Goal: Communication & Community: Answer question/provide support

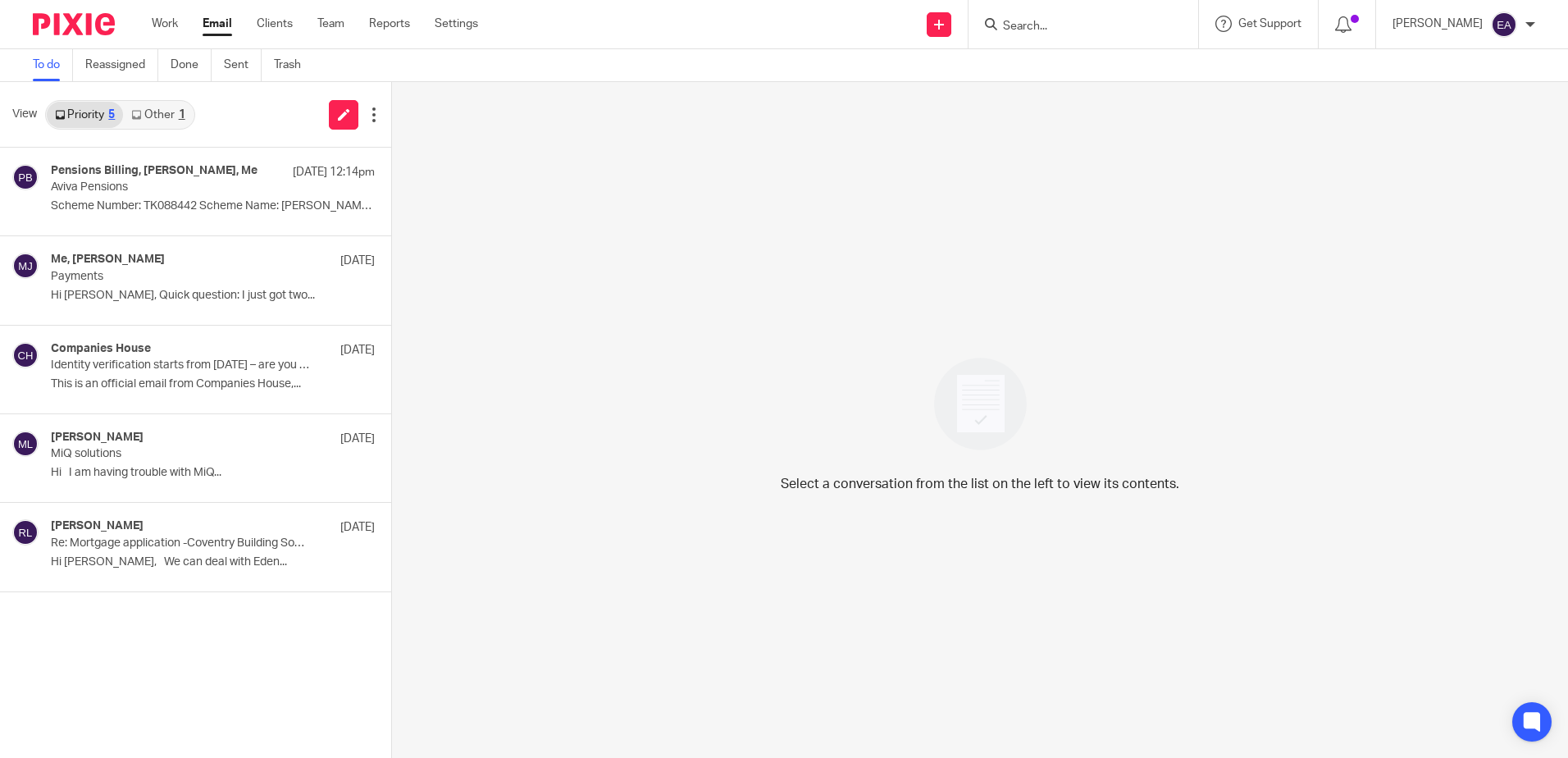
click at [154, 123] on link "Other 1" at bounding box center [157, 115] width 70 height 27
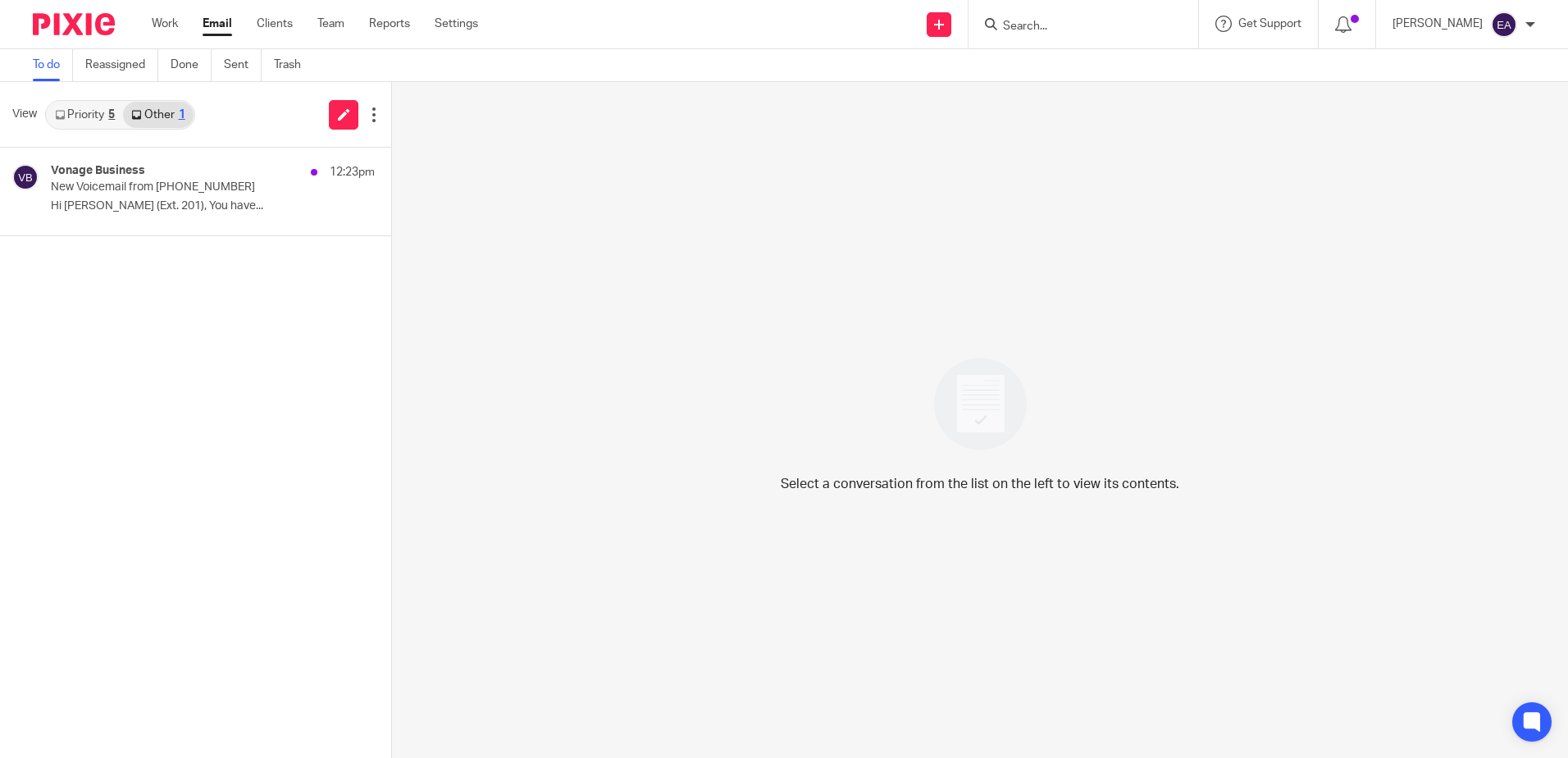
click at [93, 113] on link "Priority 5" at bounding box center [84, 115] width 76 height 27
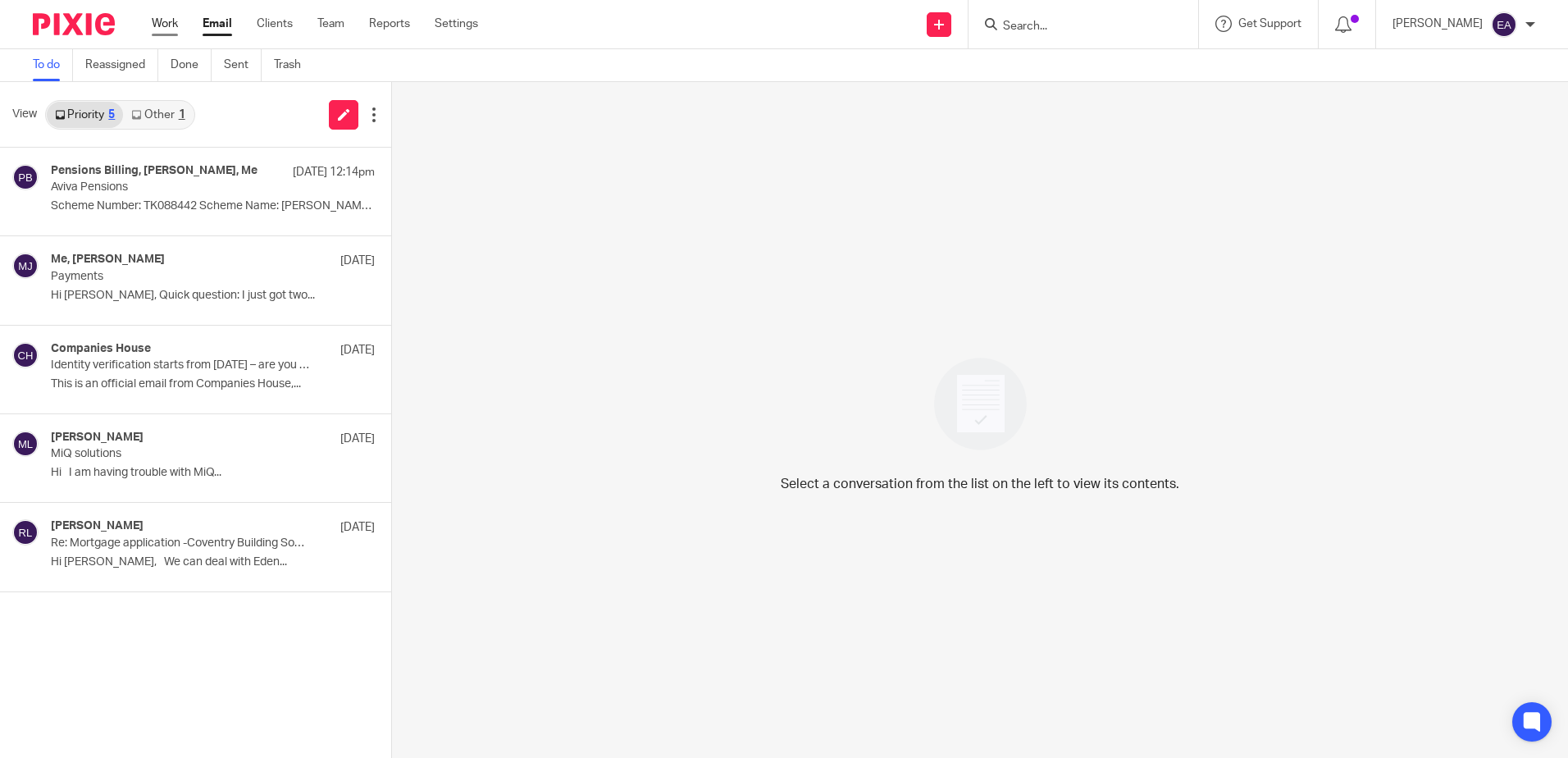
click at [167, 27] on link "Work" at bounding box center [164, 24] width 27 height 17
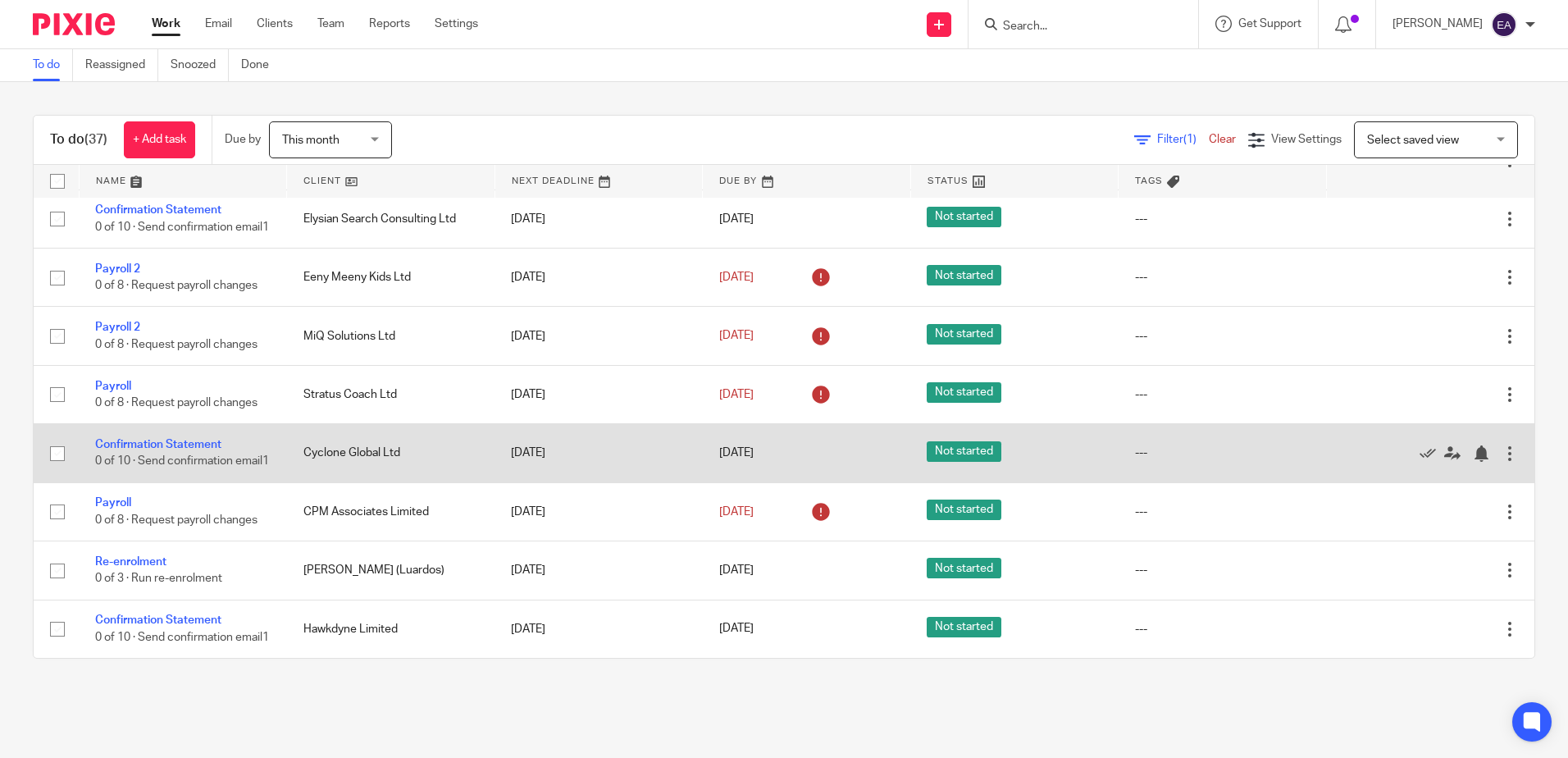
scroll to position [1788, 0]
click at [142, 424] on td "Confirmation Statement 0 of 10 · Send confirmation email1" at bounding box center [183, 453] width 209 height 58
click at [151, 429] on td "Confirmation Statement 0 of 10 · Send confirmation email1" at bounding box center [183, 453] width 209 height 58
click at [152, 439] on link "Confirmation Statement" at bounding box center [158, 445] width 127 height 12
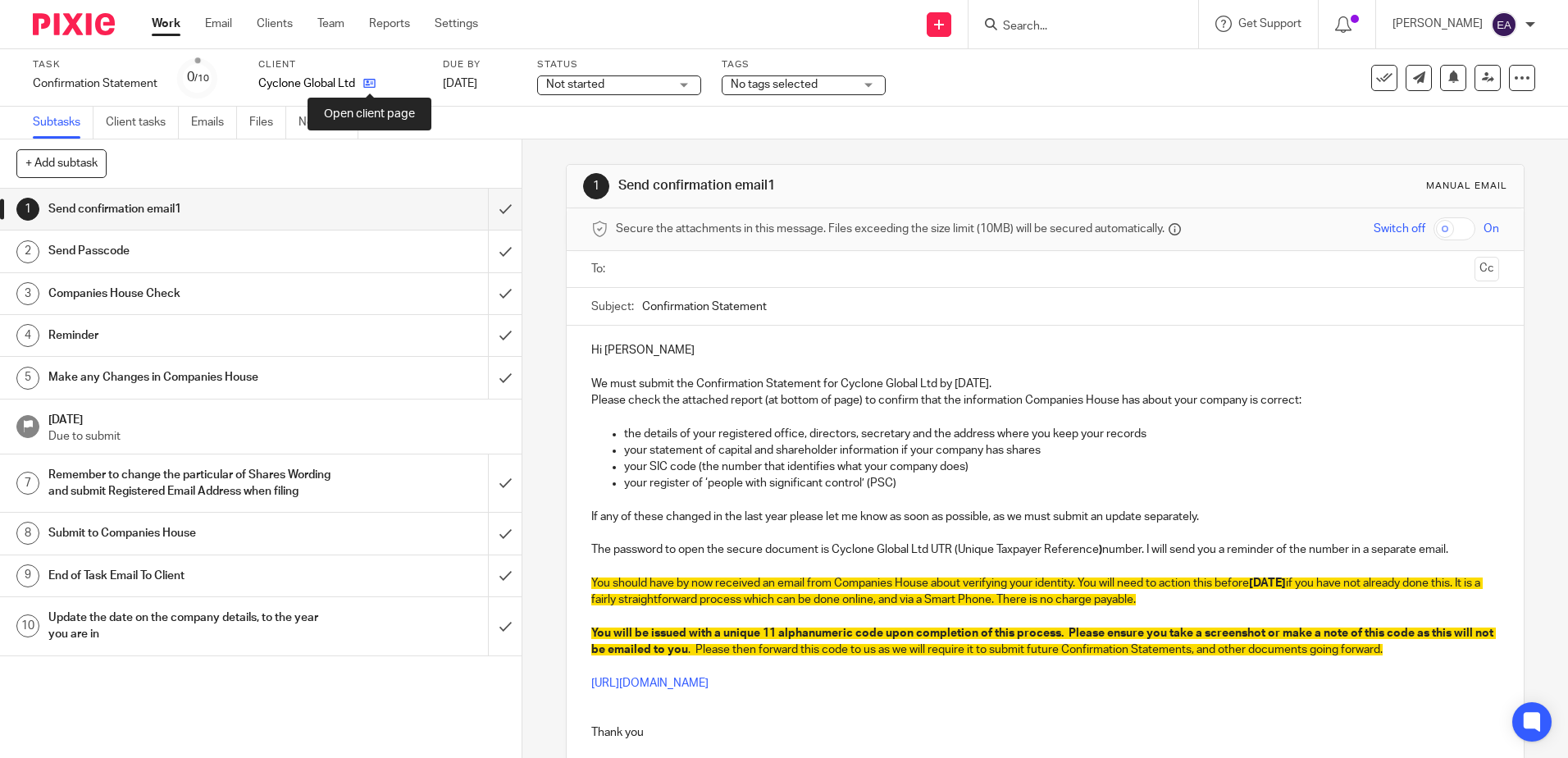
click at [366, 83] on icon at bounding box center [370, 83] width 12 height 12
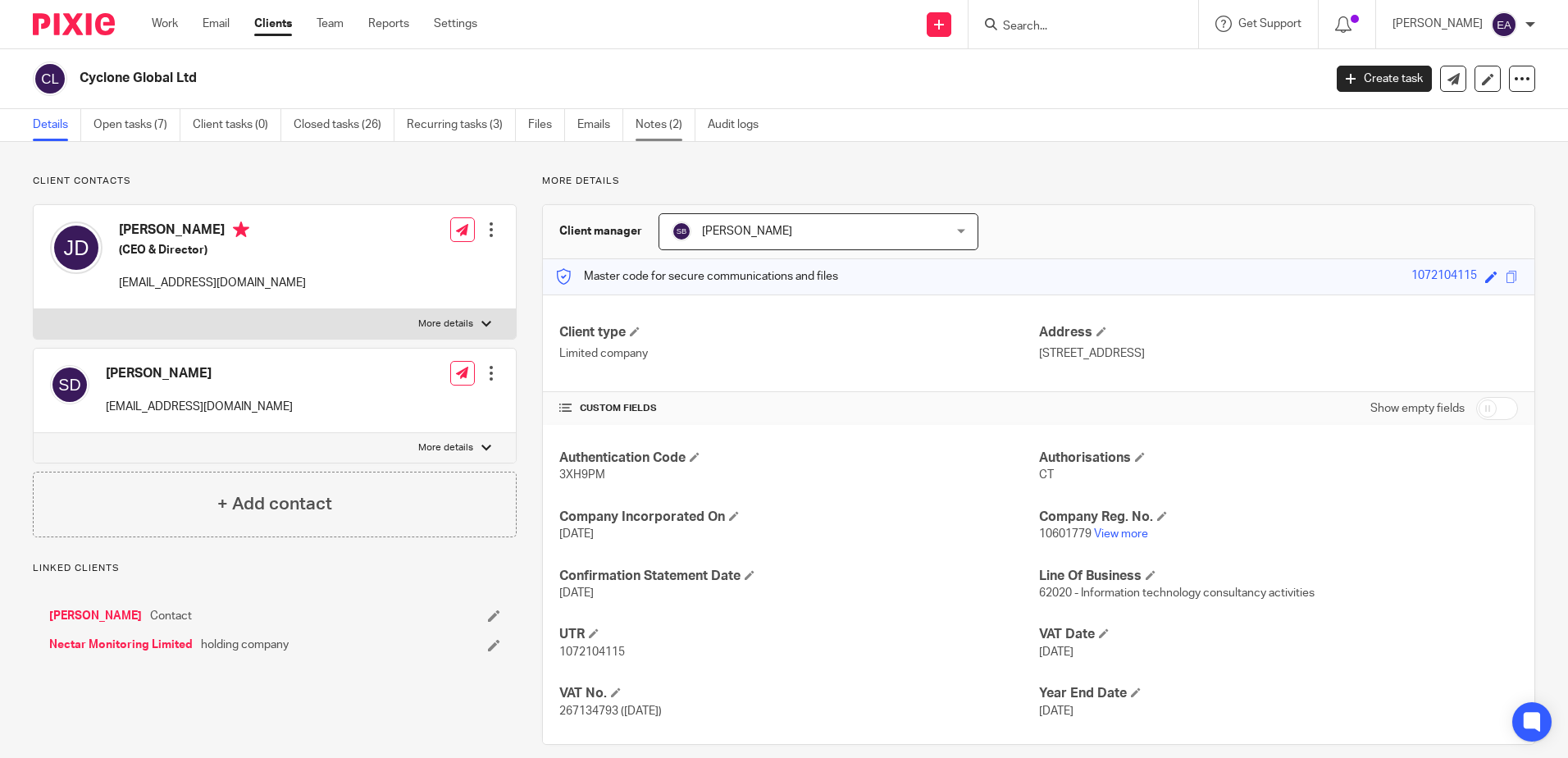
click at [667, 122] on link "Notes (2)" at bounding box center [665, 125] width 60 height 32
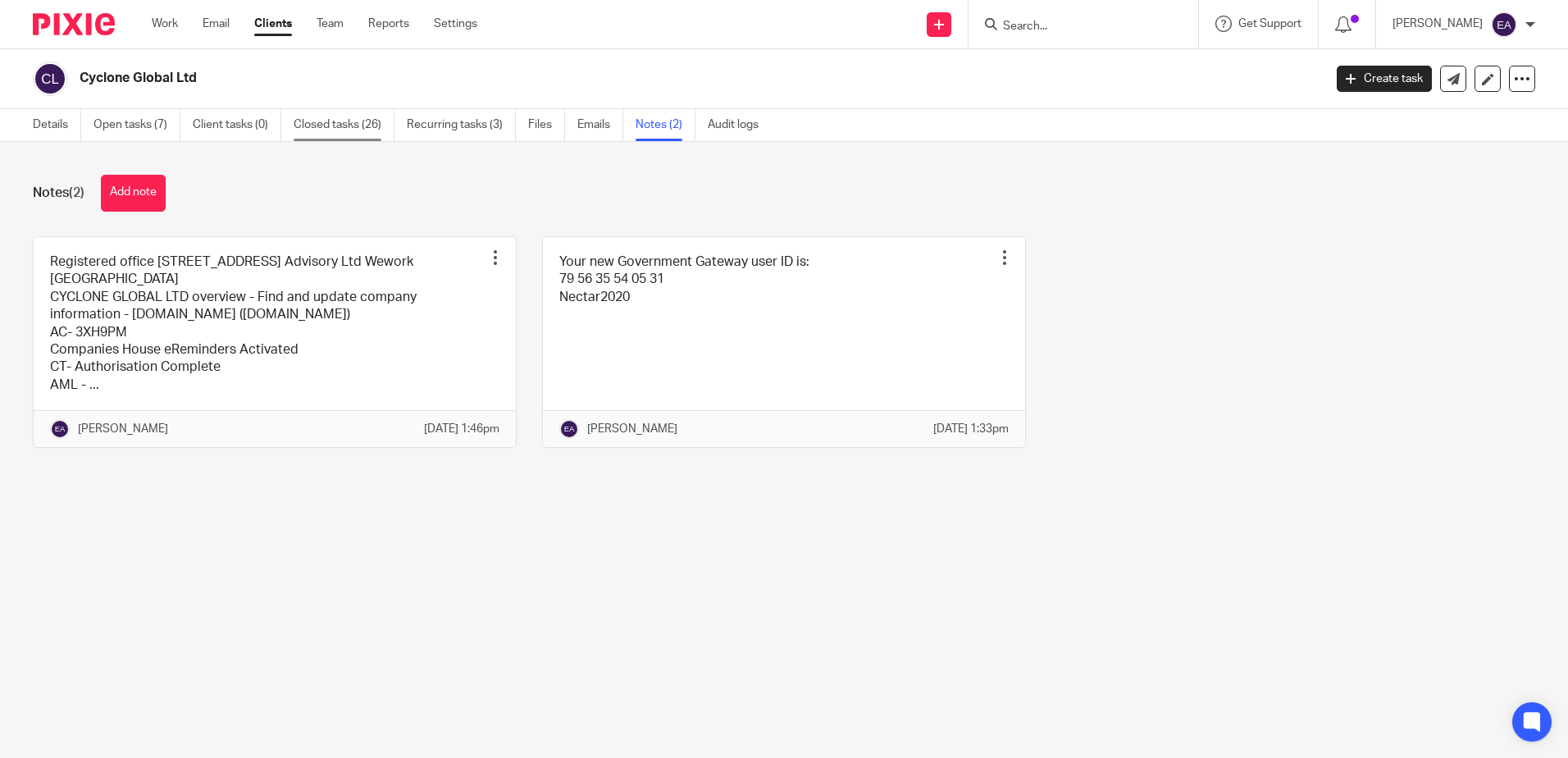
click at [346, 122] on link "Closed tasks (26)" at bounding box center [344, 125] width 101 height 32
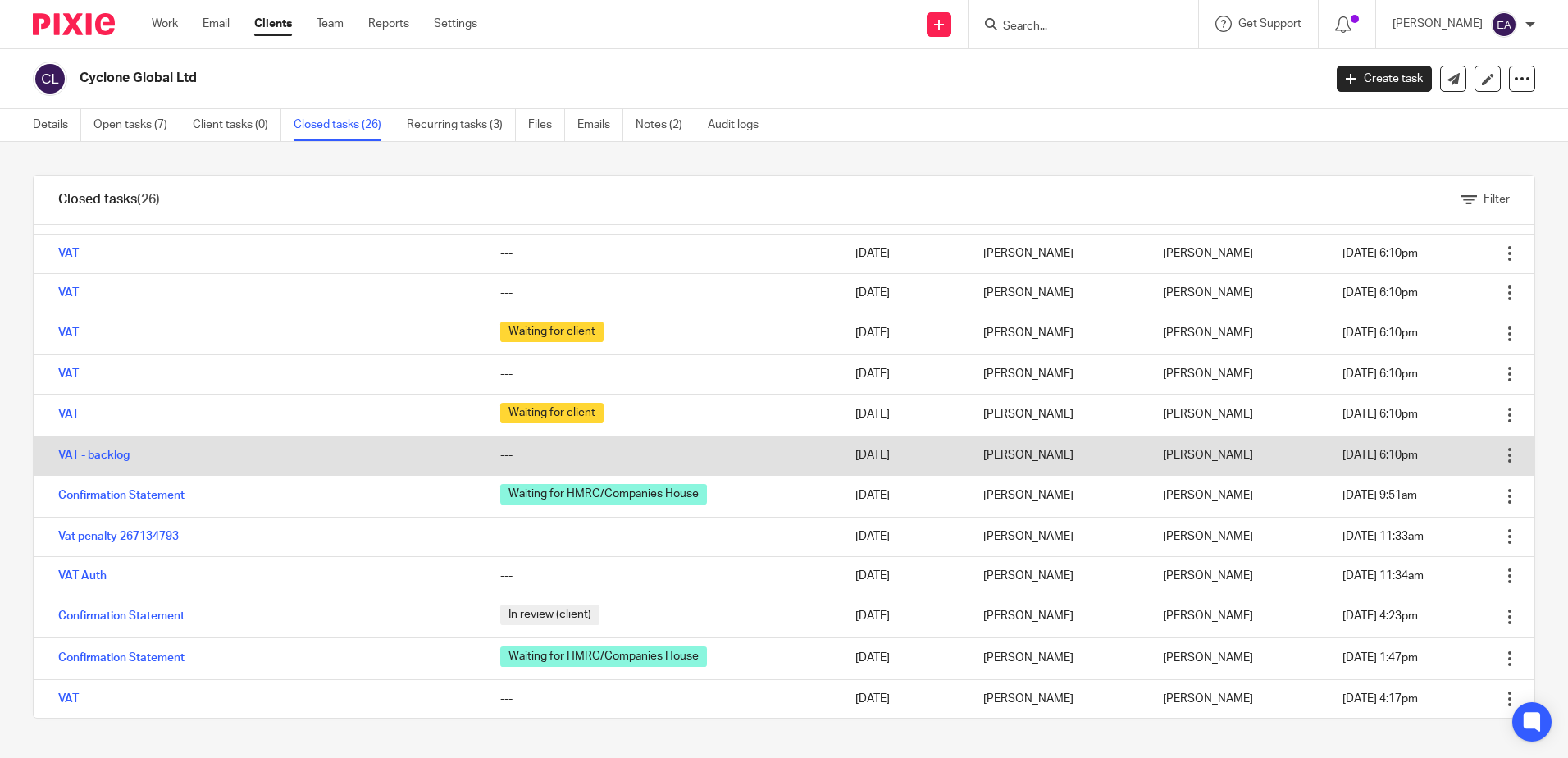
scroll to position [578, 0]
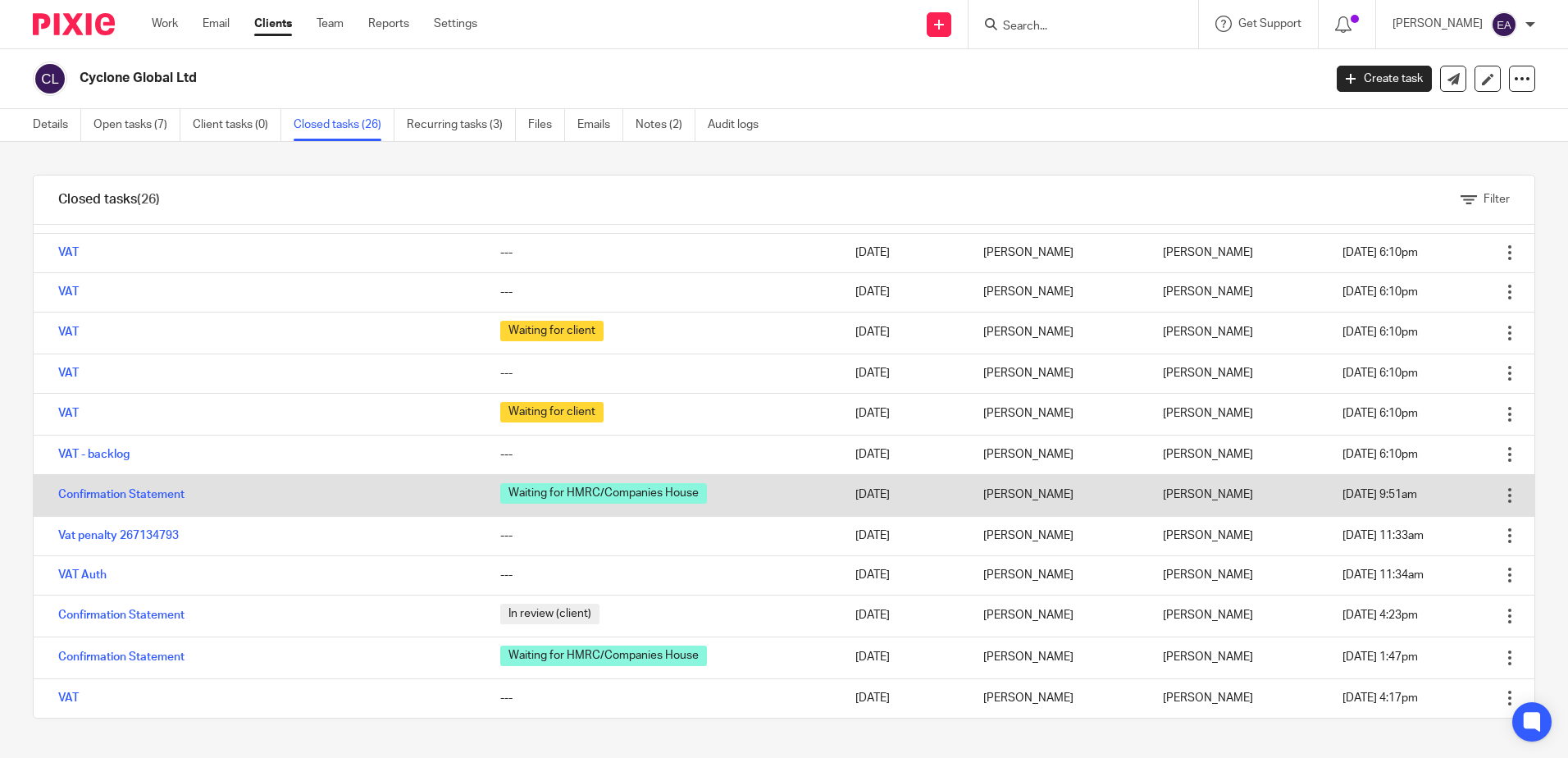
click at [274, 508] on td "Confirmation Statement" at bounding box center [258, 495] width 450 height 42
click at [142, 495] on link "Confirmation Statement" at bounding box center [122, 494] width 127 height 12
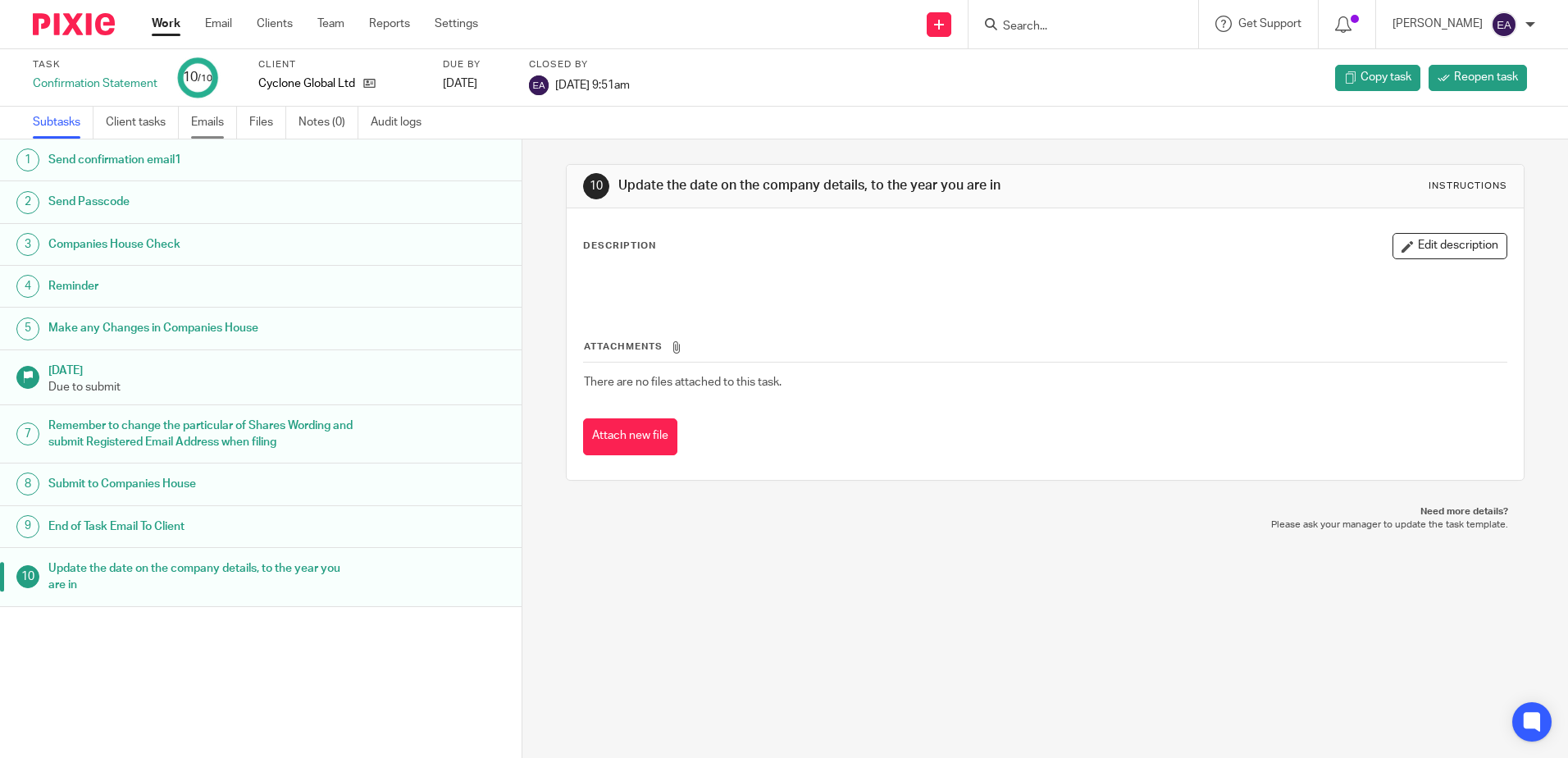
click at [208, 123] on link "Emails" at bounding box center [214, 123] width 45 height 32
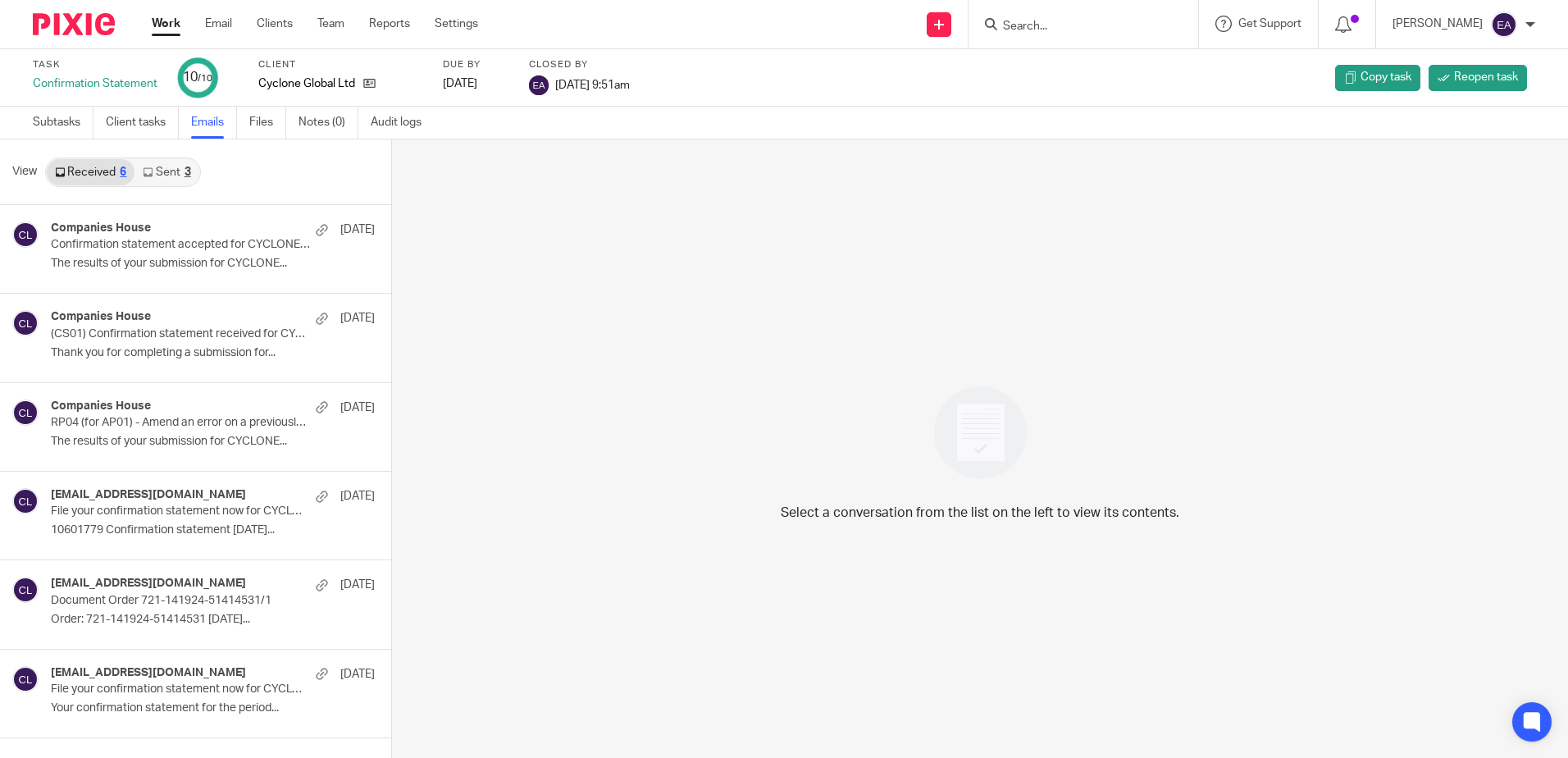
click at [174, 164] on link "Sent 3" at bounding box center [166, 172] width 64 height 27
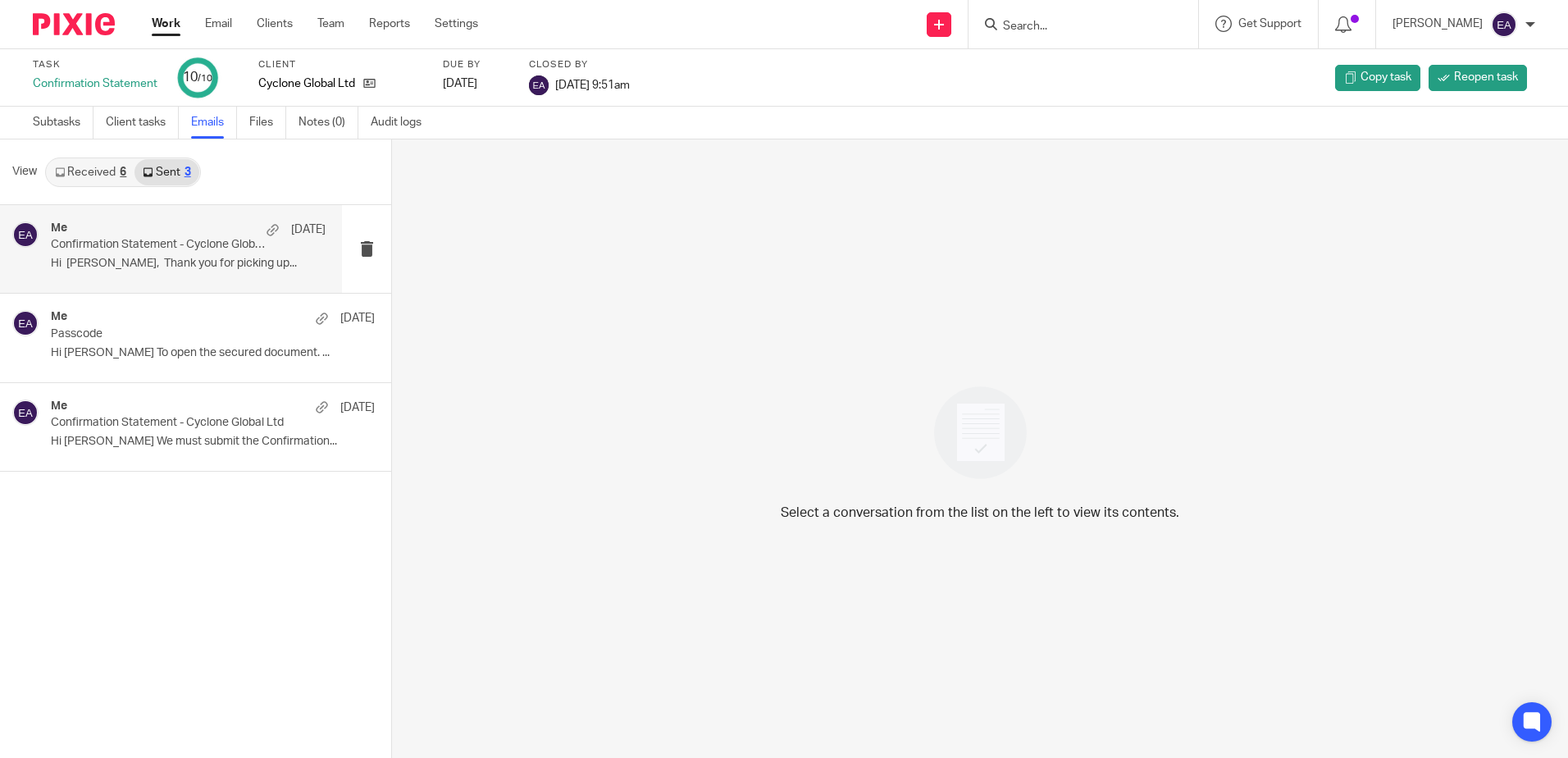
click at [175, 238] on p "Confirmation Statement - Cyclone Global Ltd" at bounding box center [160, 245] width 219 height 14
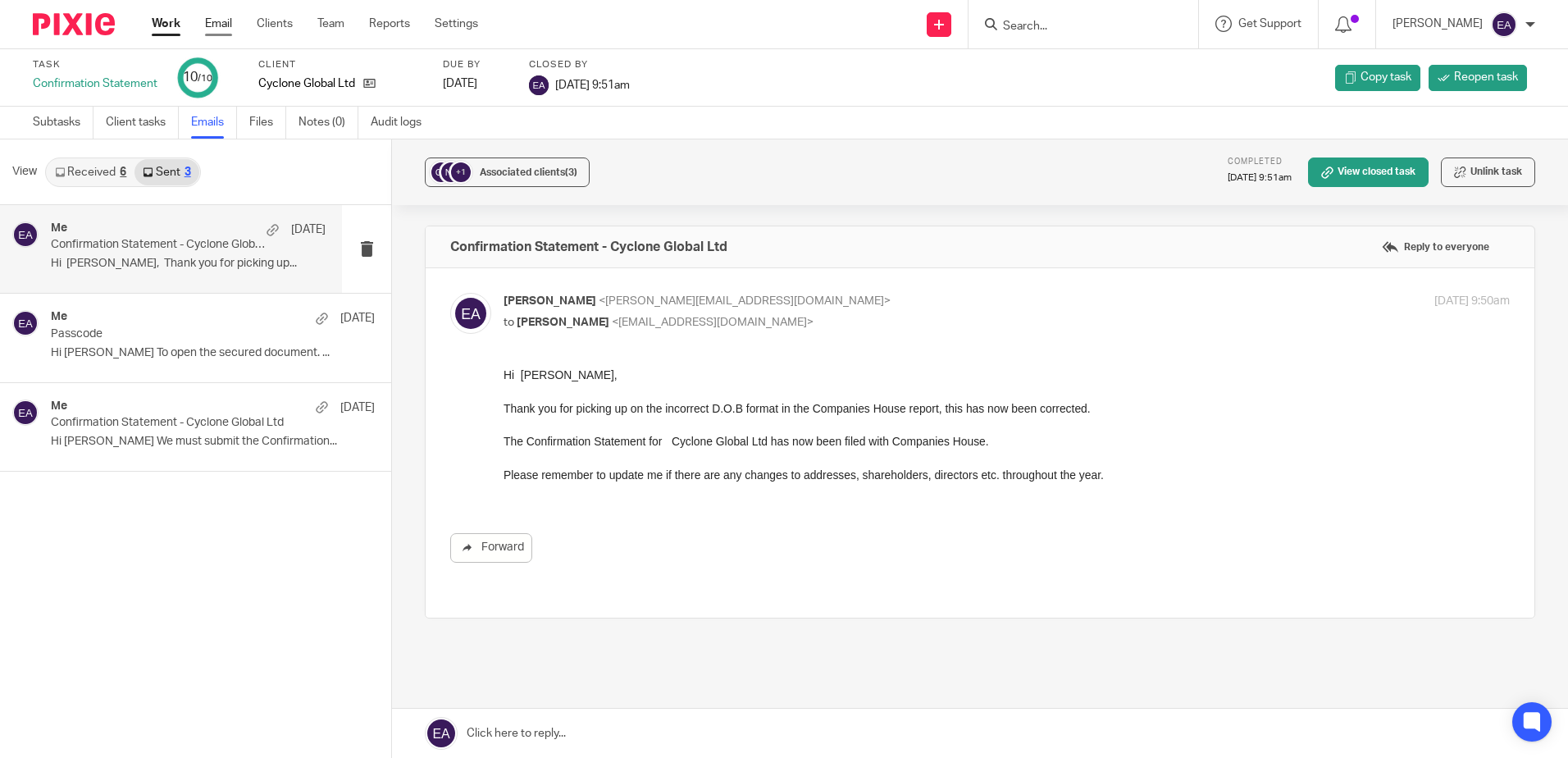
click at [218, 20] on link "Email" at bounding box center [218, 24] width 27 height 17
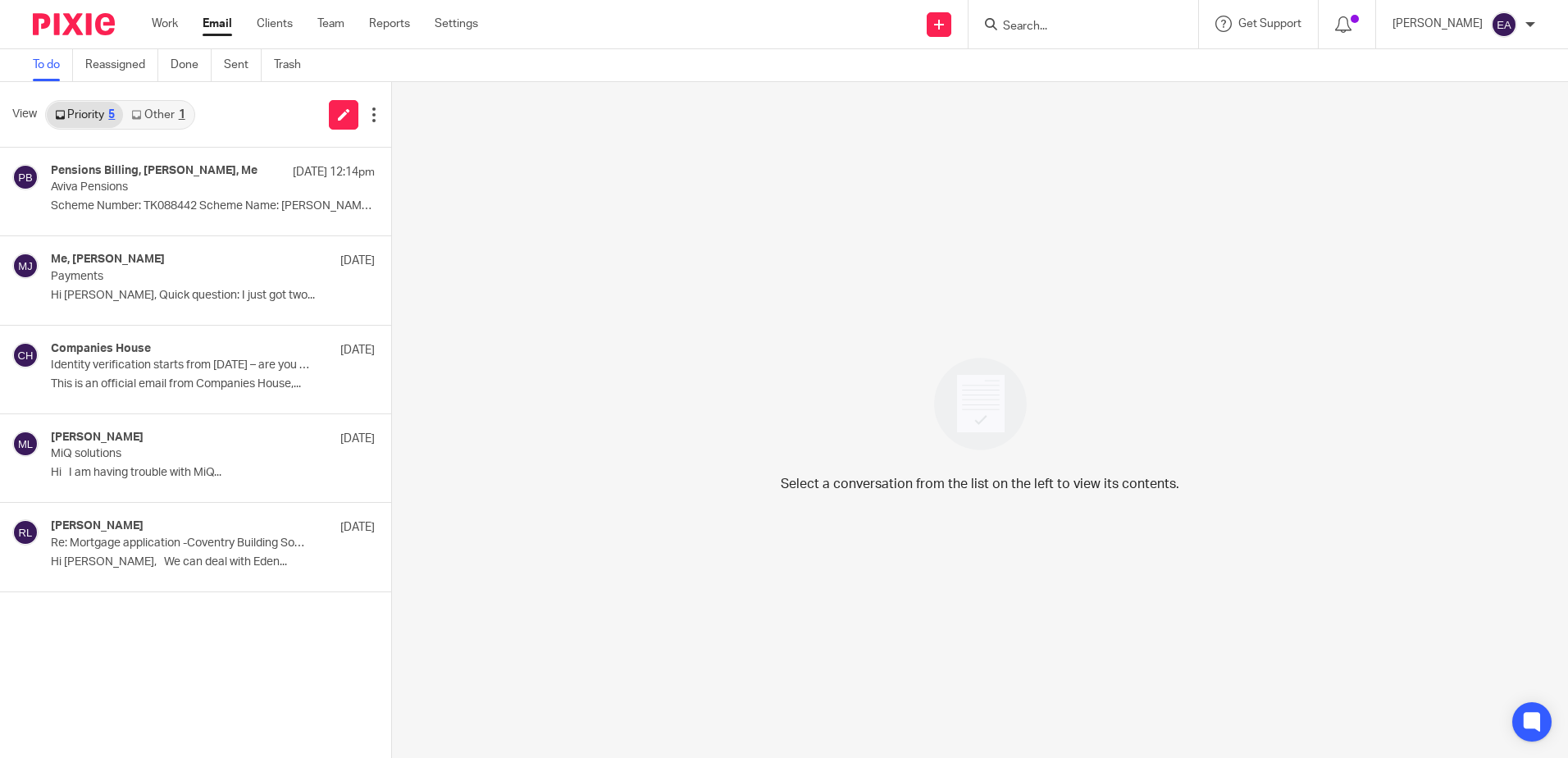
click at [1058, 25] on input "Search" at bounding box center [1075, 27] width 147 height 15
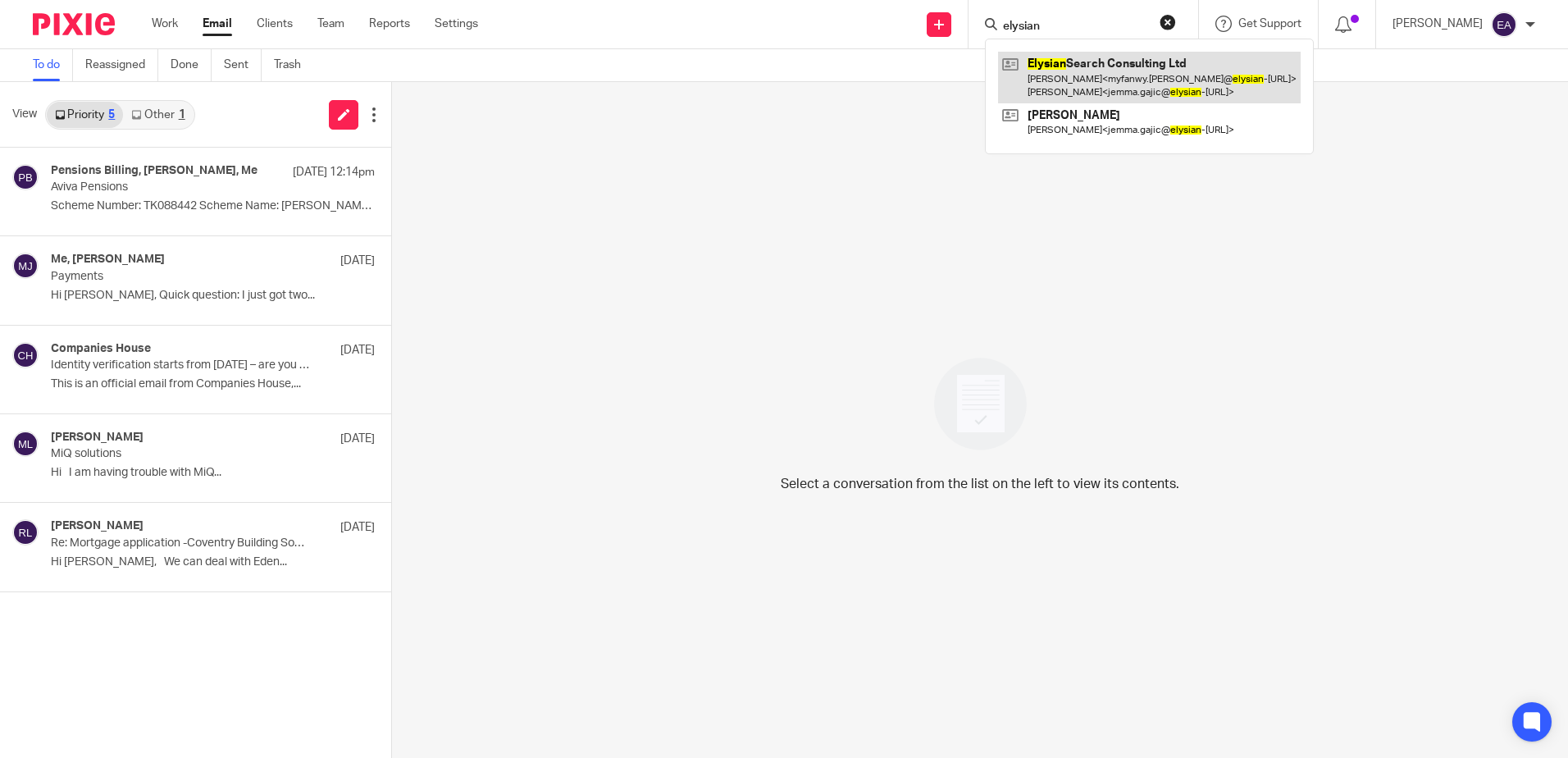
type input "elysian"
click at [1126, 67] on link at bounding box center [1150, 76] width 303 height 50
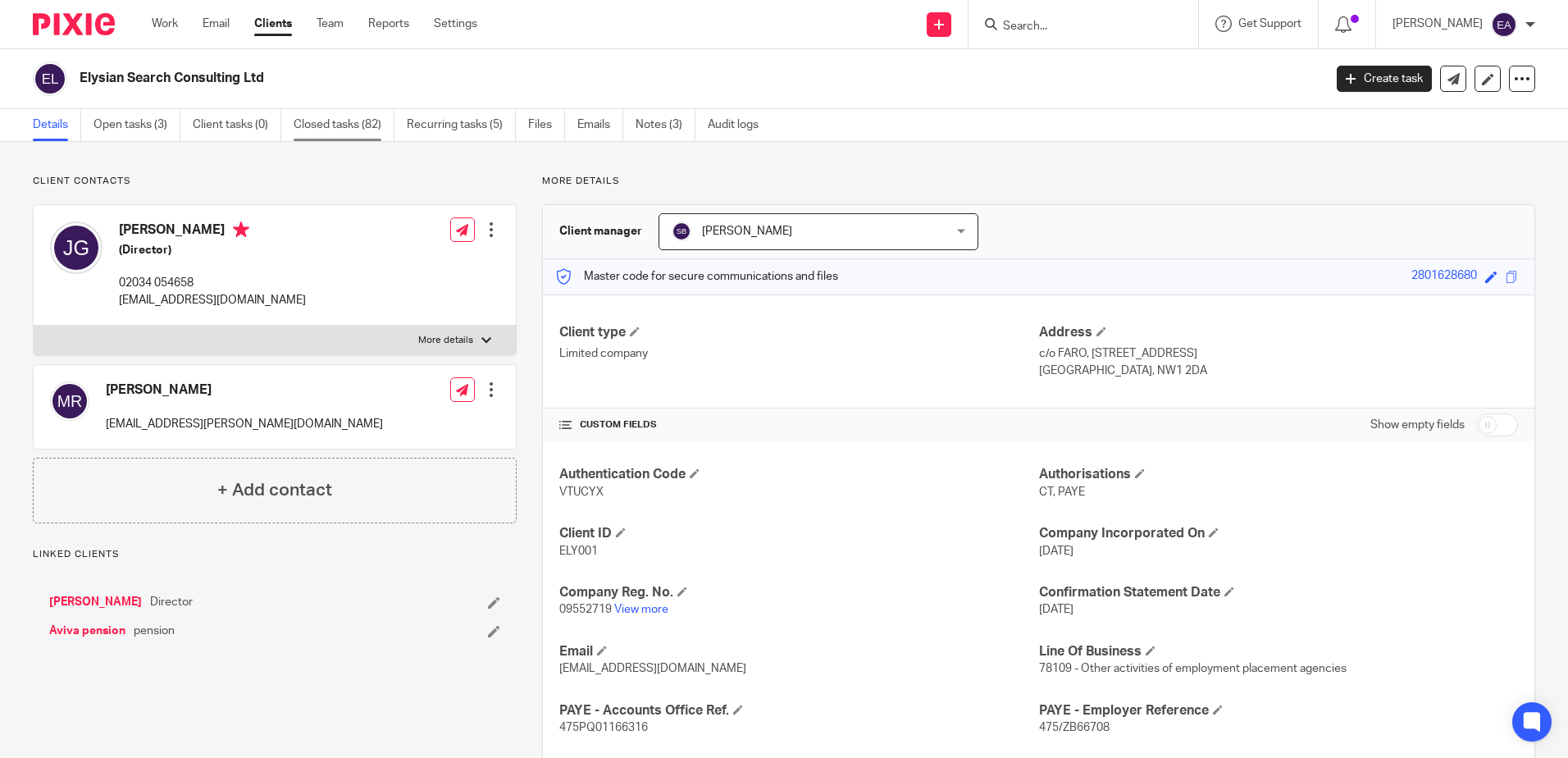
click at [319, 123] on link "Closed tasks (82)" at bounding box center [344, 125] width 101 height 32
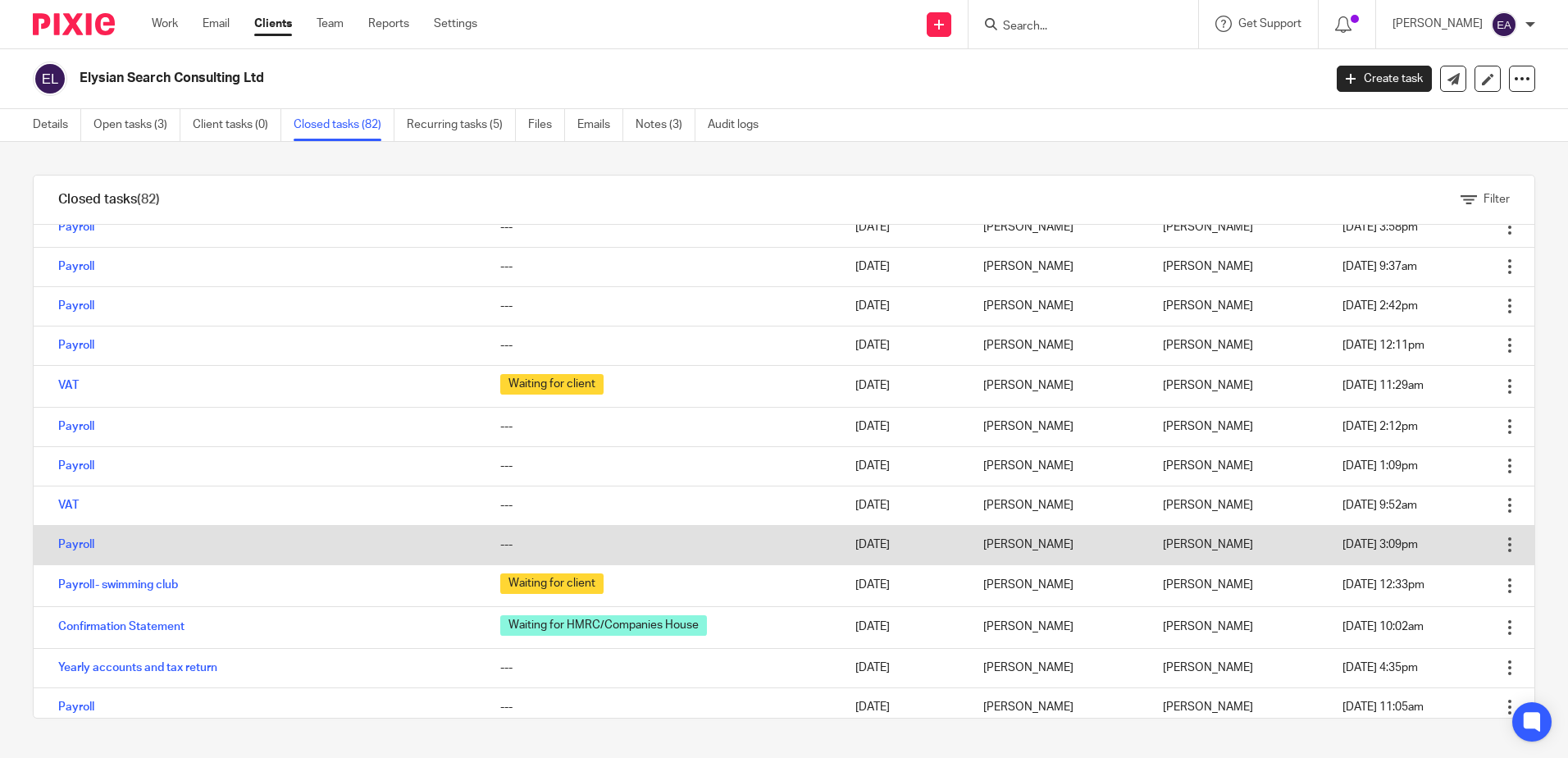
scroll to position [656, 0]
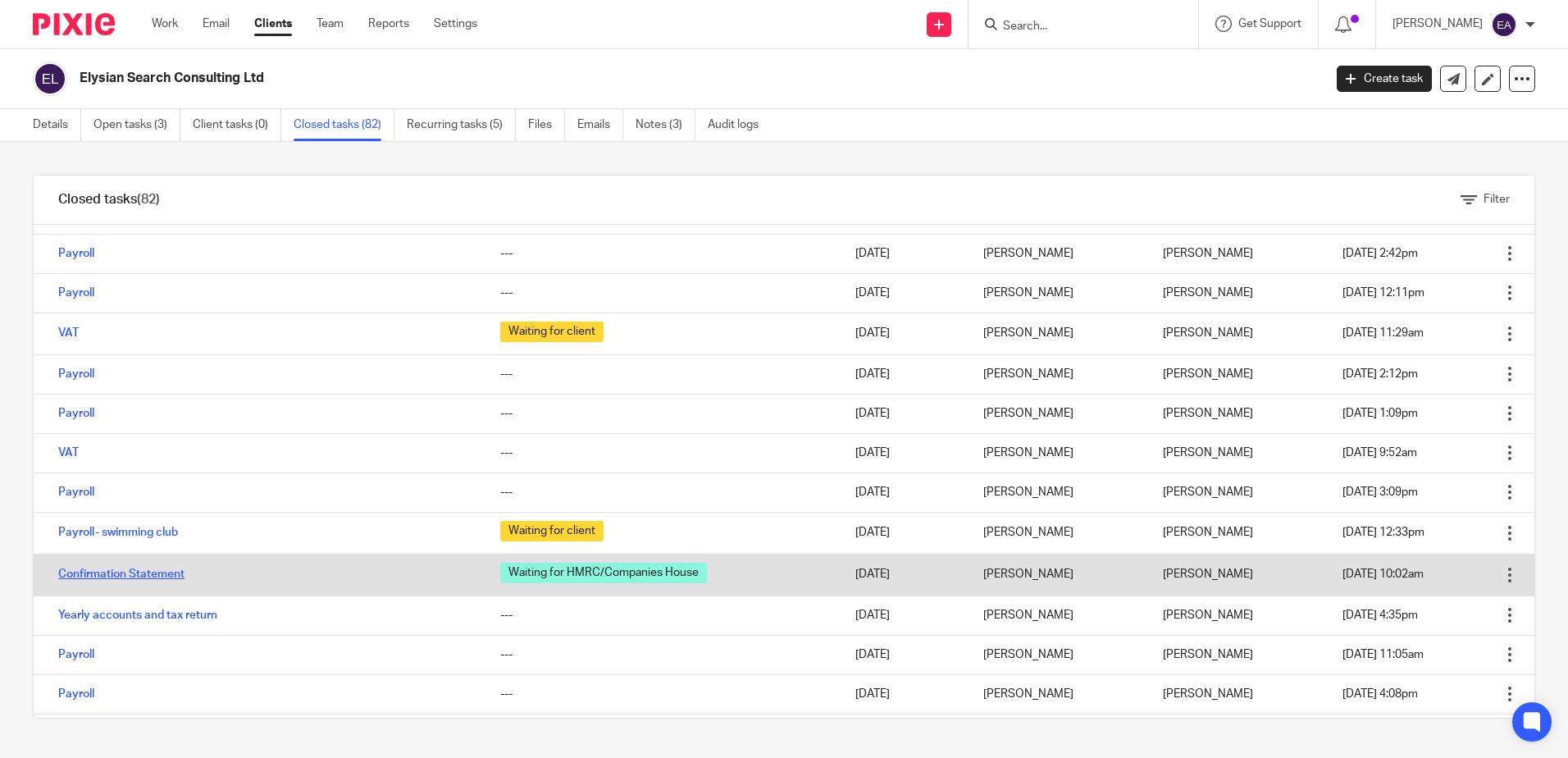
click at [139, 569] on link "Confirmation Statement" at bounding box center [122, 574] width 127 height 12
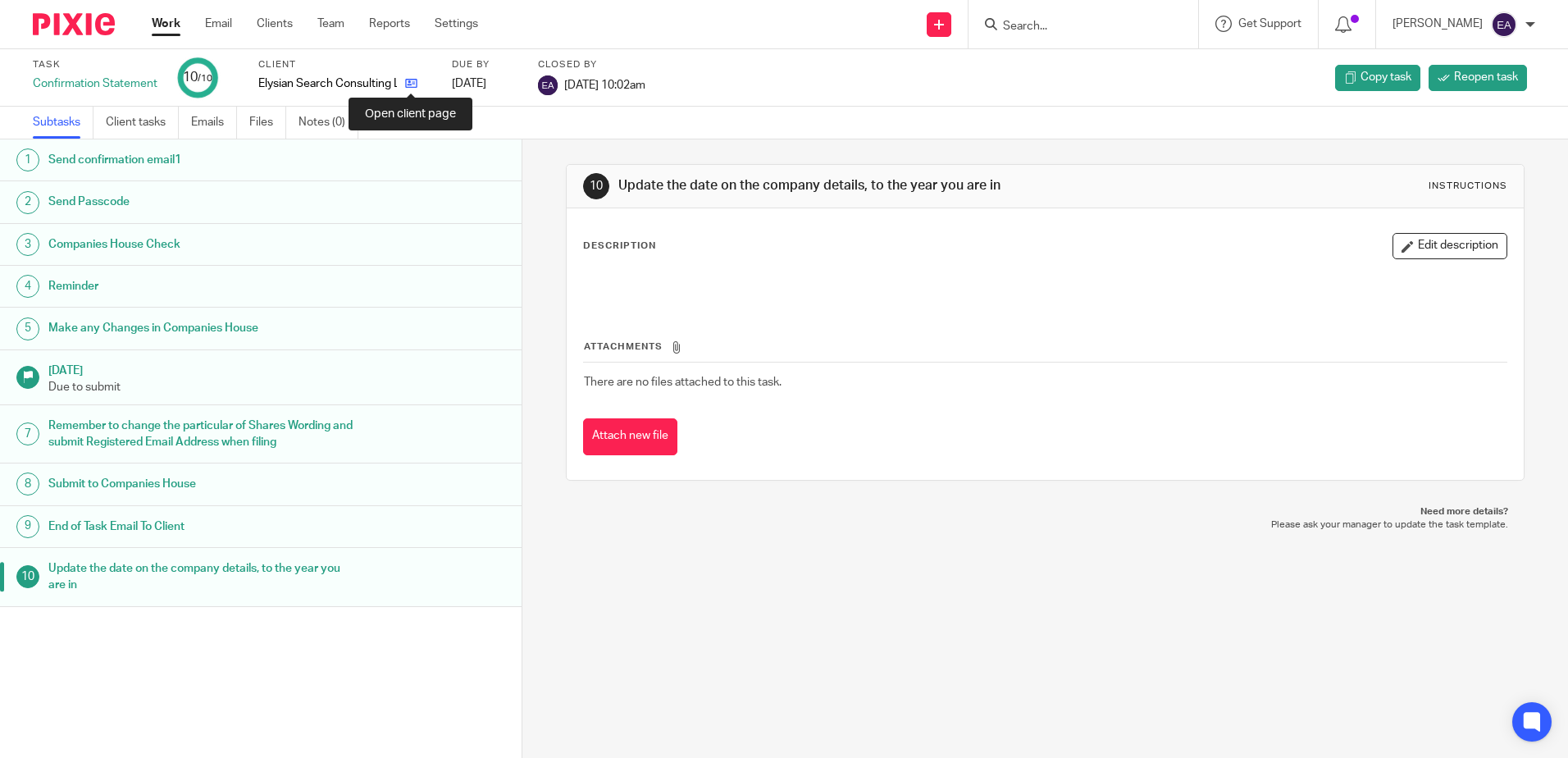
click at [407, 82] on icon at bounding box center [411, 83] width 12 height 12
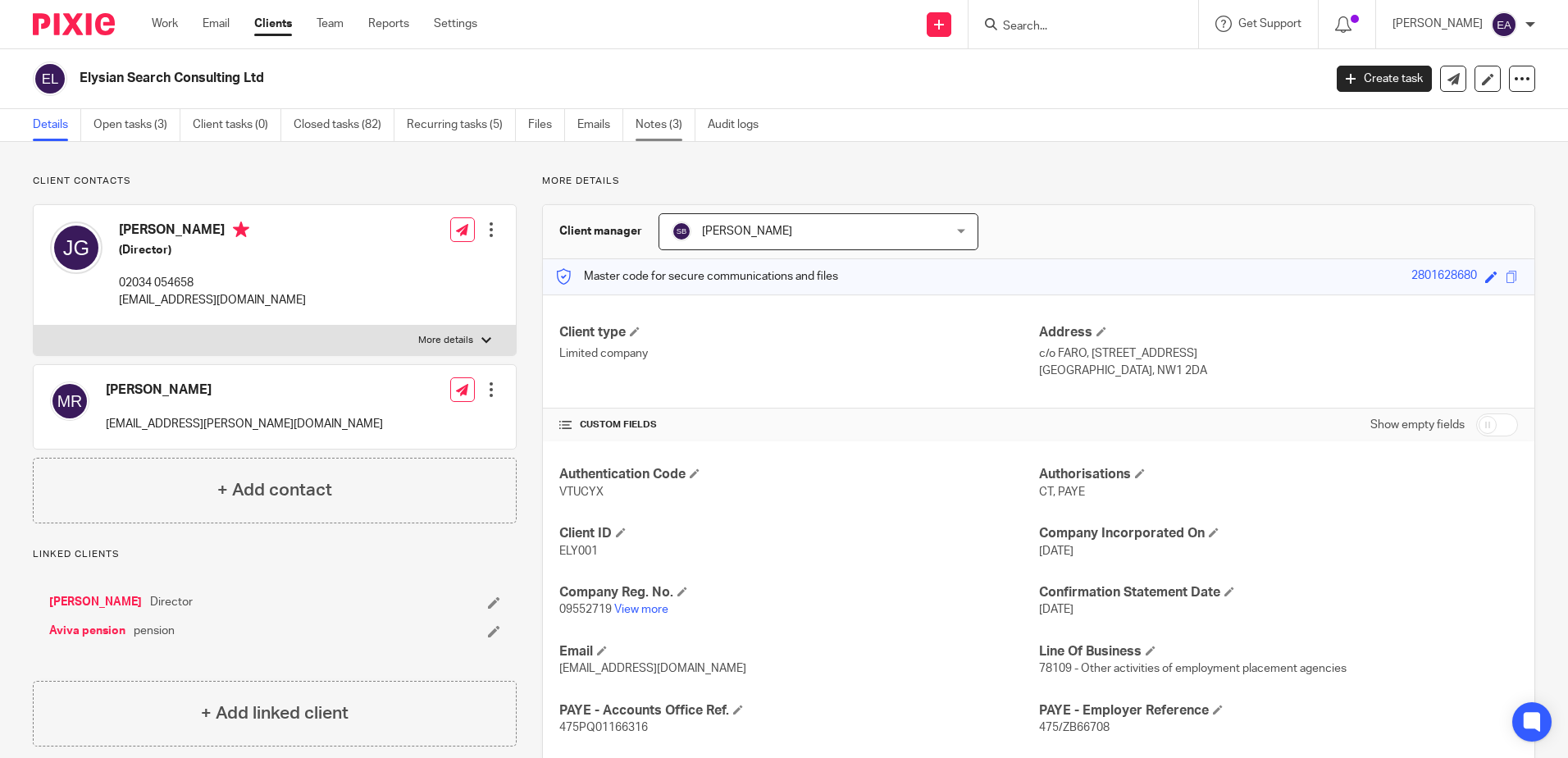
click at [657, 124] on link "Notes (3)" at bounding box center [665, 125] width 60 height 32
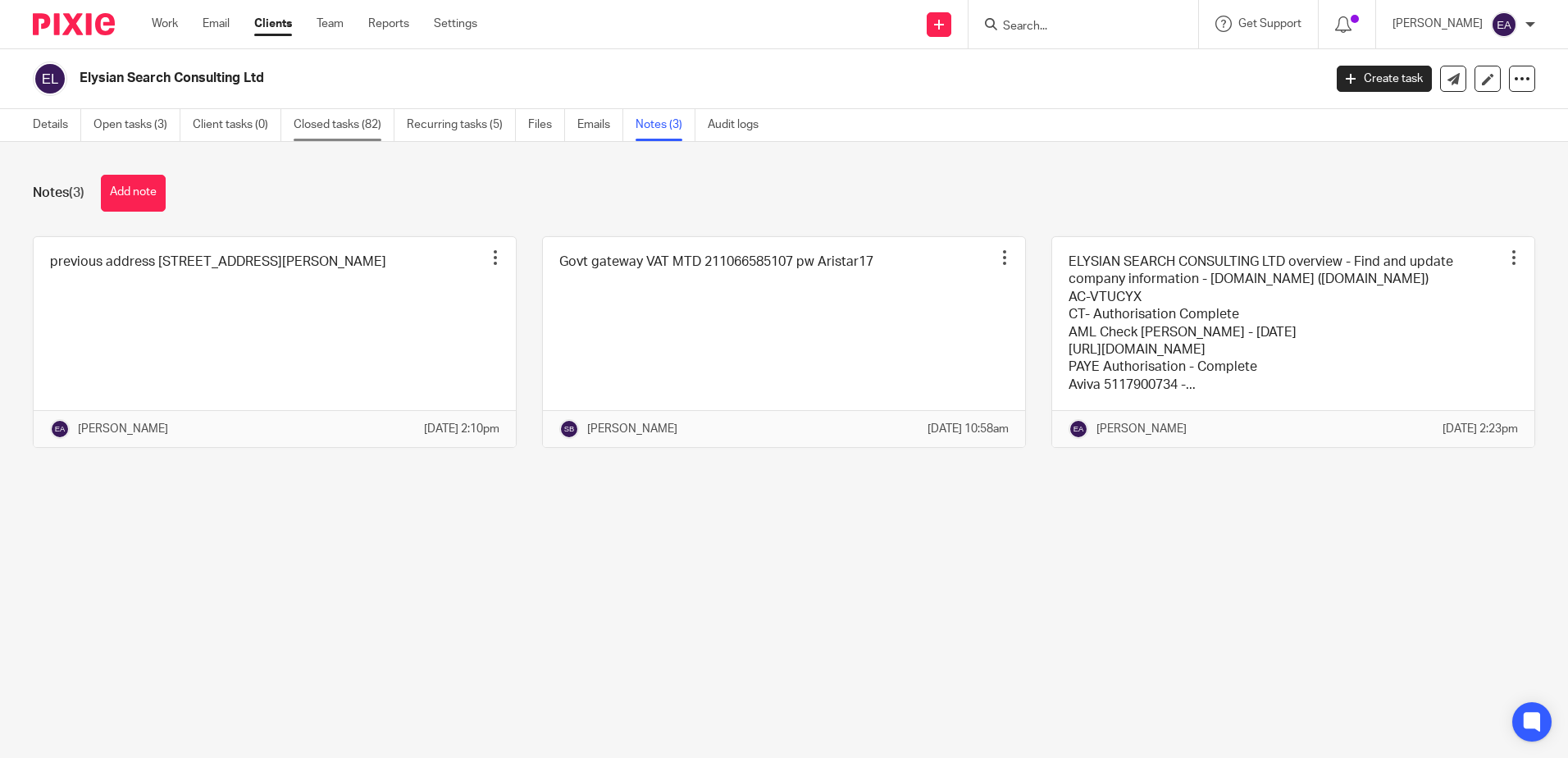
click at [345, 117] on link "Closed tasks (82)" at bounding box center [344, 125] width 101 height 32
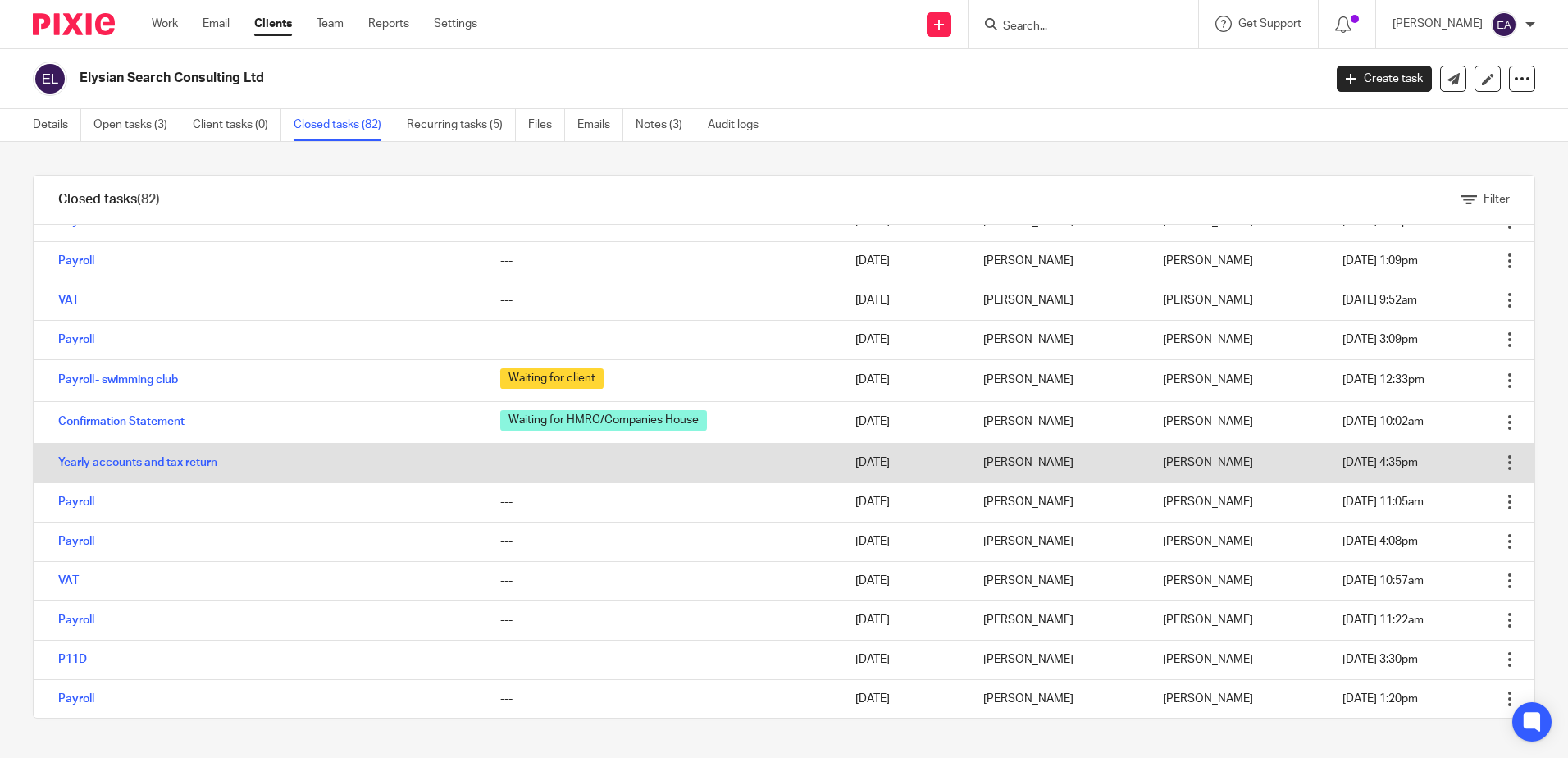
scroll to position [820, 0]
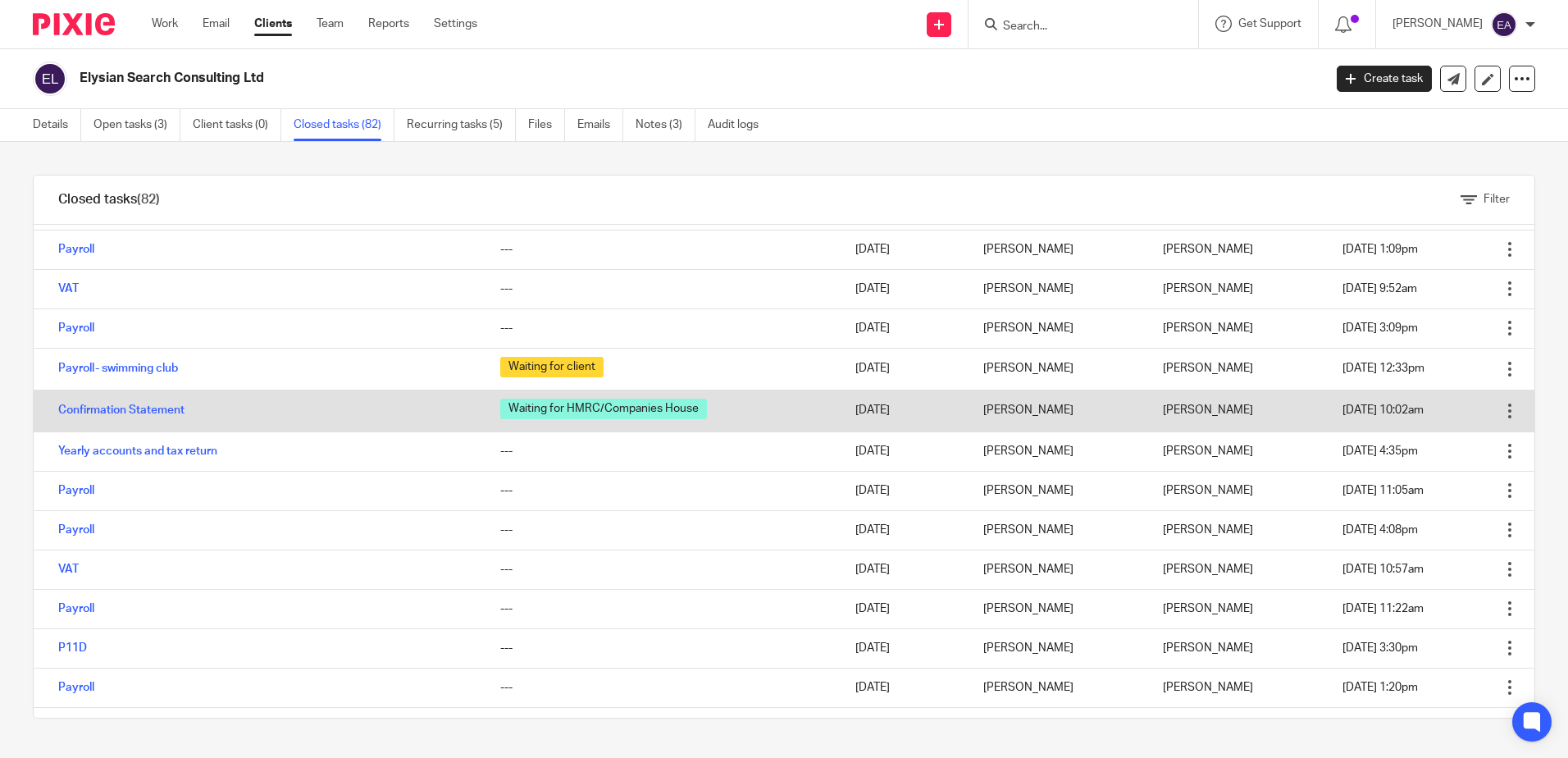
click at [312, 417] on td "Confirmation Statement" at bounding box center [258, 410] width 450 height 42
click at [148, 412] on link "Confirmation Statement" at bounding box center [122, 410] width 127 height 12
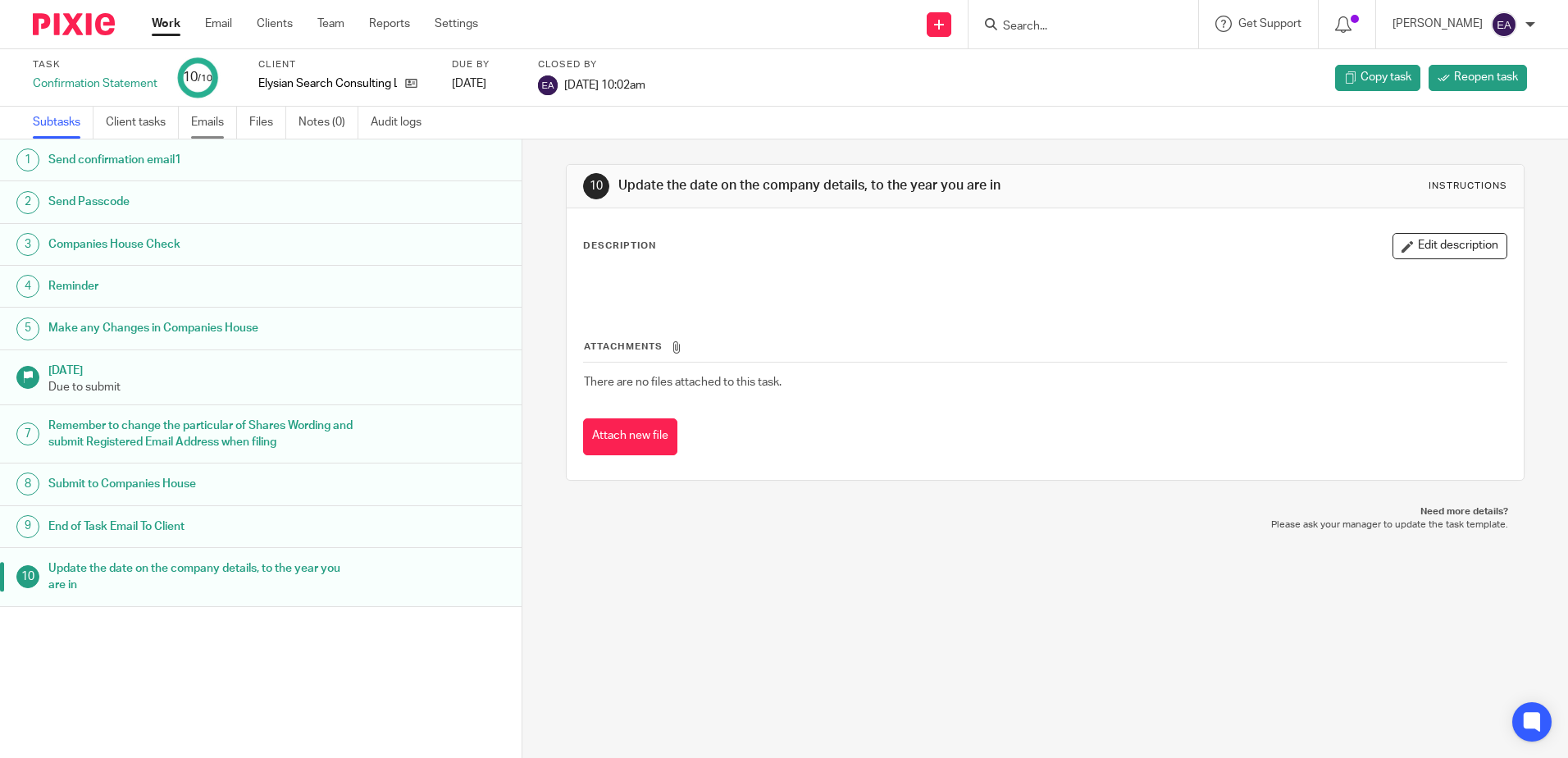
click at [215, 121] on link "Emails" at bounding box center [214, 123] width 45 height 32
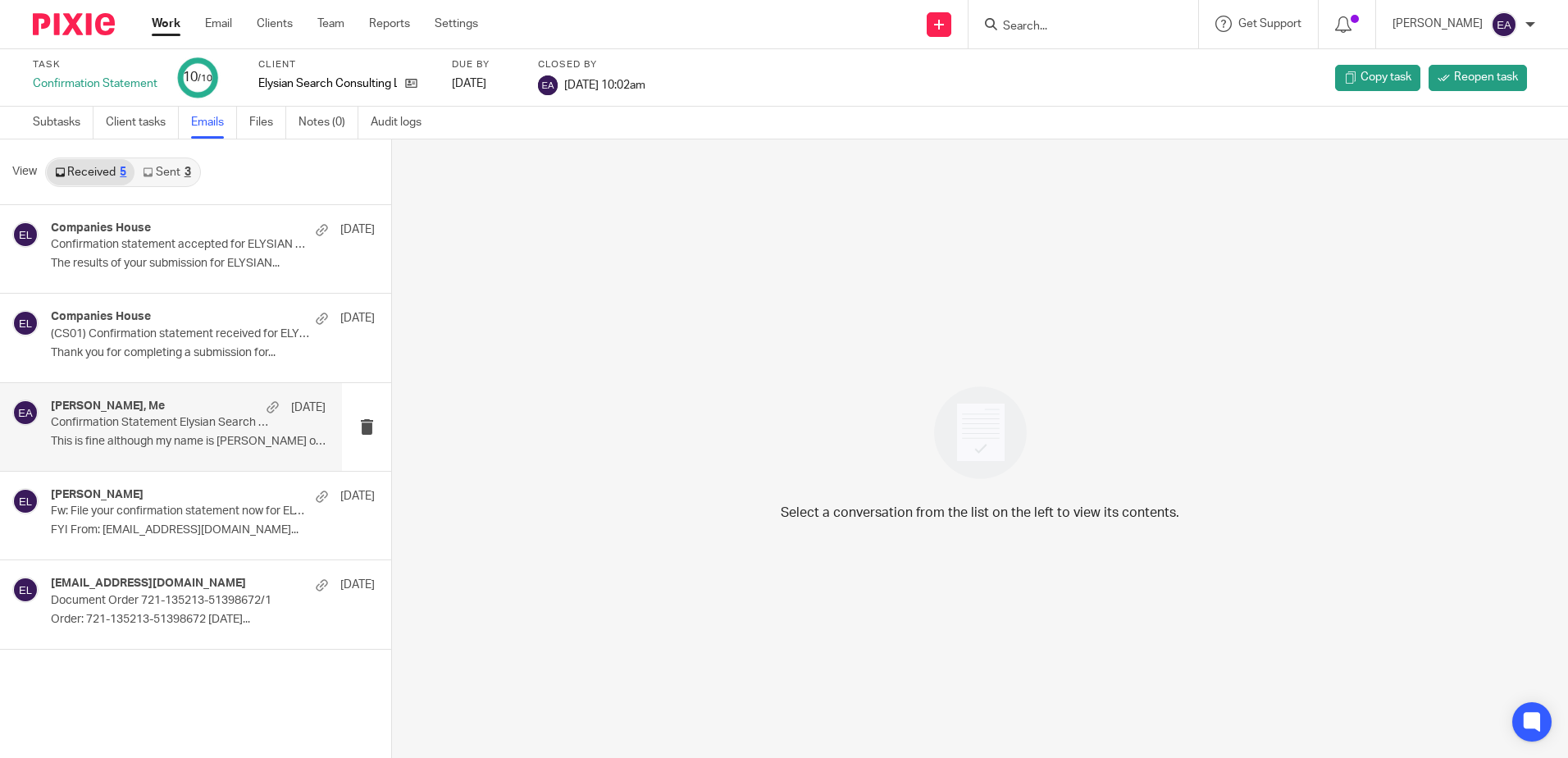
click at [202, 436] on p "This is fine although my name is Jemma Gajic on..." at bounding box center [188, 442] width 275 height 14
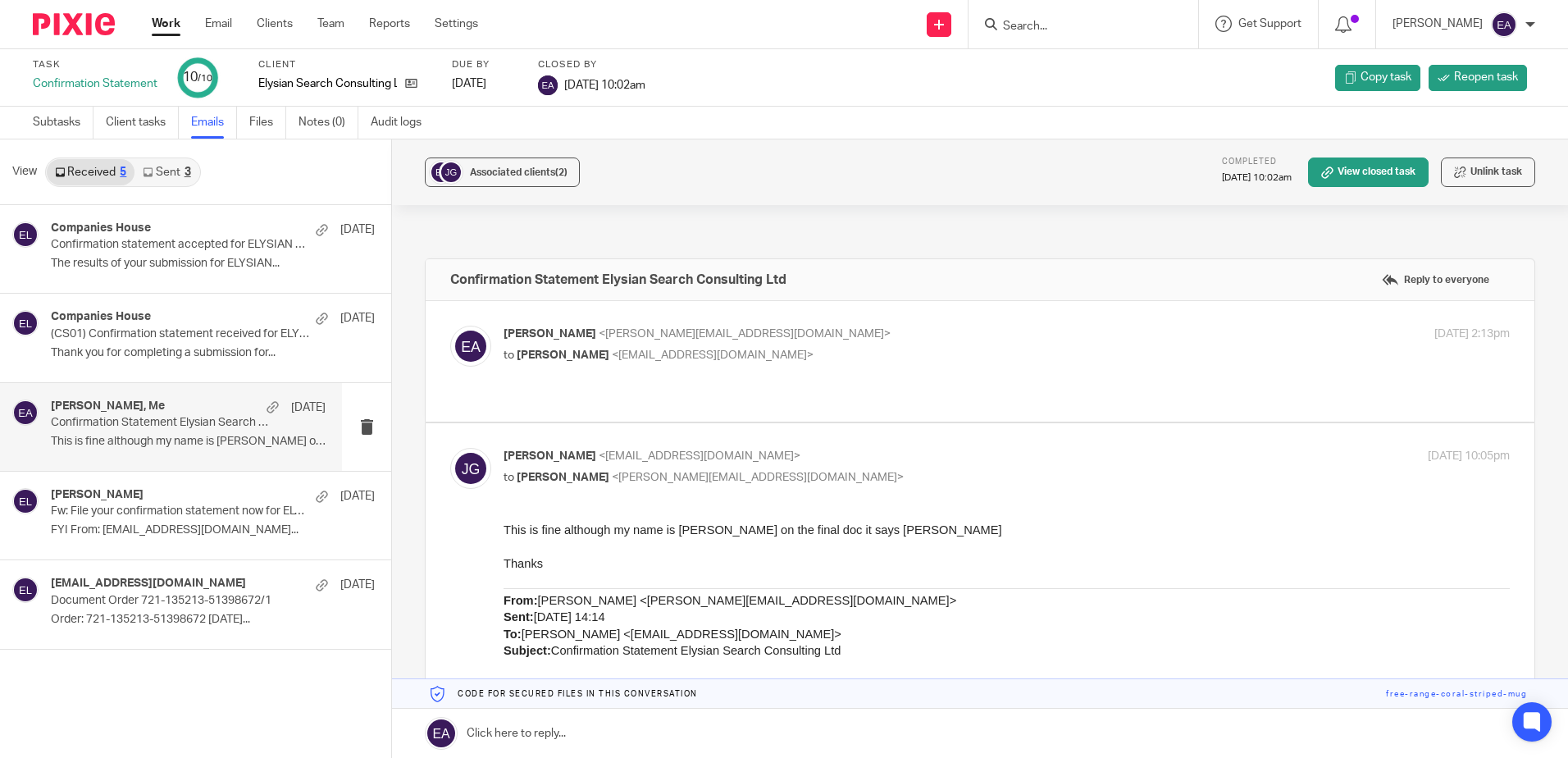
click at [734, 371] on div "Elaine Aitken <elaine@caatadvisory.co.uk> to Jemma Gajic <jemma.gajic@elysian-s…" at bounding box center [980, 361] width 1060 height 71
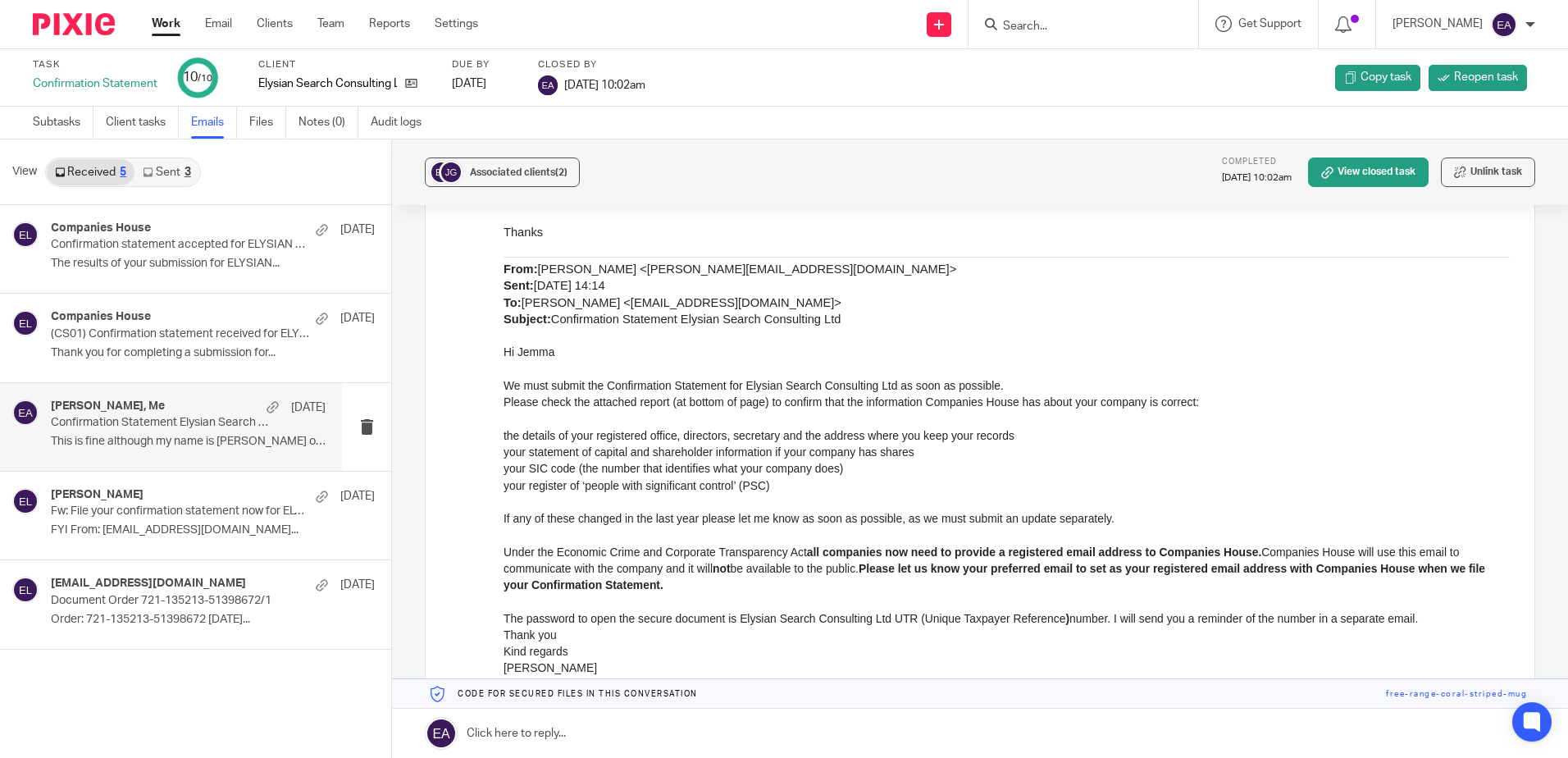
scroll to position [410, 0]
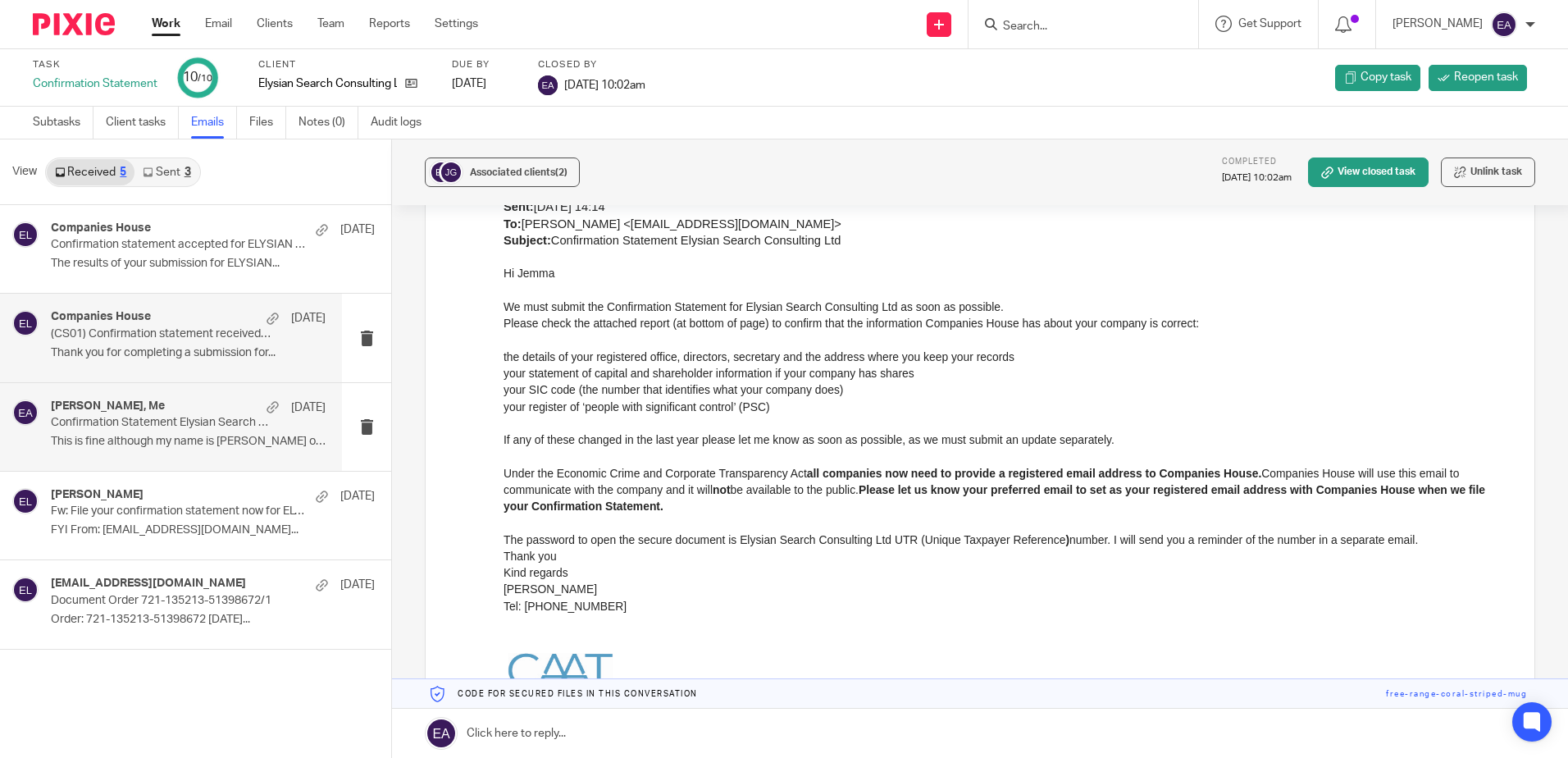
click at [182, 329] on p "(CS01) Confirmation statement received for ELYSIAN SEARCH CONSULTING LTD" at bounding box center [160, 334] width 219 height 14
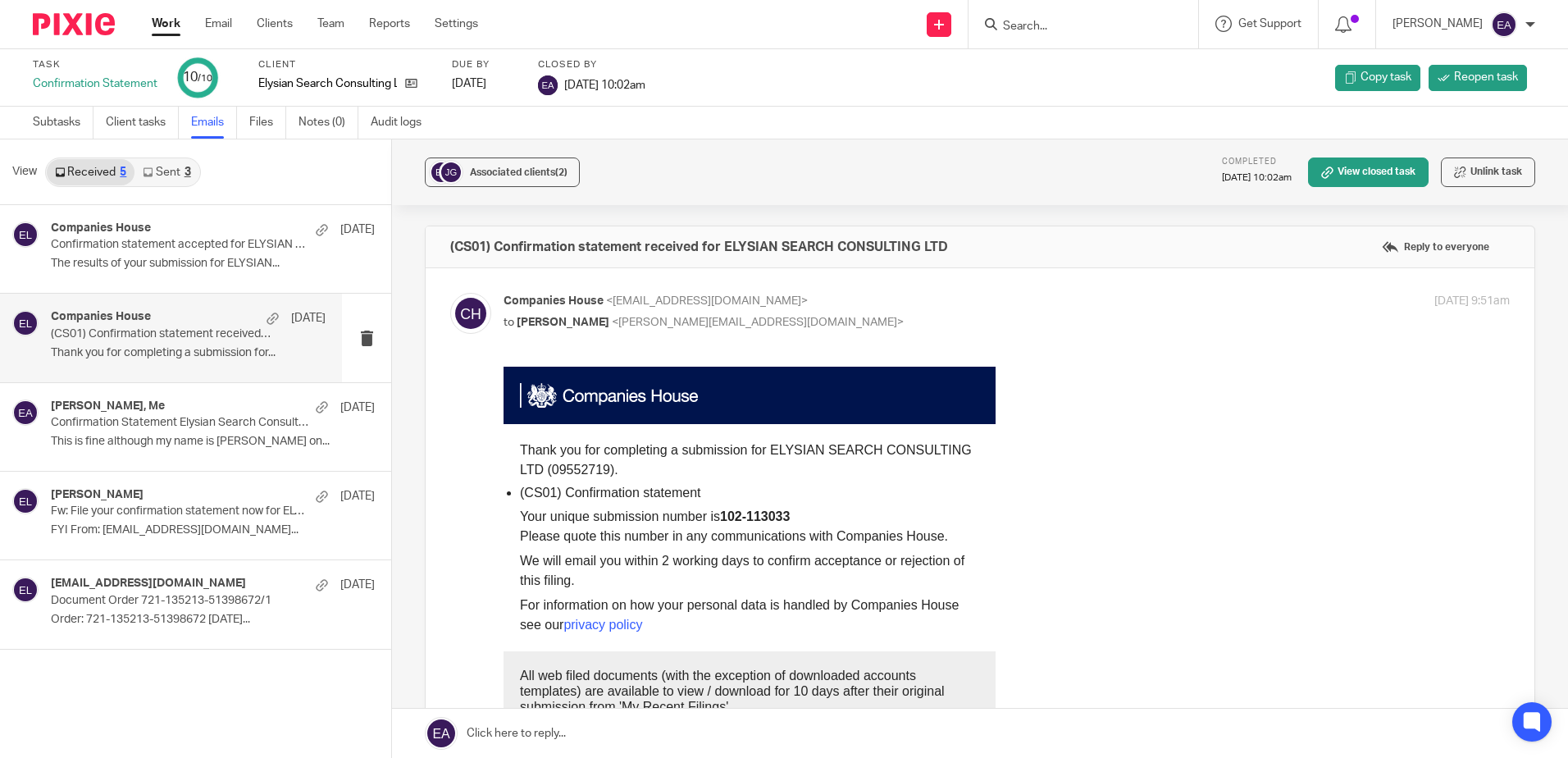
scroll to position [0, 0]
click at [1054, 20] on input "Search" at bounding box center [1075, 27] width 147 height 15
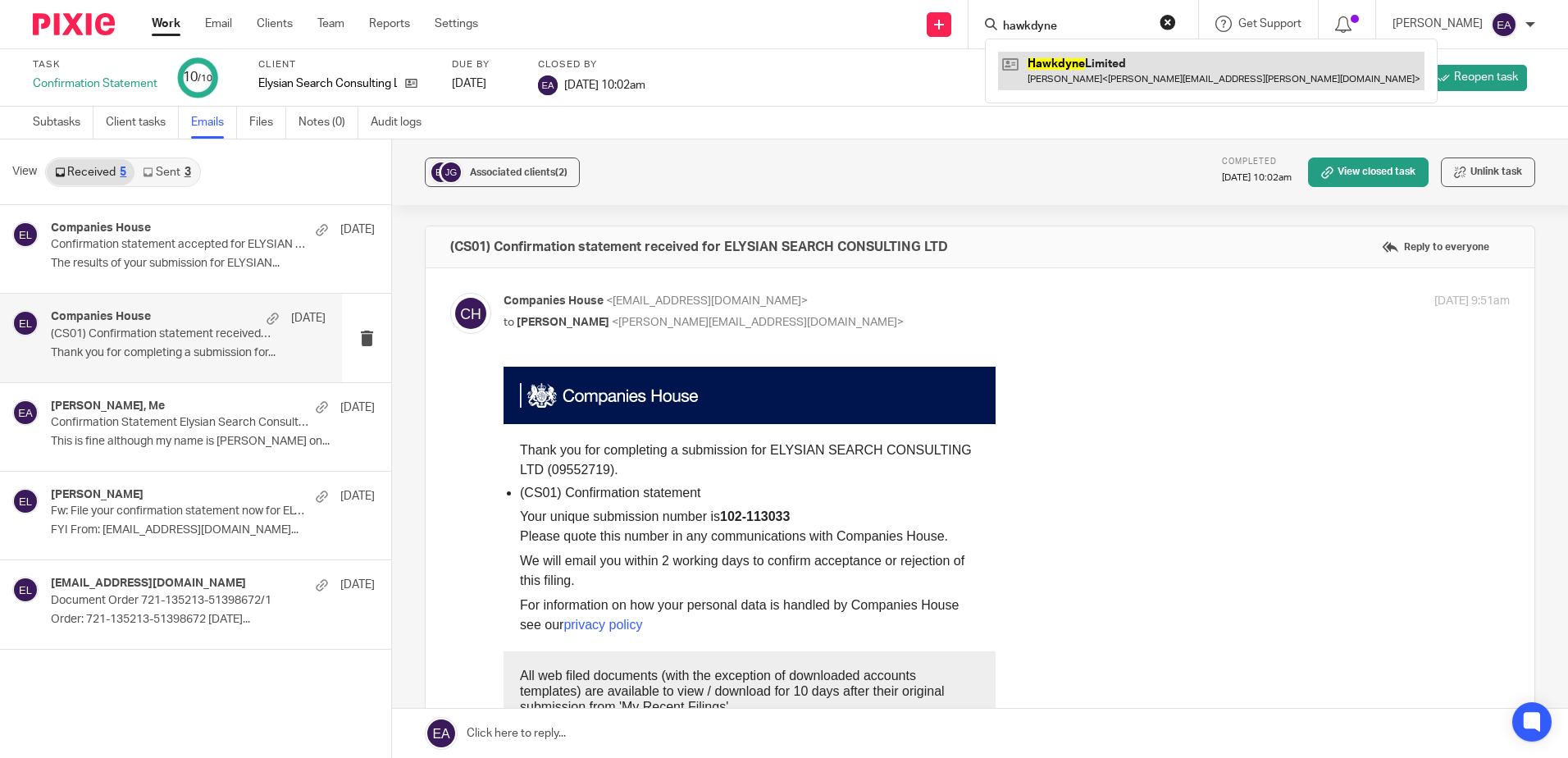
type input "hawkdyne"
click at [1103, 68] on link at bounding box center [1211, 70] width 426 height 38
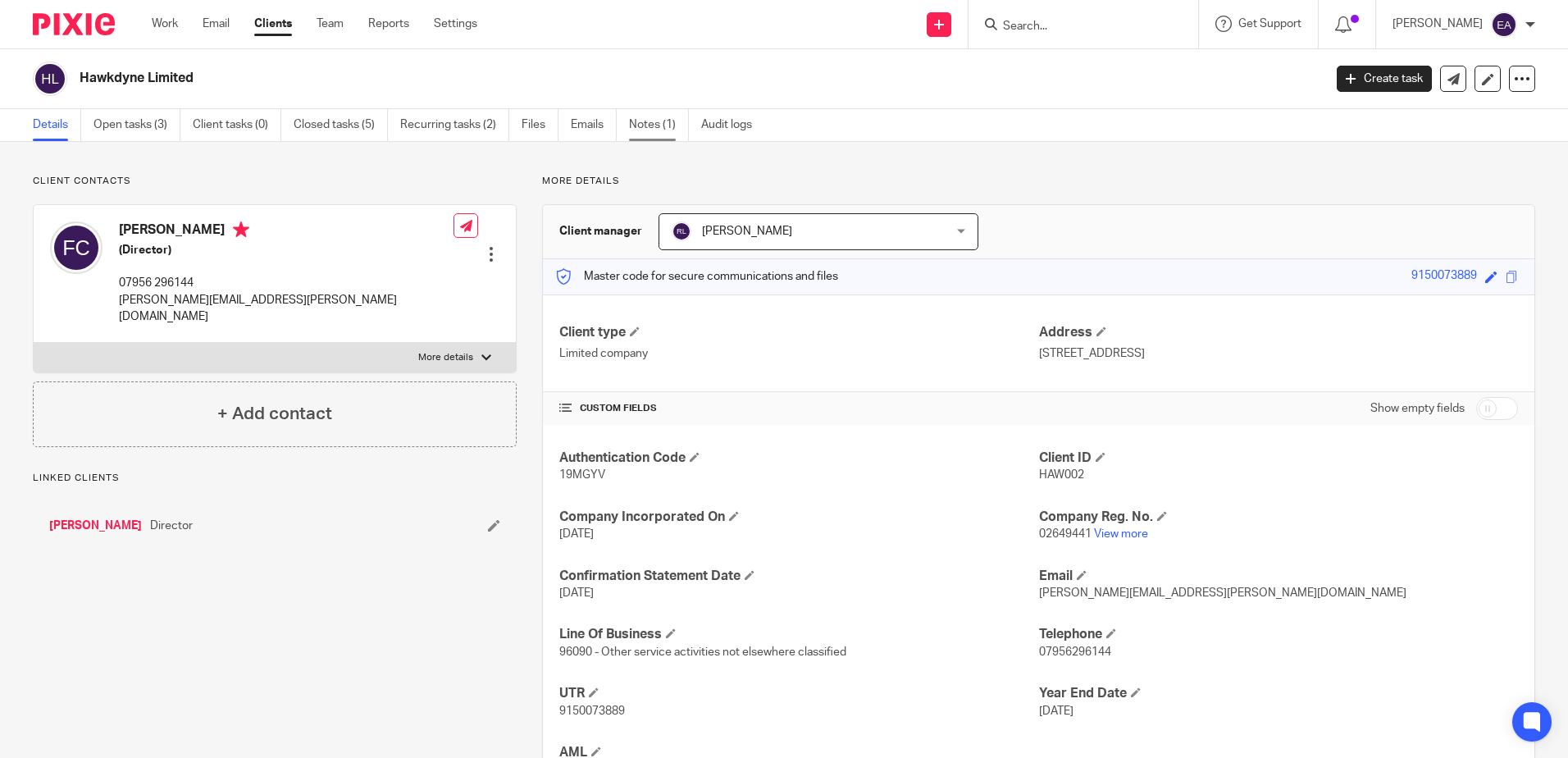
click at [651, 121] on link "Notes (1)" at bounding box center [658, 125] width 60 height 32
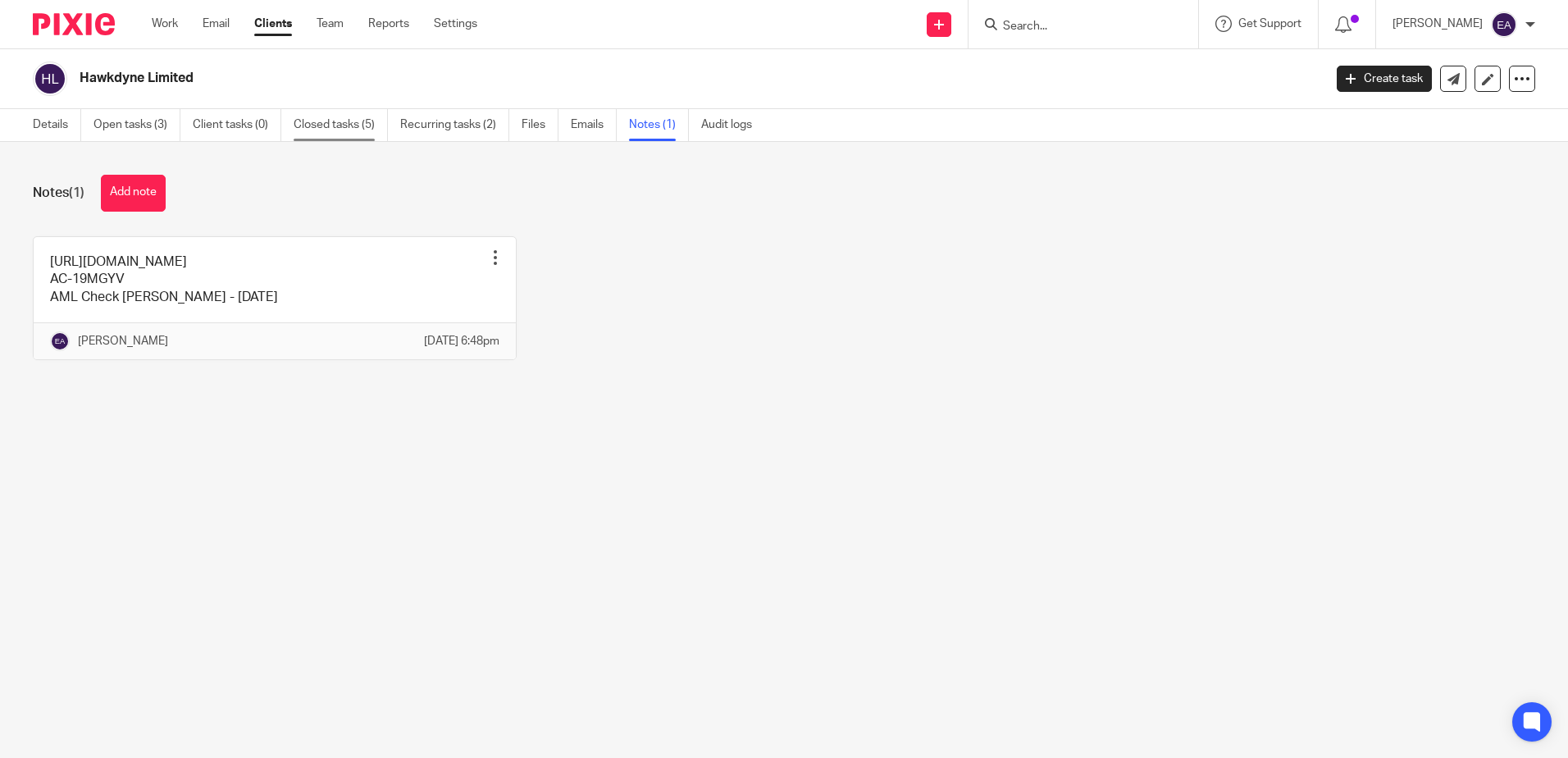
click at [349, 122] on link "Closed tasks (5)" at bounding box center [340, 125] width 94 height 32
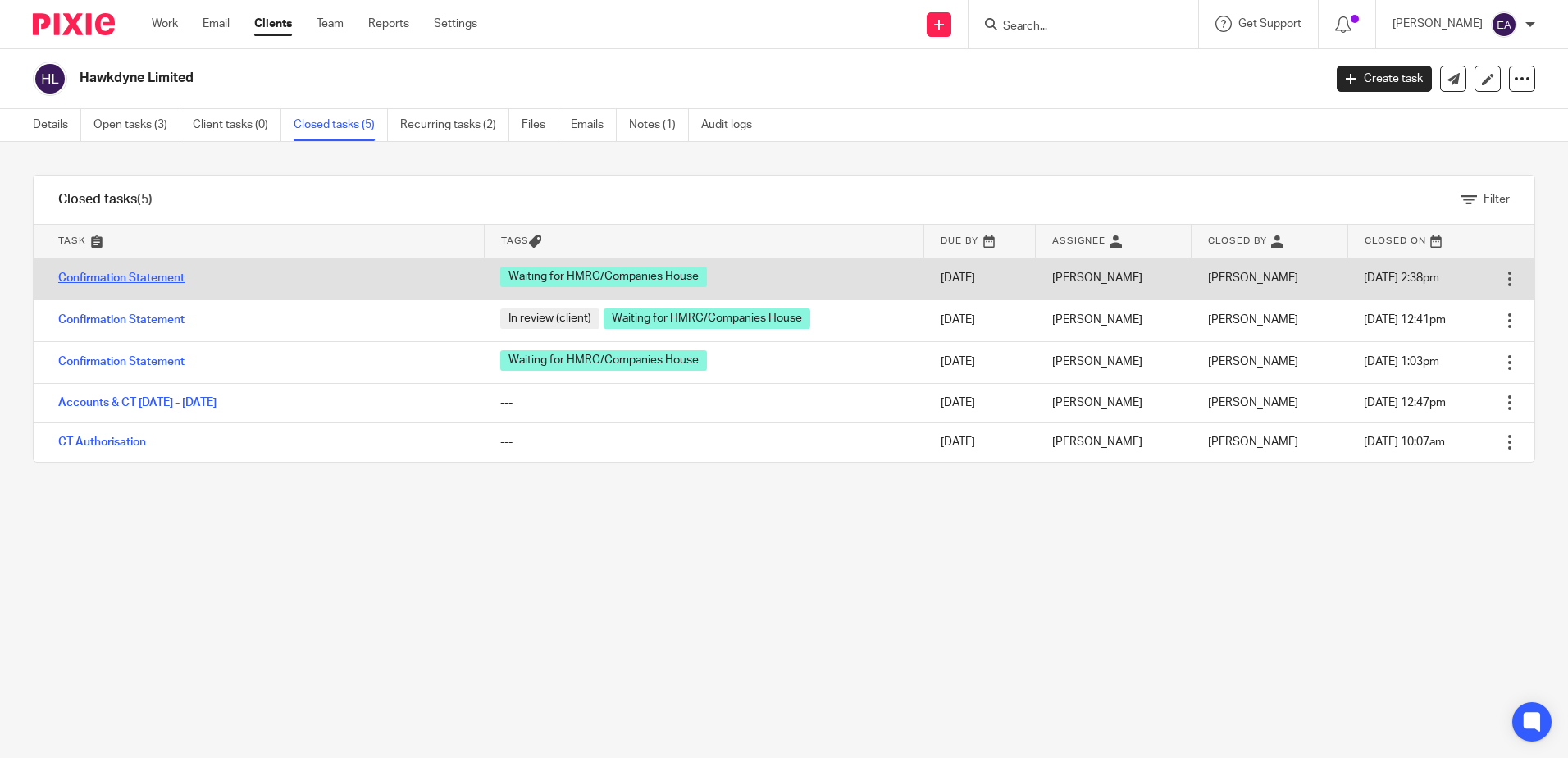
click at [125, 277] on link "Confirmation Statement" at bounding box center [122, 278] width 127 height 12
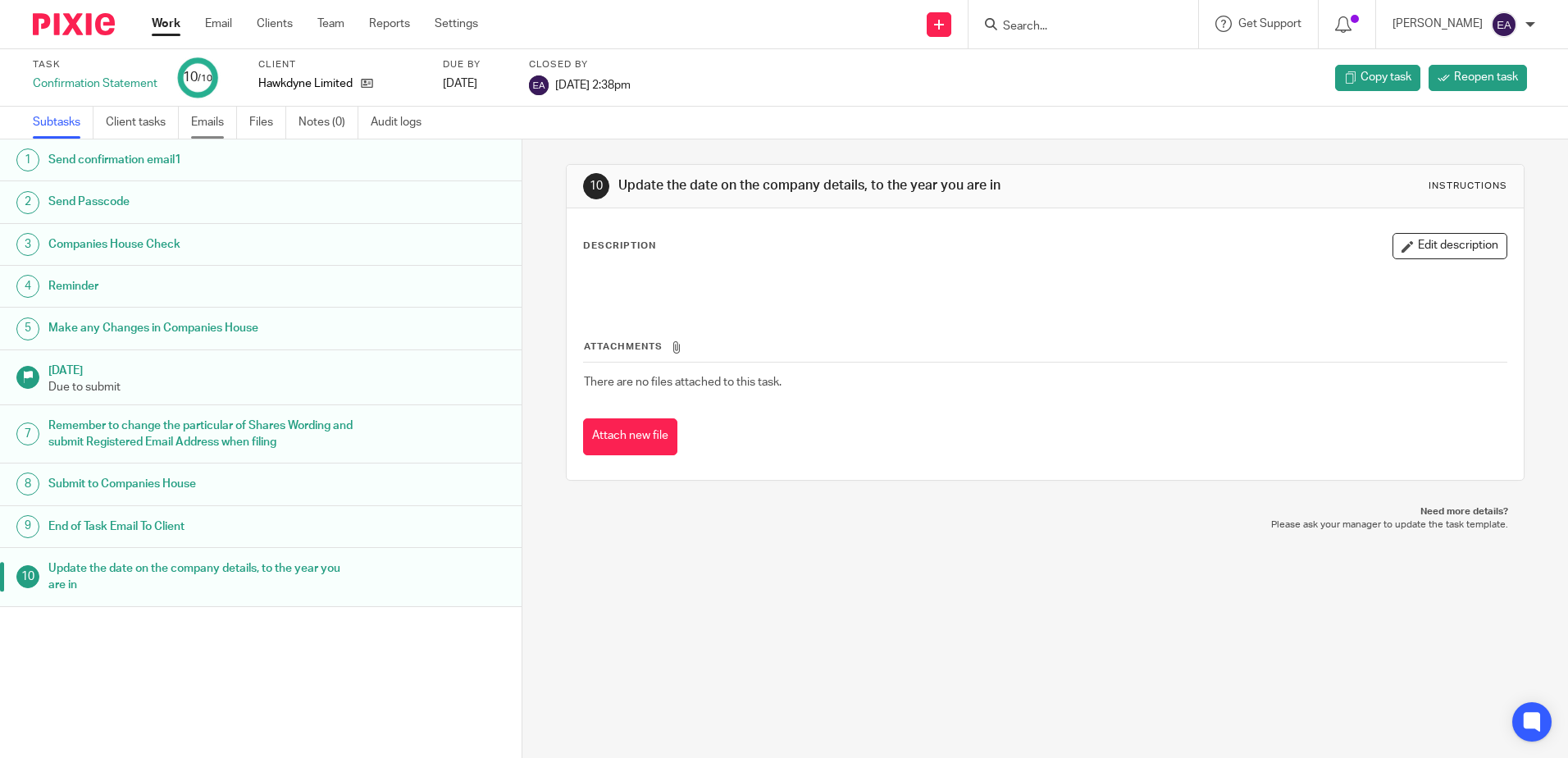
click at [207, 122] on link "Emails" at bounding box center [214, 123] width 45 height 32
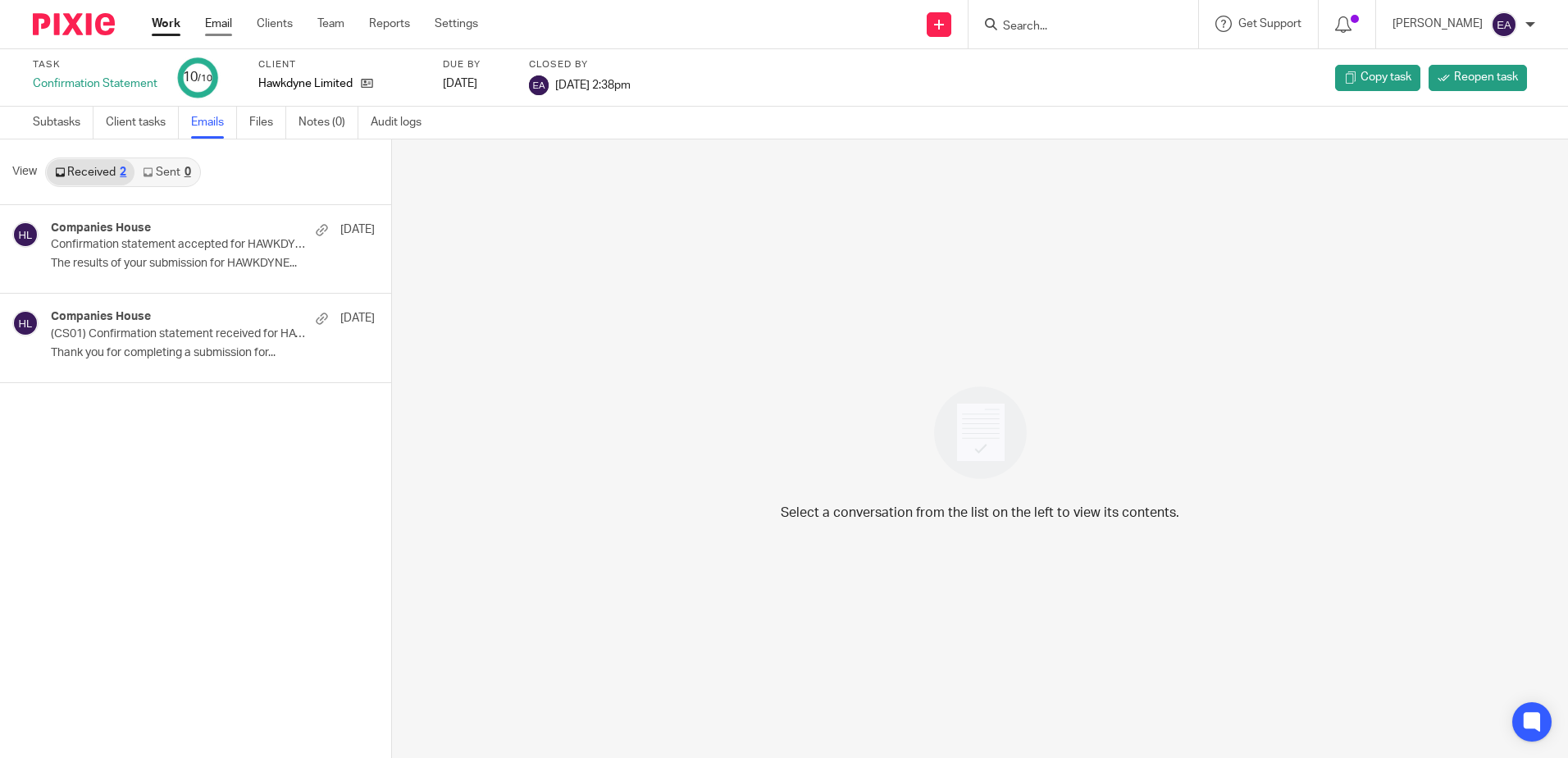
click at [215, 23] on link "Email" at bounding box center [218, 24] width 27 height 17
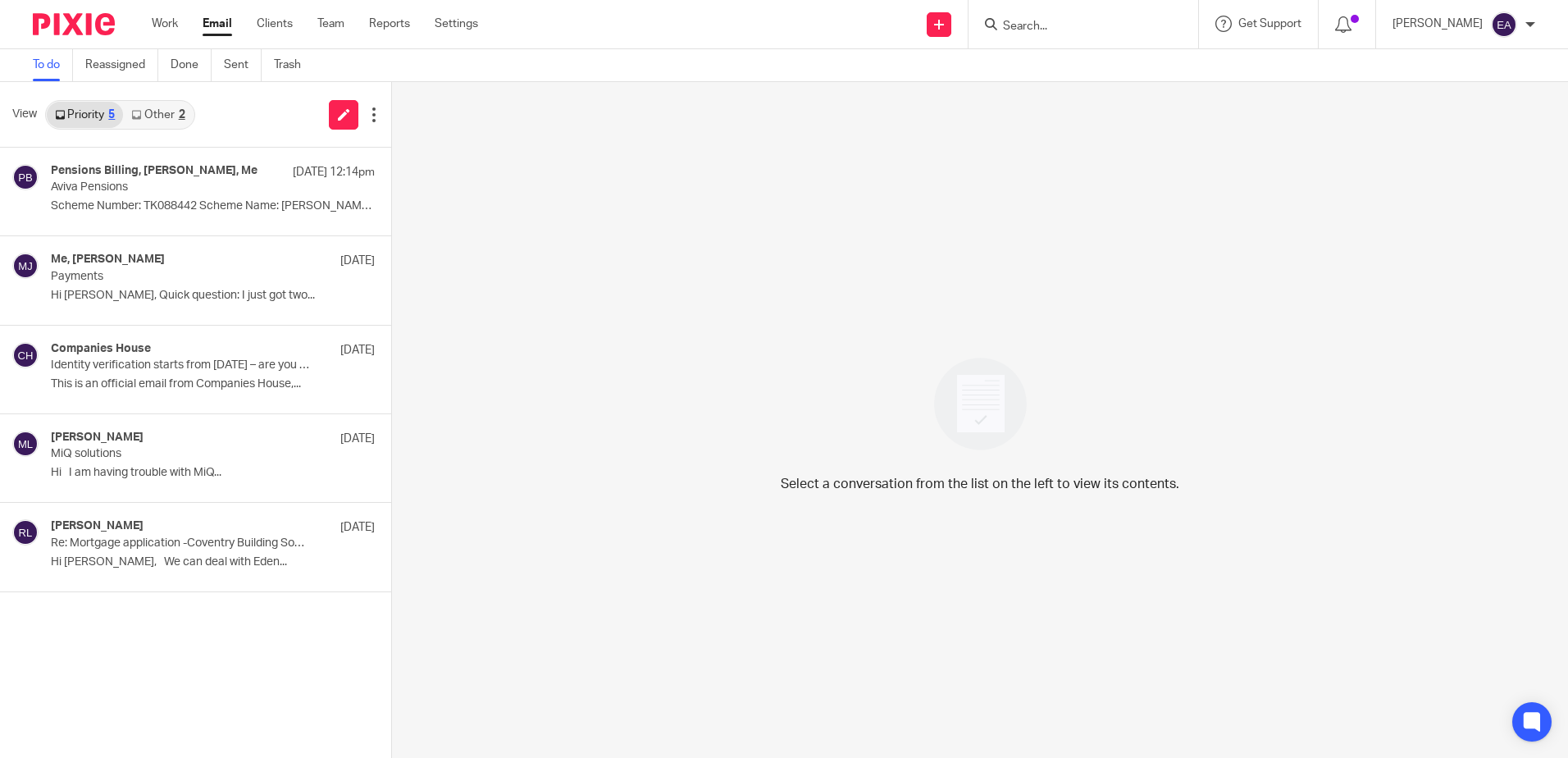
click at [167, 117] on link "Other 2" at bounding box center [157, 115] width 70 height 27
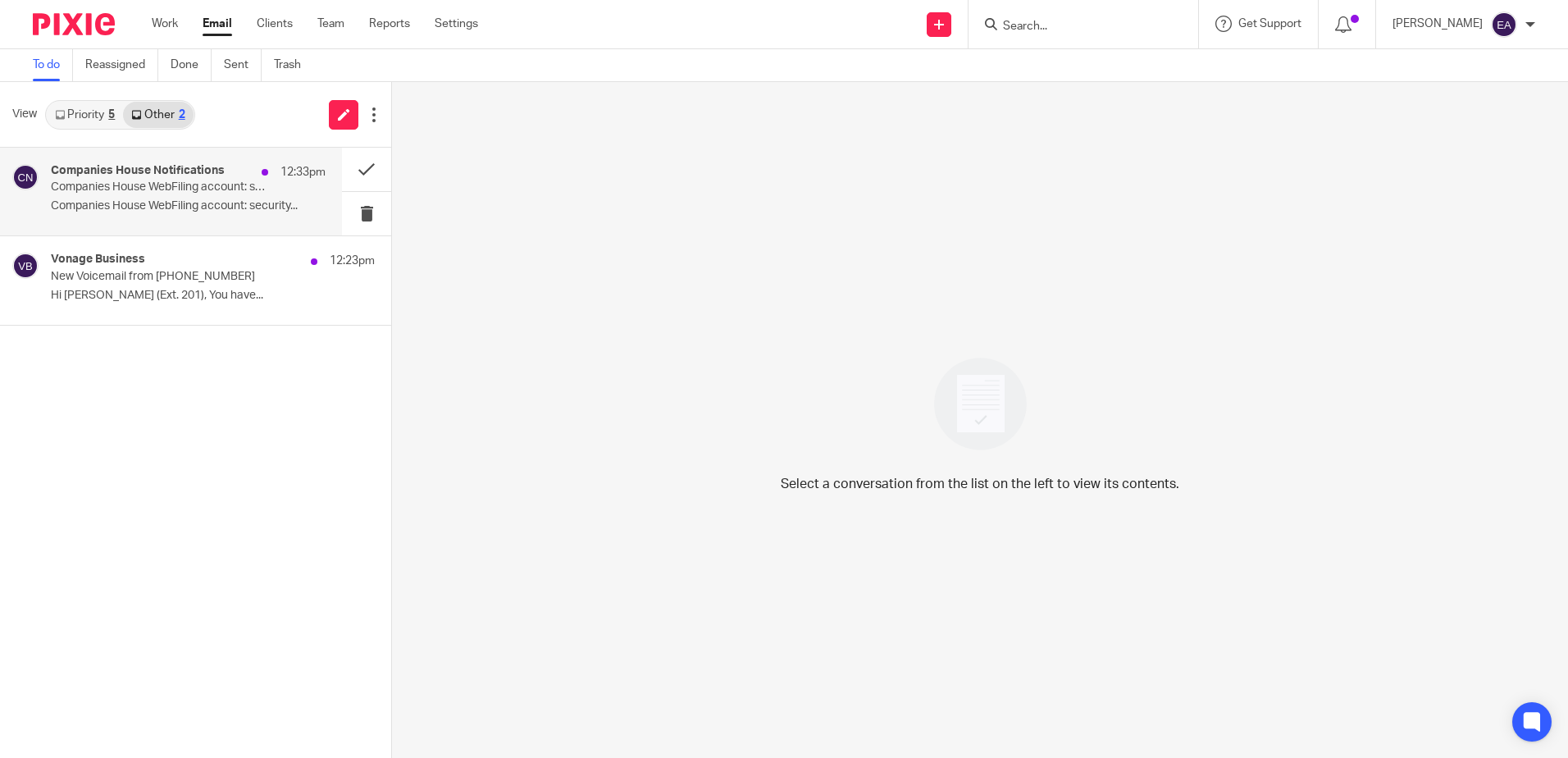
click at [145, 200] on p "Companies House WebFiling account: security..." at bounding box center [188, 207] width 275 height 14
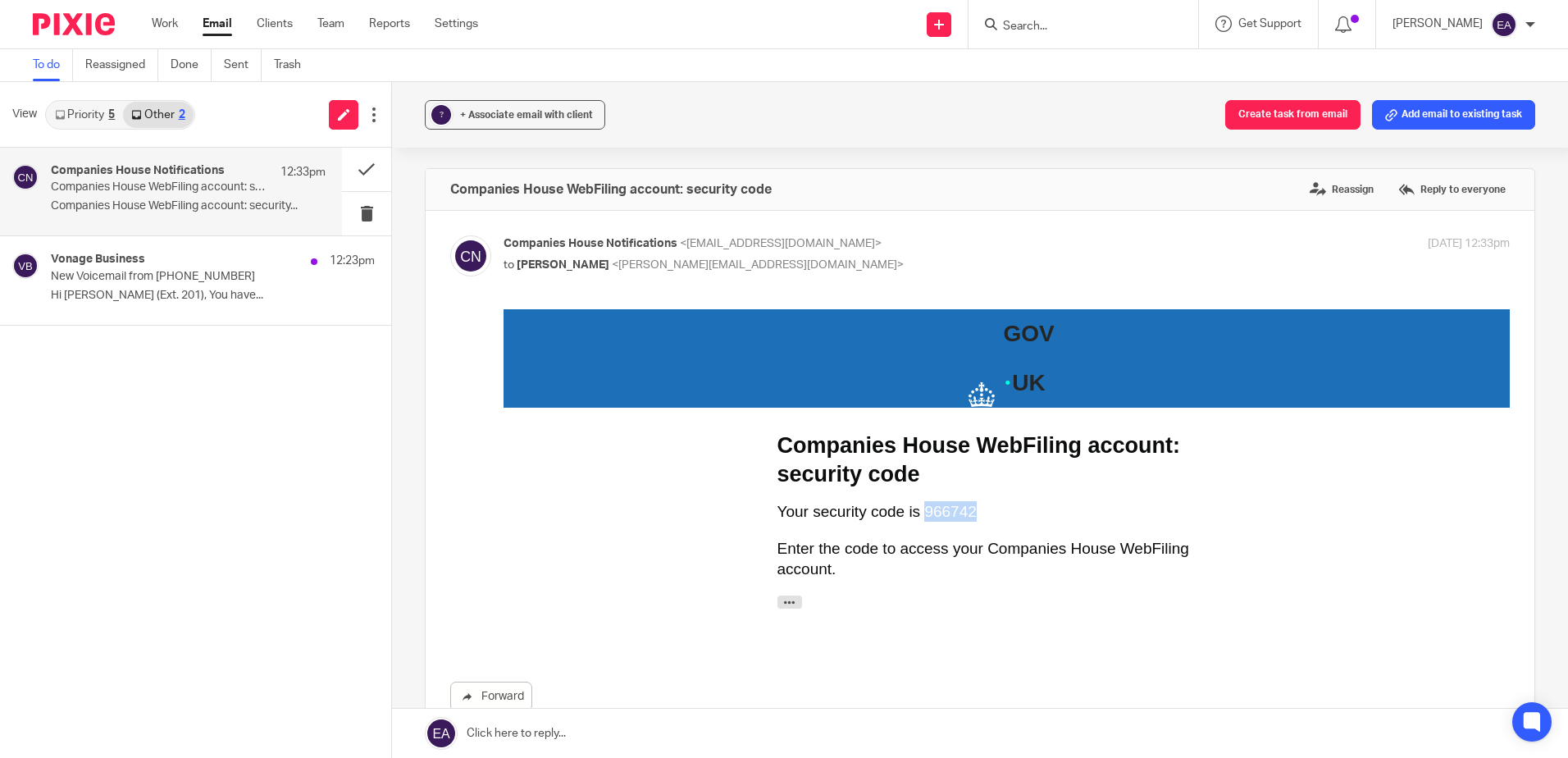
drag, startPoint x: 970, startPoint y: 518, endPoint x: 914, endPoint y: 512, distance: 56.3
click at [914, 512] on p "Your security code is 966742" at bounding box center [1007, 511] width 460 height 21
copy p "966742"
click at [364, 210] on button at bounding box center [367, 213] width 49 height 43
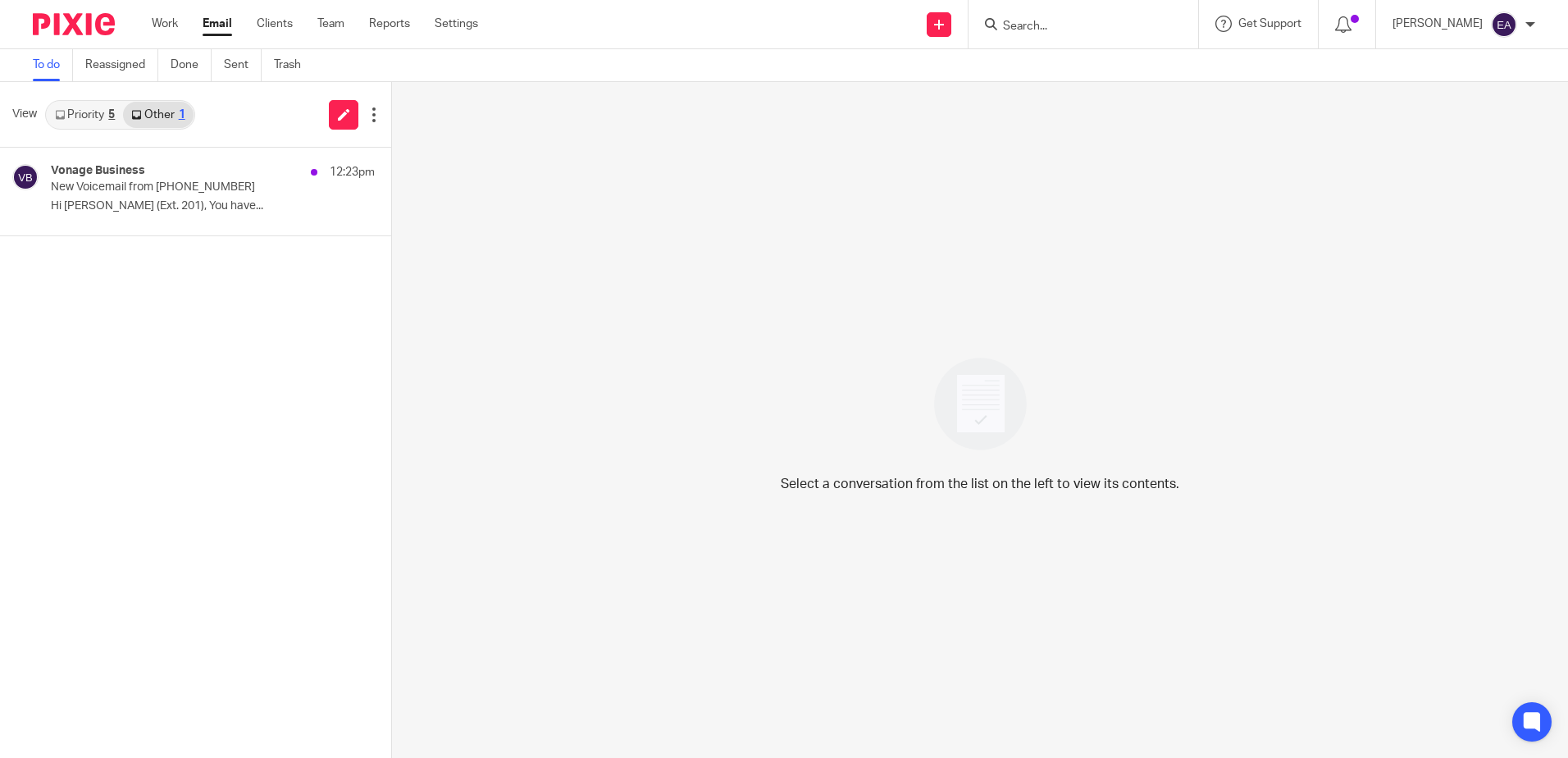
click at [1063, 32] on input "Search" at bounding box center [1075, 27] width 147 height 15
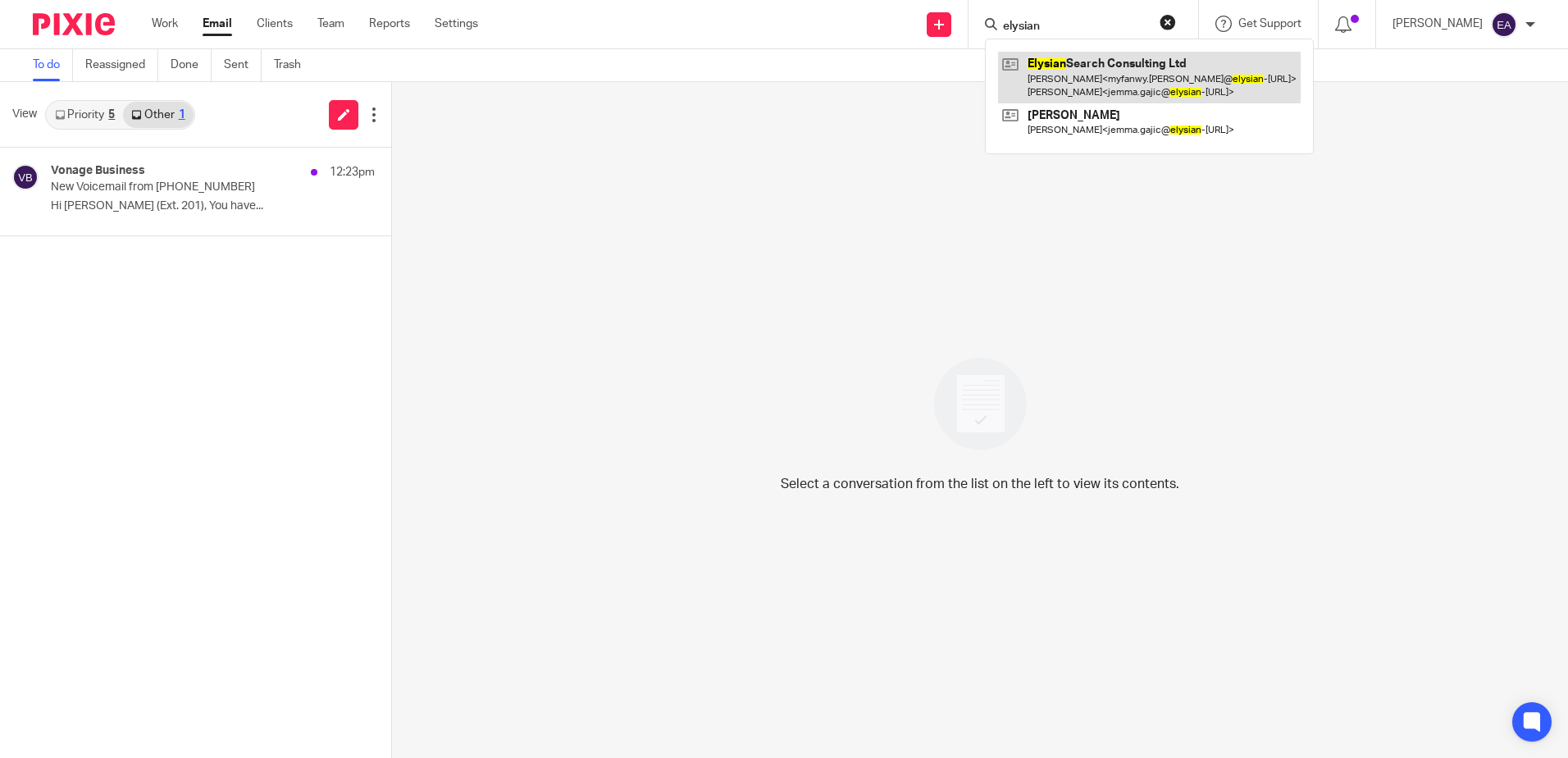
type input "elysian"
click at [1120, 68] on link at bounding box center [1150, 76] width 303 height 50
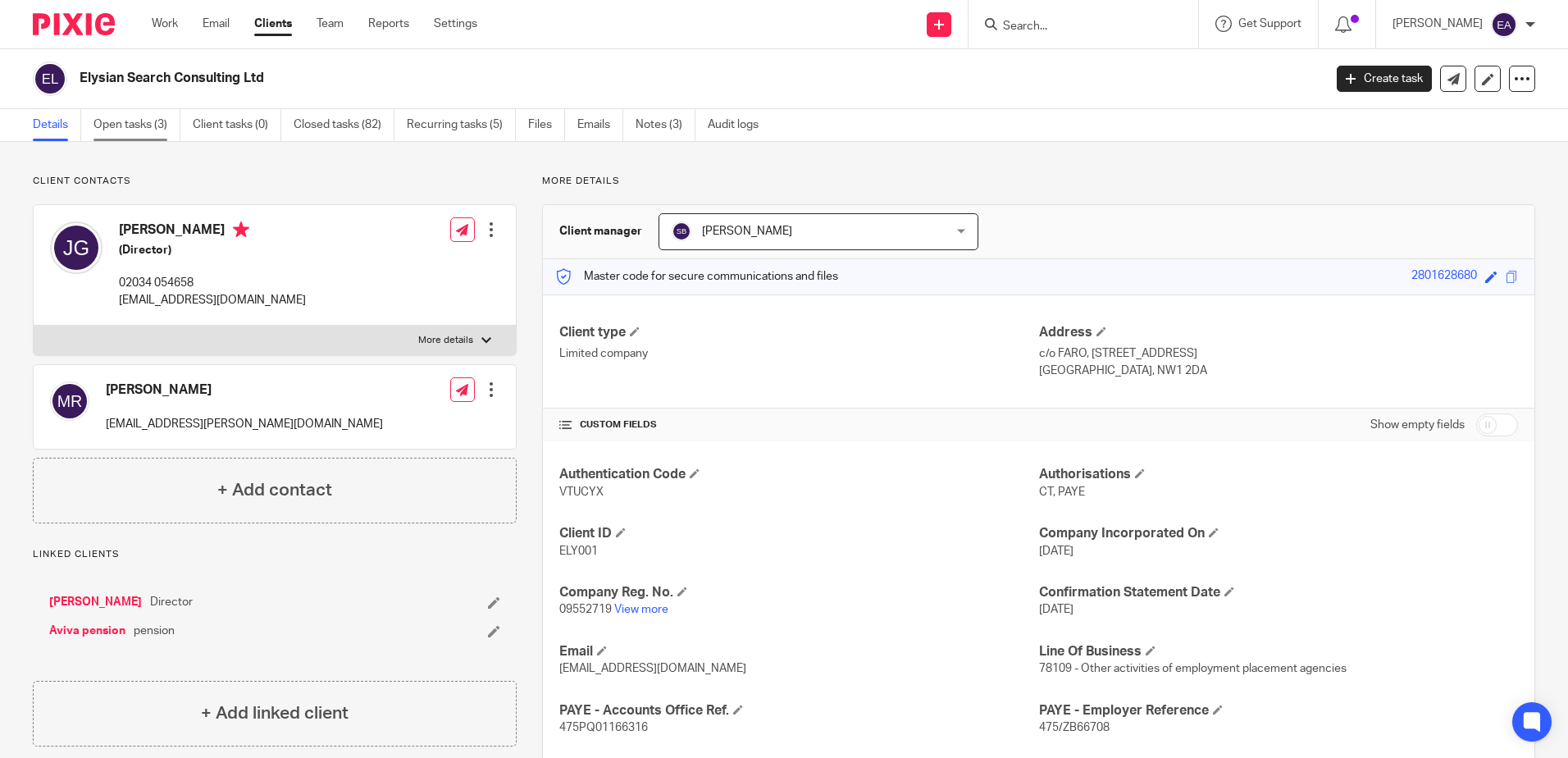
click at [111, 124] on link "Open tasks (3)" at bounding box center [137, 125] width 87 height 32
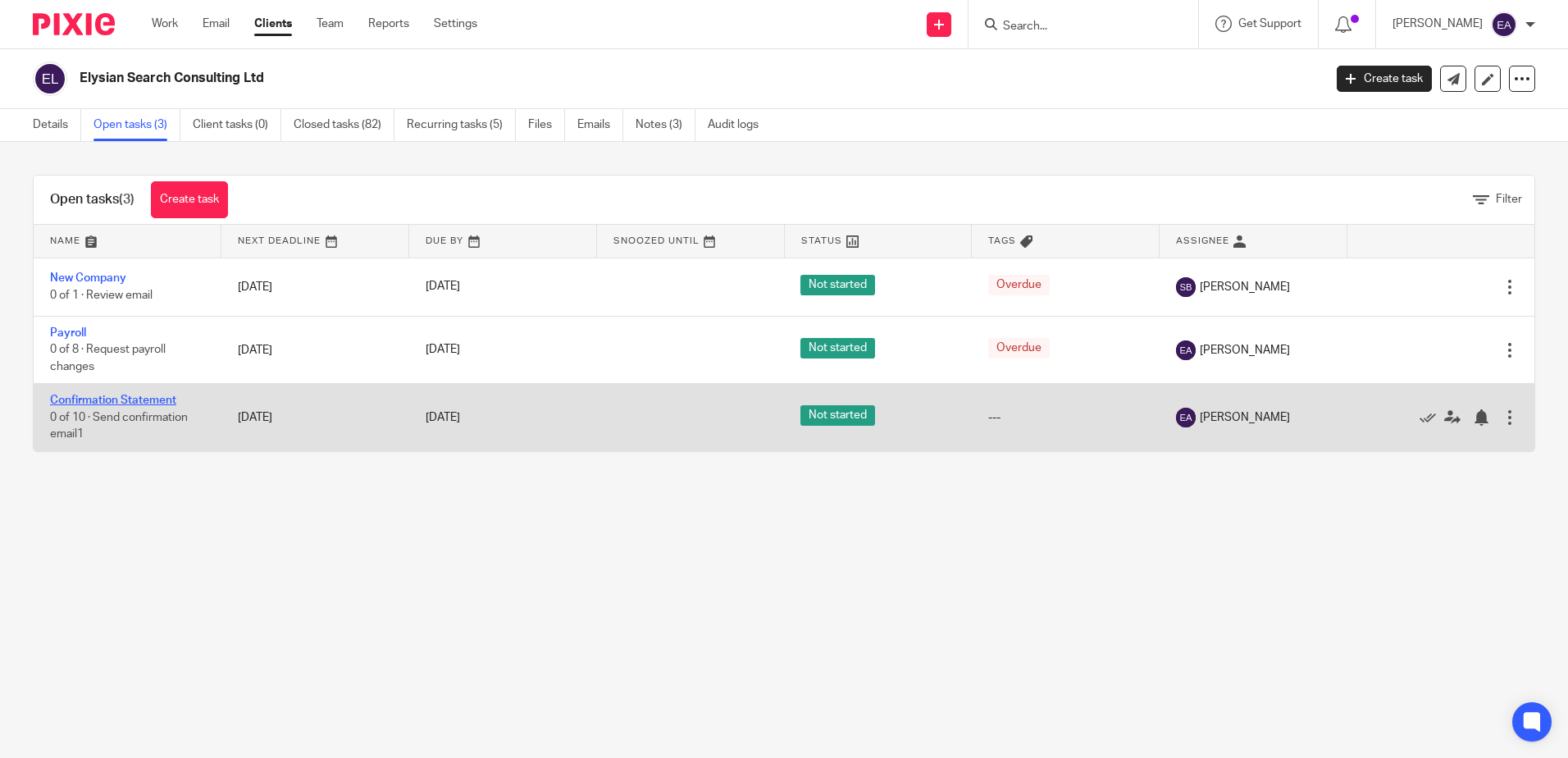
click at [82, 399] on link "Confirmation Statement" at bounding box center [114, 400] width 127 height 12
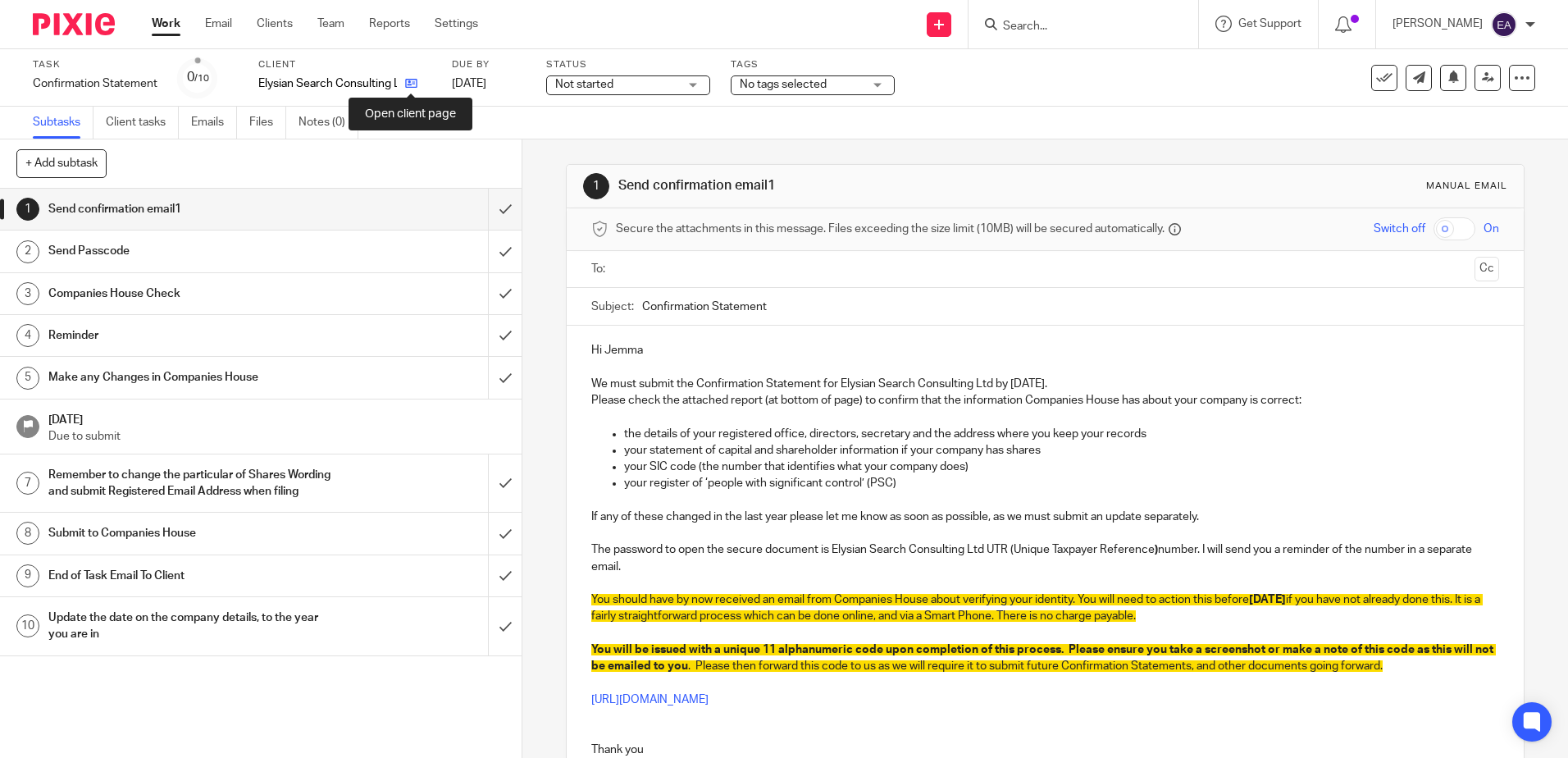
click at [412, 82] on icon at bounding box center [411, 83] width 12 height 12
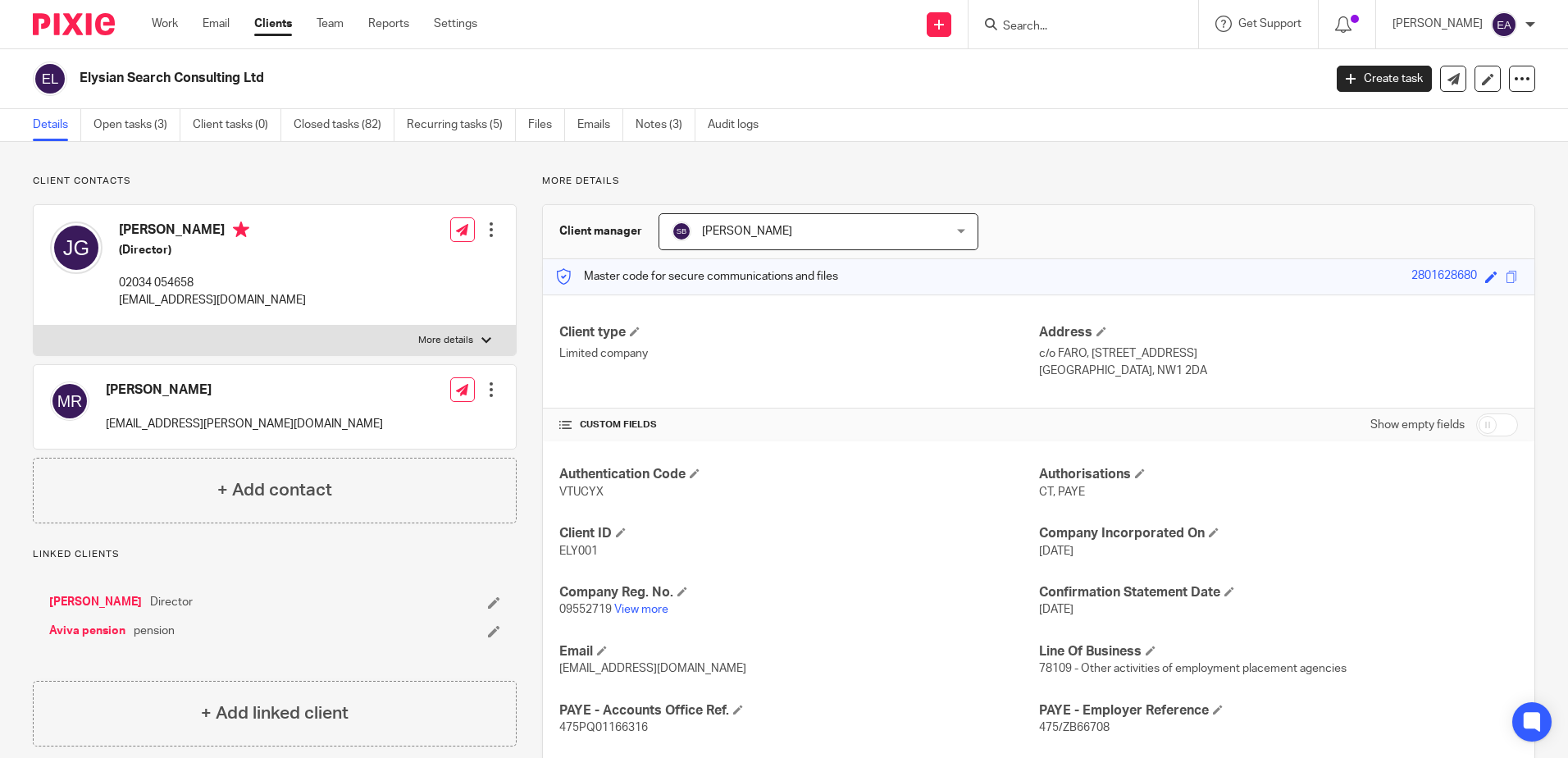
click at [1035, 26] on input "Search" at bounding box center [1075, 27] width 147 height 15
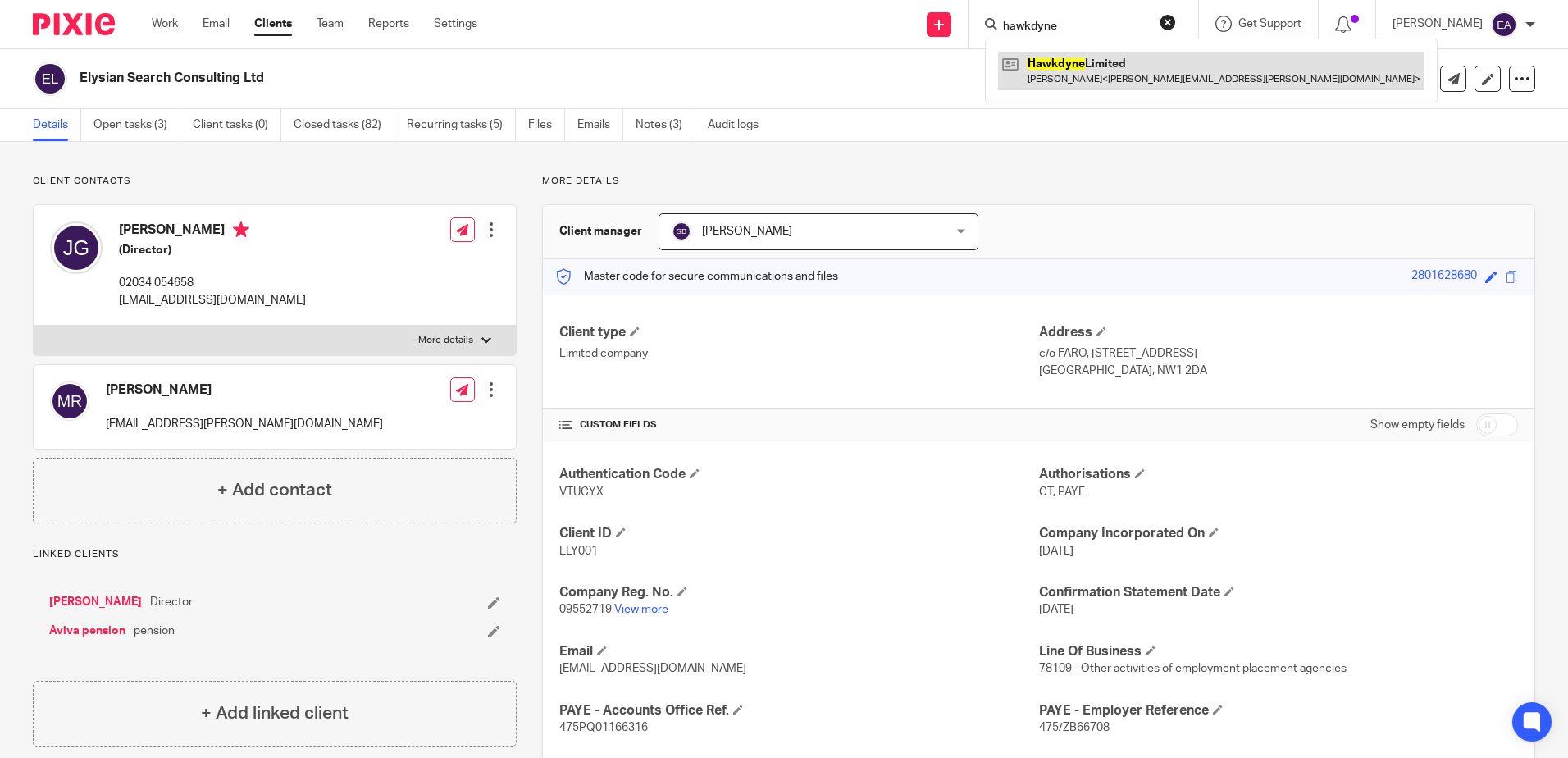
type input "hawkdyne"
click at [1096, 66] on link at bounding box center [1211, 70] width 426 height 38
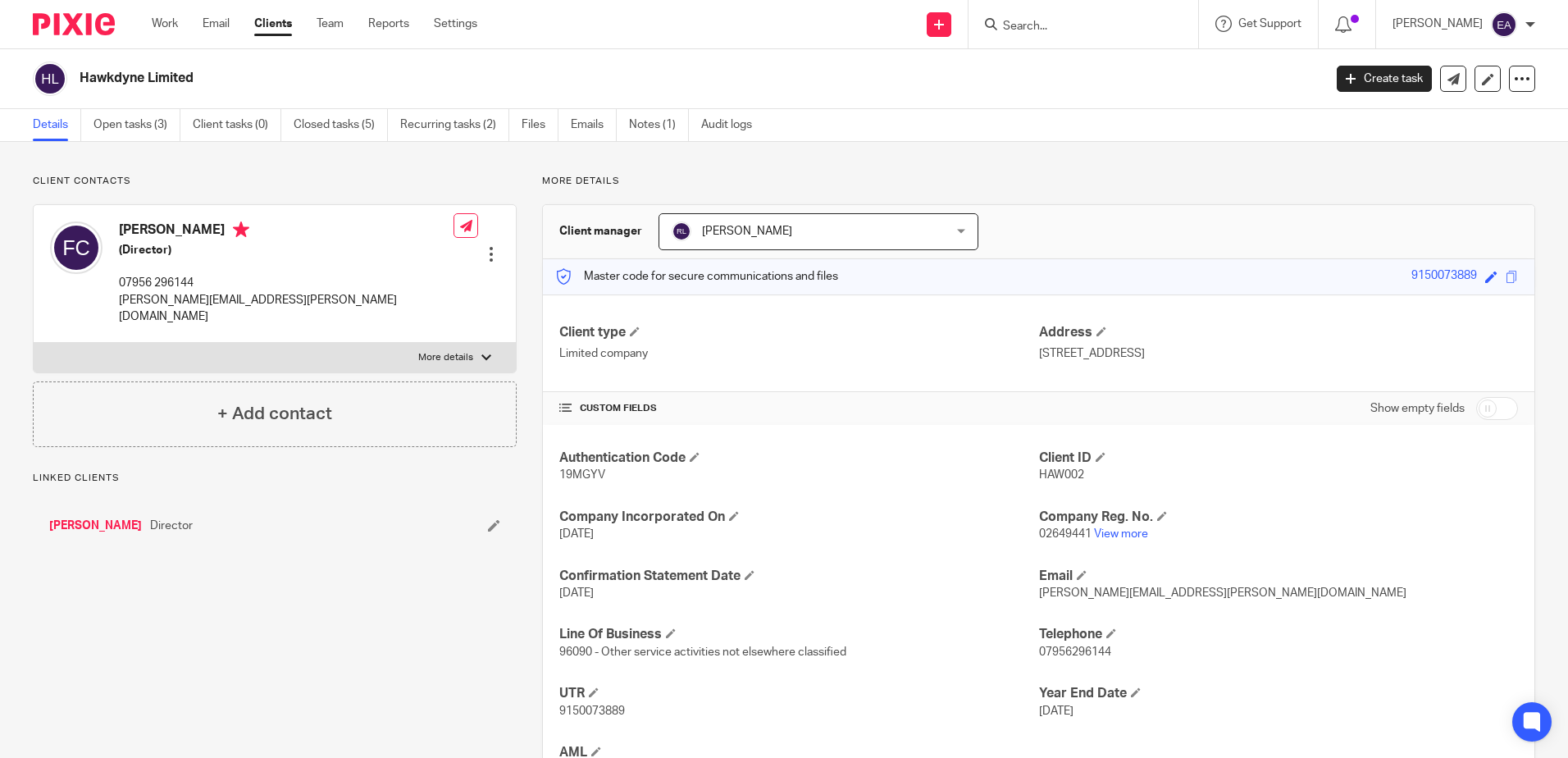
click at [1052, 20] on input "Search" at bounding box center [1075, 27] width 147 height 15
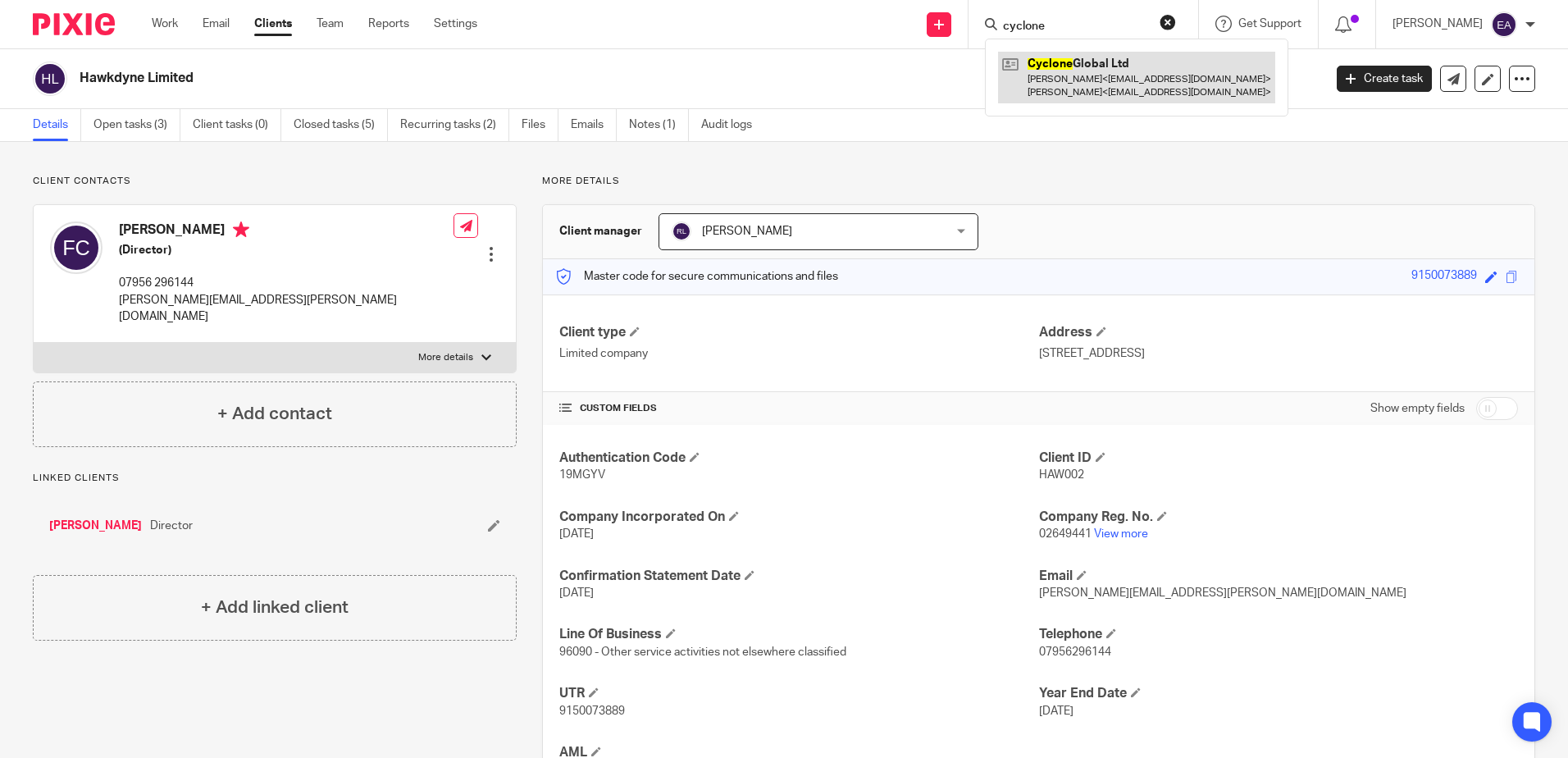
type input "cyclone"
click at [1090, 60] on link at bounding box center [1137, 76] width 277 height 50
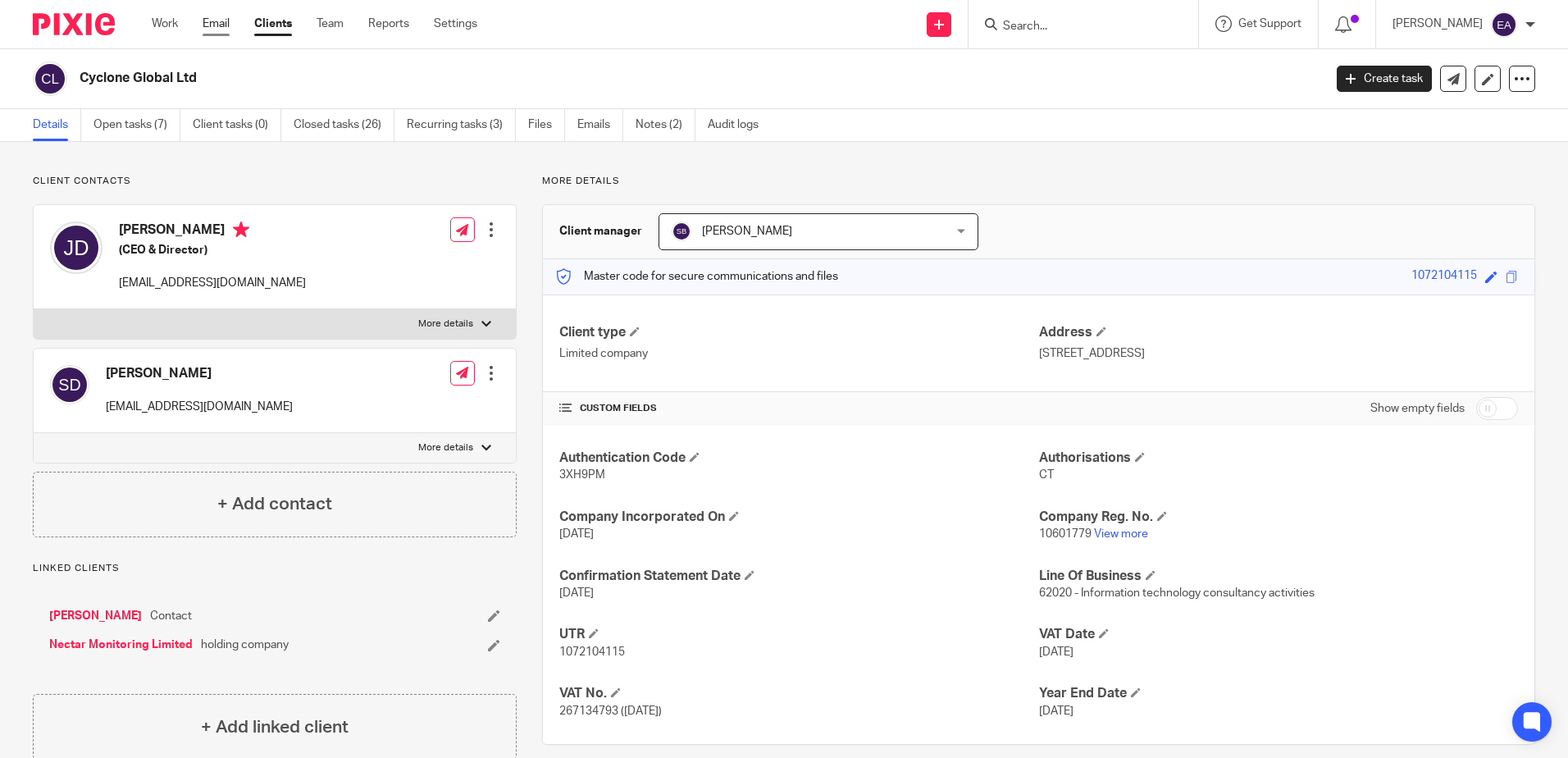
click at [220, 28] on link "Email" at bounding box center [216, 24] width 27 height 17
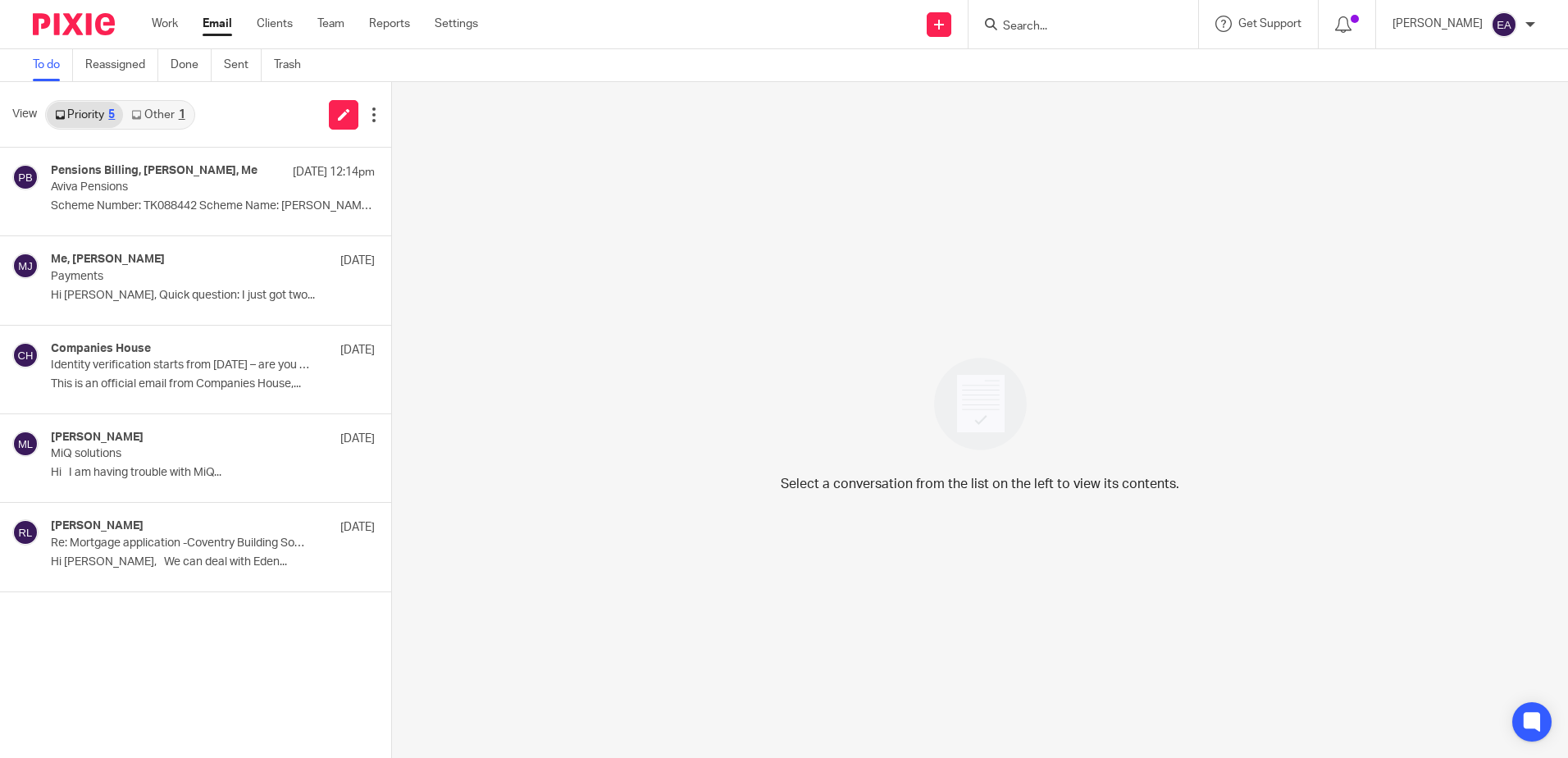
click at [157, 113] on link "Other 1" at bounding box center [157, 115] width 70 height 27
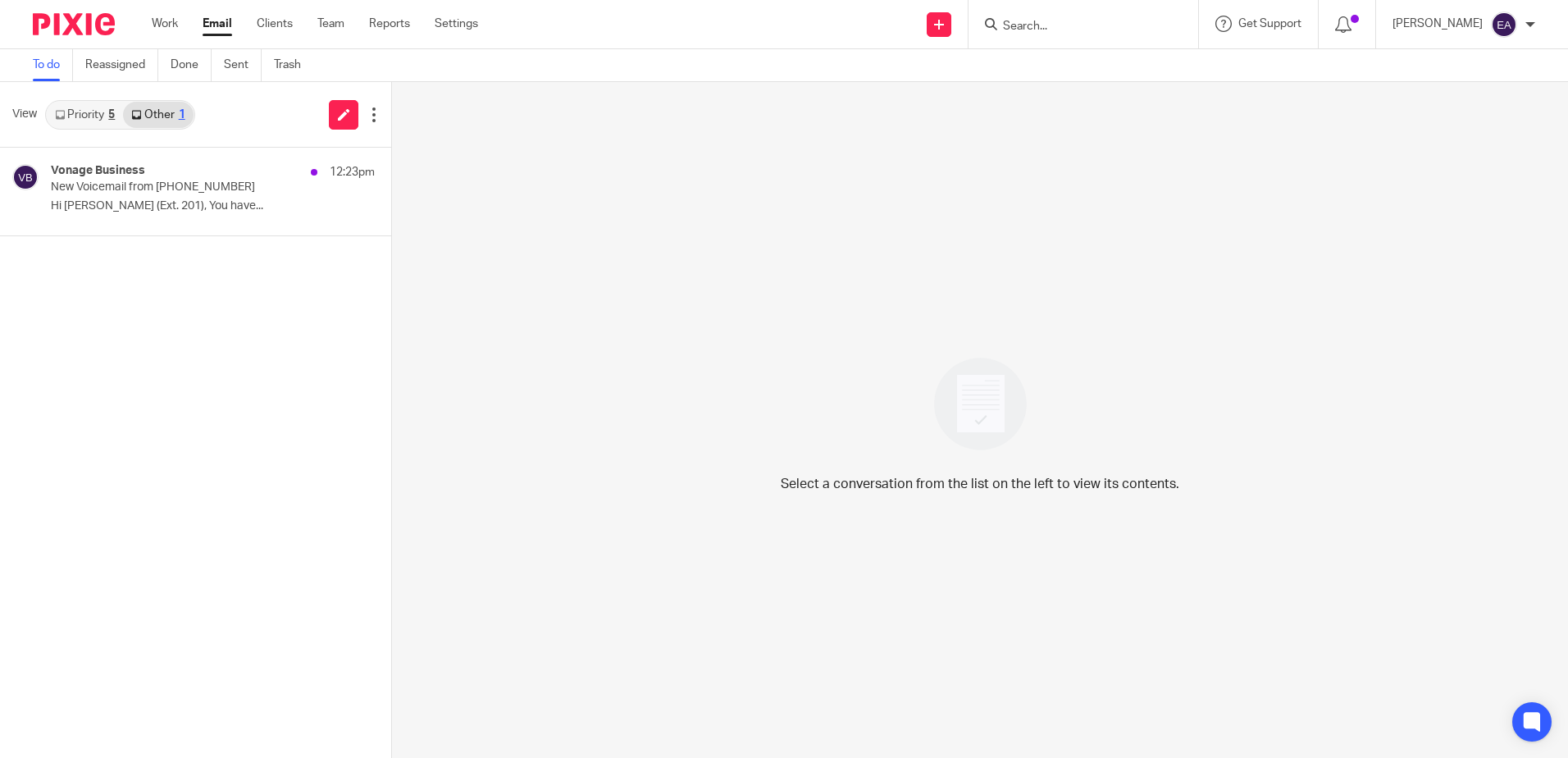
click at [97, 124] on link "Priority 5" at bounding box center [84, 115] width 76 height 27
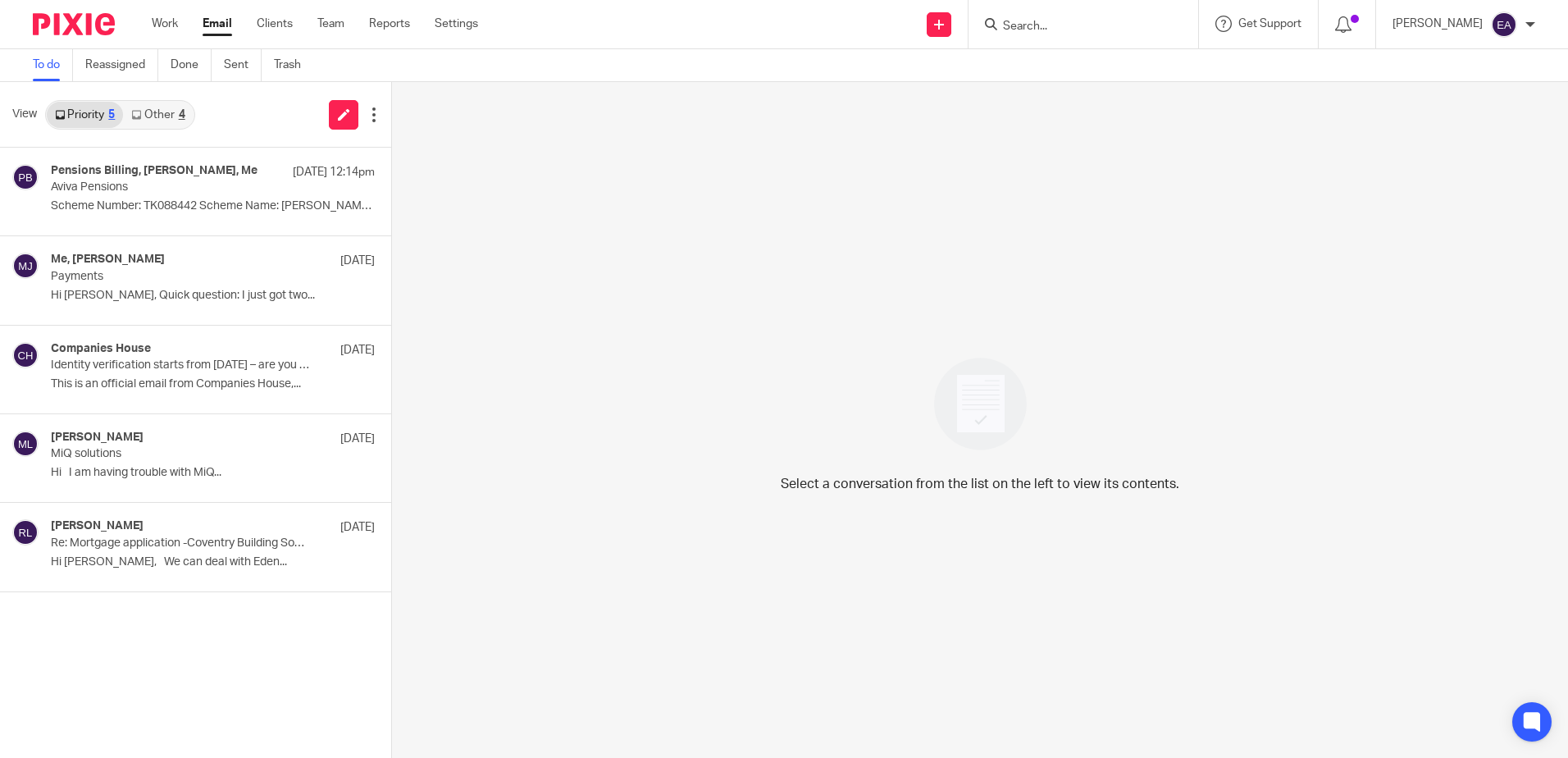
click at [169, 120] on link "Other 4" at bounding box center [157, 115] width 70 height 27
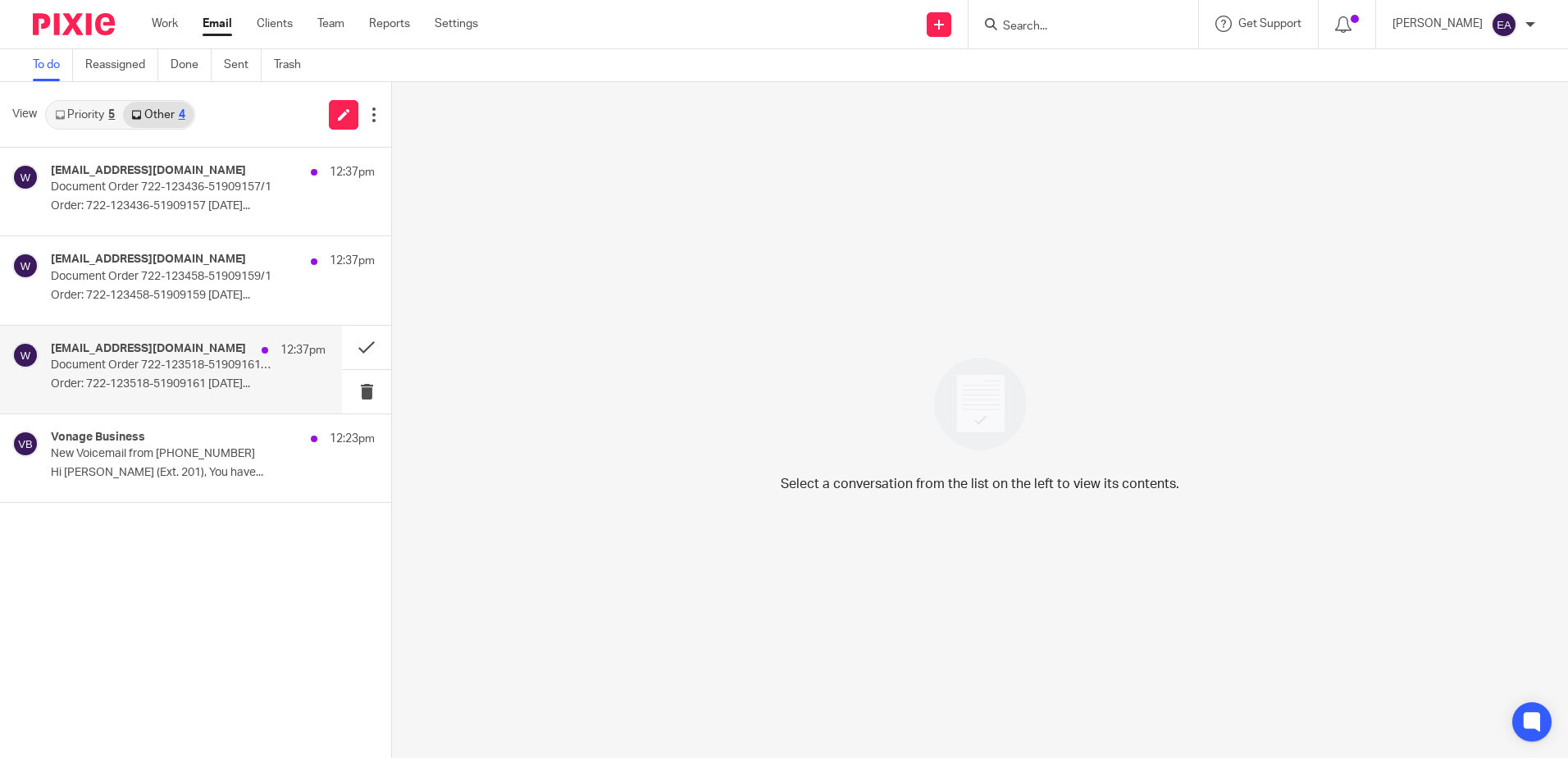
click at [177, 374] on div "web-filing@companieshouse.gov.uk 12:37pm Document Order 722-123518-51909161/1 O…" at bounding box center [188, 370] width 275 height 55
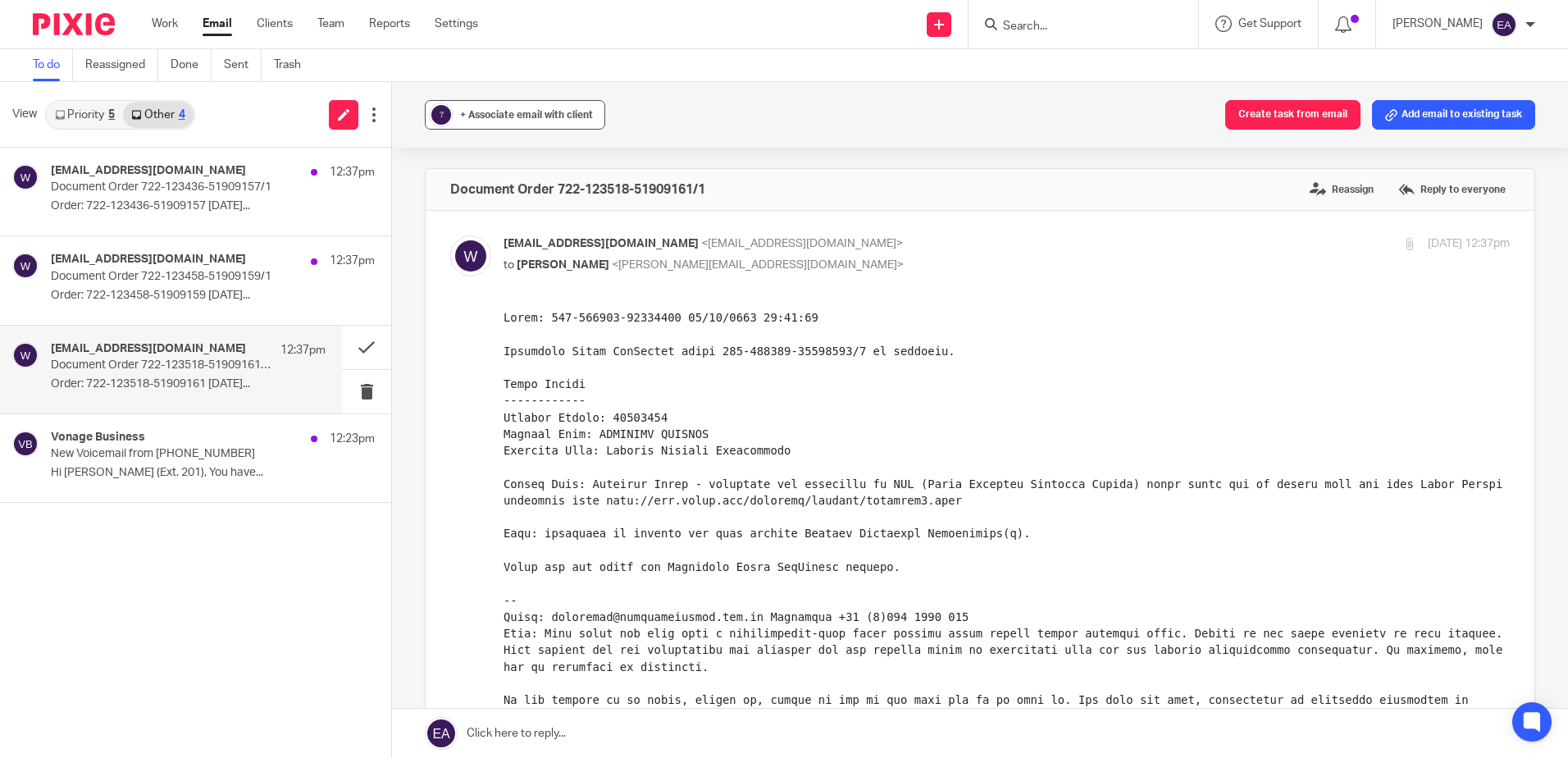
click at [516, 113] on span "+ Associate email with client" at bounding box center [526, 115] width 132 height 10
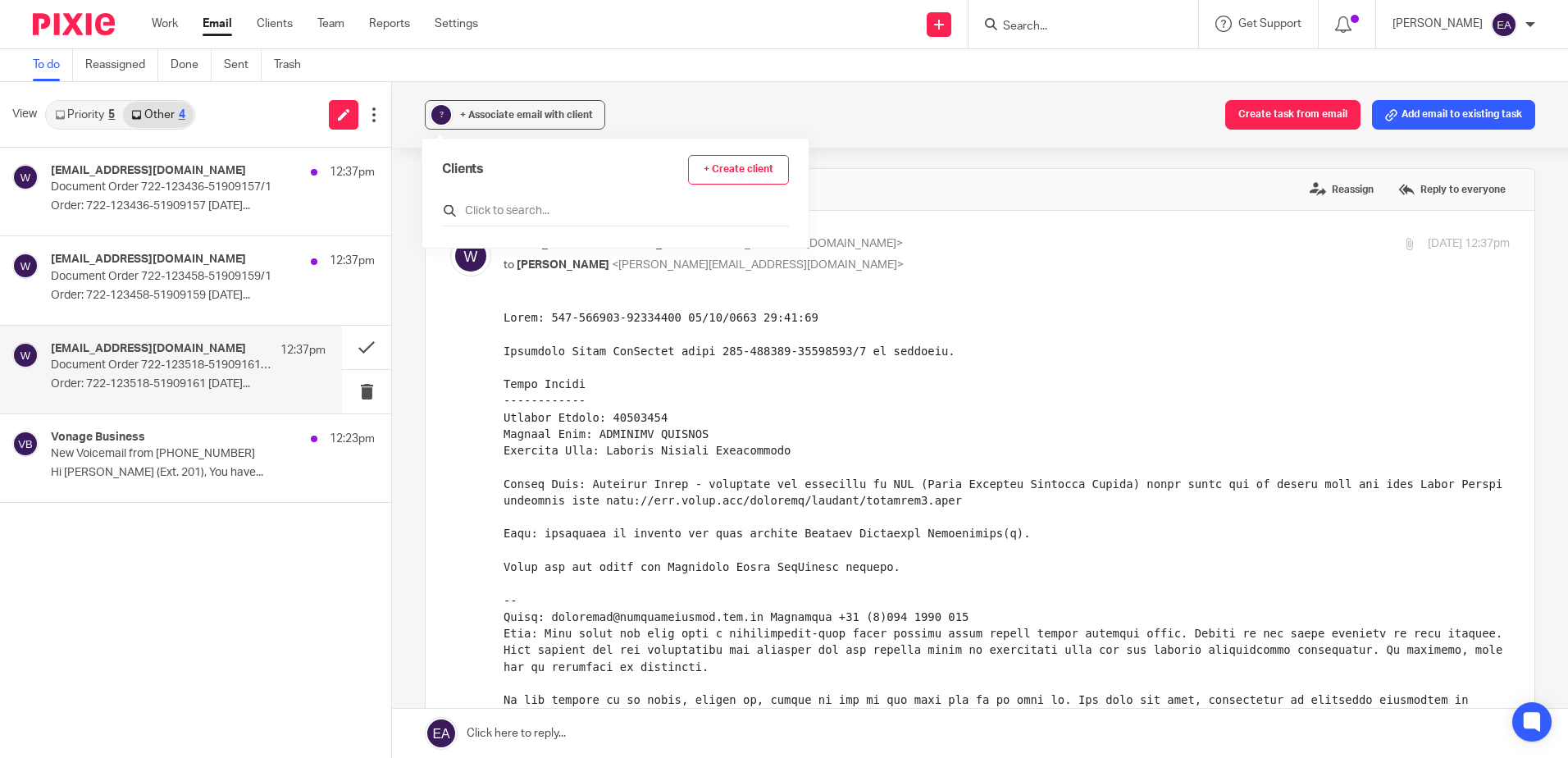
click at [534, 209] on input "text" at bounding box center [615, 211] width 347 height 17
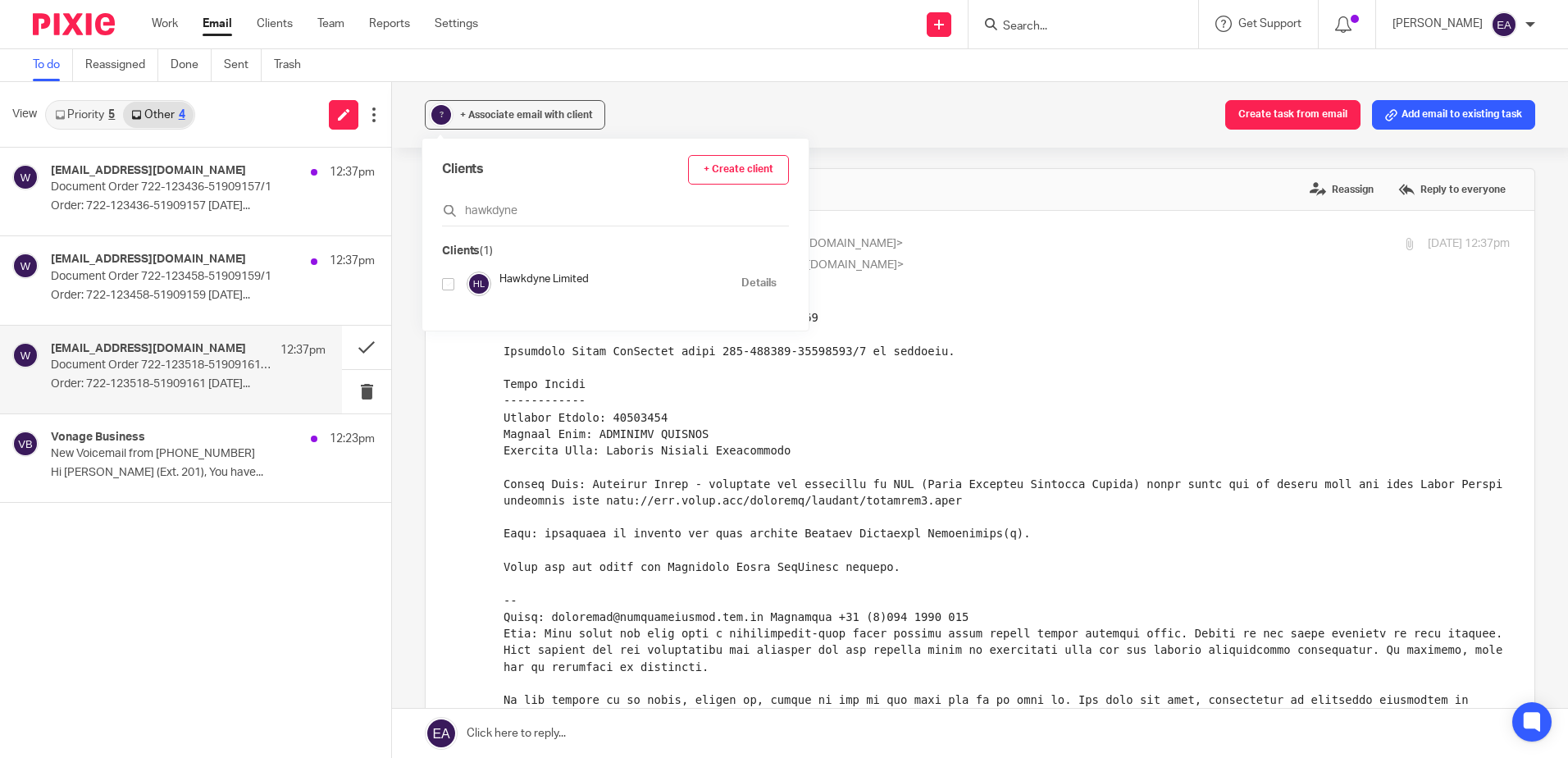
type input "hawkdyne"
click at [445, 287] on input "checkbox" at bounding box center [448, 284] width 12 height 12
checkbox input "true"
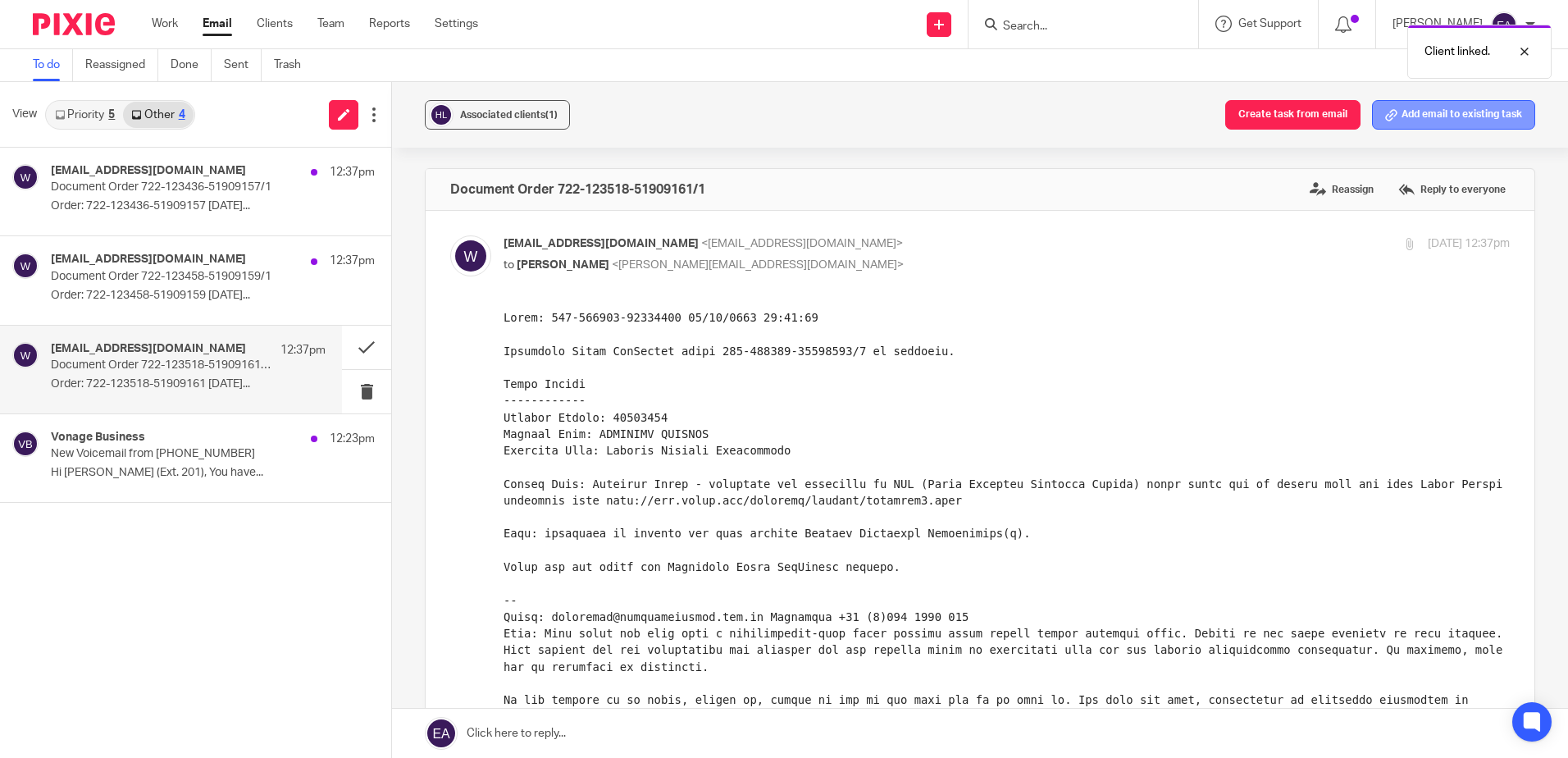
click at [1407, 117] on button "Add email to existing task" at bounding box center [1453, 115] width 163 height 30
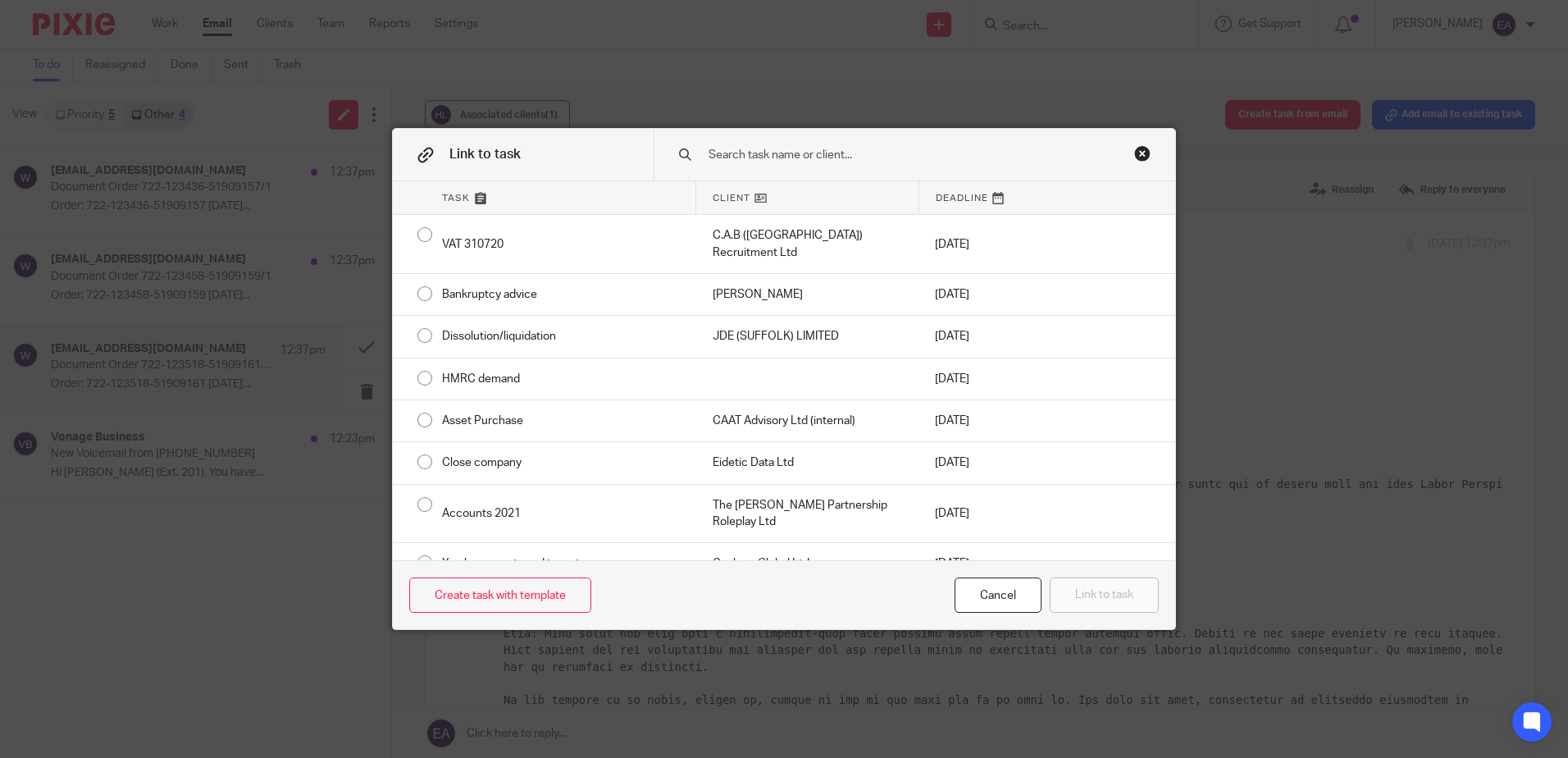
click at [743, 158] on input "text" at bounding box center [903, 155] width 392 height 18
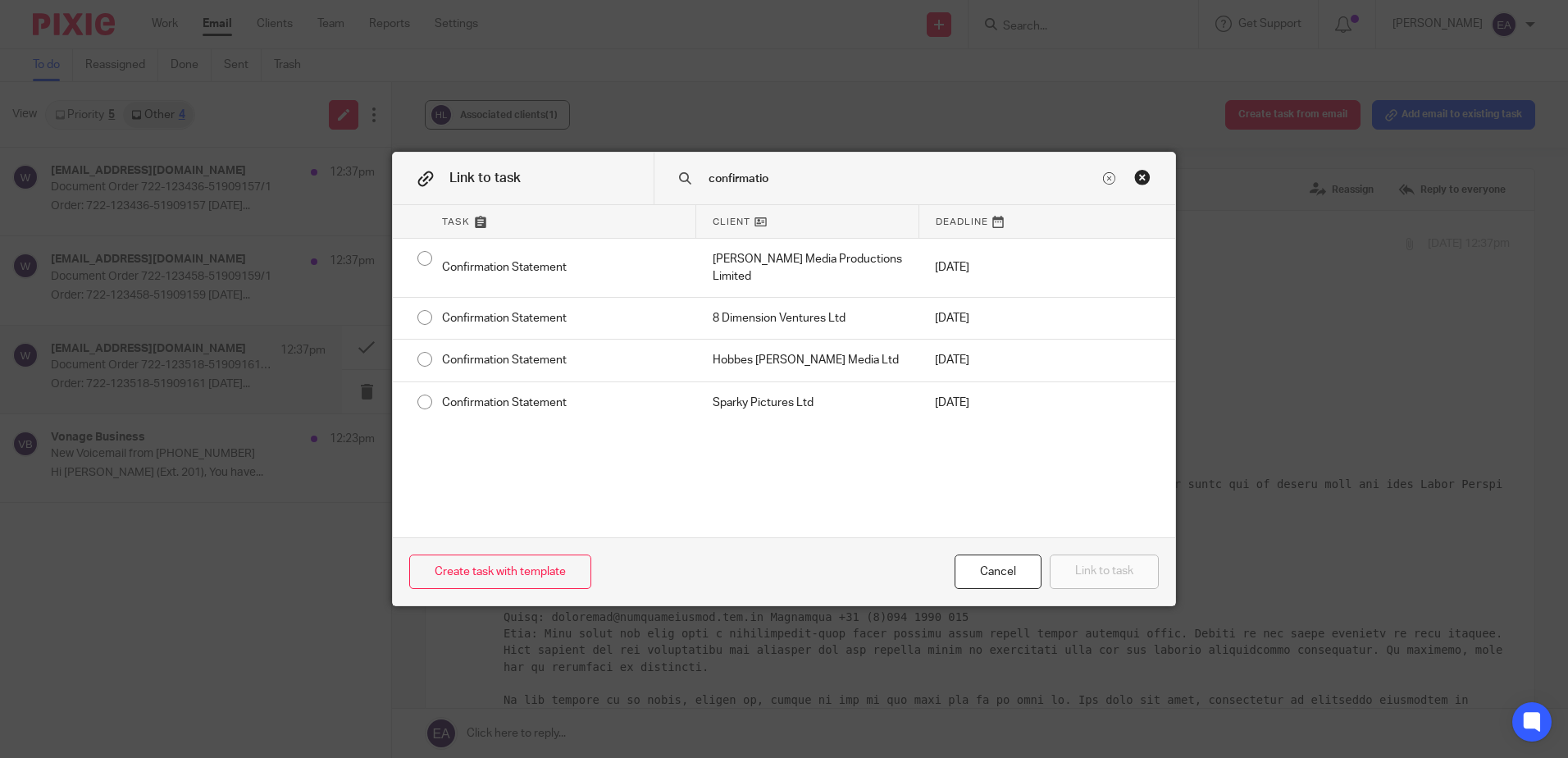
type input "confirmation"
drag, startPoint x: 791, startPoint y: 171, endPoint x: 671, endPoint y: 184, distance: 120.7
click at [671, 184] on div "confirmation" at bounding box center [915, 178] width 522 height 51
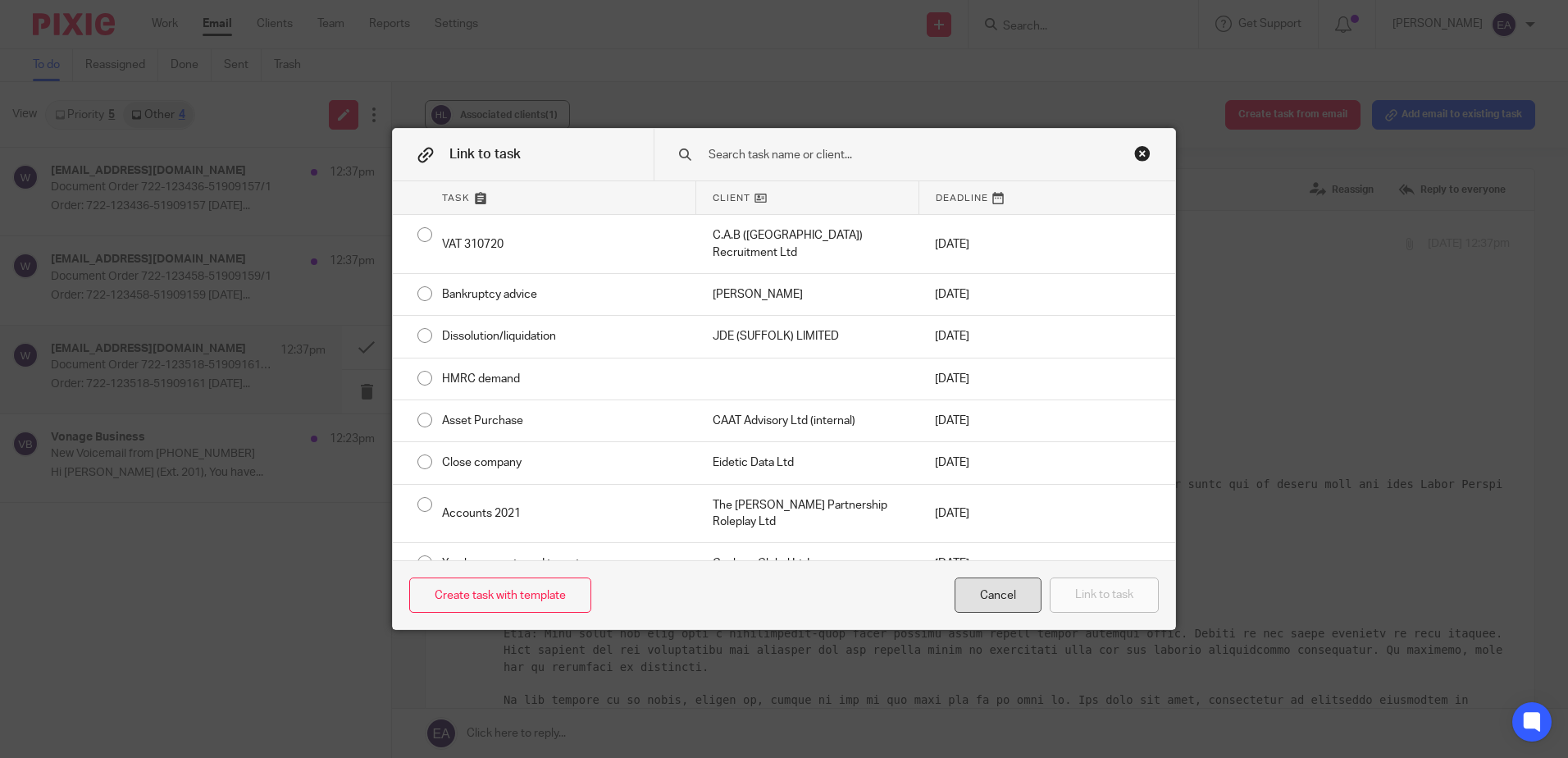
click at [974, 596] on div "Cancel" at bounding box center [999, 595] width 87 height 36
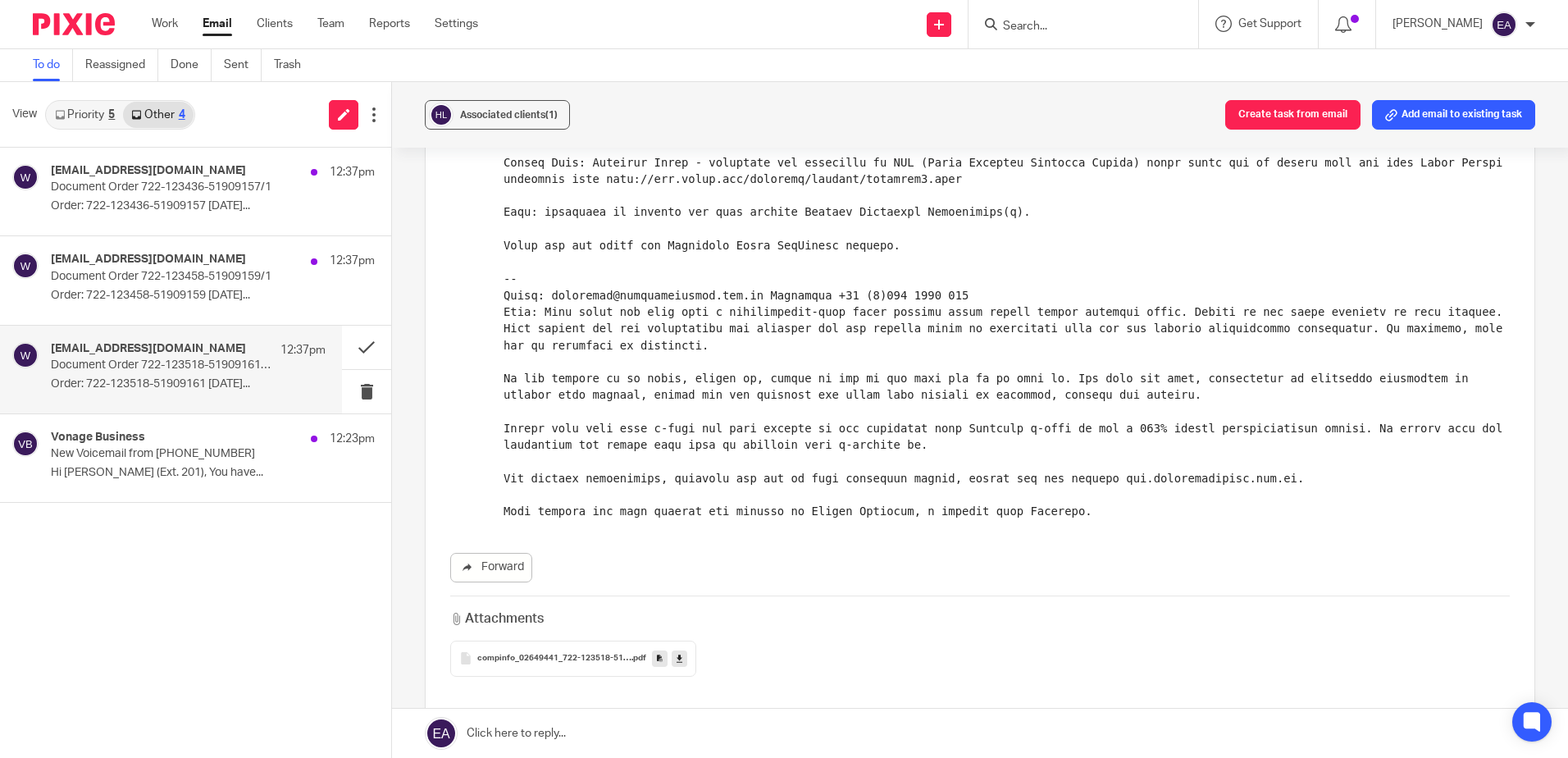
scroll to position [410, 0]
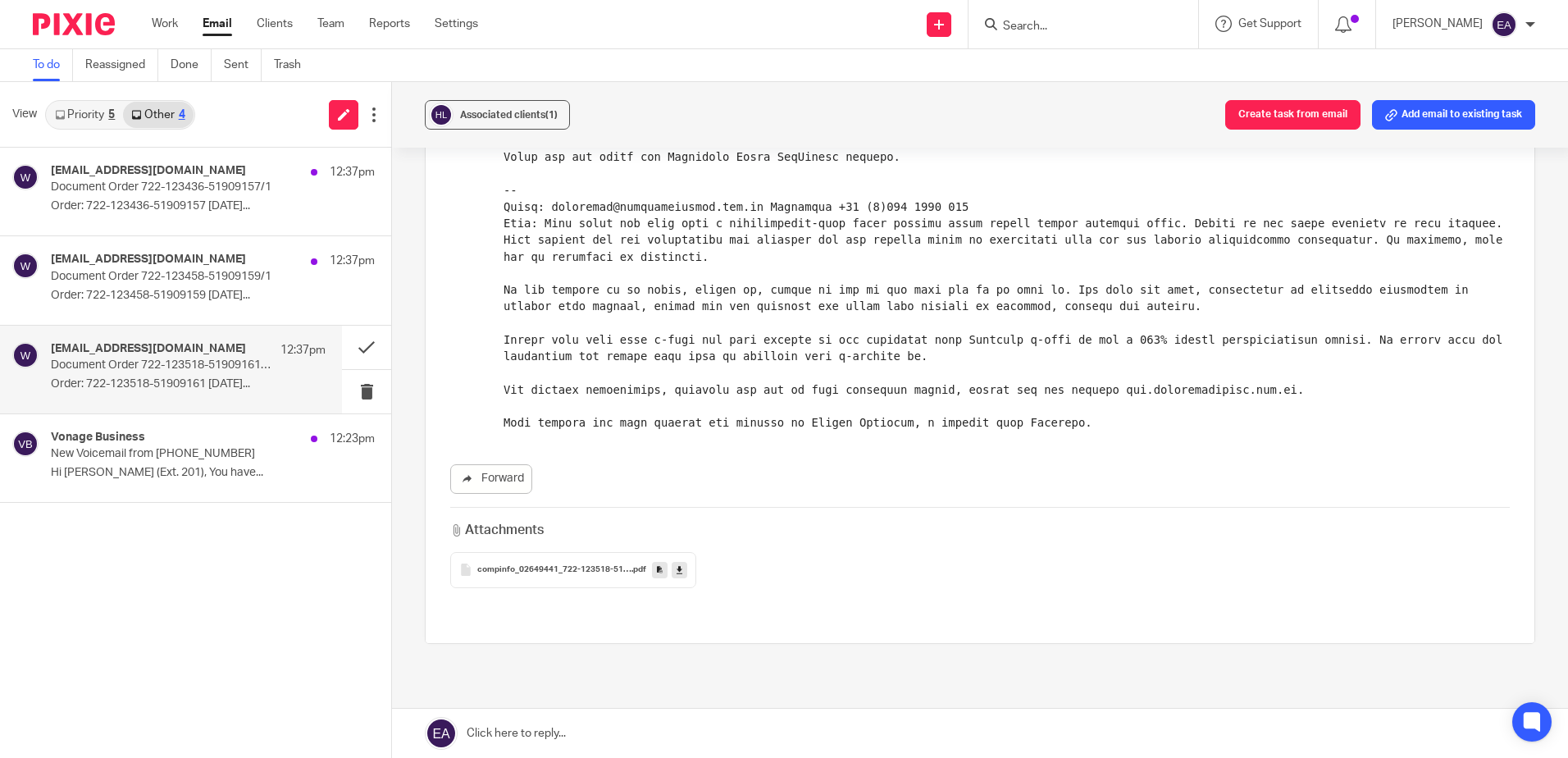
click at [672, 566] on link at bounding box center [679, 569] width 16 height 17
click at [369, 345] on button at bounding box center [367, 347] width 49 height 43
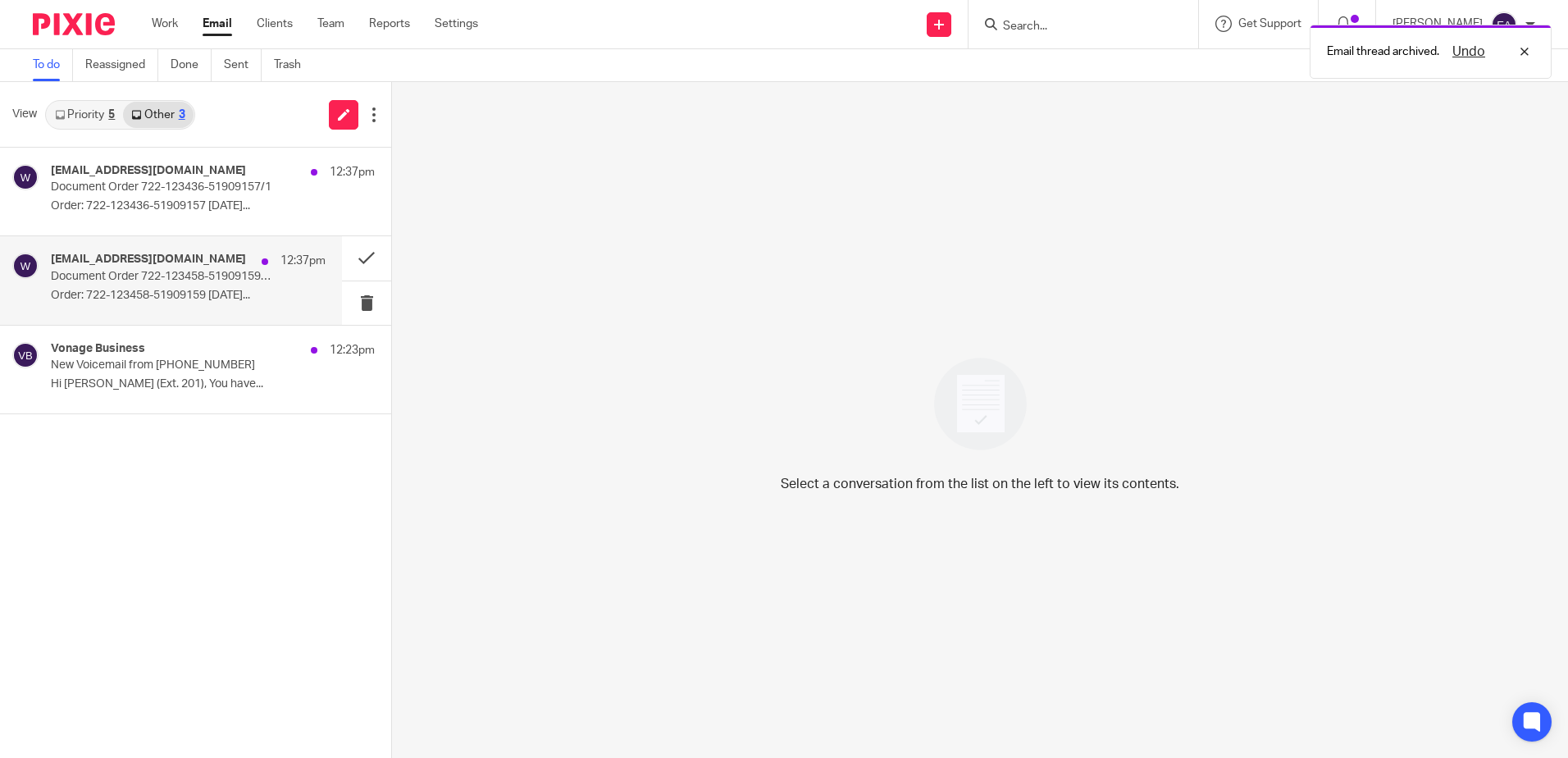
click at [145, 268] on div "web-filing@companieshouse.gov.uk 12:37pm" at bounding box center [188, 261] width 275 height 17
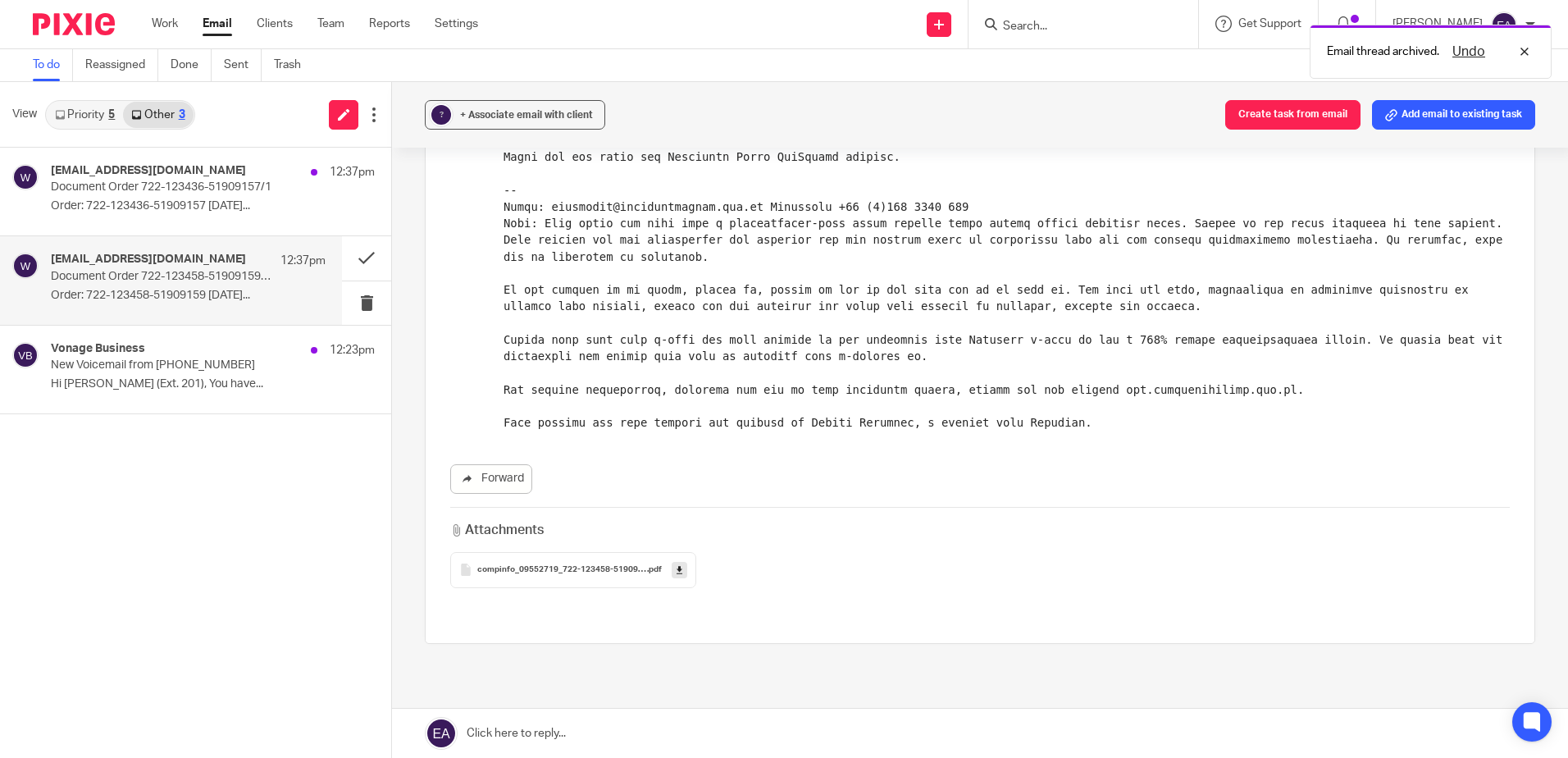
click at [676, 570] on icon at bounding box center [679, 569] width 6 height 12
click at [503, 117] on span "+ Associate email with client" at bounding box center [526, 115] width 132 height 10
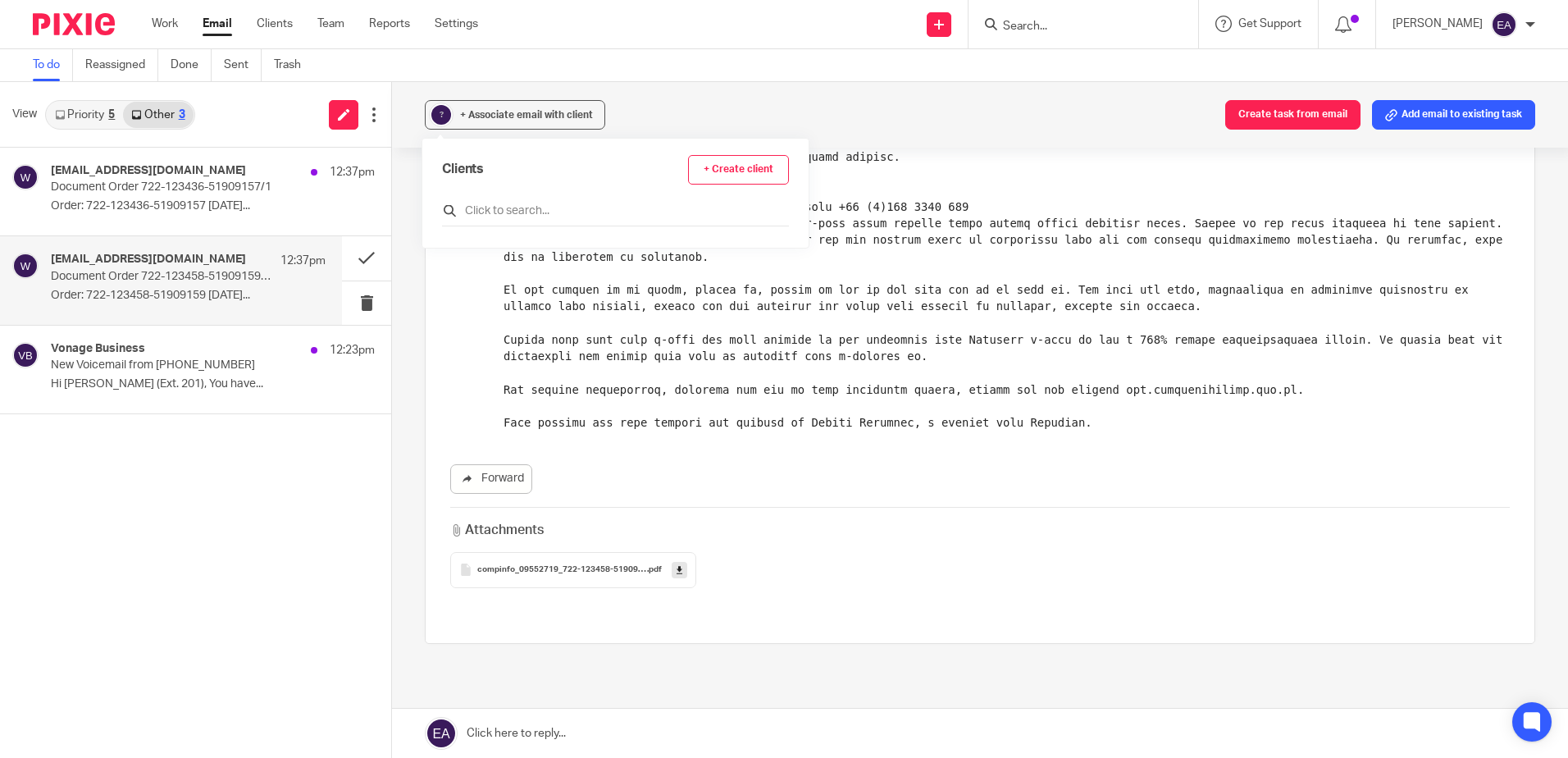
click at [501, 211] on input "text" at bounding box center [615, 211] width 347 height 17
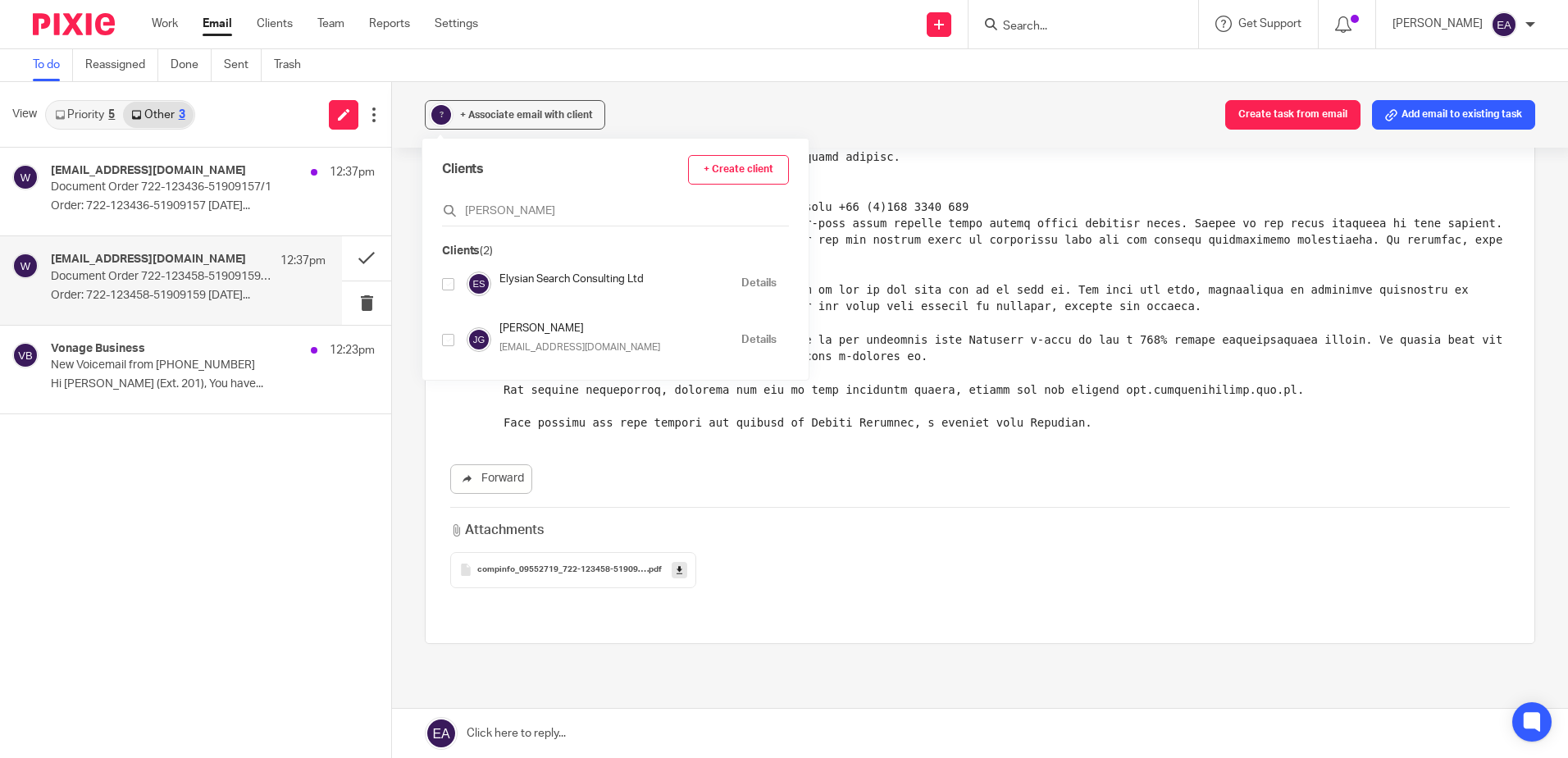
type input "ely"
click at [447, 280] on input "checkbox" at bounding box center [448, 284] width 12 height 12
checkbox input "true"
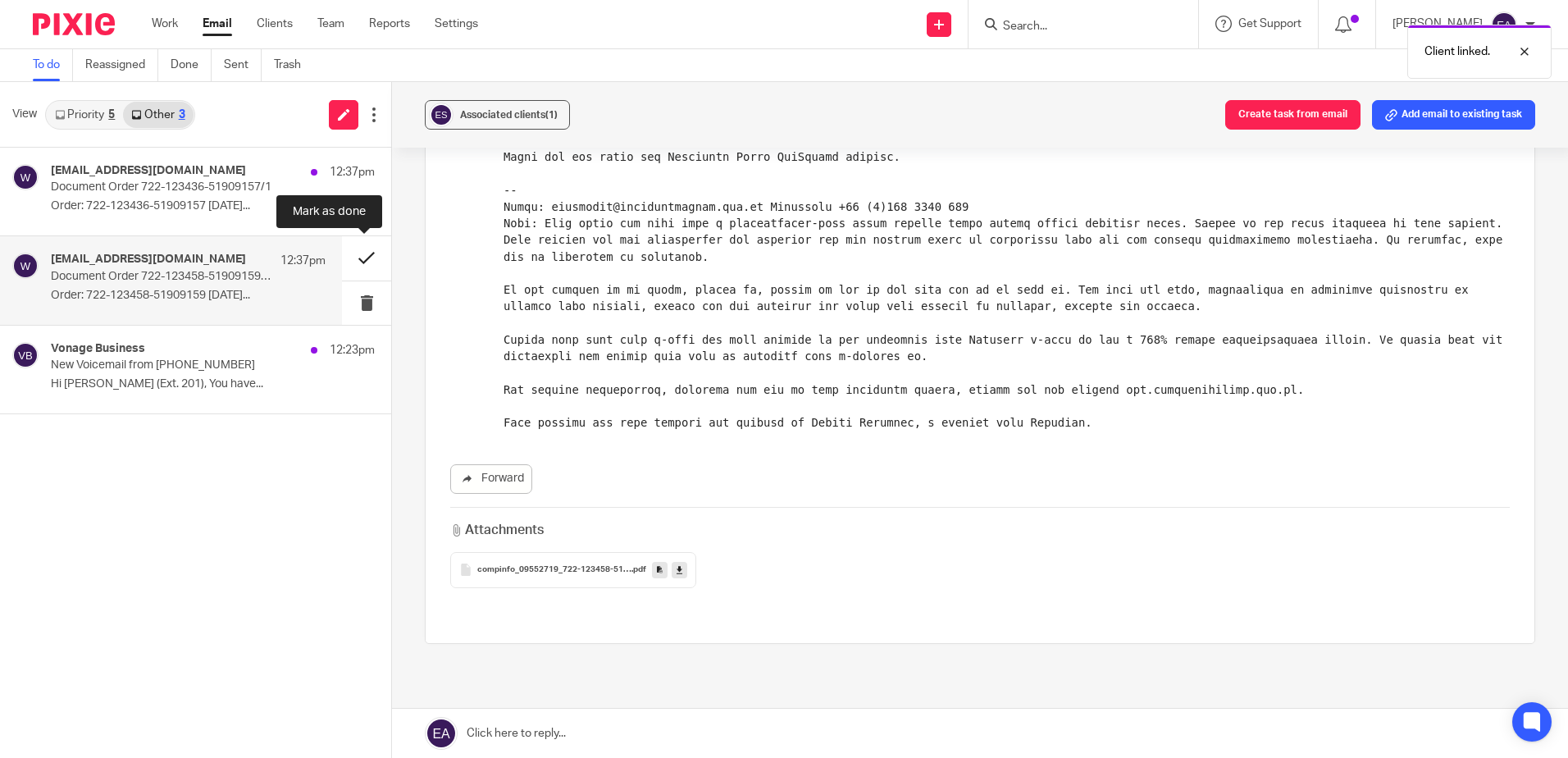
click at [354, 257] on button at bounding box center [367, 258] width 49 height 43
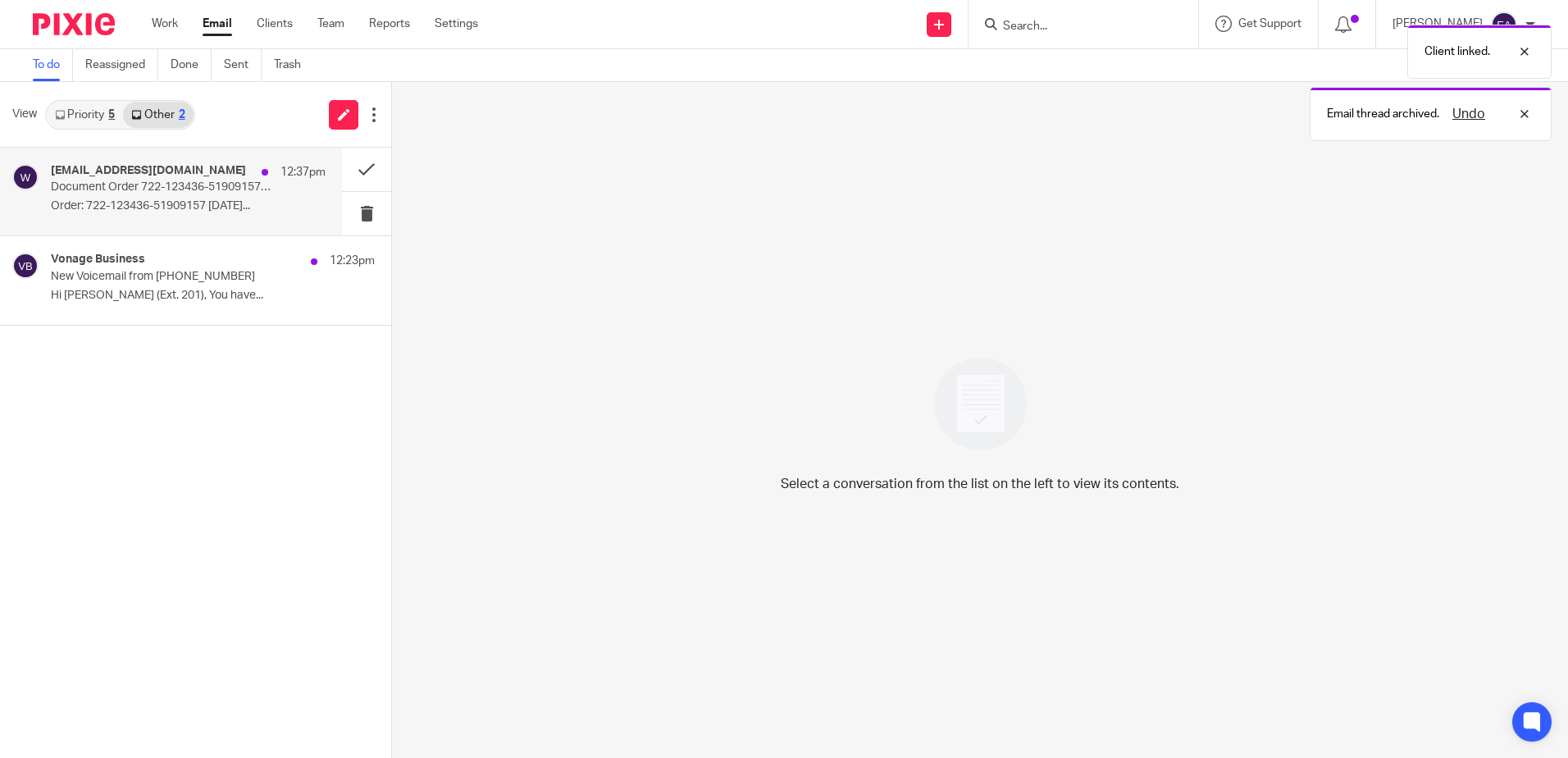
click at [166, 195] on p "Document Order 722-123436-51909157/1" at bounding box center [160, 188] width 219 height 14
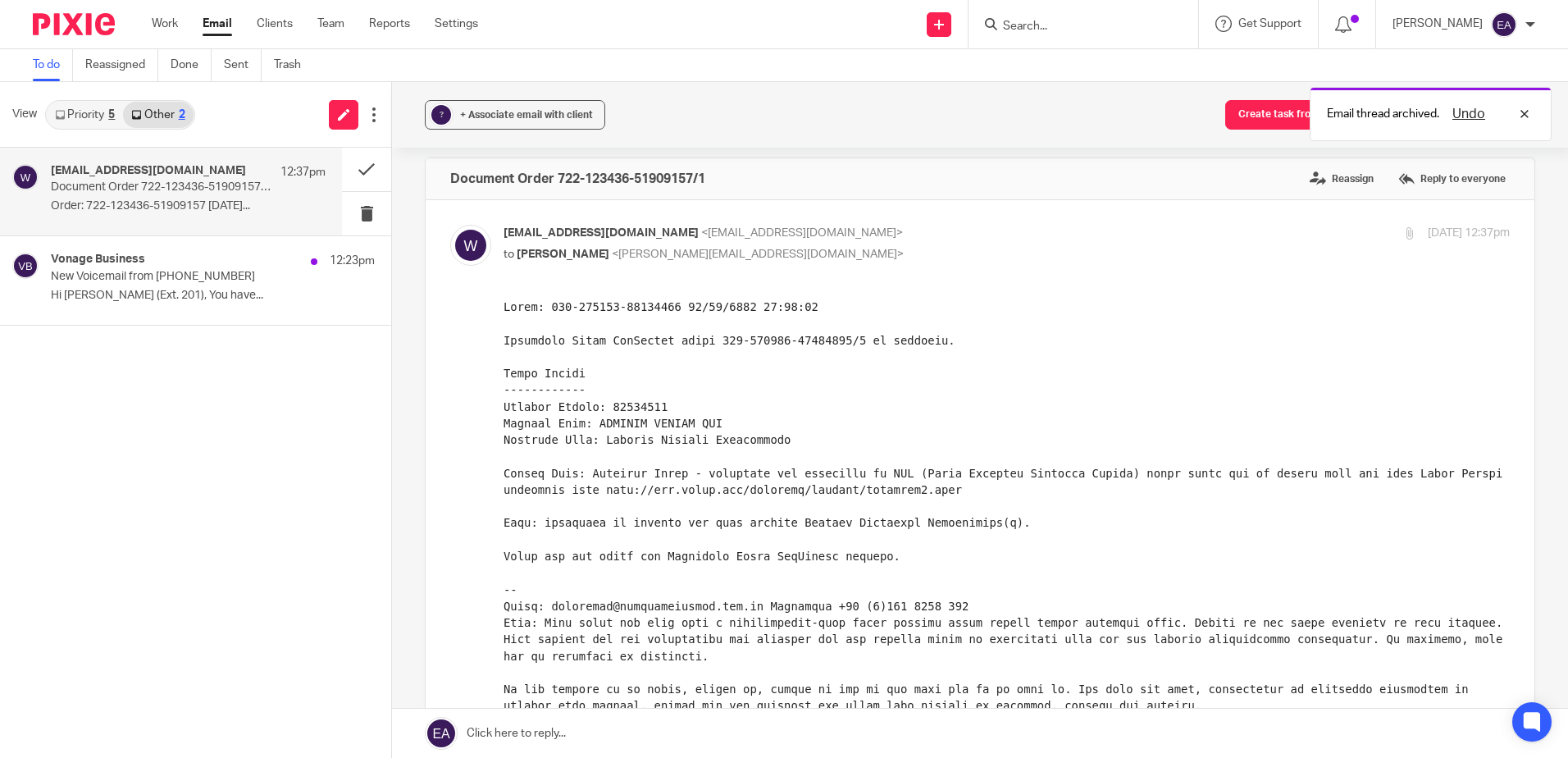
scroll to position [0, 0]
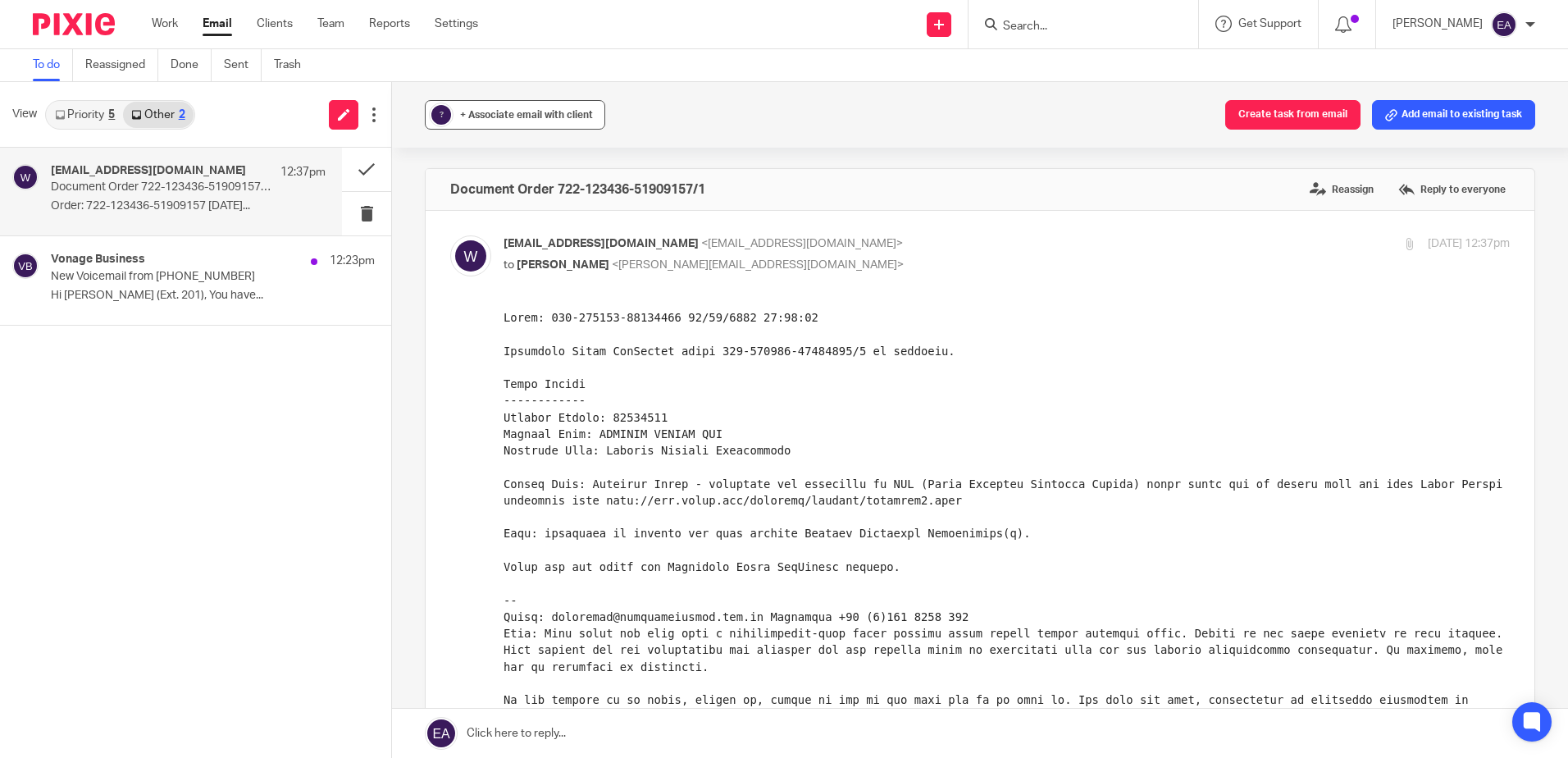
click at [573, 115] on span "+ Associate email with client" at bounding box center [526, 115] width 132 height 10
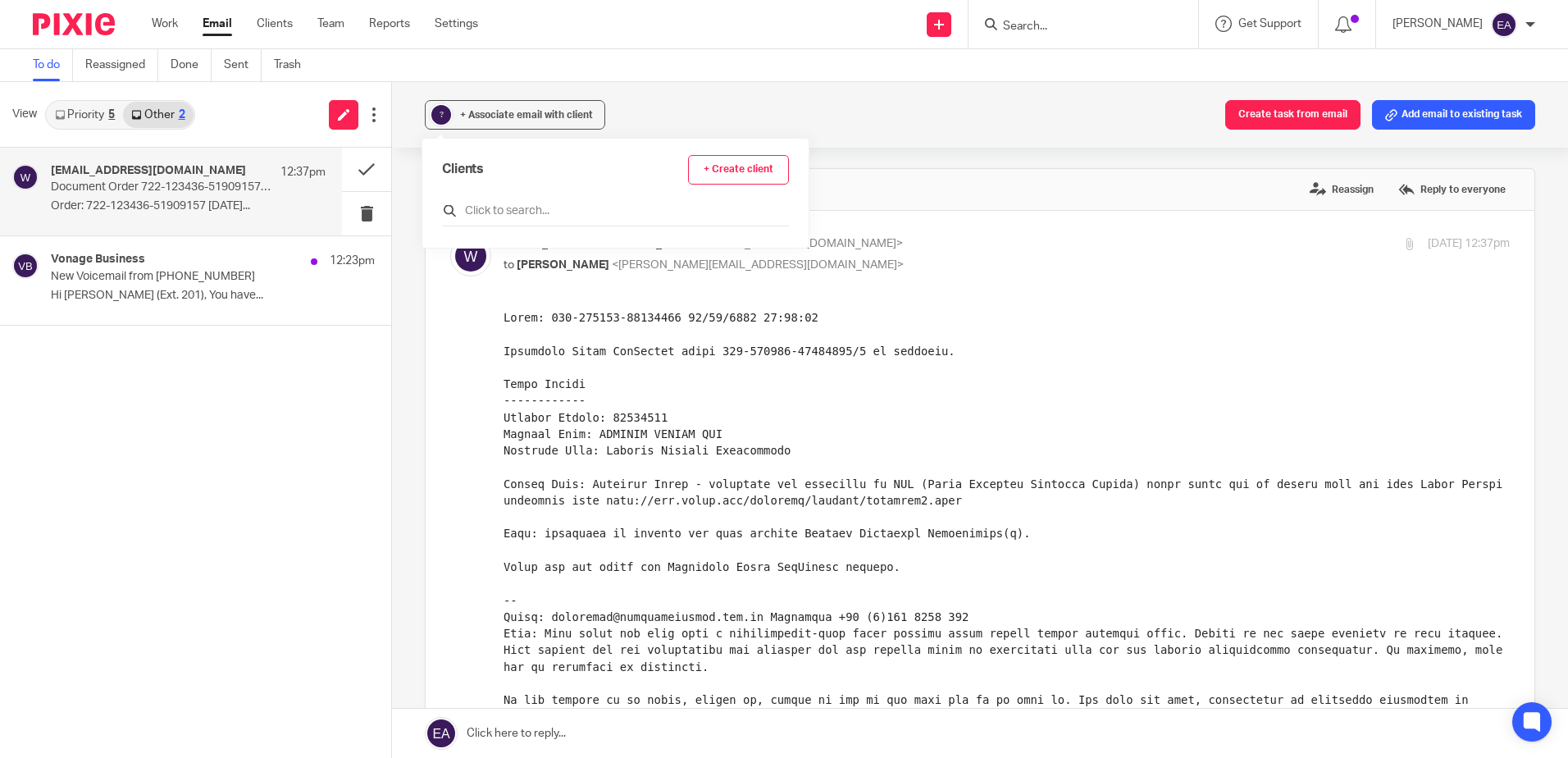
click at [544, 211] on input "text" at bounding box center [615, 211] width 347 height 17
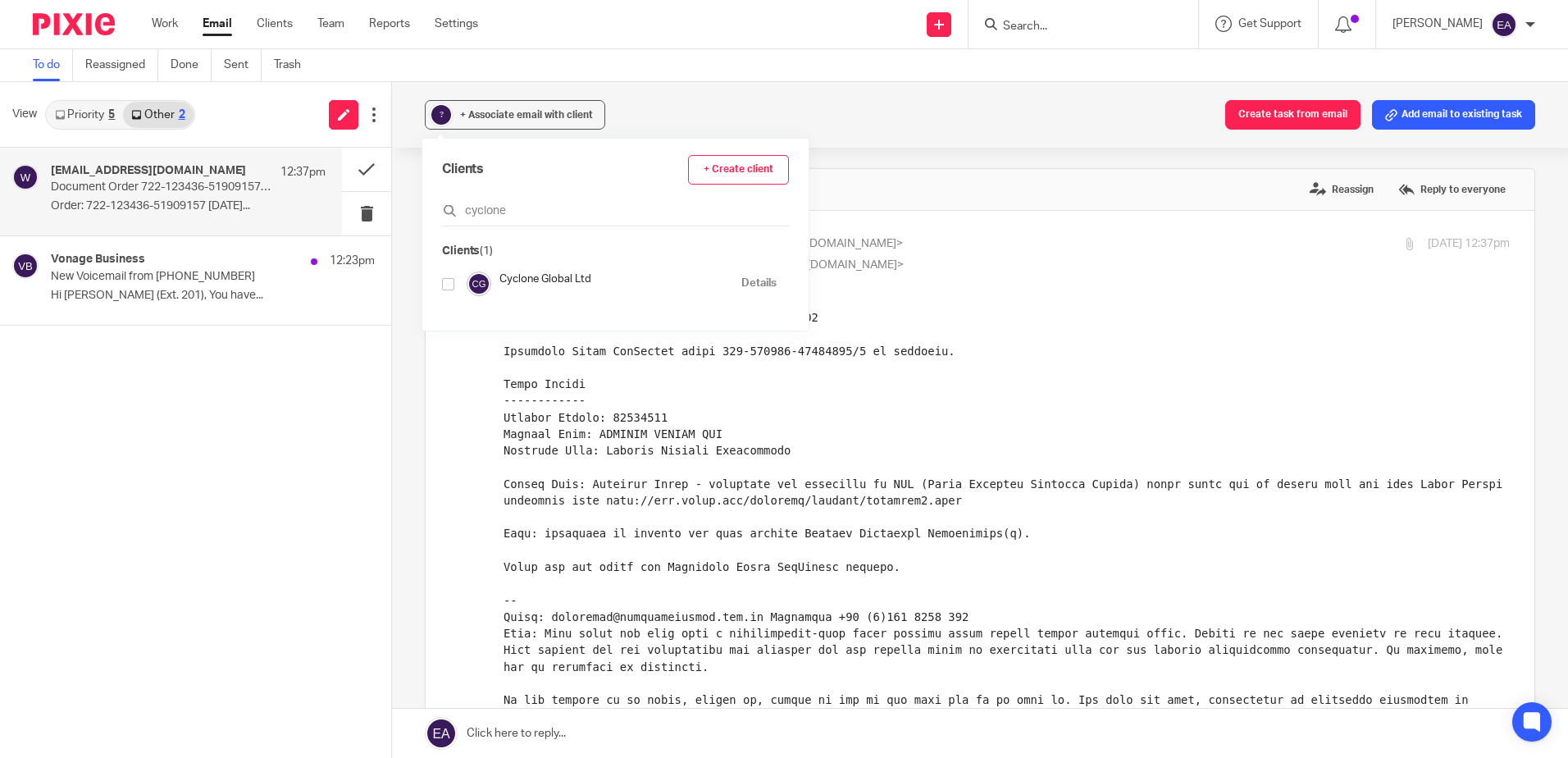
type input "cyclone"
click at [447, 287] on input "checkbox" at bounding box center [448, 284] width 12 height 12
checkbox input "true"
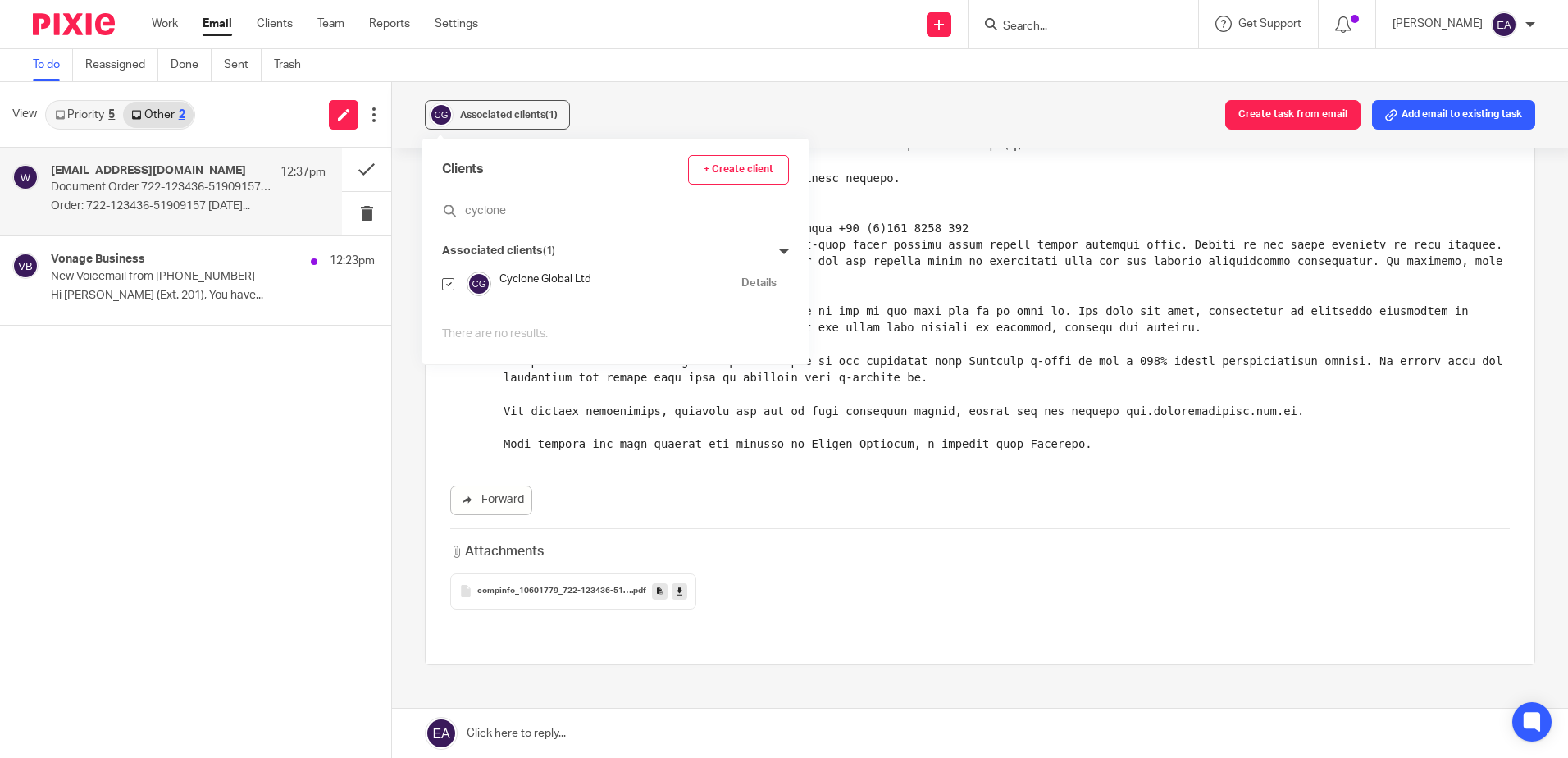
scroll to position [410, 0]
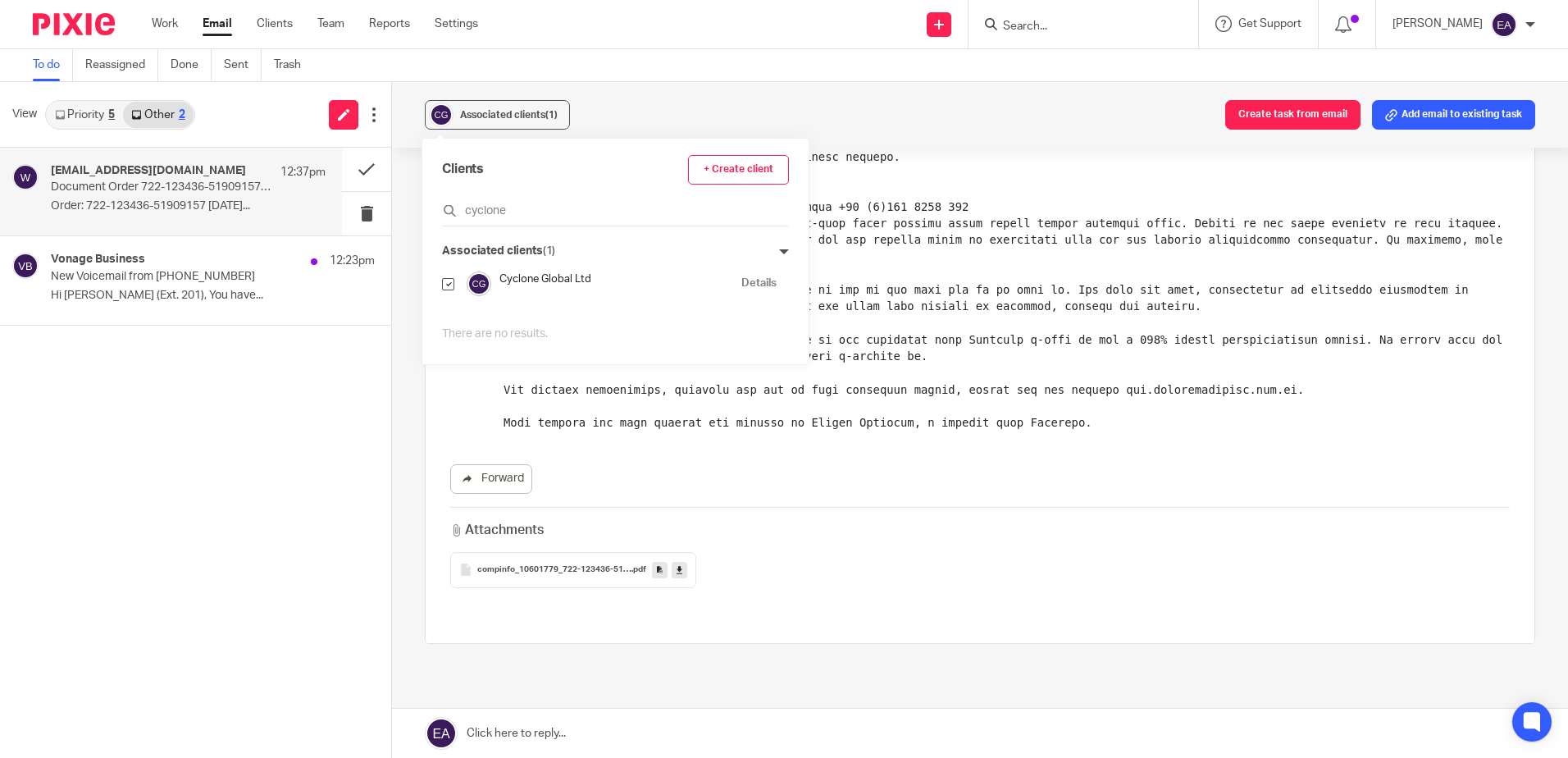
click at [677, 570] on icon at bounding box center [679, 569] width 6 height 12
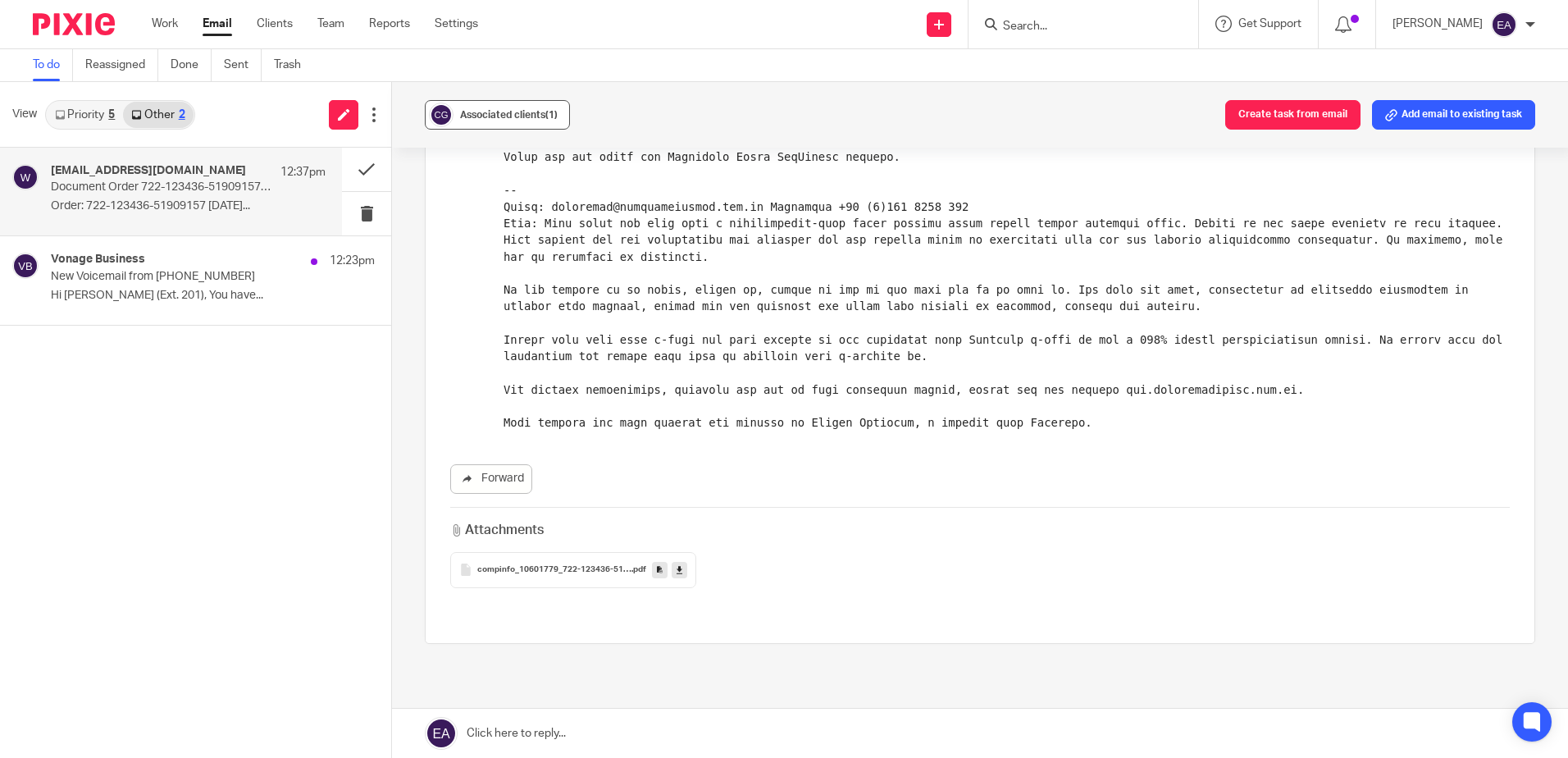
click at [473, 109] on div "Associated clients (1)" at bounding box center [508, 115] width 98 height 17
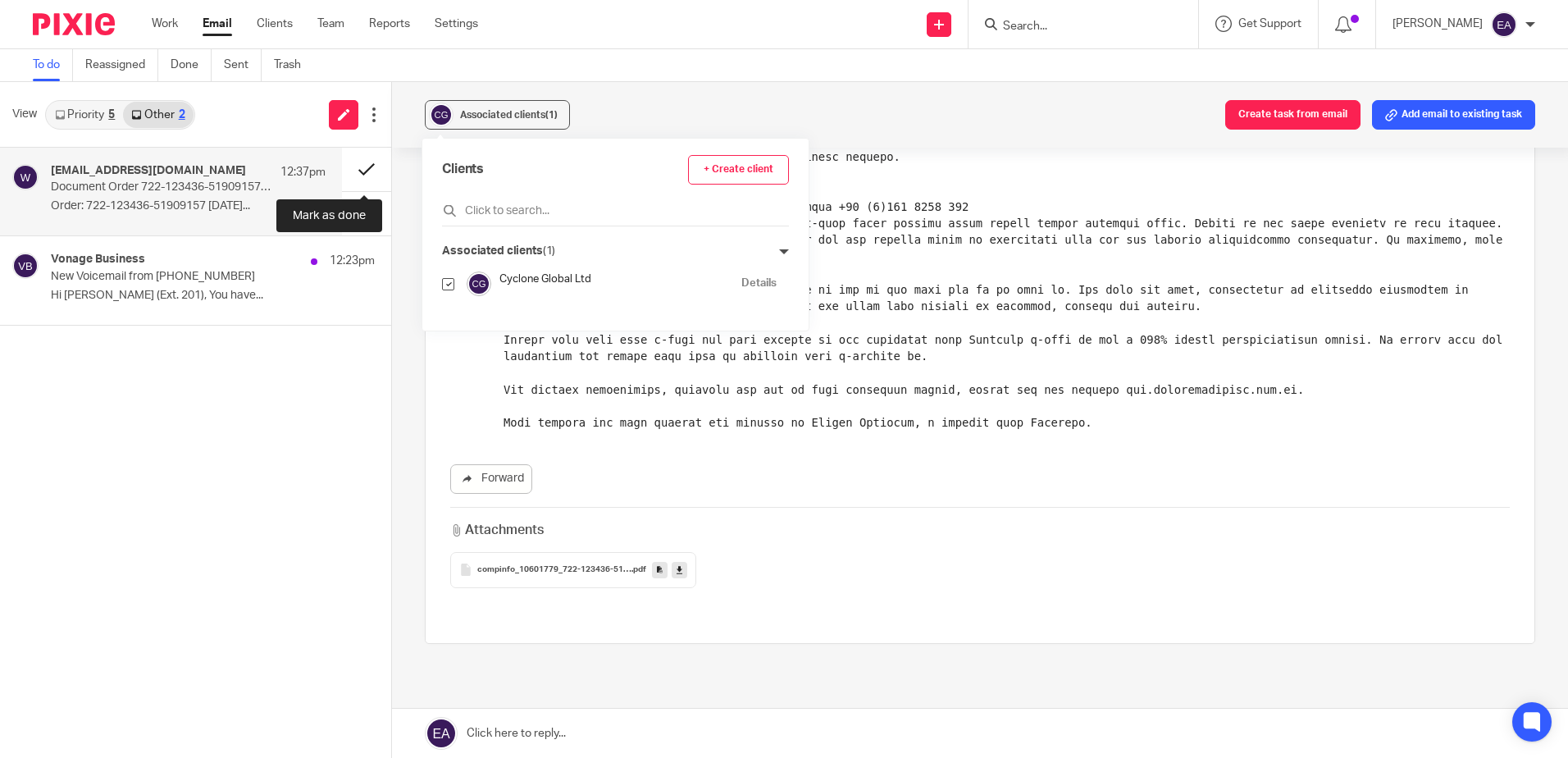
click at [367, 171] on button at bounding box center [367, 169] width 49 height 43
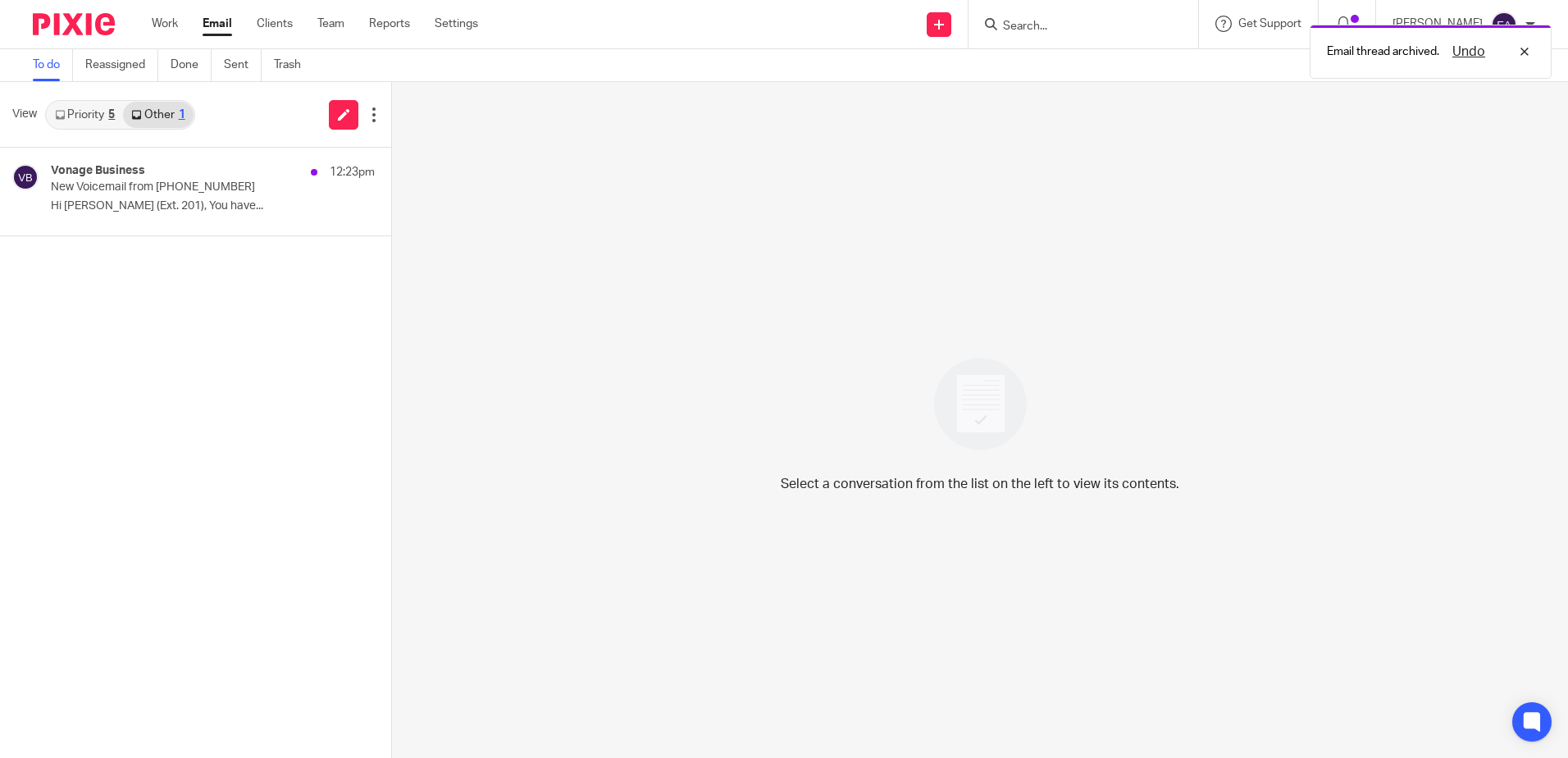
click at [56, 118] on icon at bounding box center [60, 115] width 10 height 10
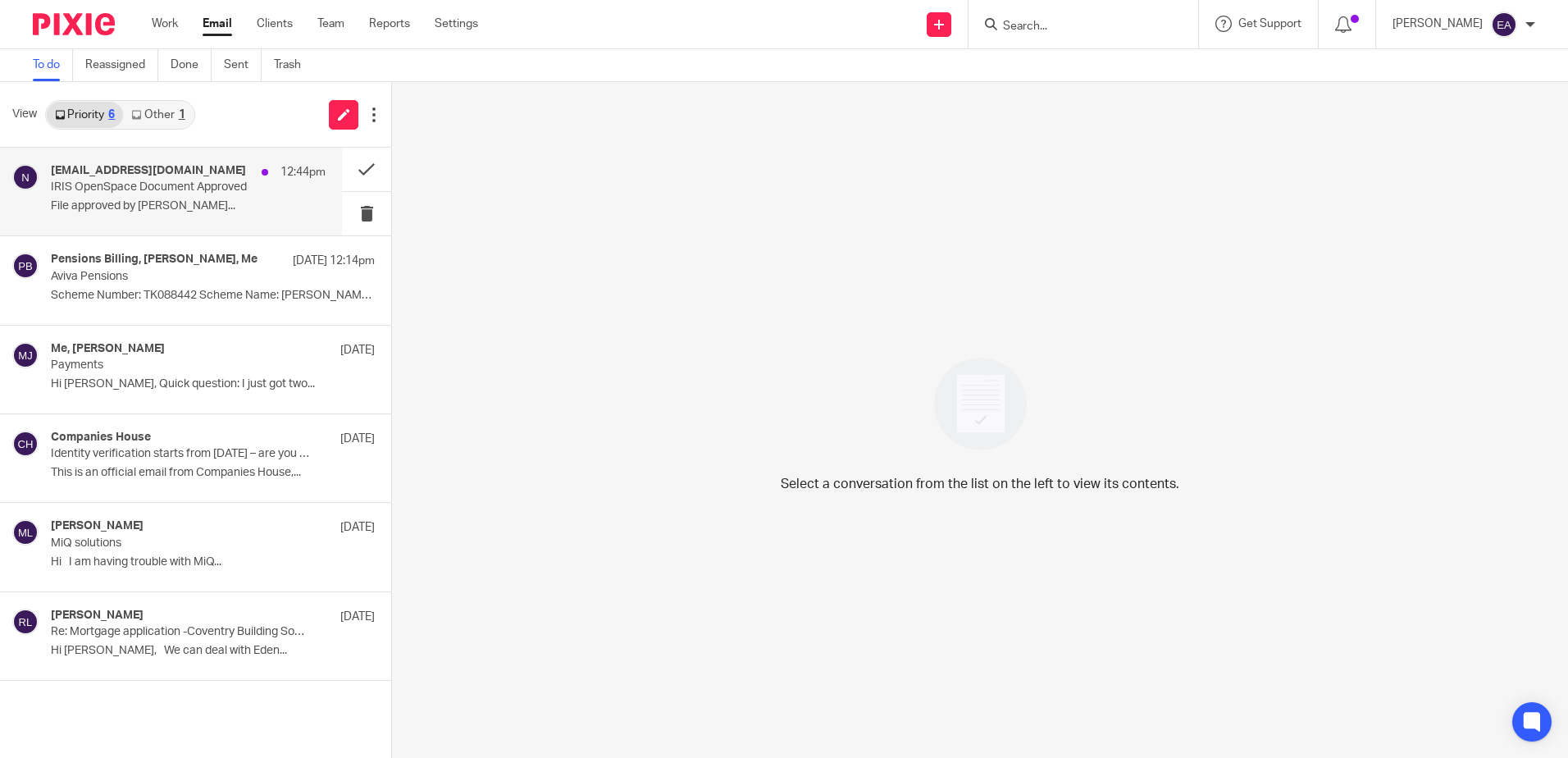
click at [139, 195] on p "IRIS OpenSpace Document Approved" at bounding box center [160, 188] width 219 height 14
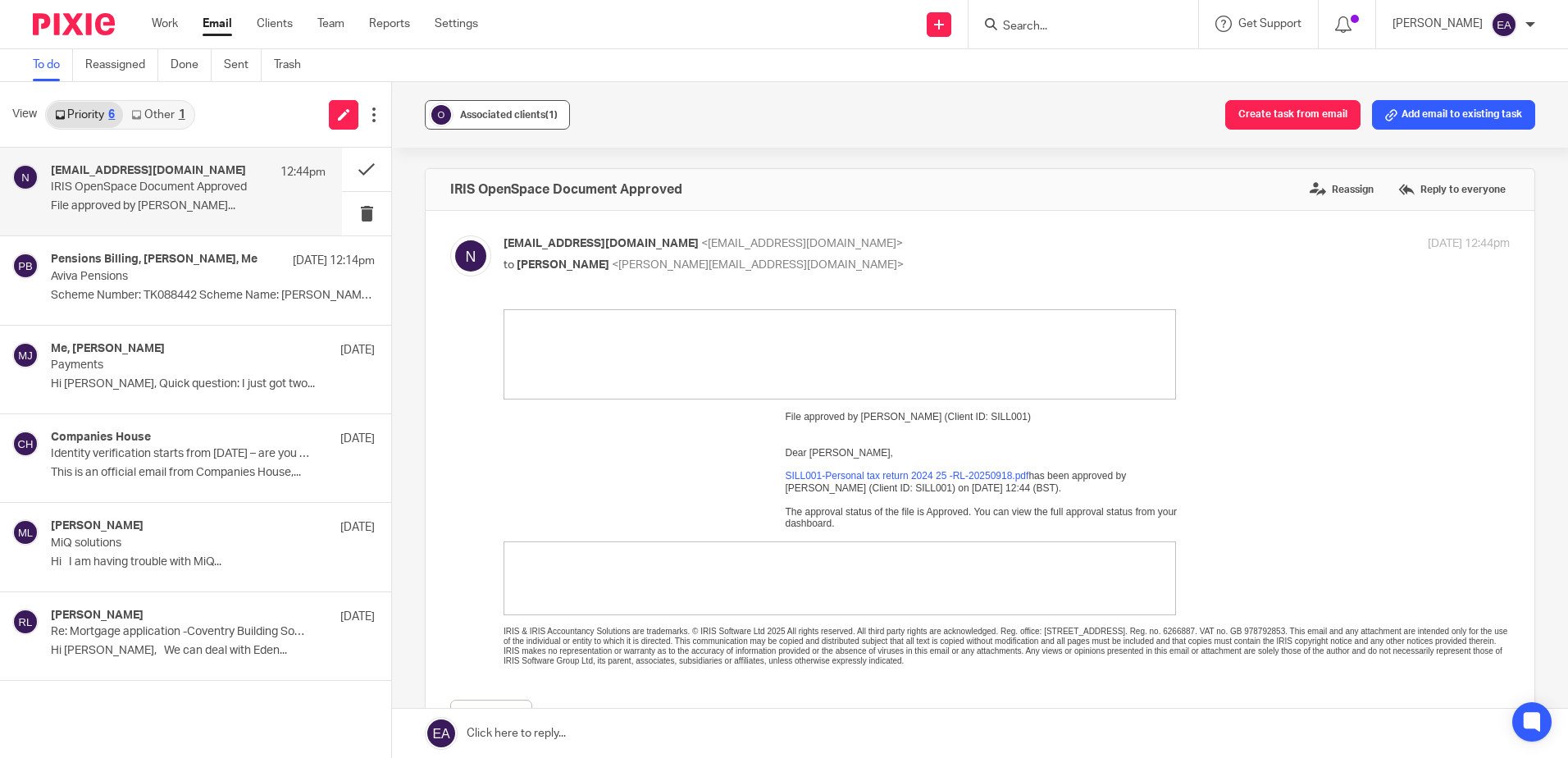
click at [475, 113] on span "Associated clients (1)" at bounding box center [508, 115] width 98 height 10
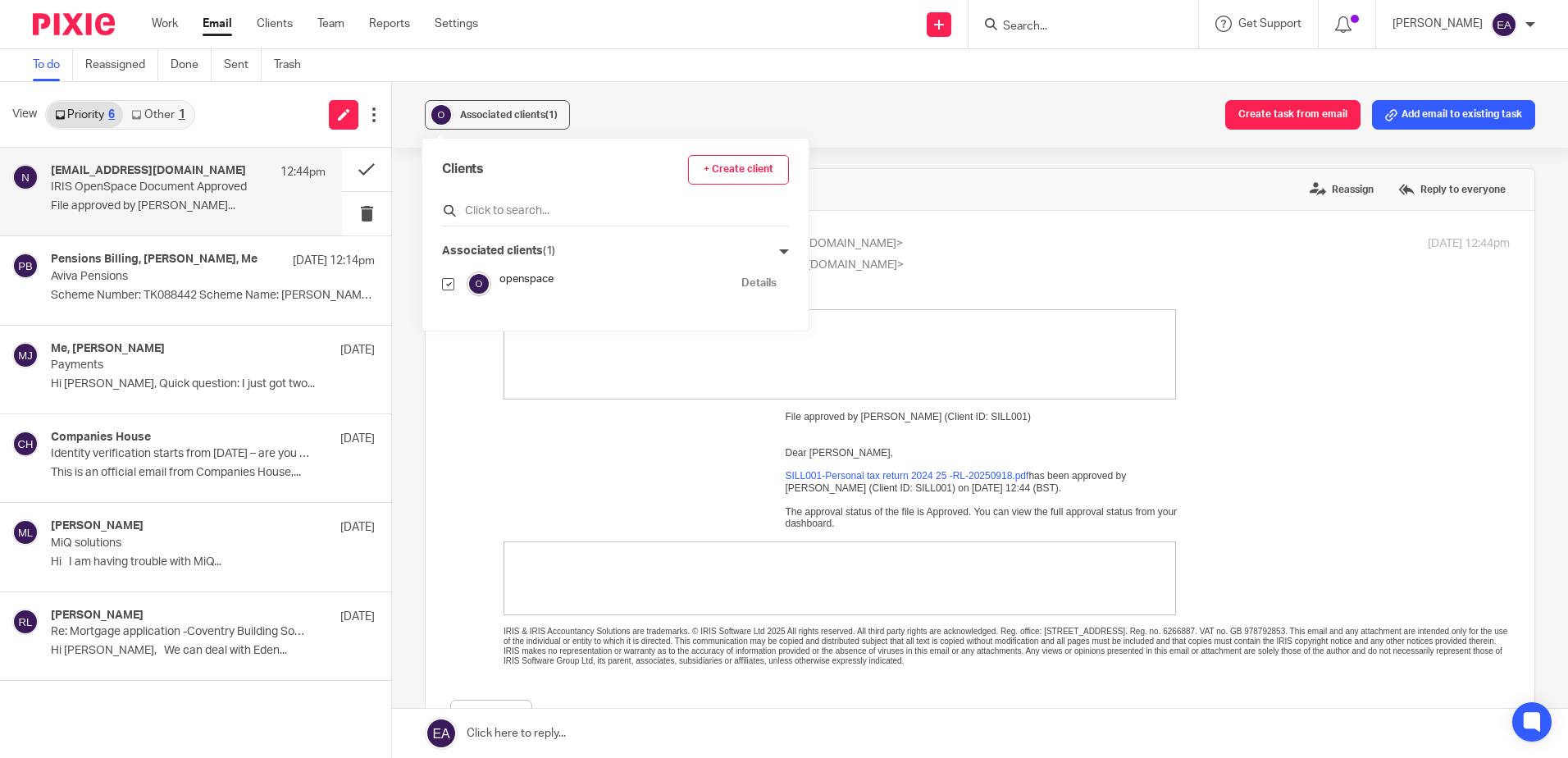
click at [483, 207] on input "text" at bounding box center [615, 211] width 347 height 17
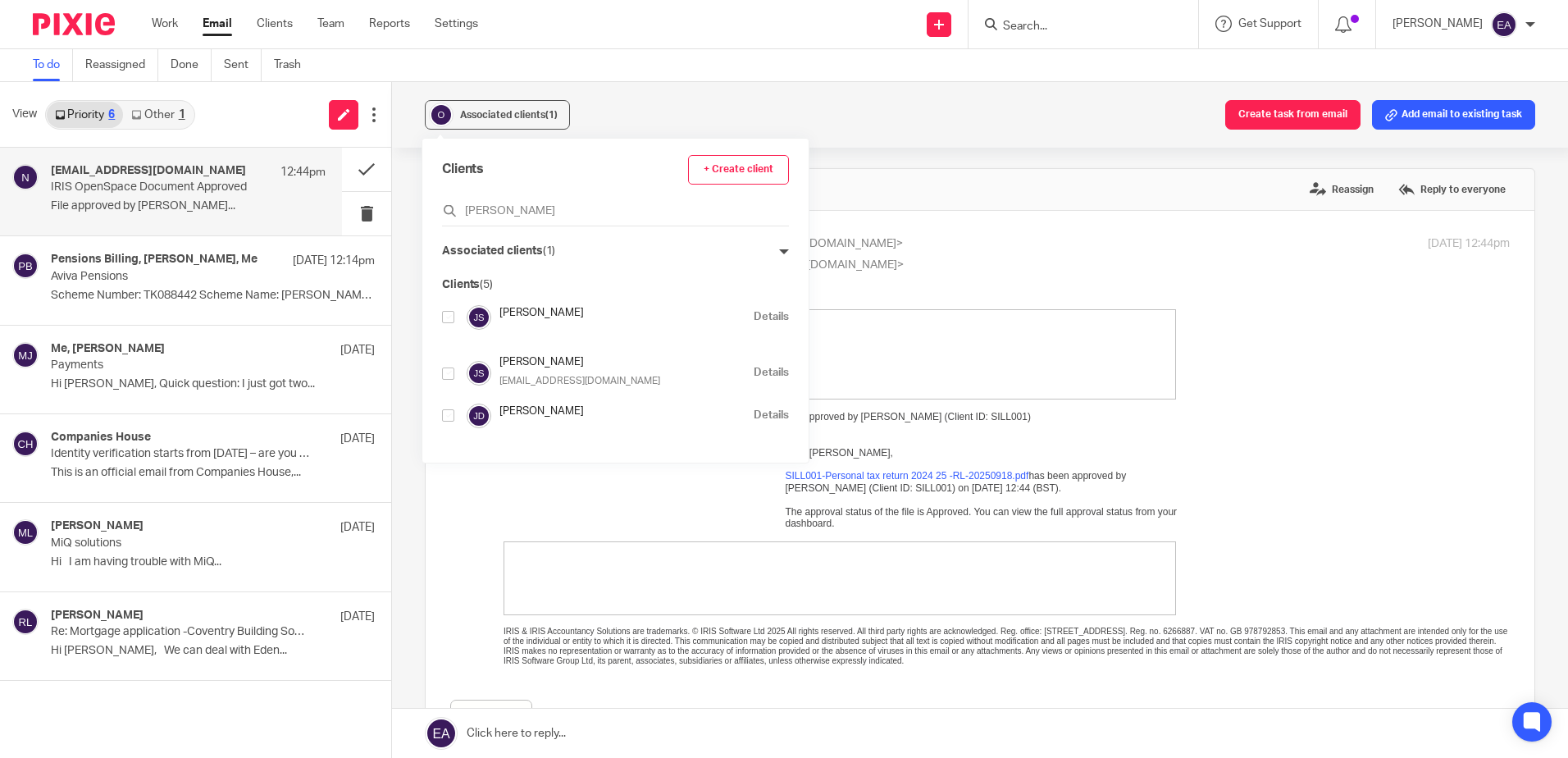
type input "jeann"
click at [449, 315] on input "checkbox" at bounding box center [448, 316] width 12 height 12
checkbox input "true"
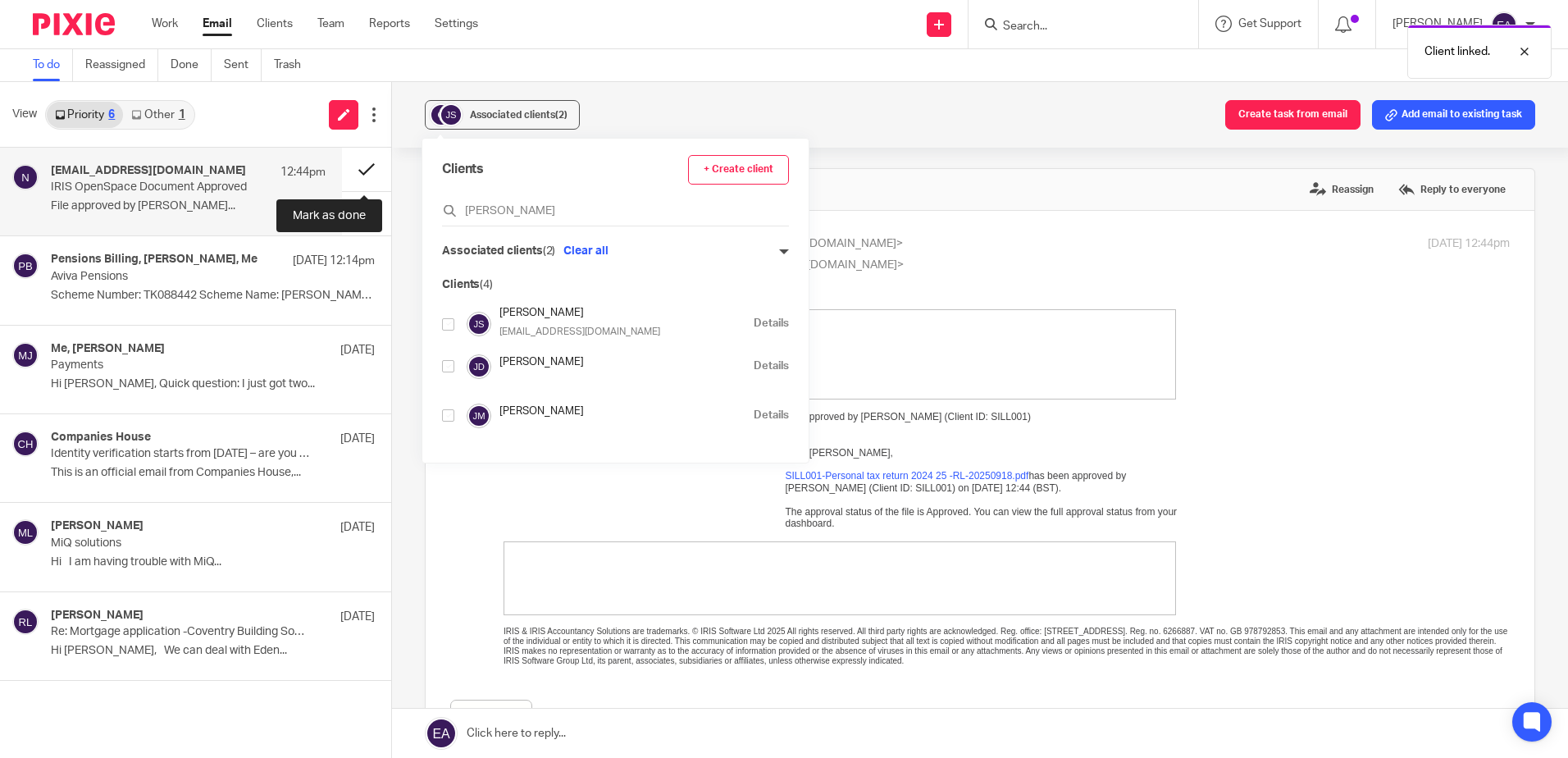
click at [364, 167] on button at bounding box center [367, 169] width 49 height 43
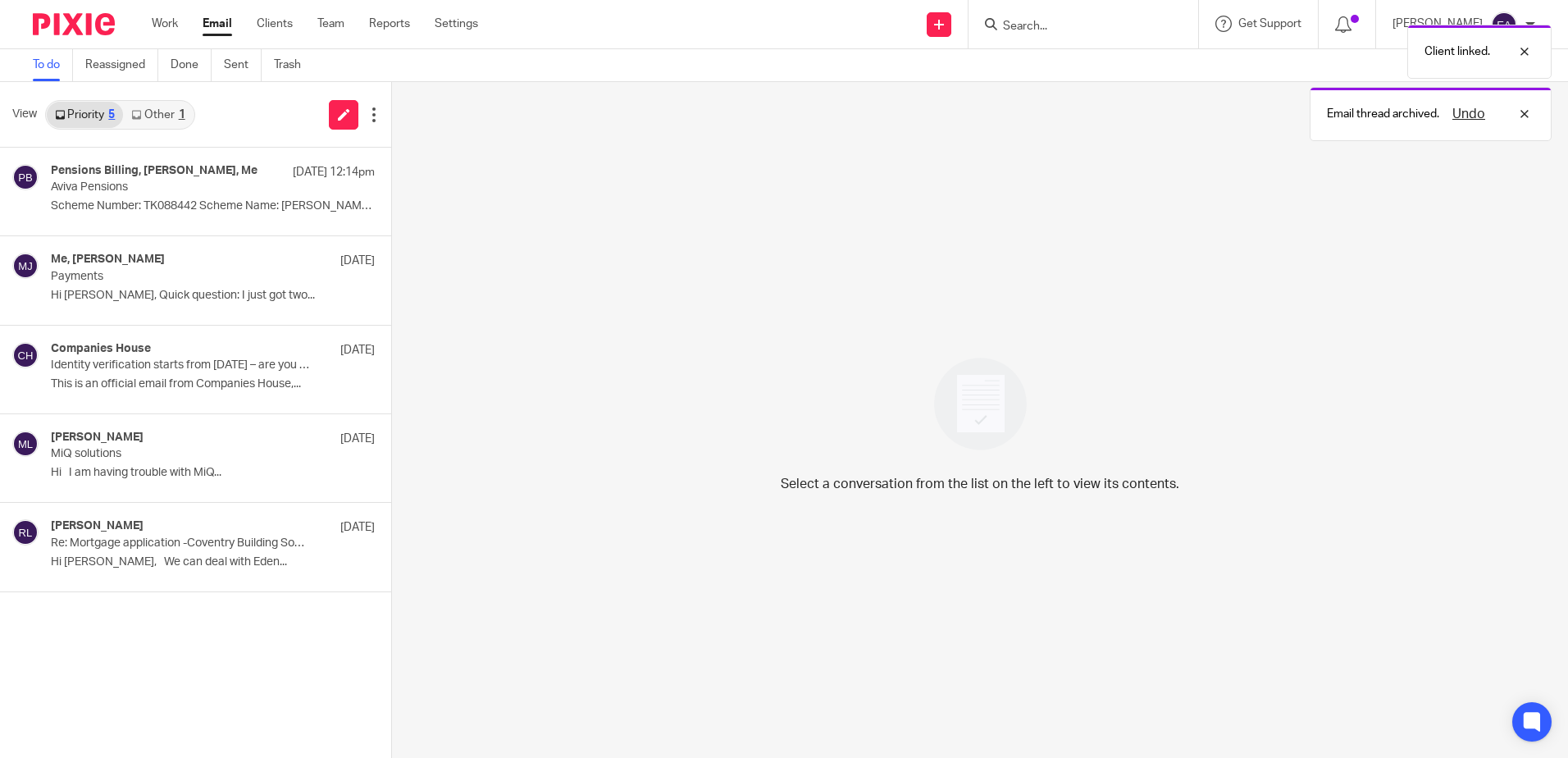
click at [1057, 21] on div "Client linked. Email thread archived. Undo" at bounding box center [1168, 79] width 768 height 125
click at [1031, 32] on div "Client linked. Email thread archived. Undo" at bounding box center [1168, 79] width 768 height 125
click at [1042, 23] on div "Client linked. Email thread archived. Undo" at bounding box center [1168, 79] width 768 height 125
click at [1052, 37] on div at bounding box center [1084, 24] width 229 height 48
click at [1052, 24] on input "Search" at bounding box center [1075, 27] width 147 height 15
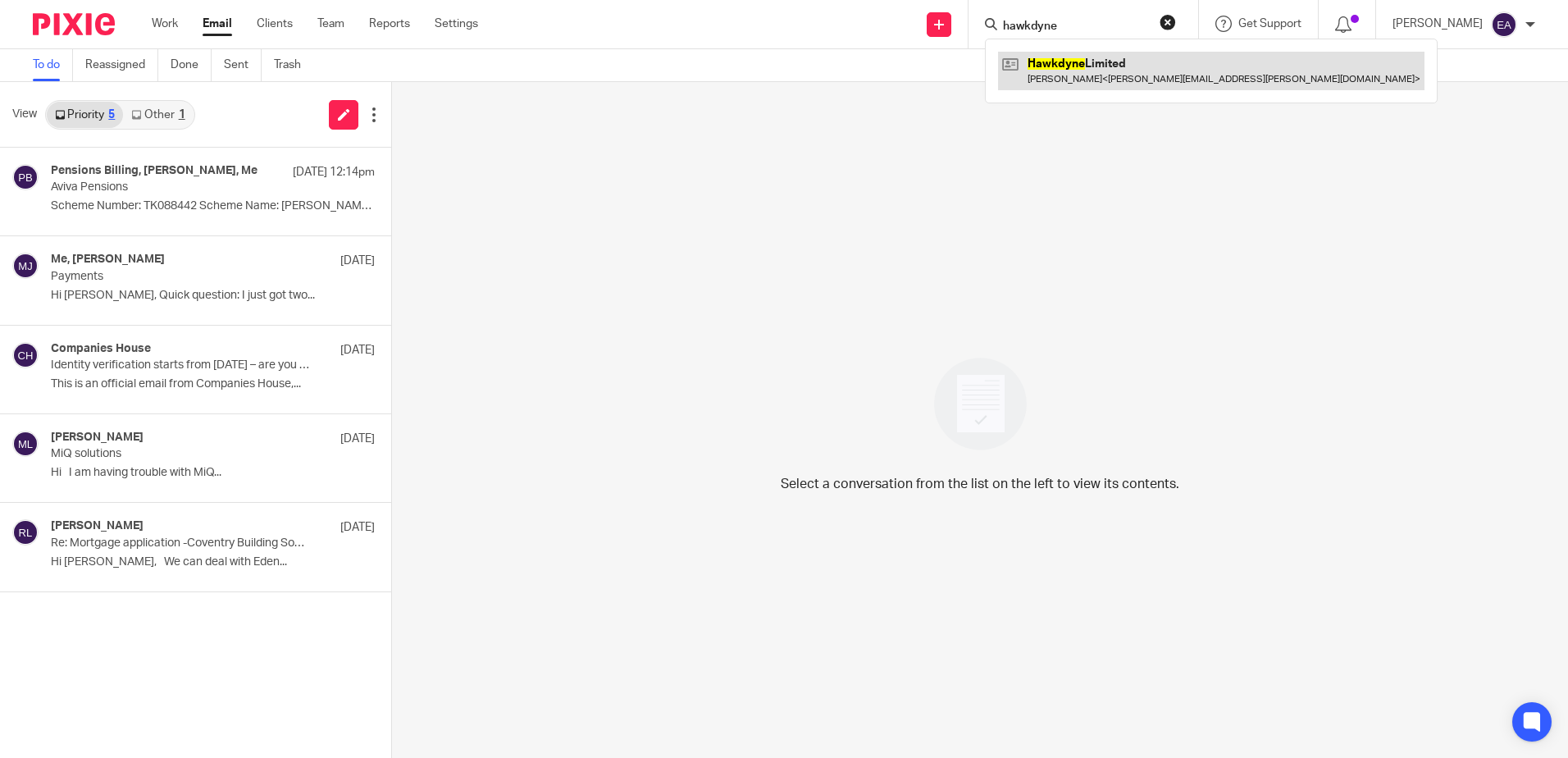
type input "hawkdyne"
click at [1118, 58] on link at bounding box center [1211, 70] width 426 height 38
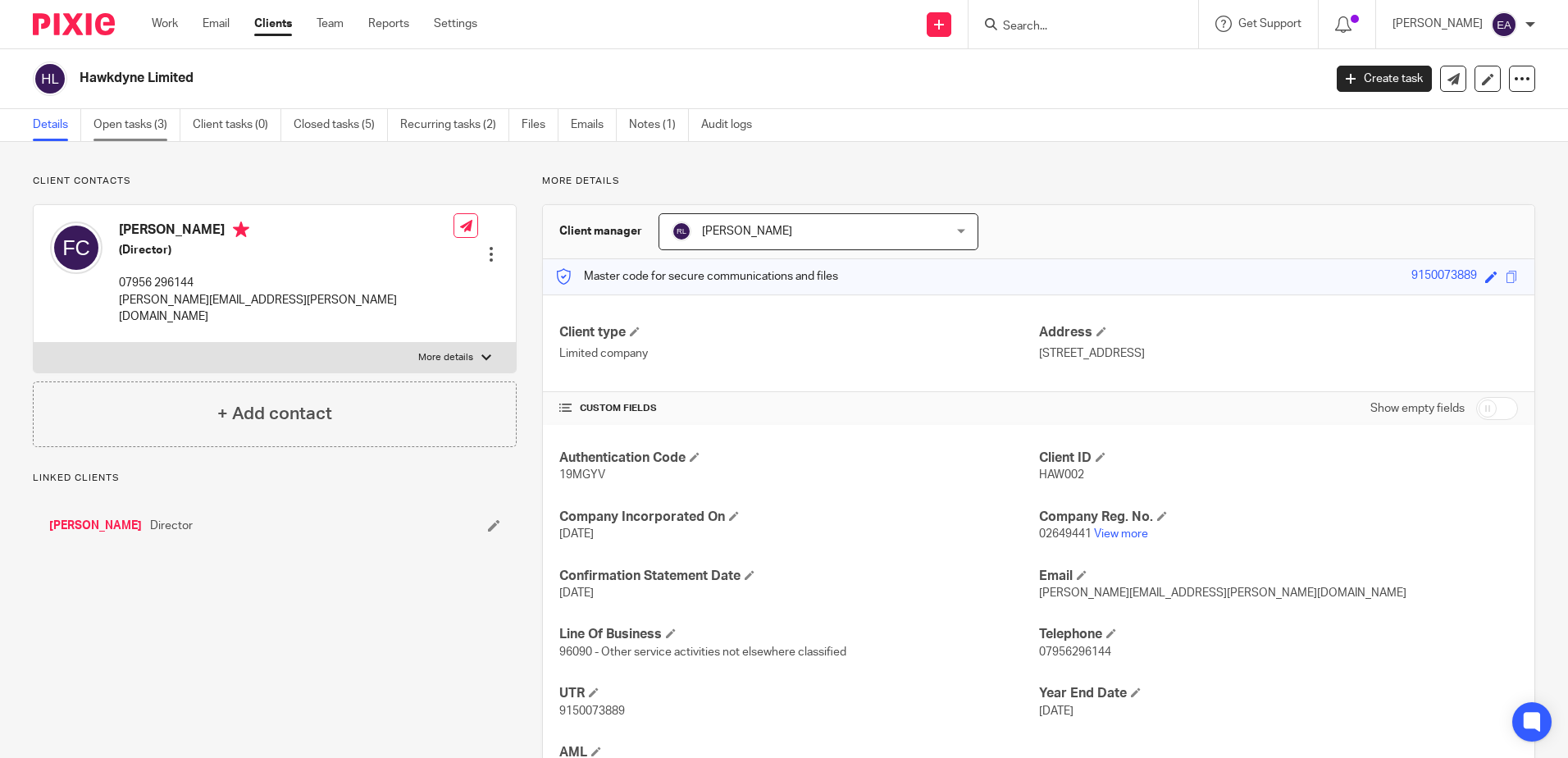
click at [117, 126] on link "Open tasks (3)" at bounding box center [137, 125] width 87 height 32
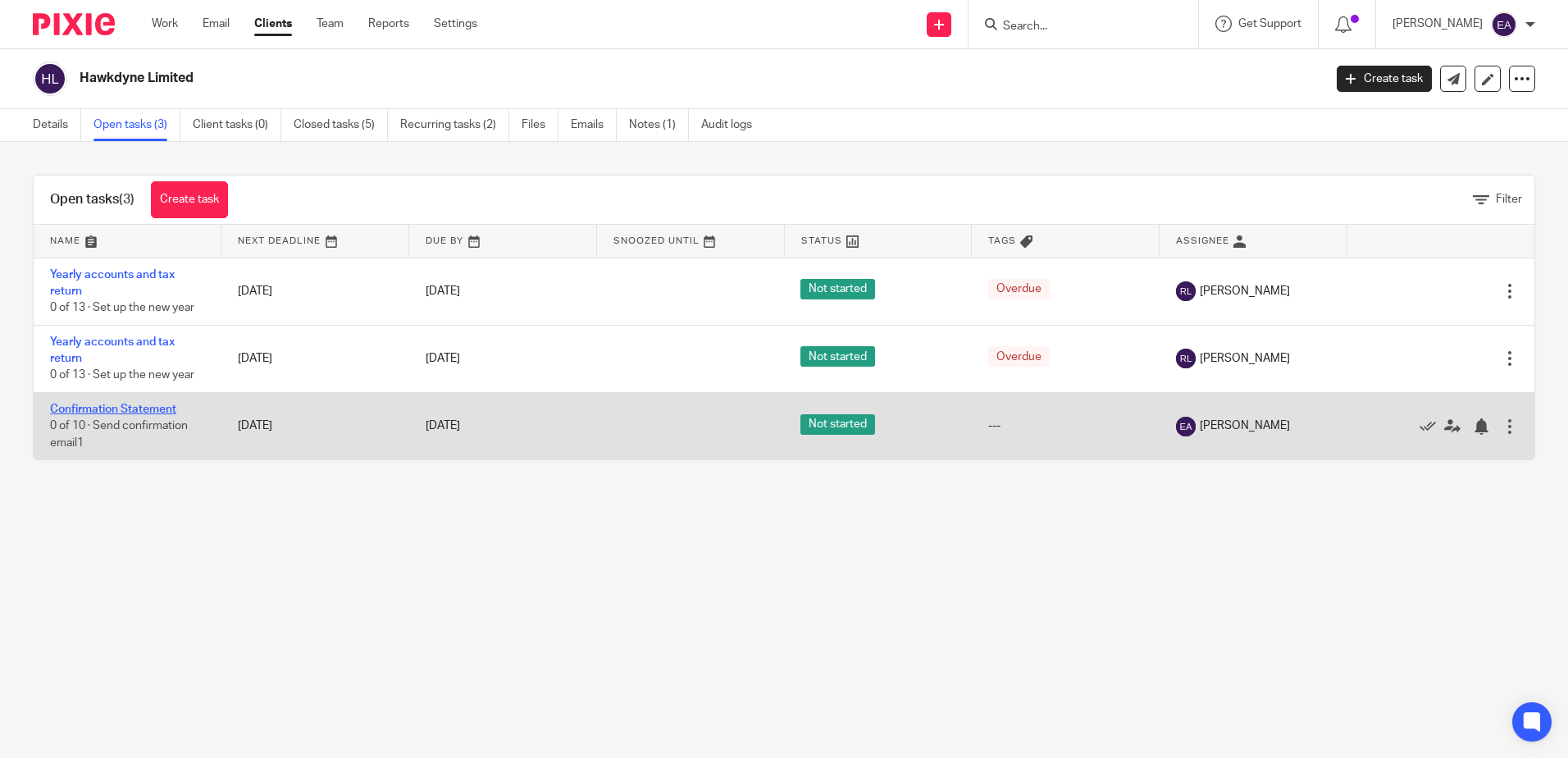
click at [106, 411] on link "Confirmation Statement" at bounding box center [114, 409] width 127 height 12
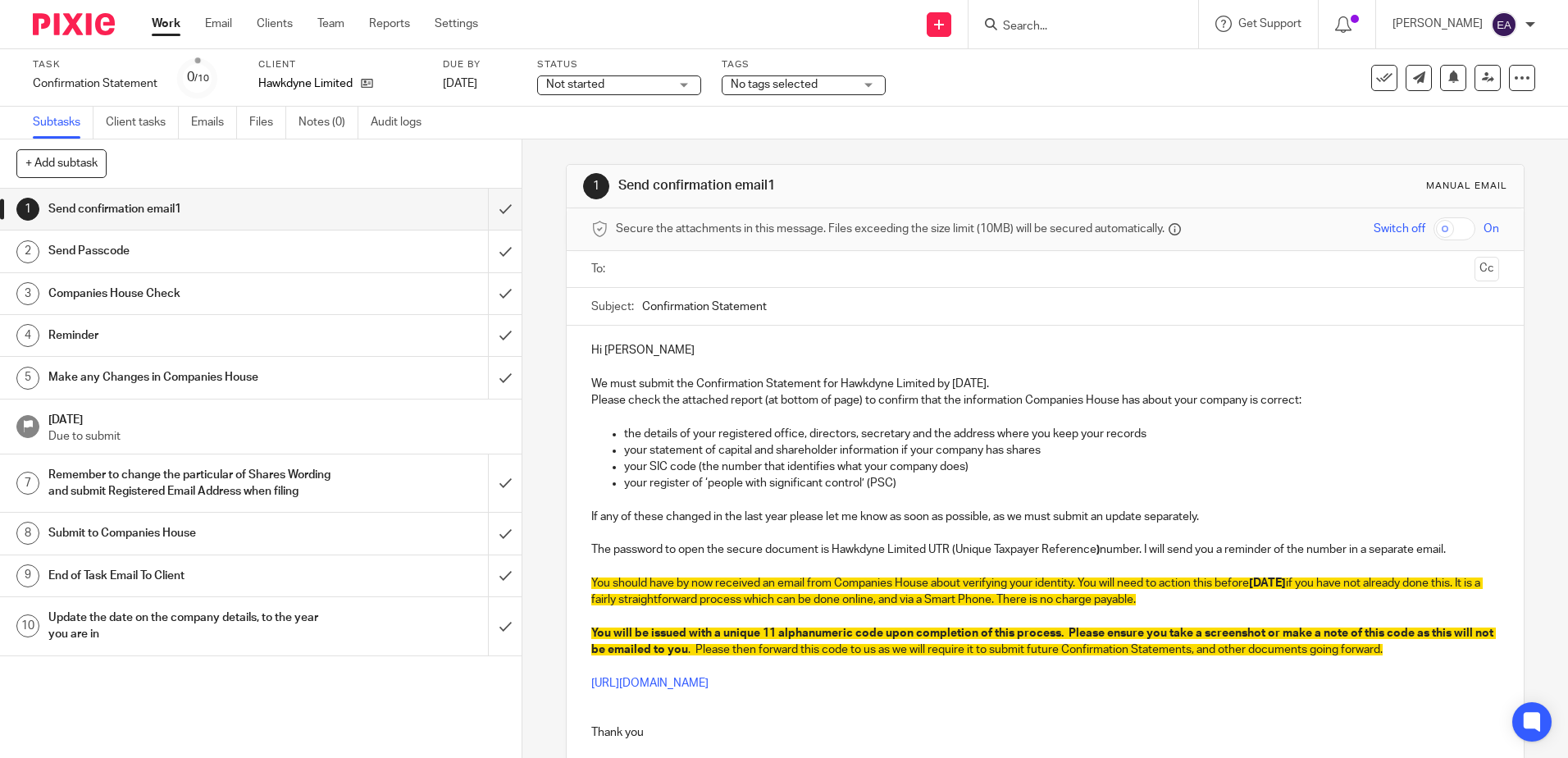
click at [776, 306] on input "Confirmation Statement" at bounding box center [1071, 305] width 856 height 37
type input "Confirmation Statement - Hawkdyne Ltd"
click at [1437, 232] on input "checkbox" at bounding box center [1454, 228] width 42 height 23
checkbox input "true"
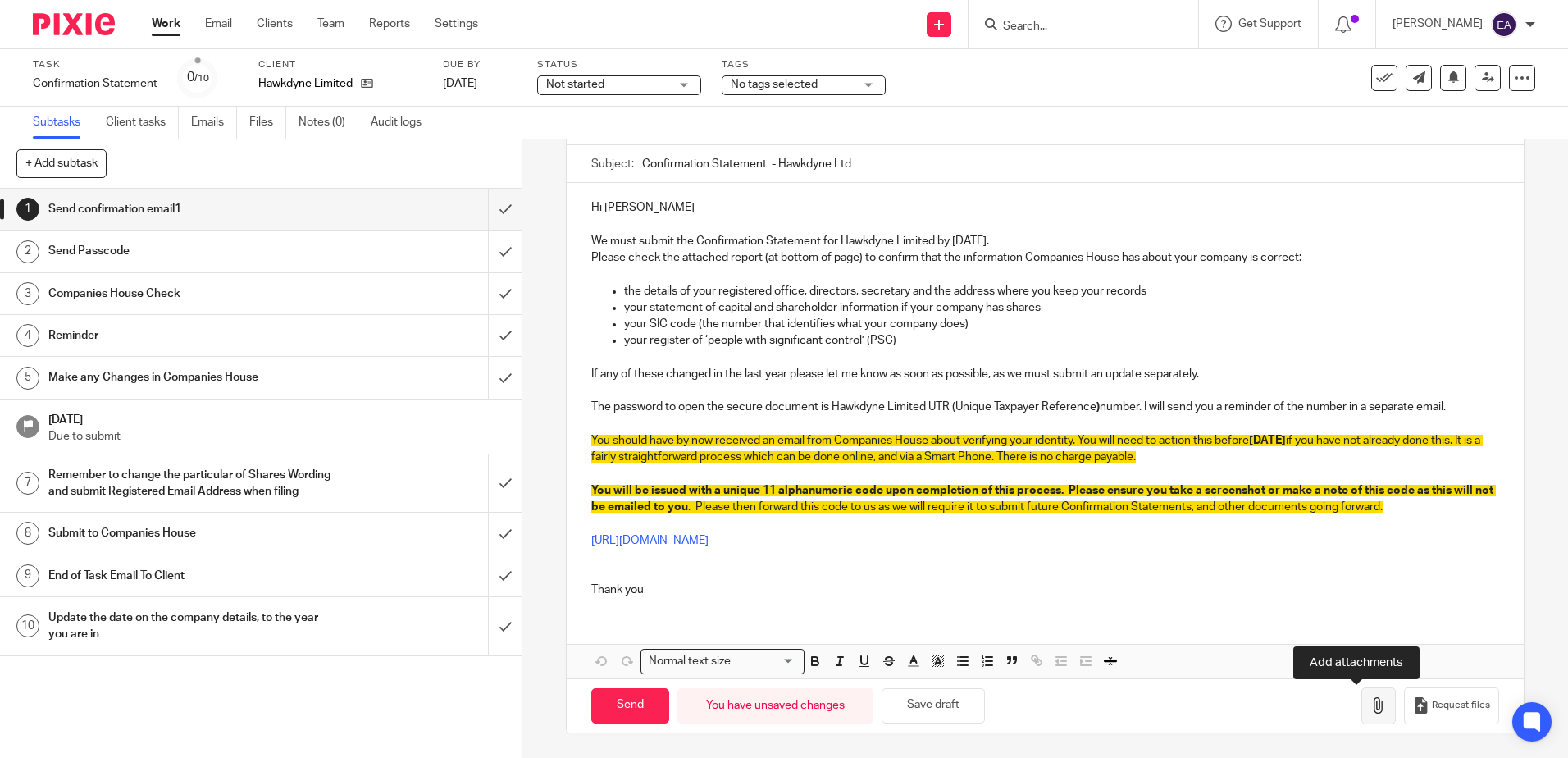
click at [1370, 704] on icon "button" at bounding box center [1378, 705] width 17 height 17
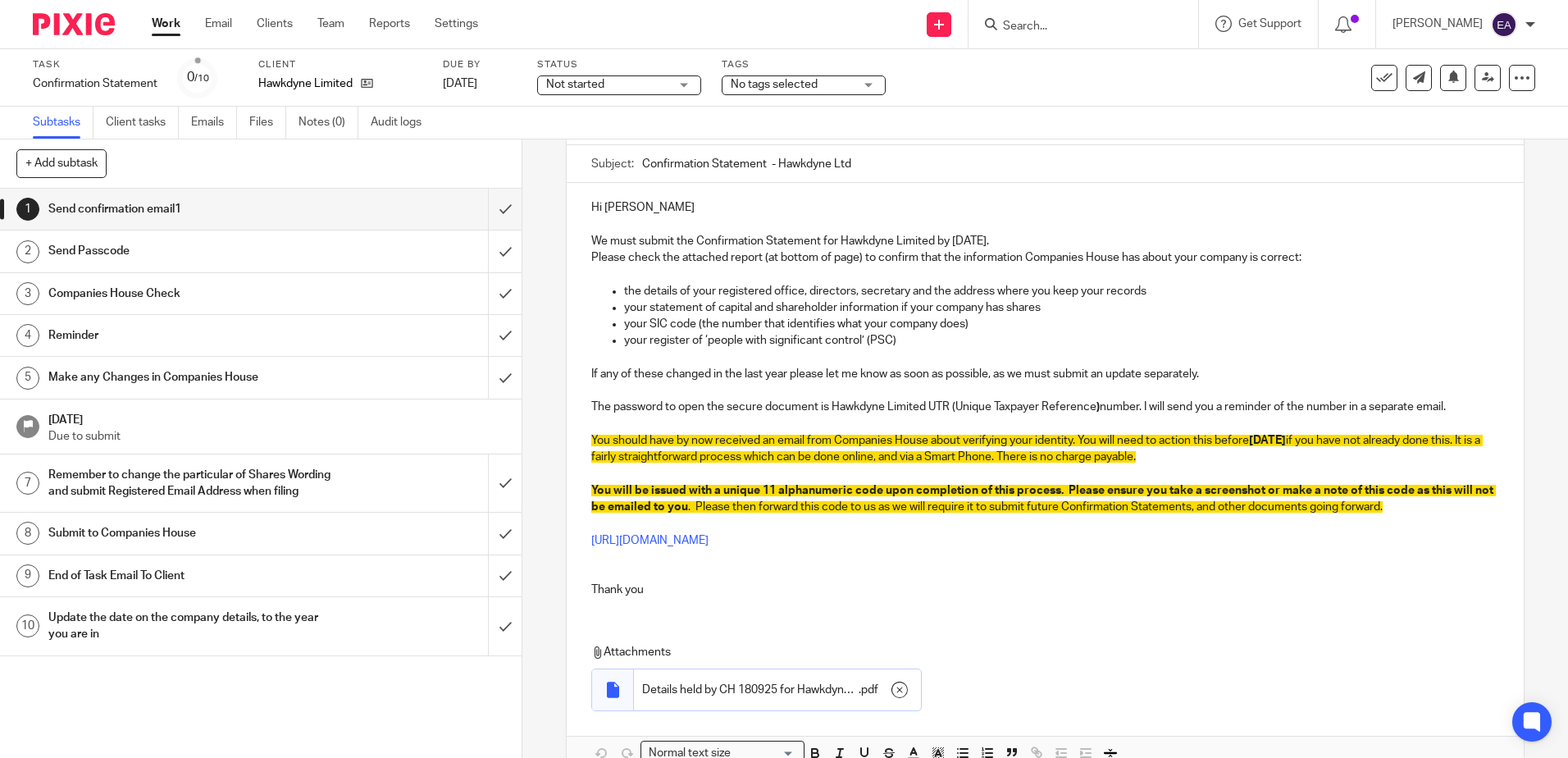
click at [611, 616] on div "Hi [PERSON_NAME] We must submit the Confirmation Statement for Hawkdyne Limited…" at bounding box center [1044, 476] width 956 height 587
click at [609, 607] on div "Hi [PERSON_NAME] We must submit the Confirmation Statement for Hawkdyne Limited…" at bounding box center [1044, 396] width 956 height 427
click at [651, 588] on p "Thank you" at bounding box center [1045, 589] width 908 height 17
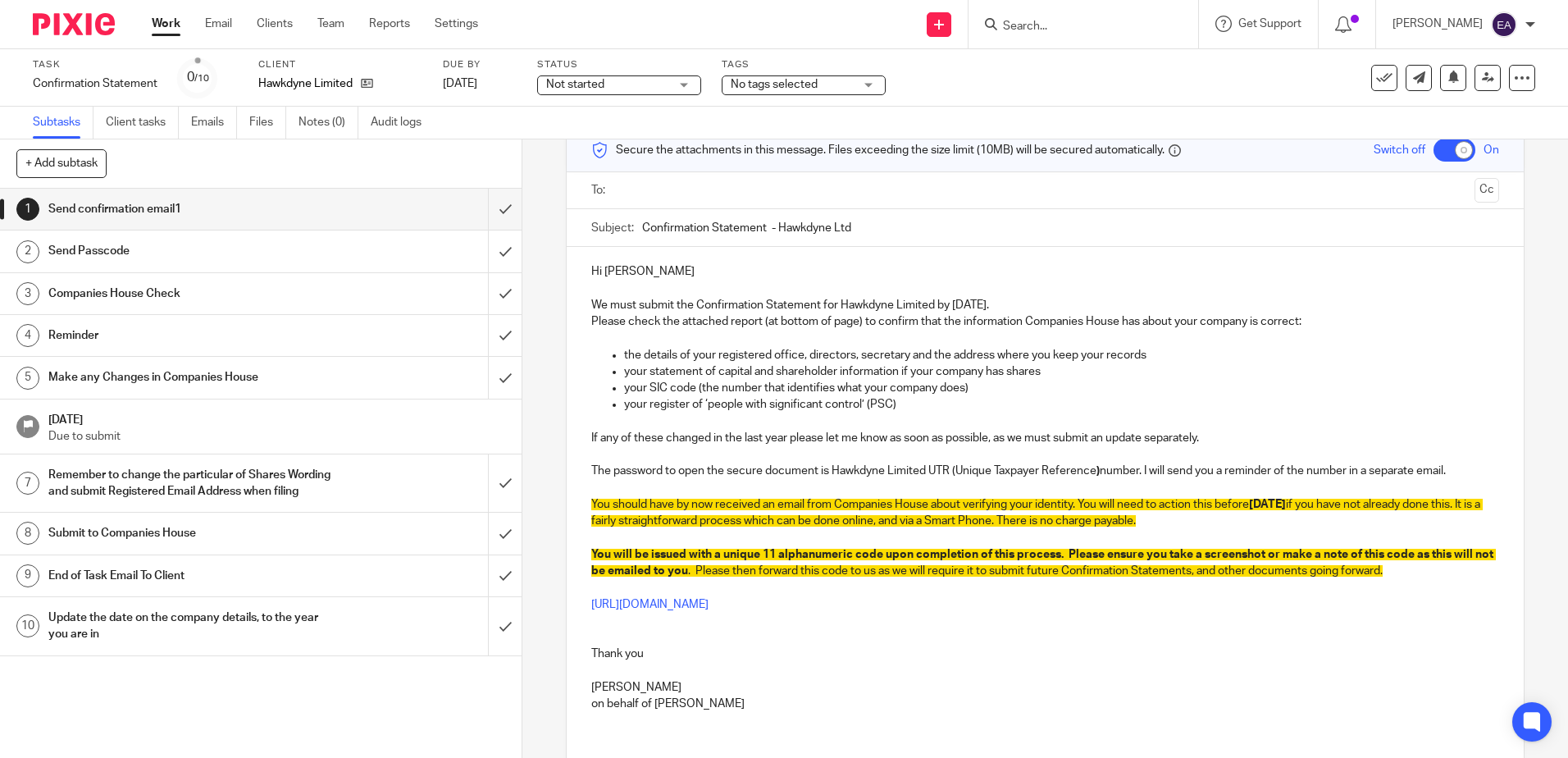
scroll to position [0, 0]
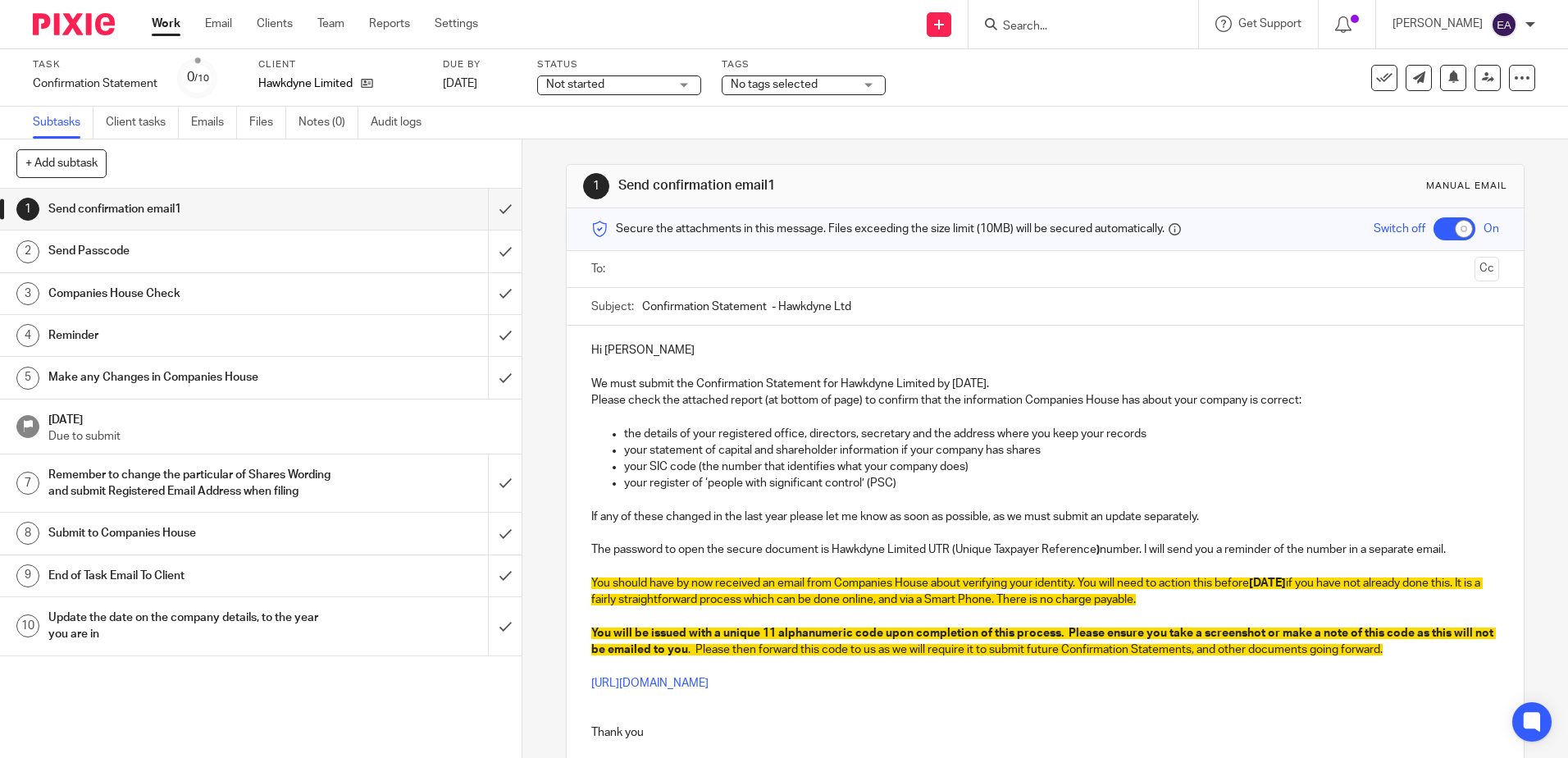
click at [657, 272] on input "text" at bounding box center [1044, 269] width 845 height 19
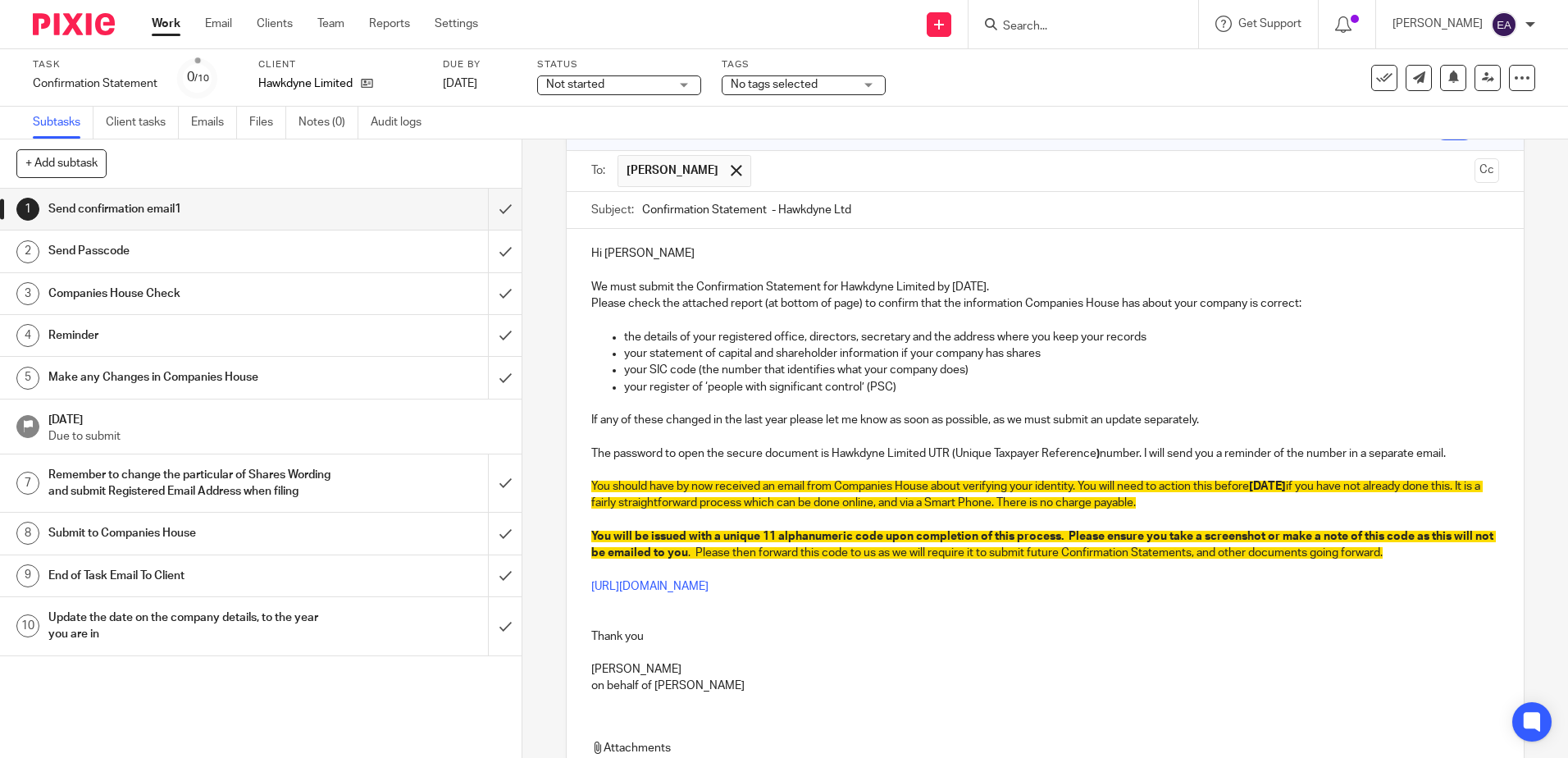
scroll to position [289, 0]
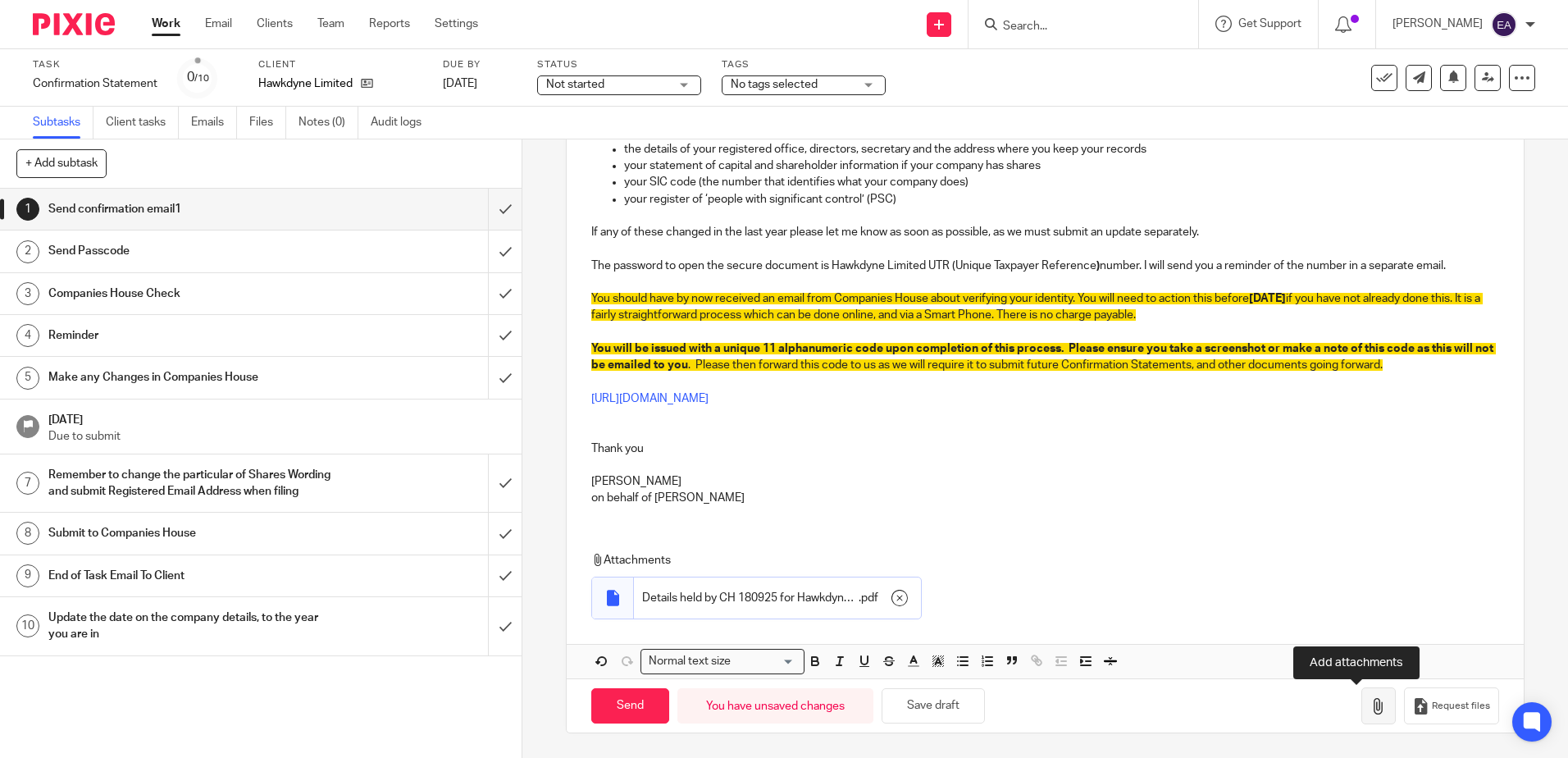
click at [1370, 703] on icon "button" at bounding box center [1378, 706] width 17 height 17
click at [638, 705] on input "Send" at bounding box center [630, 706] width 78 height 36
checkbox input "false"
type input "Sent"
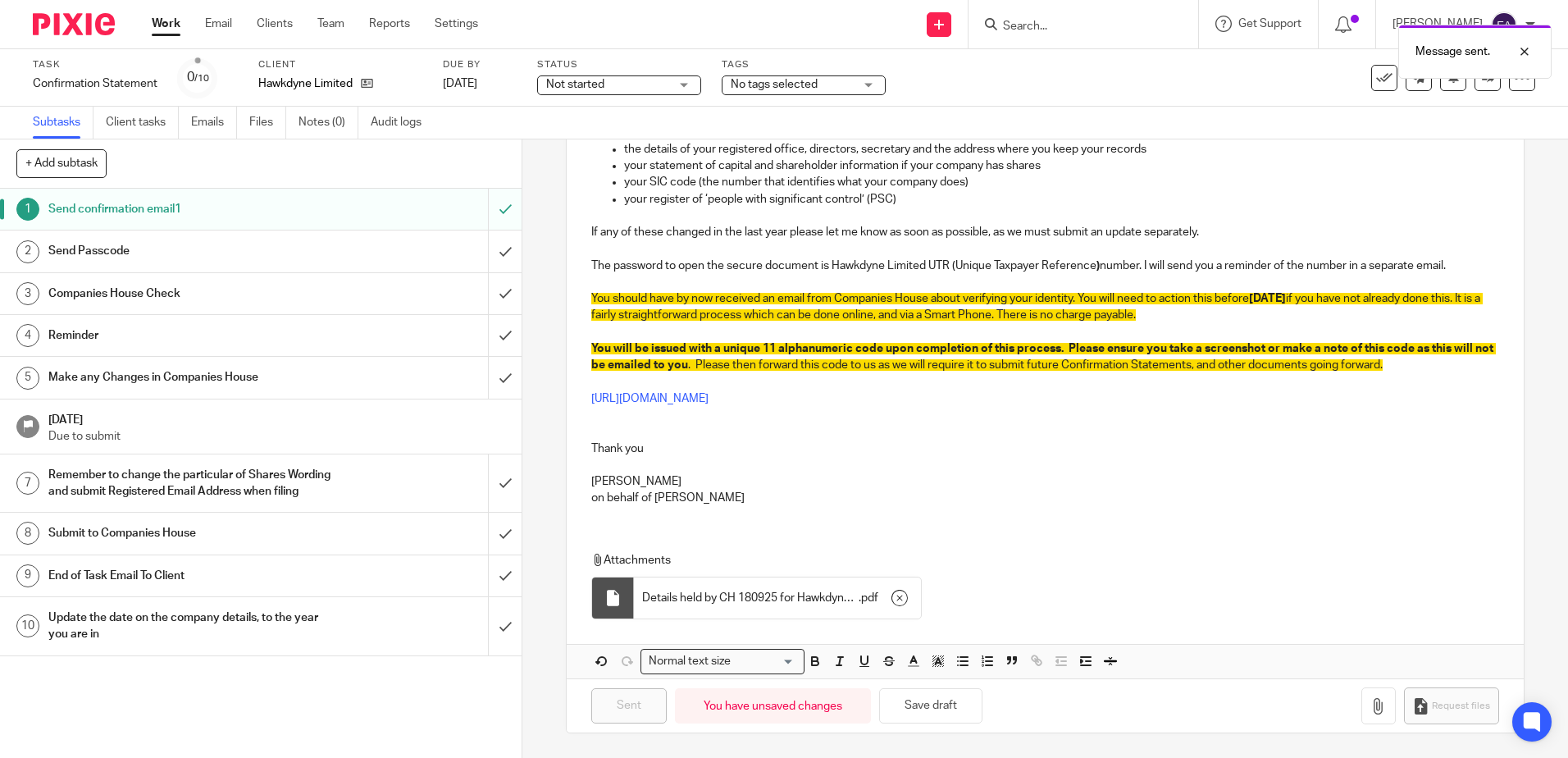
click at [320, 260] on div "Send Passcode" at bounding box center [260, 250] width 424 height 25
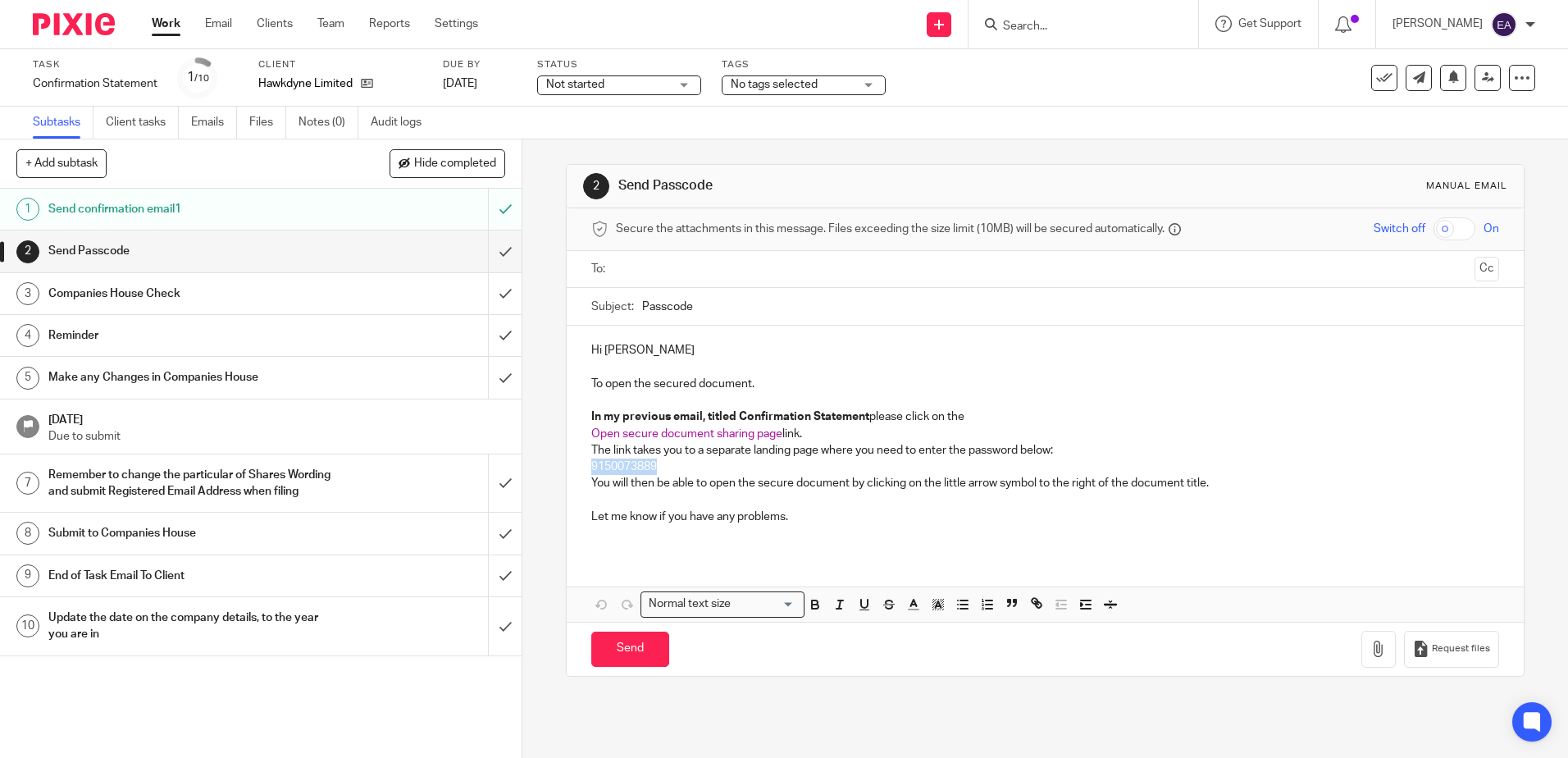
drag, startPoint x: 655, startPoint y: 464, endPoint x: 583, endPoint y: 469, distance: 72.2
click at [583, 469] on div "Hi Frank To open the secured document. In my previous email, titled Confirmatio…" at bounding box center [1044, 439] width 956 height 228
click at [814, 606] on icon "button" at bounding box center [815, 606] width 7 height 4
click at [645, 270] on input "text" at bounding box center [1044, 269] width 845 height 19
click at [604, 547] on div "Hi Frank To open the secured document. In my previous email, titled Confirmatio…" at bounding box center [1044, 443] width 956 height 228
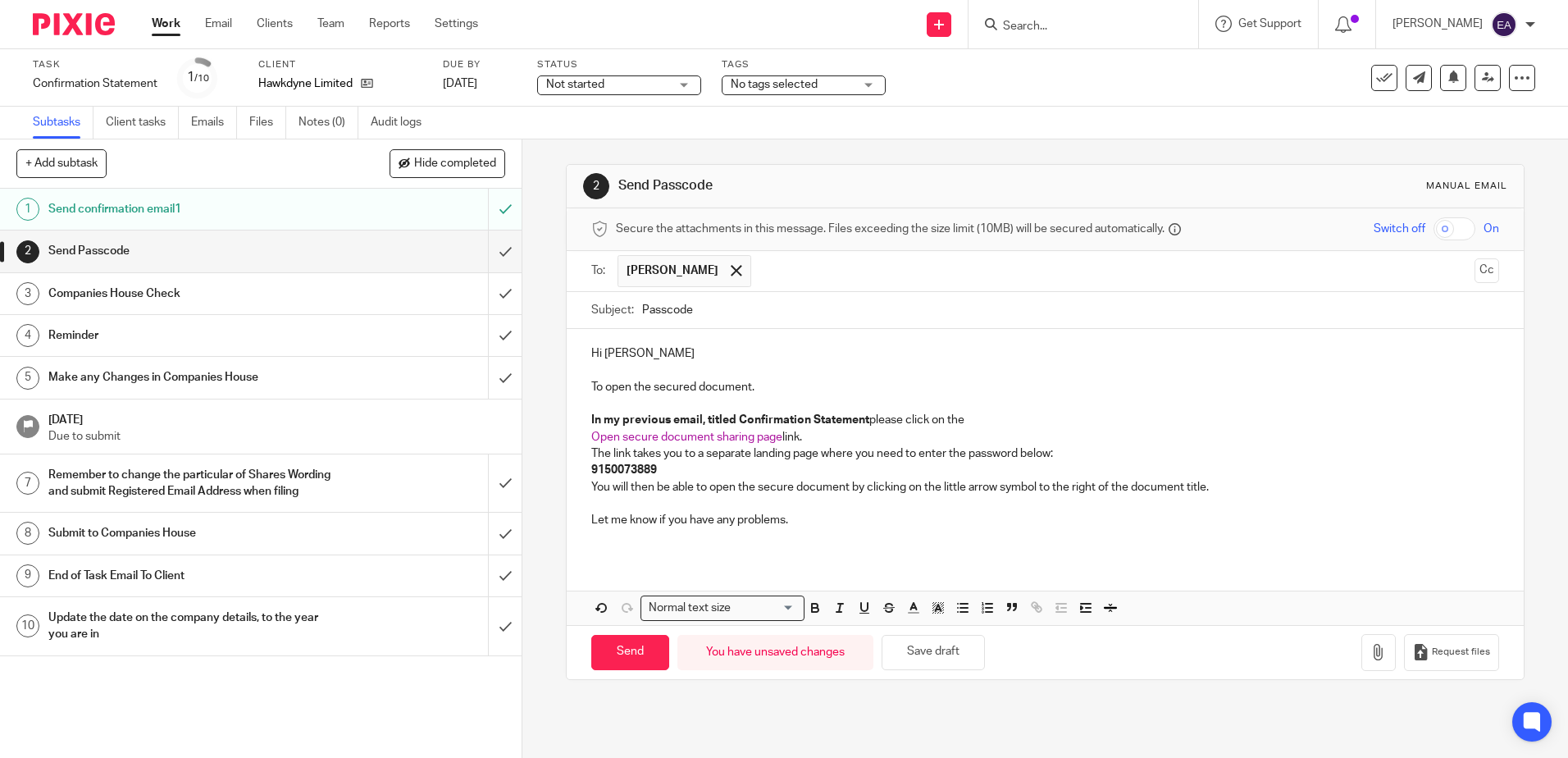
click at [787, 520] on p "Let me know if you have any problems." at bounding box center [1045, 520] width 908 height 17
click at [647, 648] on input "Send" at bounding box center [630, 652] width 78 height 36
type input "Sent"
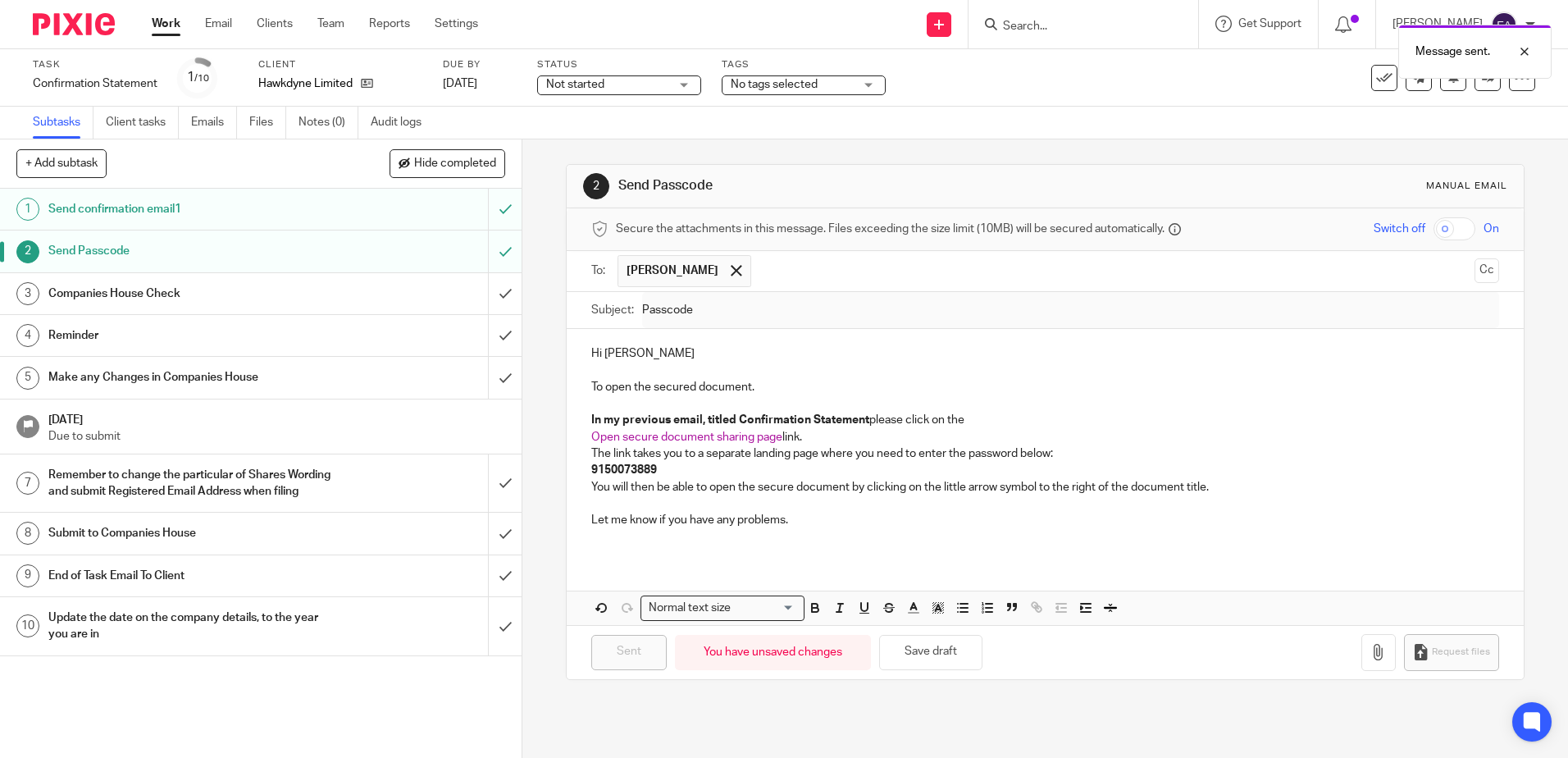
click at [673, 79] on div "Not started Not started" at bounding box center [619, 85] width 164 height 20
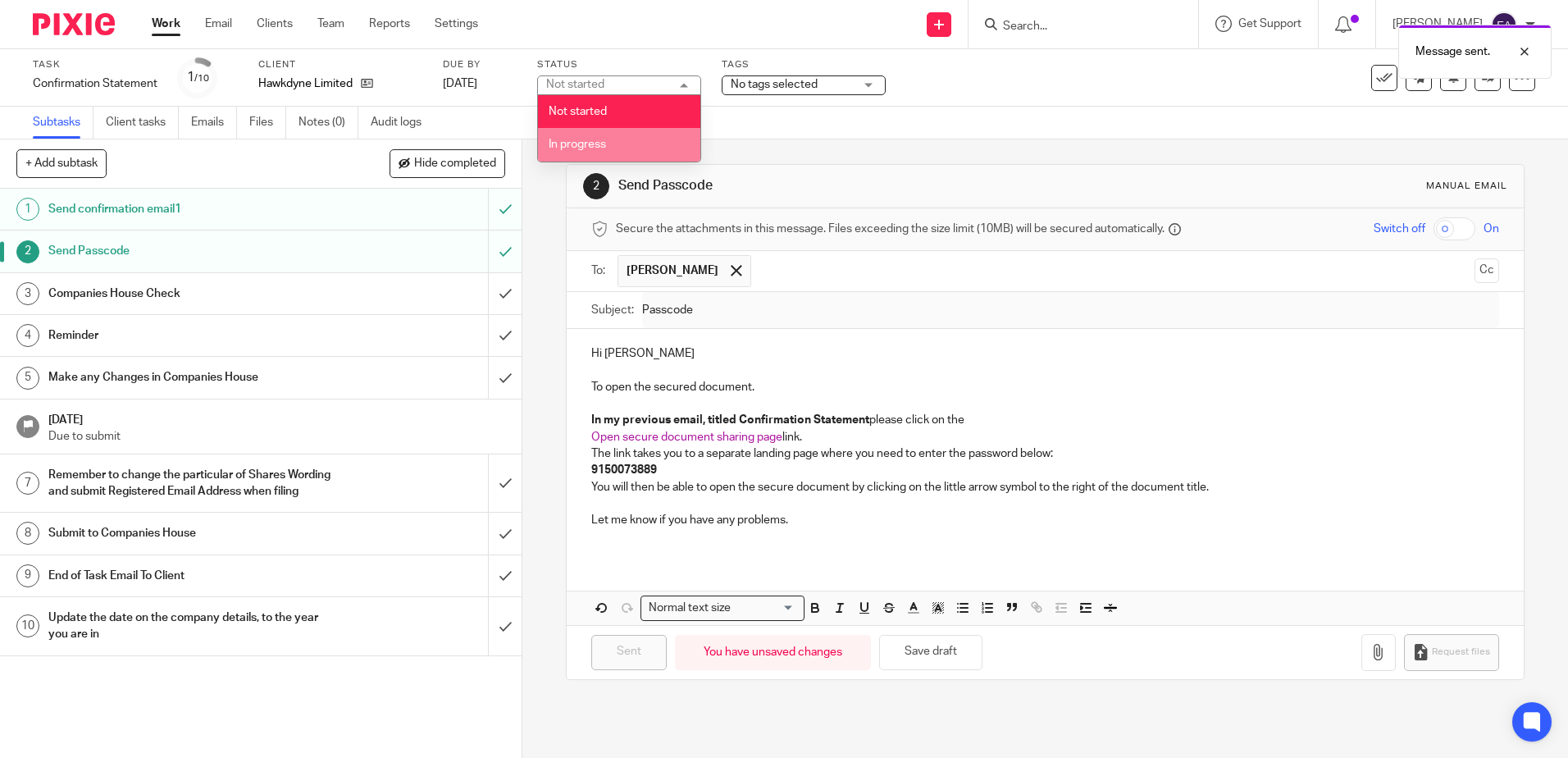
click at [651, 136] on li "In progress" at bounding box center [619, 144] width 162 height 34
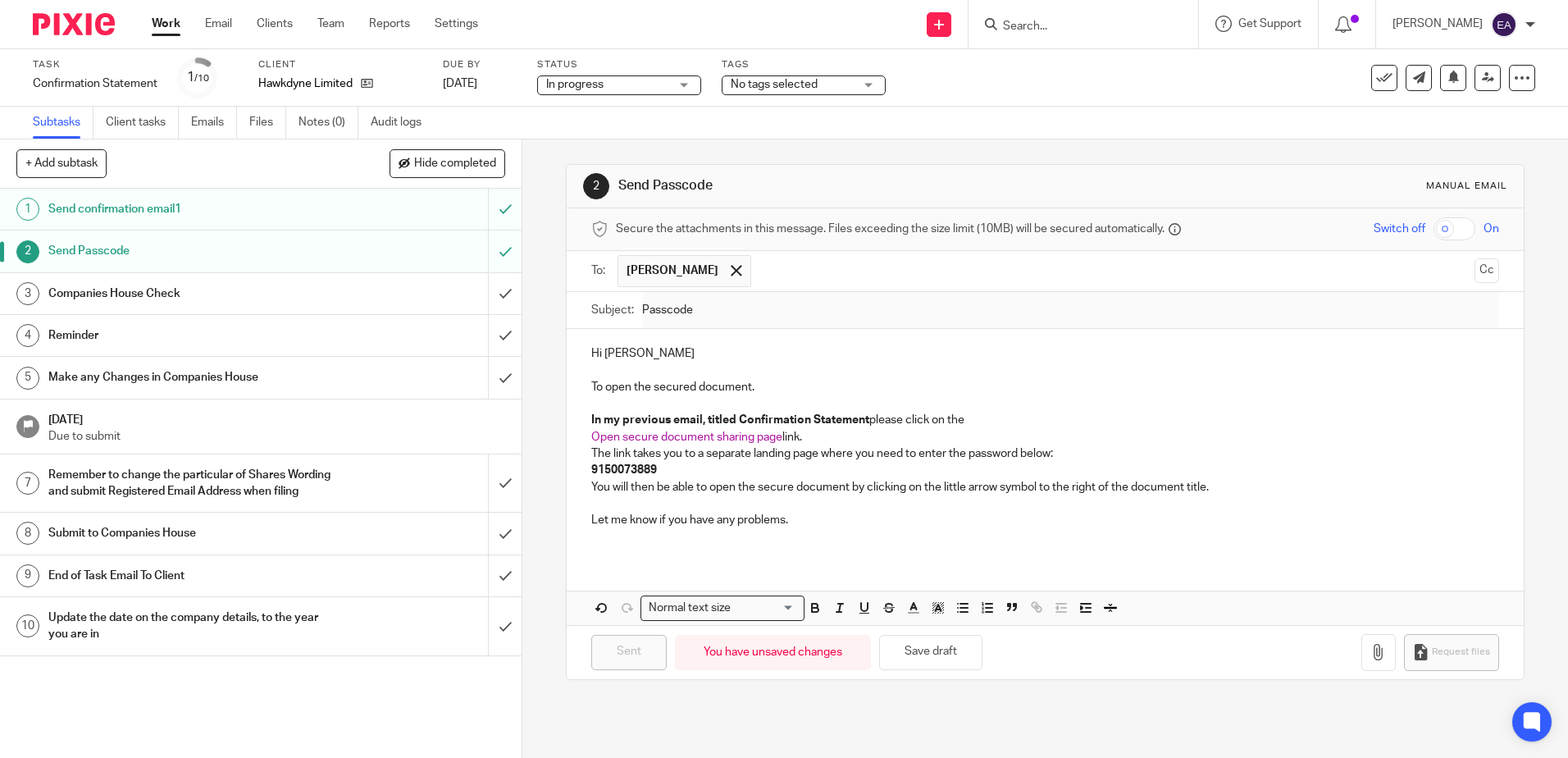
click at [812, 84] on span "No tags selected" at bounding box center [774, 85] width 87 height 12
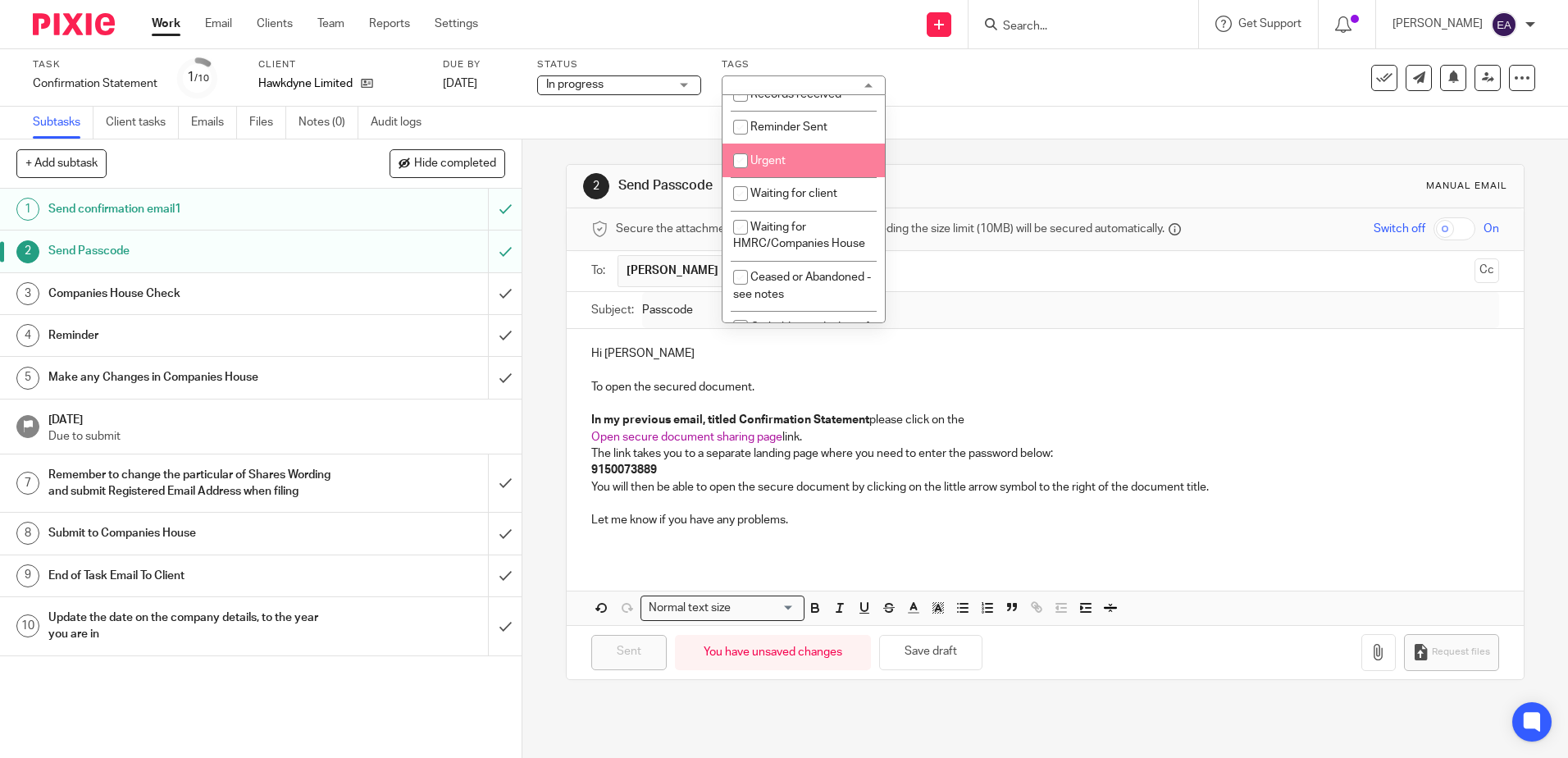
scroll to position [82, 0]
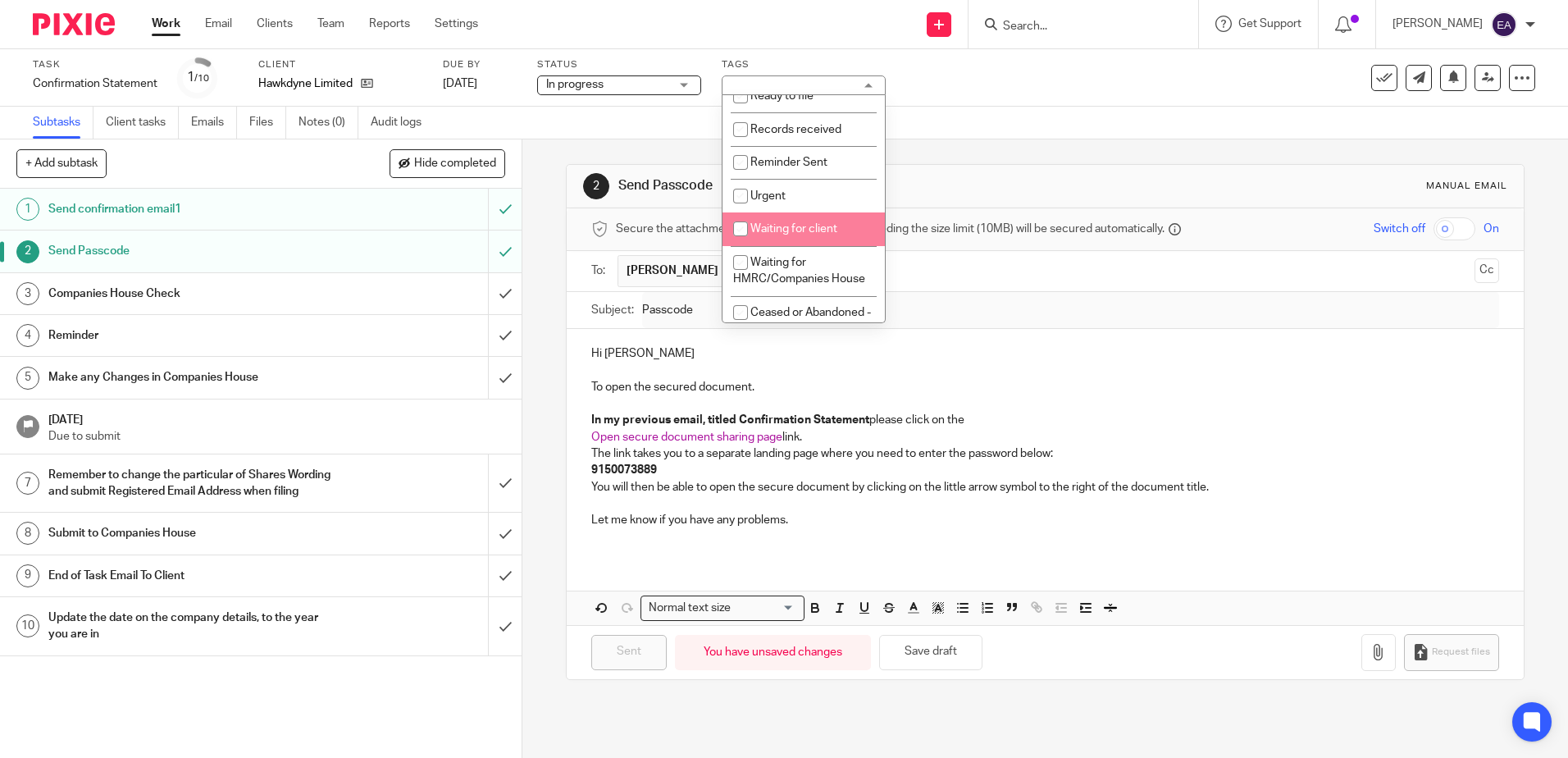
click at [812, 228] on span "Waiting for client" at bounding box center [794, 229] width 87 height 12
checkbox input "true"
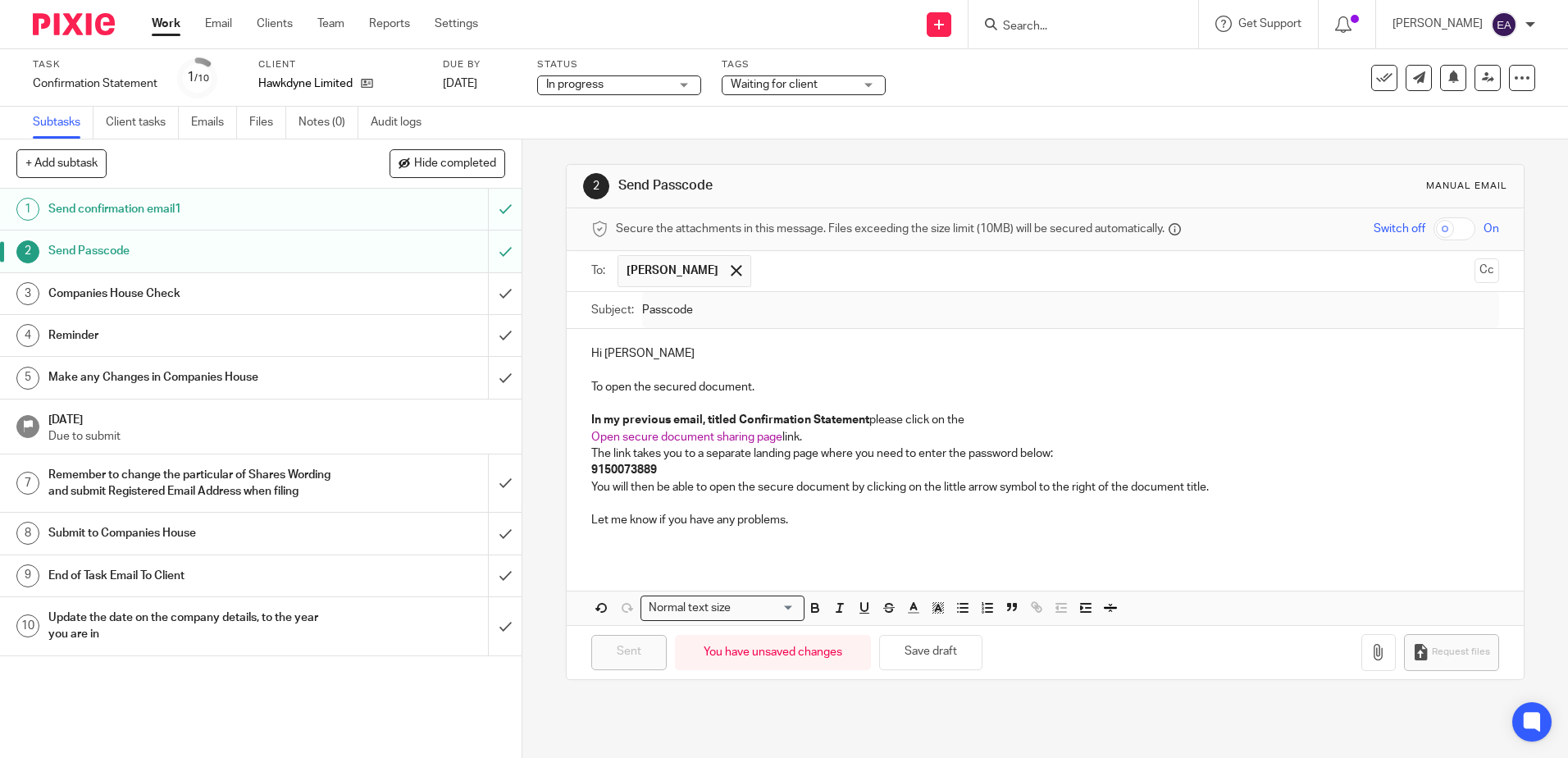
click at [538, 571] on div "2 Send Passcode Manual email Secure the attachments in this message. Files exce…" at bounding box center [1045, 449] width 1046 height 619
click at [1032, 27] on input "Search" at bounding box center [1075, 27] width 147 height 15
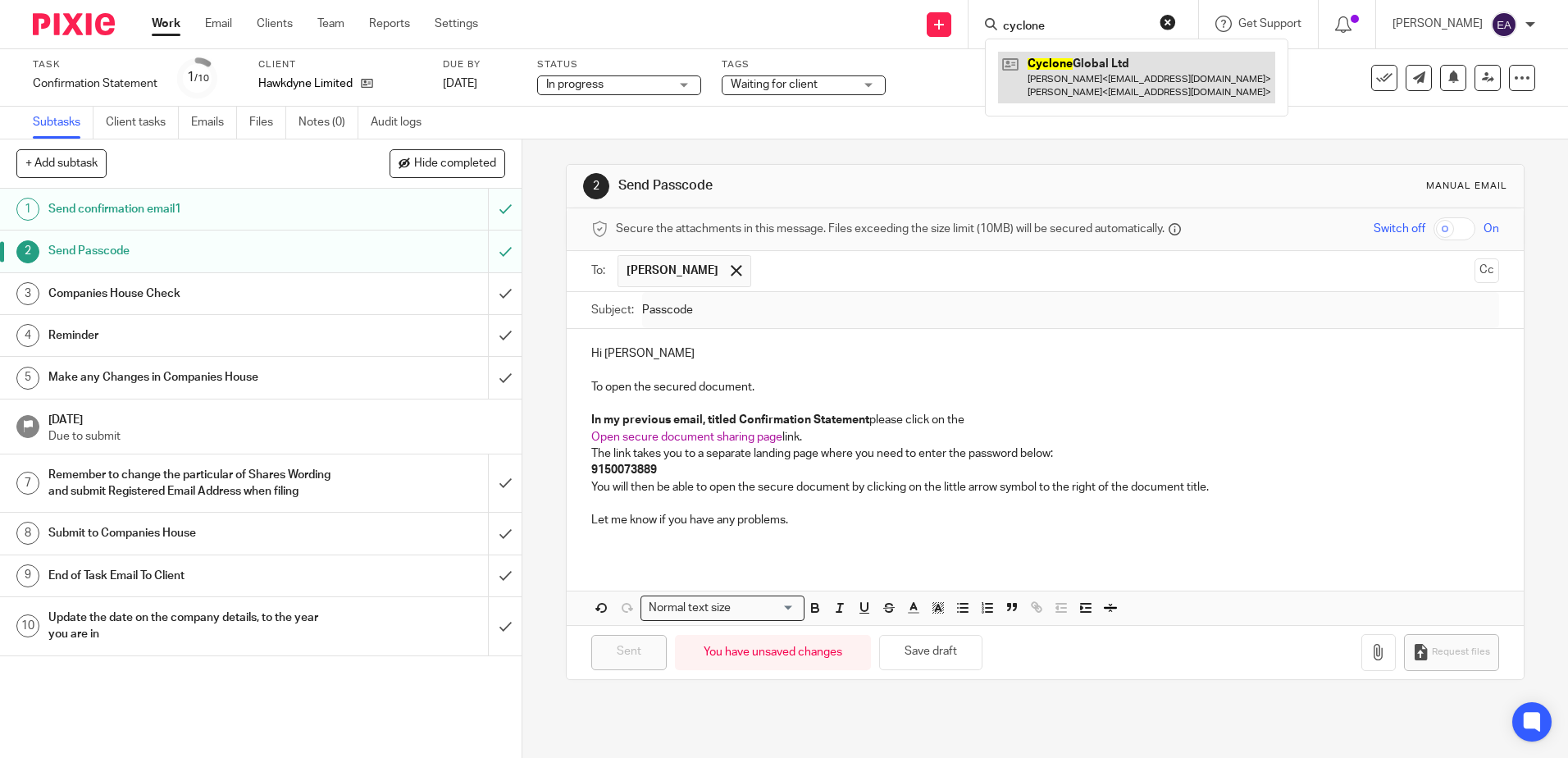
type input "cyclone"
click at [1079, 69] on link at bounding box center [1137, 76] width 277 height 50
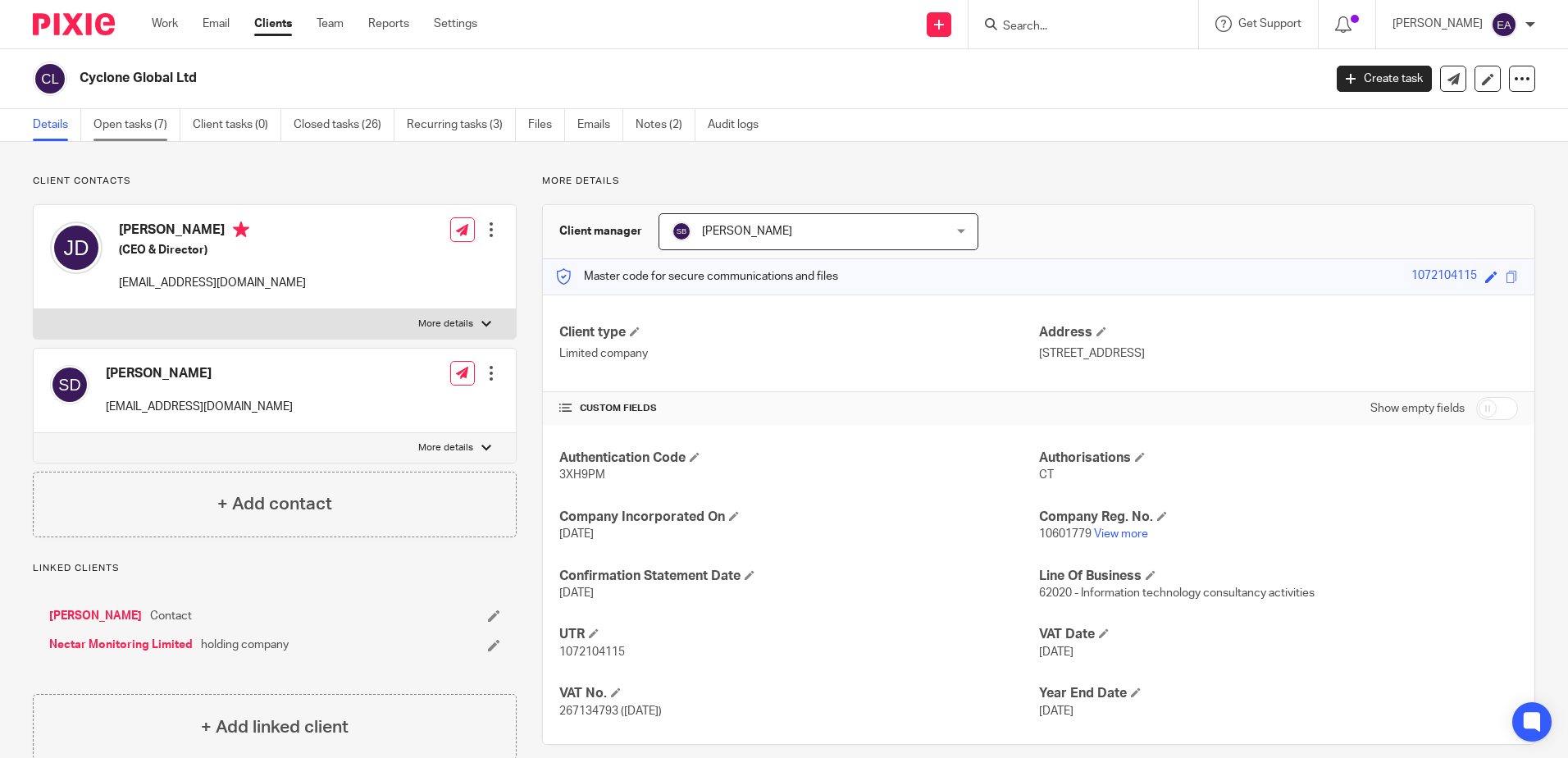
click at [127, 122] on link "Open tasks (7)" at bounding box center [137, 125] width 87 height 32
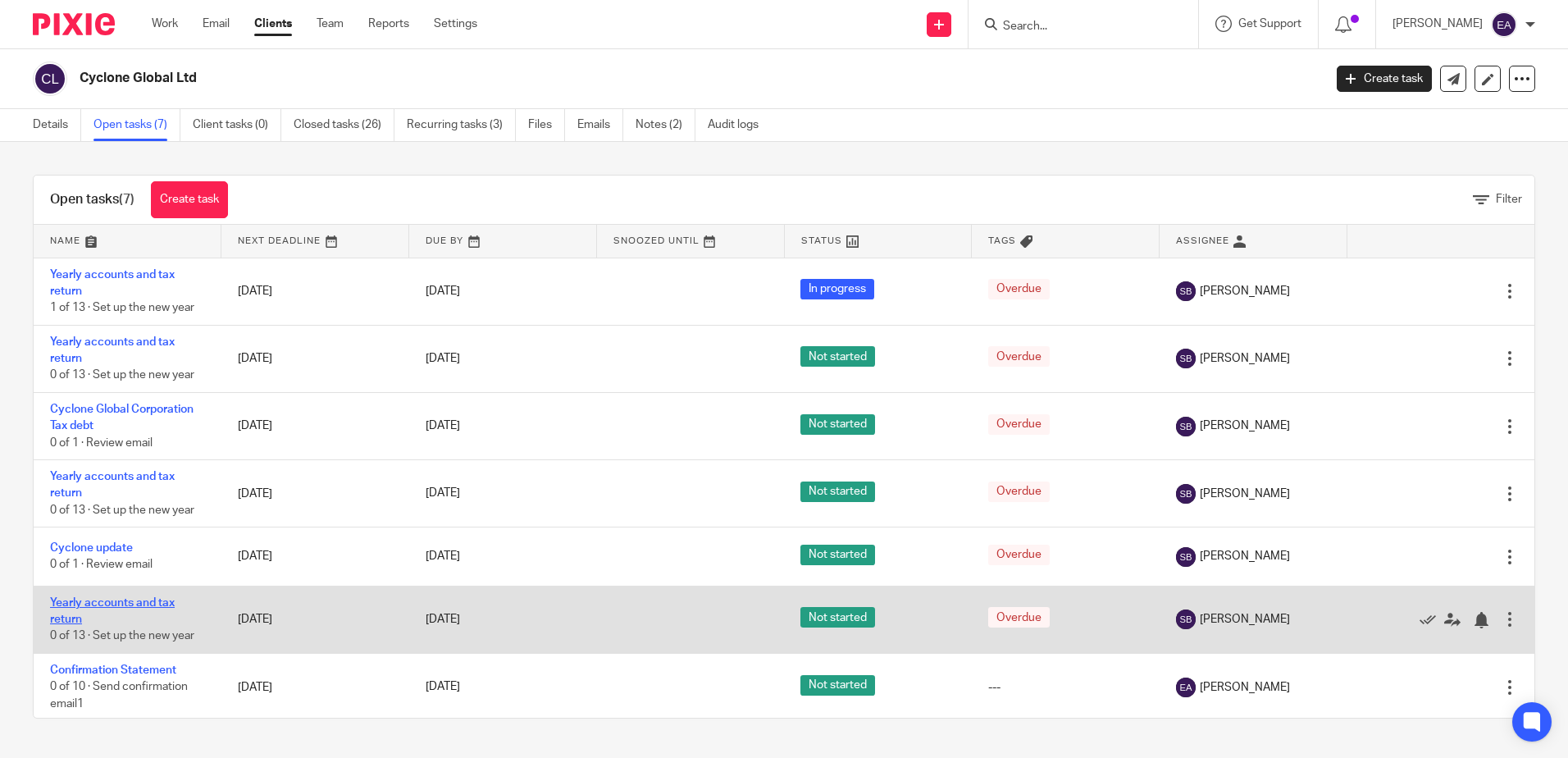
scroll to position [2, 0]
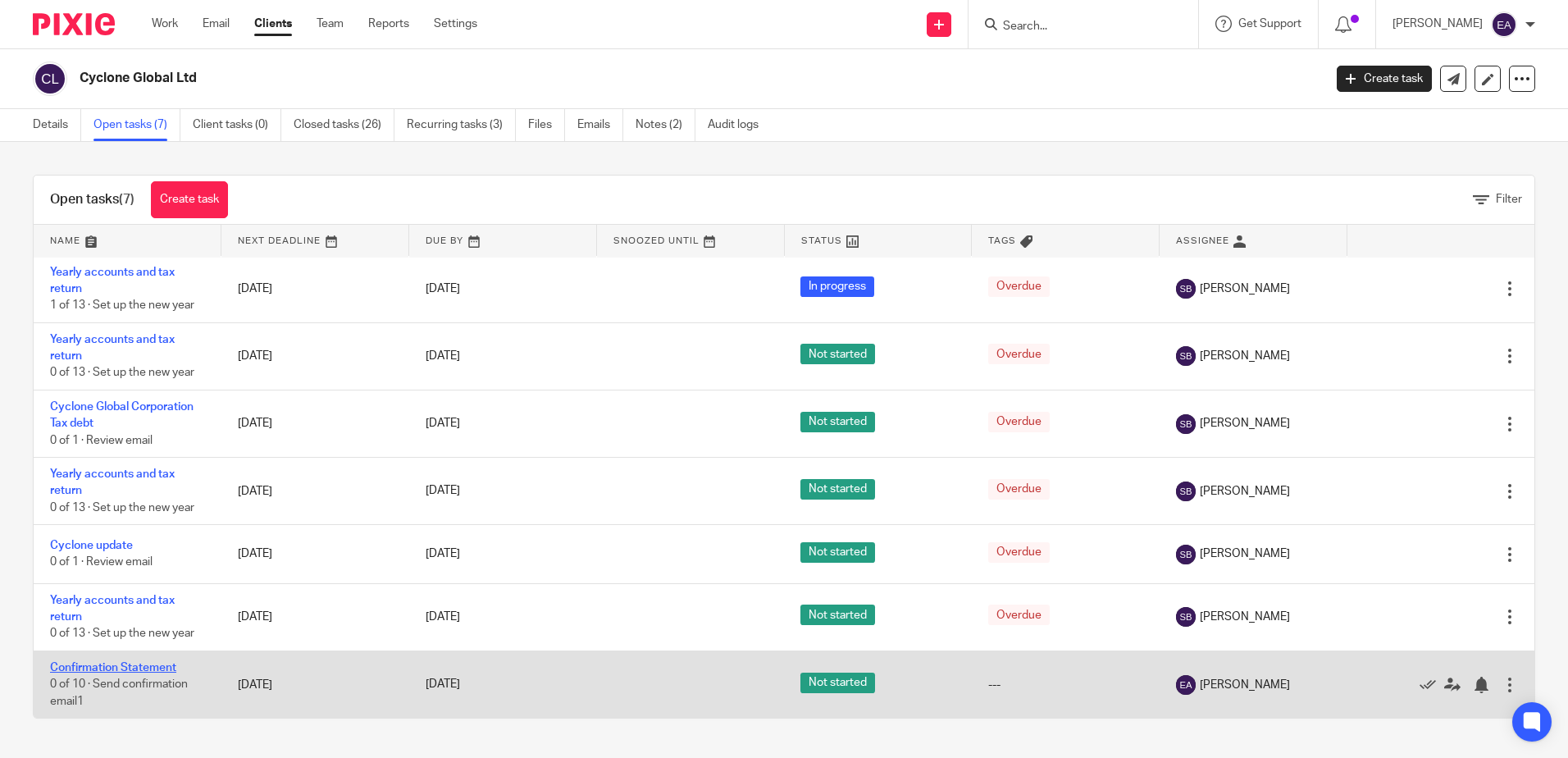
click at [130, 662] on link "Confirmation Statement" at bounding box center [114, 668] width 127 height 12
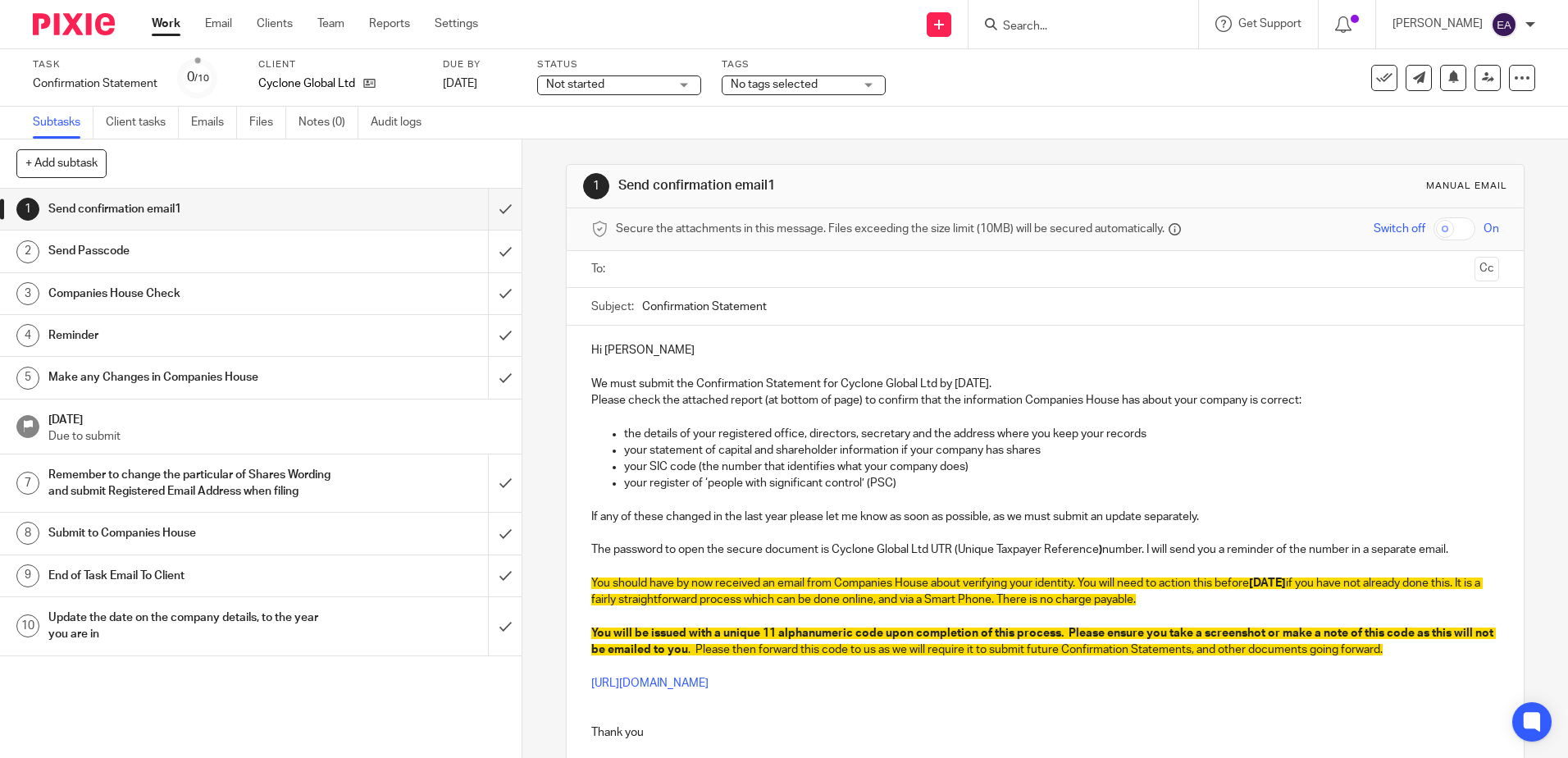
click at [768, 305] on input "Confirmation Statement" at bounding box center [1071, 305] width 856 height 37
type input "Confirmation Statement - Cyclone Global Ltd"
click at [692, 267] on input "text" at bounding box center [1044, 269] width 845 height 19
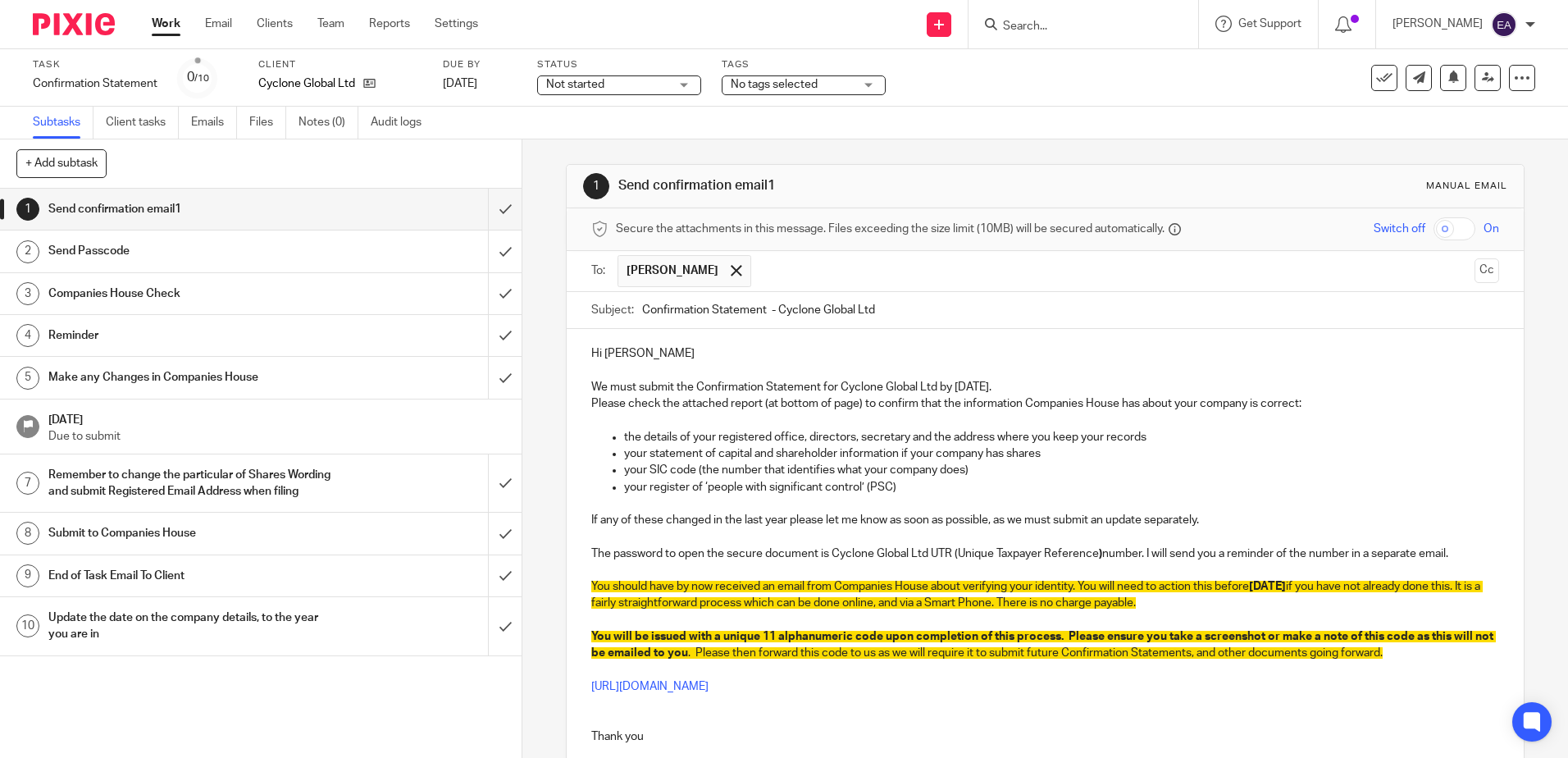
click at [759, 270] on input "text" at bounding box center [1113, 271] width 709 height 32
click at [1441, 228] on input "checkbox" at bounding box center [1454, 228] width 42 height 23
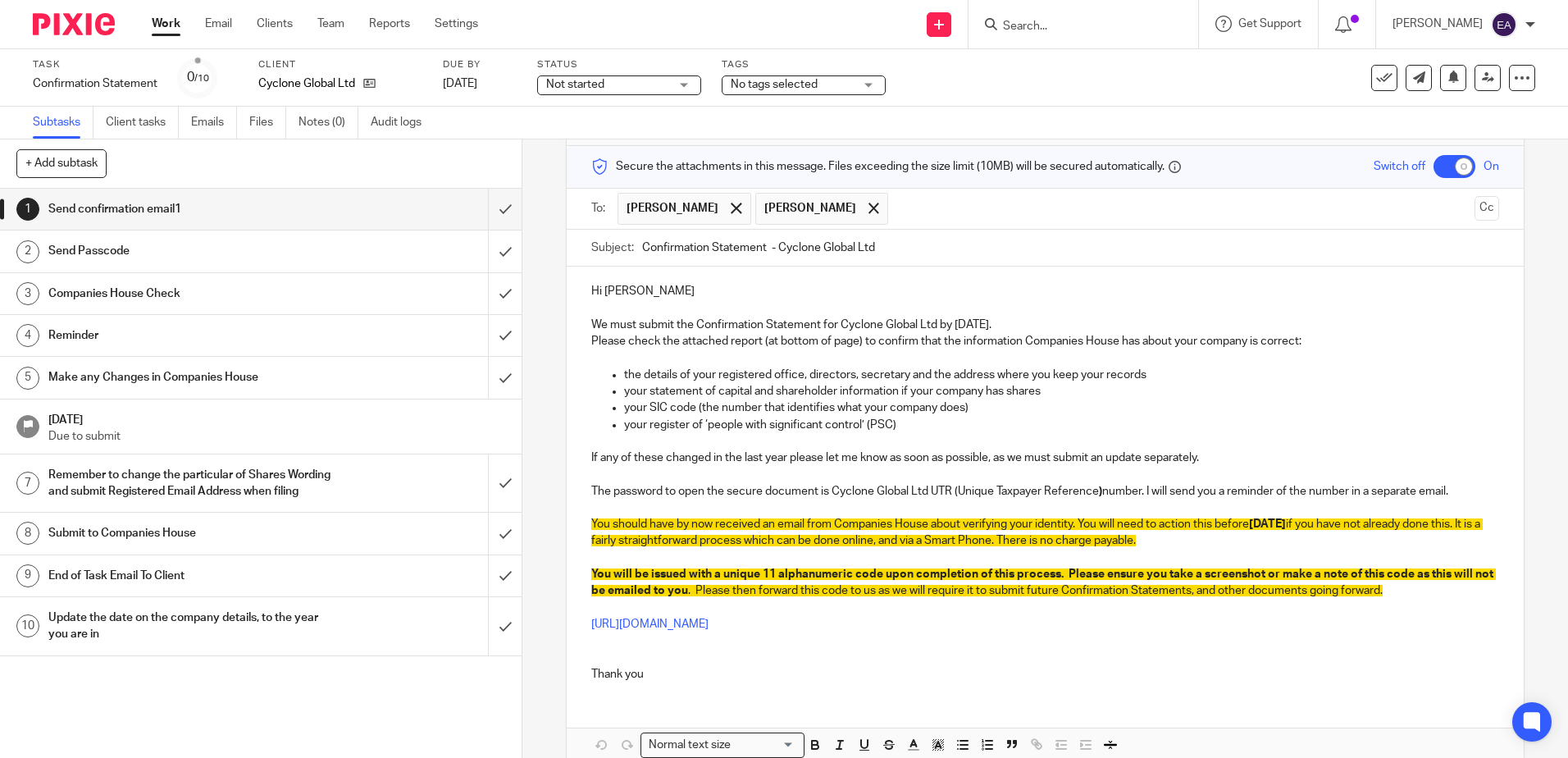
scroll to position [146, 0]
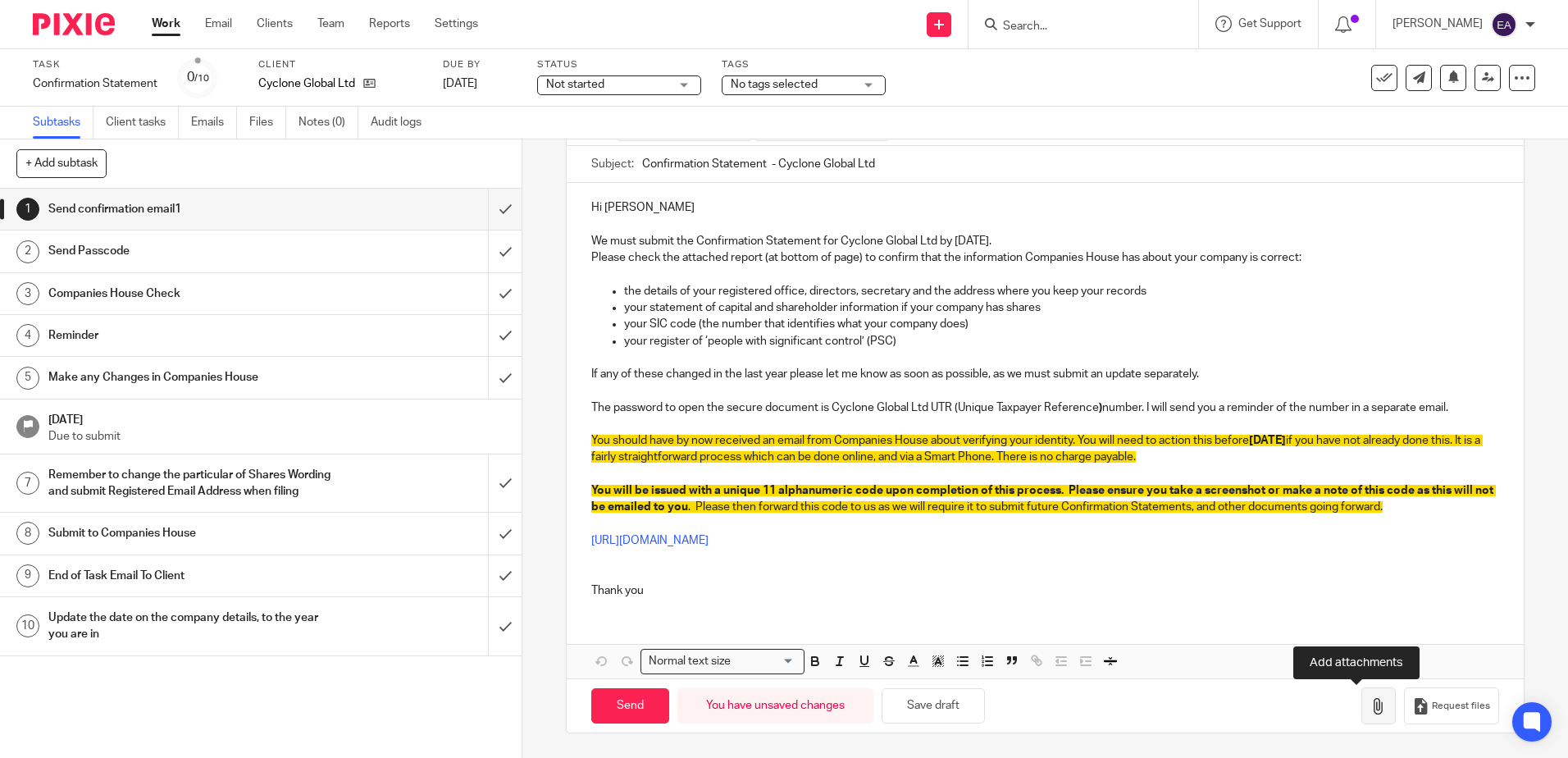
click at [1370, 708] on icon "button" at bounding box center [1378, 706] width 17 height 17
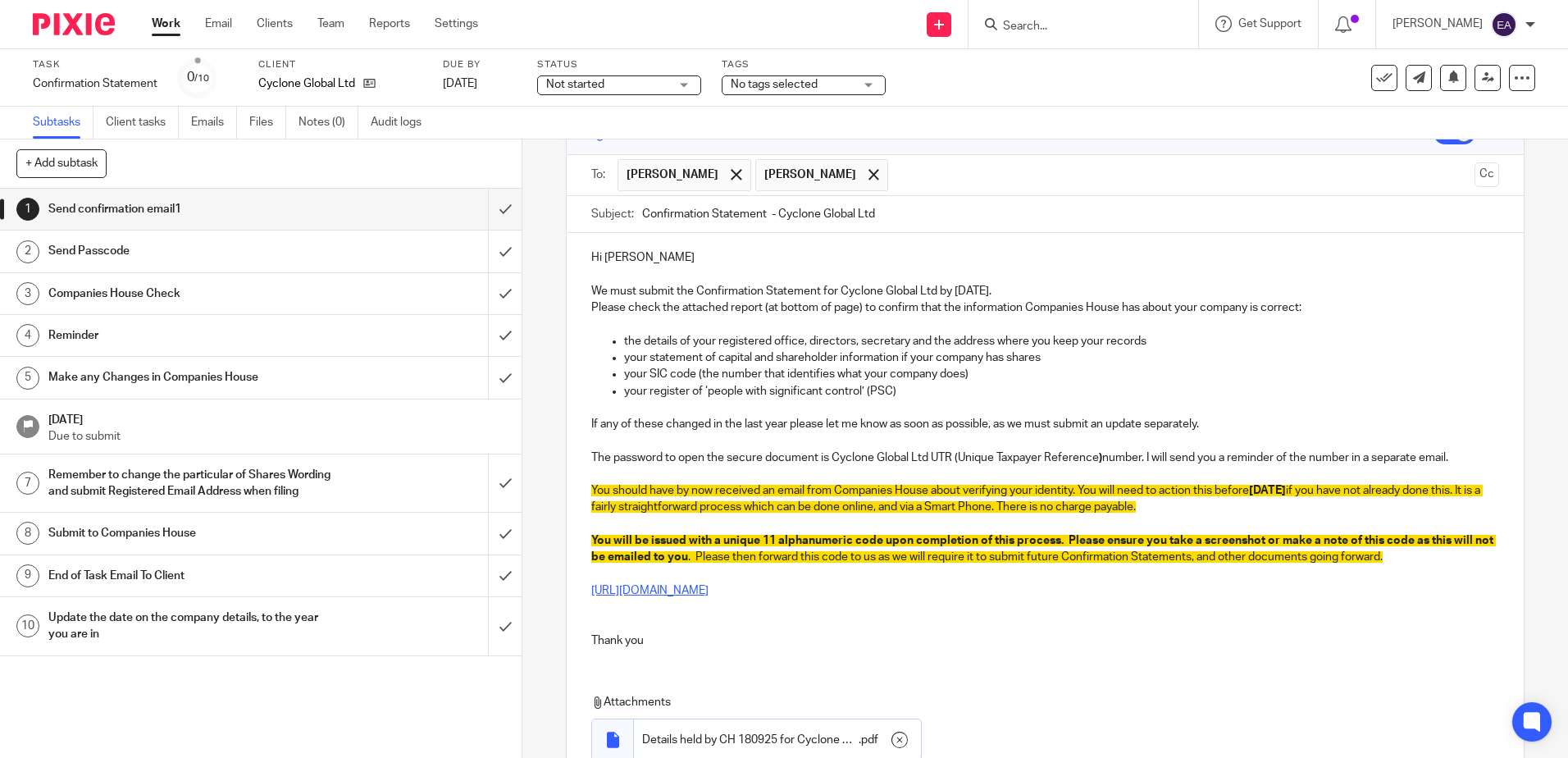
scroll to position [238, 0]
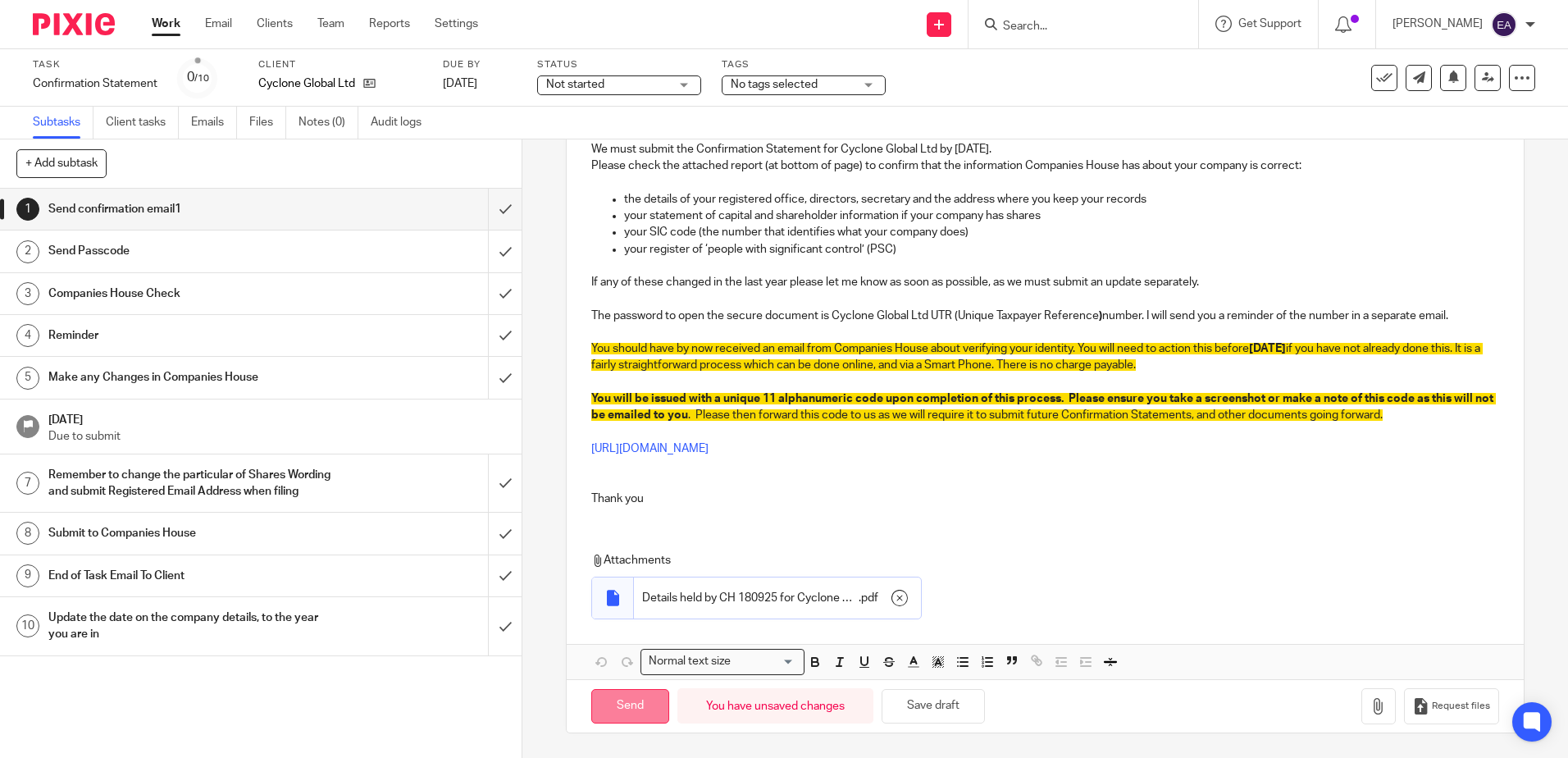
click at [630, 713] on input "Send" at bounding box center [630, 707] width 78 height 36
checkbox input "false"
type input "Sent"
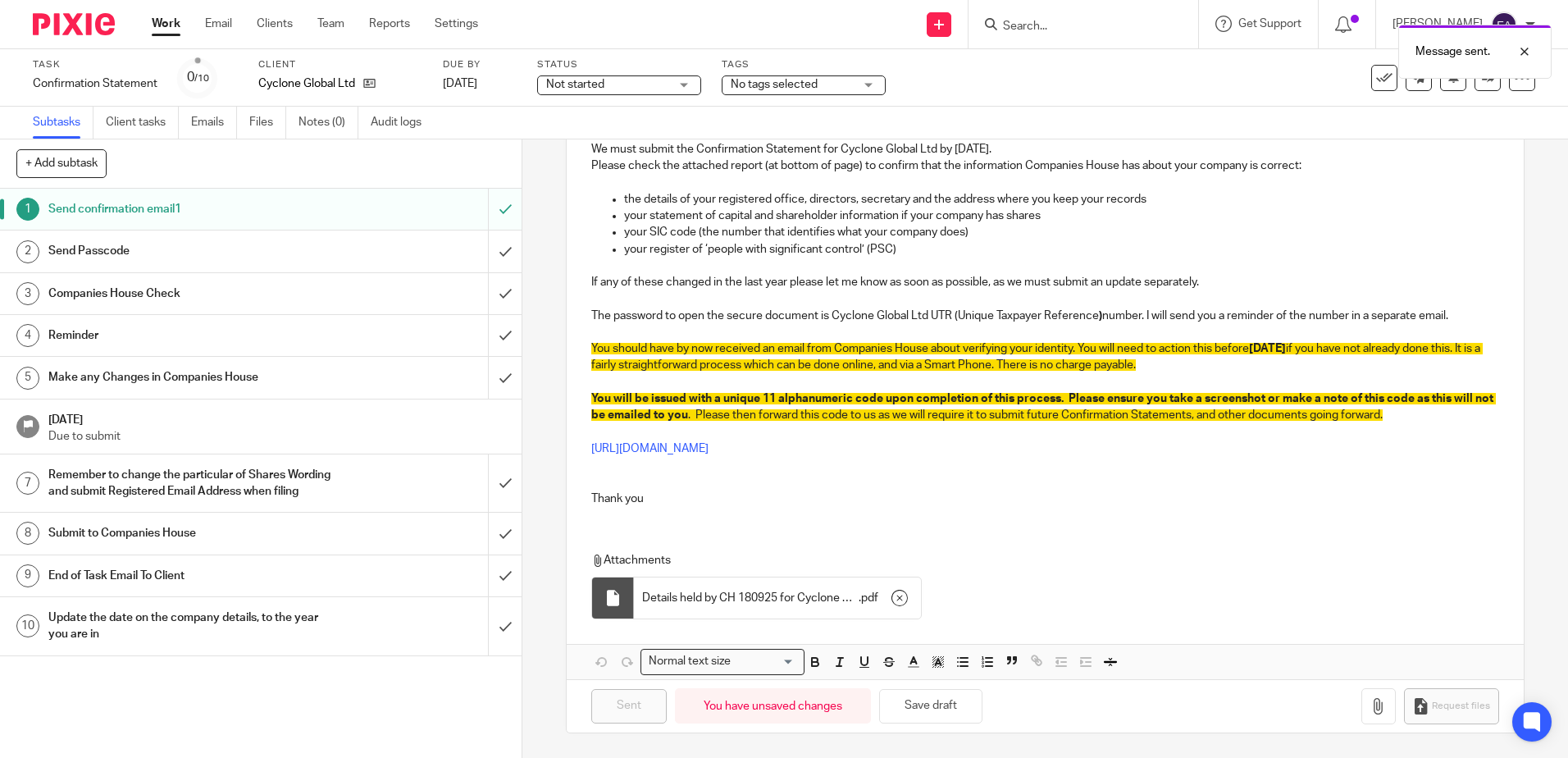
click at [292, 248] on h1 "Send Passcode" at bounding box center [189, 250] width 282 height 25
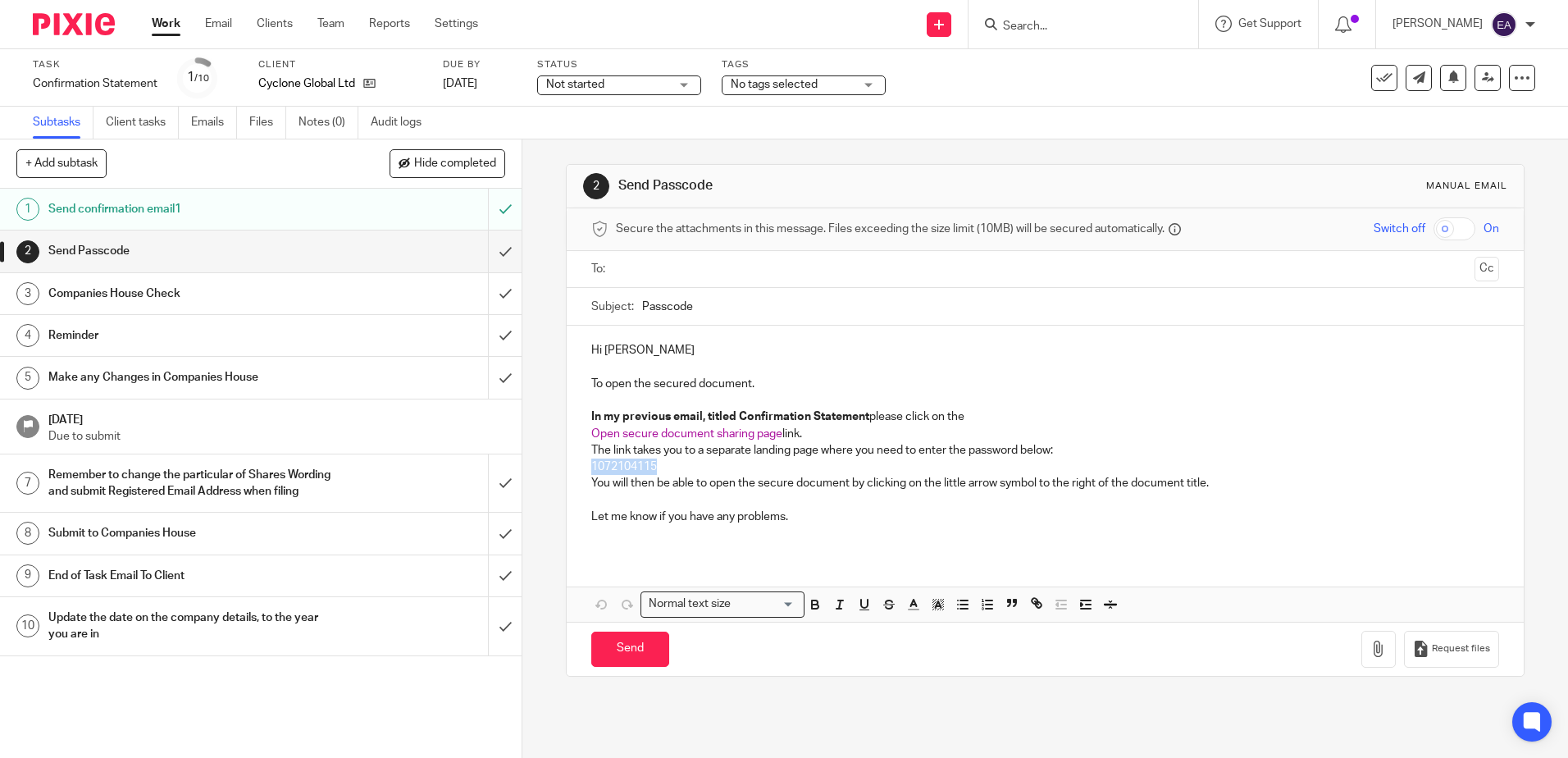
drag, startPoint x: 664, startPoint y: 464, endPoint x: 588, endPoint y: 467, distance: 76.1
click at [571, 467] on div "Hi John To open the secured document. In my previous email, titled Confirmation…" at bounding box center [1044, 439] width 956 height 228
click at [811, 610] on icon "button" at bounding box center [815, 604] width 15 height 15
click at [714, 305] on input "Passcode" at bounding box center [1071, 305] width 856 height 37
type input "Passcode- Cyclone Global Ltd"
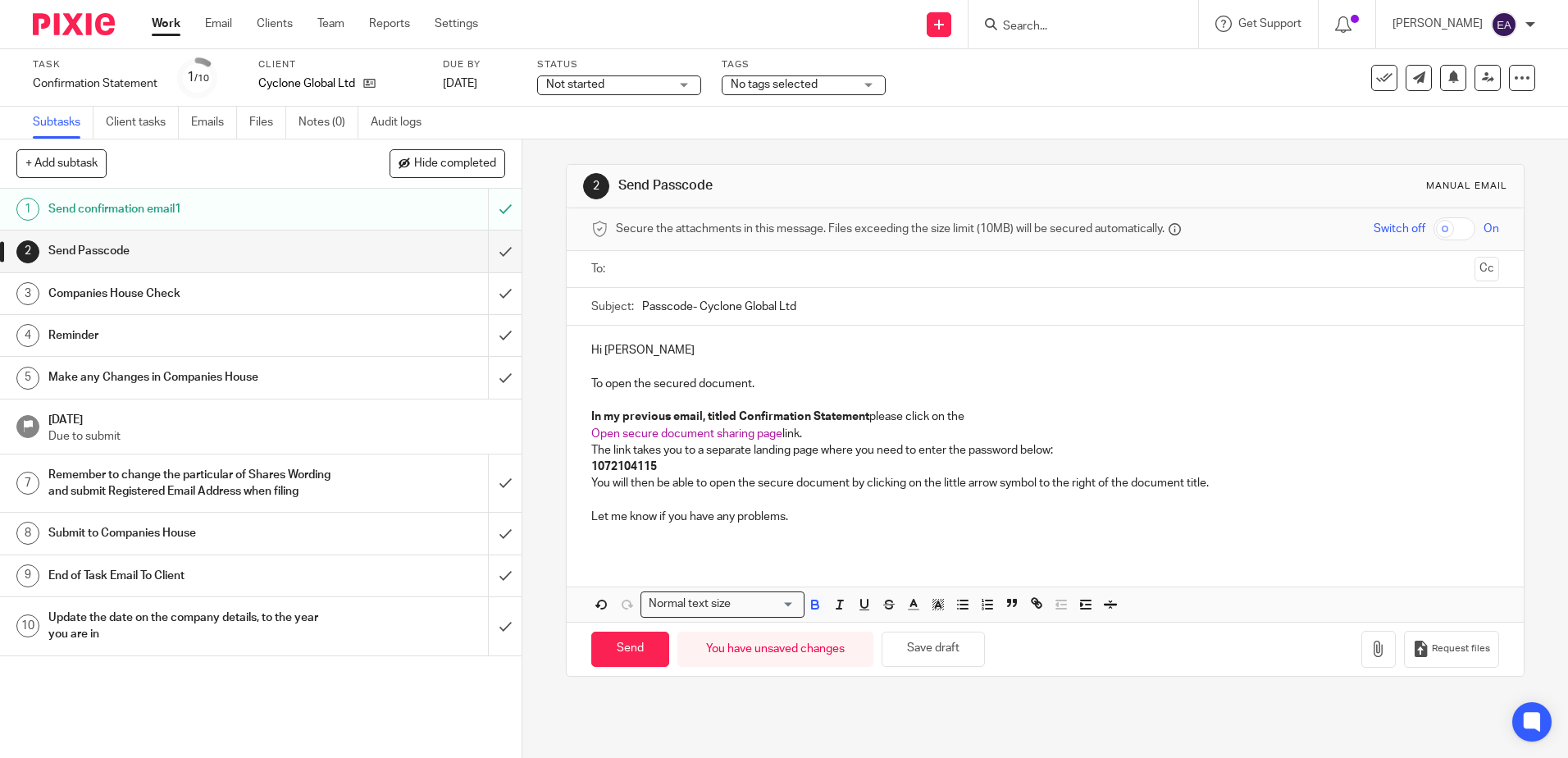
click at [671, 256] on ul at bounding box center [1046, 269] width 856 height 27
click at [661, 277] on input "text" at bounding box center [1044, 269] width 845 height 19
click at [759, 262] on input "text" at bounding box center [1113, 271] width 709 height 32
click at [609, 656] on input "Send" at bounding box center [630, 652] width 78 height 36
type input "Sent"
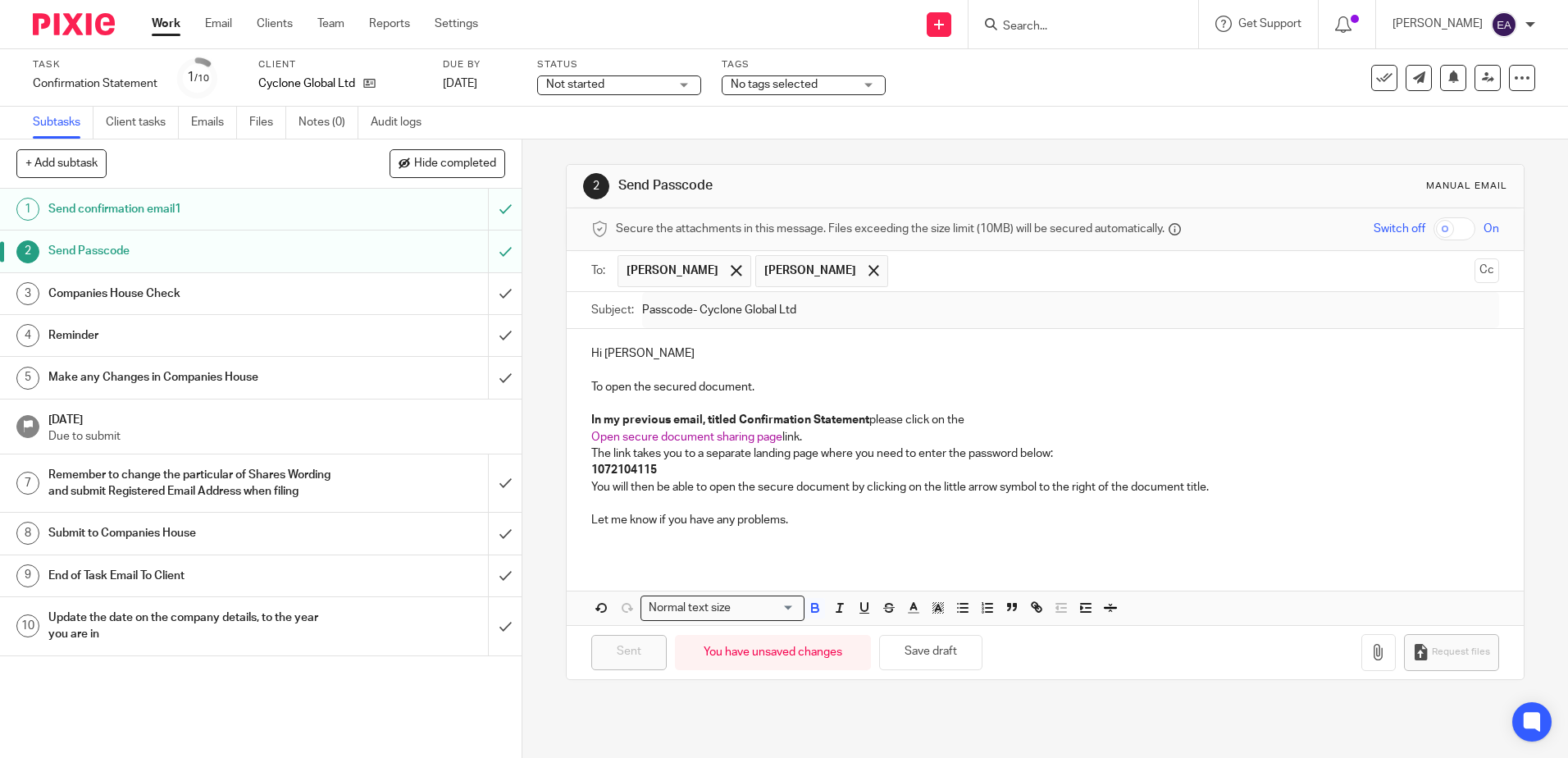
click at [681, 81] on div "Not started Not started" at bounding box center [619, 85] width 164 height 20
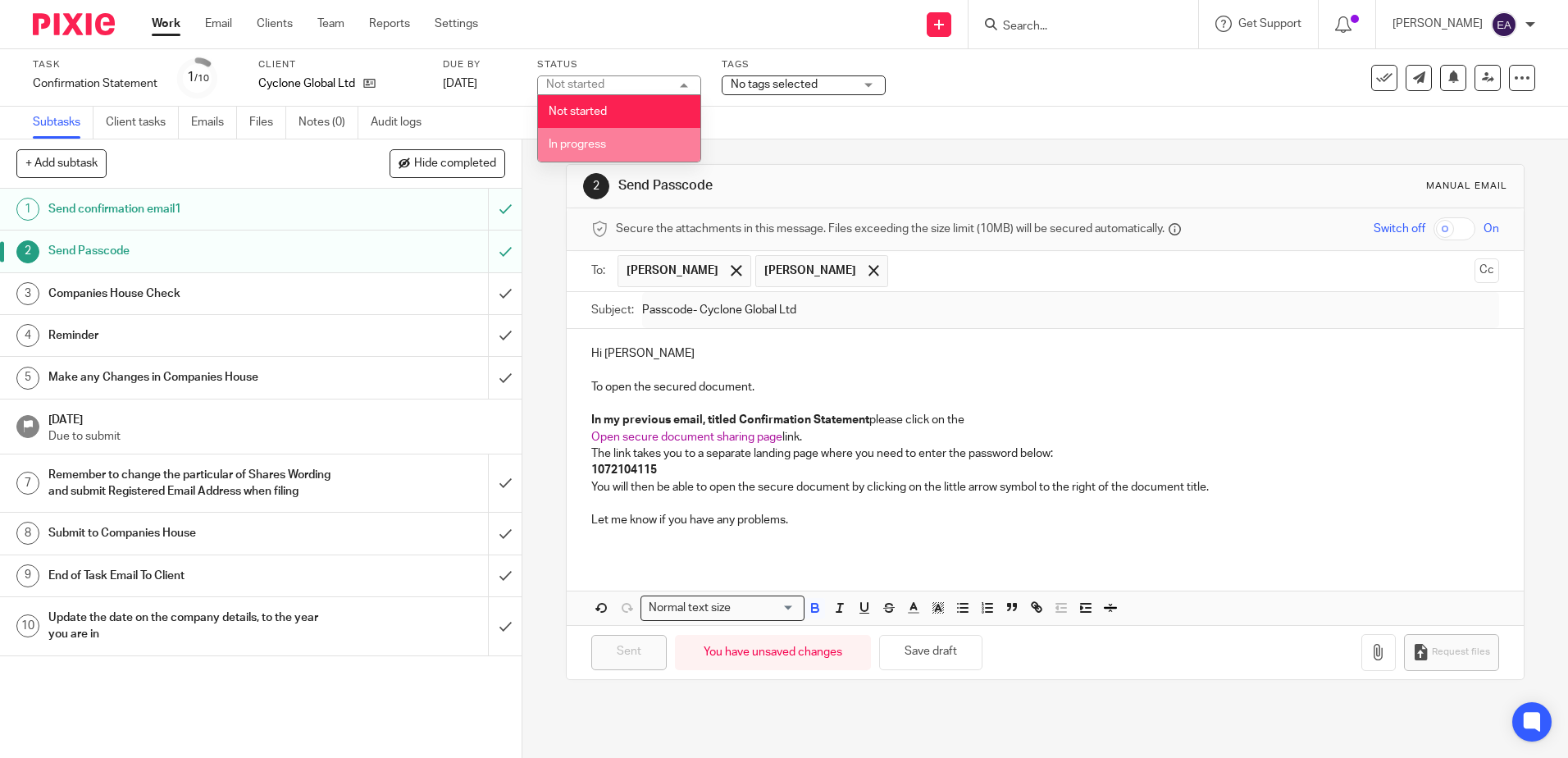
click at [638, 145] on li "In progress" at bounding box center [619, 144] width 162 height 34
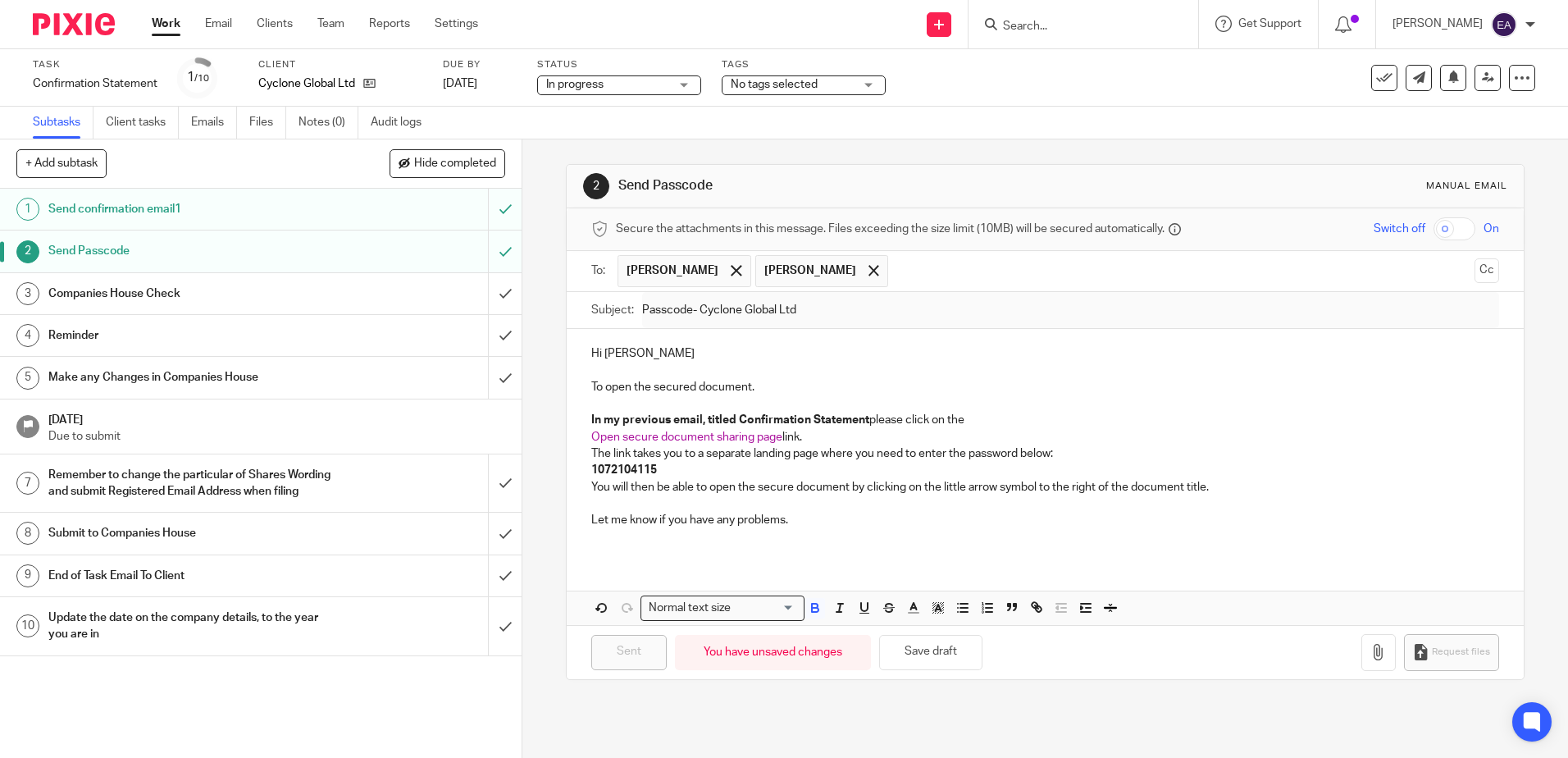
click at [815, 88] on span "No tags selected" at bounding box center [774, 85] width 87 height 12
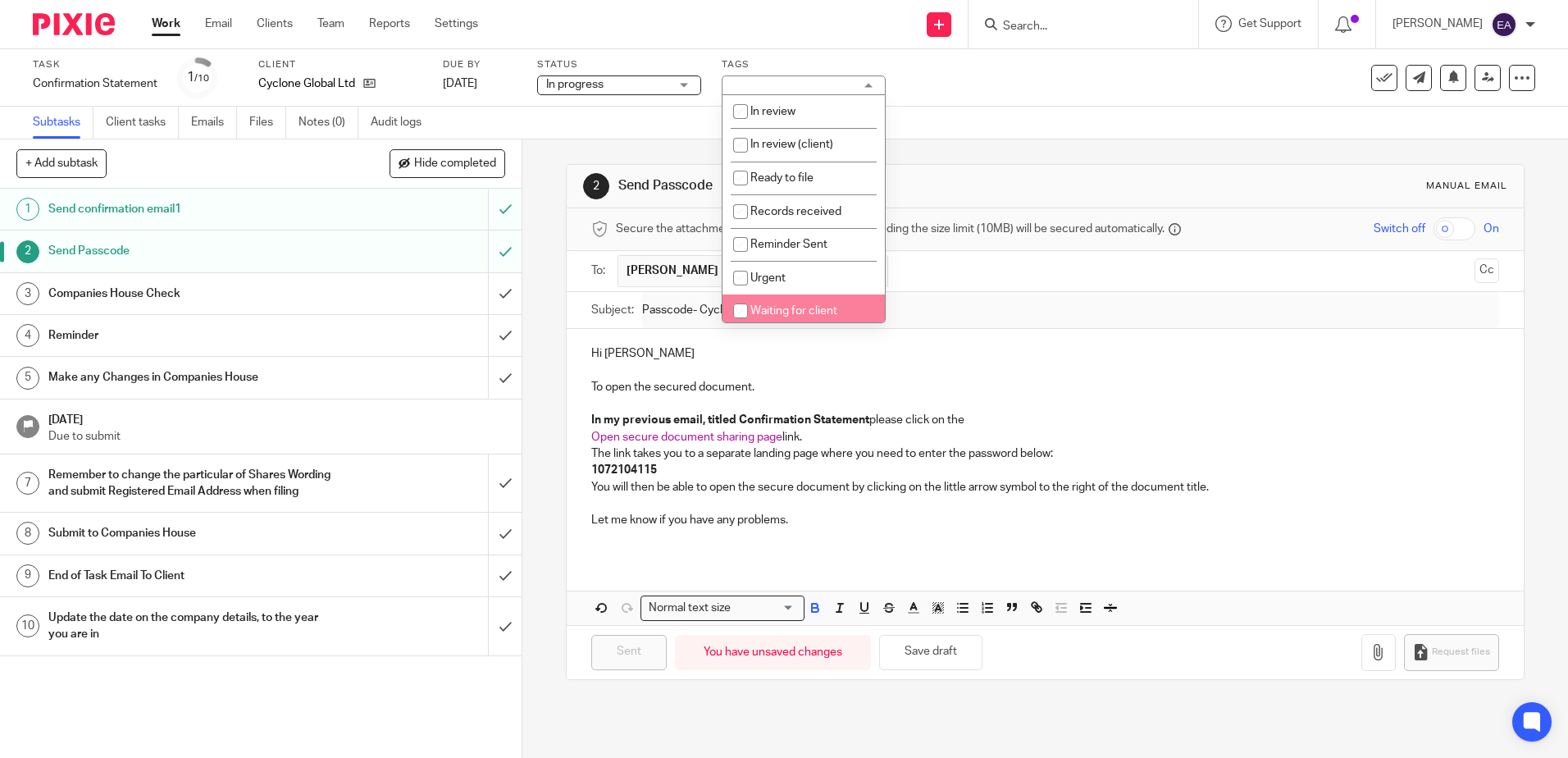
click at [807, 305] on span "Waiting for client" at bounding box center [794, 311] width 87 height 12
checkbox input "true"
click at [259, 216] on h1 "Send confirmation email1" at bounding box center [189, 209] width 282 height 25
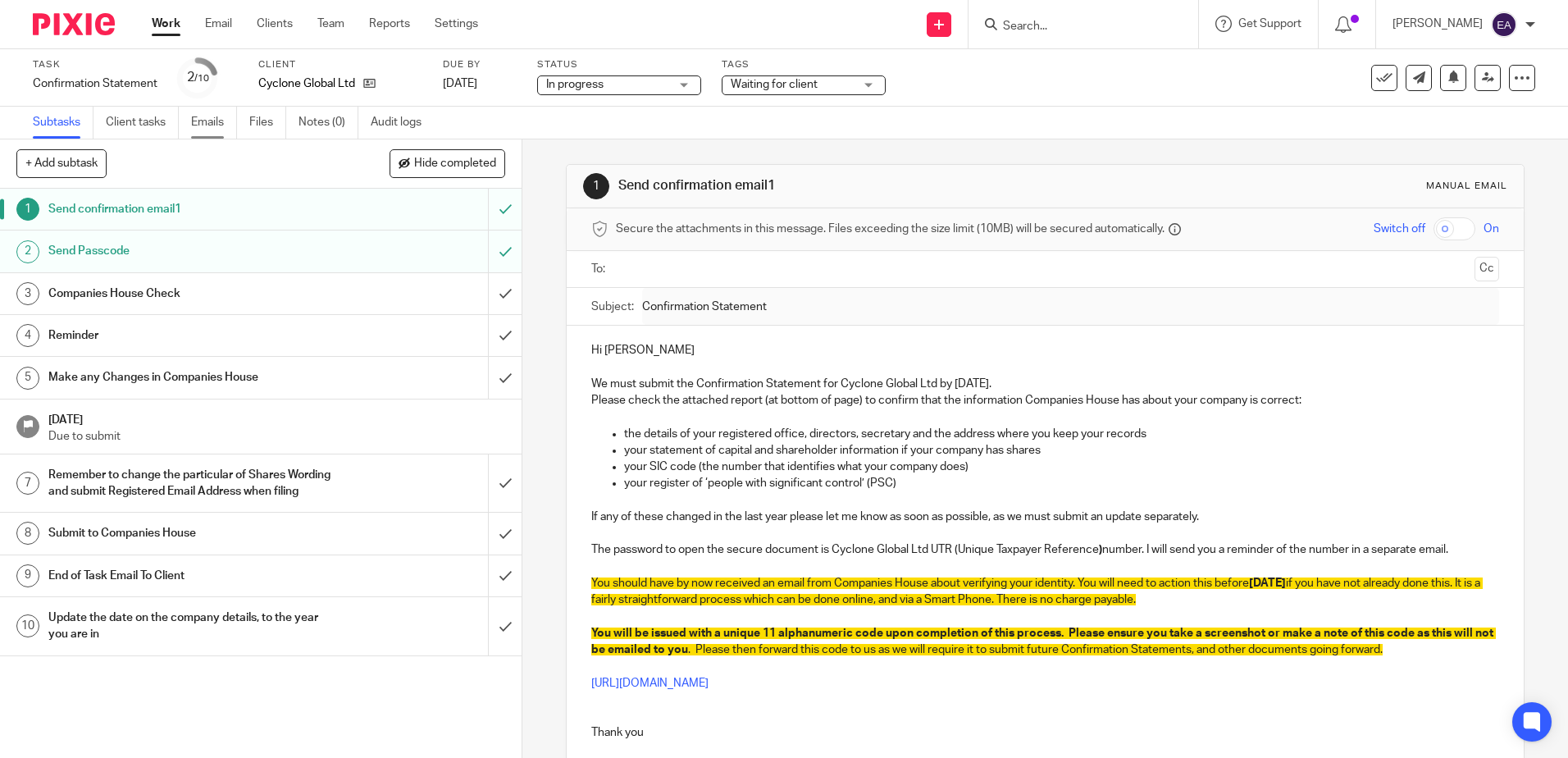
click at [205, 123] on link "Emails" at bounding box center [214, 123] width 45 height 32
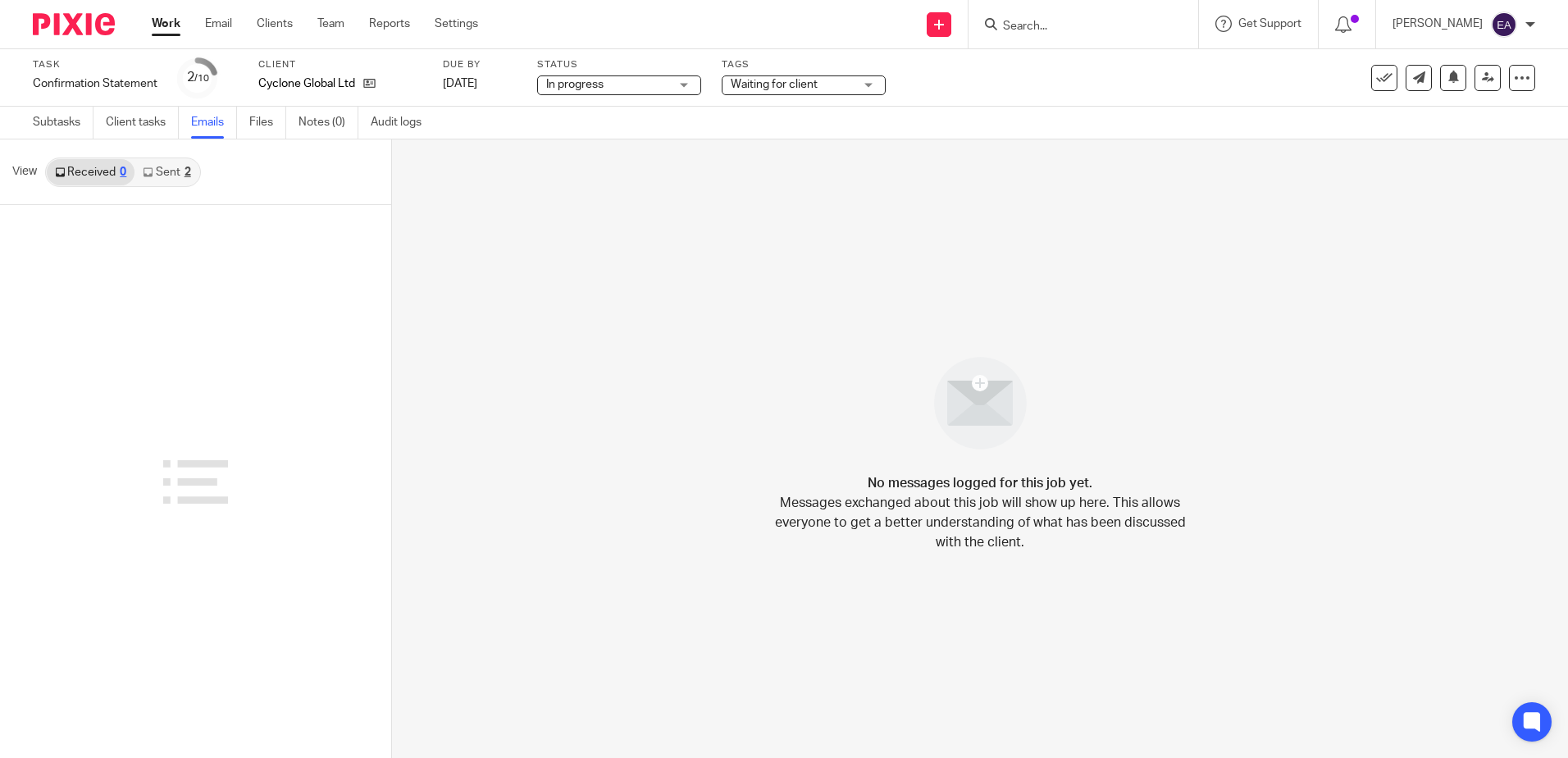
click at [178, 174] on link "Sent 2" at bounding box center [166, 172] width 64 height 27
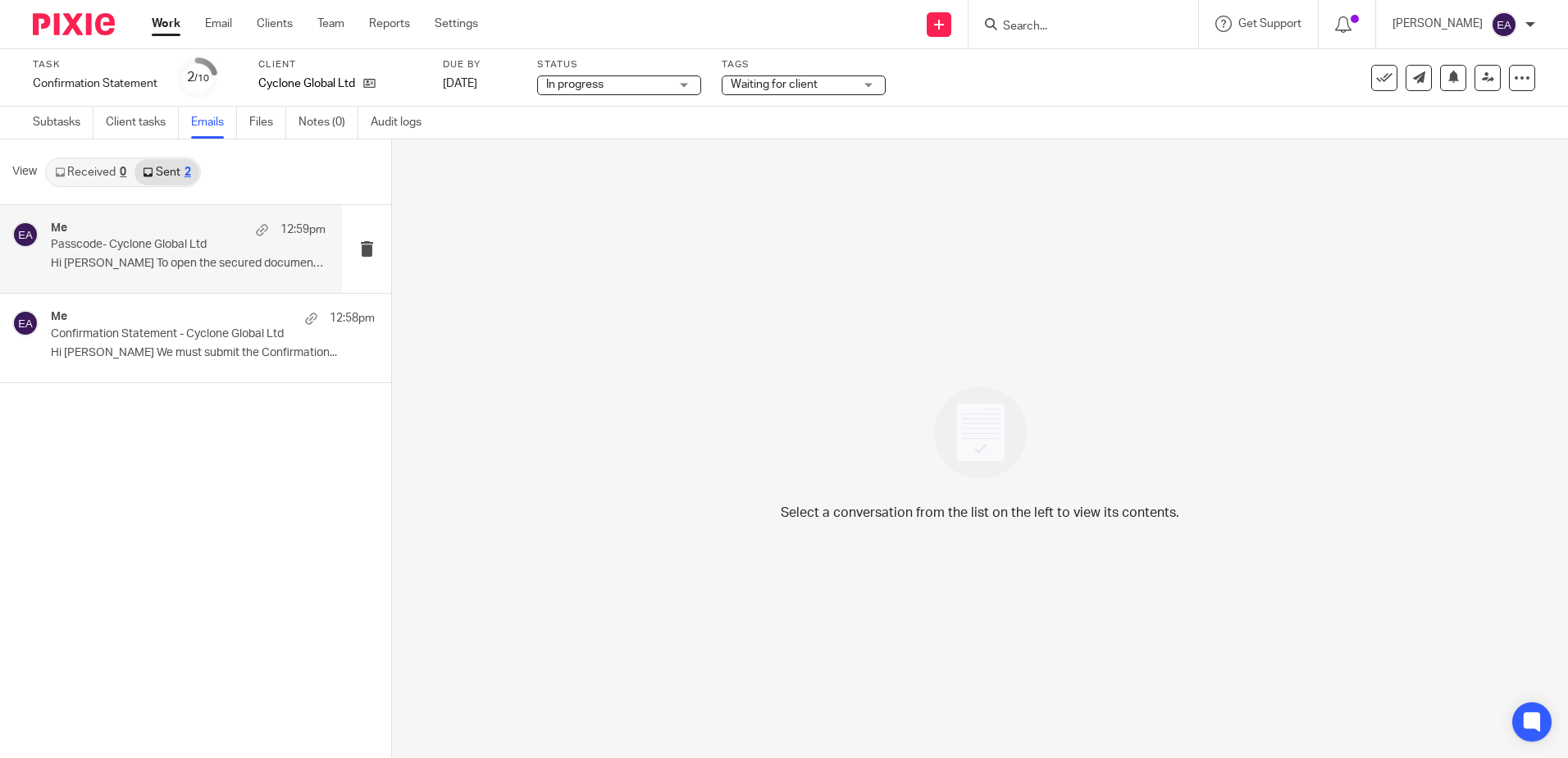
click at [194, 245] on p "Passcode- Cyclone Global Ltd" at bounding box center [160, 245] width 219 height 14
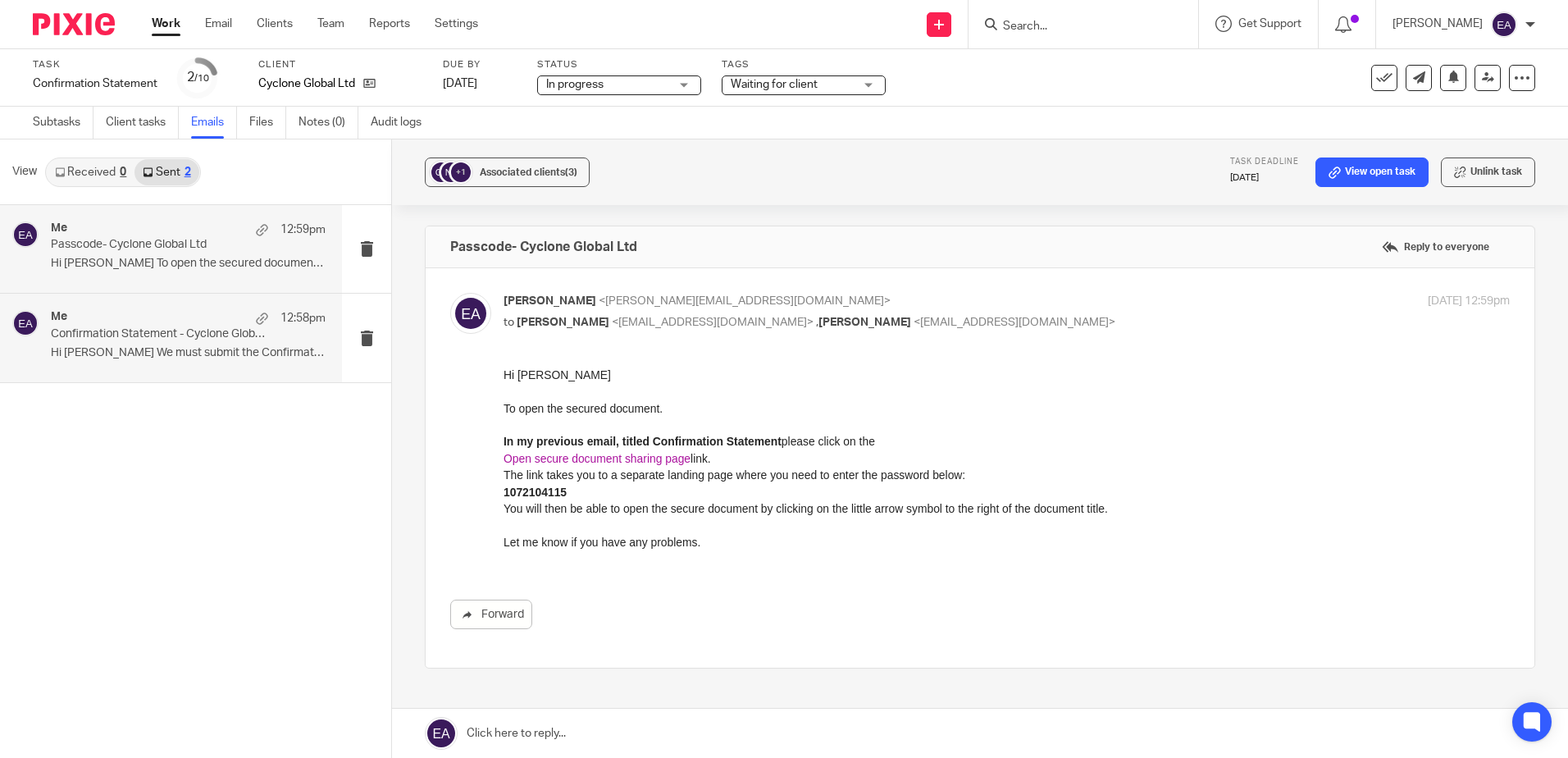
click at [207, 349] on p "Hi [PERSON_NAME] We must submit the Confirmation..." at bounding box center [188, 353] width 275 height 14
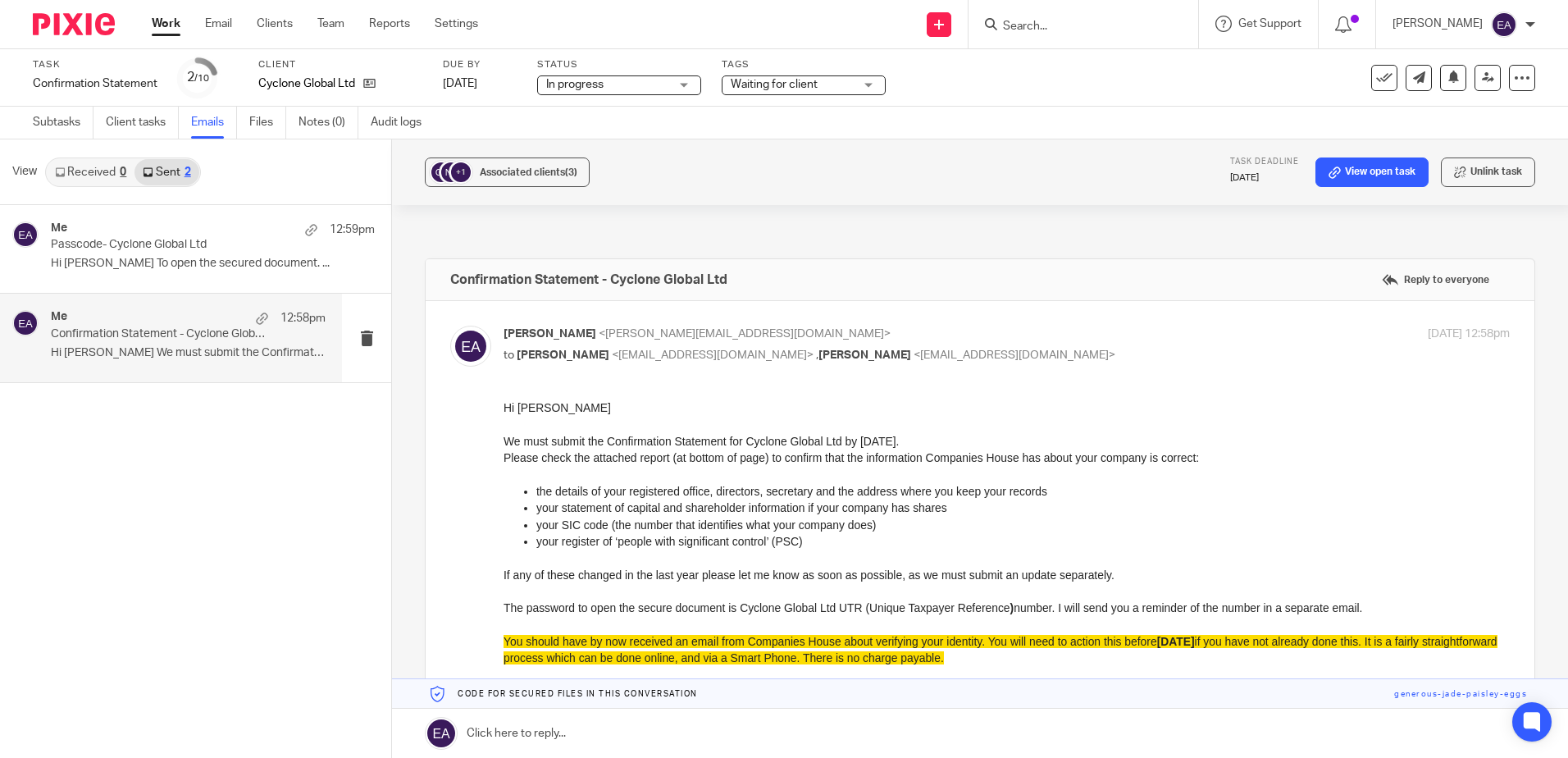
click at [234, 355] on p "Hi [PERSON_NAME] We must submit the Confirmation..." at bounding box center [188, 353] width 275 height 14
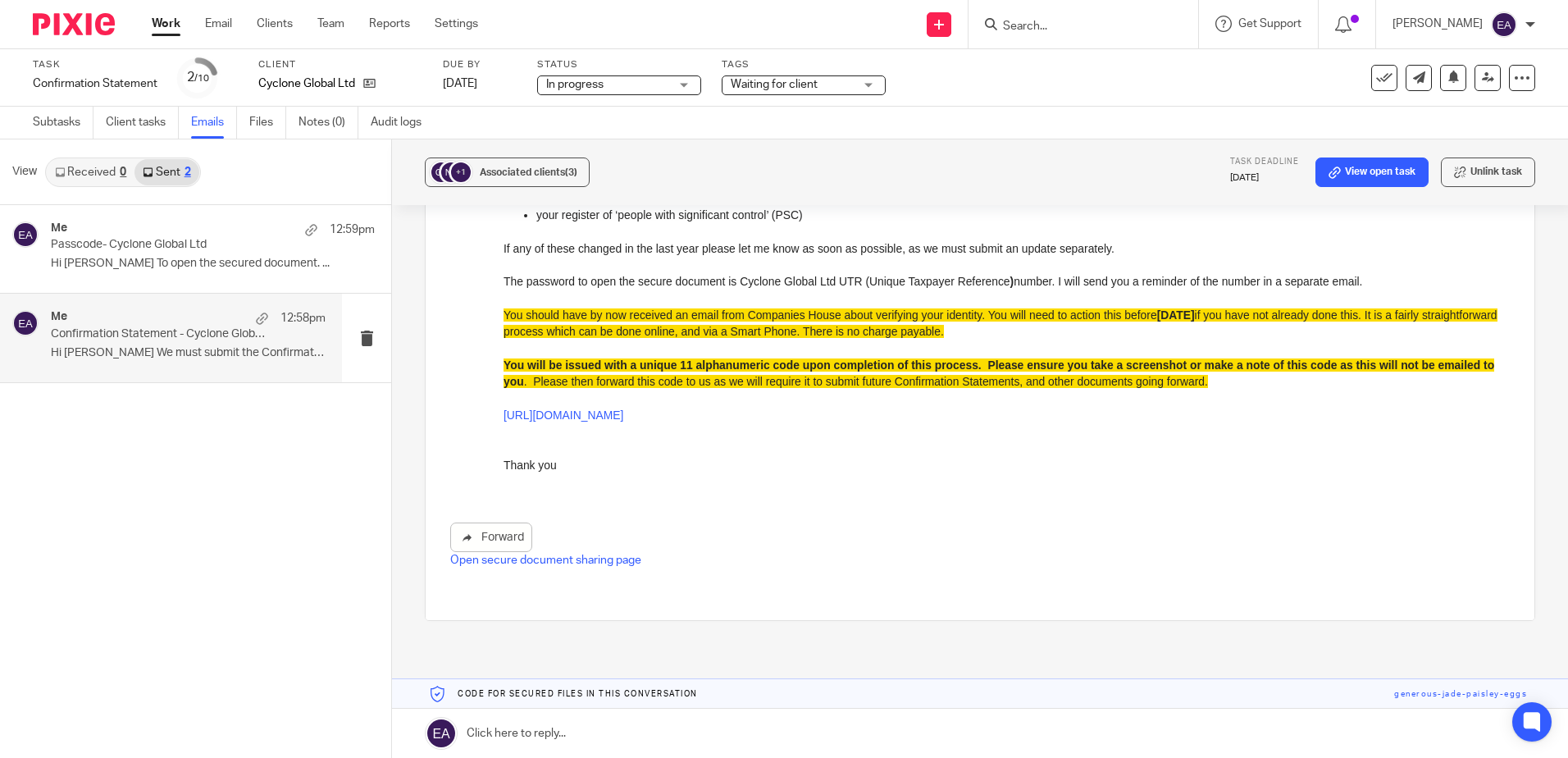
scroll to position [328, 0]
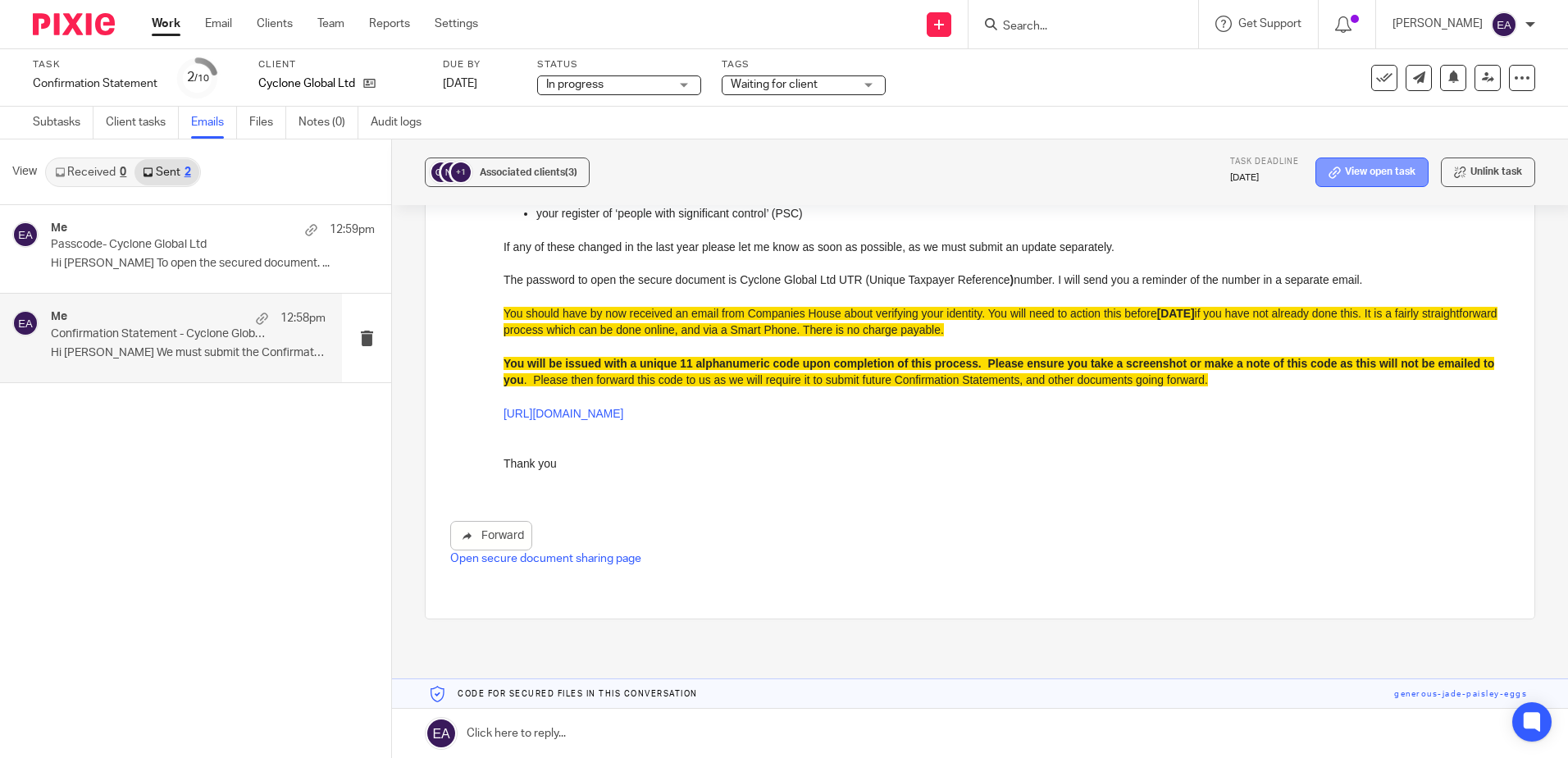
click at [1360, 173] on link "View open task" at bounding box center [1372, 172] width 113 height 30
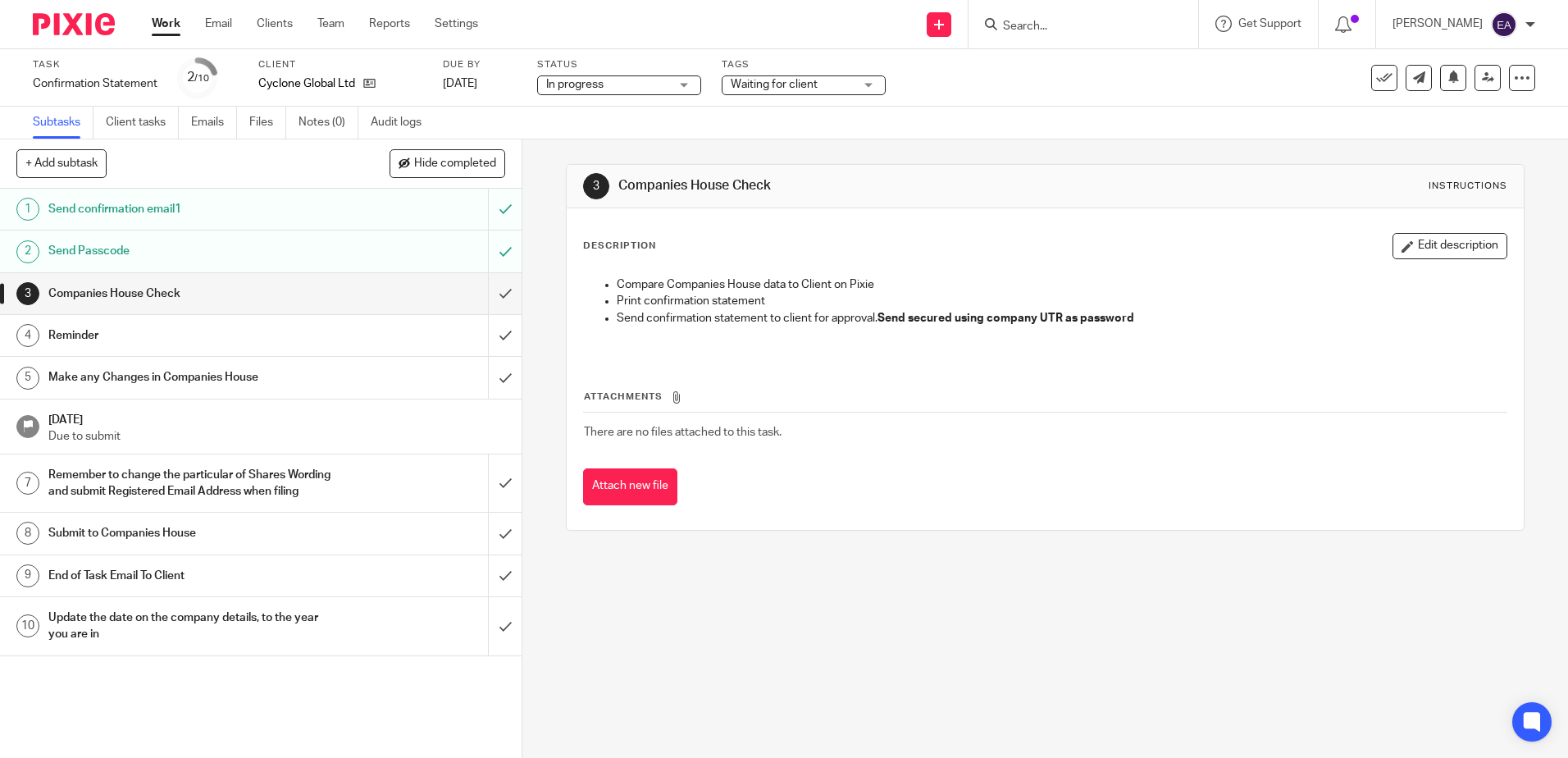
click at [451, 193] on link "1 Send confirmation email1" at bounding box center [244, 209] width 488 height 41
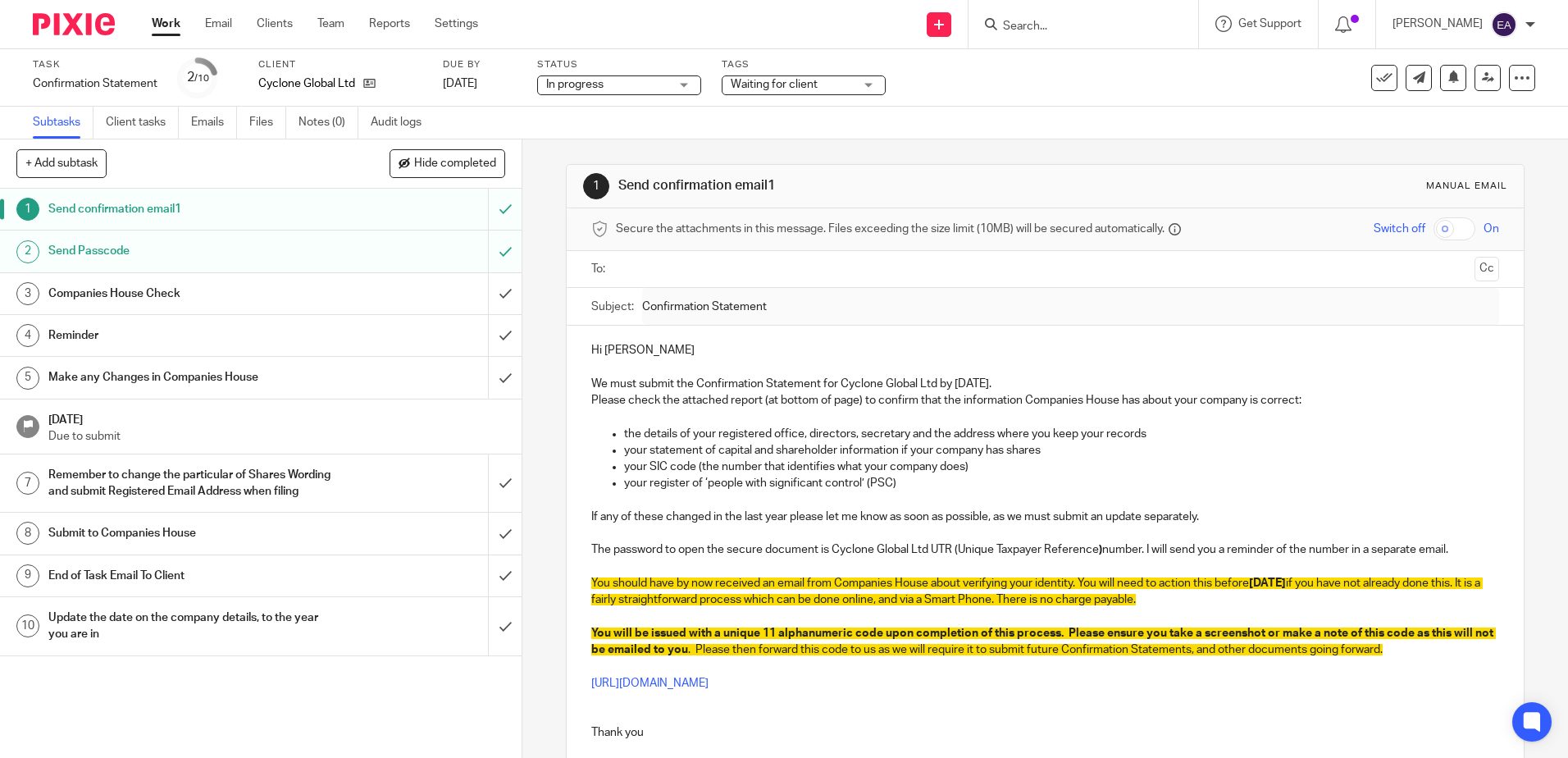
scroll to position [142, 0]
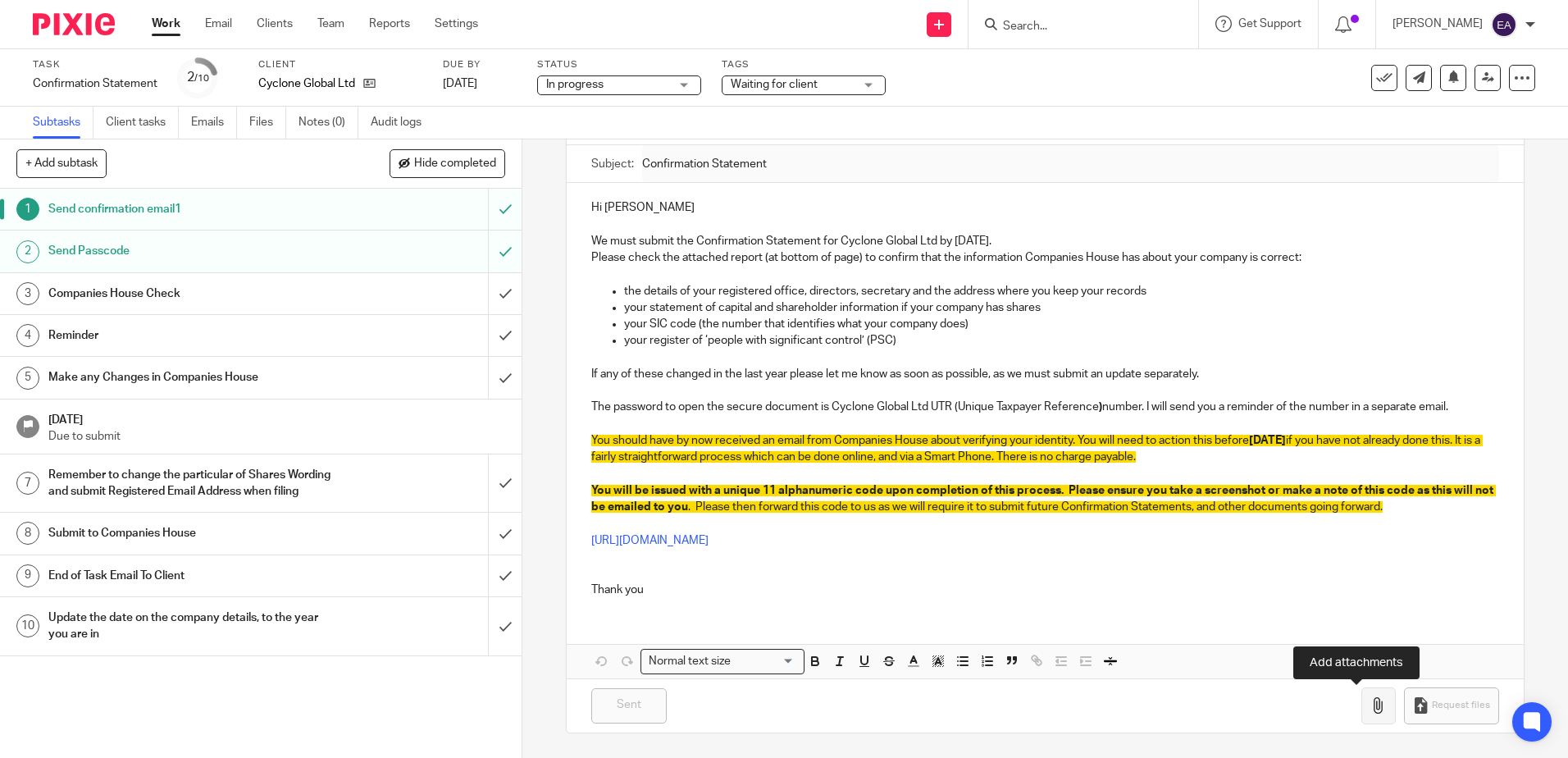
click at [1370, 710] on icon "button" at bounding box center [1378, 705] width 17 height 17
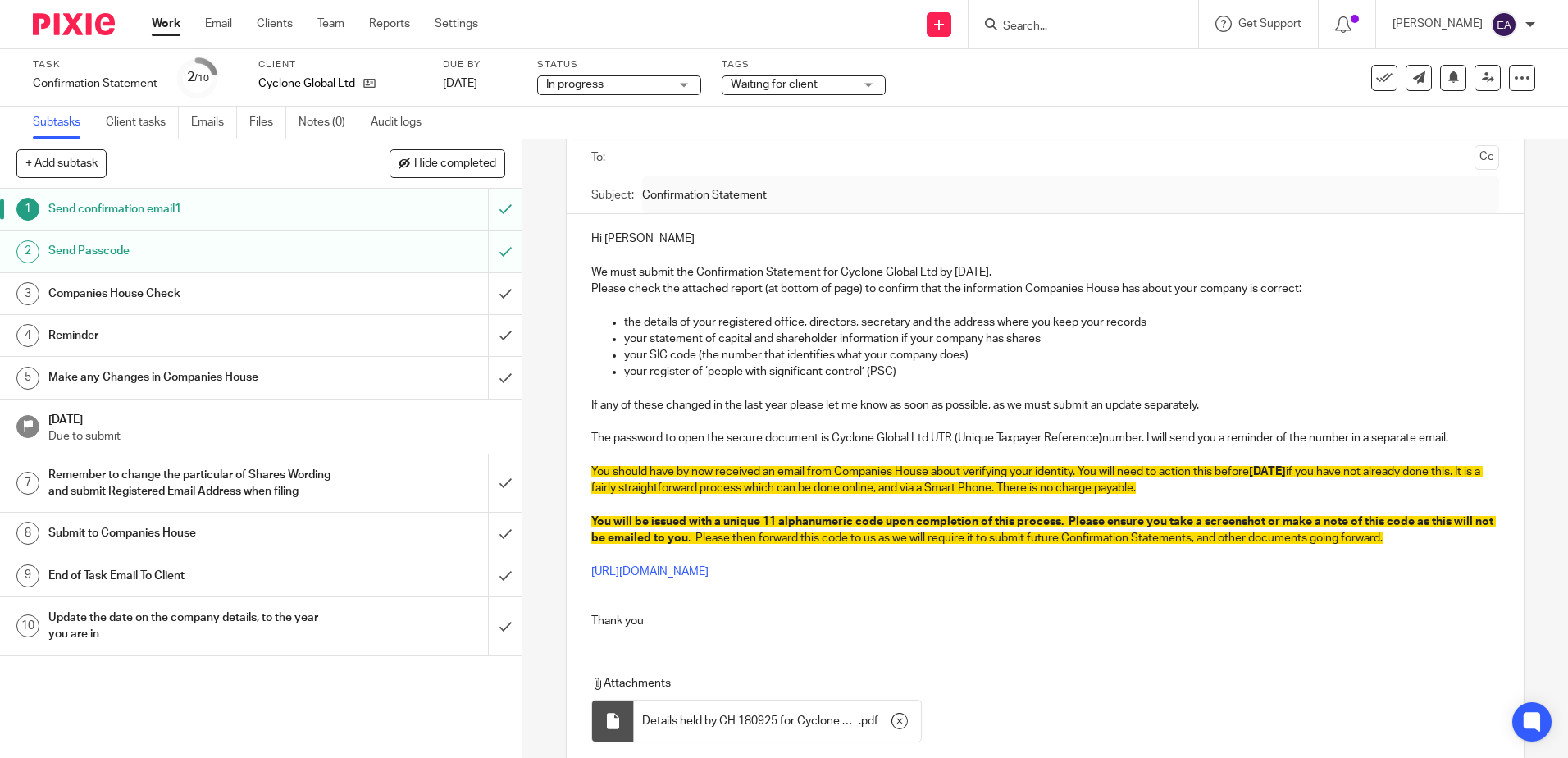
scroll to position [0, 0]
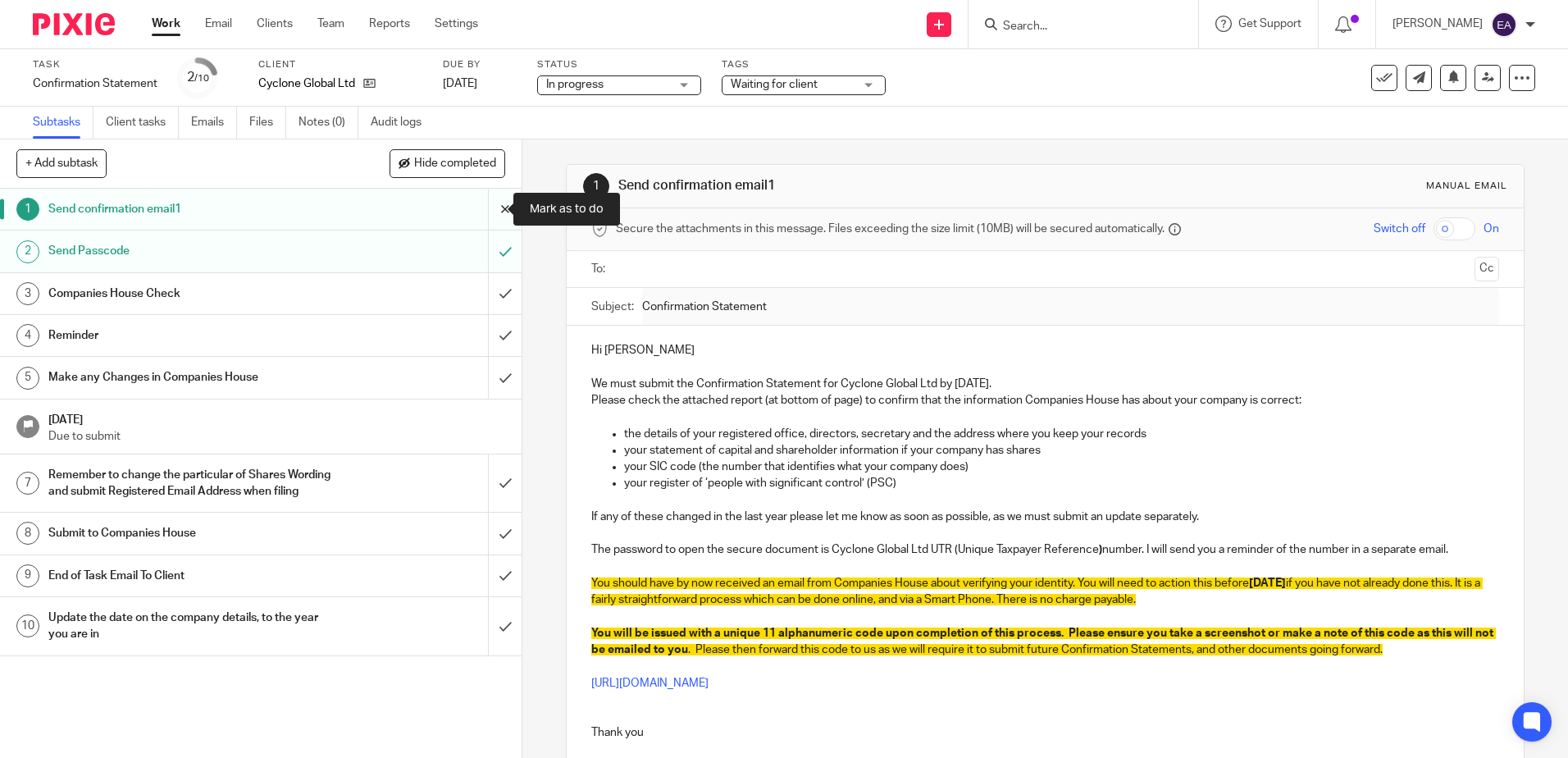
click at [482, 212] on input "submit" at bounding box center [261, 209] width 522 height 41
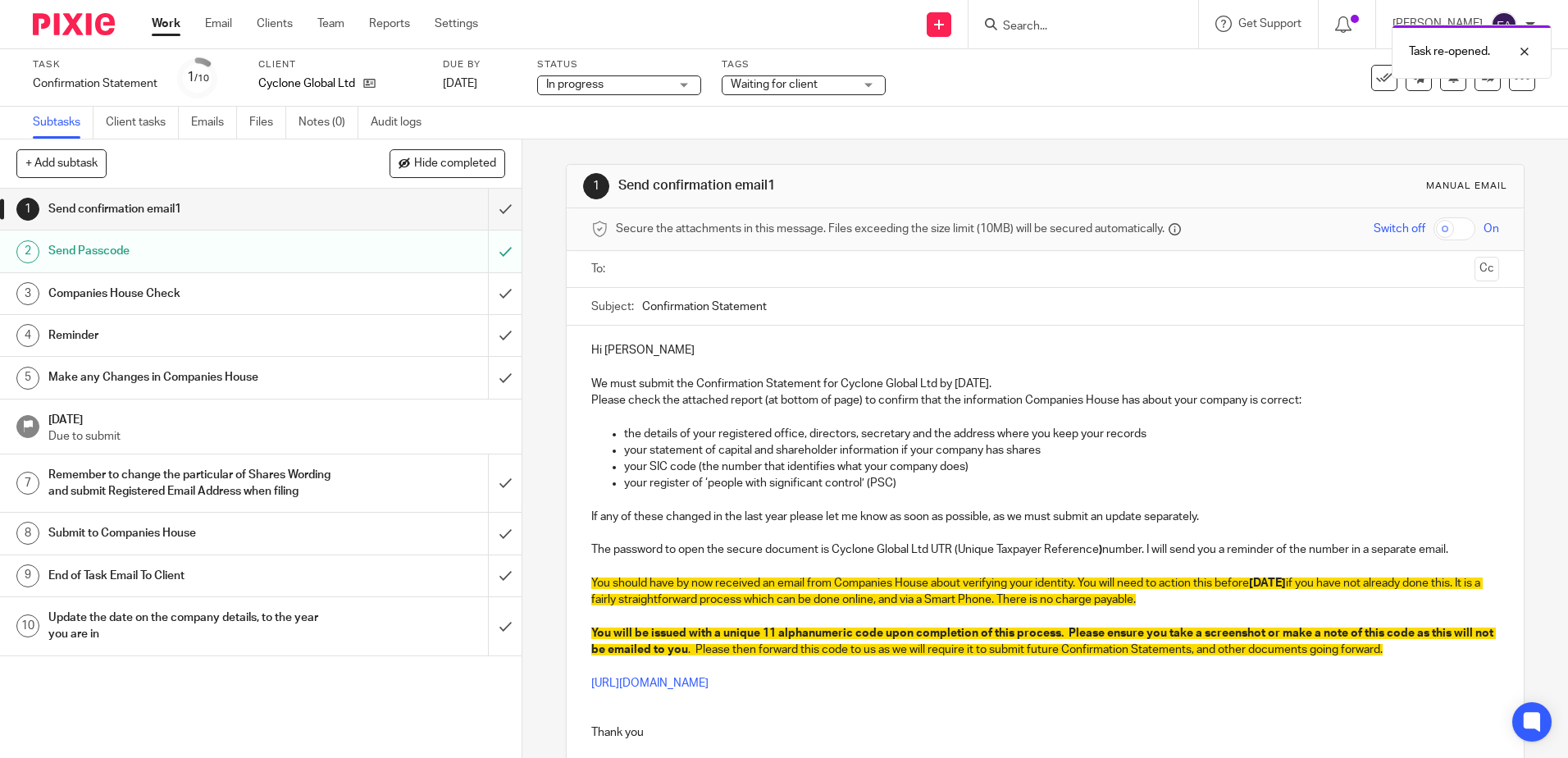
click at [1441, 225] on input "checkbox" at bounding box center [1454, 228] width 42 height 23
checkbox input "true"
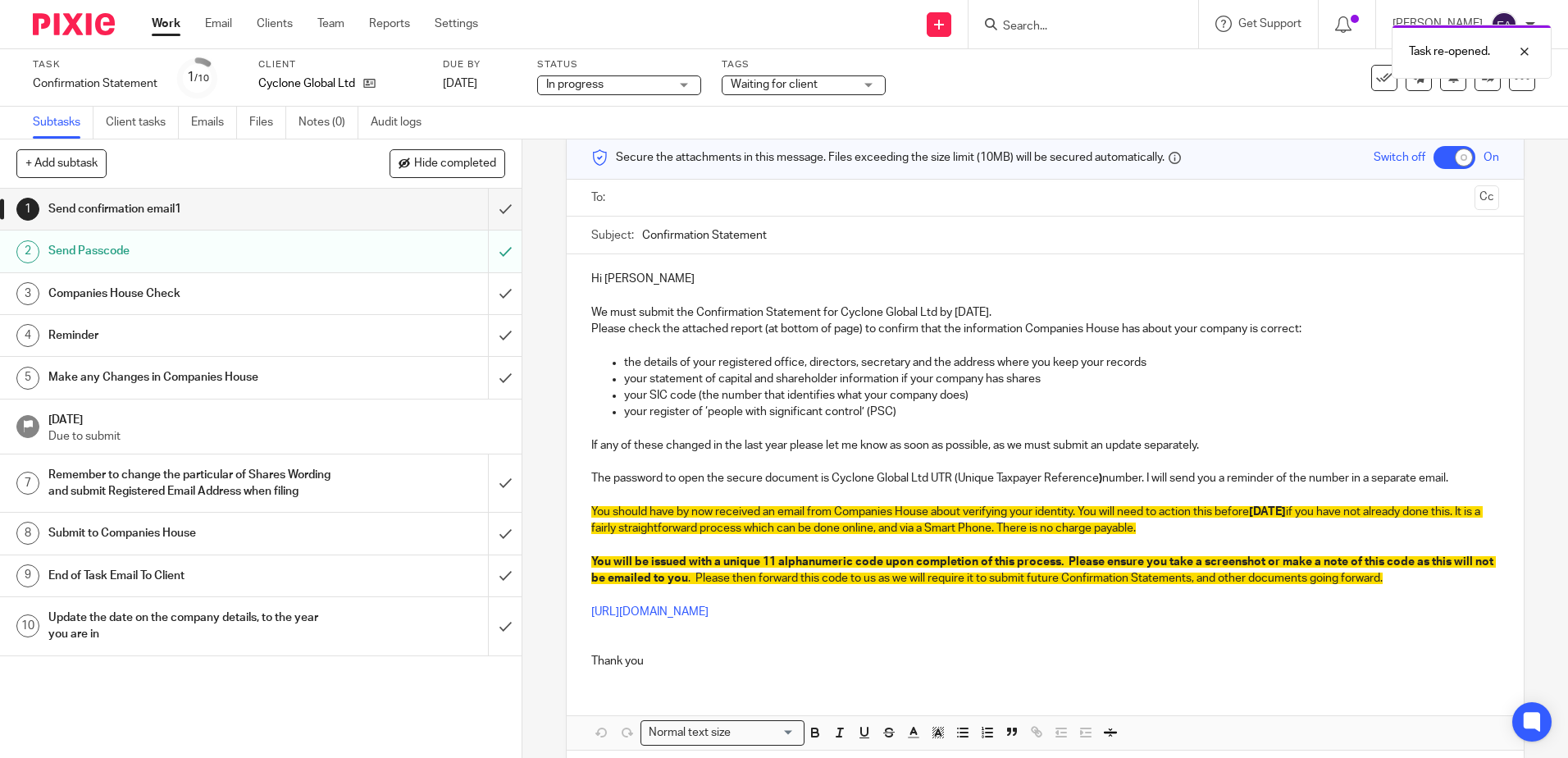
scroll to position [142, 0]
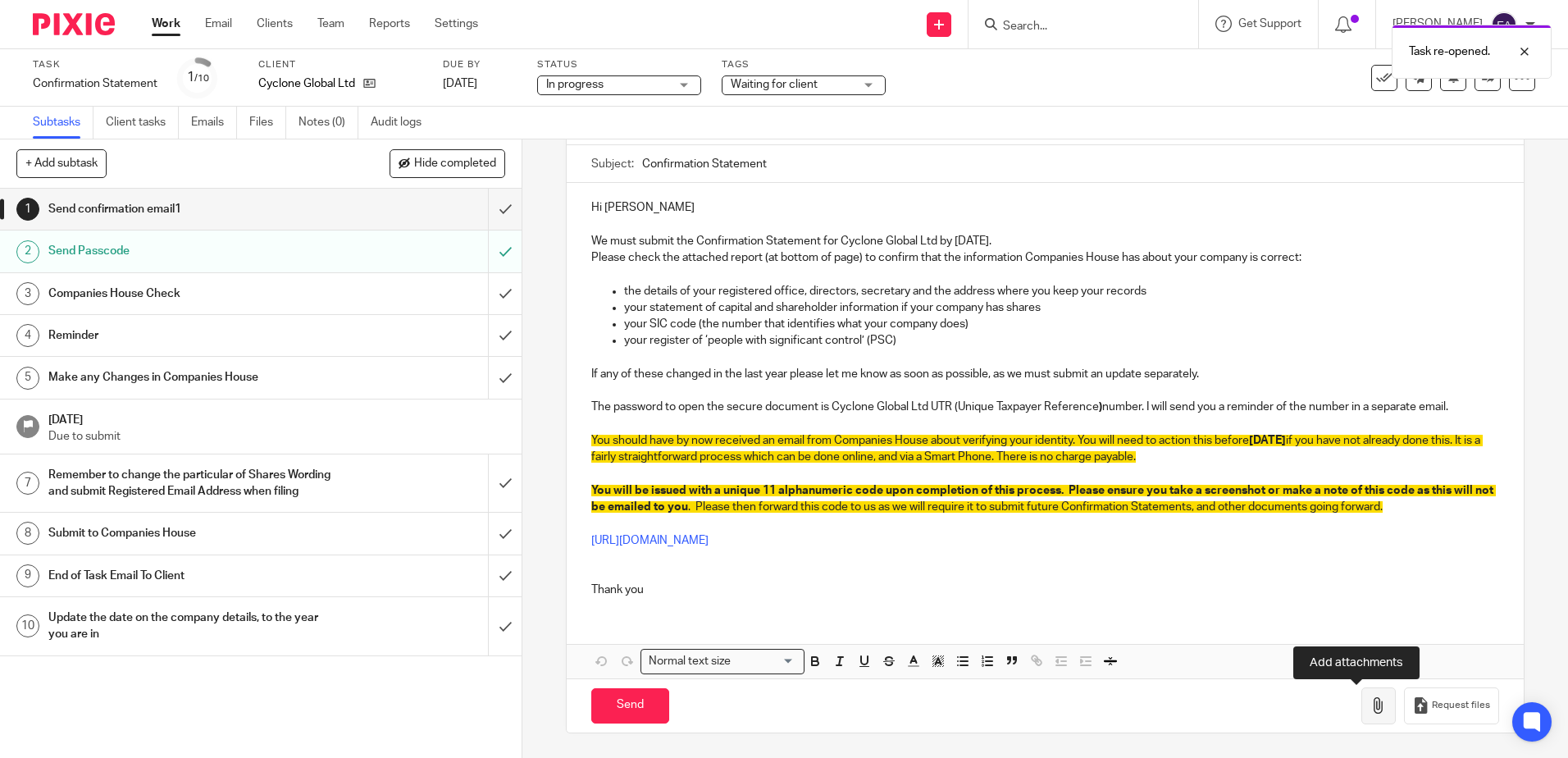
click at [1361, 713] on button "button" at bounding box center [1378, 705] width 35 height 37
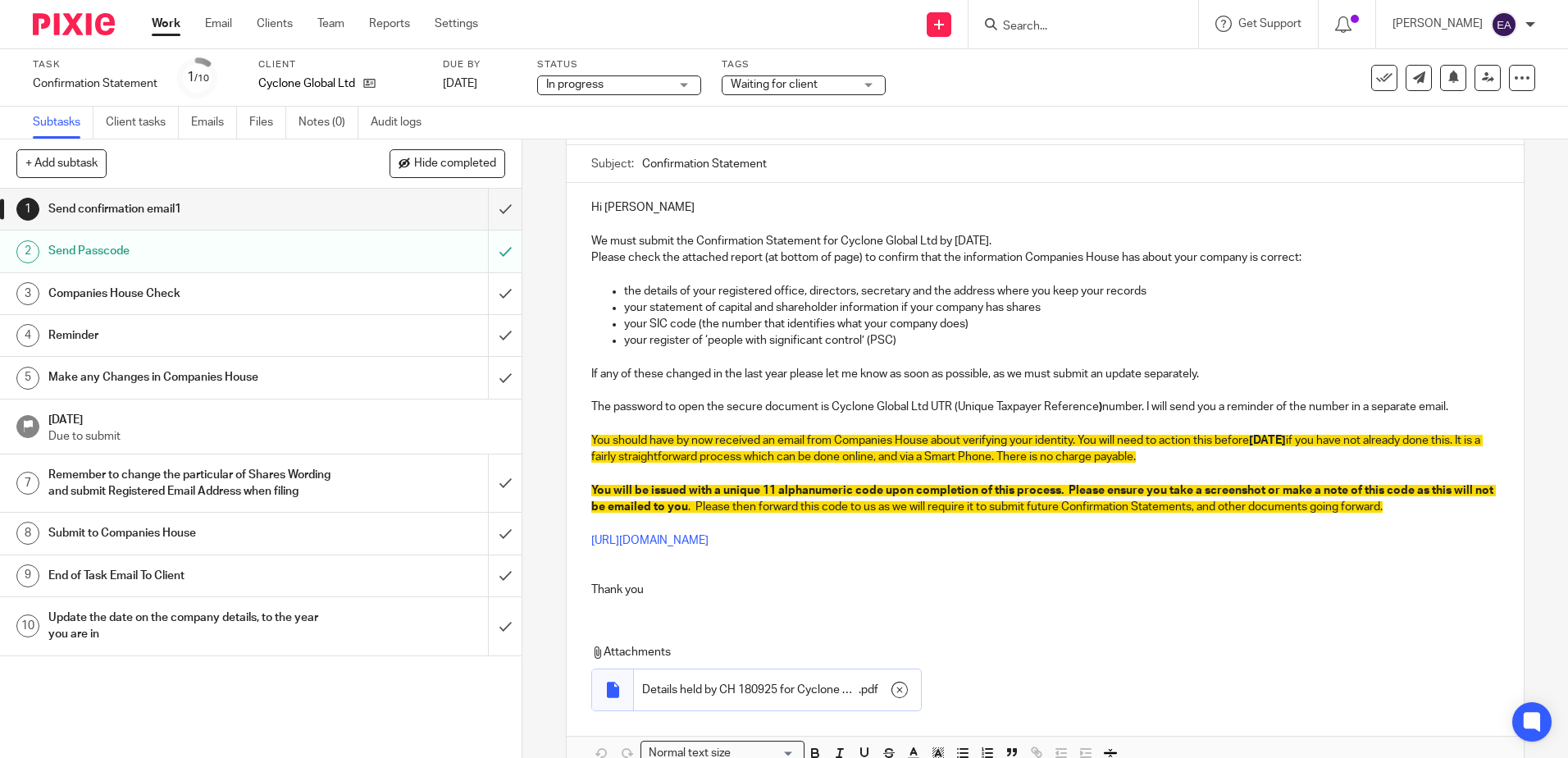
scroll to position [0, 0]
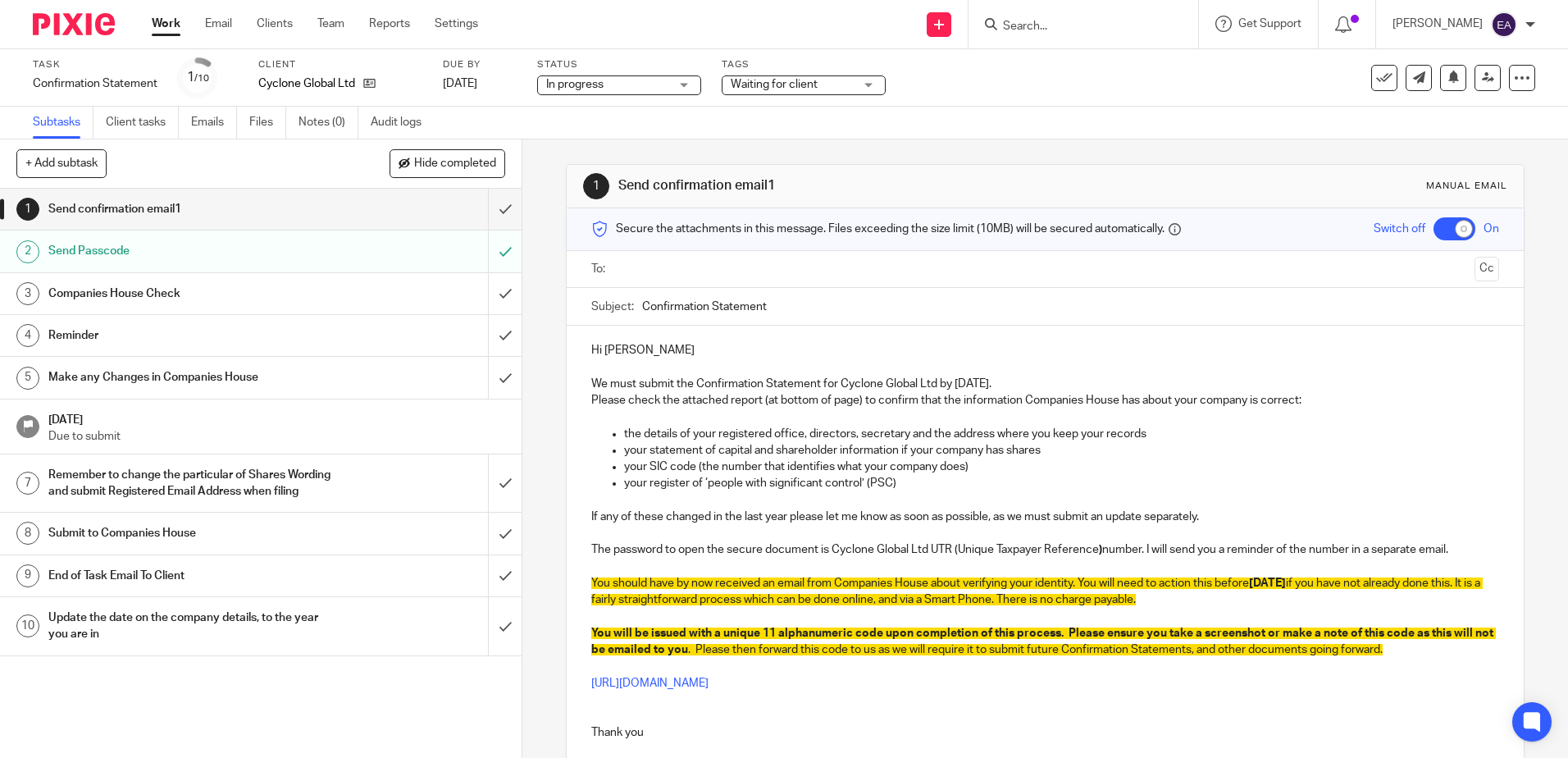
click at [786, 306] on input "Confirmation Statement" at bounding box center [1071, 305] width 856 height 37
type input "Confirmation Statement - Cyclone Global Ltd"
click at [652, 265] on input "text" at bounding box center [1044, 269] width 845 height 19
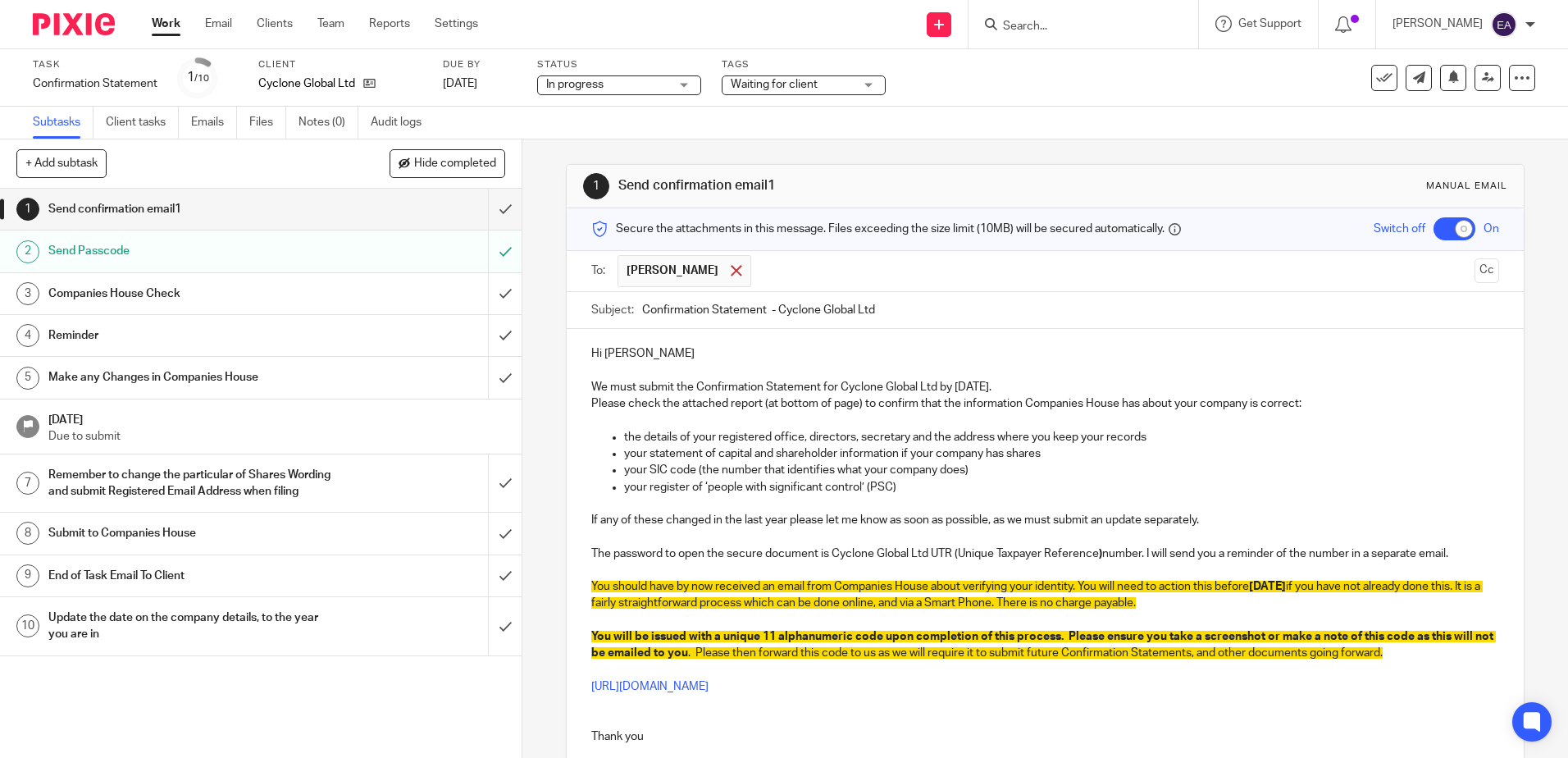
click at [731, 270] on span at bounding box center [736, 270] width 11 height 11
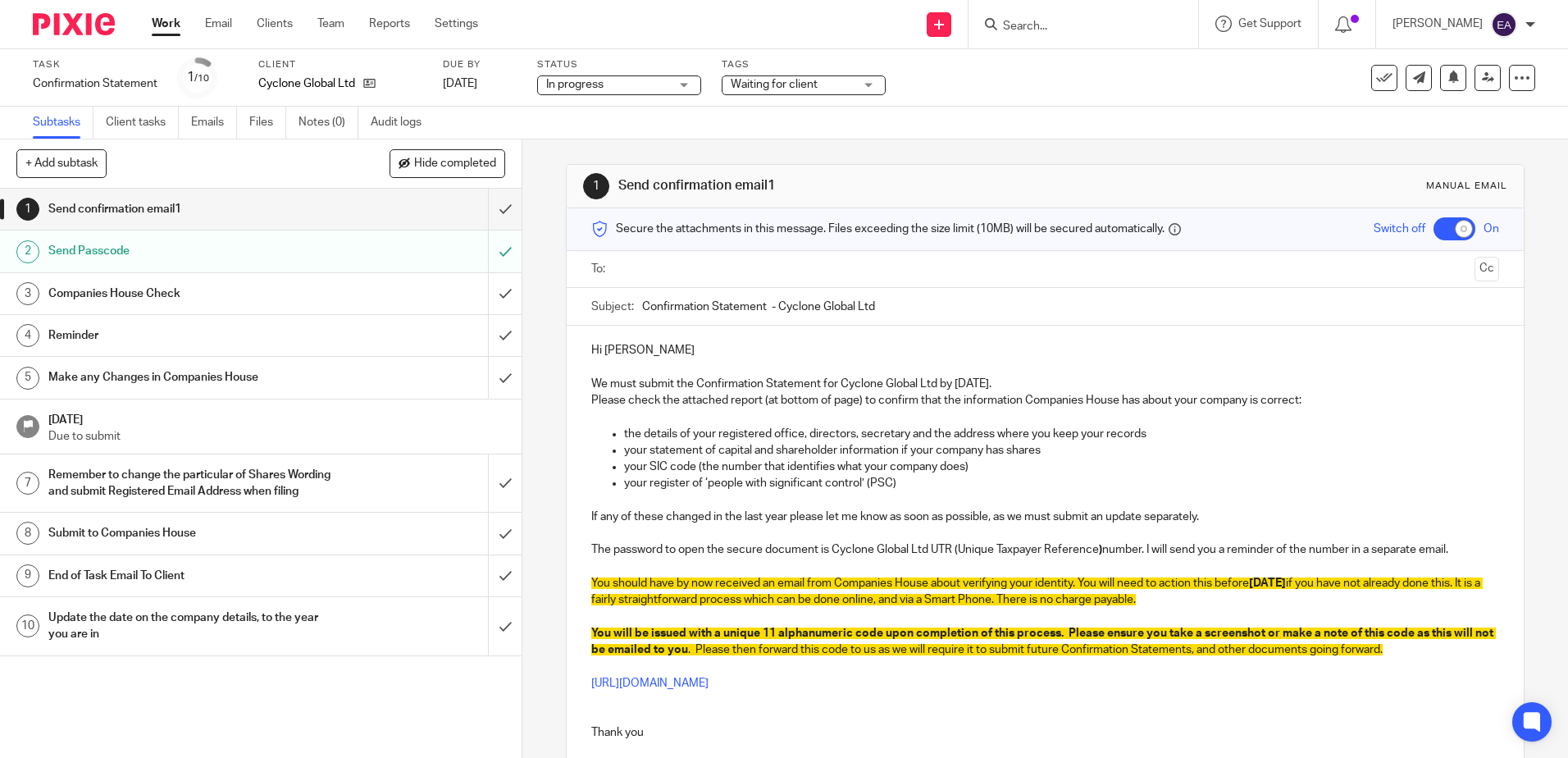
click at [675, 273] on input "text" at bounding box center [1044, 269] width 845 height 19
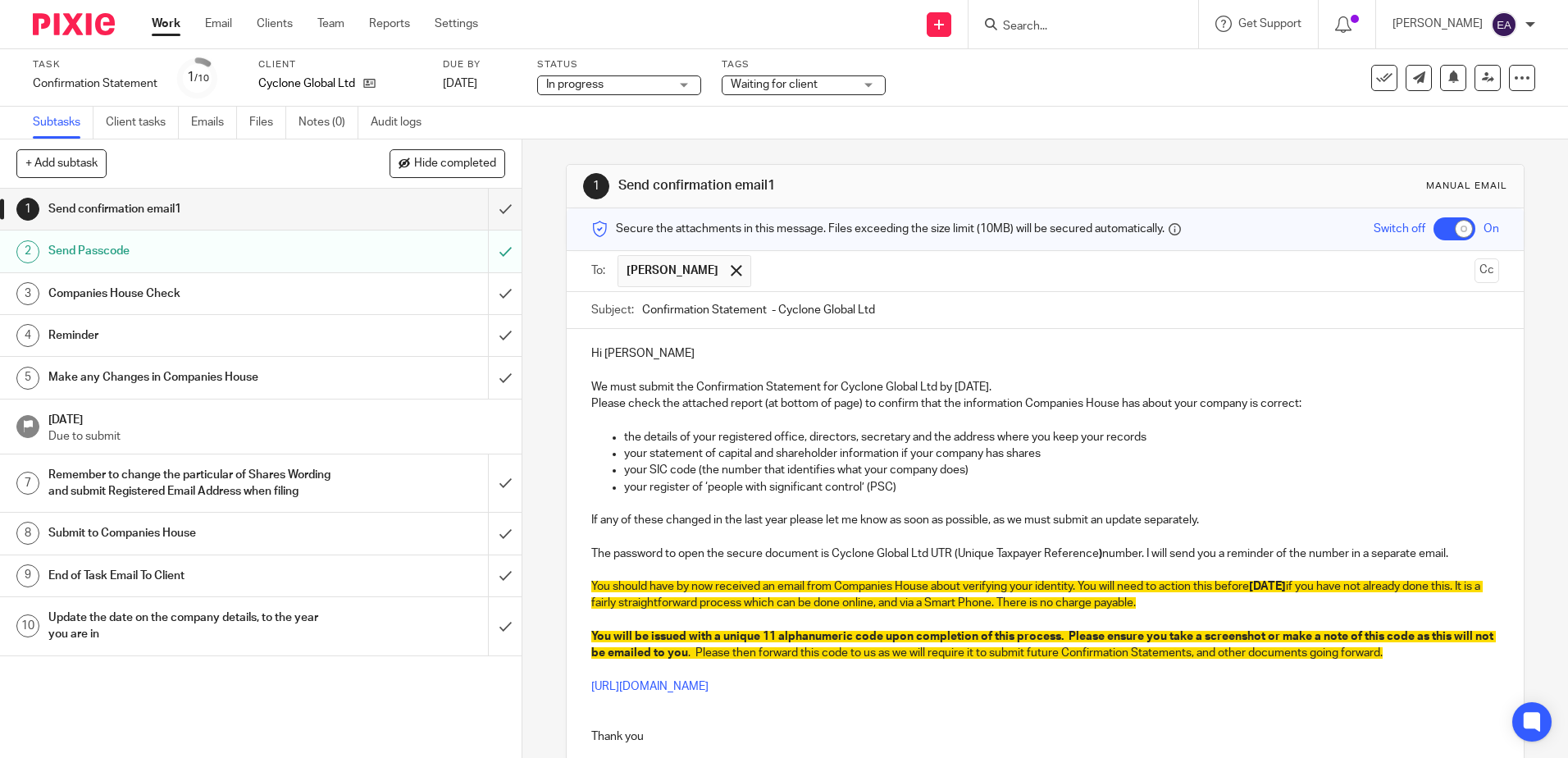
click at [759, 263] on input "text" at bounding box center [1113, 271] width 709 height 32
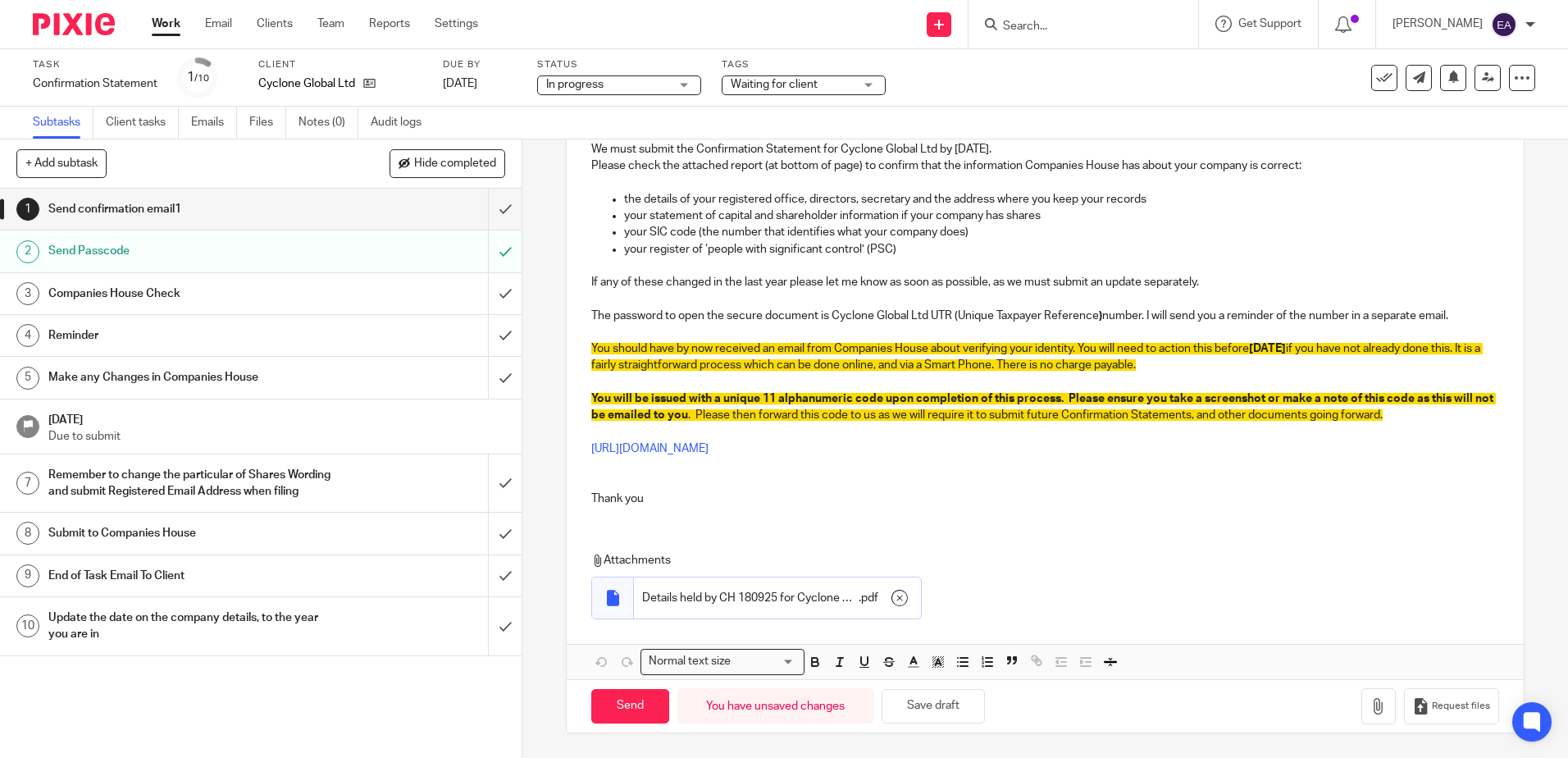
scroll to position [238, 0]
click at [636, 693] on input "Send" at bounding box center [630, 707] width 78 height 36
checkbox input "false"
type input "Sent"
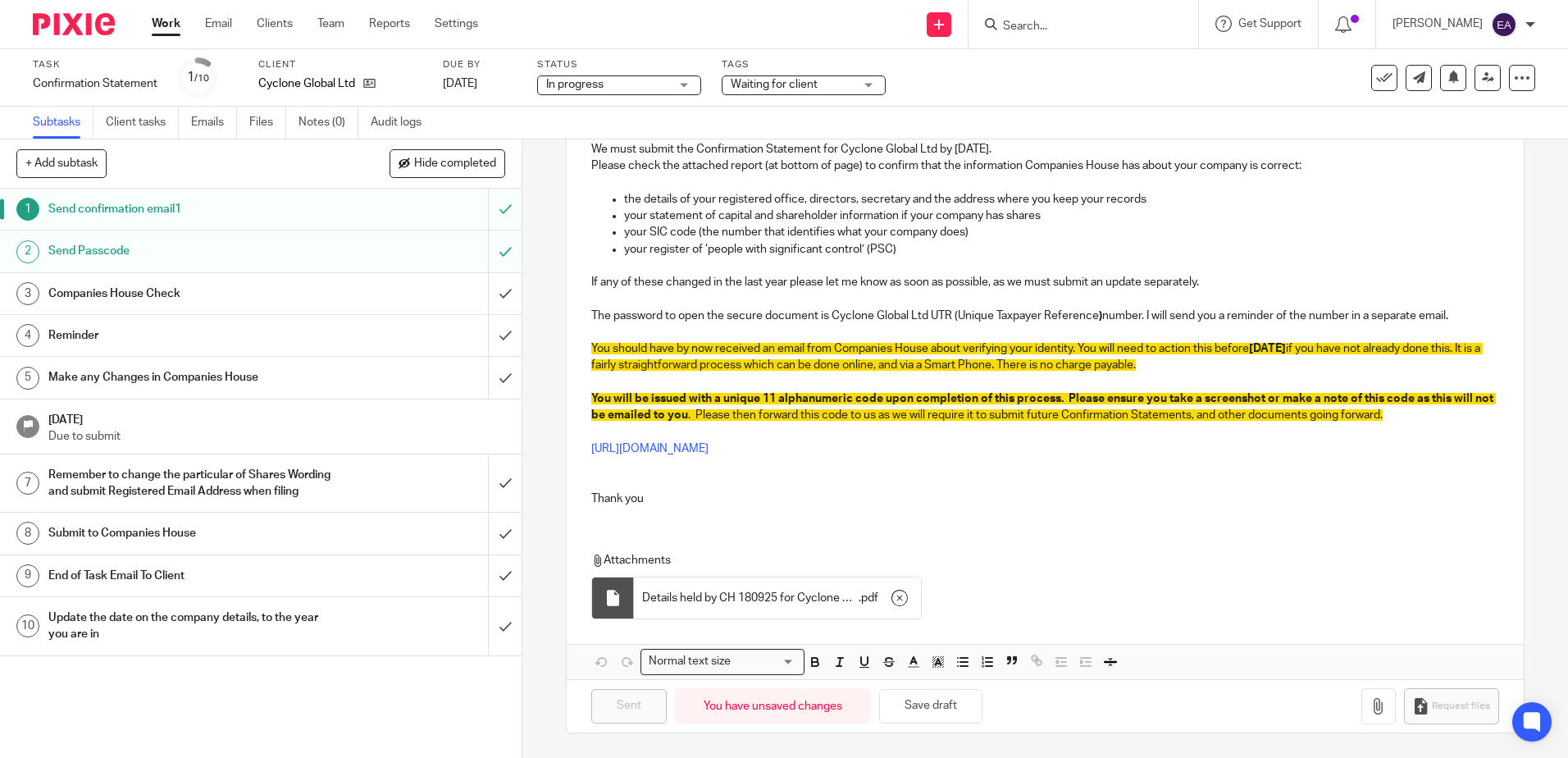
click at [1047, 14] on form at bounding box center [1089, 24] width 175 height 21
click at [1044, 20] on input "Search" at bounding box center [1075, 27] width 147 height 15
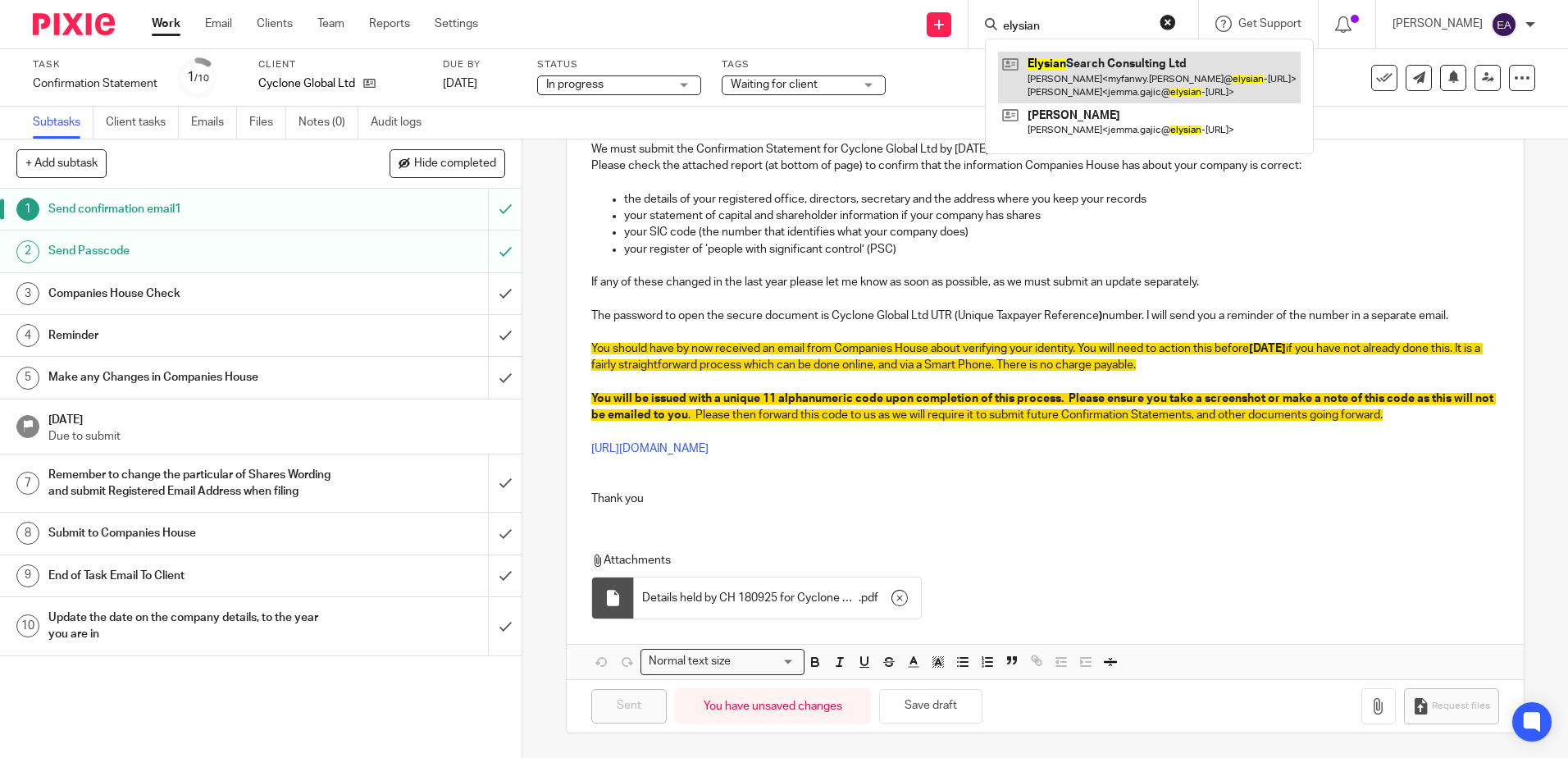
type input "elysian"
click at [1134, 72] on link at bounding box center [1150, 76] width 303 height 50
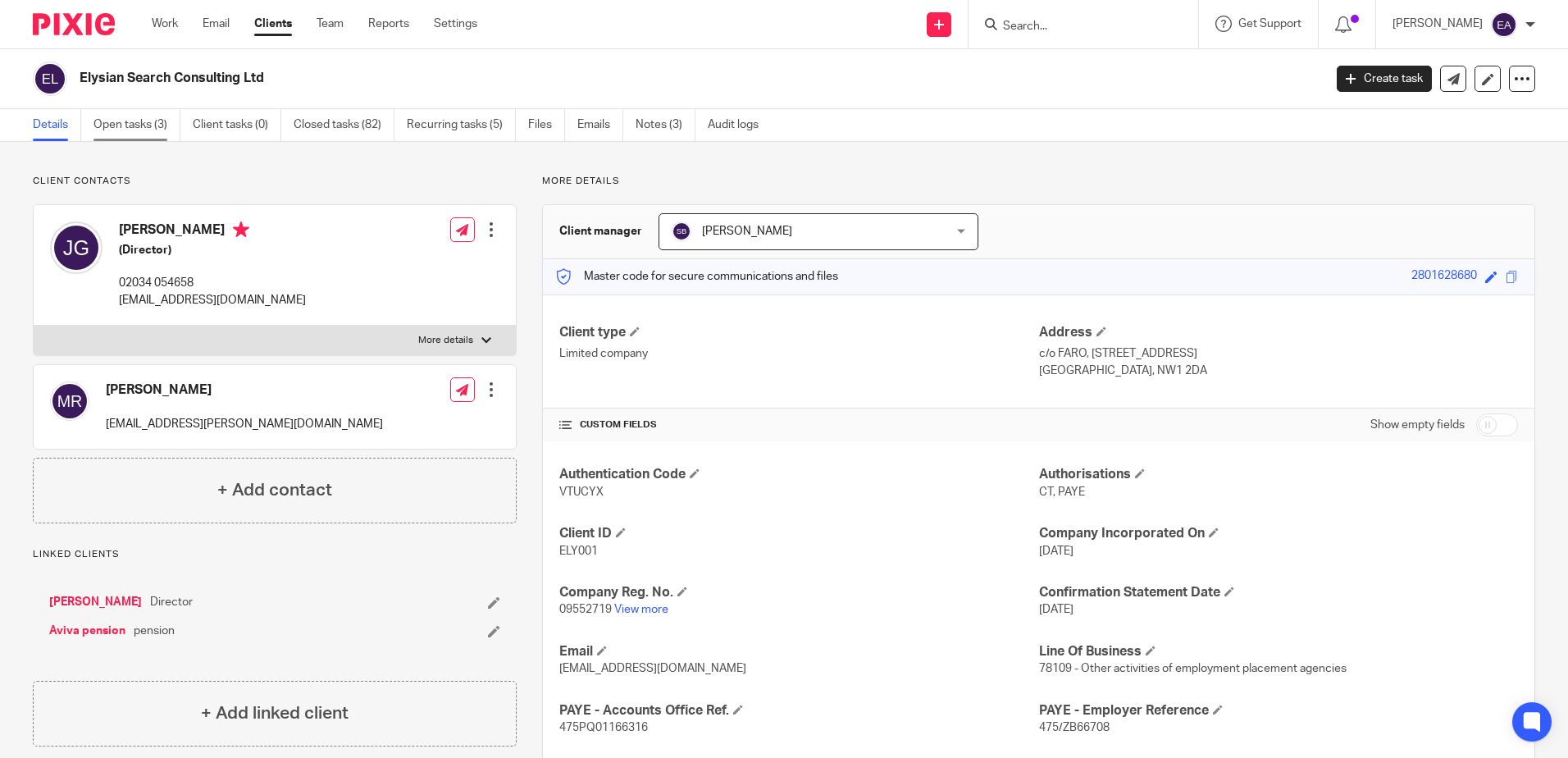
click at [137, 132] on link "Open tasks (3)" at bounding box center [137, 125] width 87 height 32
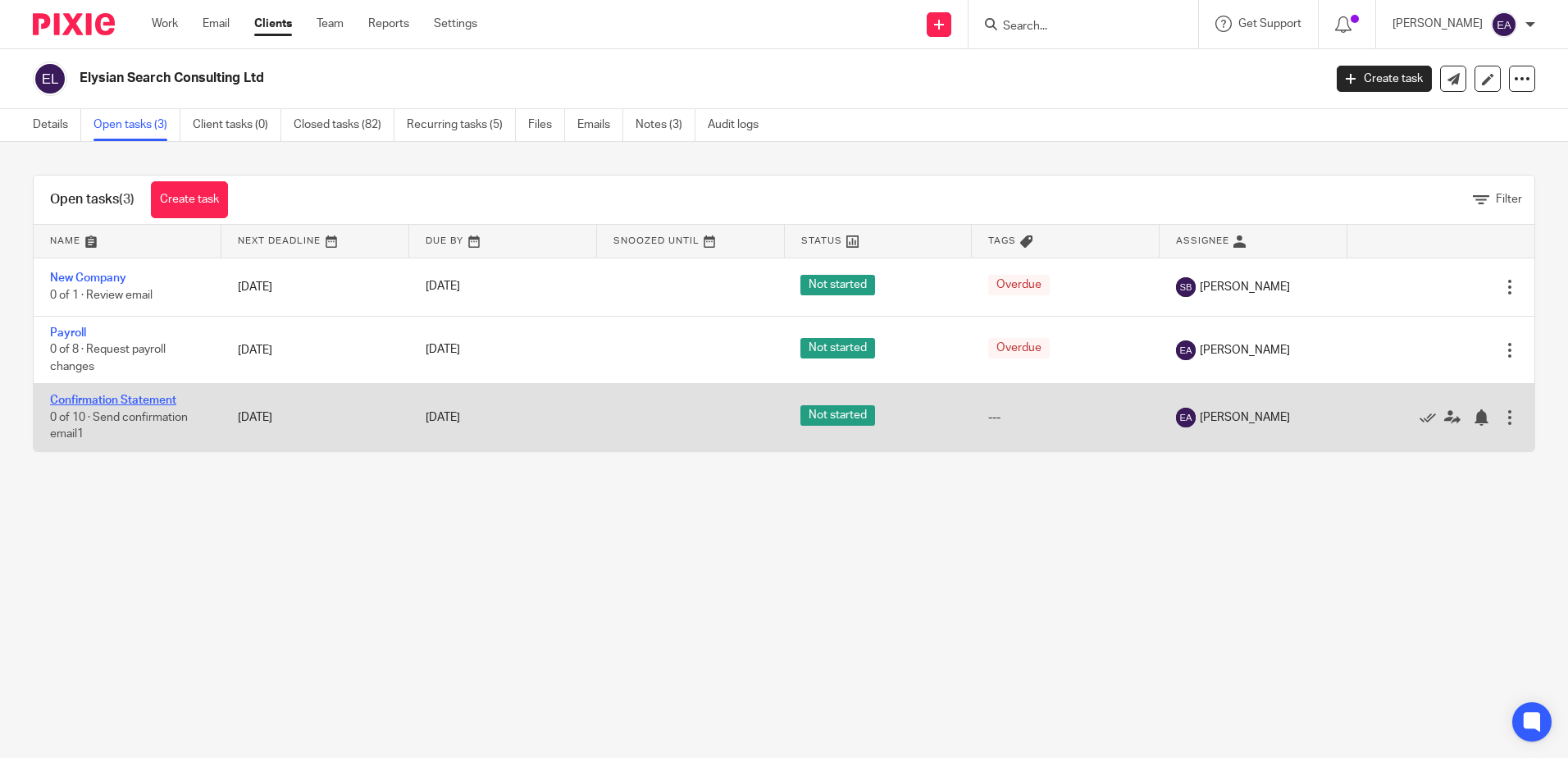
click at [122, 399] on link "Confirmation Statement" at bounding box center [114, 400] width 127 height 12
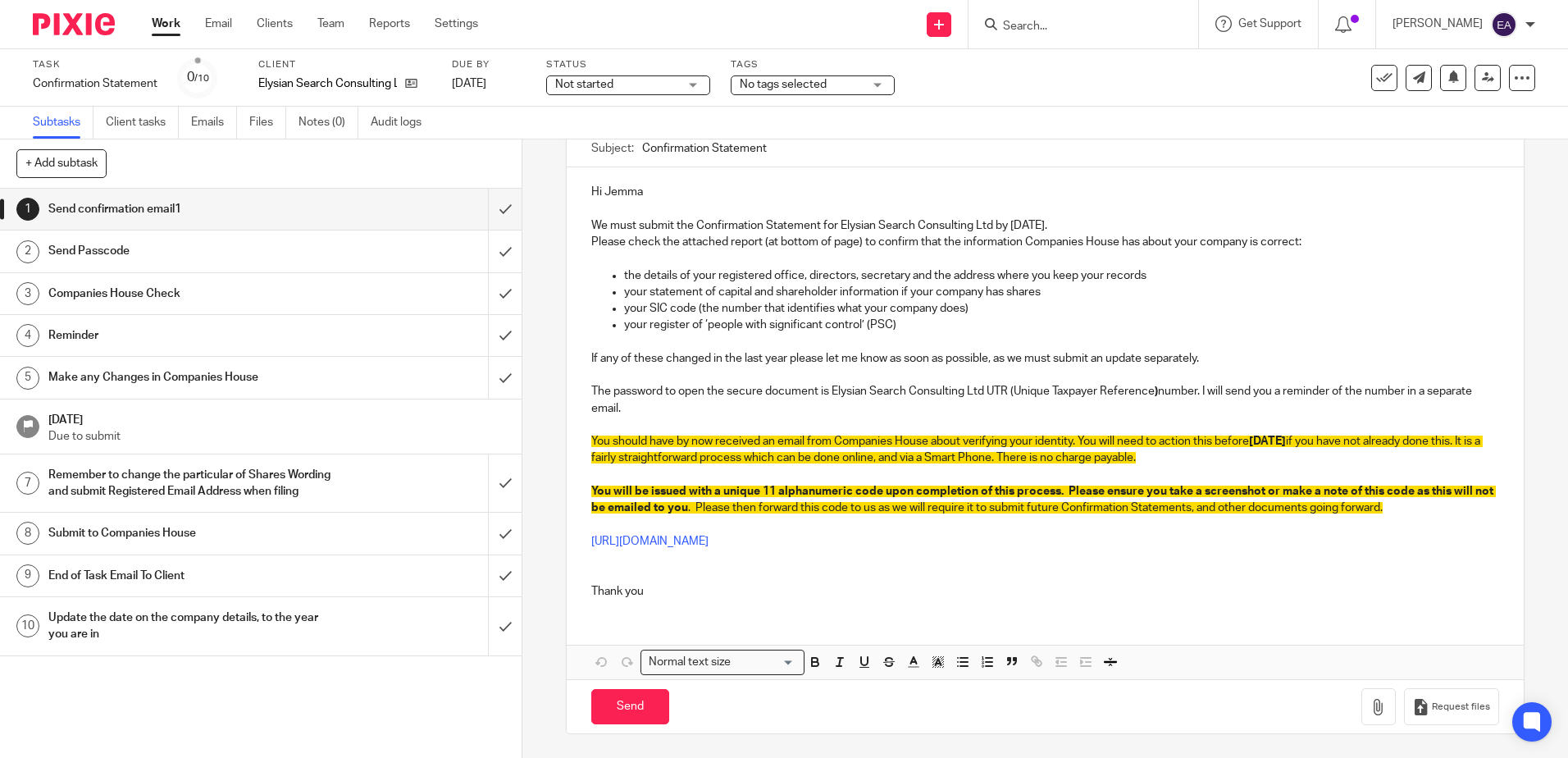
scroll to position [159, 0]
click at [1370, 701] on icon "button" at bounding box center [1378, 706] width 17 height 17
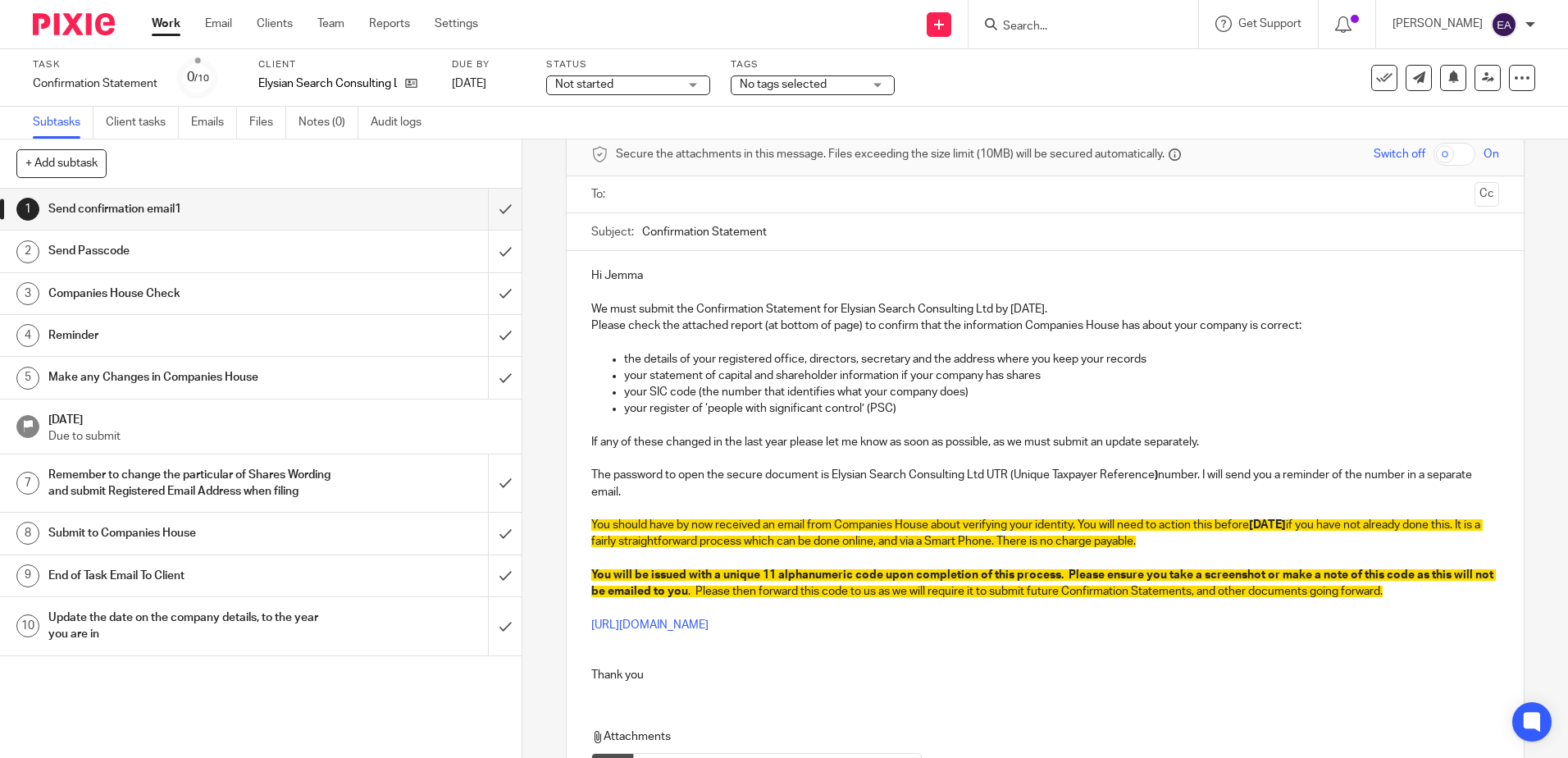
scroll to position [0, 0]
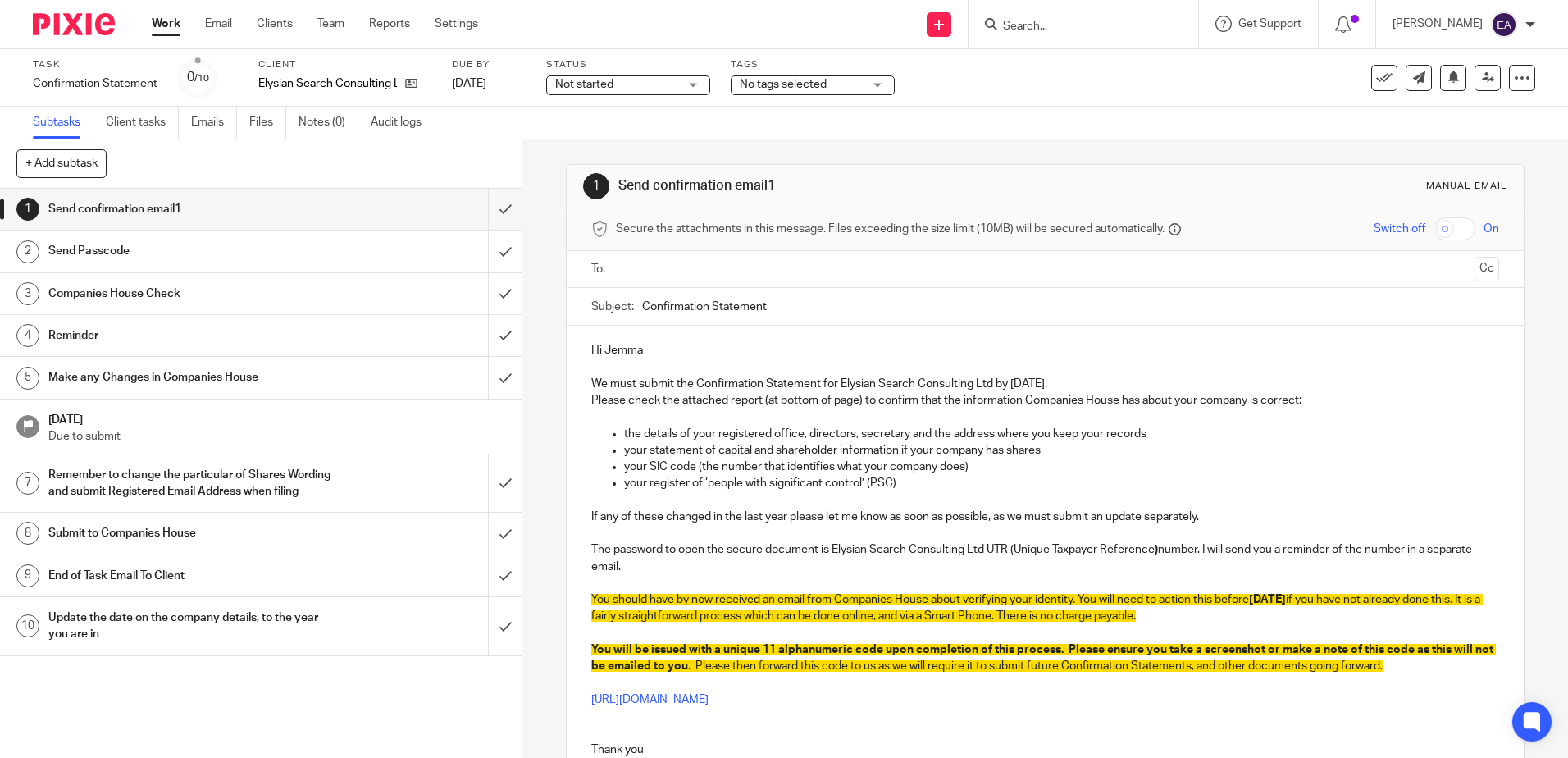
click at [792, 299] on input "Confirmation Statement" at bounding box center [1071, 305] width 856 height 37
drag, startPoint x: 950, startPoint y: 306, endPoint x: 775, endPoint y: 308, distance: 175.0
click at [775, 308] on input "Confirmation Statement - Elysian Search Consulting Ltd" at bounding box center [1071, 305] width 856 height 37
type input "Confirmation Statement - Elysian Search Consulting Ltd"
click at [411, 80] on icon at bounding box center [411, 83] width 12 height 12
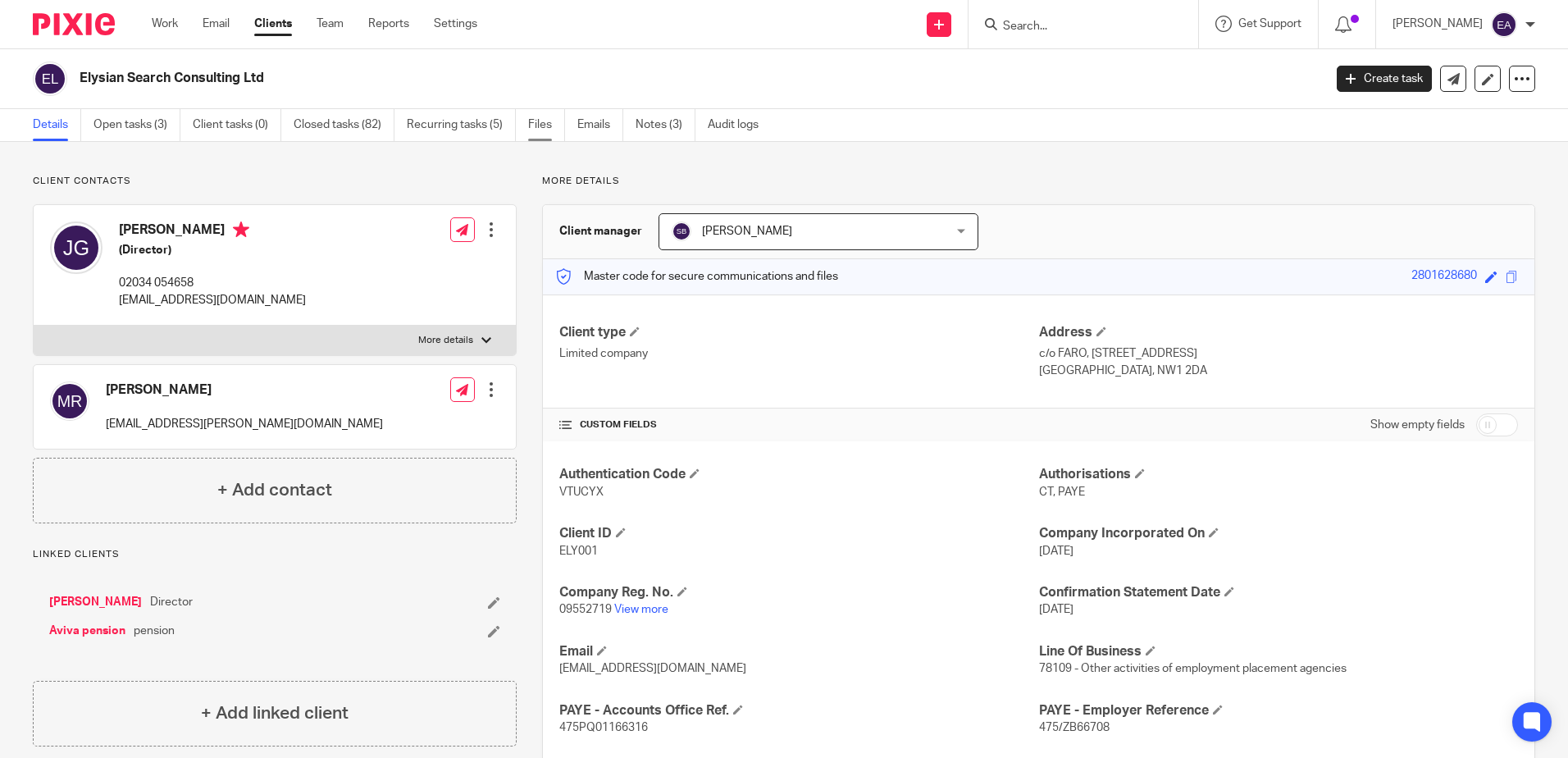
click at [533, 127] on link "Files" at bounding box center [546, 125] width 37 height 32
click at [551, 127] on link "Files" at bounding box center [546, 125] width 37 height 32
click at [590, 131] on link "Emails" at bounding box center [600, 125] width 45 height 32
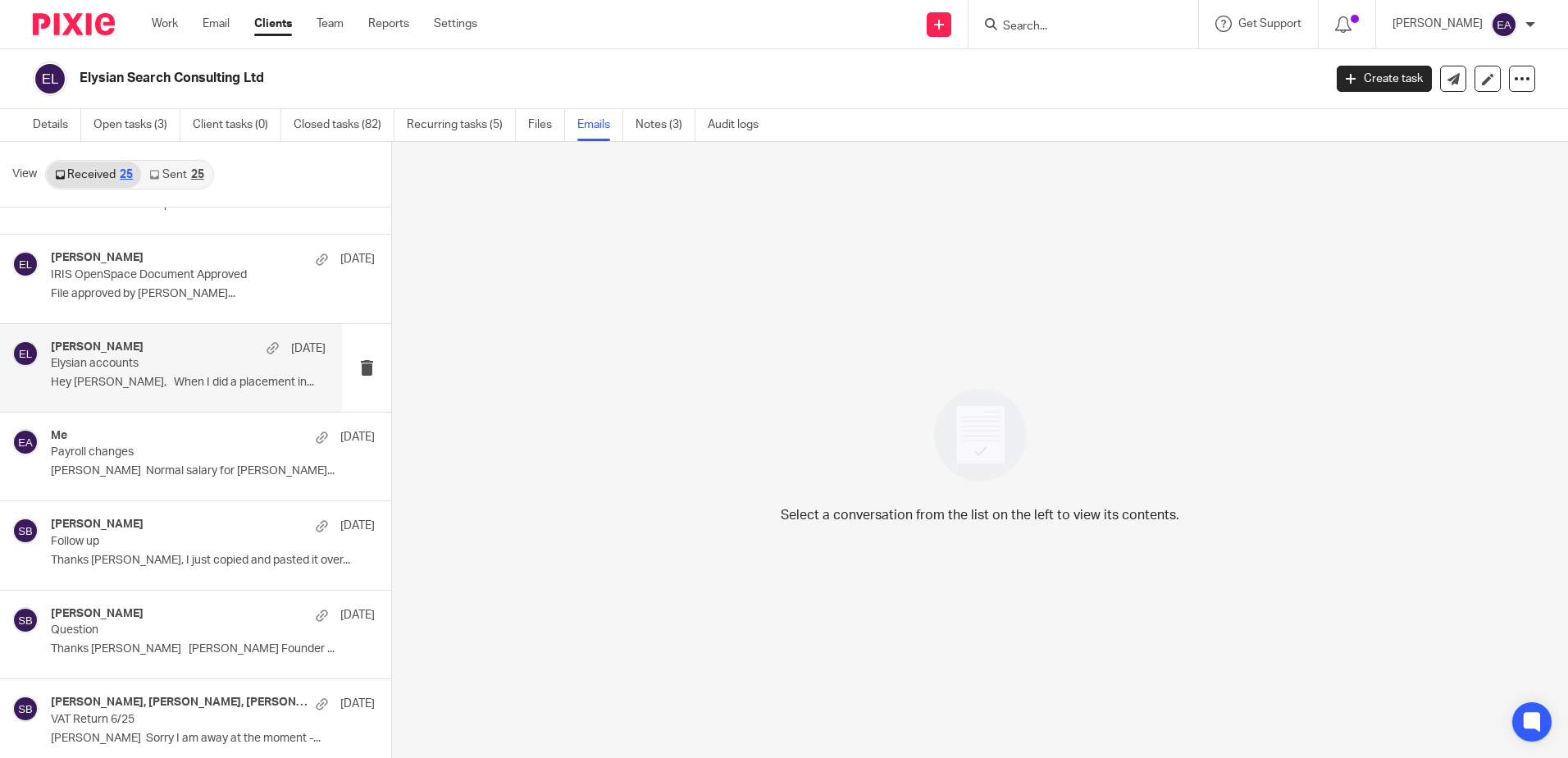
scroll to position [1311, 0]
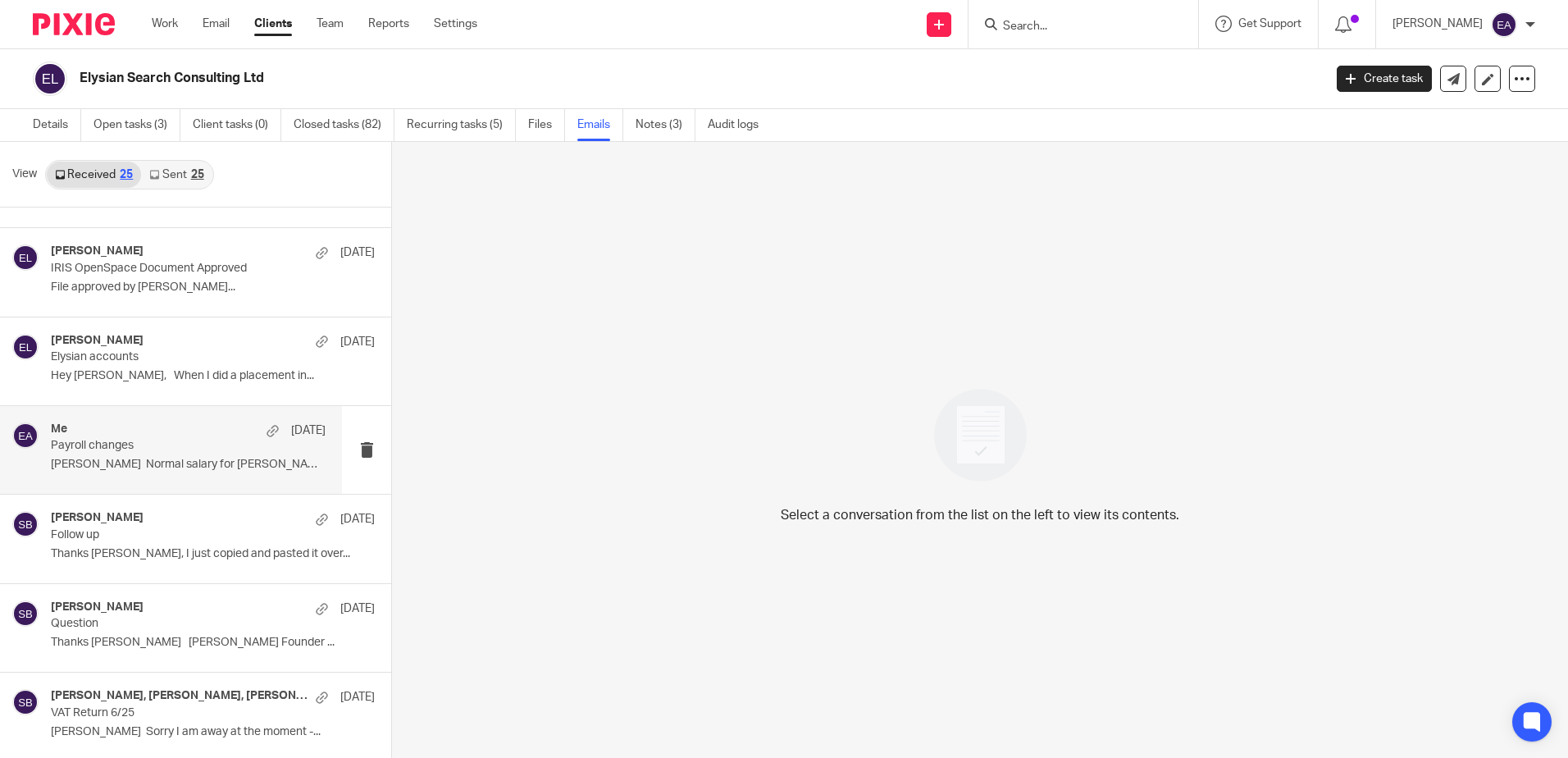
click at [151, 460] on p "Elaine Normal salary for Jay, Matthew..." at bounding box center [188, 464] width 275 height 14
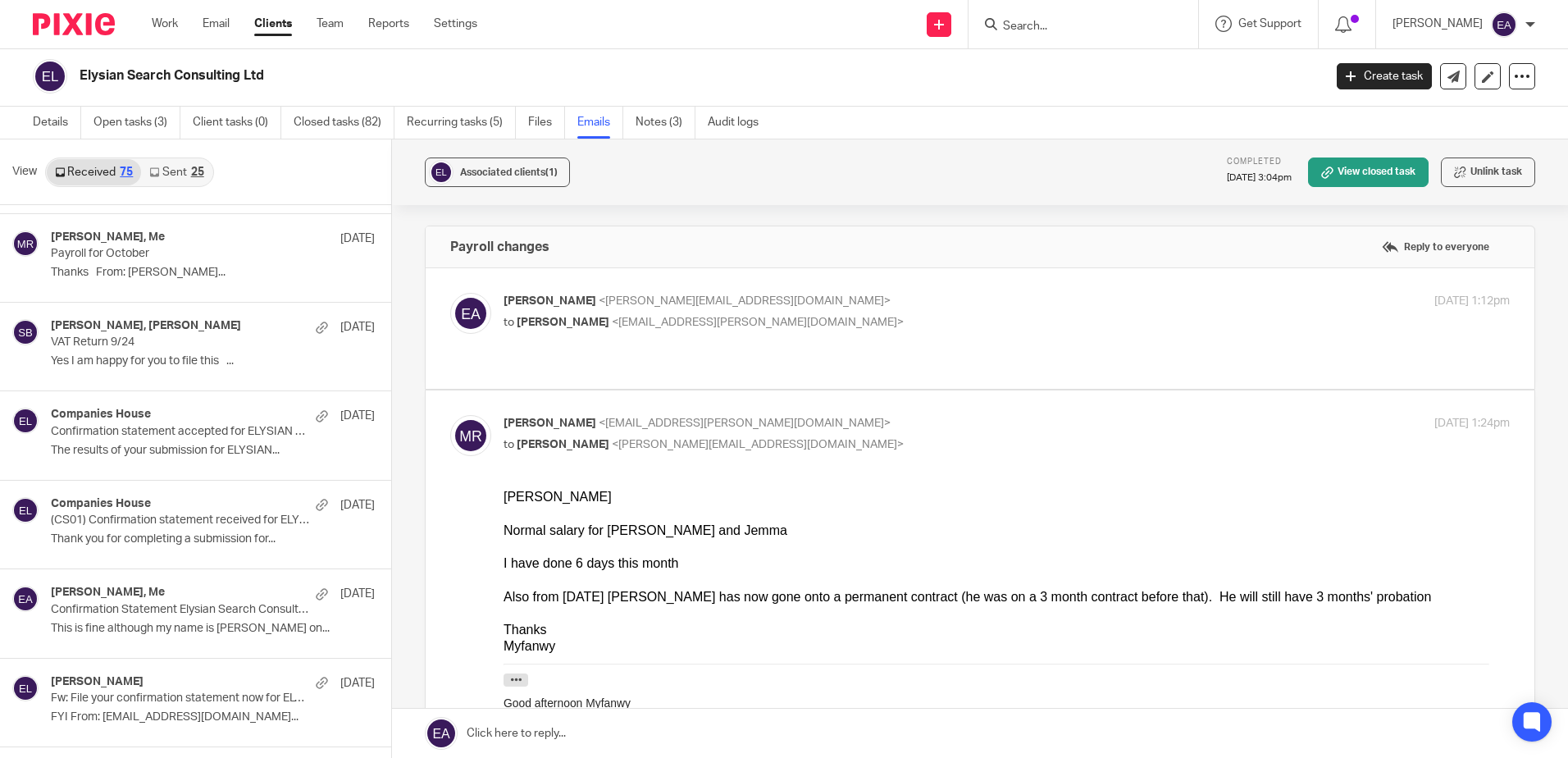
scroll to position [6163, 0]
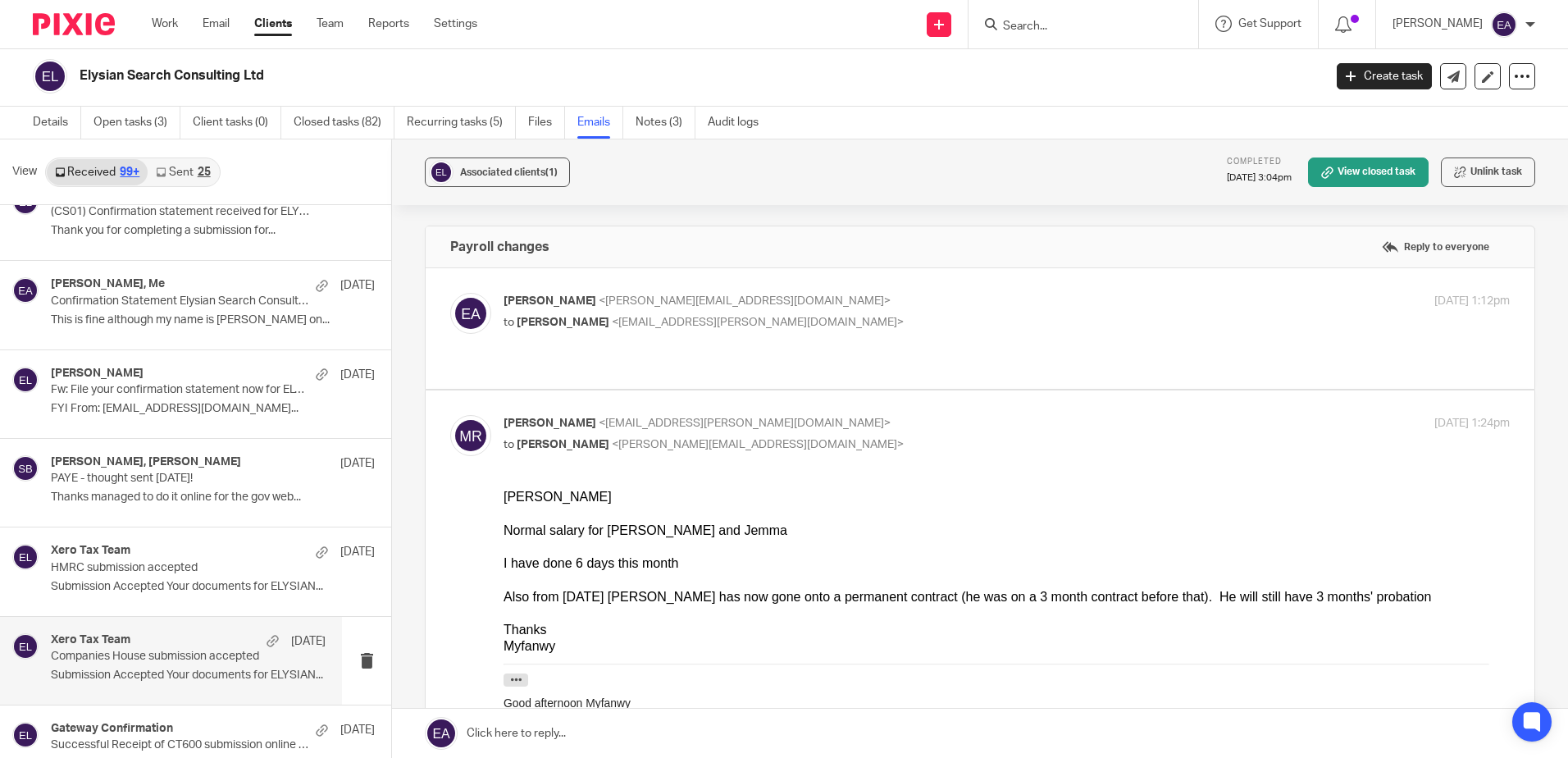
click at [233, 635] on div "Xero Tax Team 25 Sep" at bounding box center [188, 640] width 275 height 17
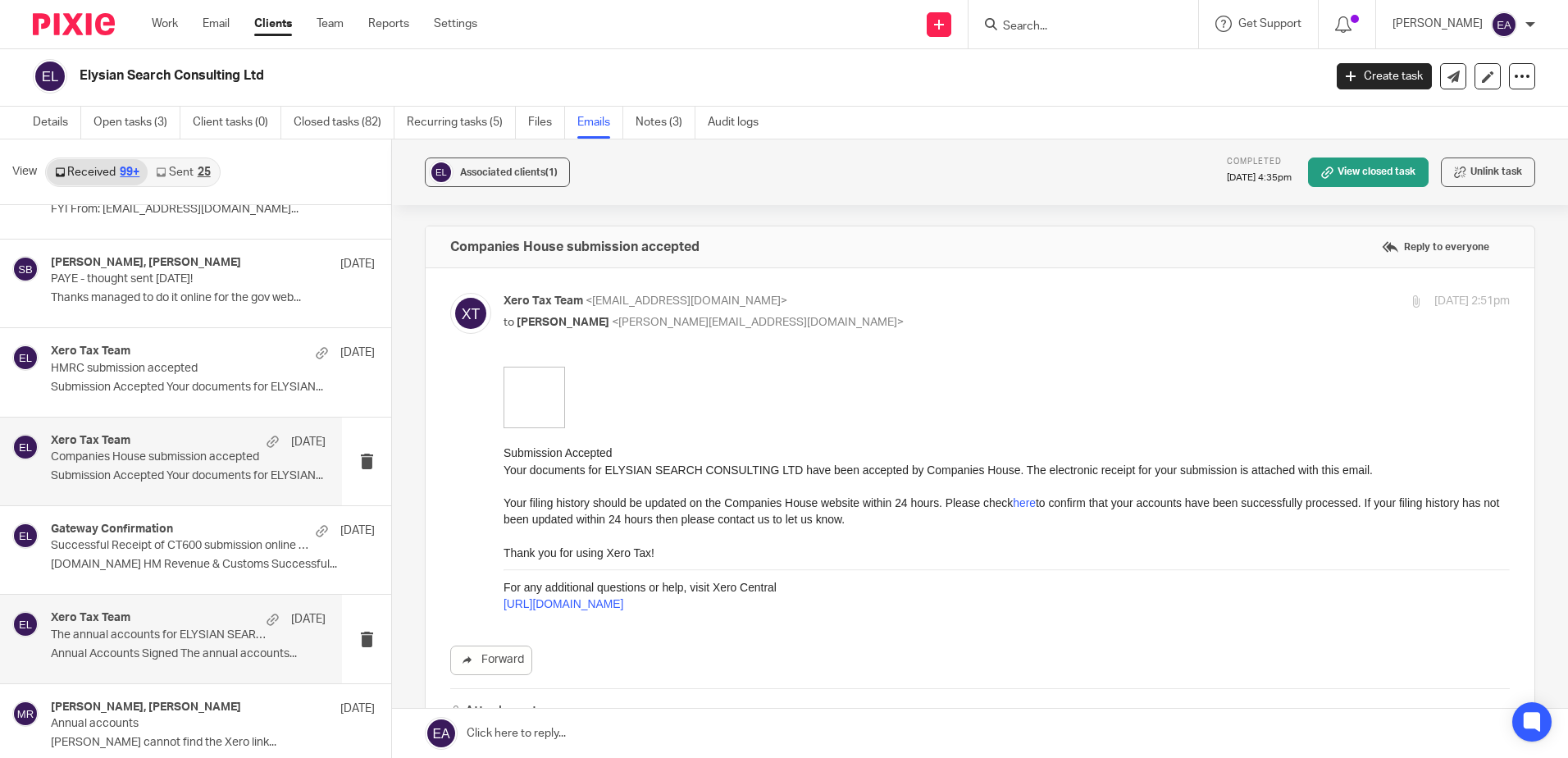
scroll to position [6409, 0]
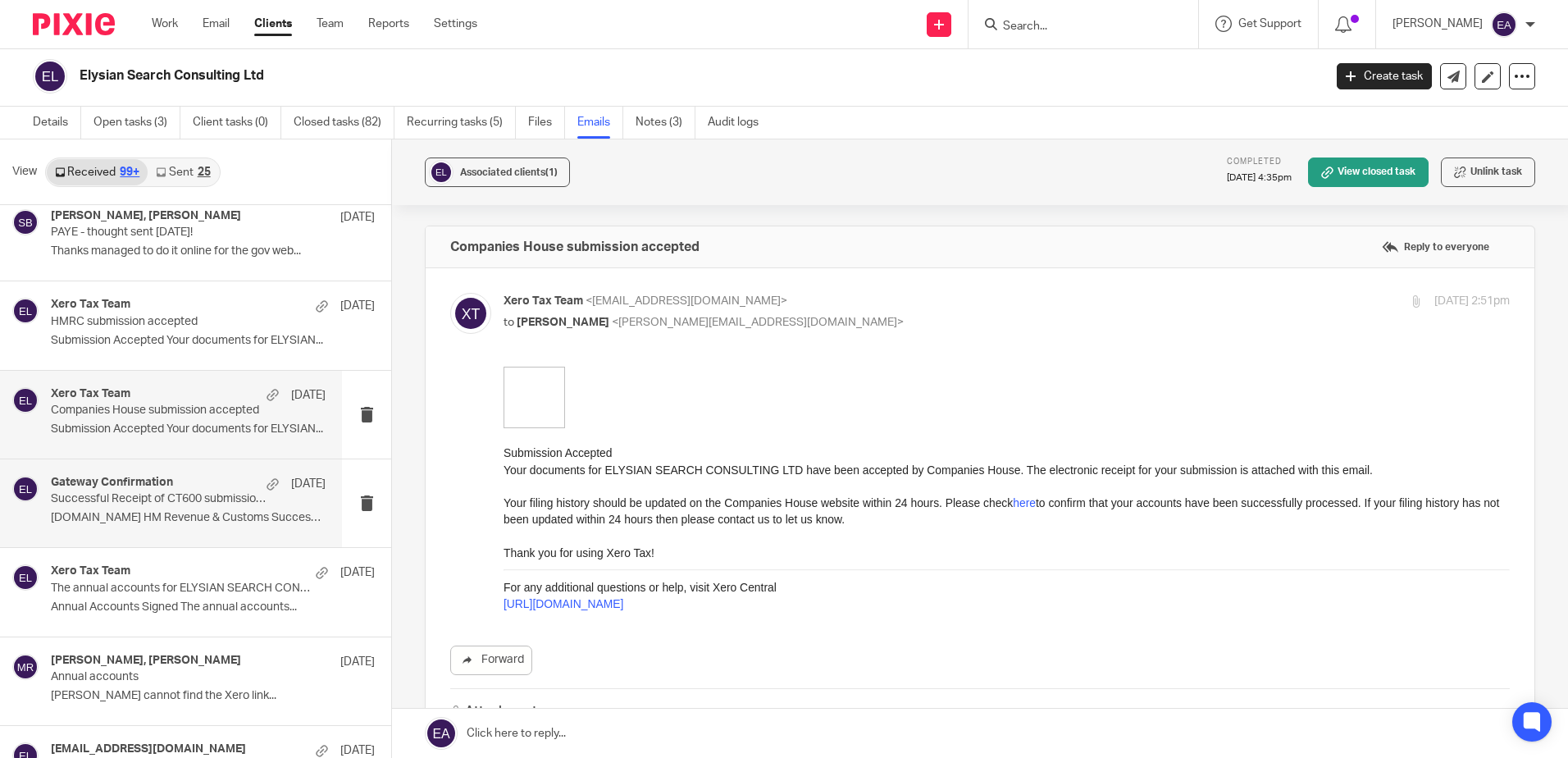
click at [200, 508] on div "Gateway Confirmation 25 Sep Successful Receipt of CT600 submission online for R…" at bounding box center [188, 503] width 275 height 55
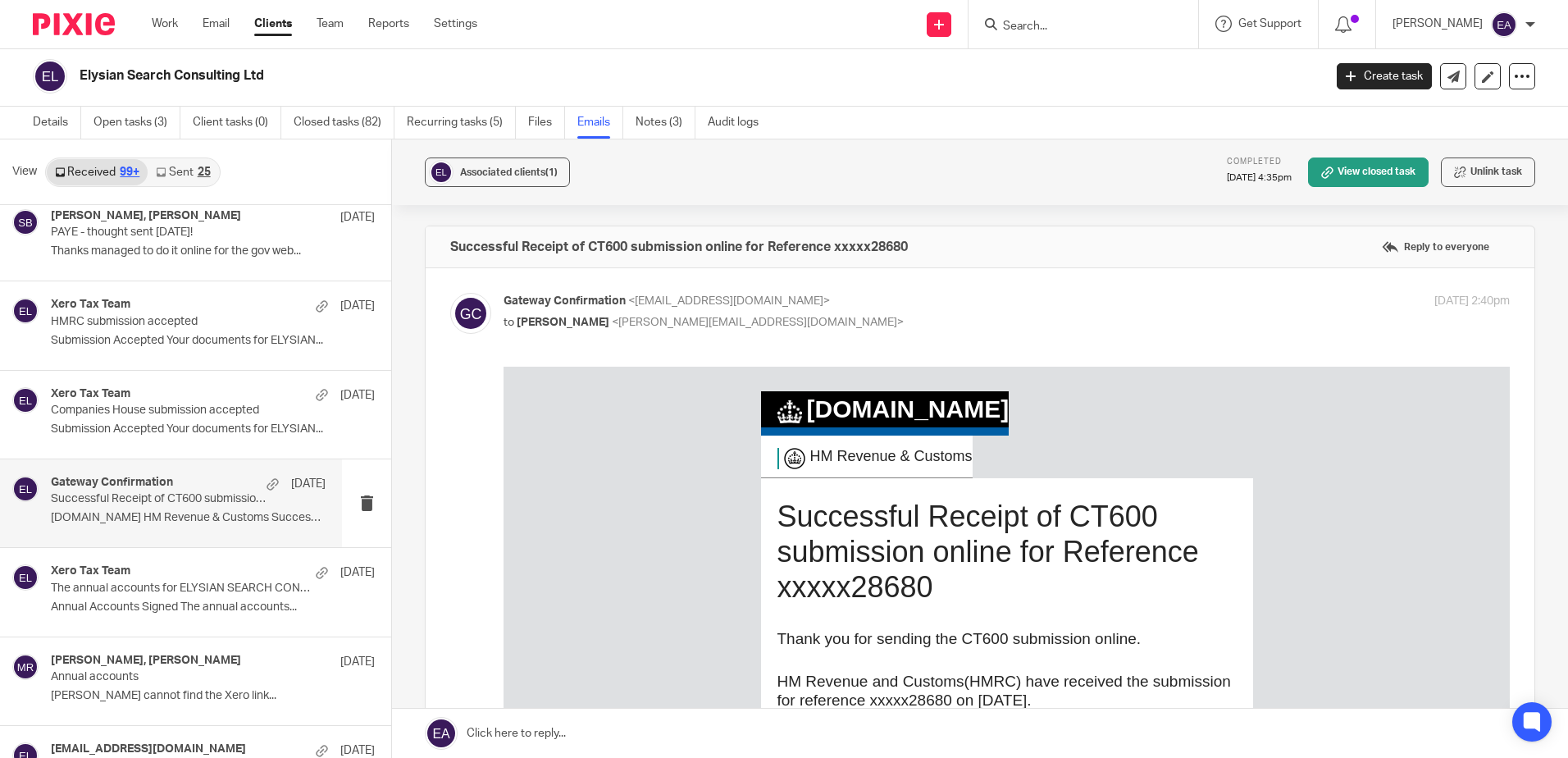
scroll to position [0, 0]
click at [176, 571] on div "Xero Tax Team 25 Sep" at bounding box center [188, 572] width 275 height 17
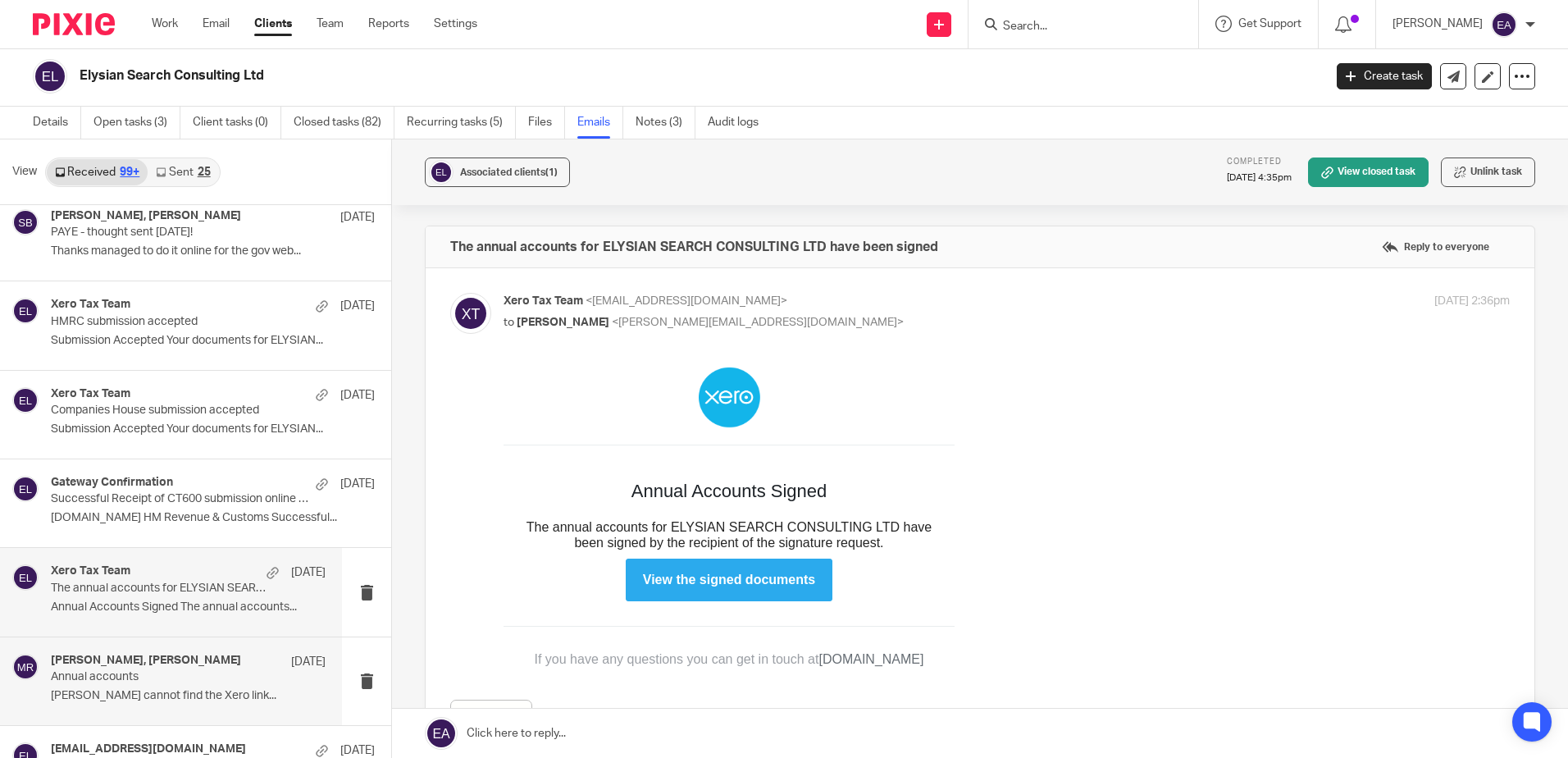
click at [159, 691] on p "Steve Jemma cannot find the Xero link..." at bounding box center [188, 696] width 275 height 14
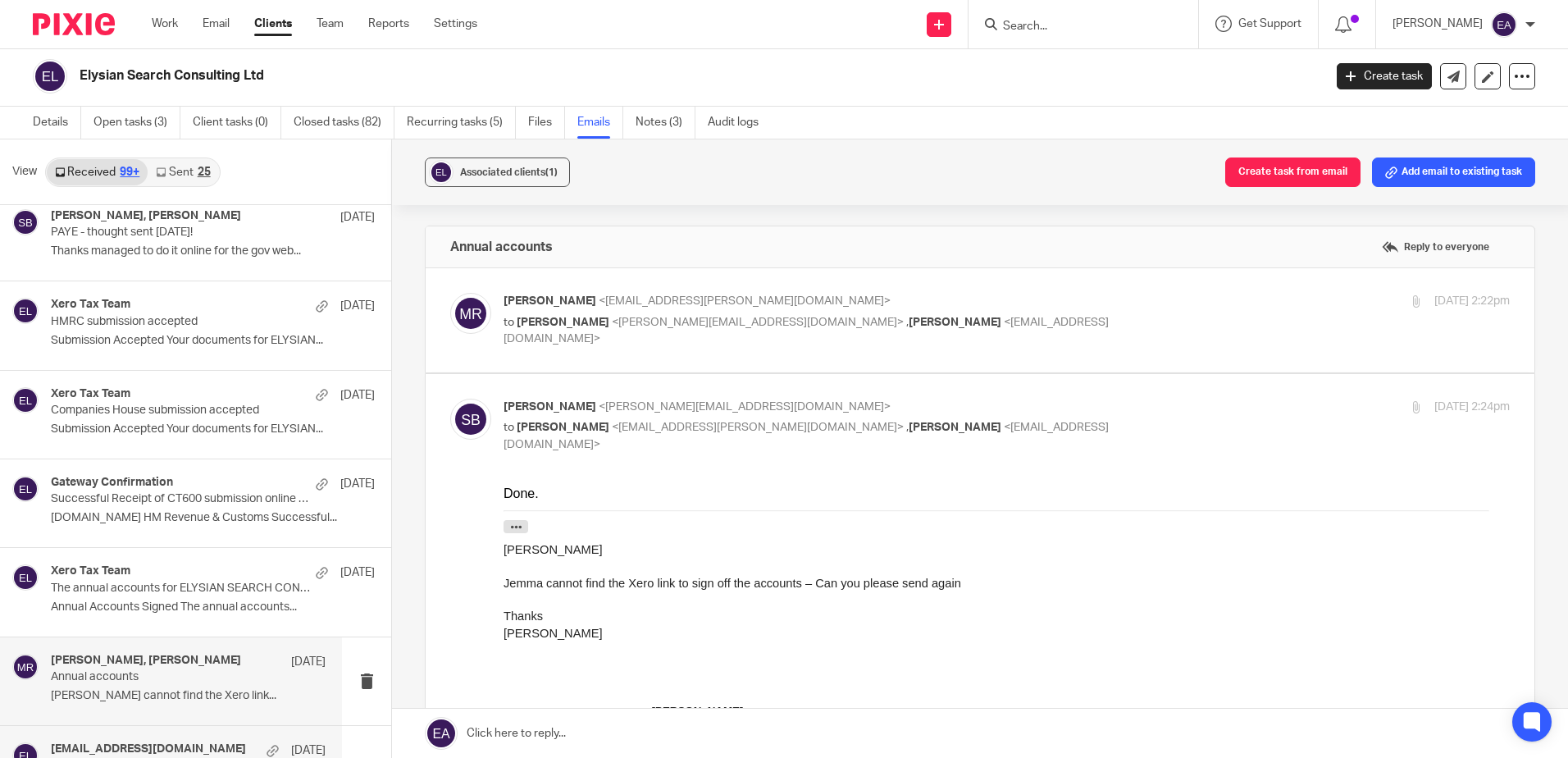
click at [188, 737] on div "web-filing@companieshouse.gov.uk 25 Sep Document Order 721-135213-51398672/1 Or…" at bounding box center [171, 769] width 342 height 88
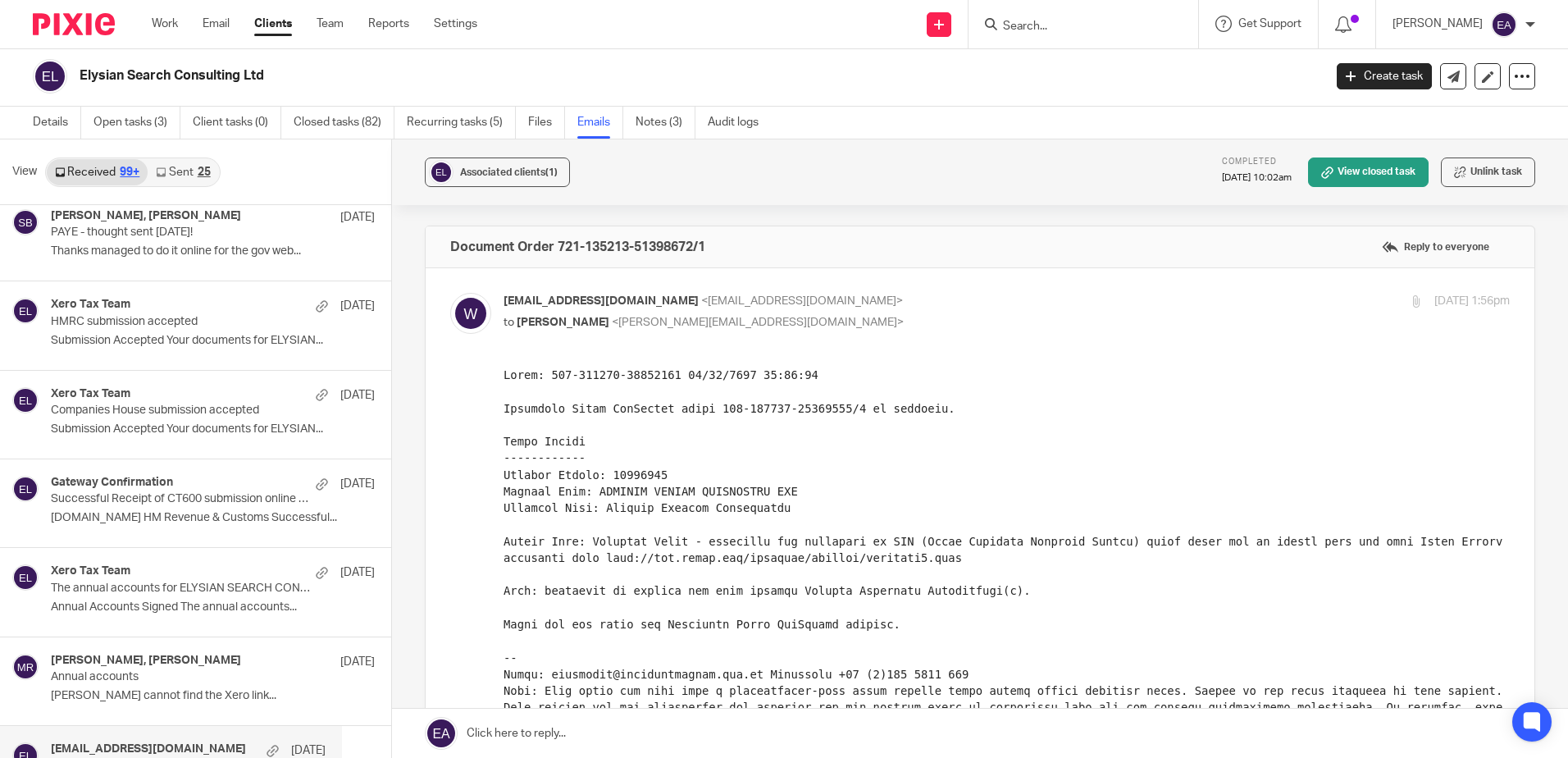
click at [178, 173] on link "Sent 25" at bounding box center [182, 172] width 70 height 27
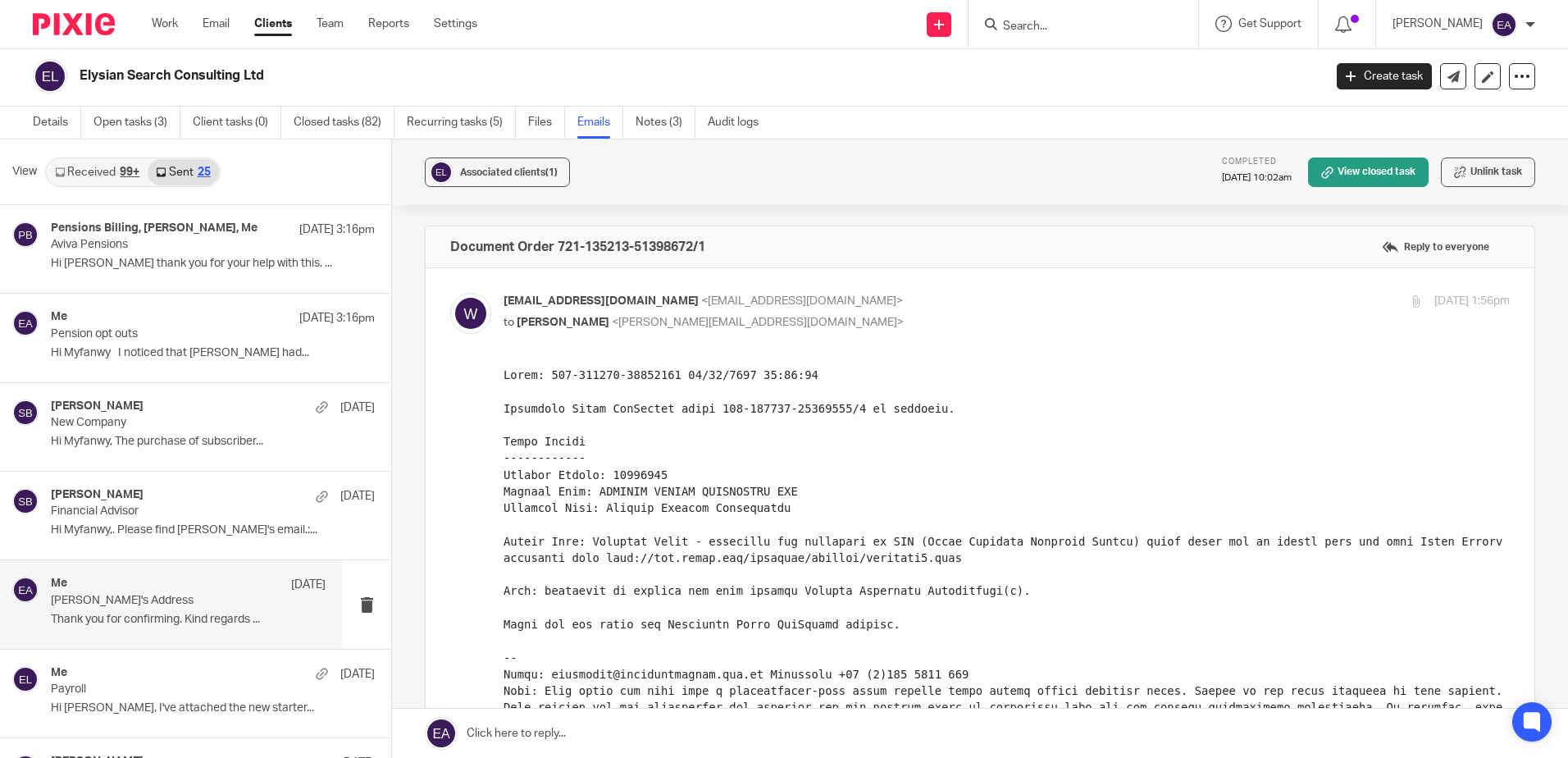
scroll to position [164, 0]
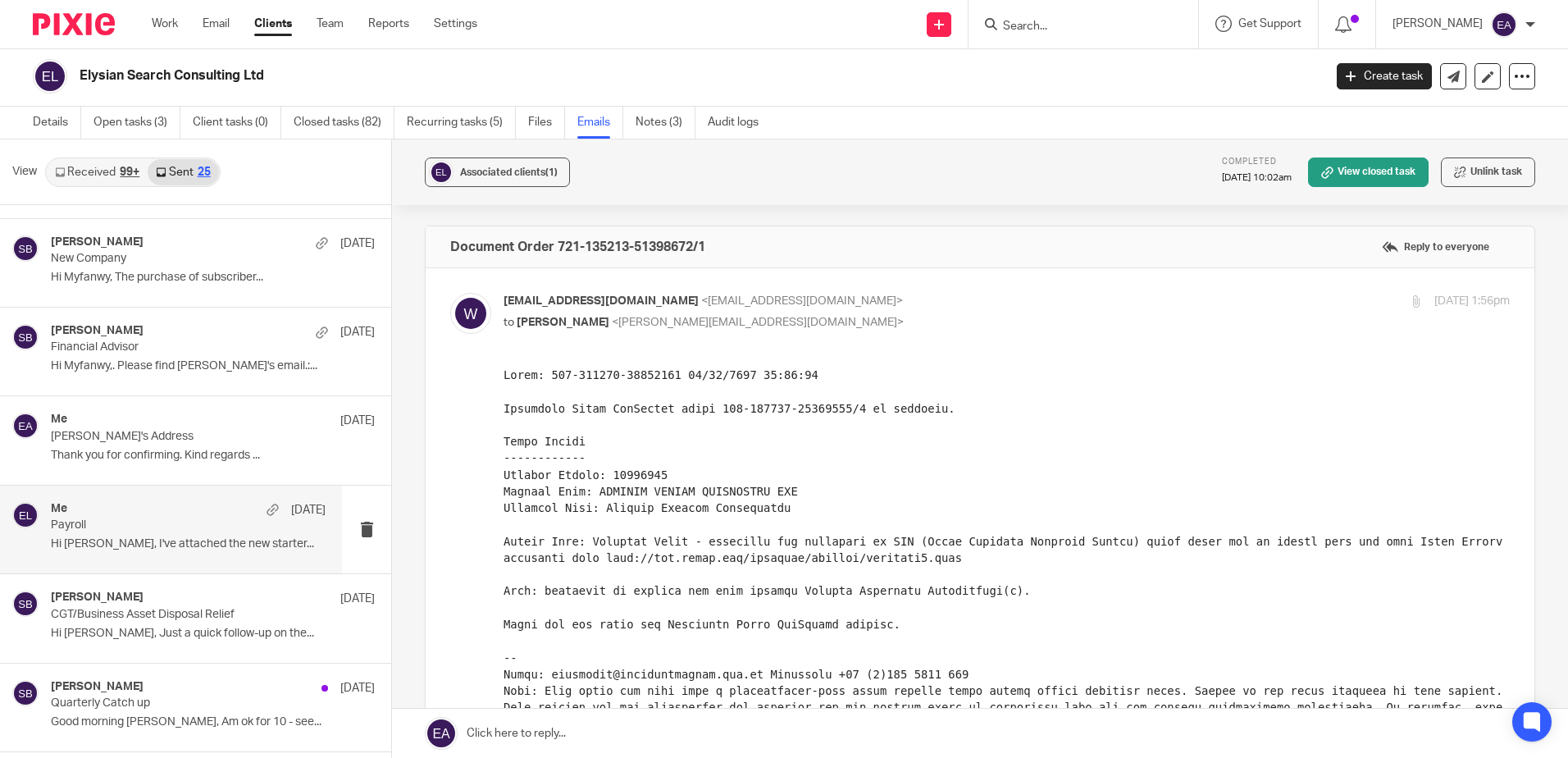
click at [229, 542] on p "Hi Myfanwy, I've attached the new starter..." at bounding box center [188, 544] width 275 height 14
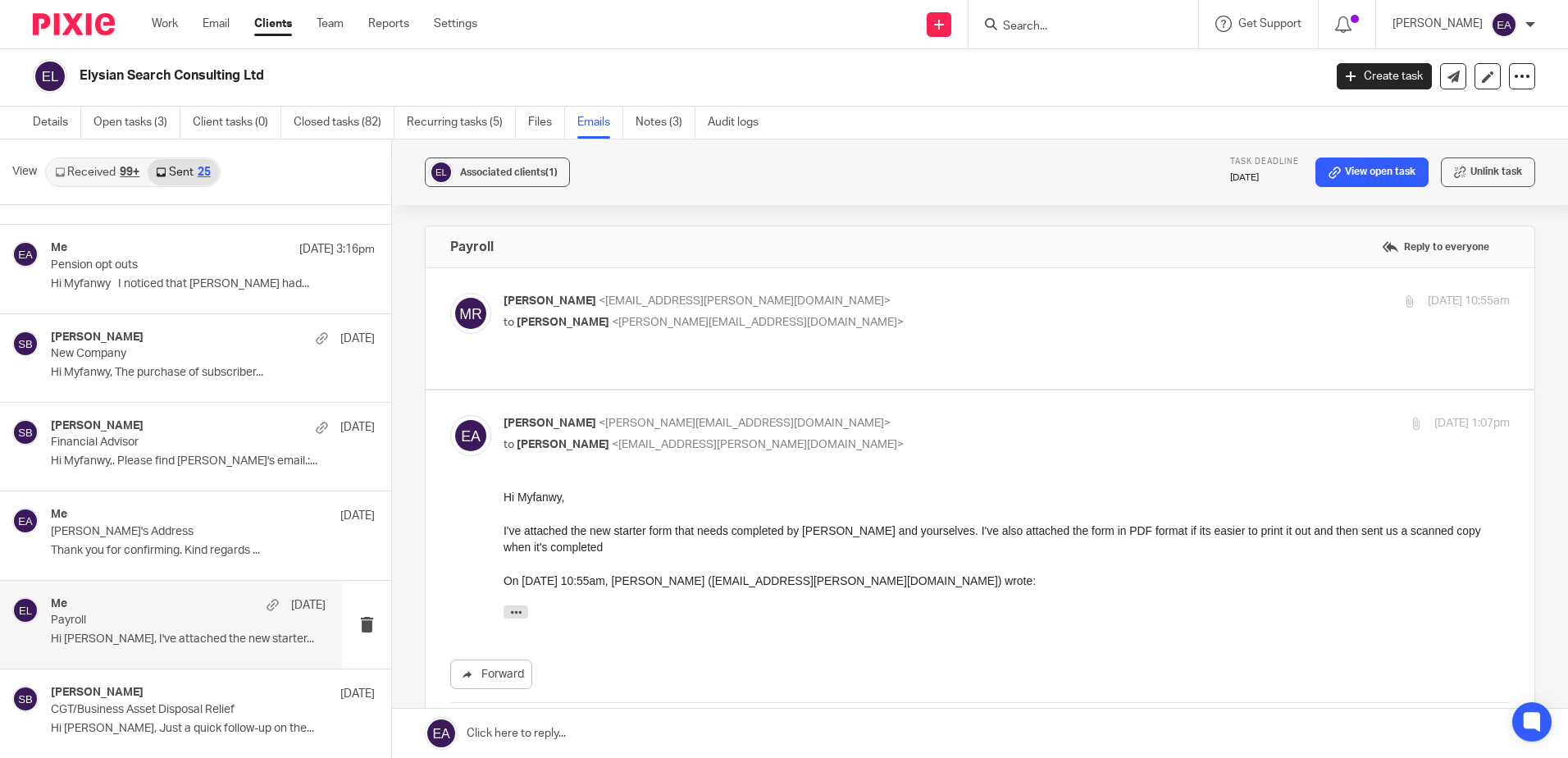
scroll to position [0, 0]
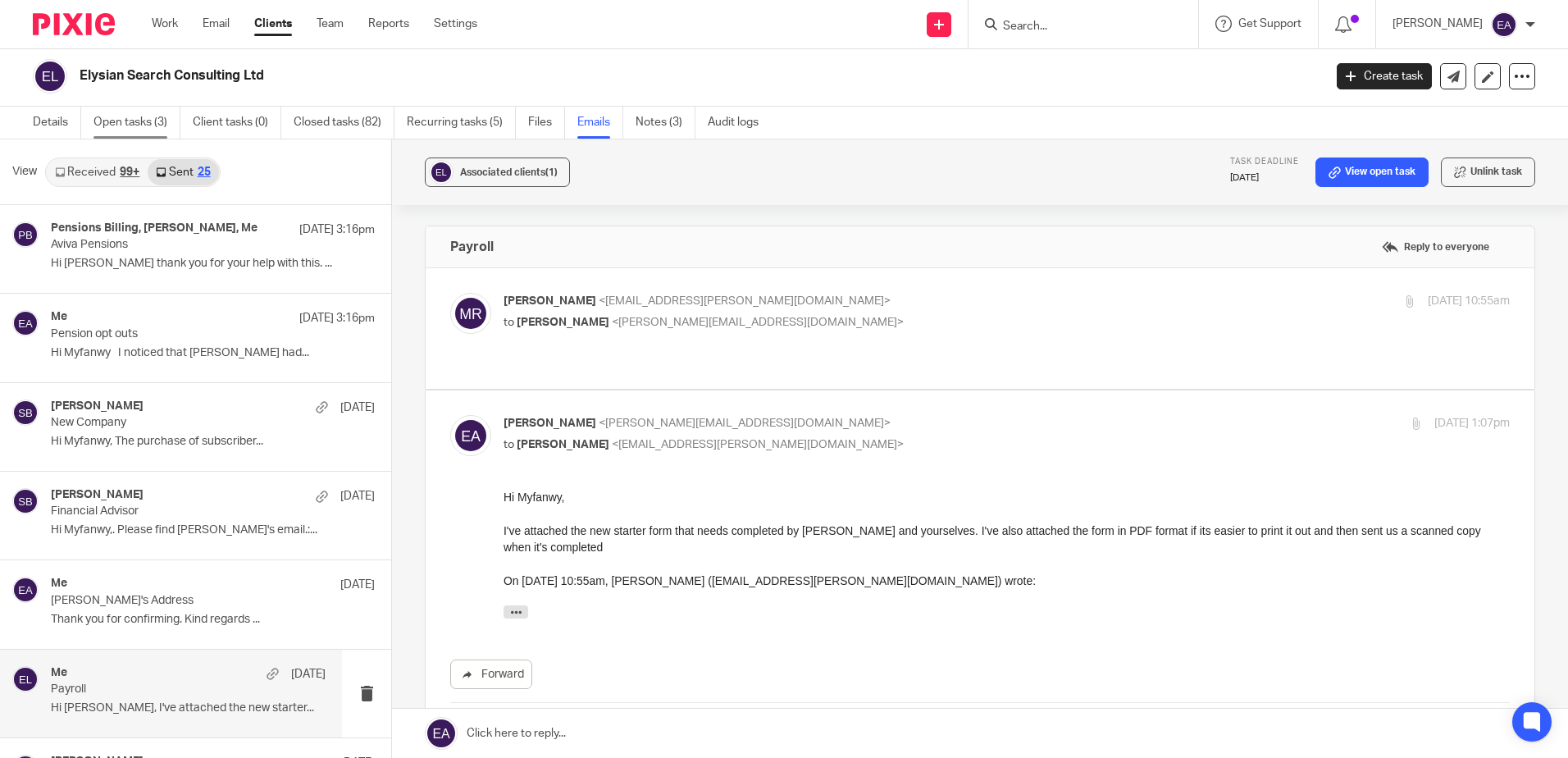
click at [128, 126] on link "Open tasks (3)" at bounding box center [137, 123] width 87 height 32
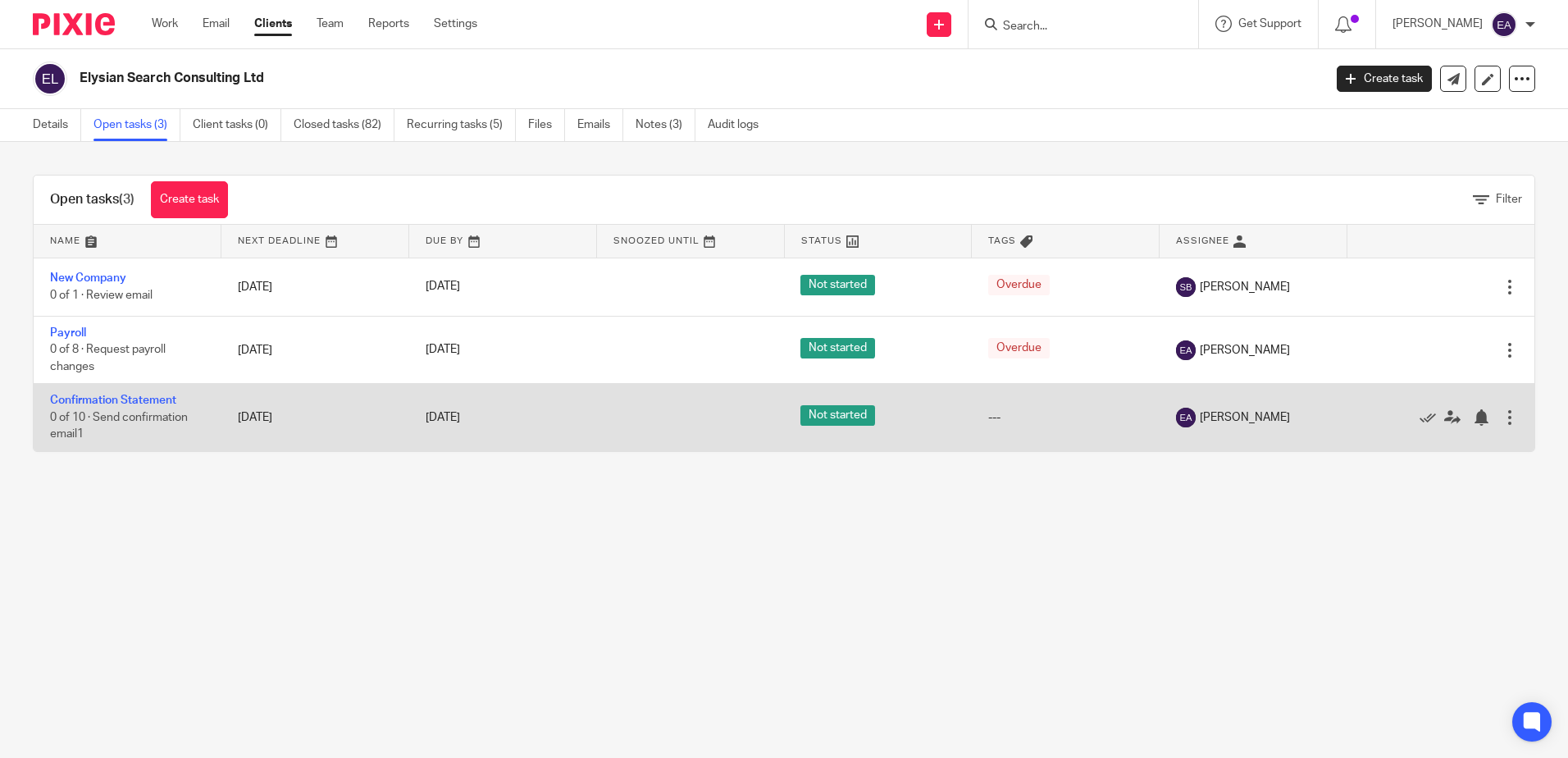
click at [99, 407] on td "Confirmation Statement 0 of 10 · Send confirmation email1" at bounding box center [128, 417] width 188 height 67
click at [90, 402] on link "Confirmation Statement" at bounding box center [114, 400] width 127 height 12
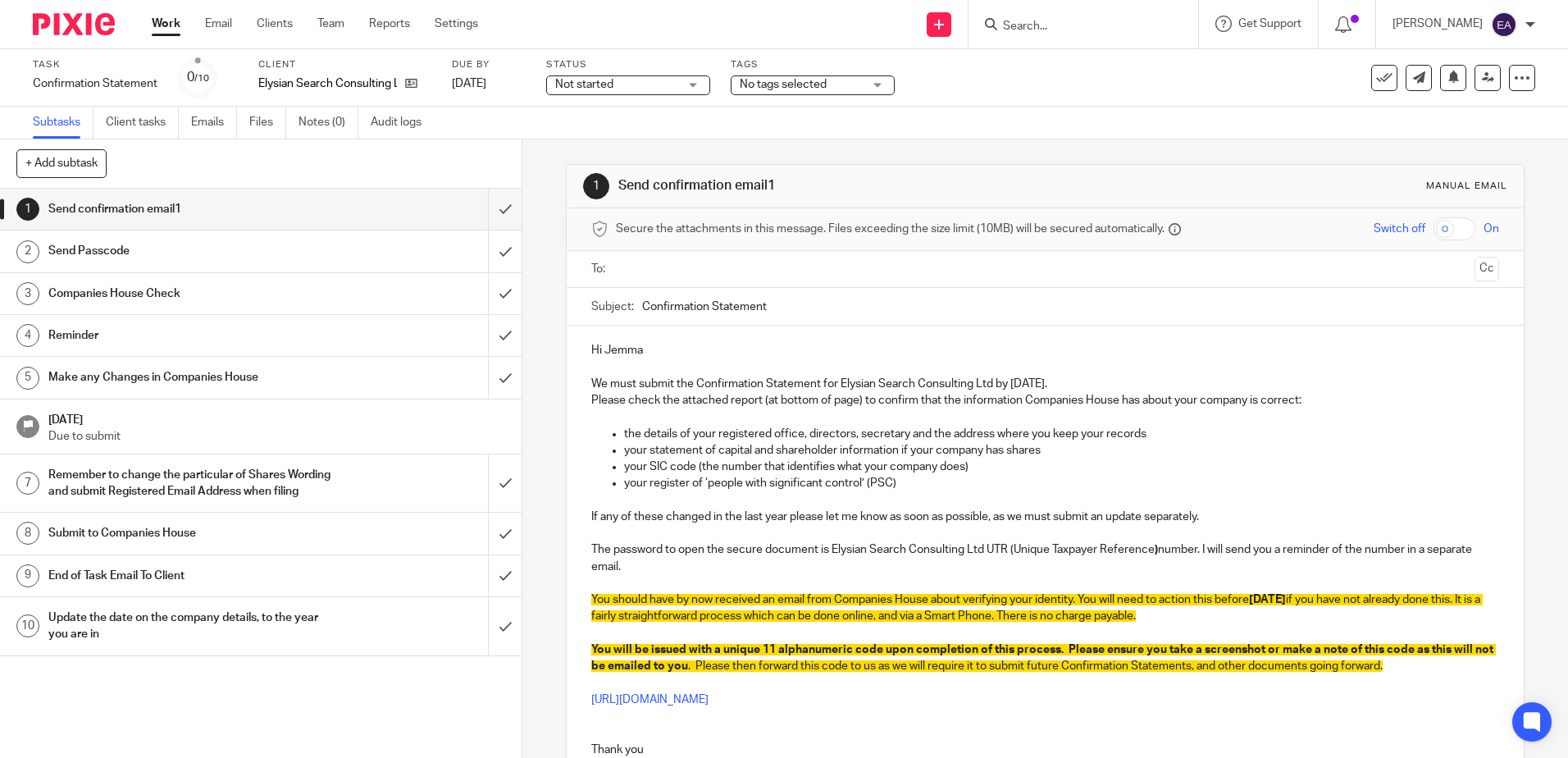
click at [791, 310] on input "Confirmation Statement" at bounding box center [1071, 305] width 856 height 37
paste input "Elysian Search Consulting Ltd"
type input "Confirmation Statement Elysian Search Consulting Ltd"
click at [1435, 227] on input "checkbox" at bounding box center [1454, 228] width 42 height 23
checkbox input "true"
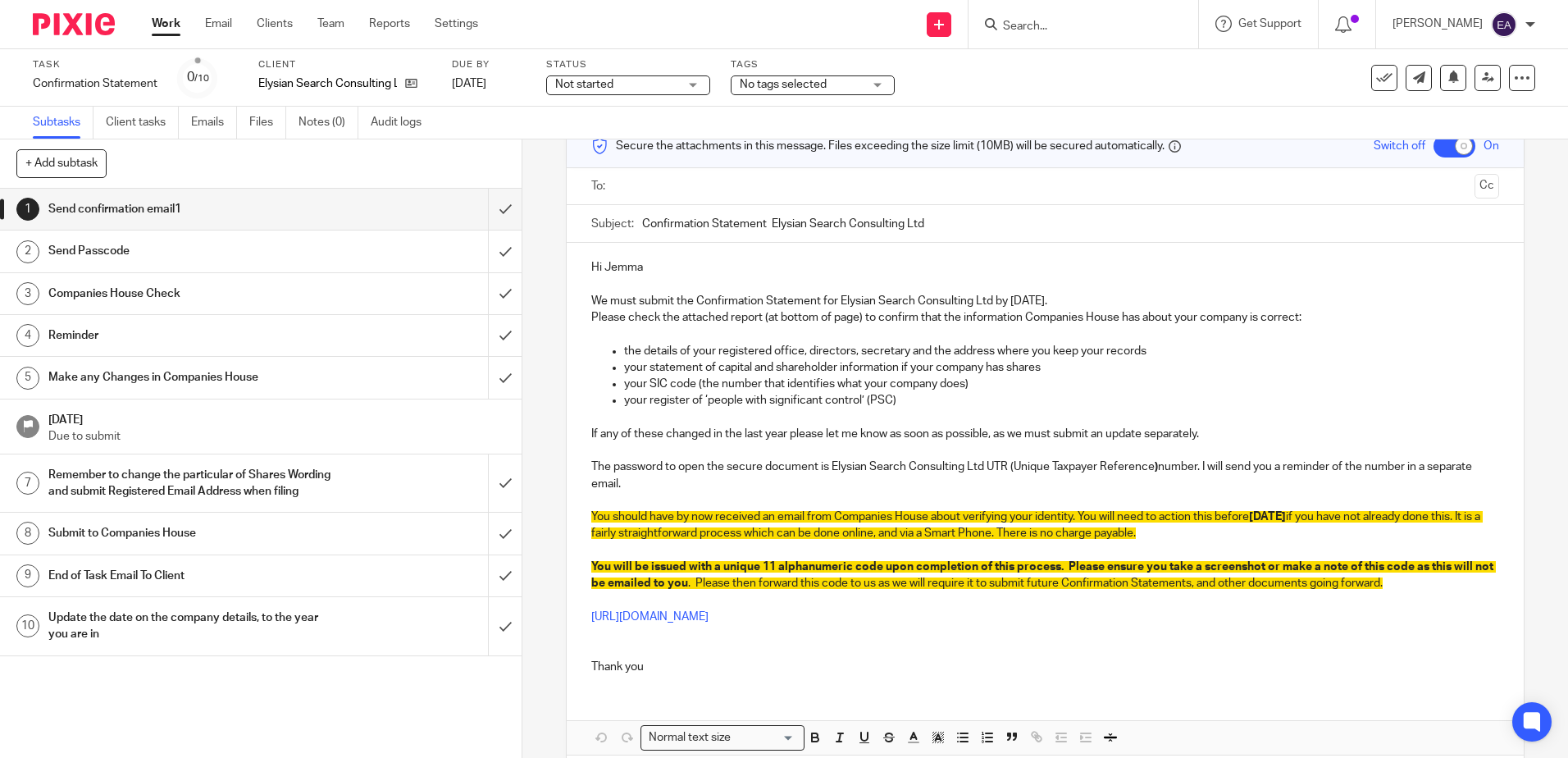
scroll to position [159, 0]
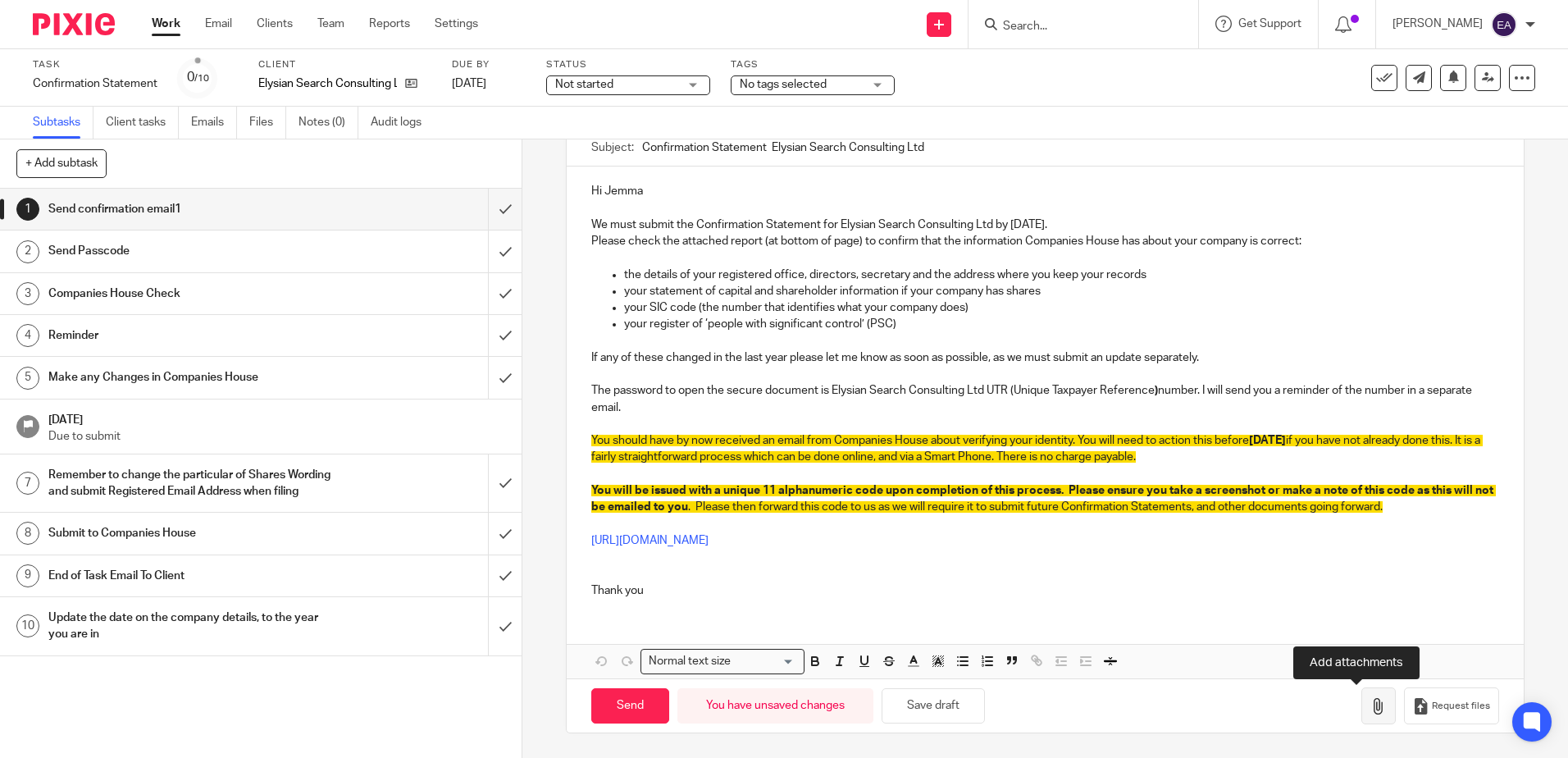
click at [1370, 710] on icon "button" at bounding box center [1378, 706] width 17 height 17
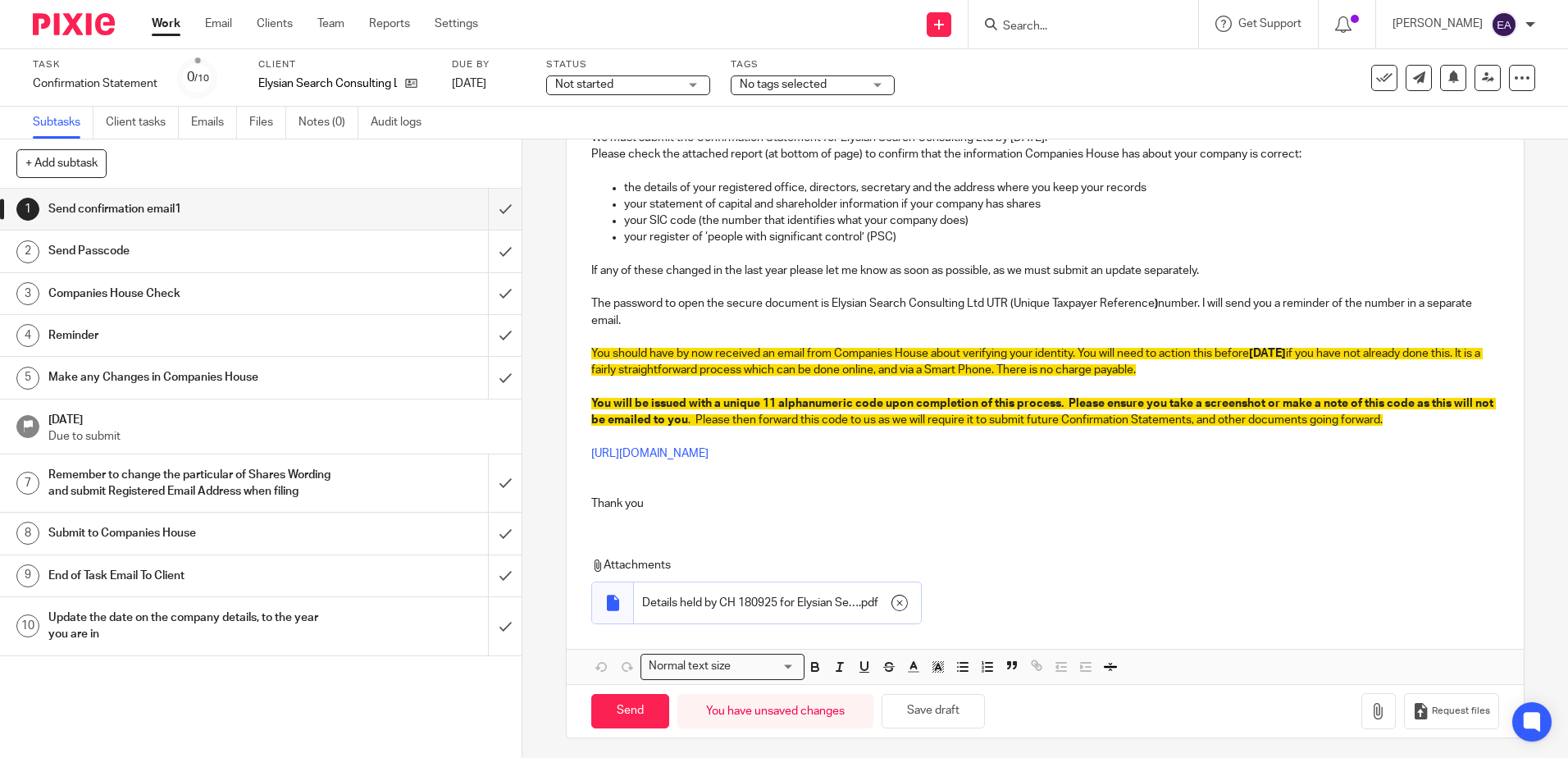
scroll to position [252, 0]
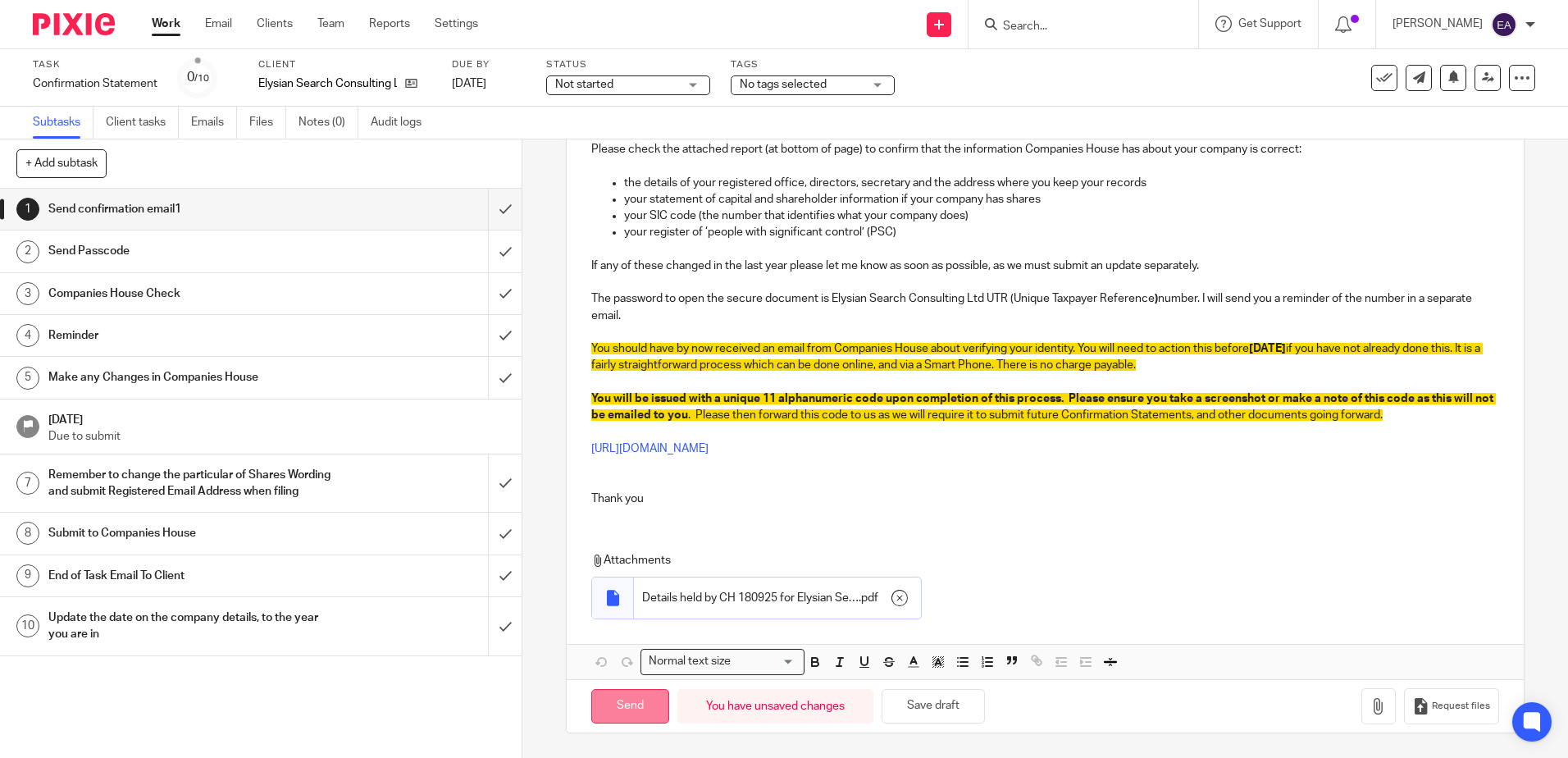
click at [627, 699] on input "Send" at bounding box center [630, 707] width 78 height 36
click at [187, 260] on h1 "Send Passcode" at bounding box center [189, 250] width 282 height 25
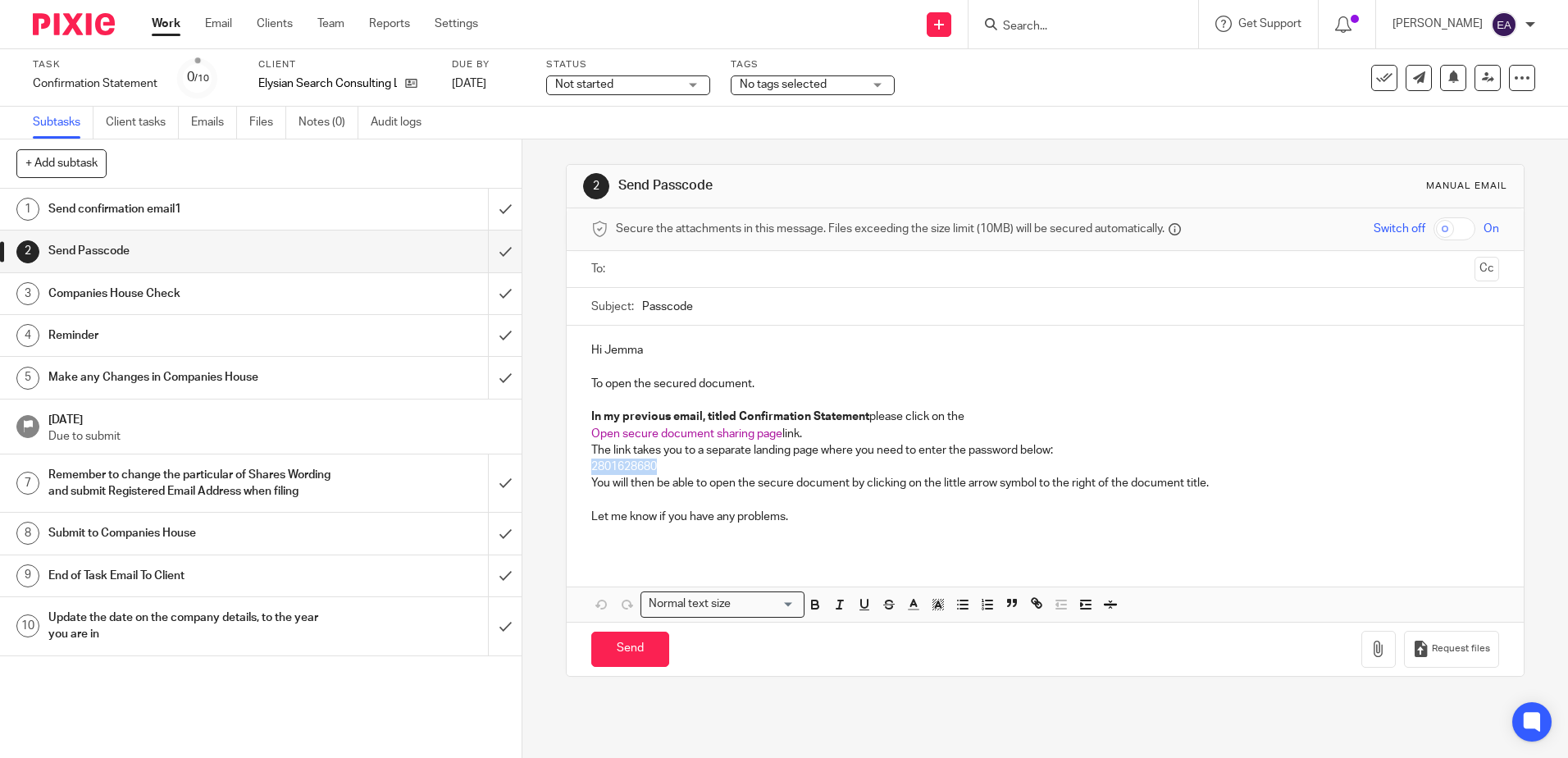
drag, startPoint x: 658, startPoint y: 468, endPoint x: 587, endPoint y: 464, distance: 71.1
click at [591, 464] on p "2801628680" at bounding box center [1045, 466] width 908 height 17
click at [812, 605] on icon "button" at bounding box center [815, 606] width 7 height 4
click at [642, 267] on input "text" at bounding box center [1044, 269] width 845 height 19
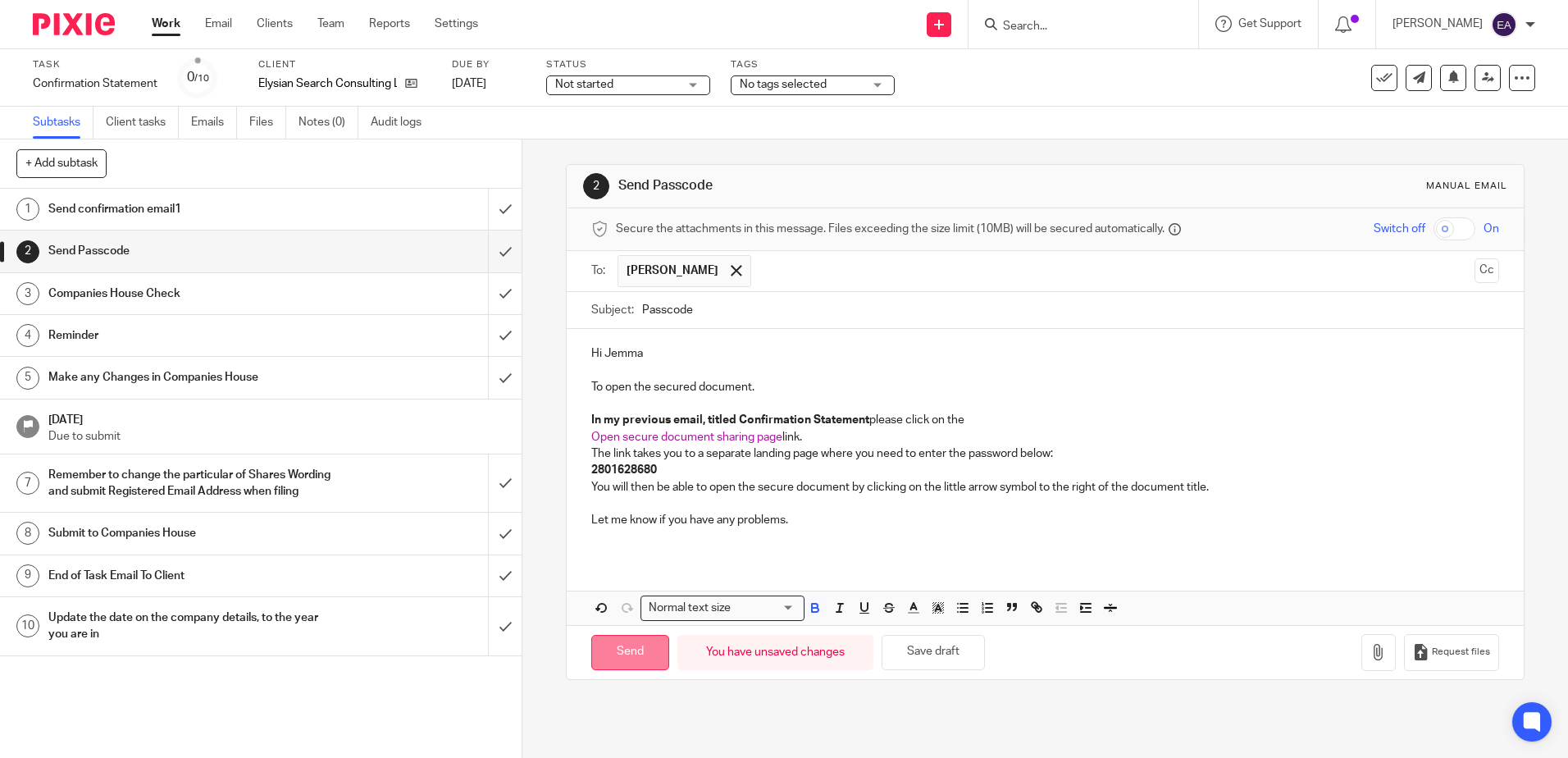
click at [615, 656] on input "Send" at bounding box center [630, 652] width 78 height 36
type input "Sent"
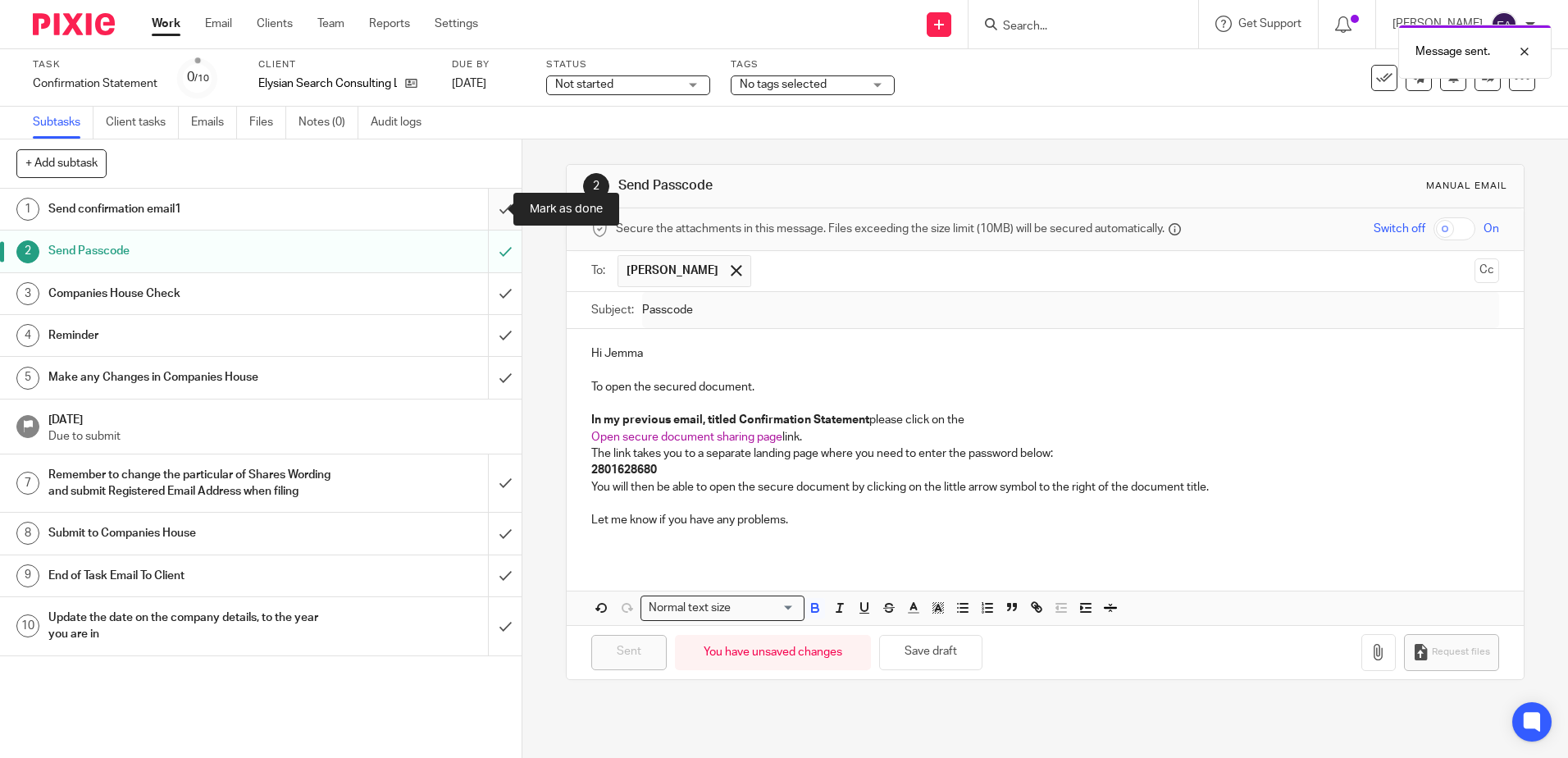
click at [477, 212] on input "submit" at bounding box center [261, 209] width 522 height 41
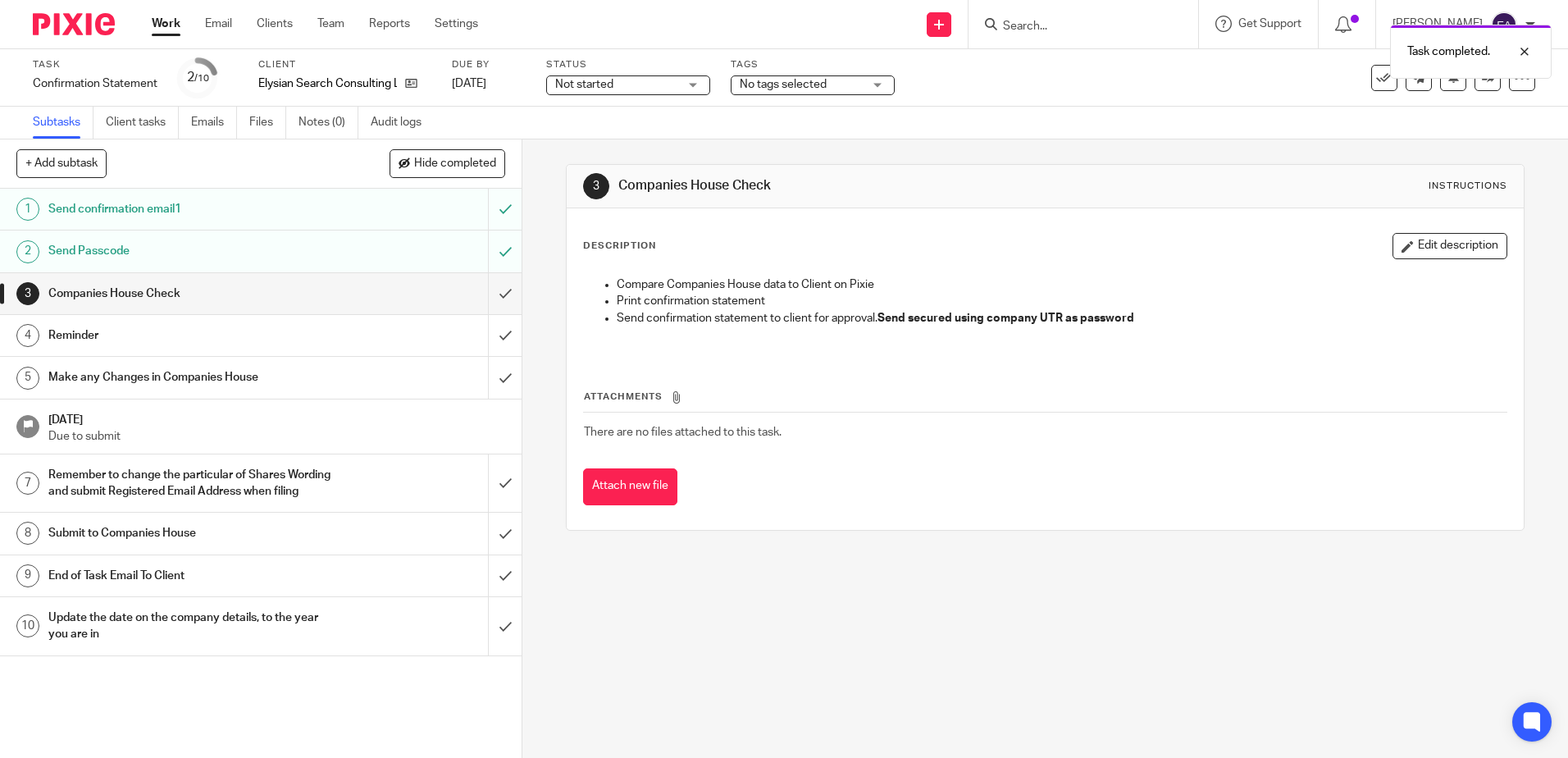
click at [213, 127] on link "Emails" at bounding box center [214, 123] width 45 height 32
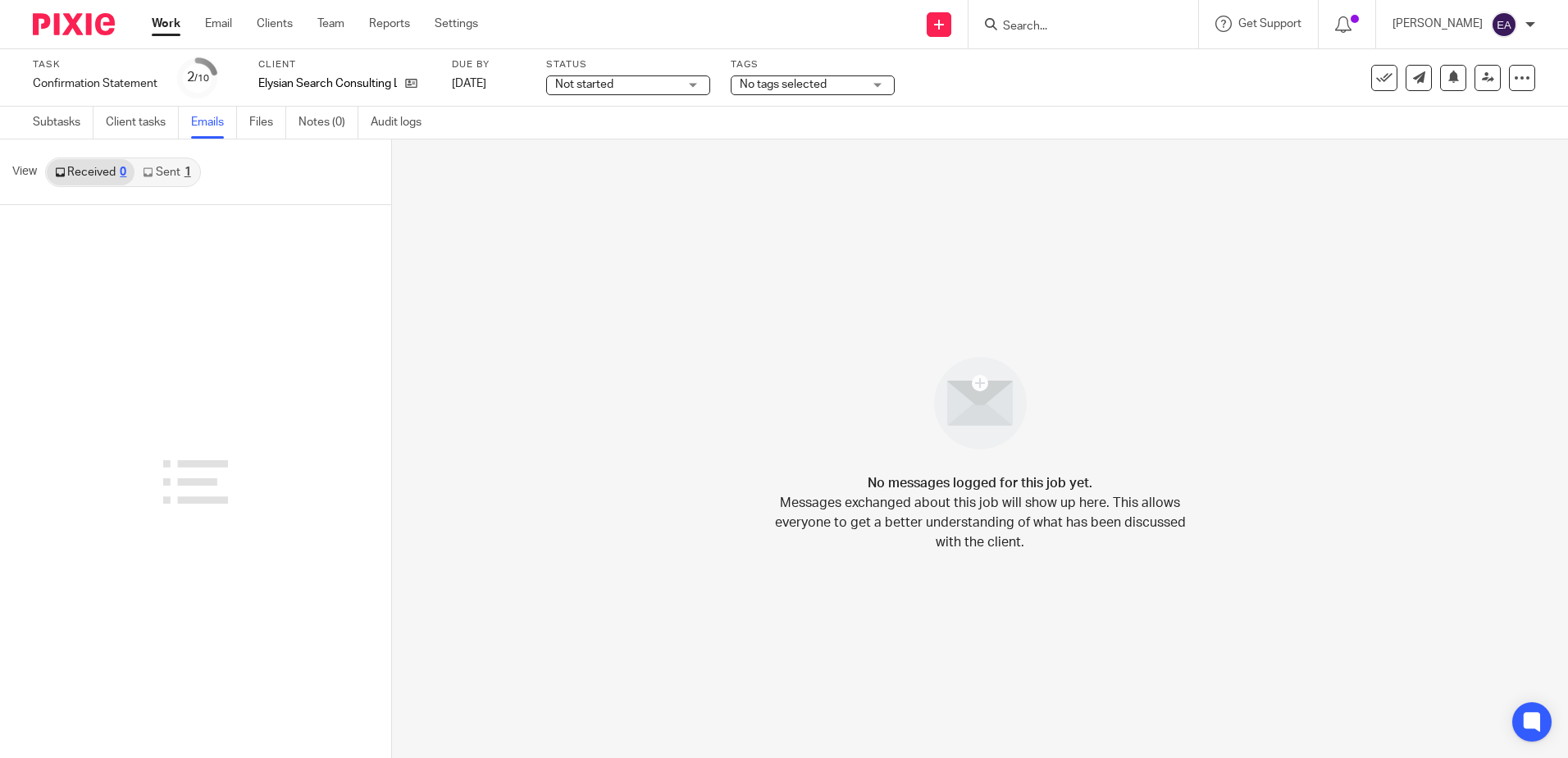
click at [174, 169] on link "Sent 1" at bounding box center [166, 172] width 64 height 27
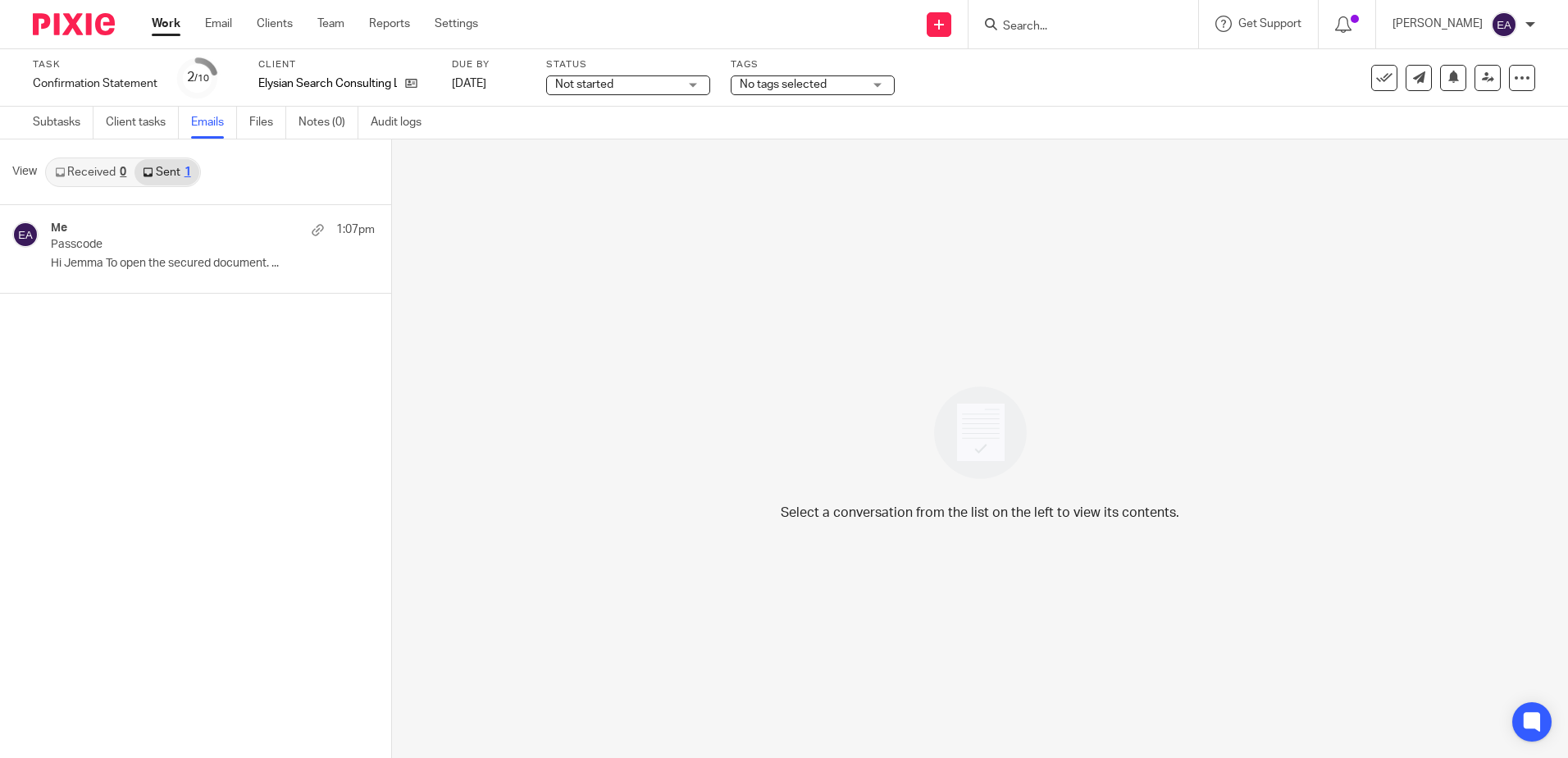
click at [99, 171] on link "Received 0" at bounding box center [90, 172] width 88 height 27
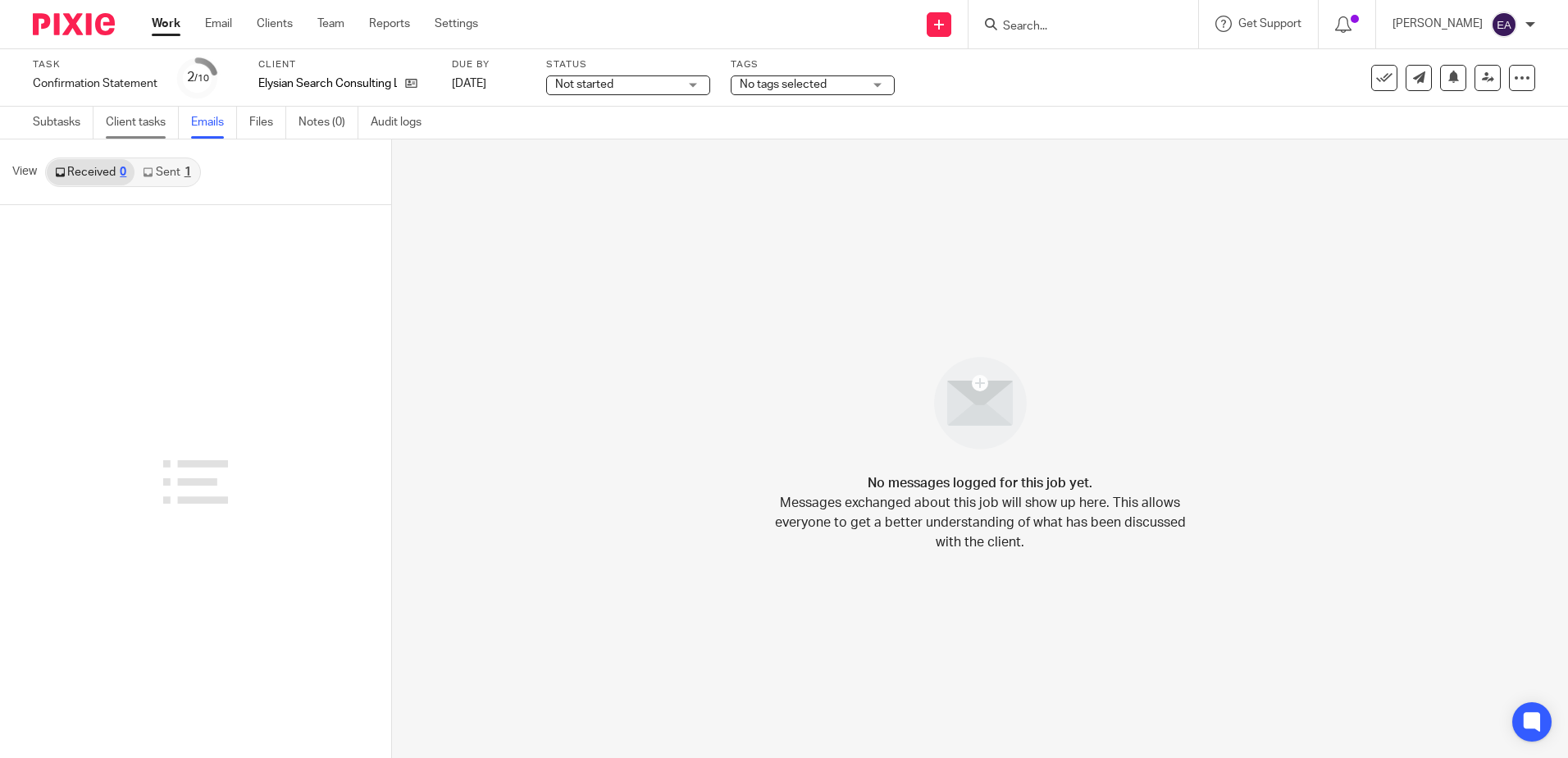
click at [123, 125] on link "Client tasks" at bounding box center [142, 123] width 73 height 32
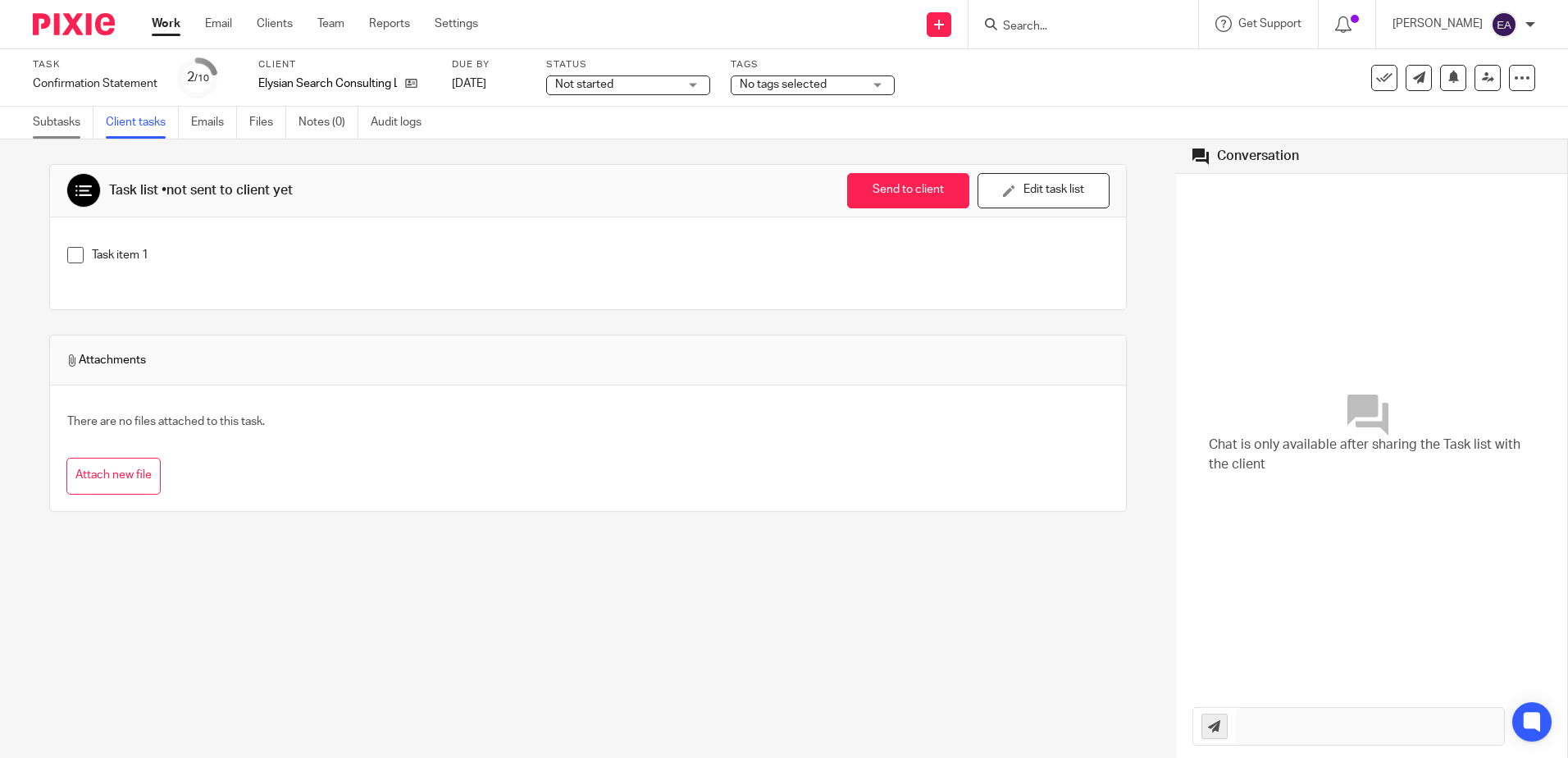
click at [60, 119] on link "Subtasks" at bounding box center [62, 123] width 60 height 32
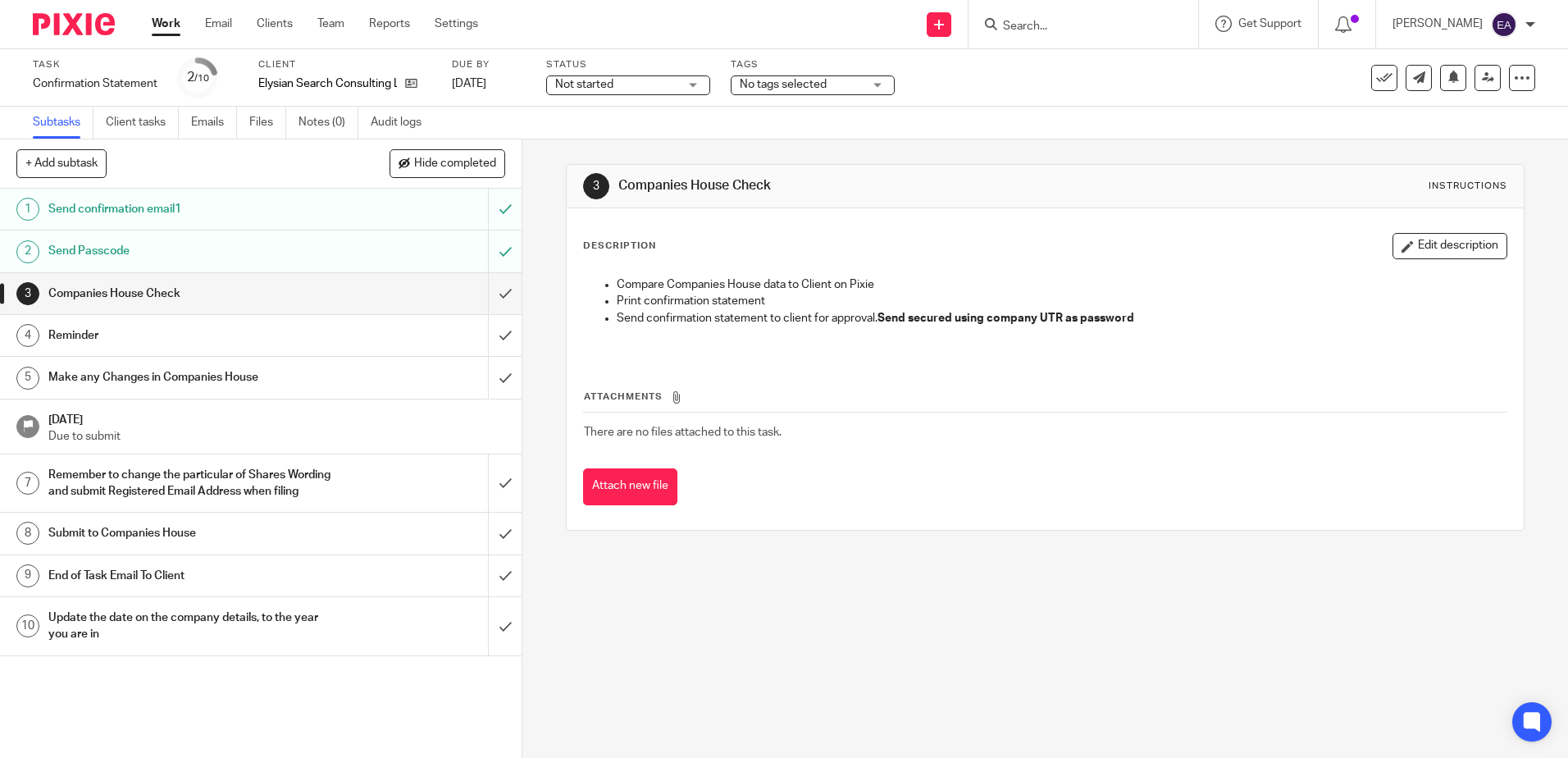
click at [147, 209] on h1 "Send confirmation email1" at bounding box center [189, 209] width 282 height 25
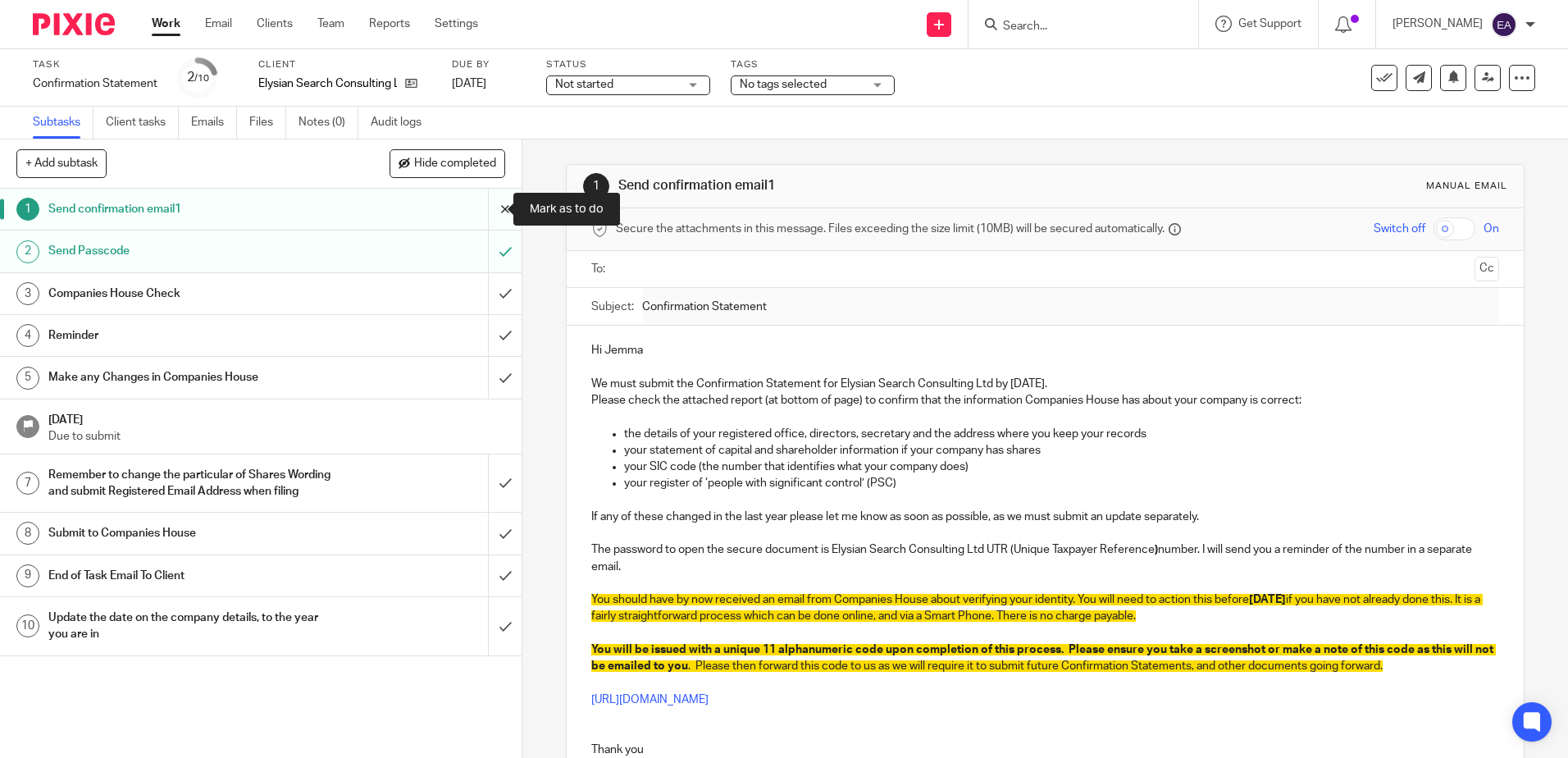
click at [479, 214] on input "submit" at bounding box center [261, 209] width 522 height 41
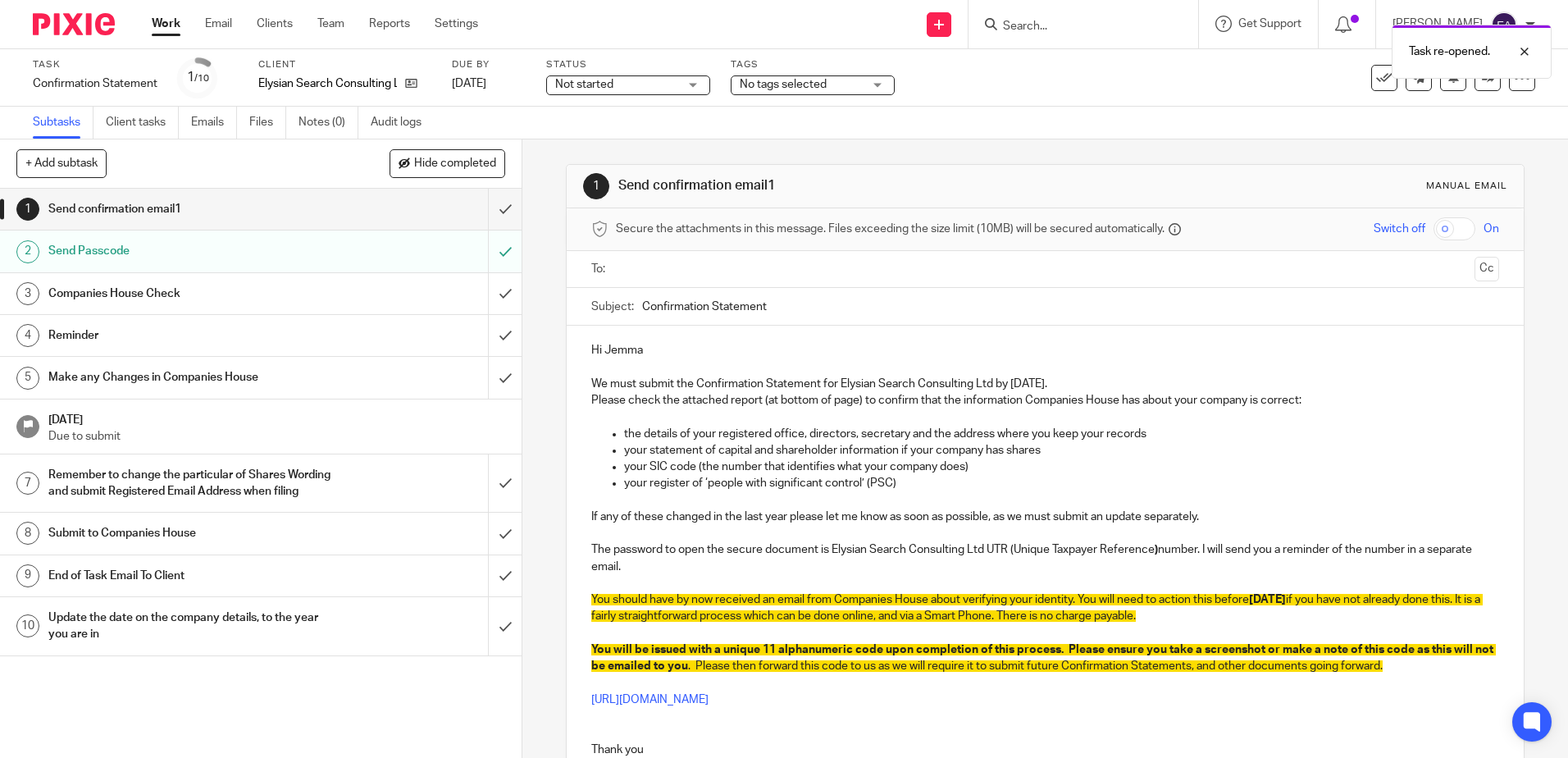
click at [1446, 228] on input "checkbox" at bounding box center [1454, 228] width 42 height 23
checkbox input "true"
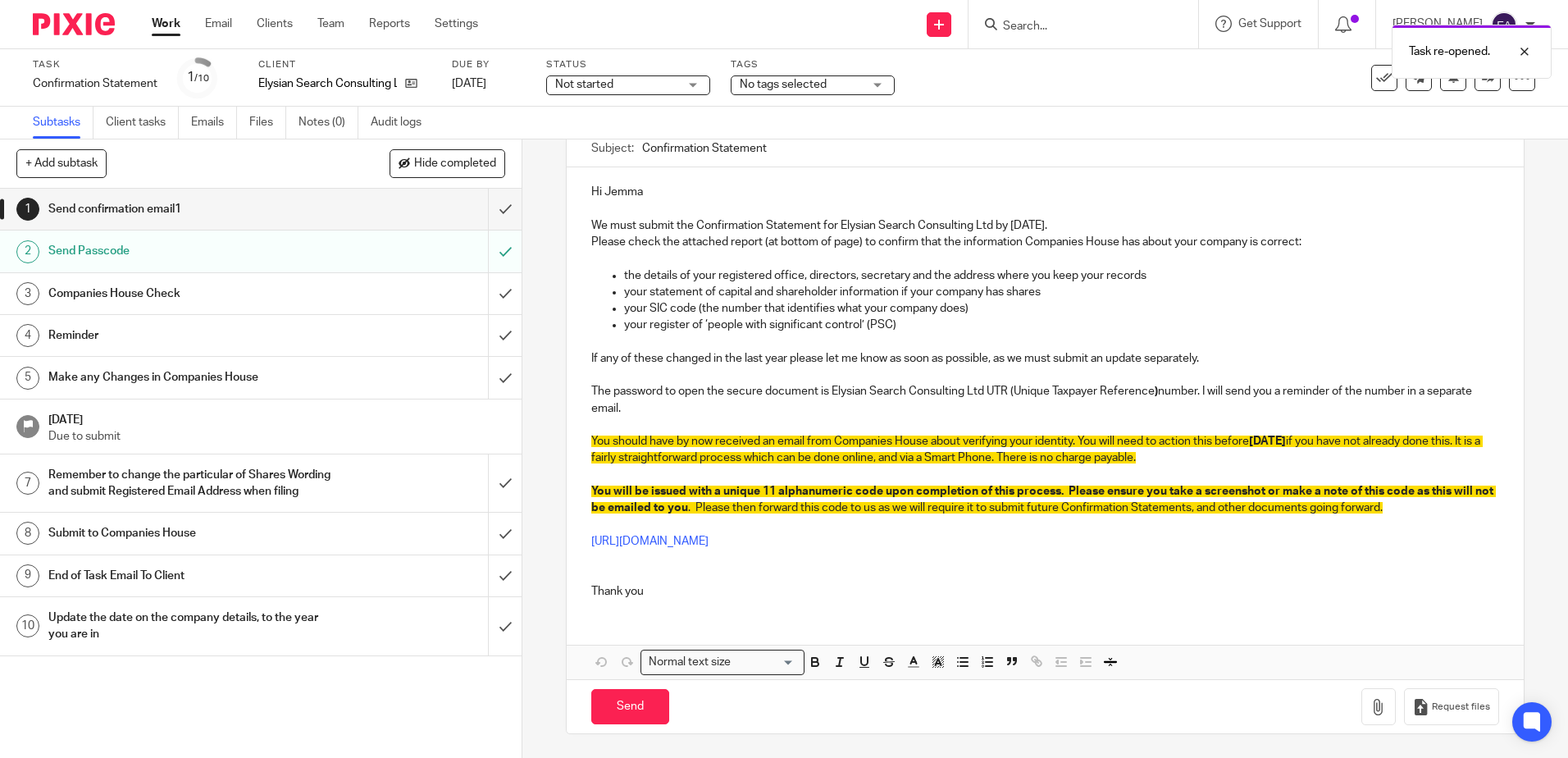
scroll to position [159, 0]
click at [1370, 709] on icon "button" at bounding box center [1378, 706] width 17 height 17
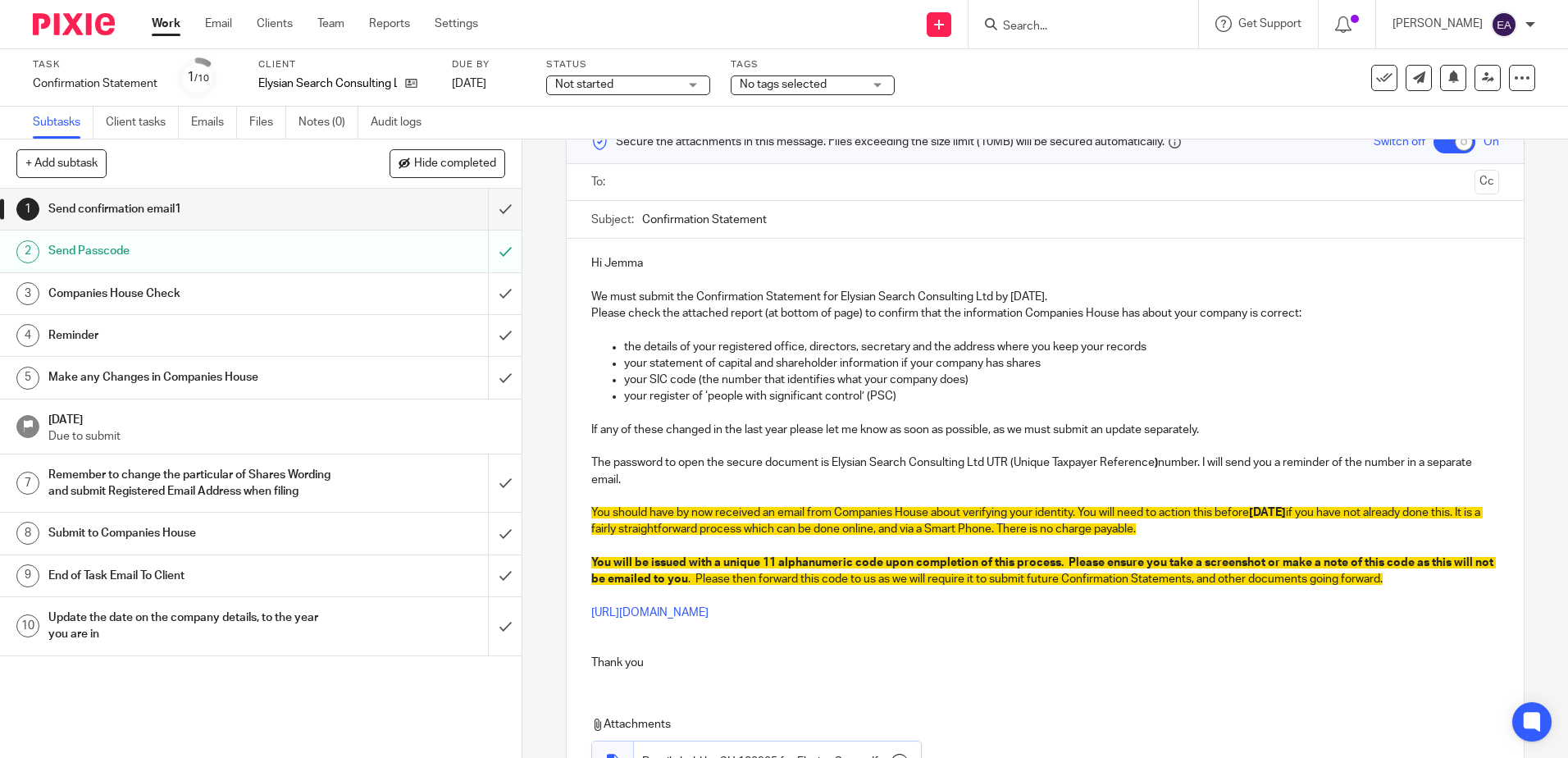
scroll to position [0, 0]
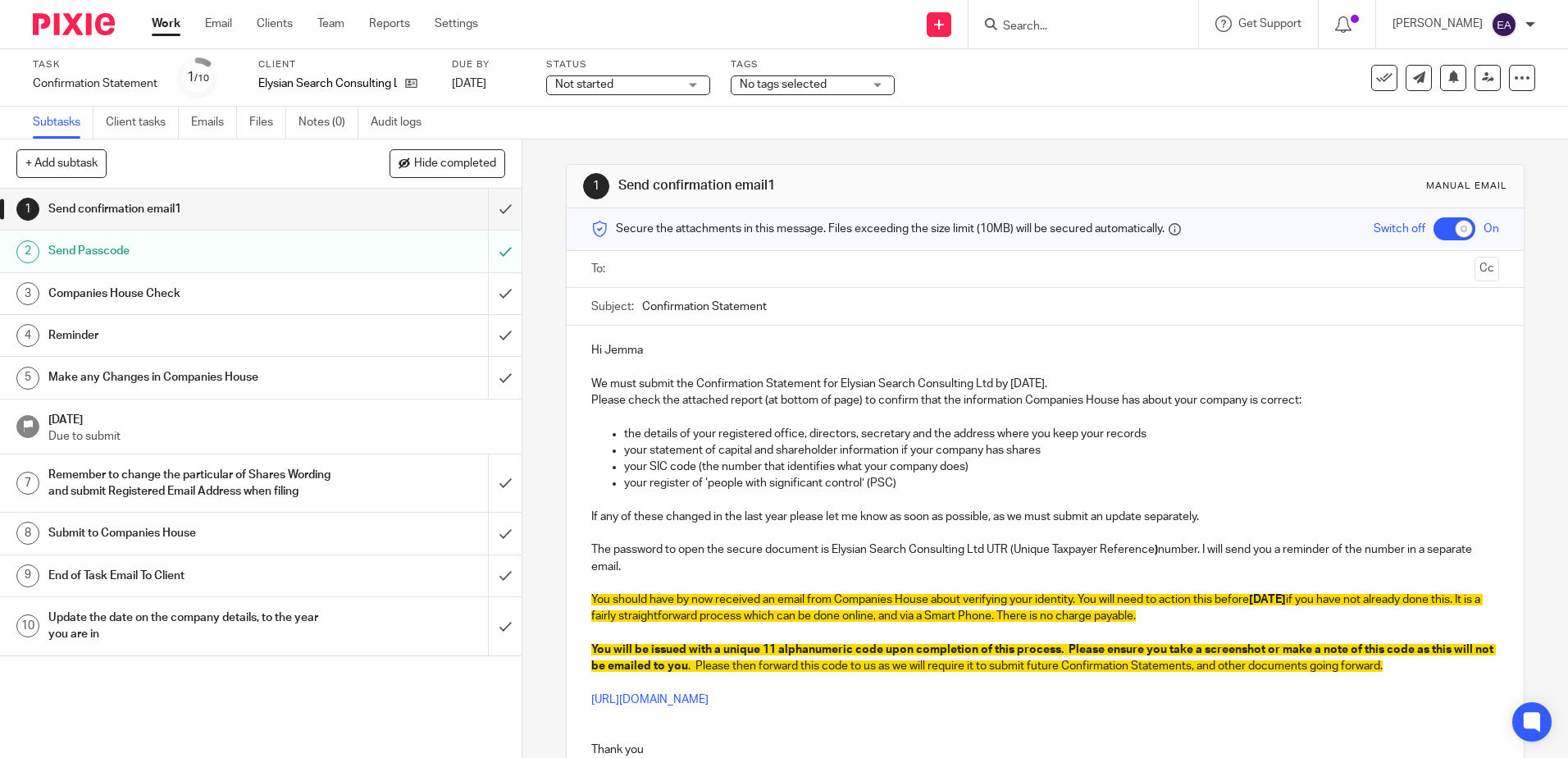
click at [769, 299] on input "Confirmation Statement" at bounding box center [1071, 305] width 856 height 37
type input "Confirmation Statement - Elysian Search Consulting Ltd"
click at [633, 269] on input "text" at bounding box center [1044, 269] width 845 height 19
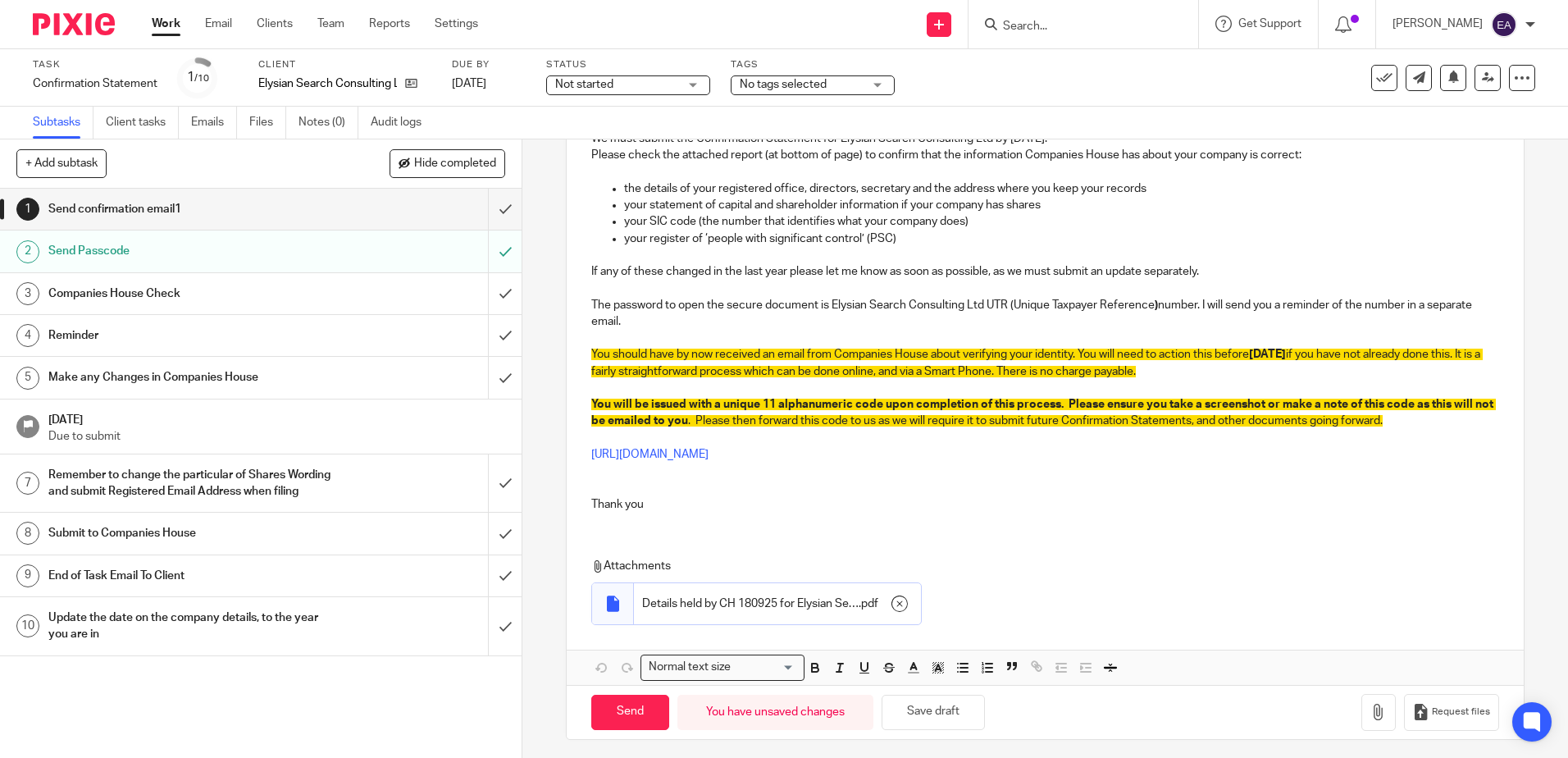
scroll to position [255, 0]
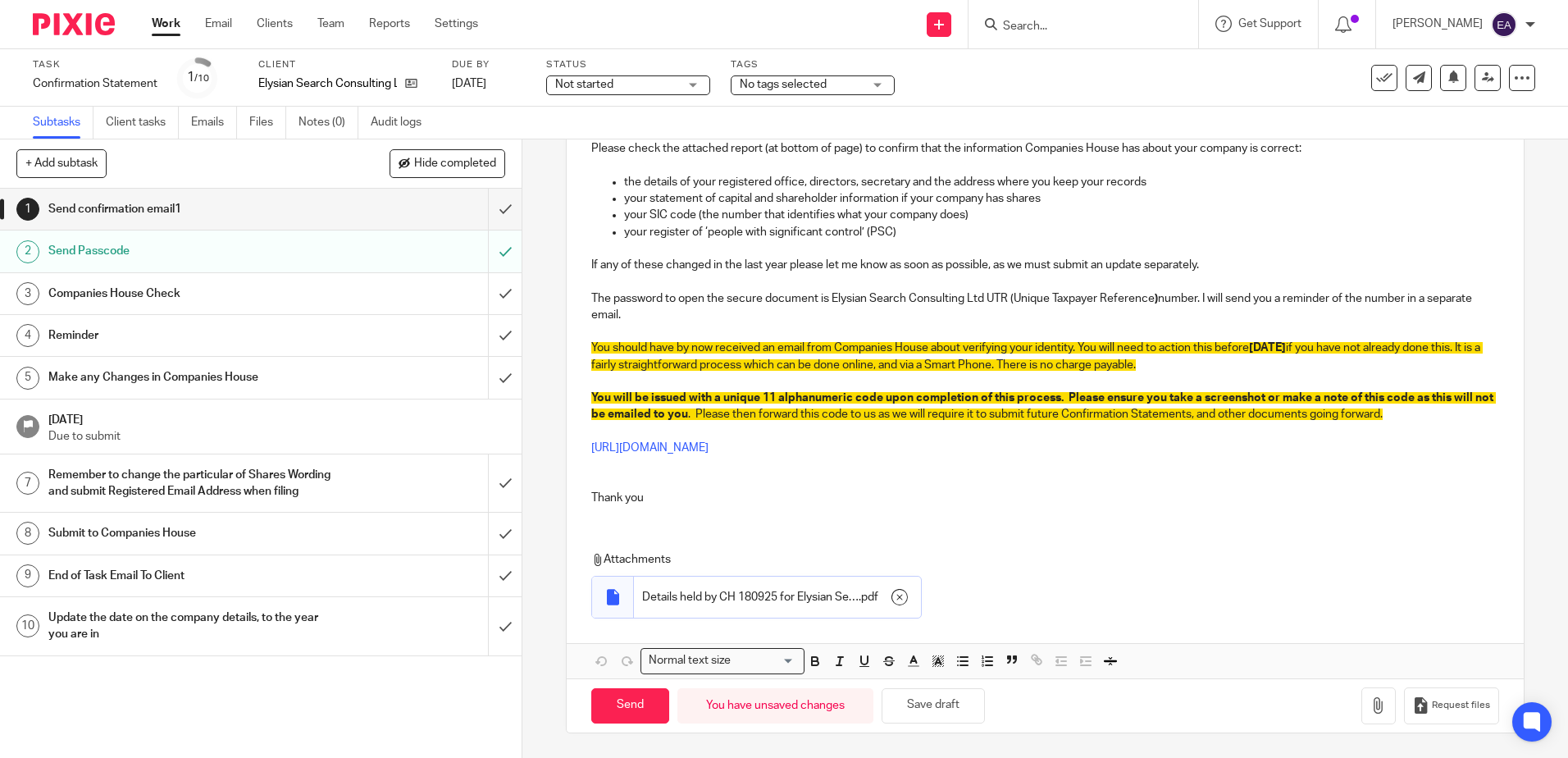
click at [635, 524] on div "Hi Jemma We must submit the Confirmation Statement for Elysian Search Consultin…" at bounding box center [1044, 376] width 956 height 604
click at [594, 517] on div "Hi Jemma We must submit the Confirmation Statement for Elysian Search Consultin…" at bounding box center [1044, 296] width 956 height 445
click at [643, 503] on p "Thank you" at bounding box center [1045, 497] width 908 height 17
click at [629, 715] on input "Send" at bounding box center [630, 706] width 78 height 36
checkbox input "false"
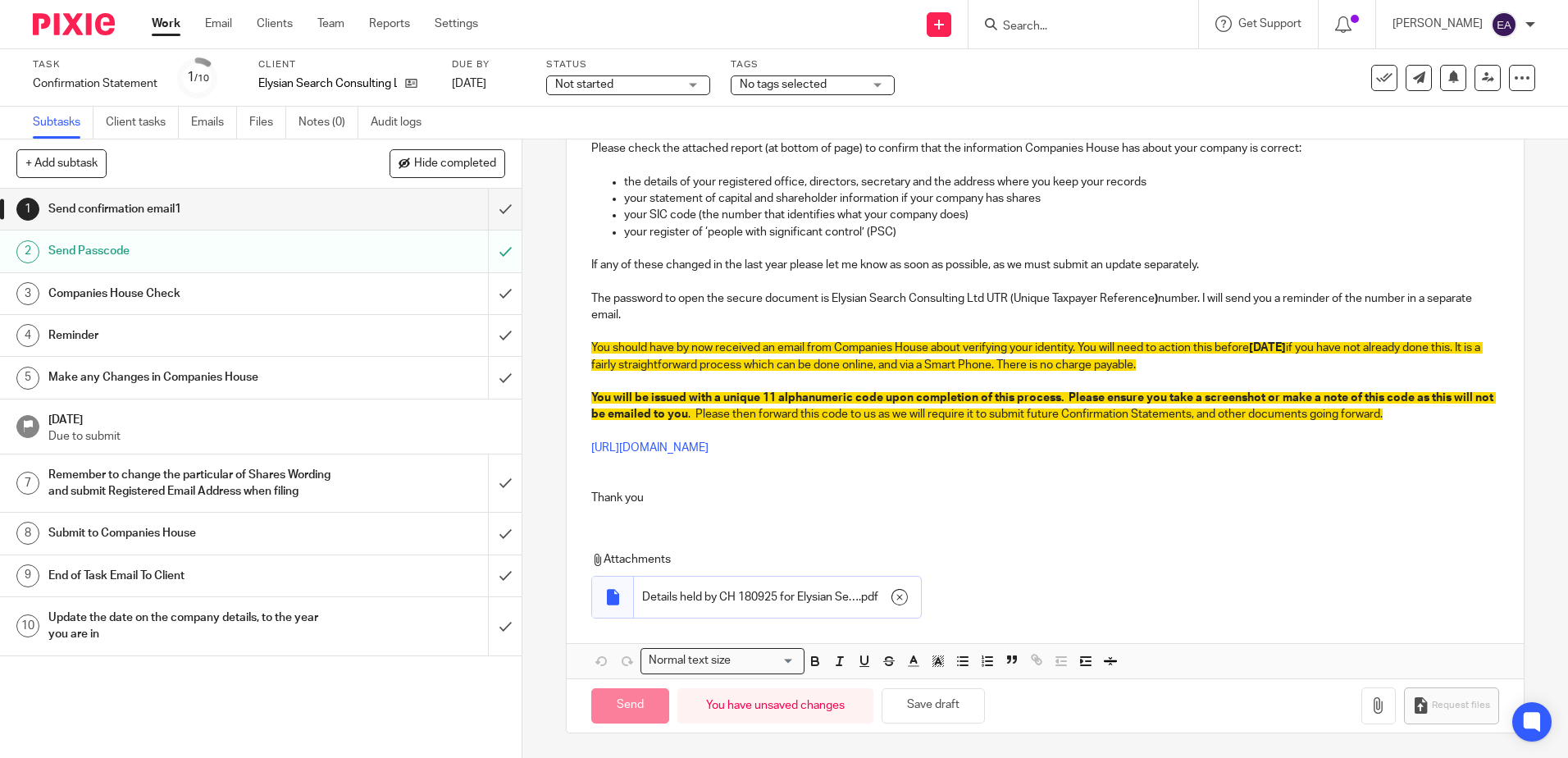
type input "Sent"
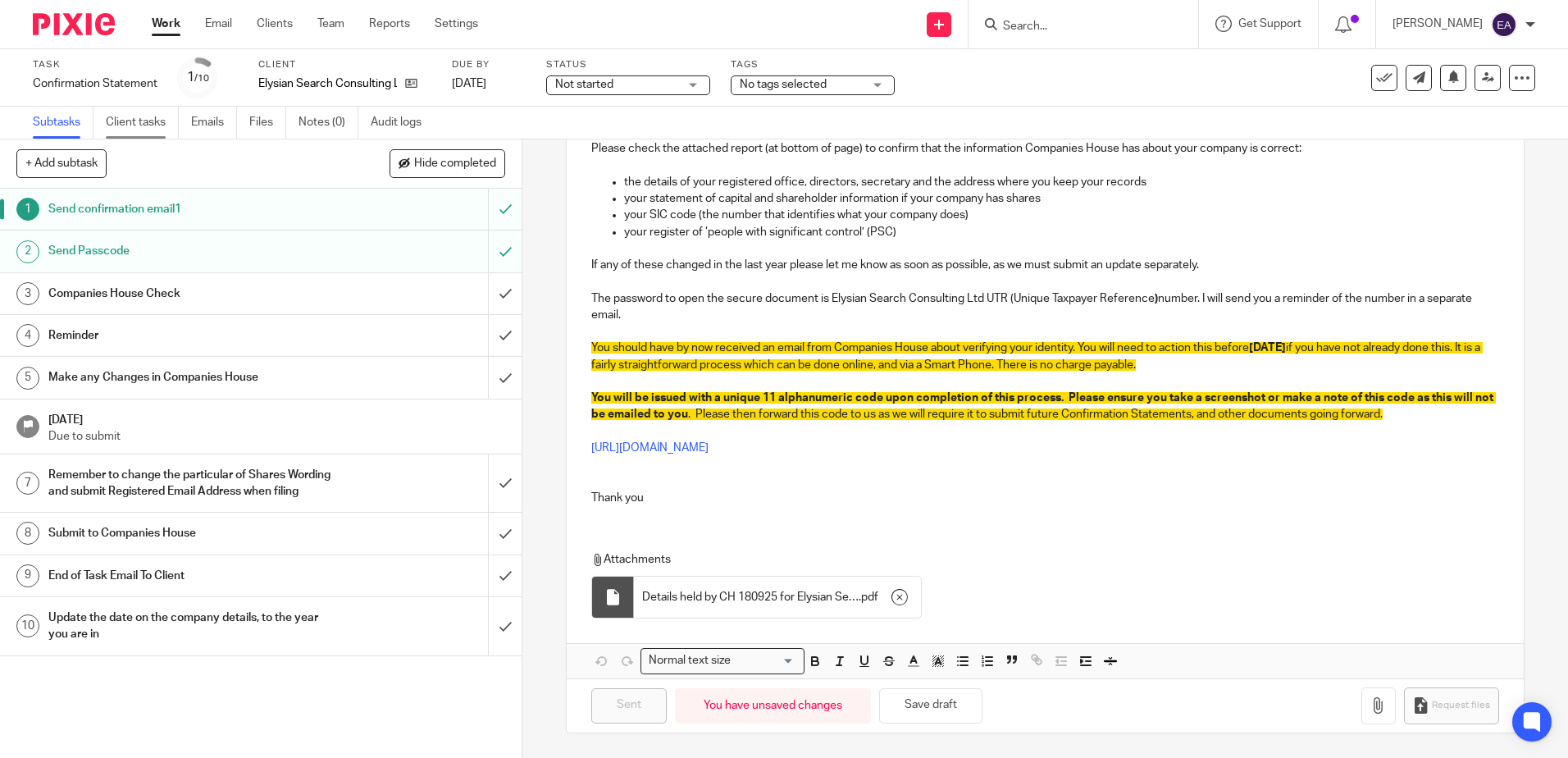
click at [147, 122] on link "Client tasks" at bounding box center [142, 123] width 73 height 32
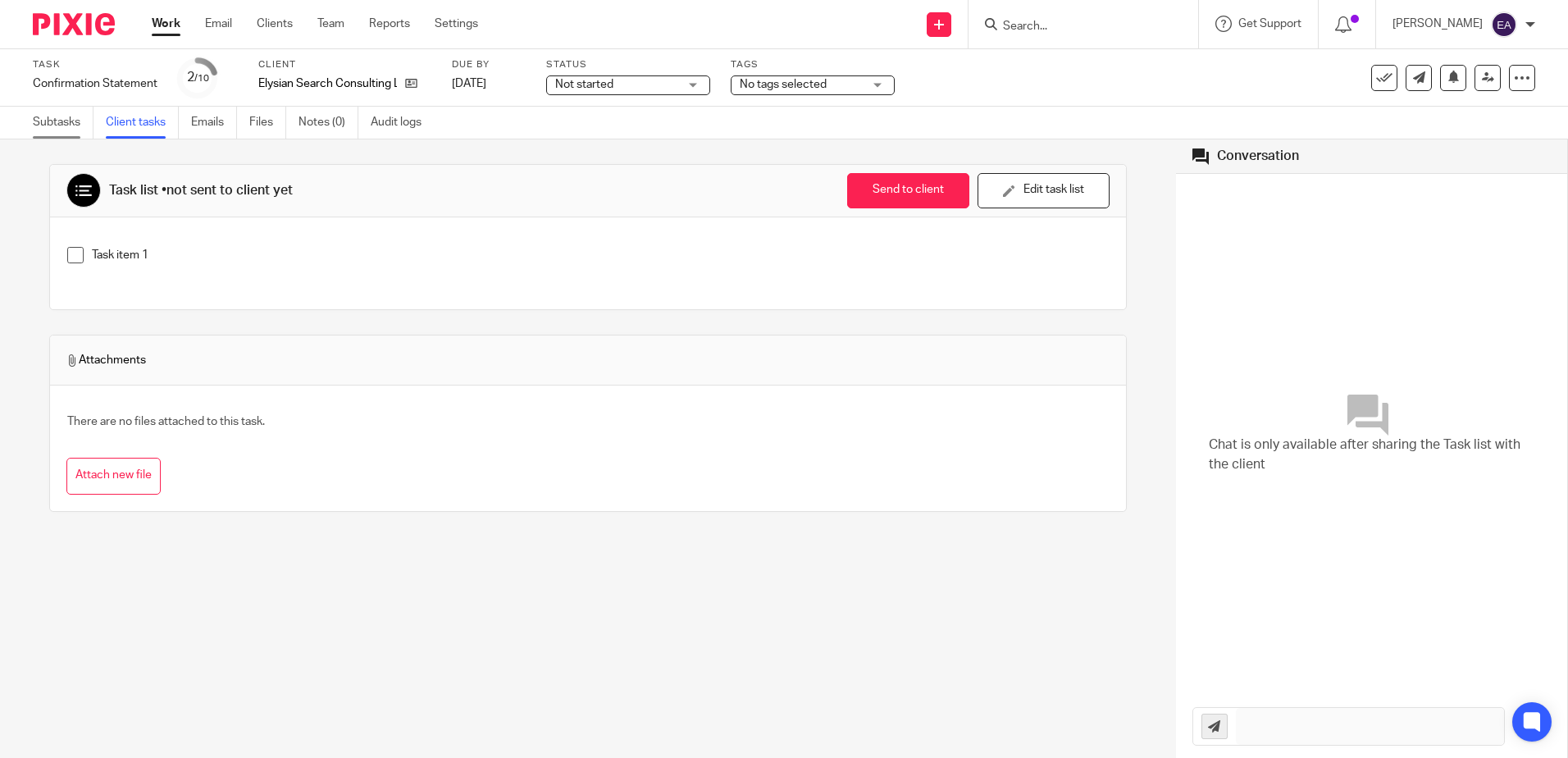
click at [62, 122] on link "Subtasks" at bounding box center [62, 123] width 60 height 32
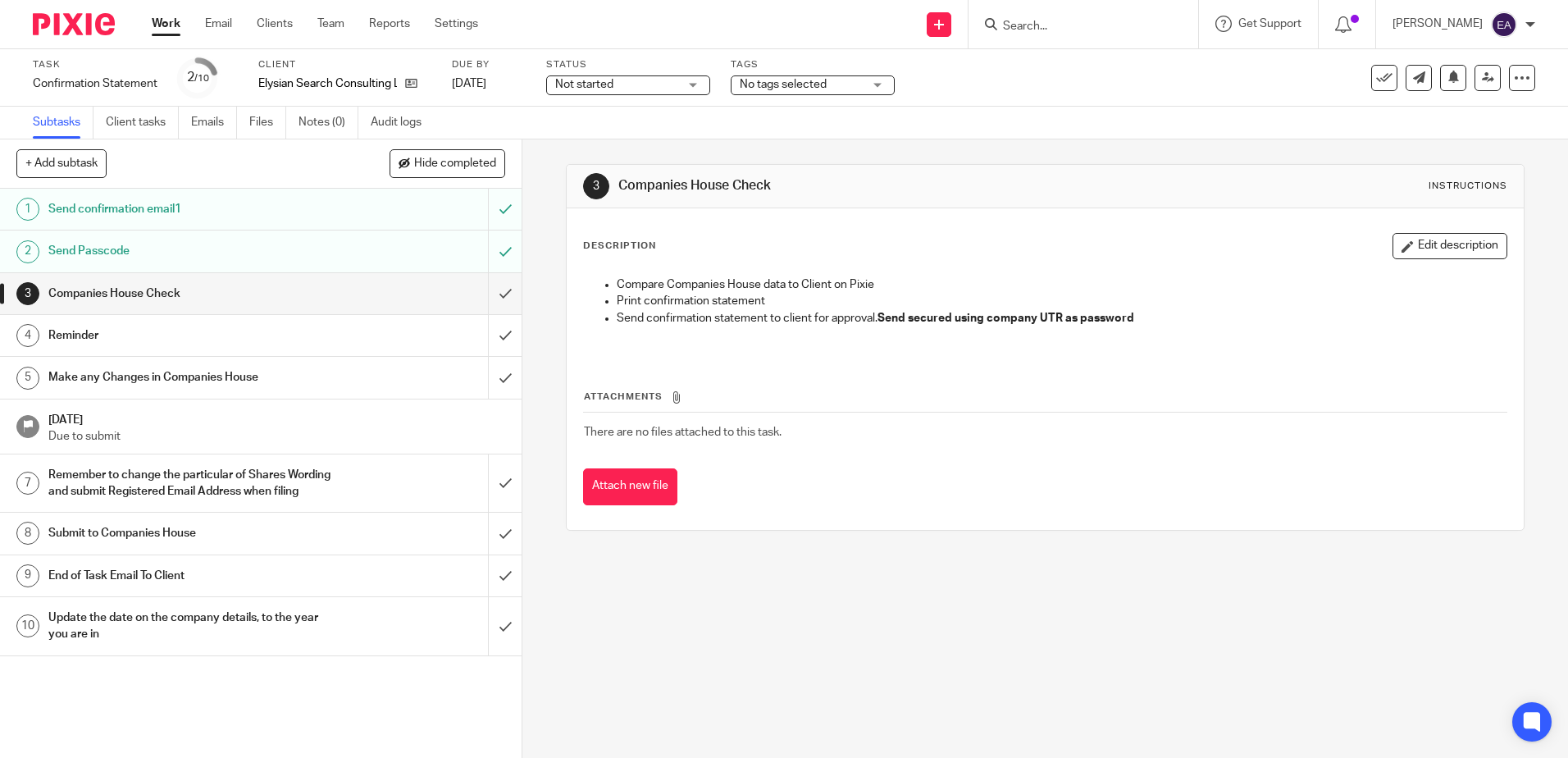
click at [701, 82] on div "Not started Not started" at bounding box center [629, 85] width 164 height 20
click at [666, 140] on li "In progress" at bounding box center [629, 144] width 162 height 34
click at [851, 79] on span "No tags selected" at bounding box center [801, 84] width 123 height 17
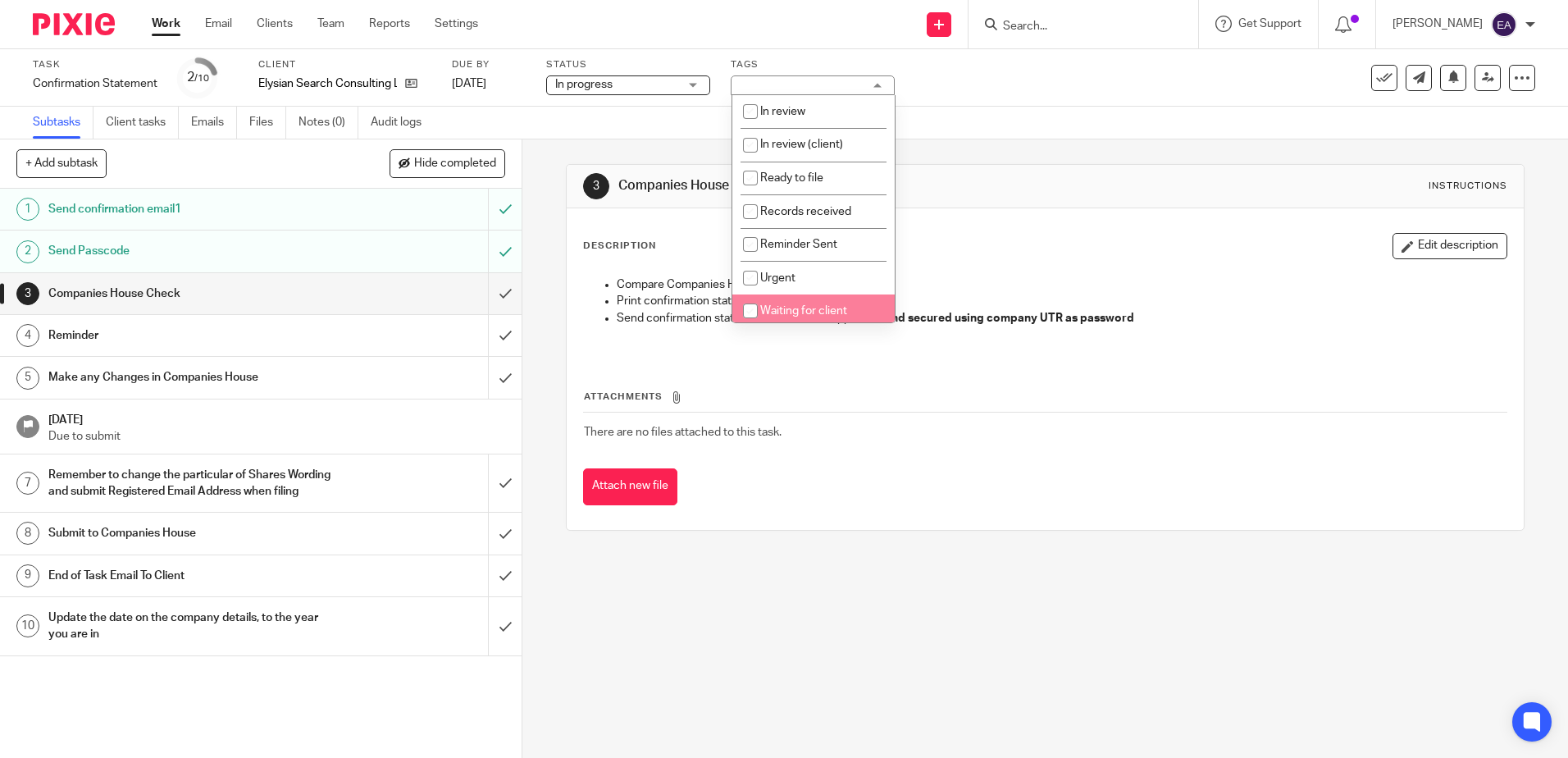
click at [820, 300] on li "Waiting for client" at bounding box center [814, 311] width 162 height 34
checkbox input "true"
click at [413, 75] on link at bounding box center [407, 83] width 21 height 17
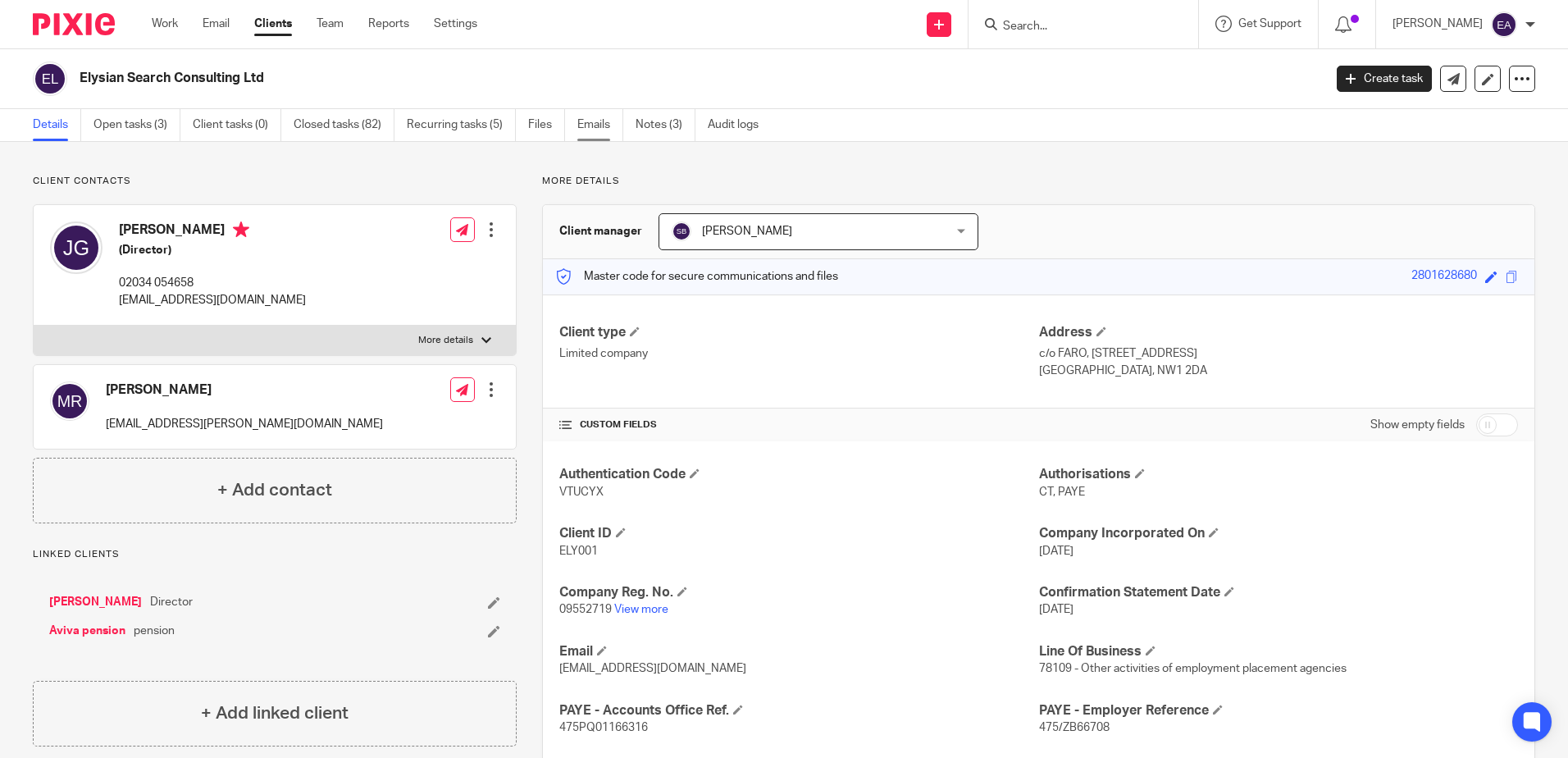
click at [593, 122] on link "Emails" at bounding box center [600, 125] width 45 height 32
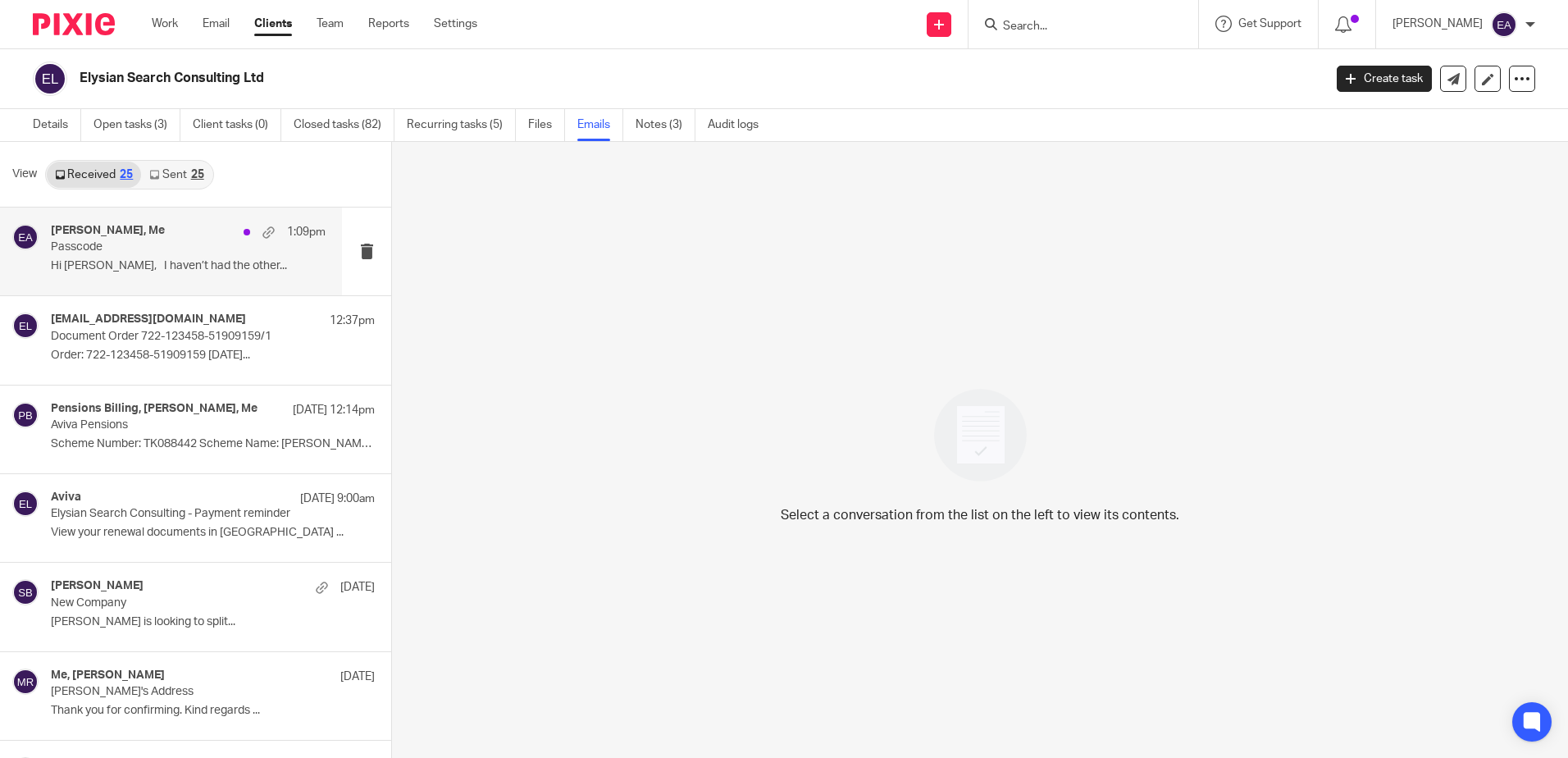
click at [145, 267] on p "Hi [PERSON_NAME], I haven’t had the other..." at bounding box center [188, 266] width 275 height 14
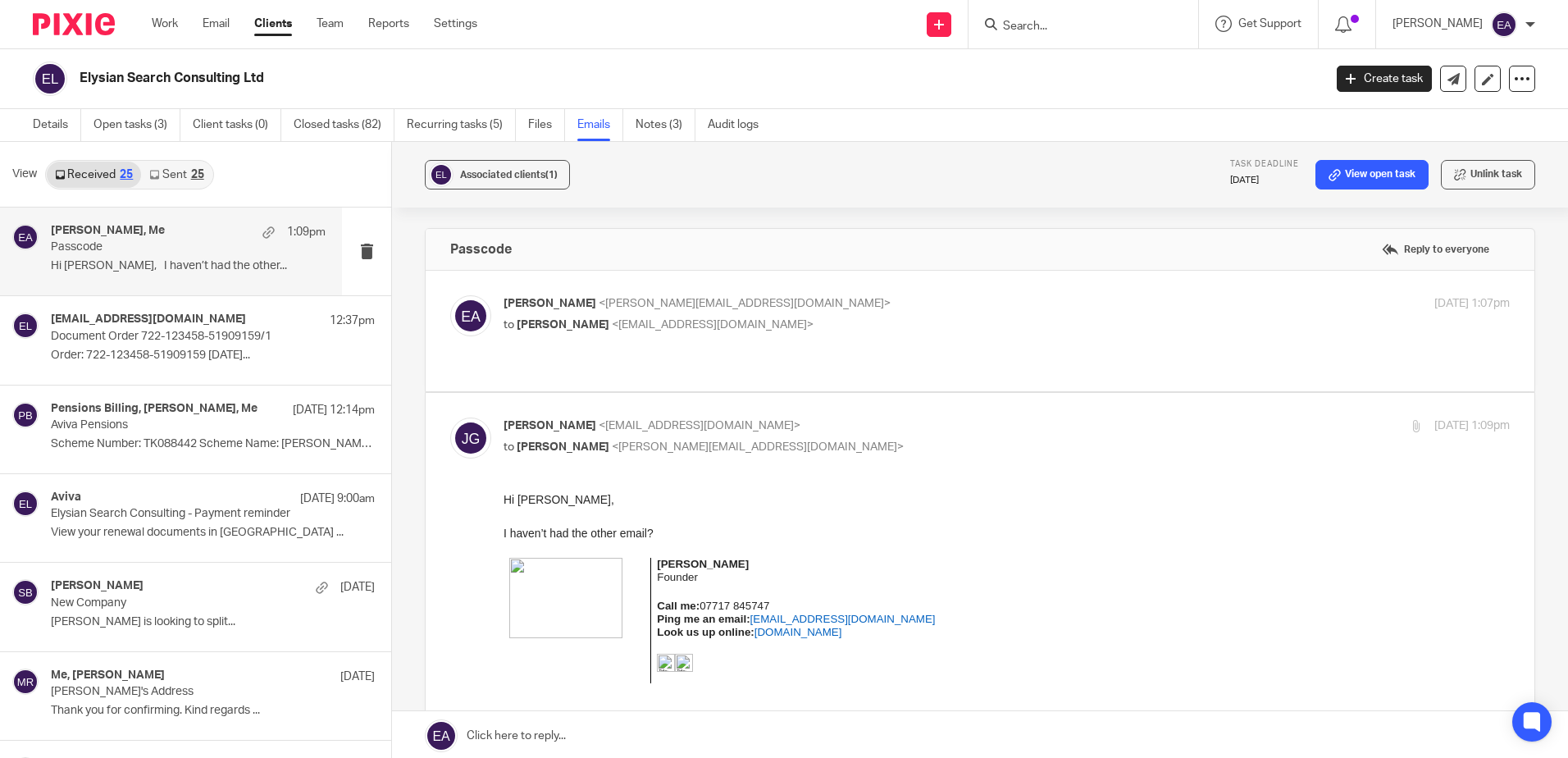
click at [176, 180] on link "Sent 25" at bounding box center [176, 174] width 70 height 27
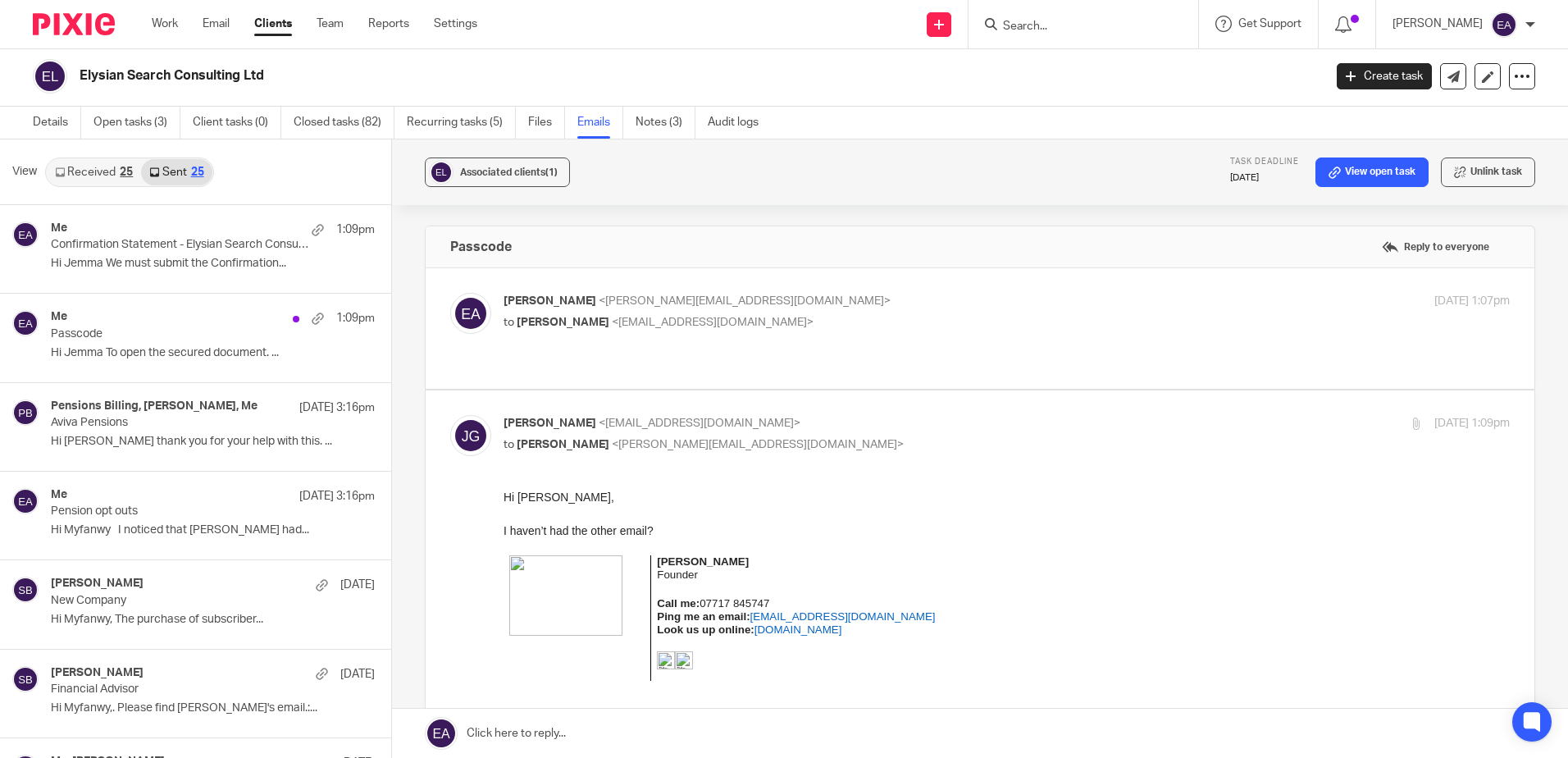
click at [109, 175] on link "Received 25" at bounding box center [93, 172] width 94 height 27
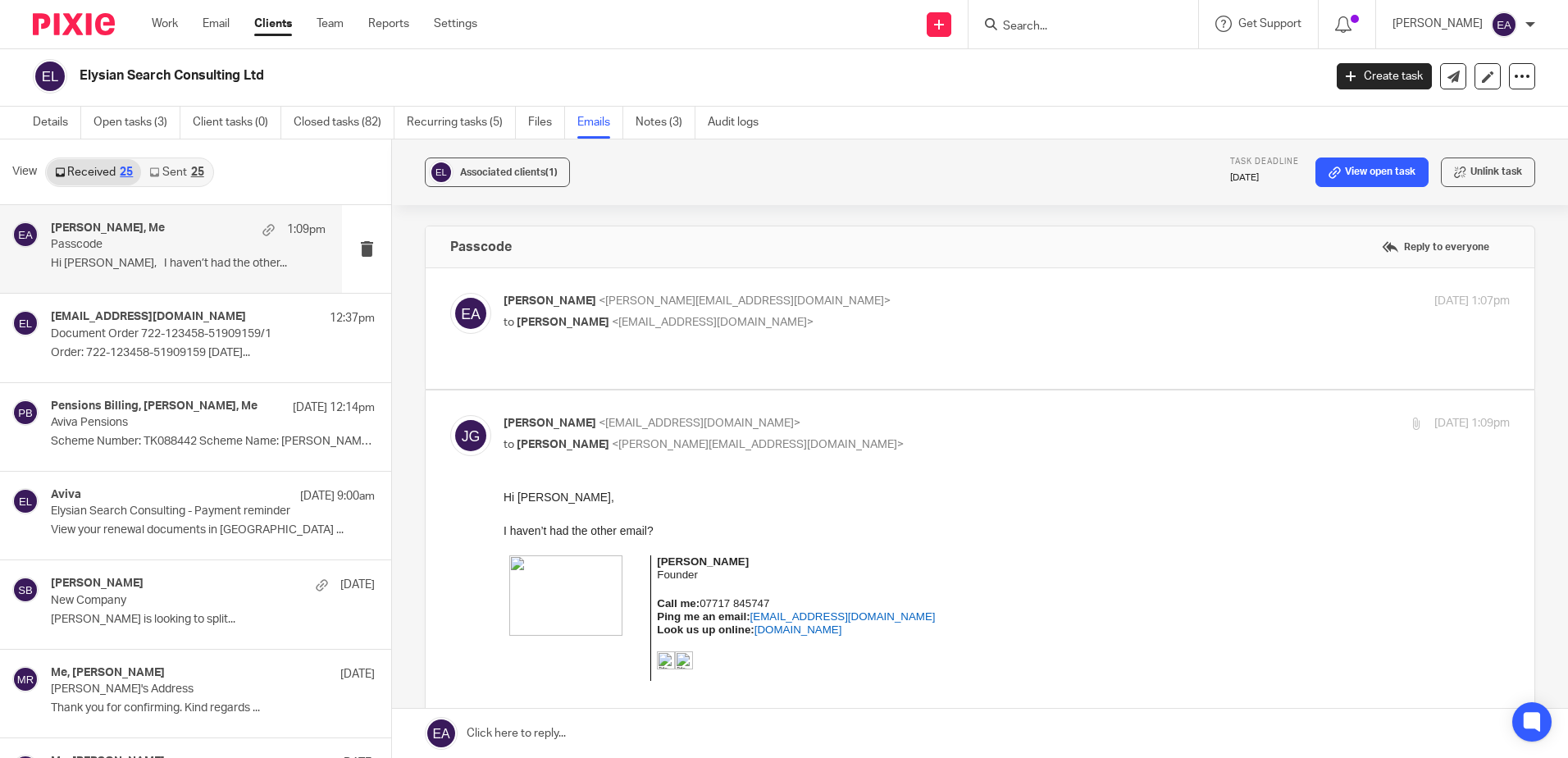
click at [104, 258] on p "Hi [PERSON_NAME], I haven’t had the other..." at bounding box center [188, 264] width 275 height 14
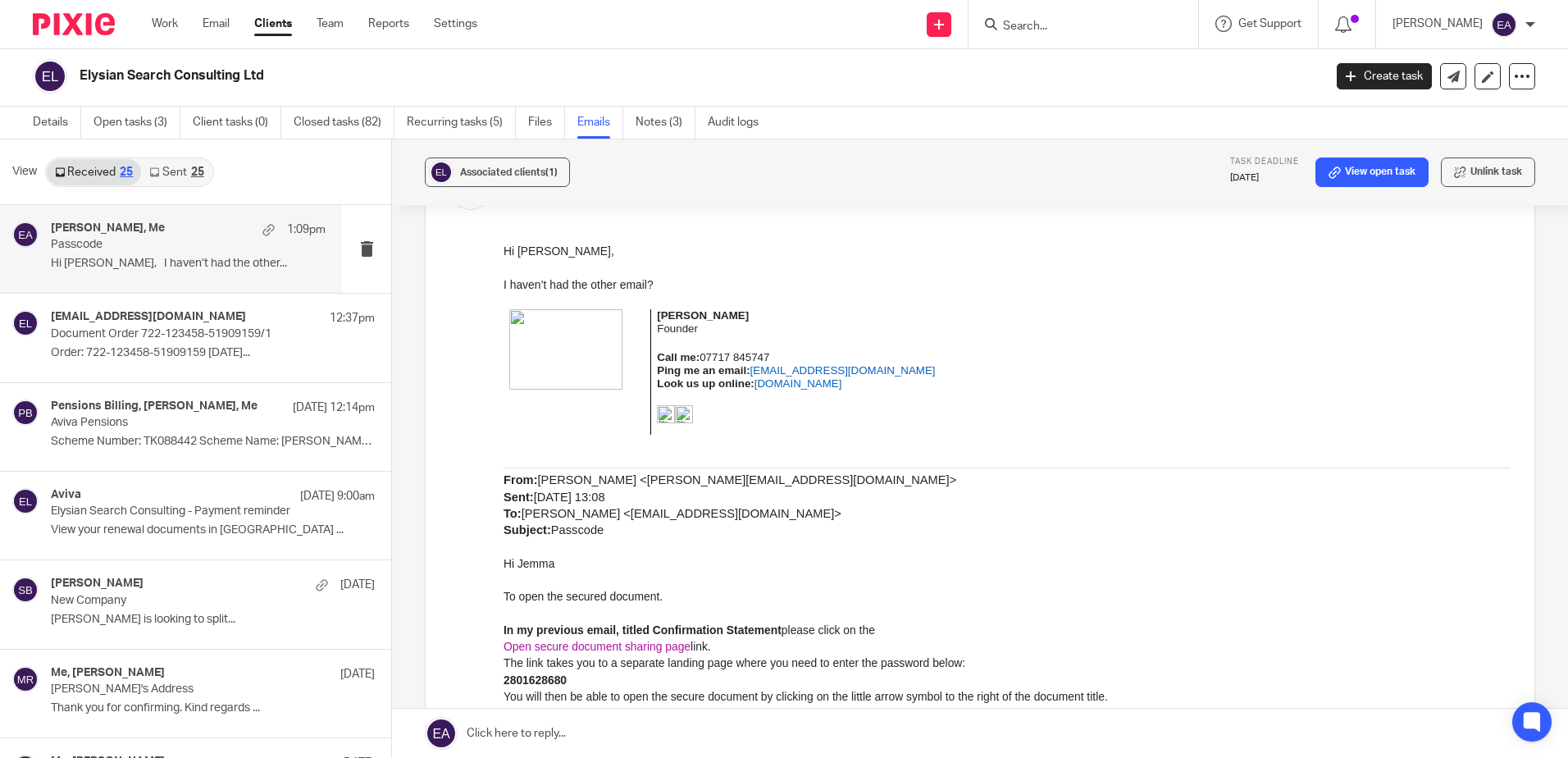
drag, startPoint x: 545, startPoint y: 735, endPoint x: 556, endPoint y: 737, distance: 11.2
click at [546, 735] on link at bounding box center [981, 733] width 1176 height 49
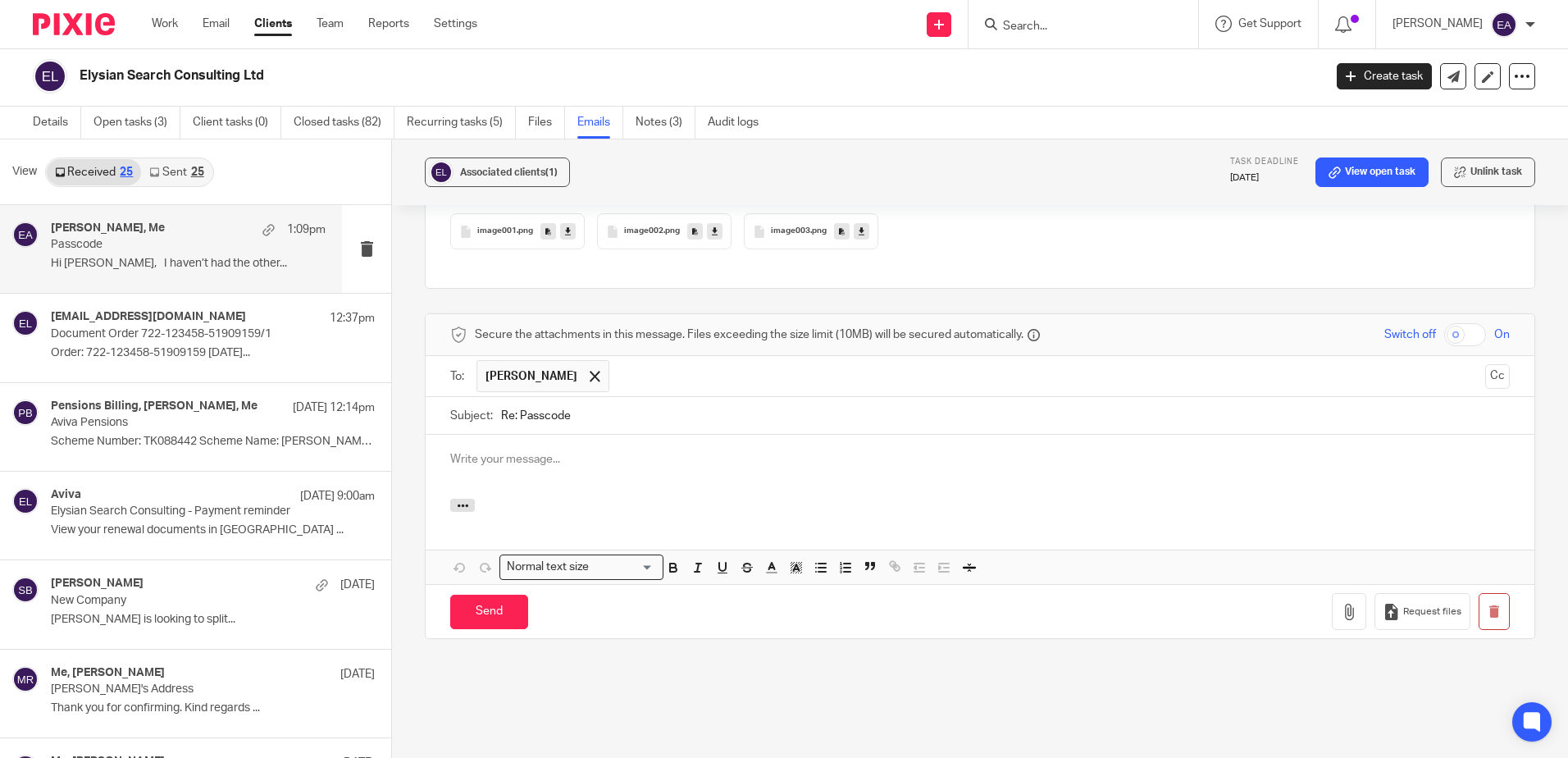
scroll to position [0, 0]
click at [540, 451] on p at bounding box center [980, 459] width 1060 height 17
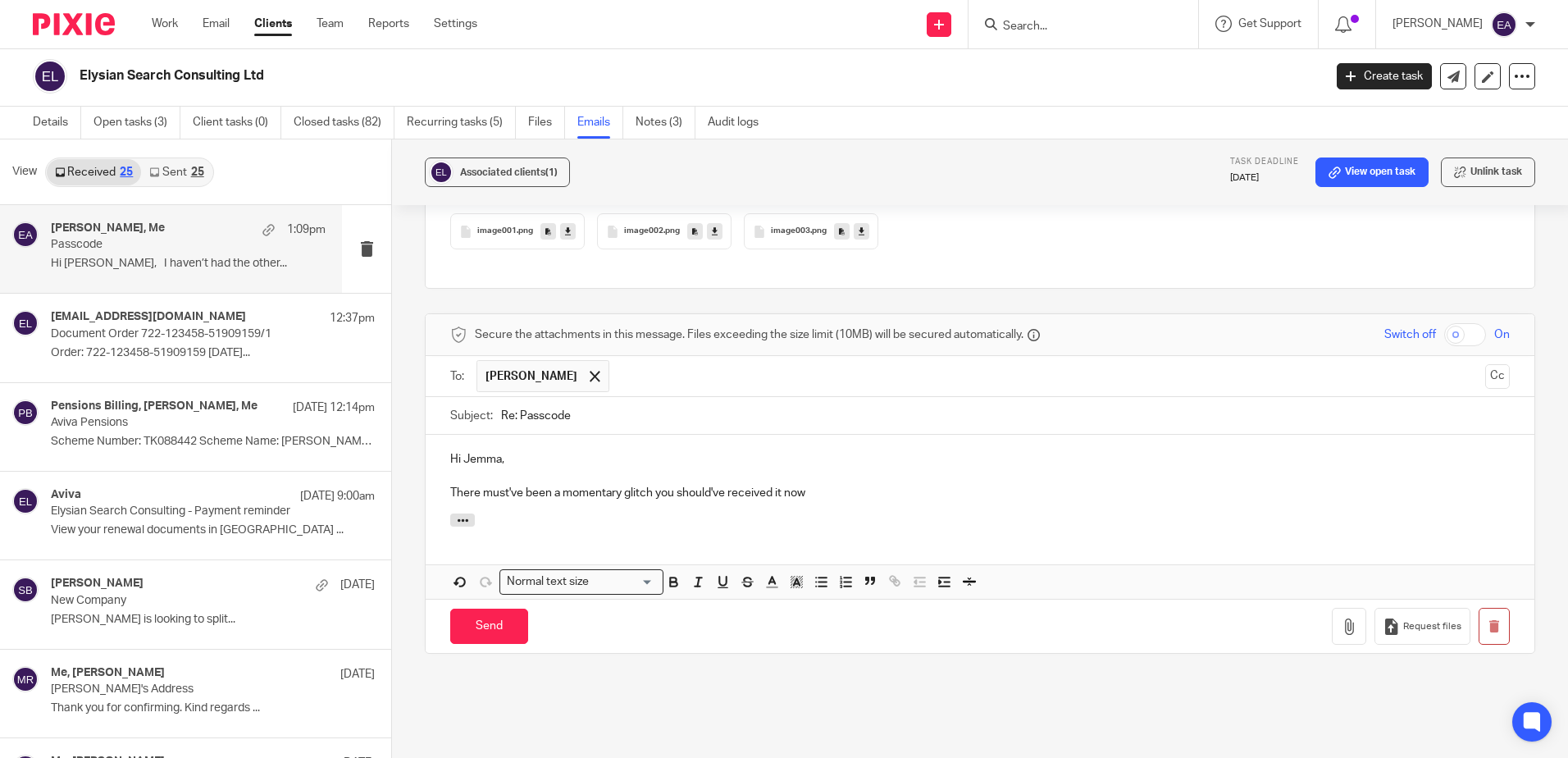
click at [653, 484] on p "There must've been a momentary glitch you should've received it now" at bounding box center [980, 492] width 1060 height 17
drag, startPoint x: 982, startPoint y: 461, endPoint x: 962, endPoint y: 461, distance: 20.0
click at [962, 484] on p "There must've been a momentary glitch and the passcode email went out quicker t…" at bounding box center [980, 492] width 1060 height 17
click at [1131, 484] on p "There must've been a momentary glitch and the passcode email went out quicker t…" at bounding box center [980, 492] width 1060 height 17
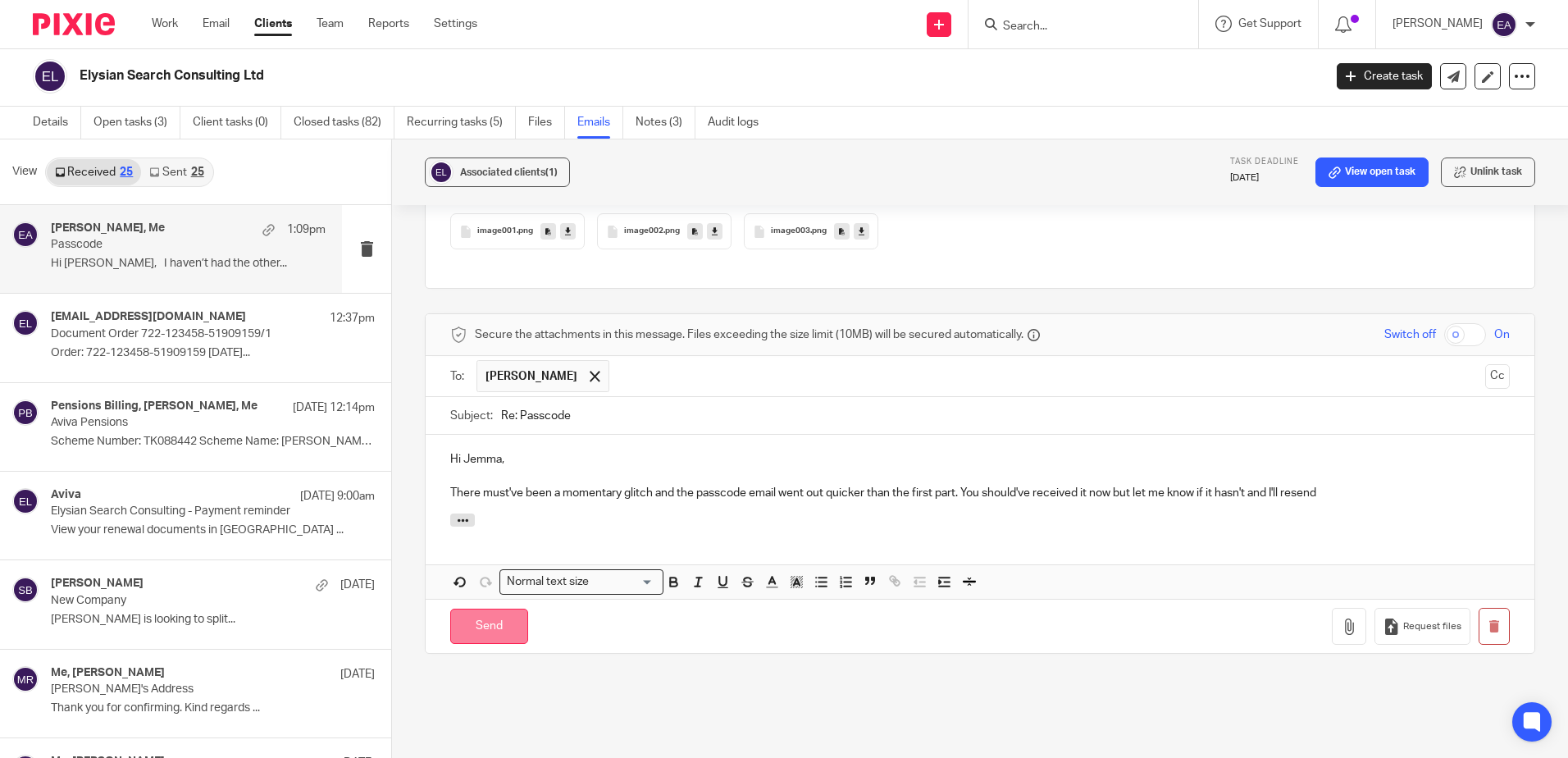
click at [472, 609] on input "Send" at bounding box center [488, 627] width 78 height 36
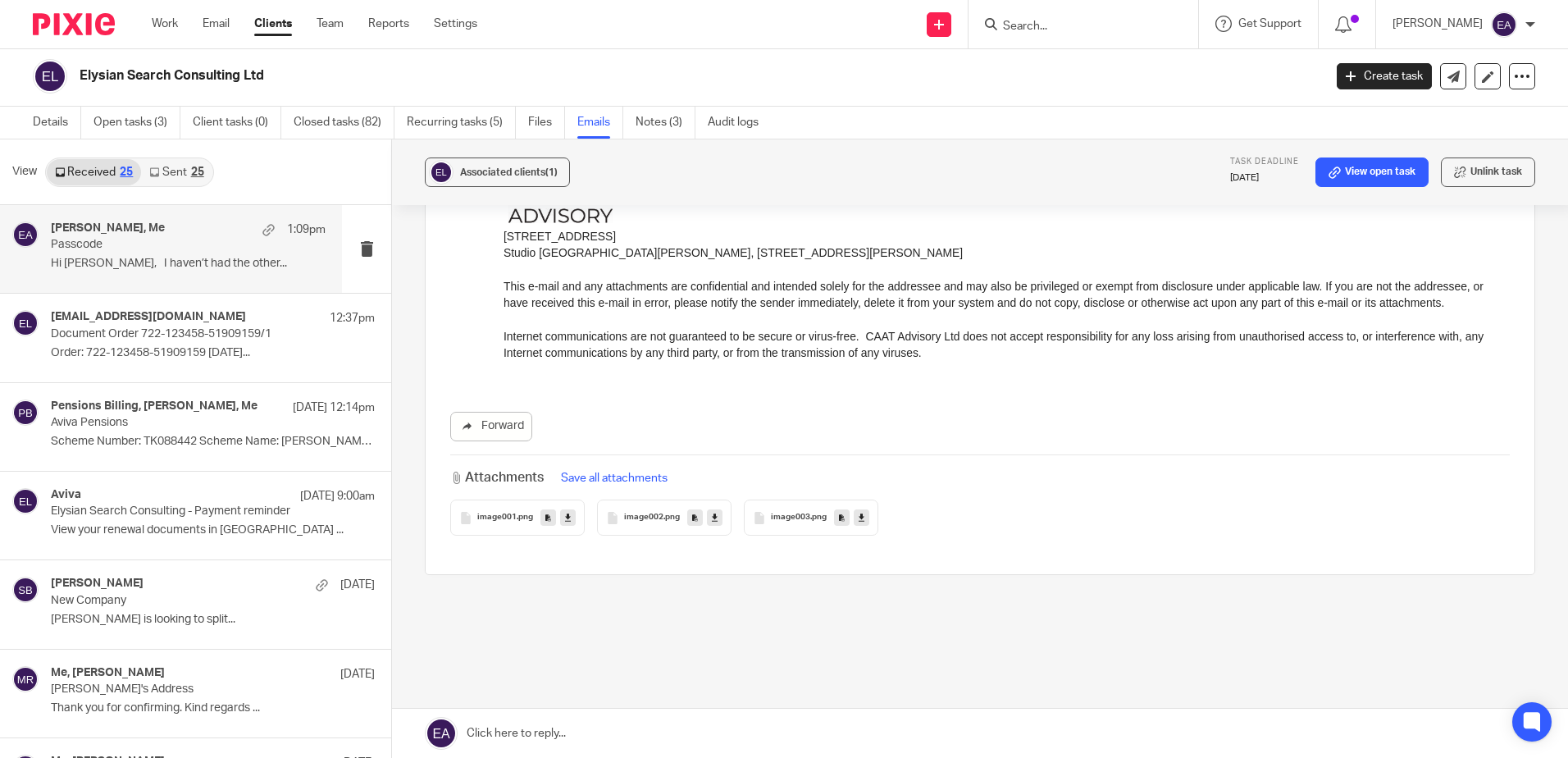
click at [163, 250] on p "Passcode" at bounding box center [160, 245] width 219 height 14
click at [121, 119] on link "Open tasks (3)" at bounding box center [137, 123] width 87 height 32
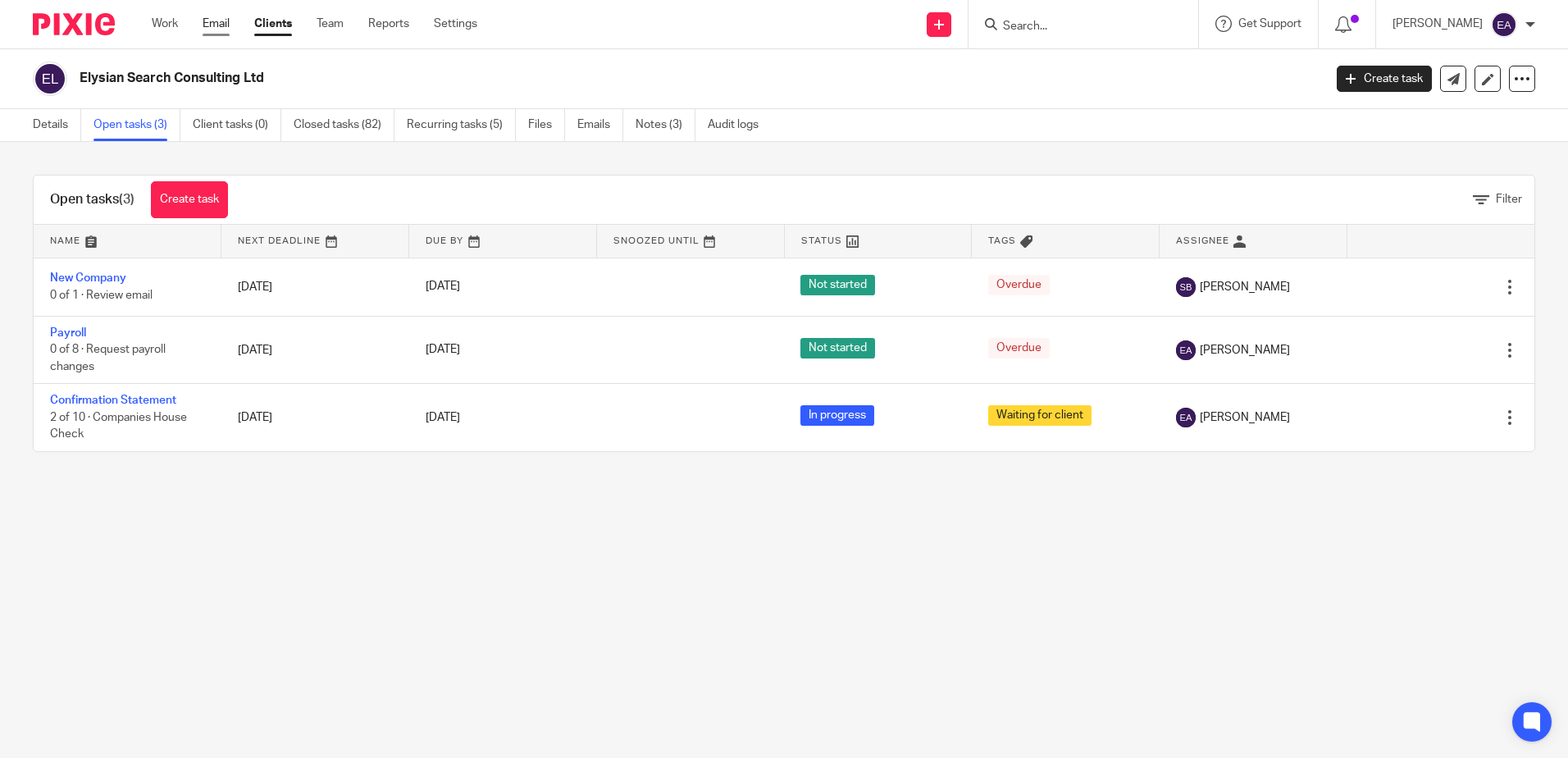
click at [210, 25] on link "Email" at bounding box center [216, 24] width 27 height 17
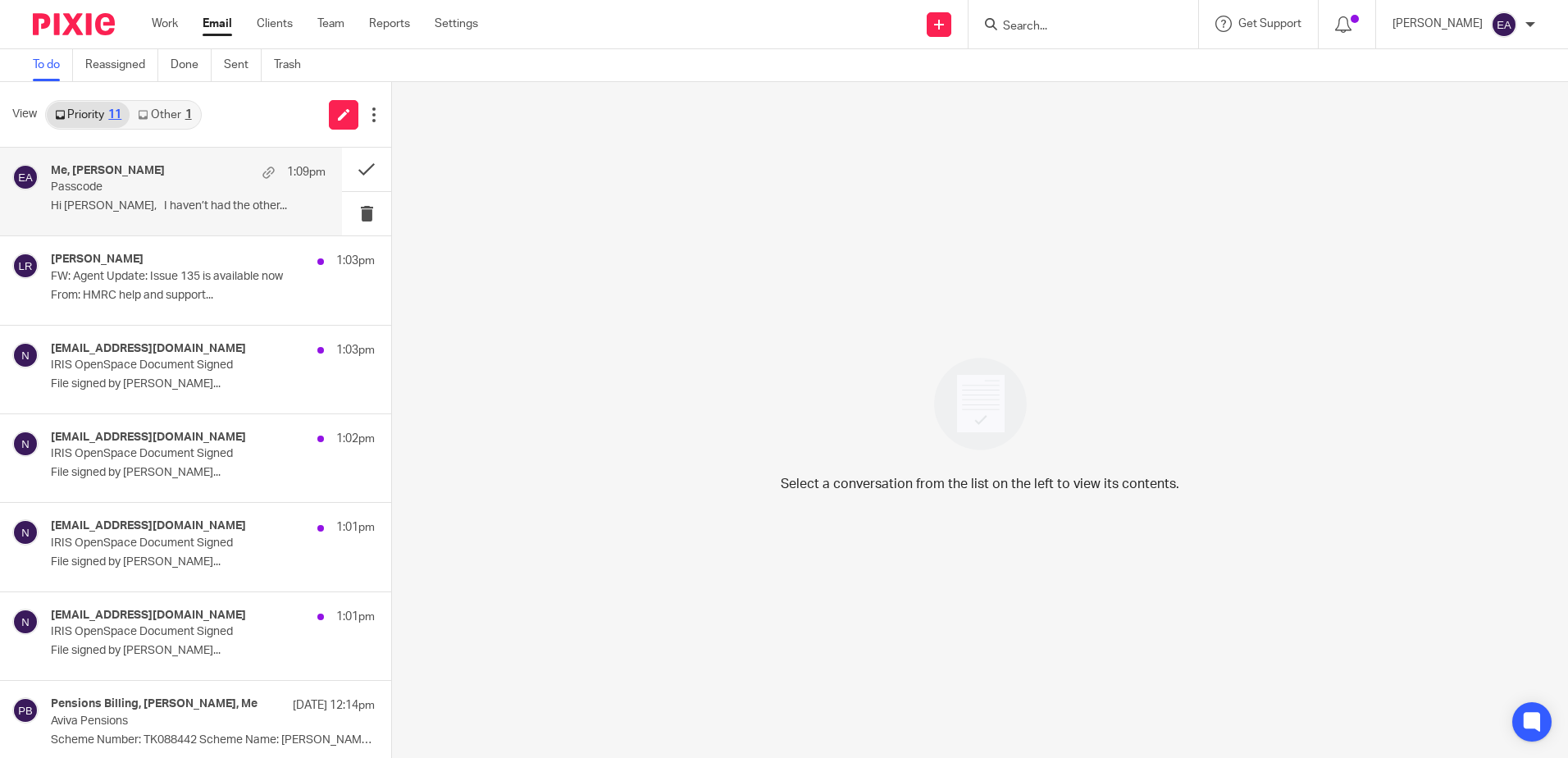
click at [140, 167] on h4 "Me, Jemma Gajic" at bounding box center [107, 171] width 114 height 14
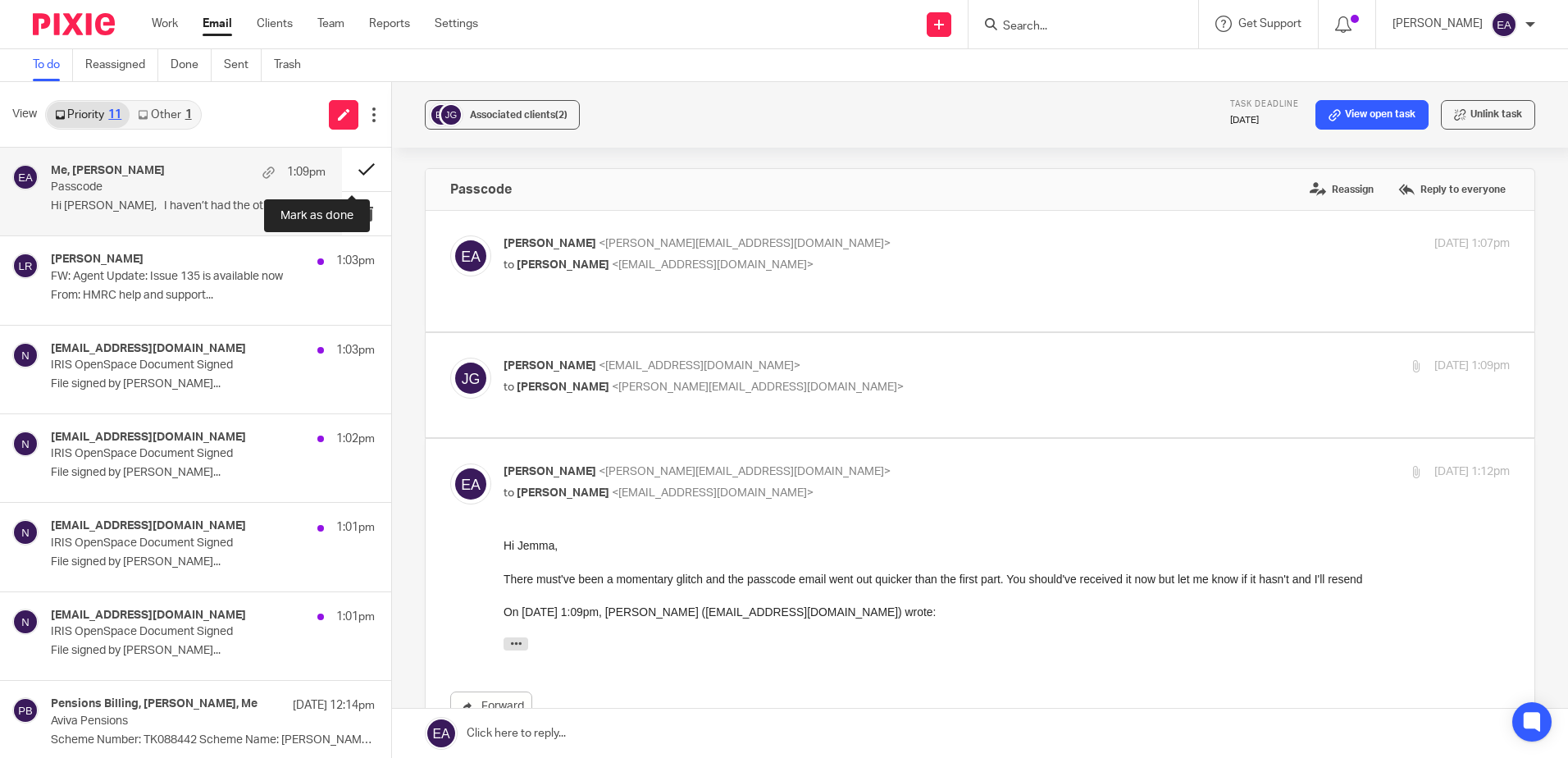
click at [364, 168] on button at bounding box center [367, 169] width 49 height 43
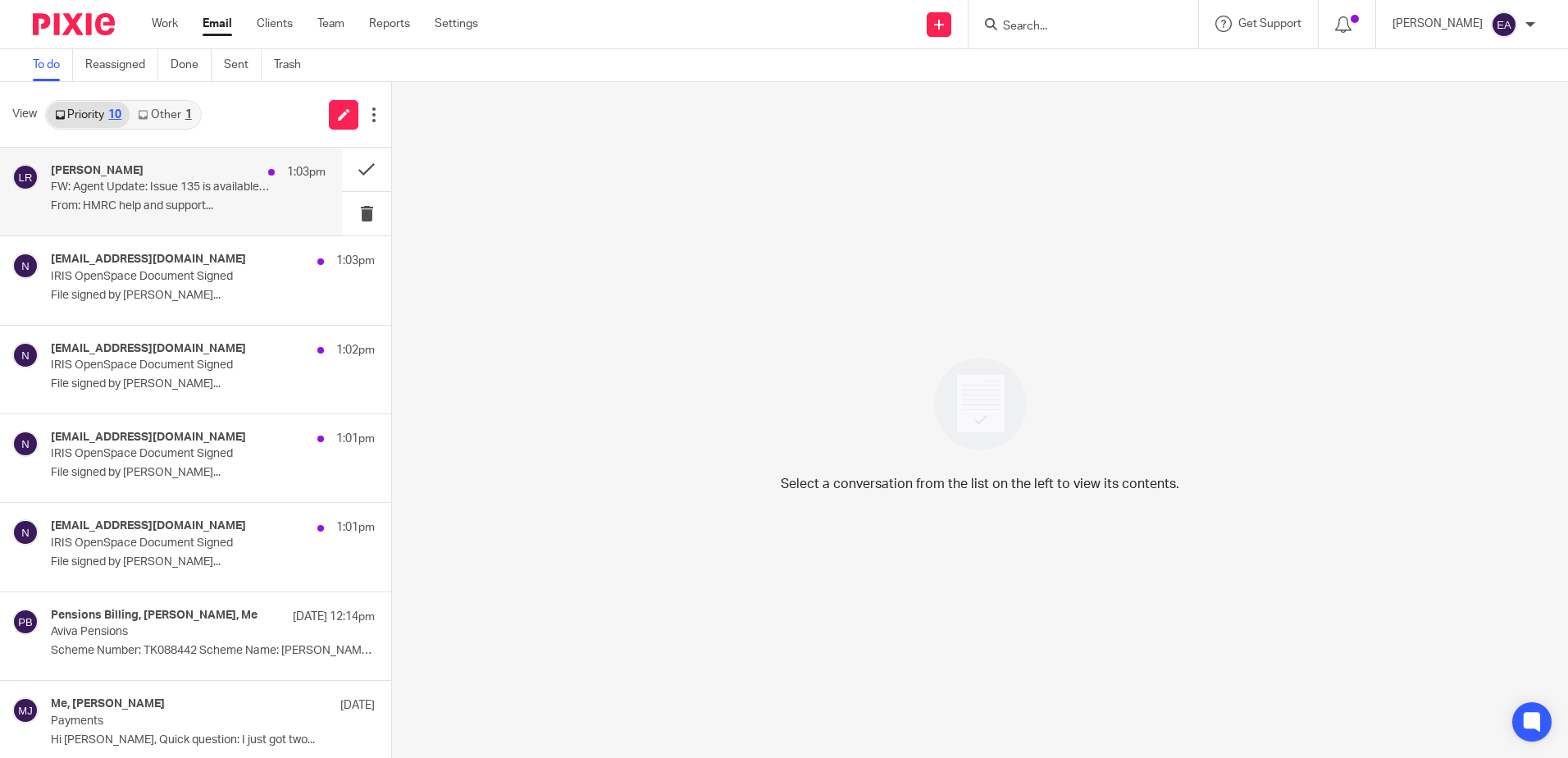
click at [187, 209] on p "From: HMRC help and support..." at bounding box center [188, 207] width 275 height 14
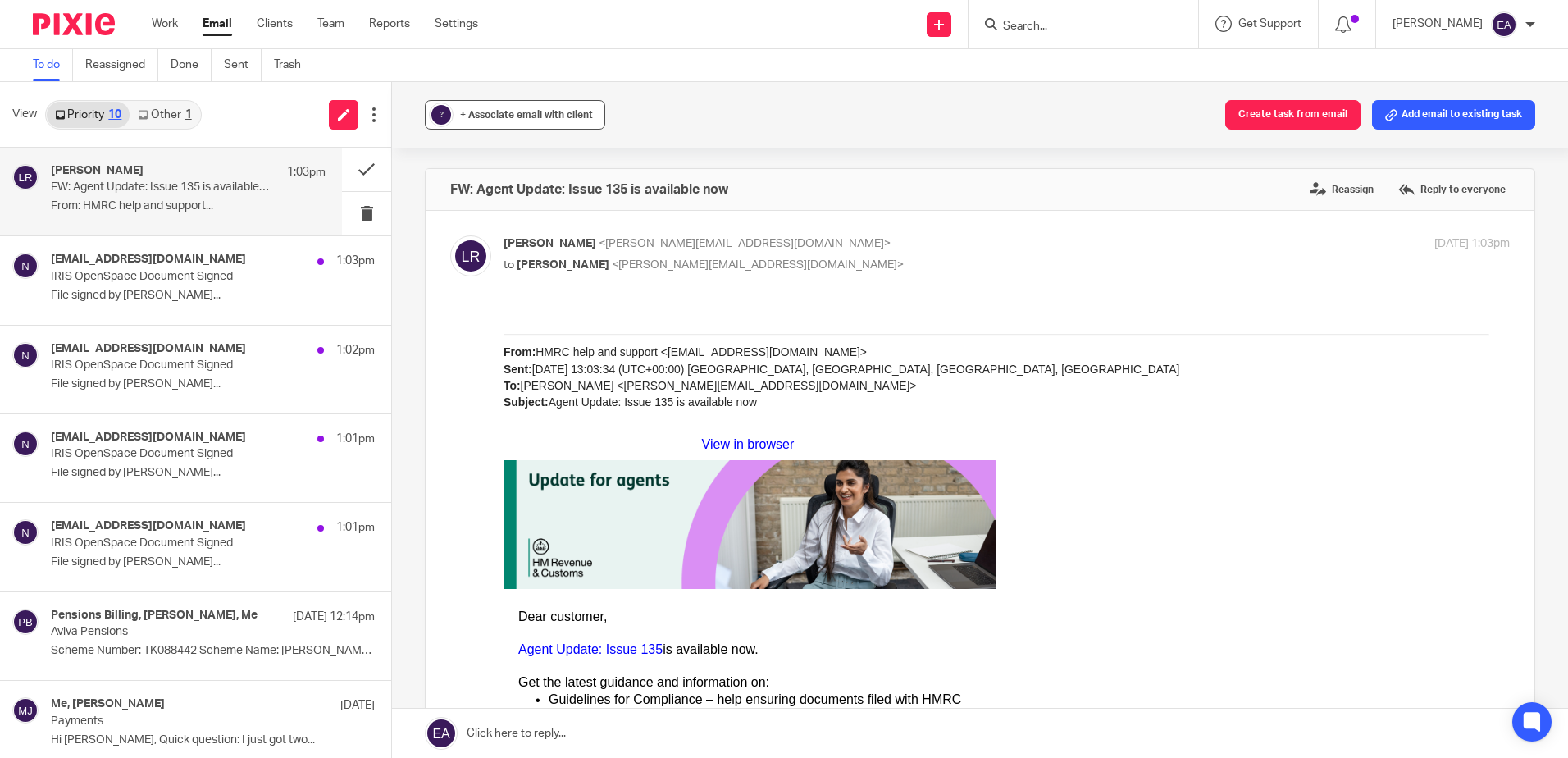
click at [513, 112] on span "+ Associate email with client" at bounding box center [526, 115] width 132 height 10
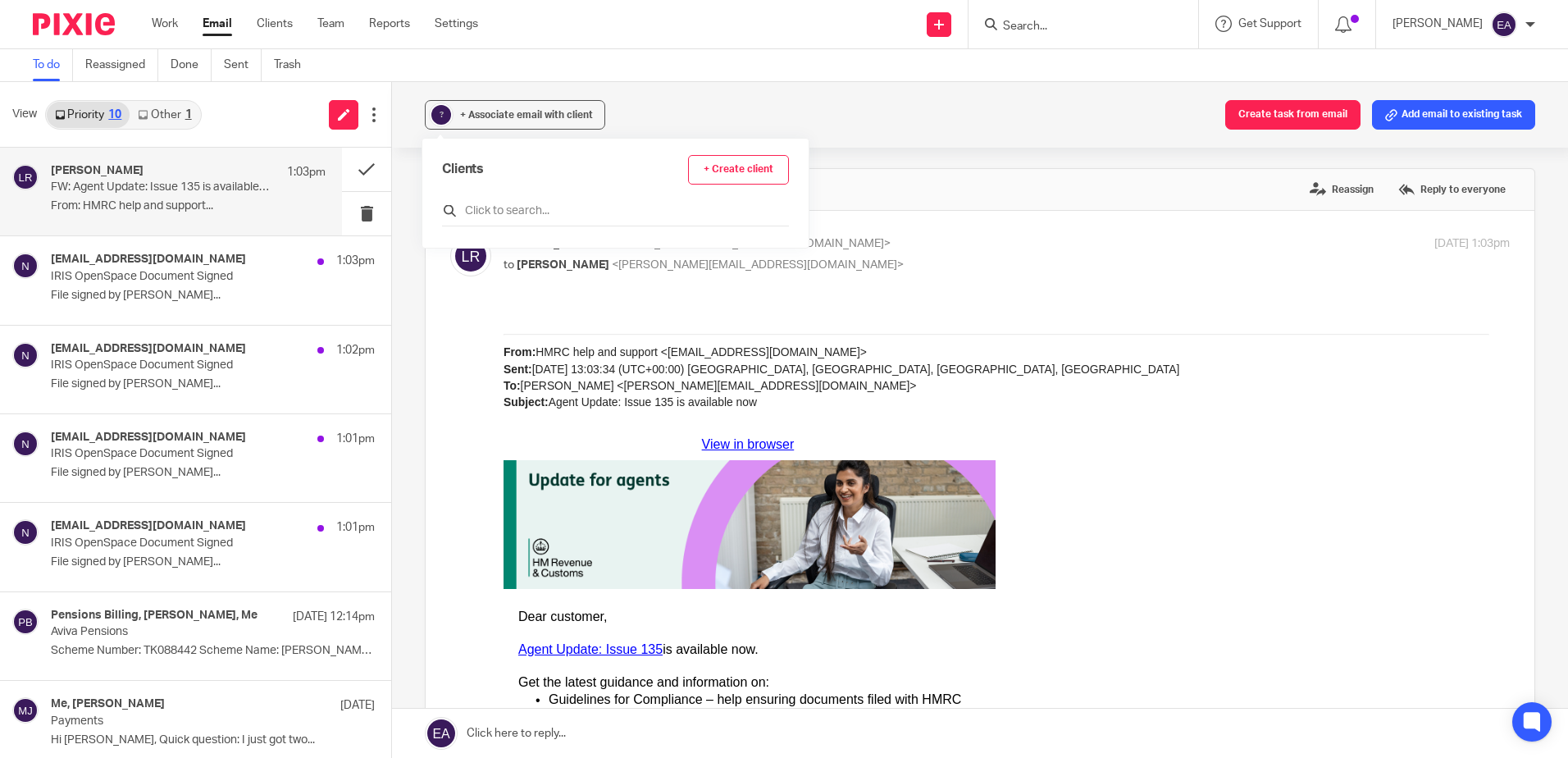
click at [527, 209] on input "text" at bounding box center [615, 211] width 347 height 17
type input "hmrc"
click at [450, 282] on input "checkbox" at bounding box center [448, 284] width 12 height 12
checkbox input "true"
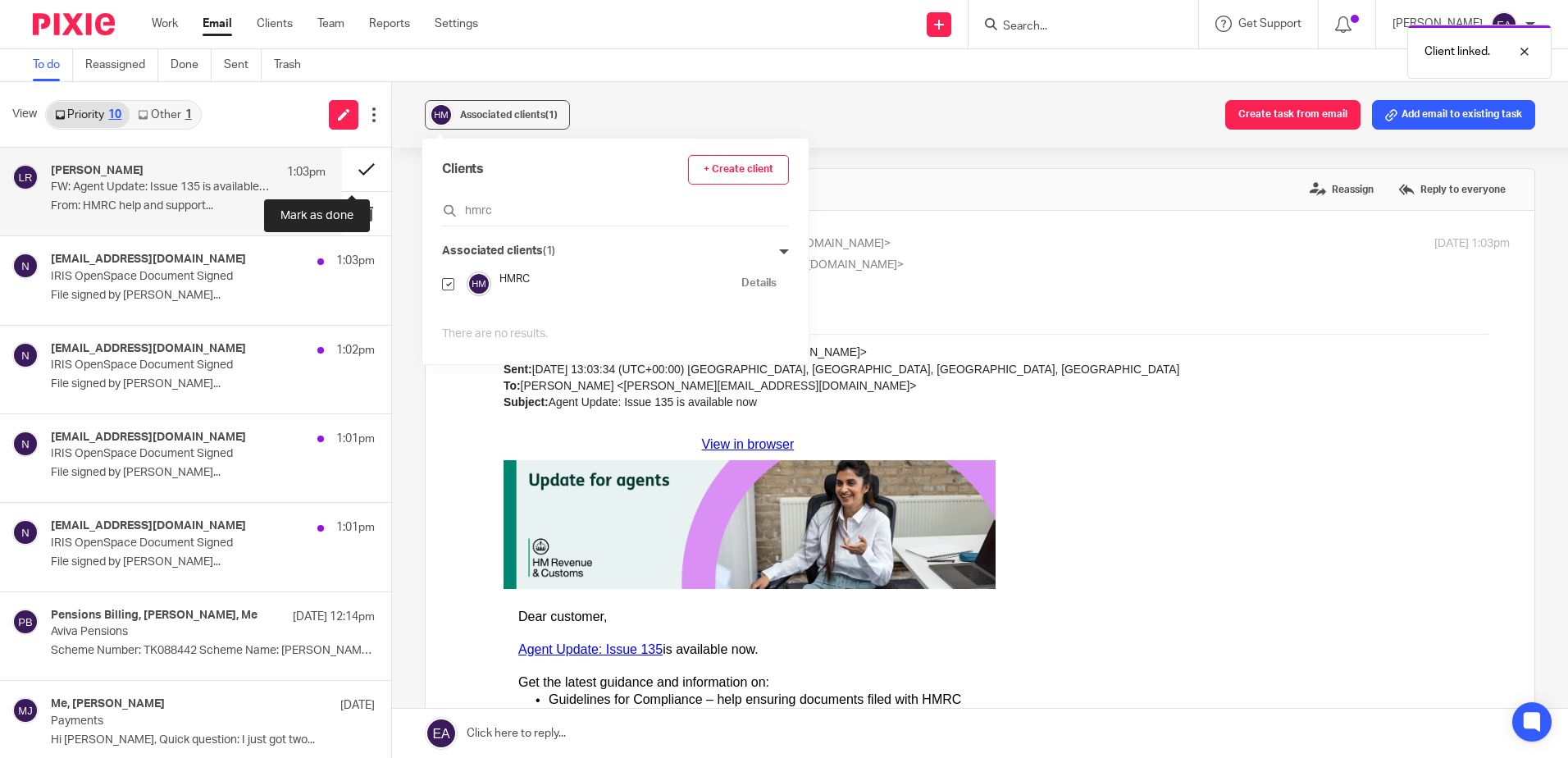
click at [343, 168] on button at bounding box center [367, 169] width 49 height 43
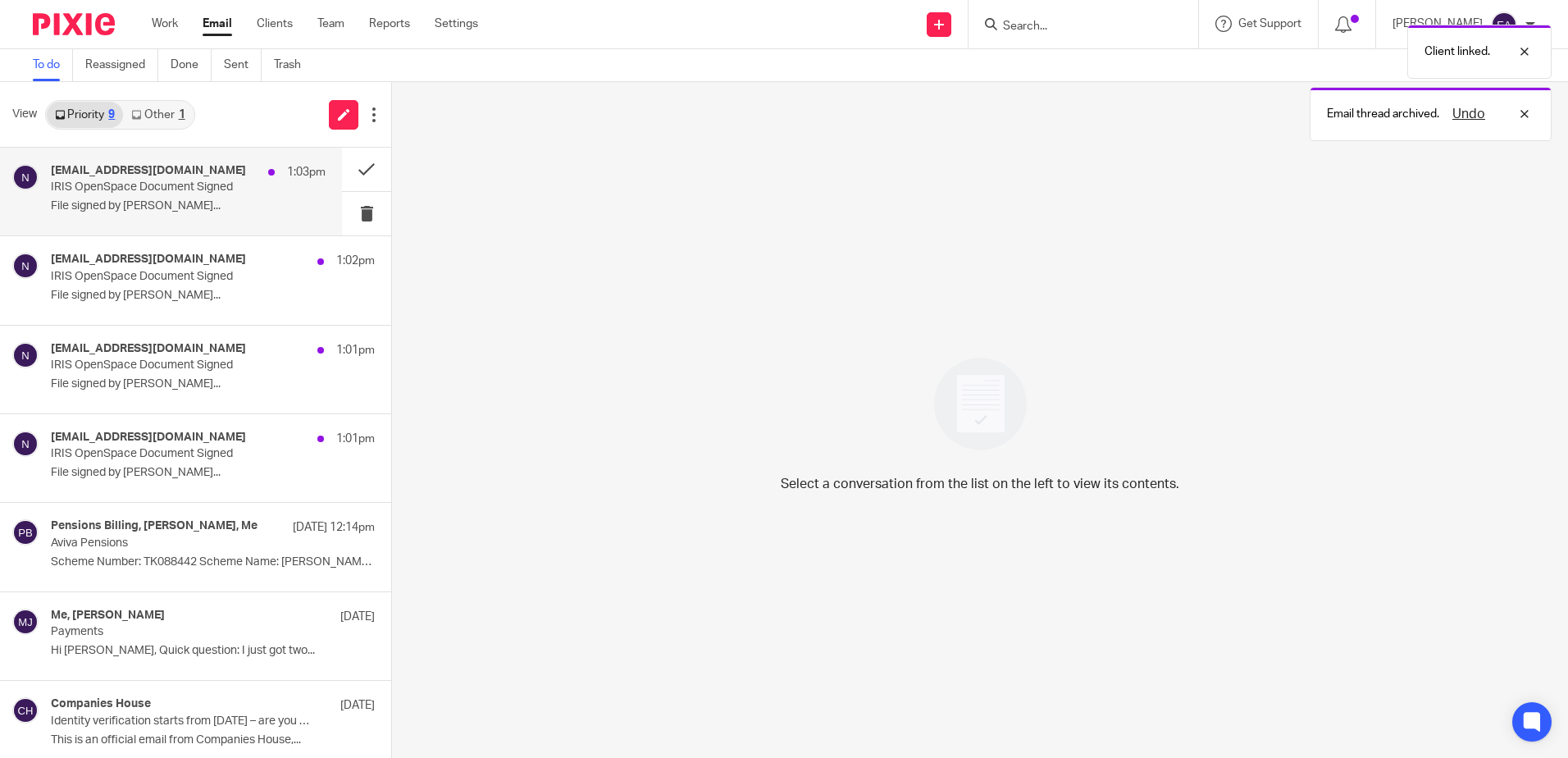
click at [162, 227] on div "noreply@irisopenspace.co.uk 1:03pm IRIS OpenSpace Document Signed File signed b…" at bounding box center [171, 191] width 342 height 88
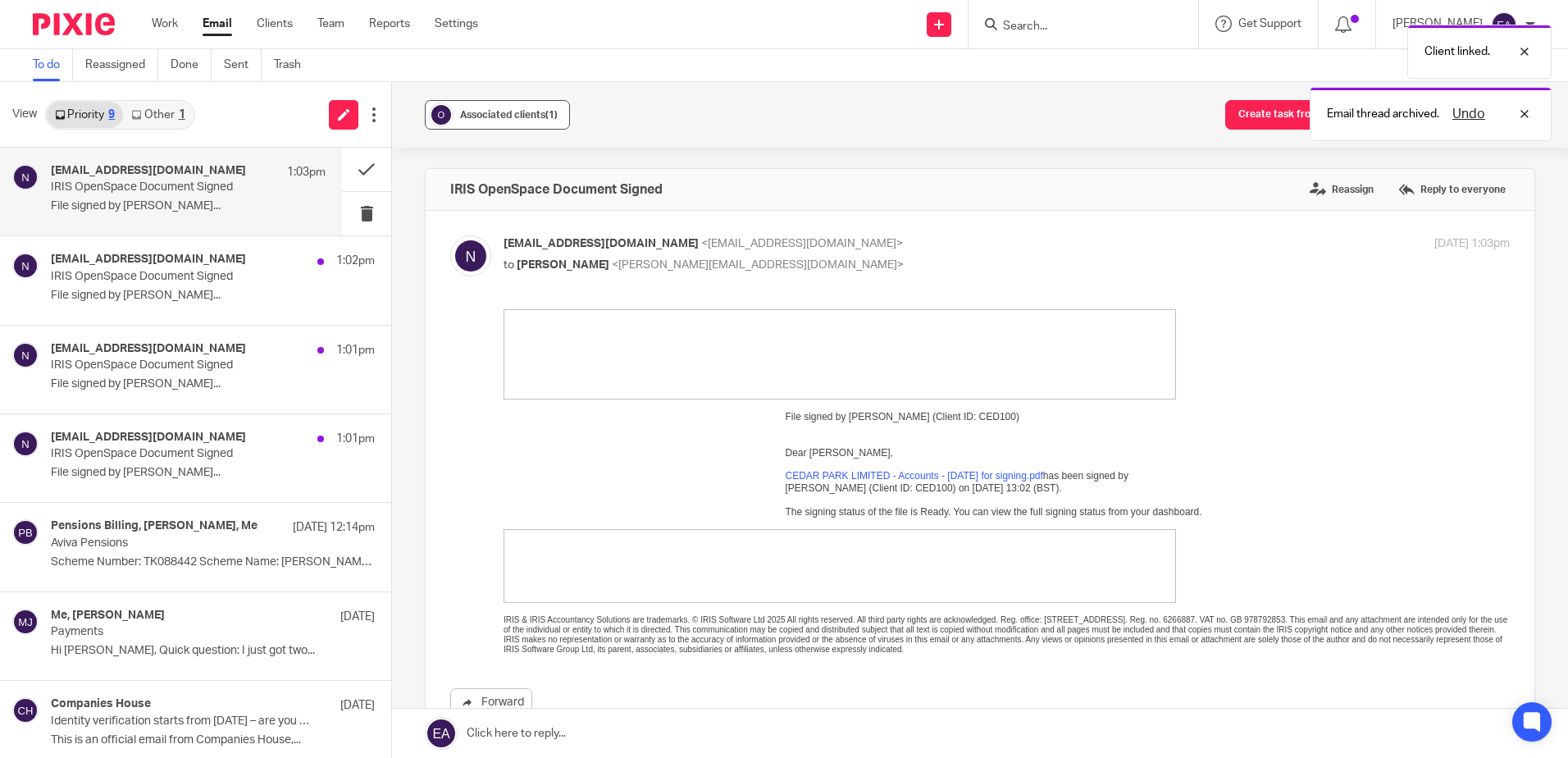
click at [488, 113] on span "Associated clients (1)" at bounding box center [508, 115] width 98 height 10
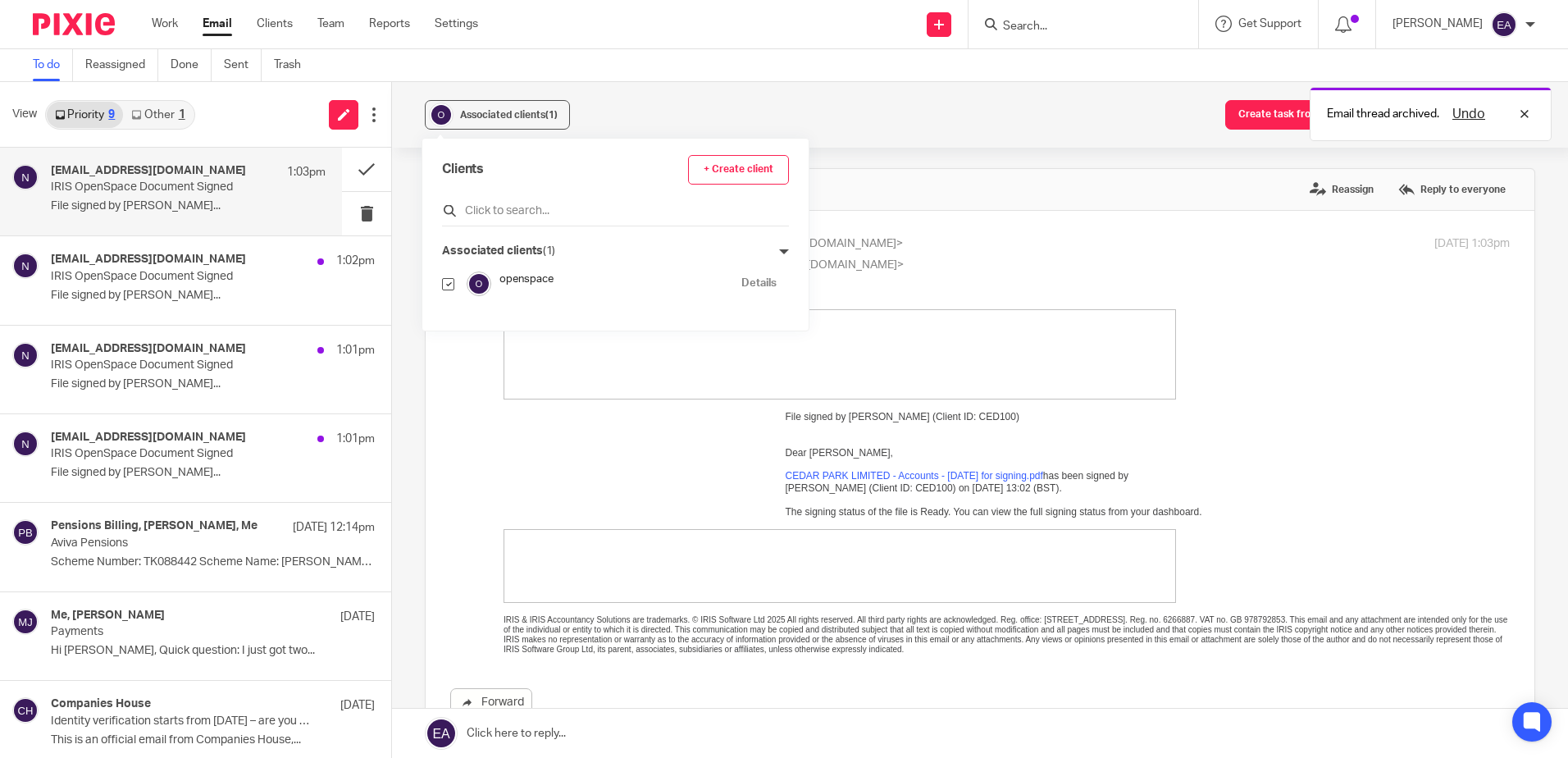
click at [491, 209] on input "text" at bounding box center [615, 211] width 347 height 17
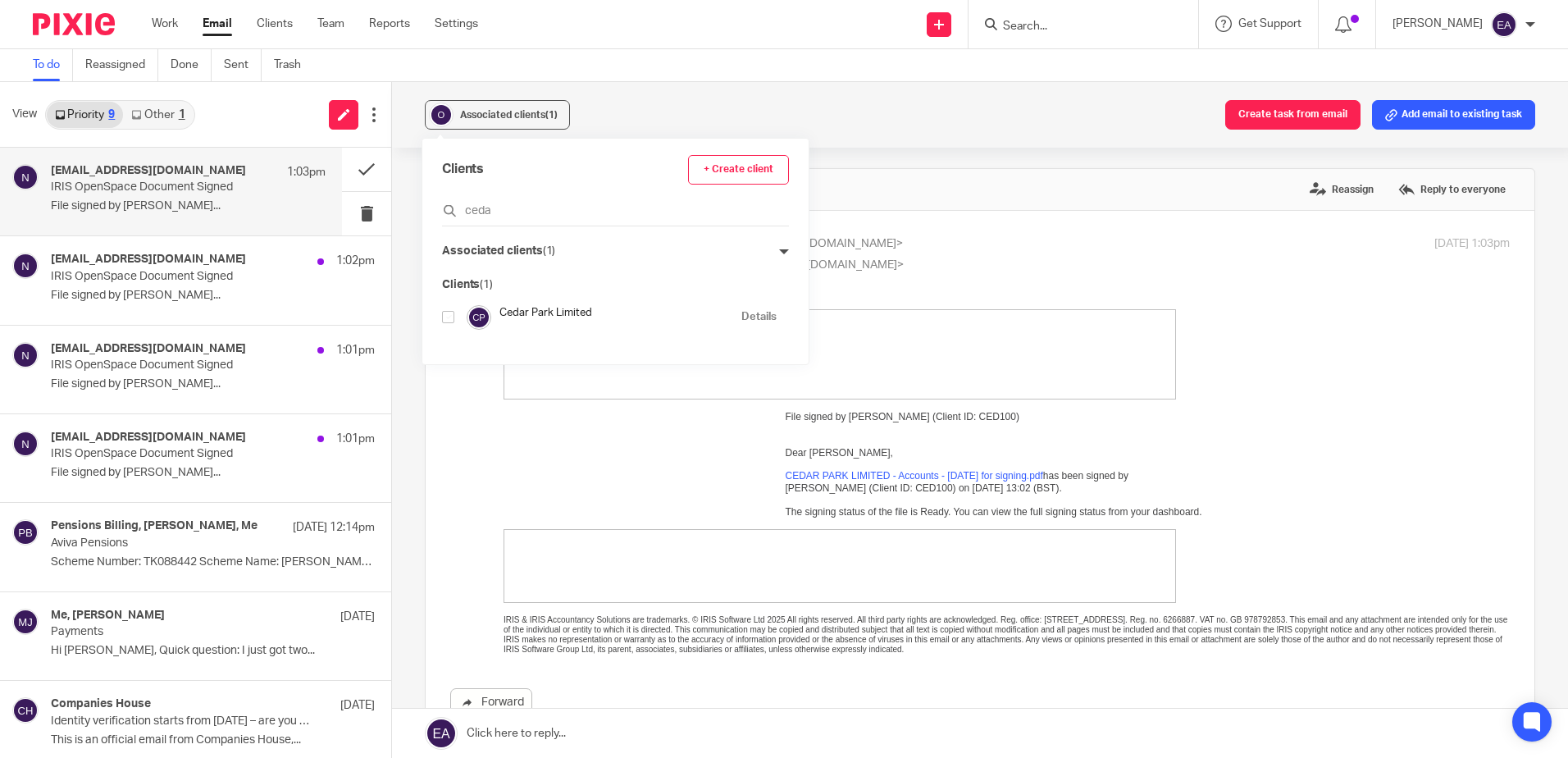
type input "ceda"
click at [446, 311] on input "checkbox" at bounding box center [448, 316] width 12 height 12
checkbox input "true"
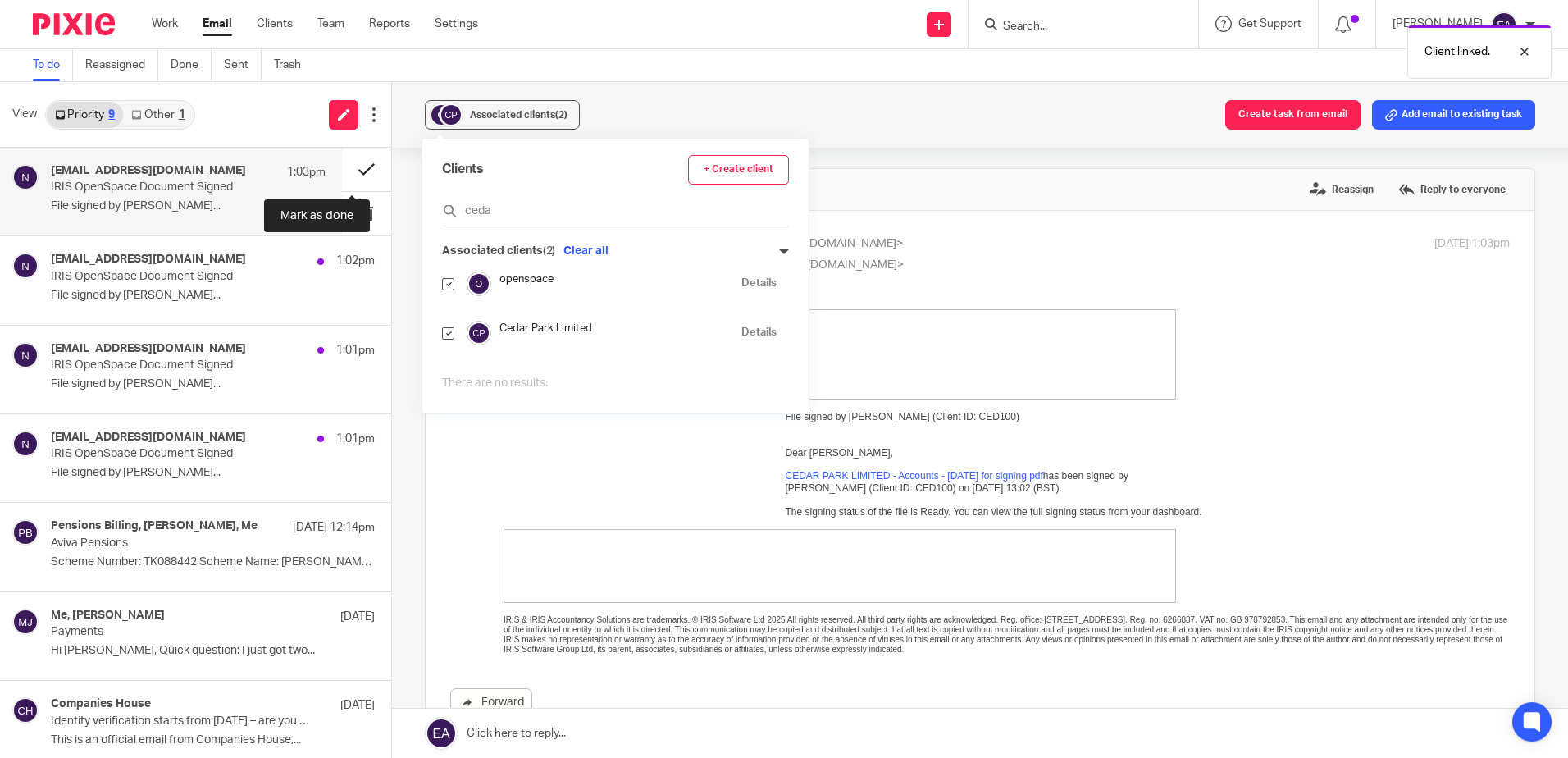
click at [355, 162] on button at bounding box center [367, 169] width 49 height 43
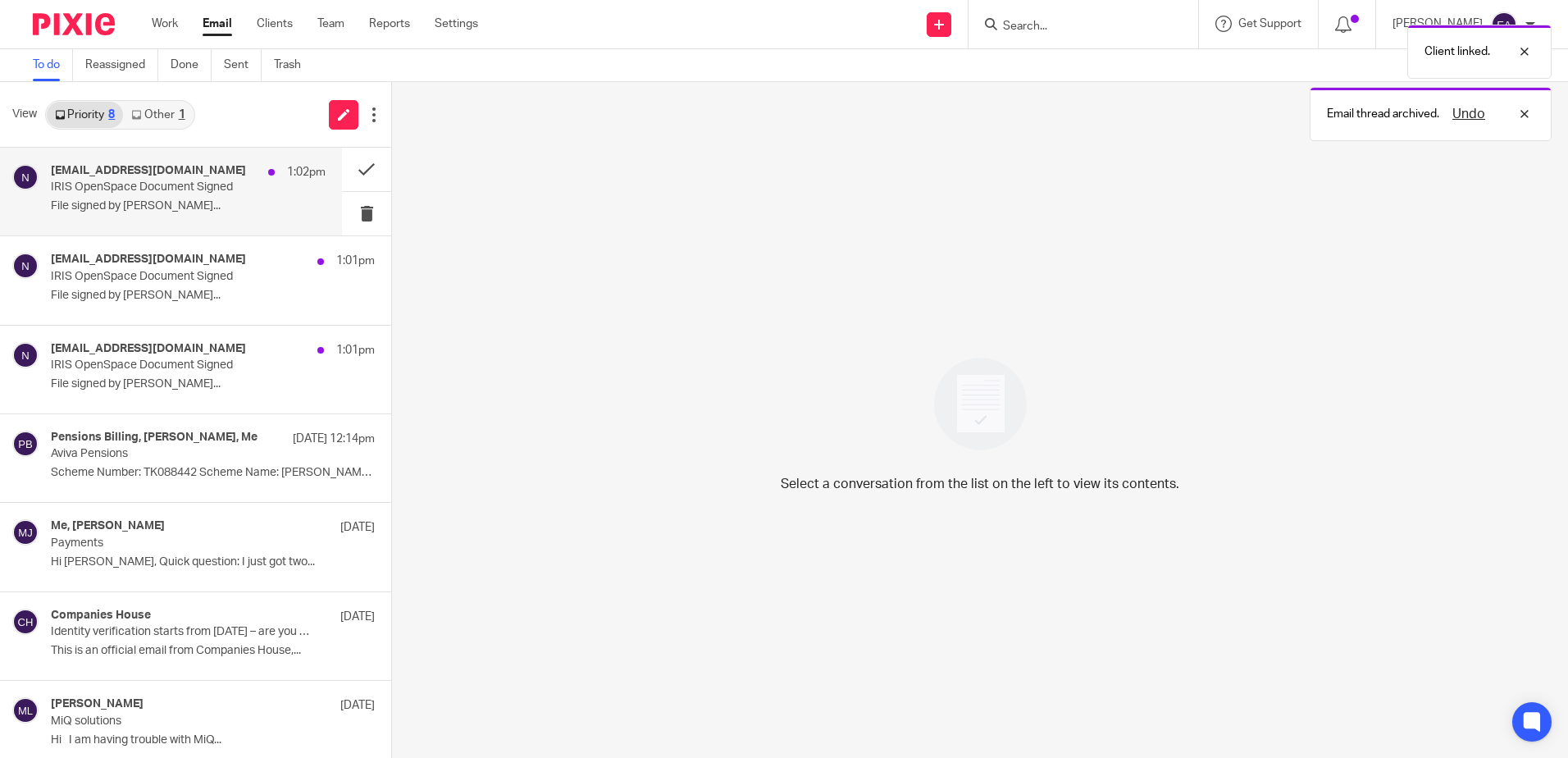
click at [151, 211] on p "File signed by Bhavin..." at bounding box center [188, 207] width 275 height 14
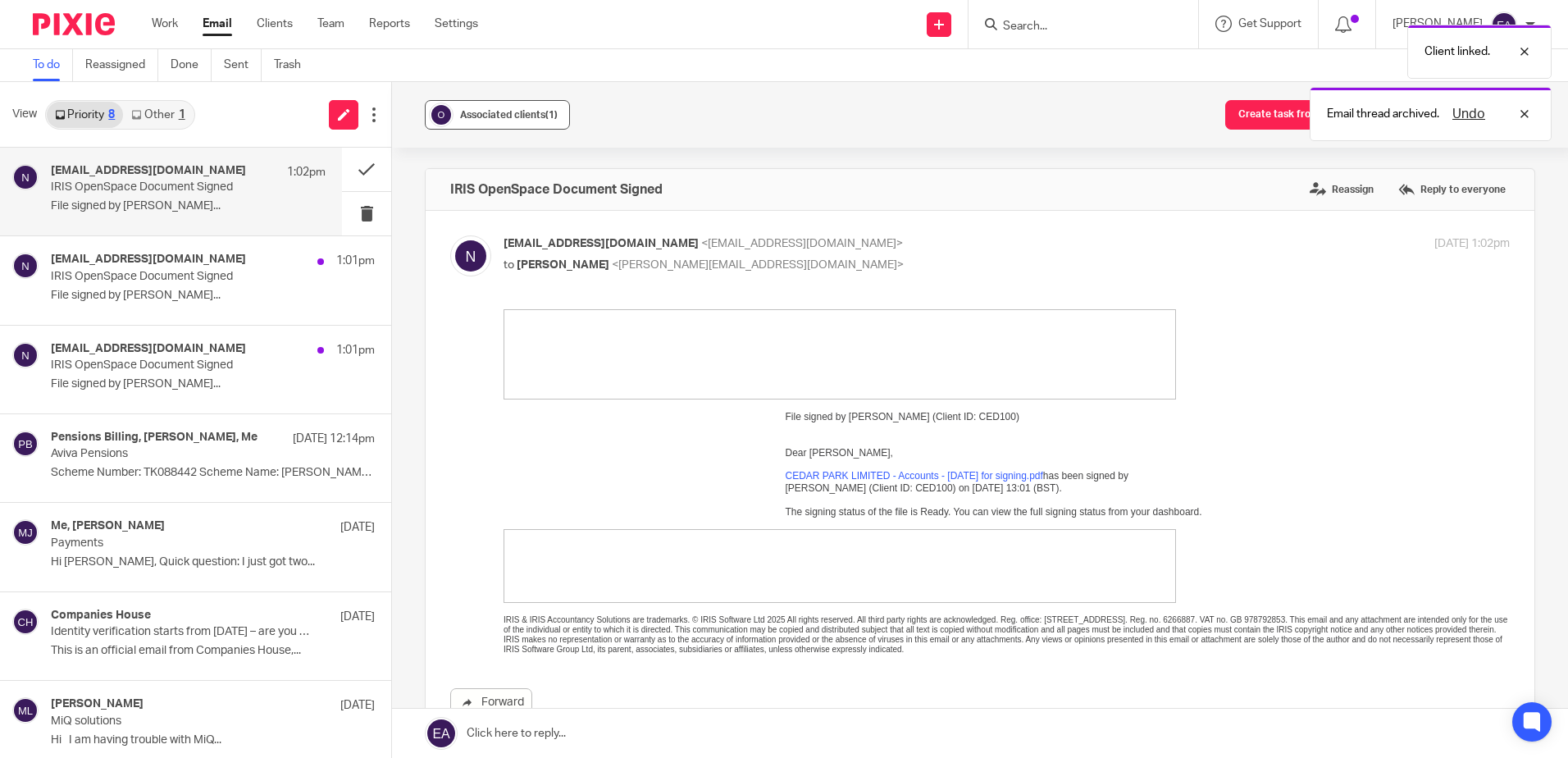
click at [488, 118] on span "Associated clients (1)" at bounding box center [508, 115] width 98 height 10
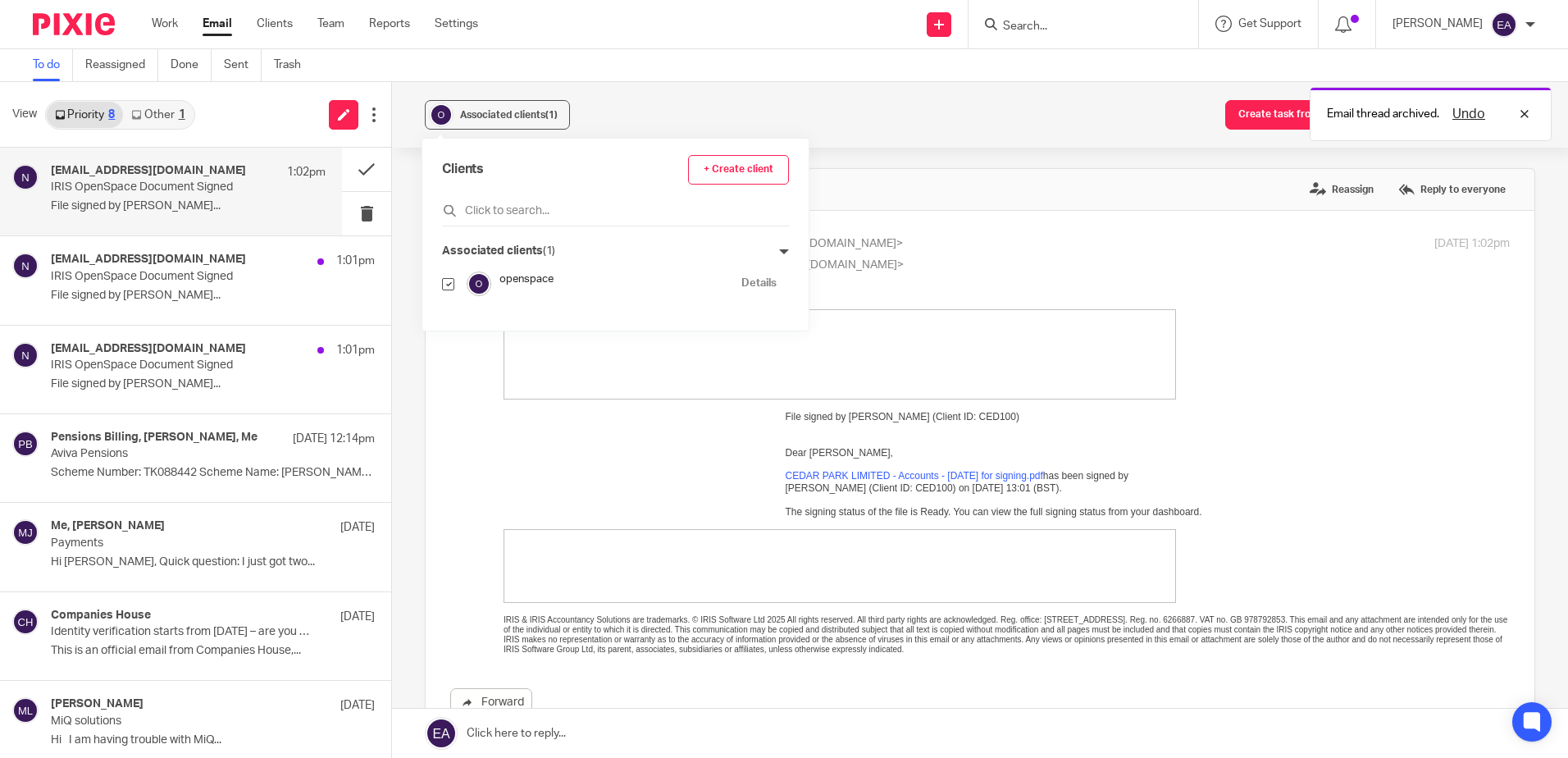
click at [487, 200] on div "Clients + Create client" at bounding box center [615, 191] width 347 height 71
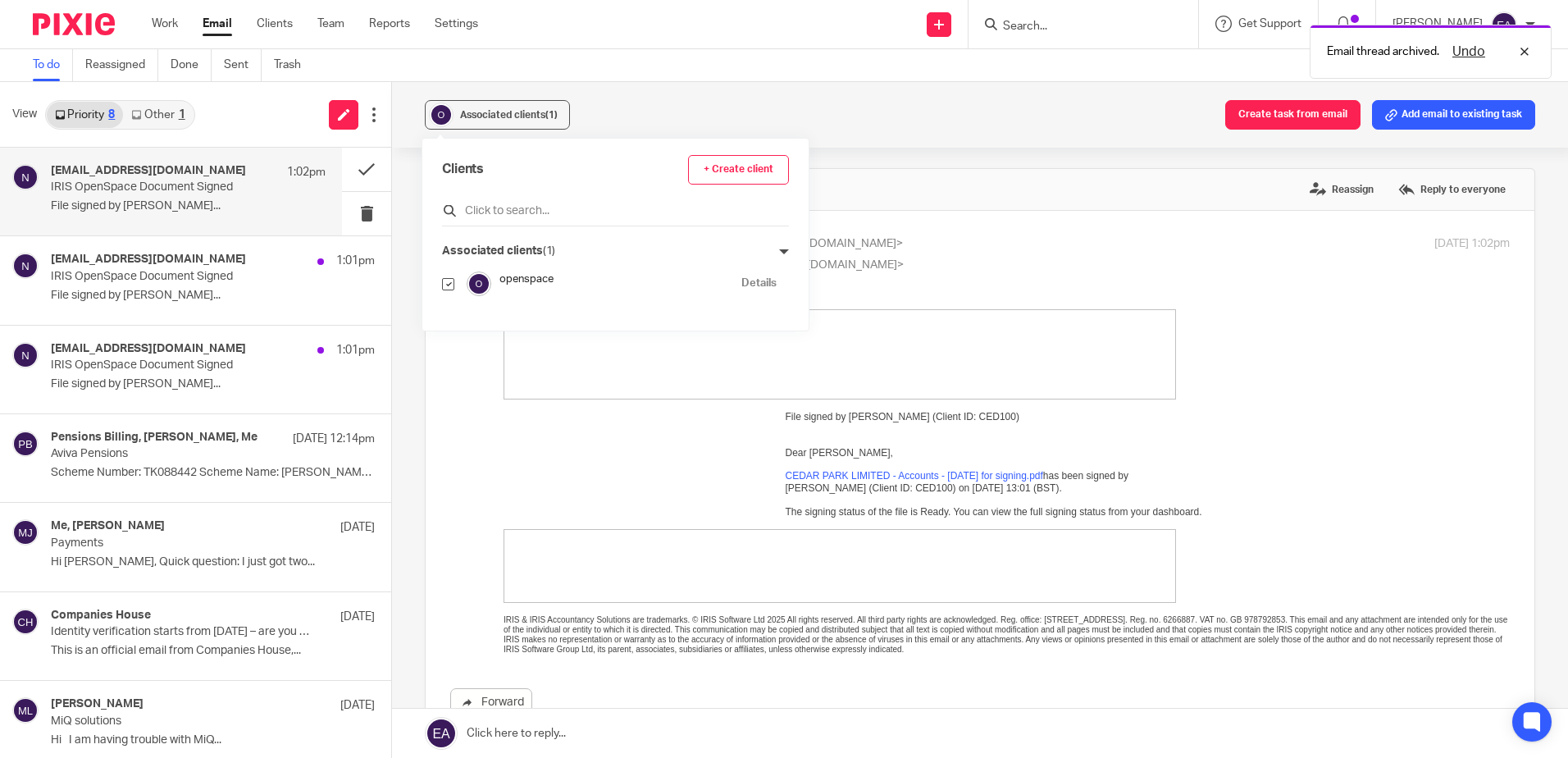
click at [487, 207] on input "text" at bounding box center [615, 211] width 347 height 17
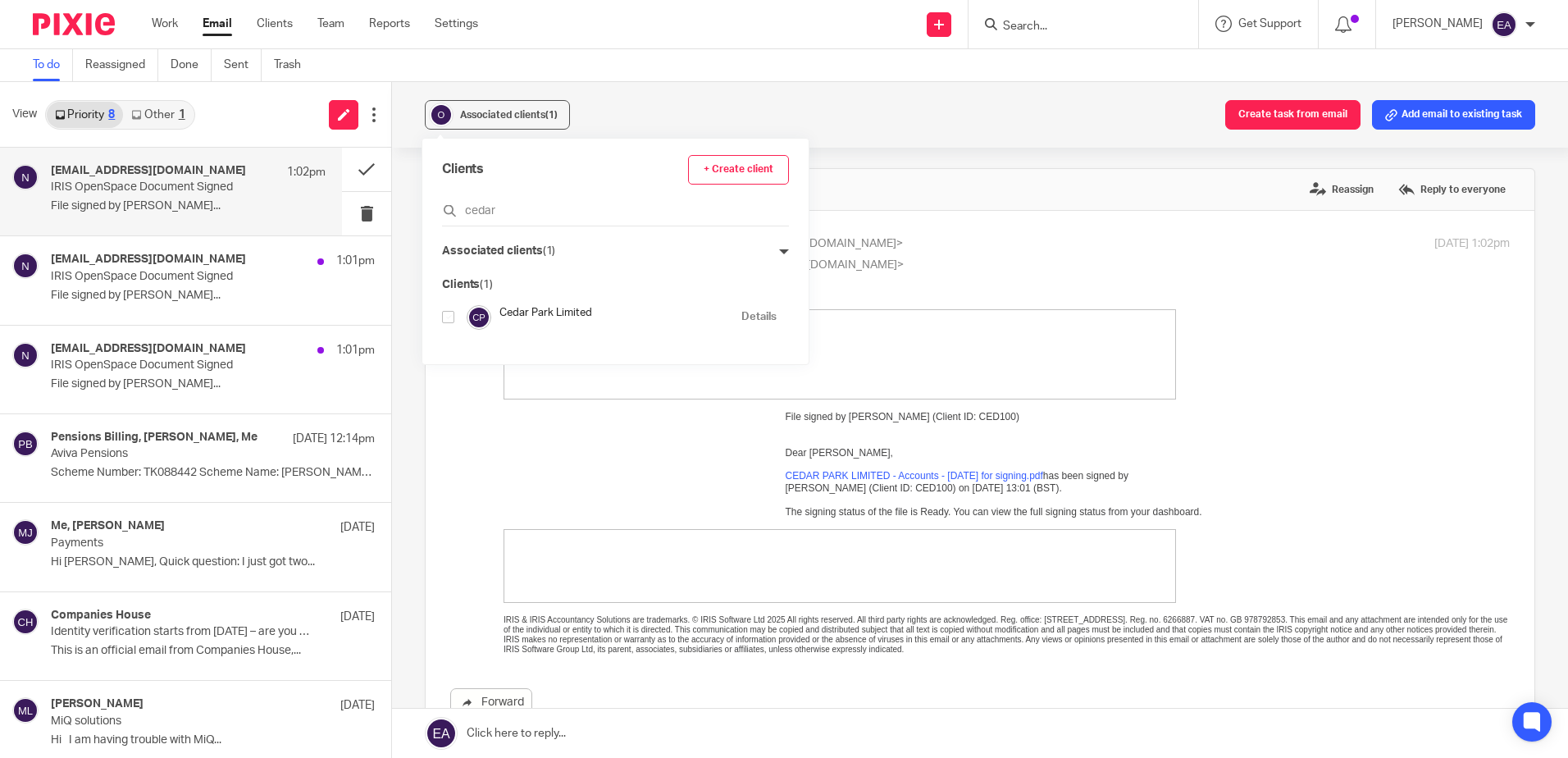
type input "cedar"
click at [444, 314] on input "checkbox" at bounding box center [448, 316] width 12 height 12
checkbox input "true"
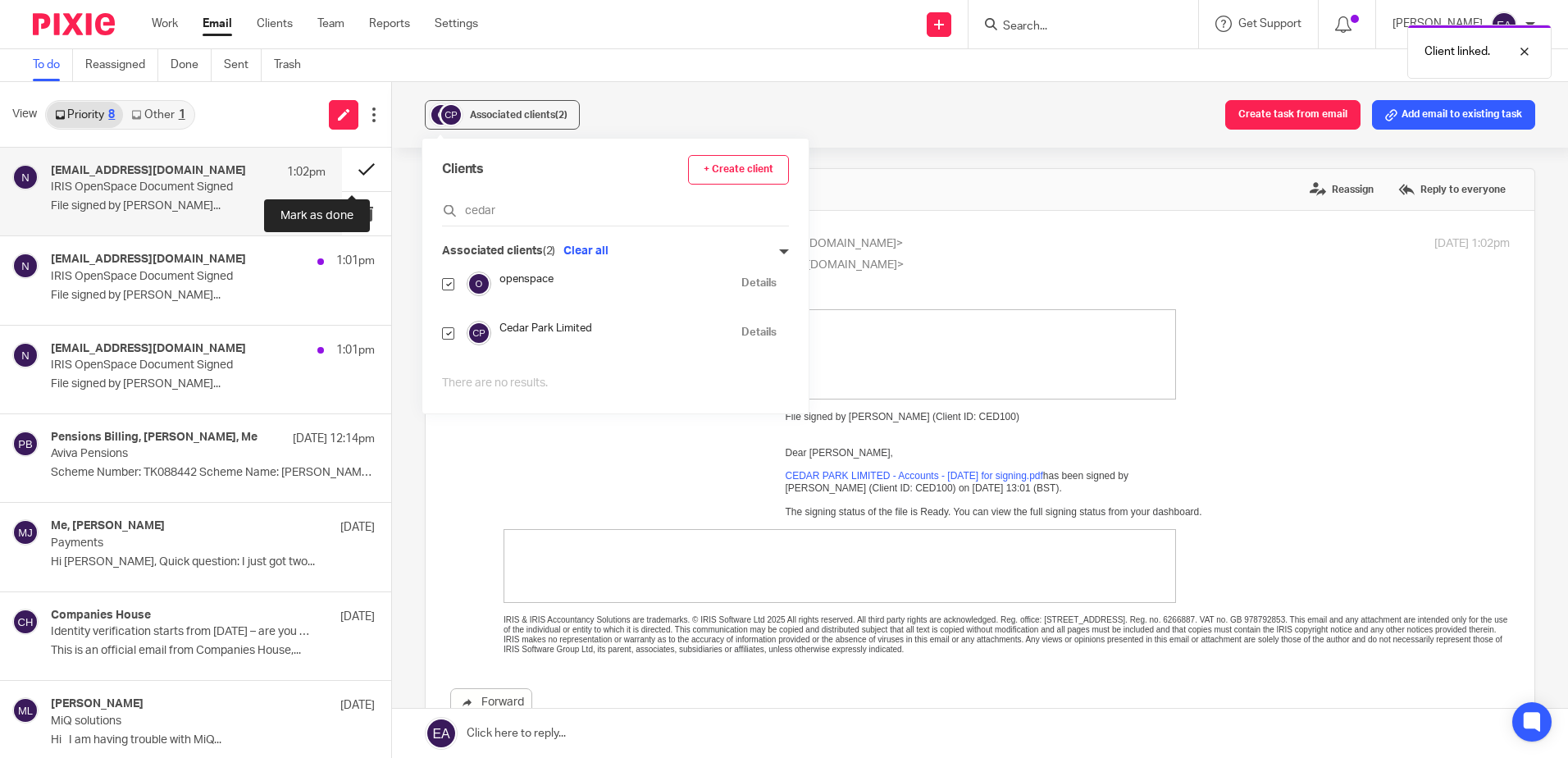
click at [345, 171] on button at bounding box center [367, 169] width 49 height 43
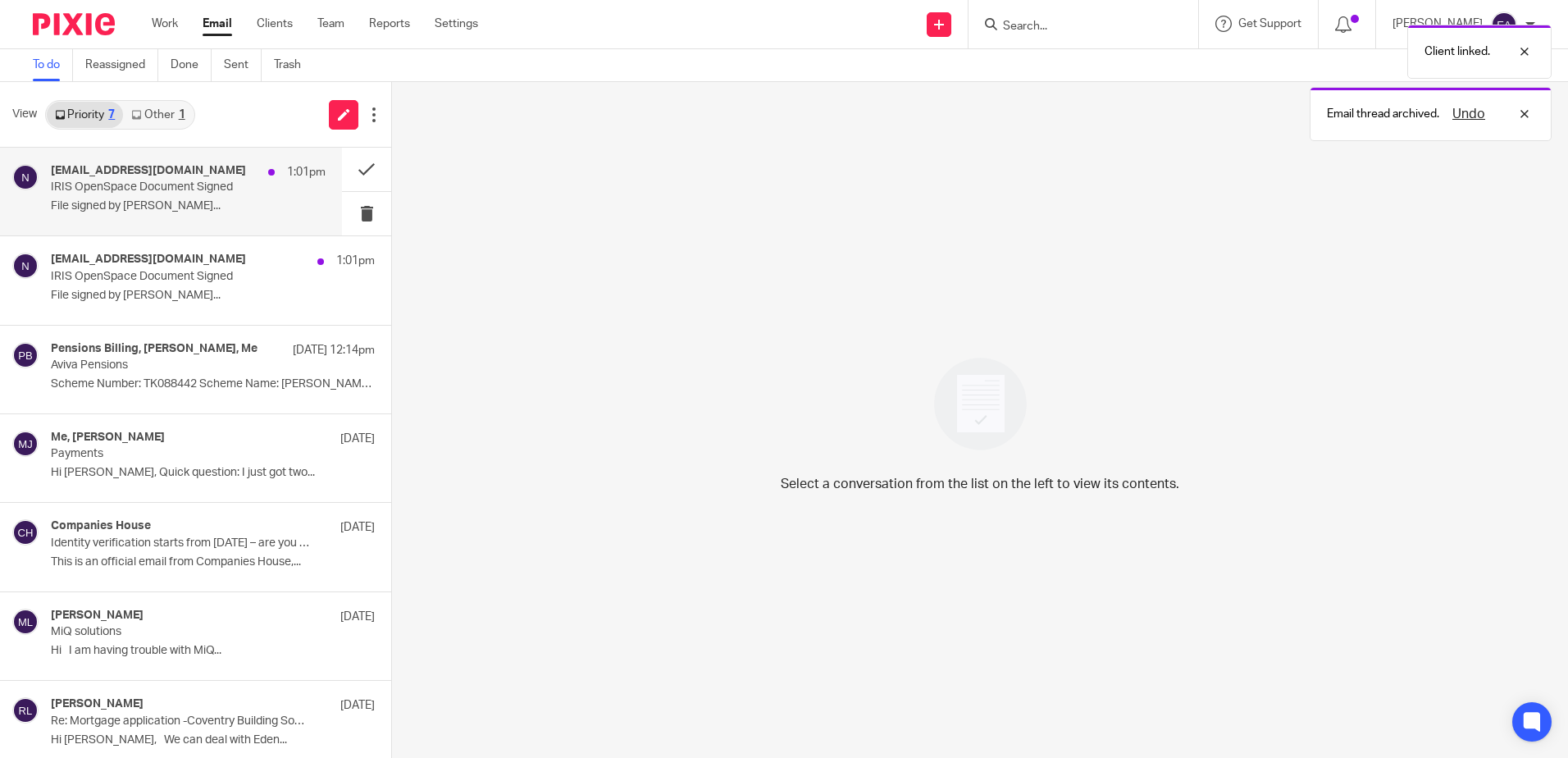
click at [188, 202] on p "File signed by Bhavin..." at bounding box center [188, 207] width 275 height 14
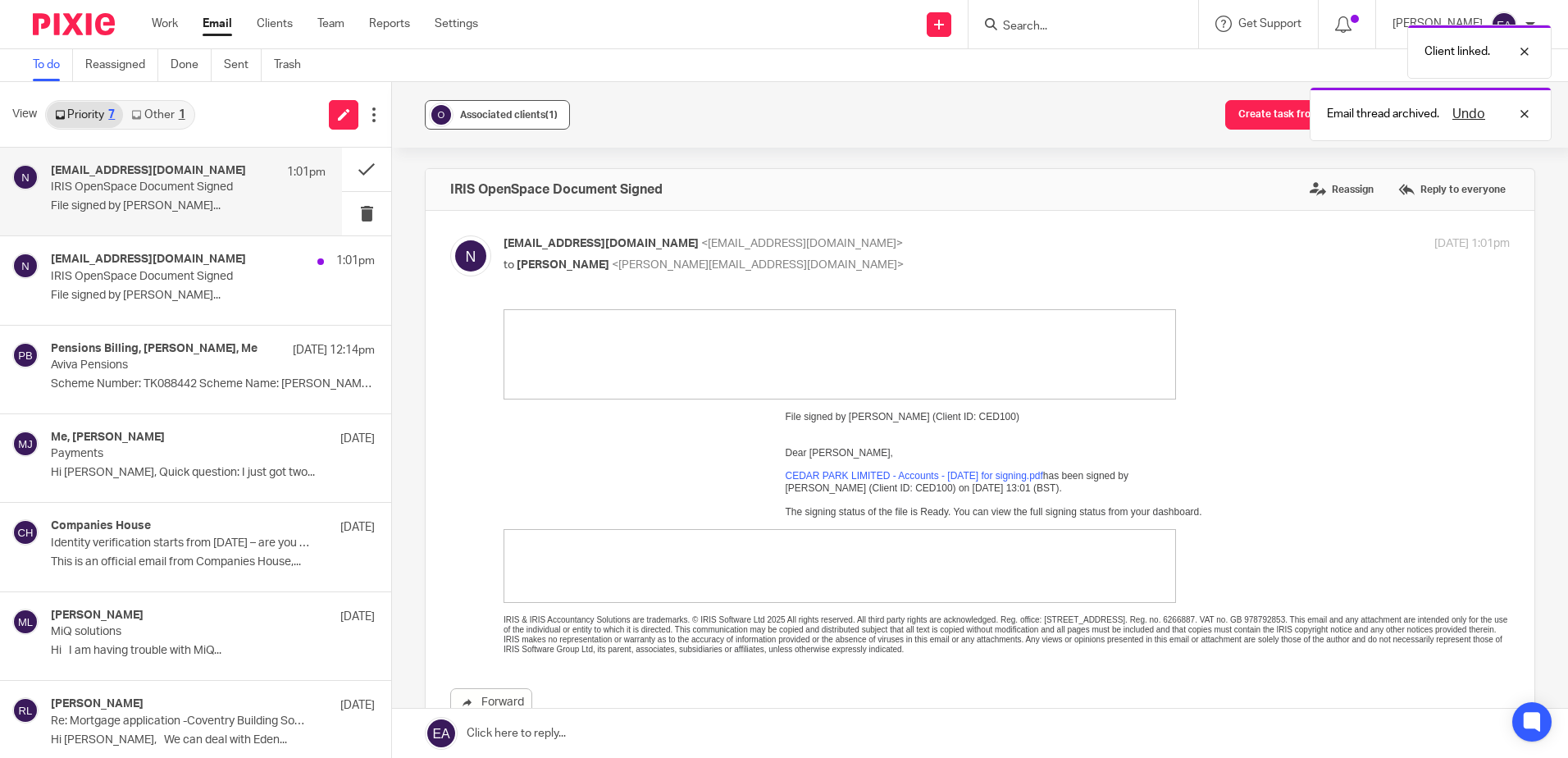
click at [489, 111] on span "Associated clients (1)" at bounding box center [508, 115] width 98 height 10
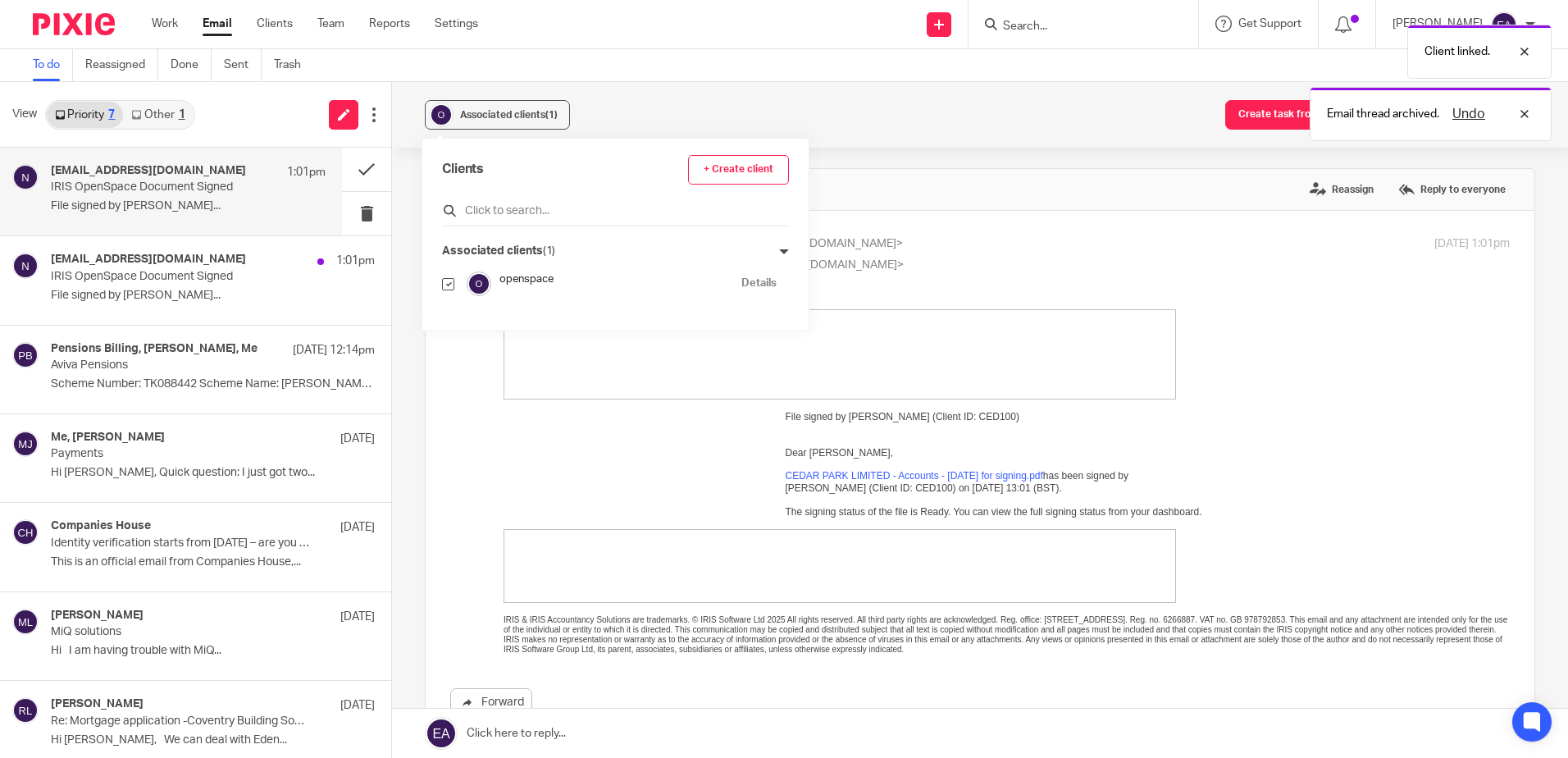
click at [508, 202] on div at bounding box center [615, 213] width 347 height 26
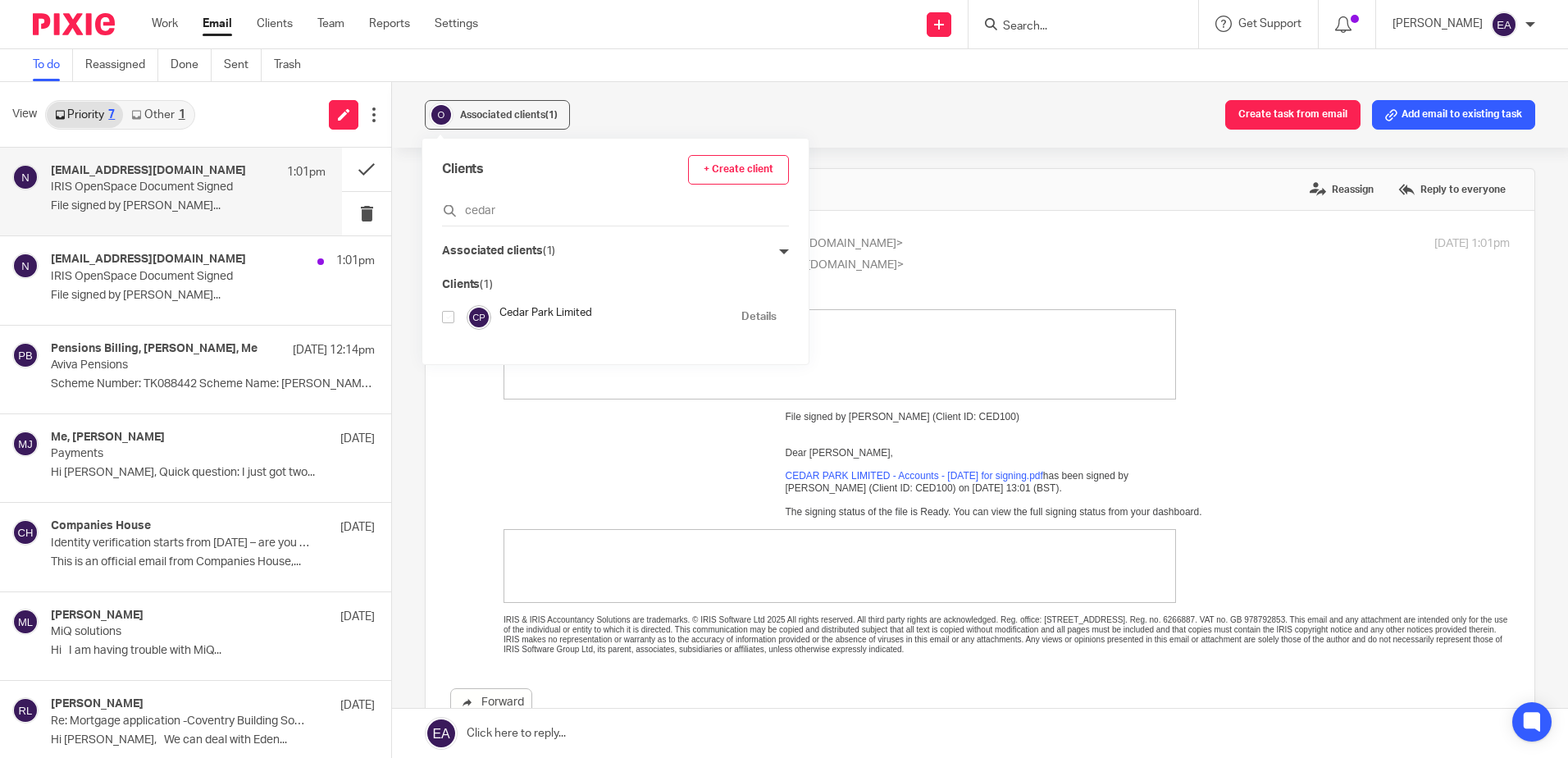
type input "cedar"
click at [450, 315] on input "checkbox" at bounding box center [448, 316] width 12 height 12
checkbox input "true"
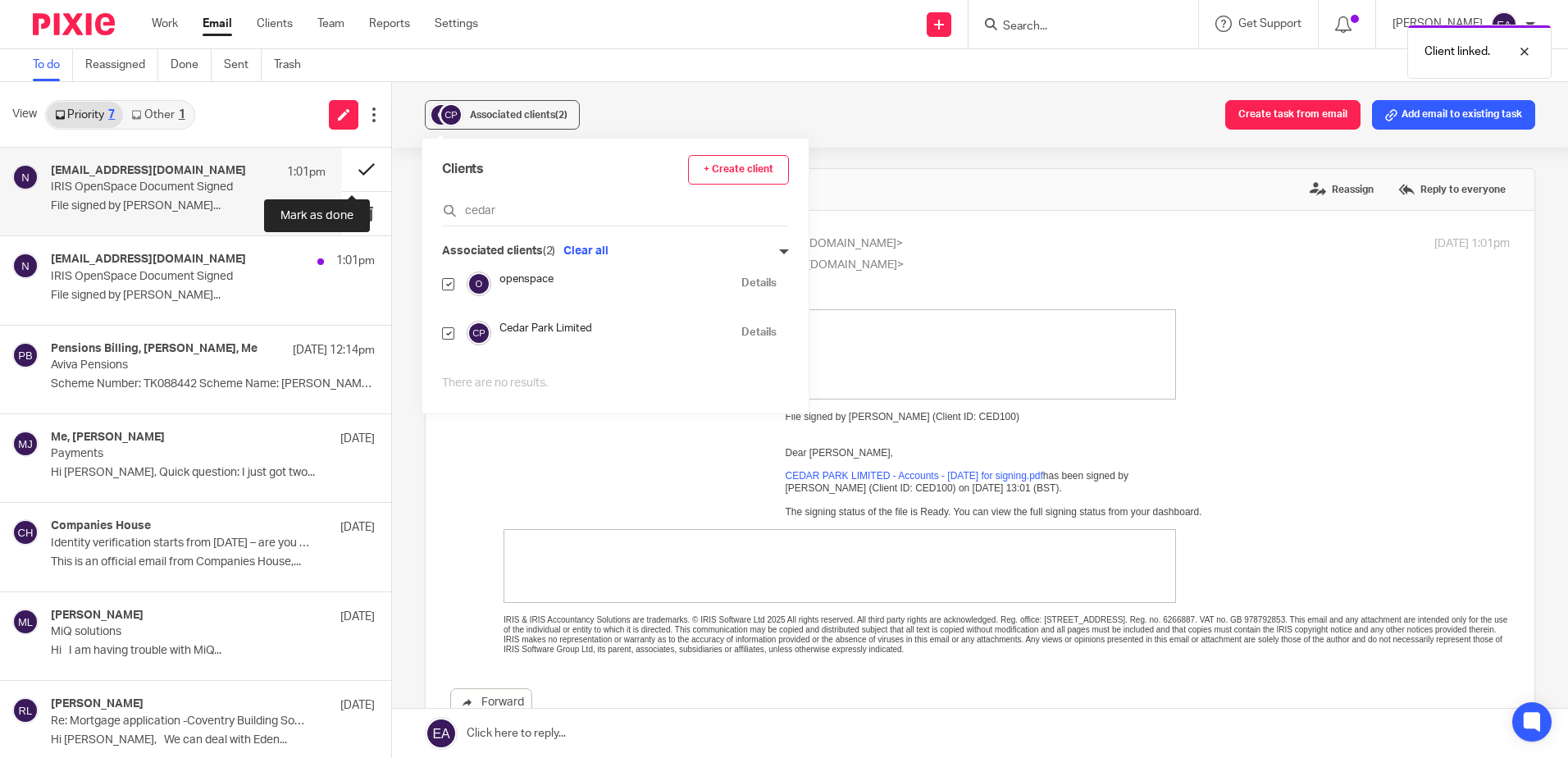
click at [356, 171] on button at bounding box center [367, 169] width 49 height 43
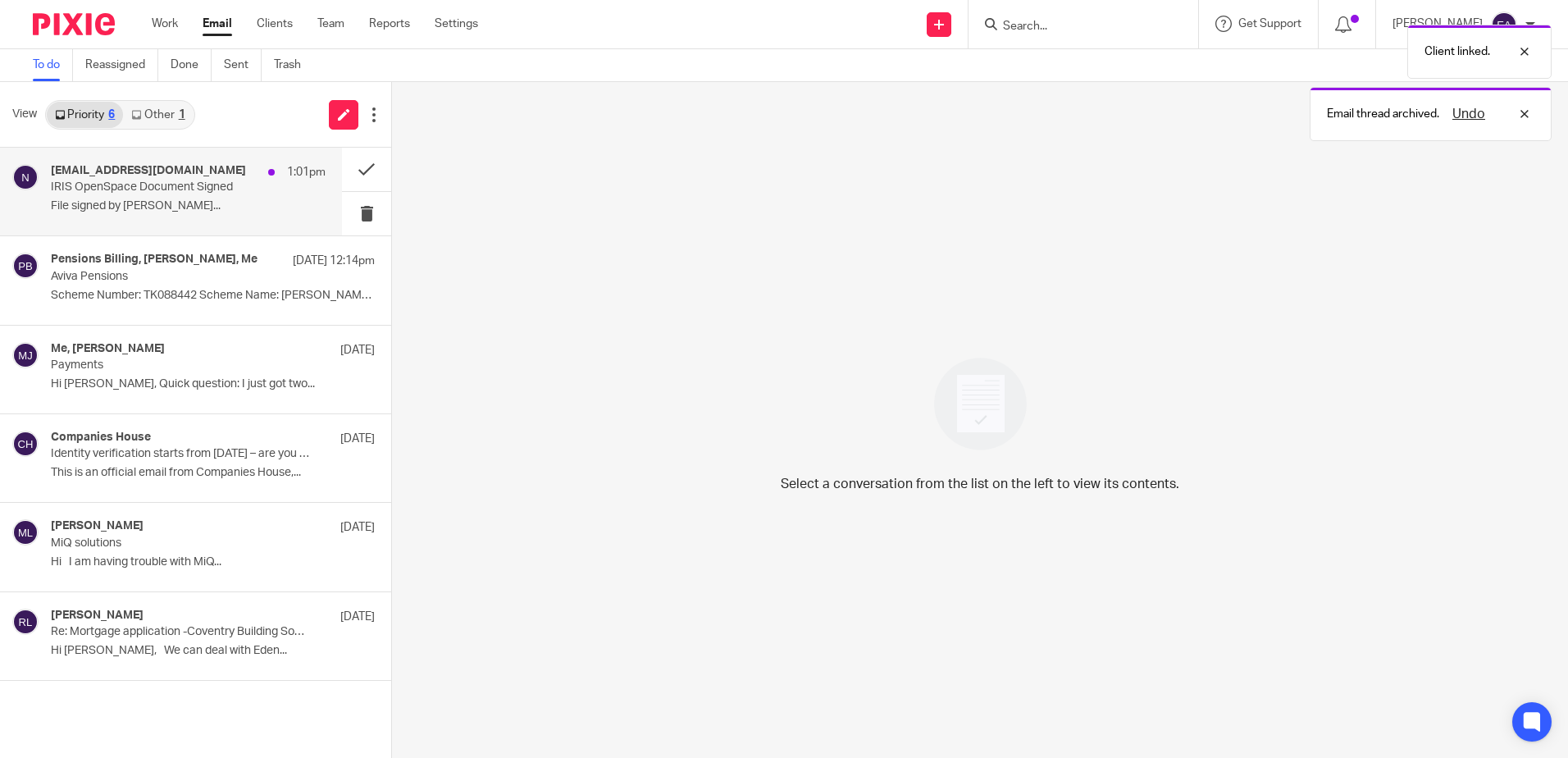
click at [191, 205] on p "File signed by Bhavin..." at bounding box center [188, 207] width 275 height 14
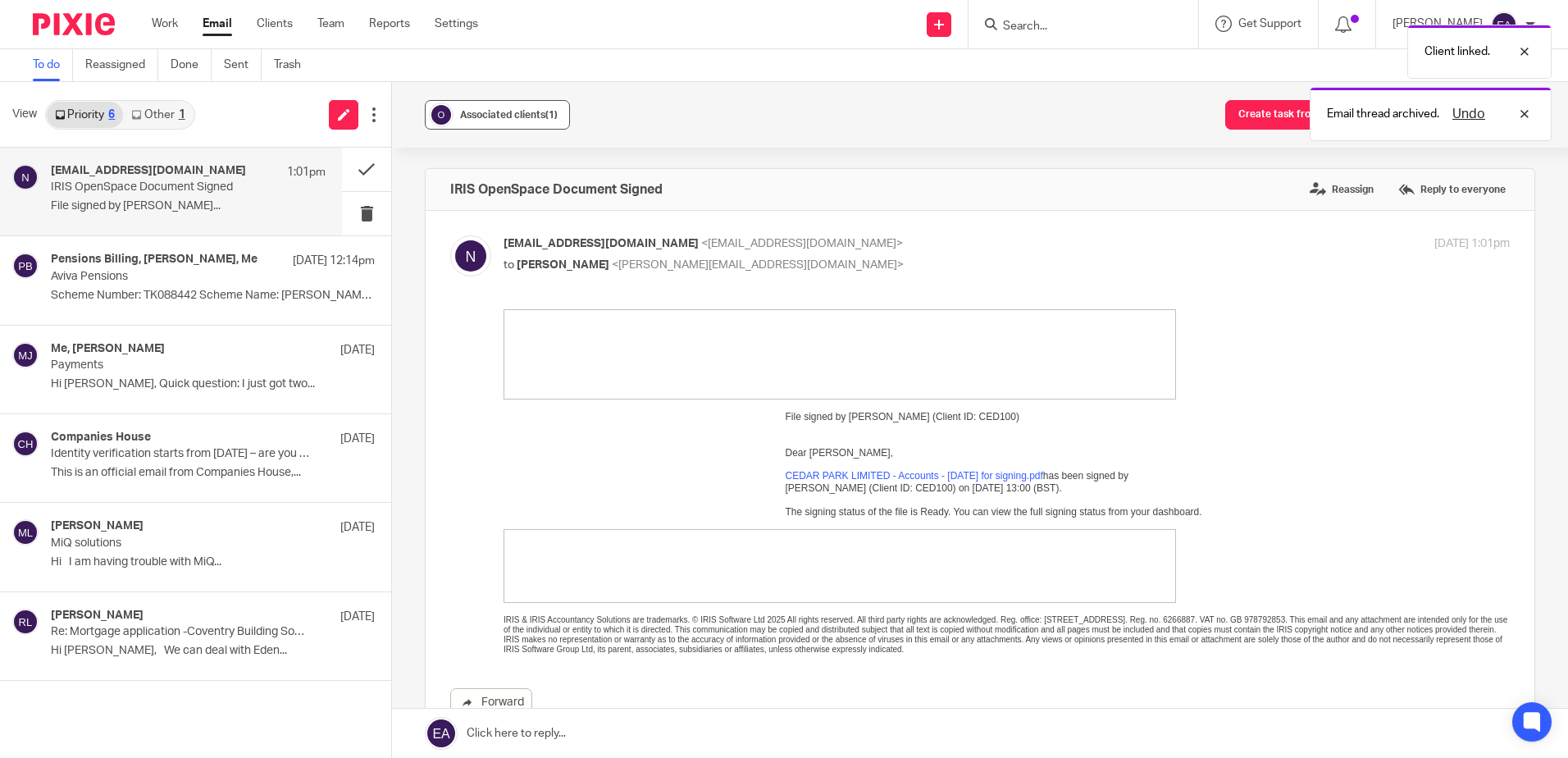
click at [487, 107] on div "Associated clients (1)" at bounding box center [508, 115] width 98 height 17
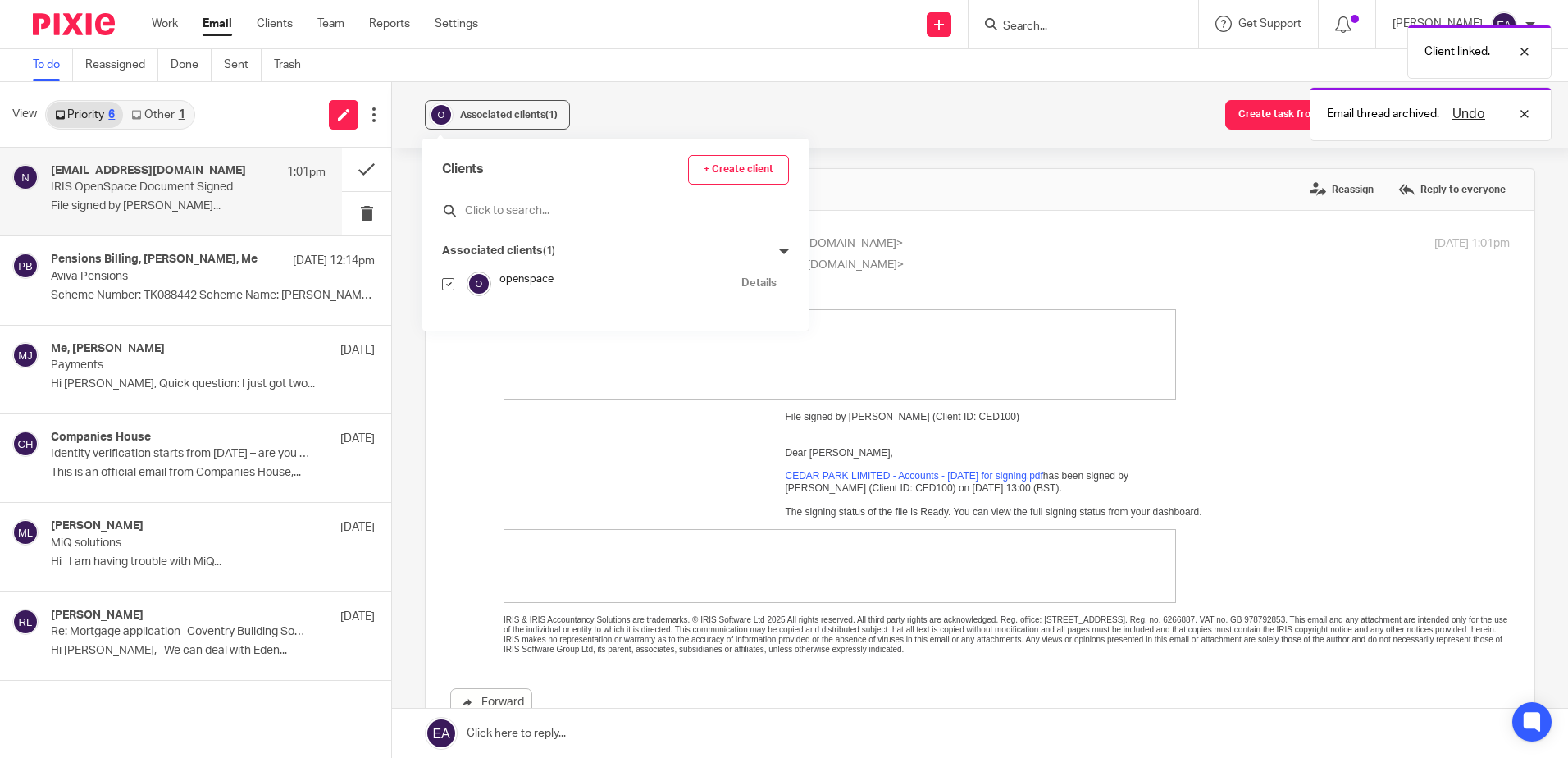
click at [493, 202] on div at bounding box center [615, 213] width 347 height 26
click at [494, 213] on input "text" at bounding box center [615, 211] width 347 height 17
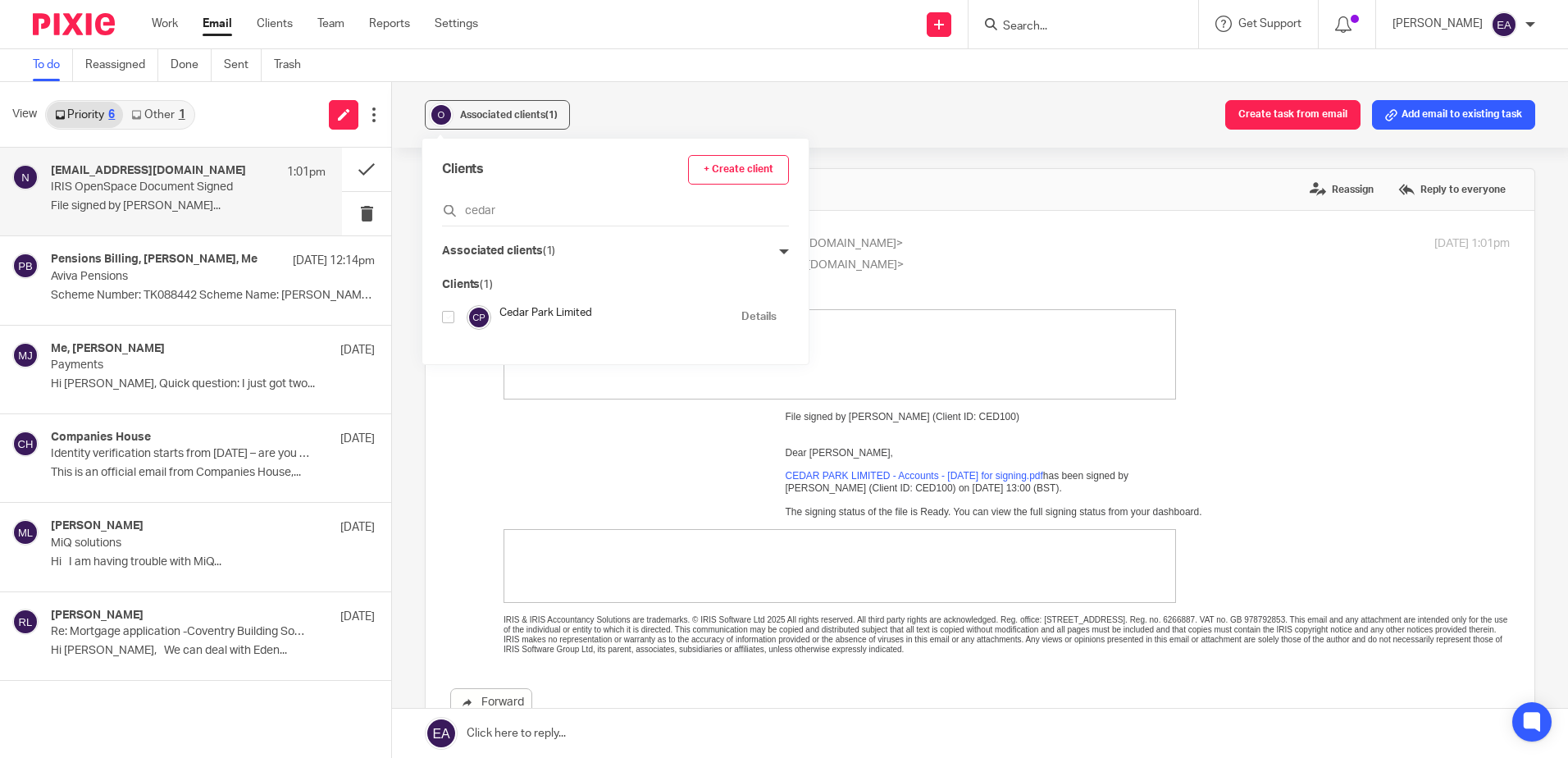
type input "cedar"
click at [445, 319] on input "checkbox" at bounding box center [448, 316] width 12 height 12
checkbox input "true"
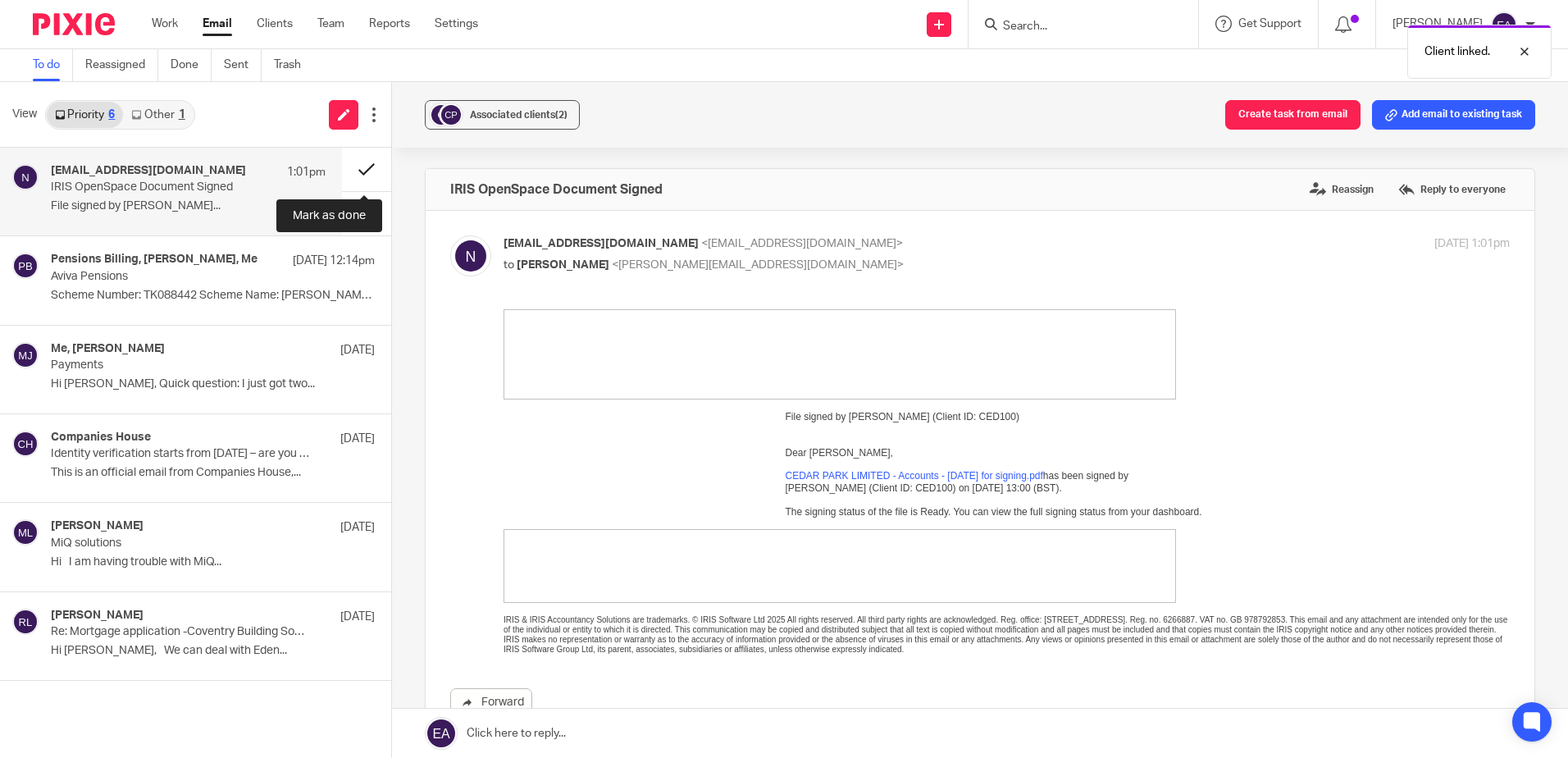
click at [369, 165] on button at bounding box center [367, 169] width 49 height 43
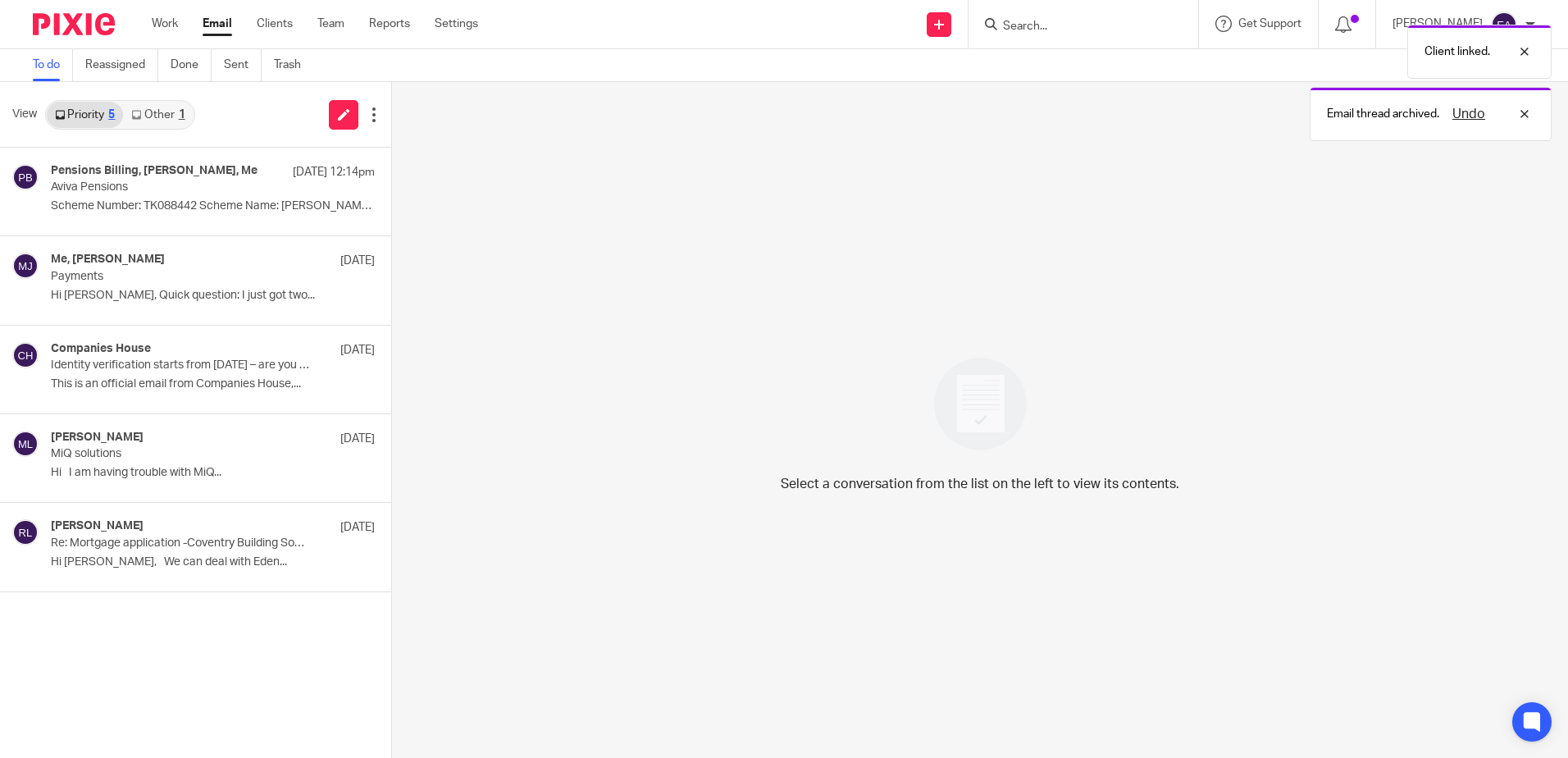
click at [171, 117] on link "Other 1" at bounding box center [157, 115] width 70 height 27
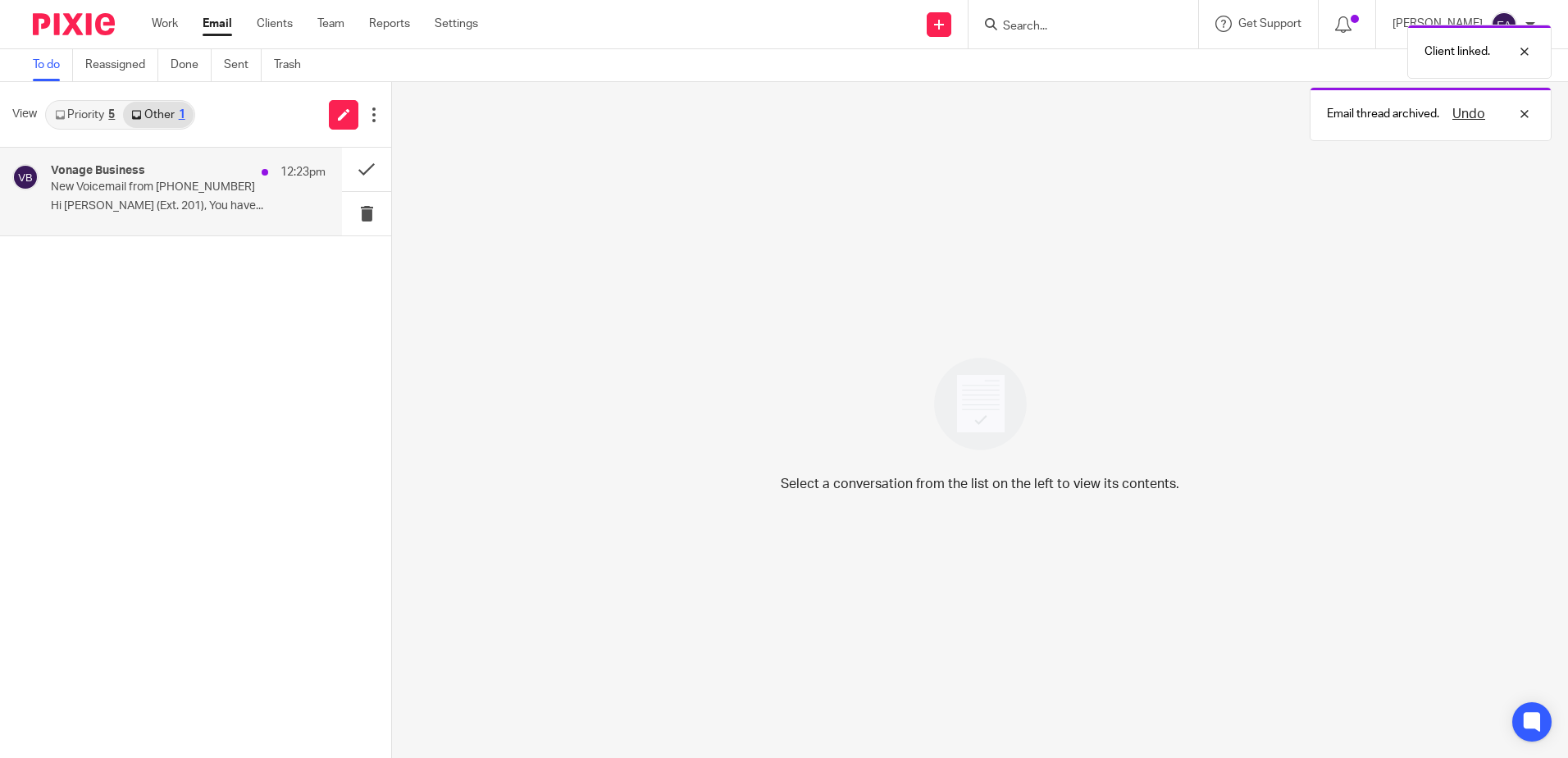
click at [166, 195] on p "New Voicemail from [PHONE_NUMBER]" at bounding box center [160, 188] width 219 height 14
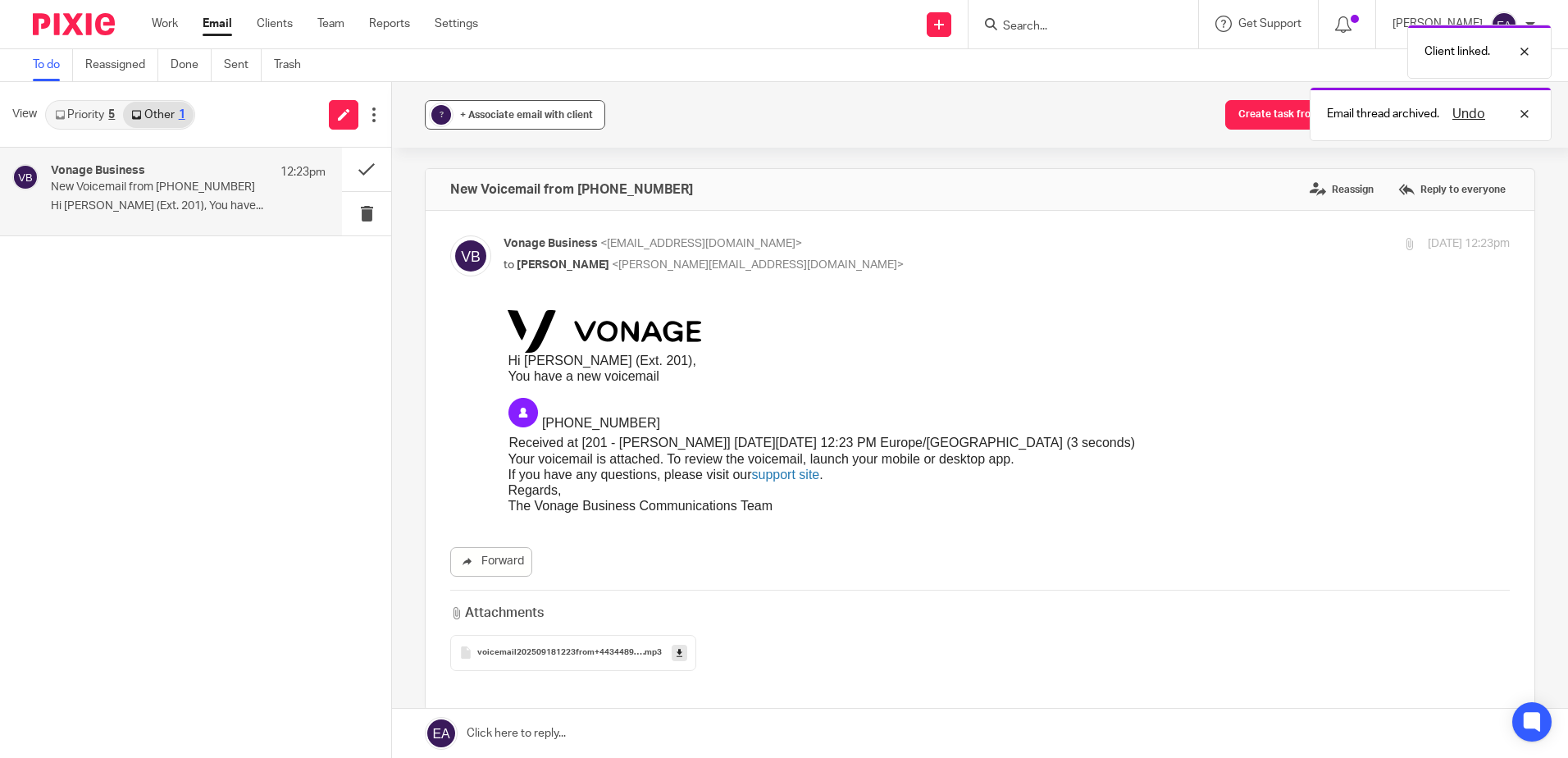
click at [497, 113] on span "+ Associate email with client" at bounding box center [526, 115] width 132 height 10
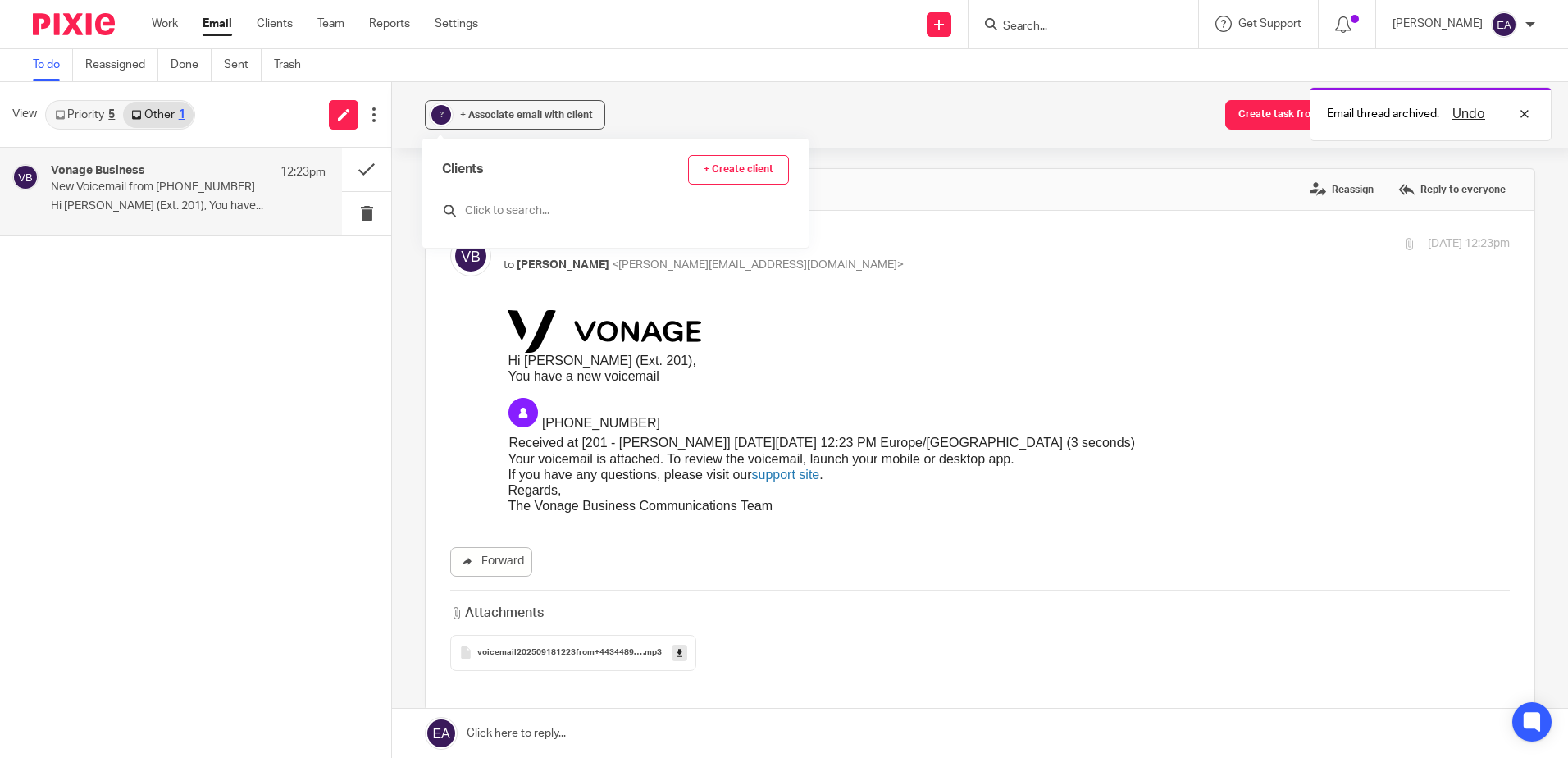
click at [509, 207] on input "text" at bounding box center [615, 211] width 347 height 17
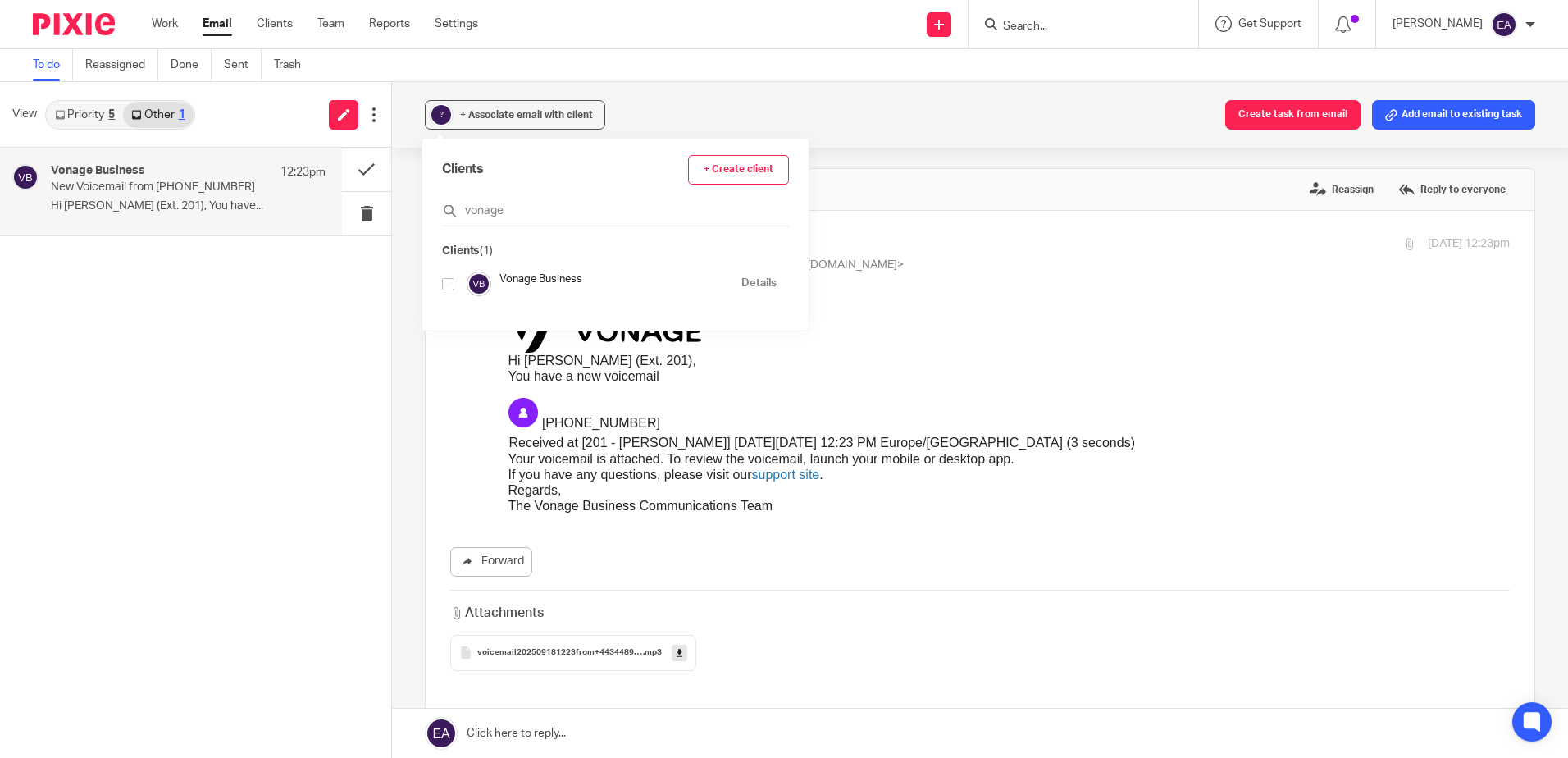
type input "vonage"
click at [446, 284] on input "checkbox" at bounding box center [448, 284] width 12 height 12
checkbox input "true"
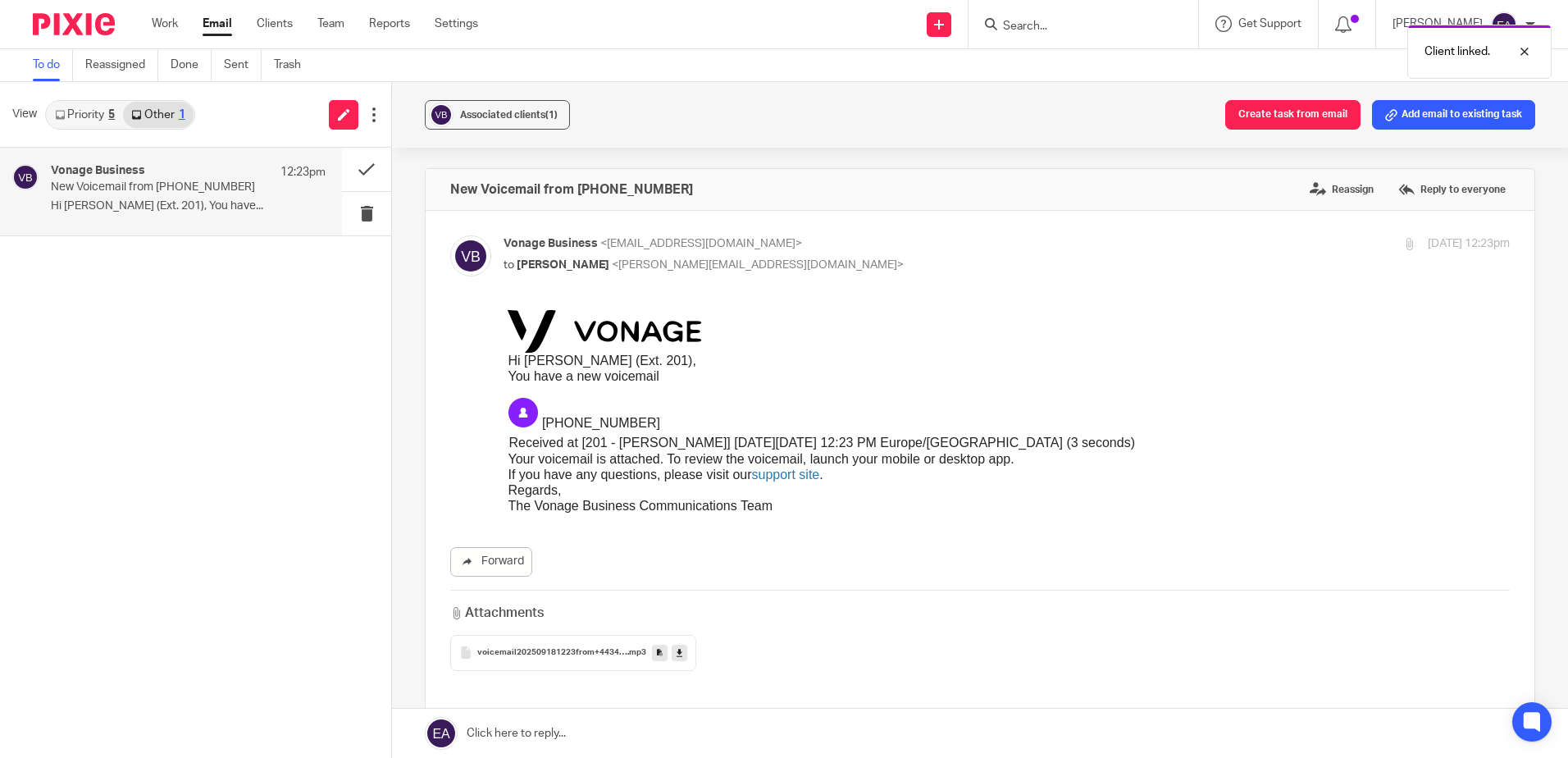
click at [219, 21] on link "Email" at bounding box center [218, 24] width 30 height 17
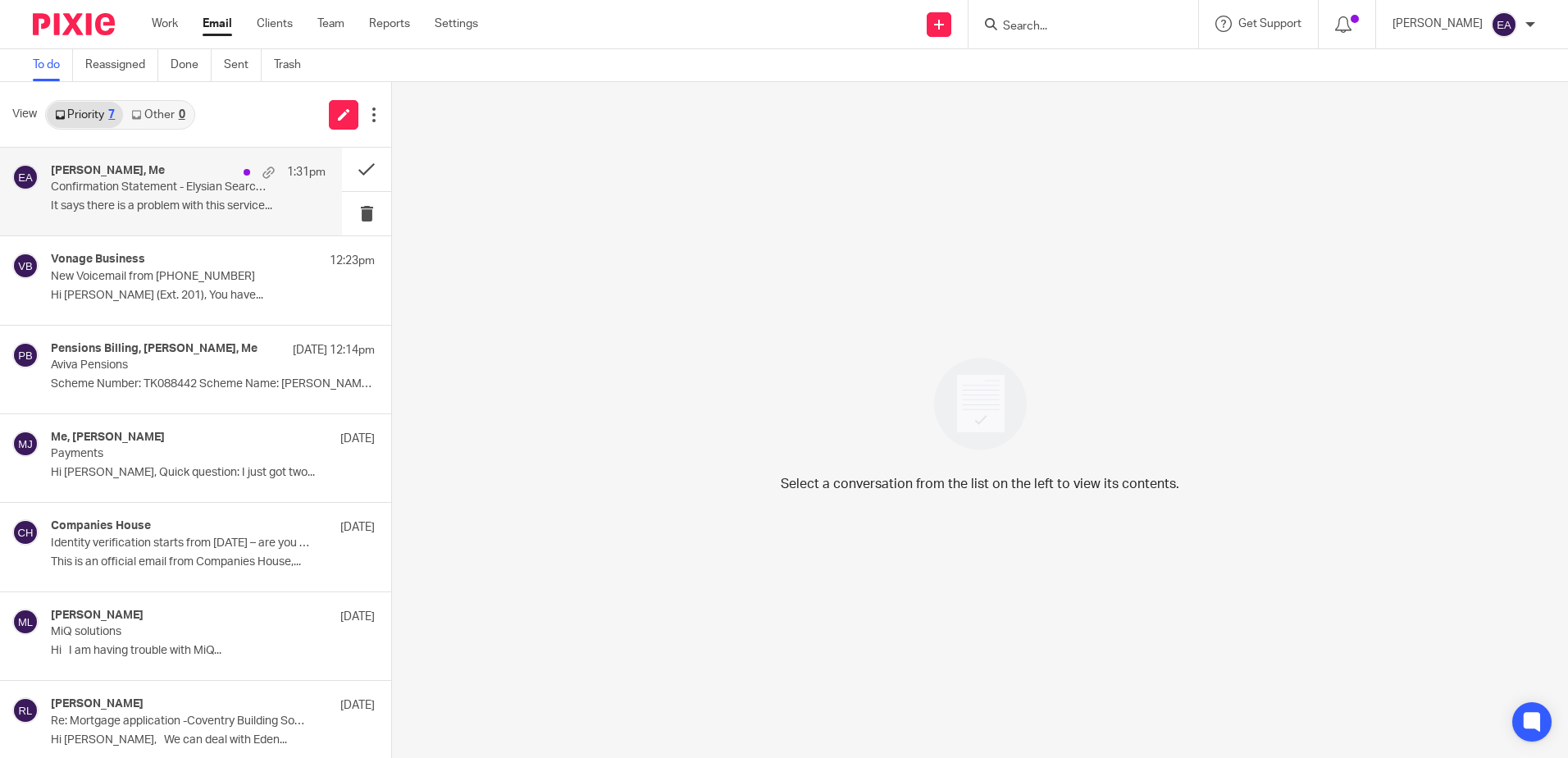
click at [147, 193] on p "Confirmation Statement - Elysian Search Consulting Ltd" at bounding box center [160, 188] width 219 height 14
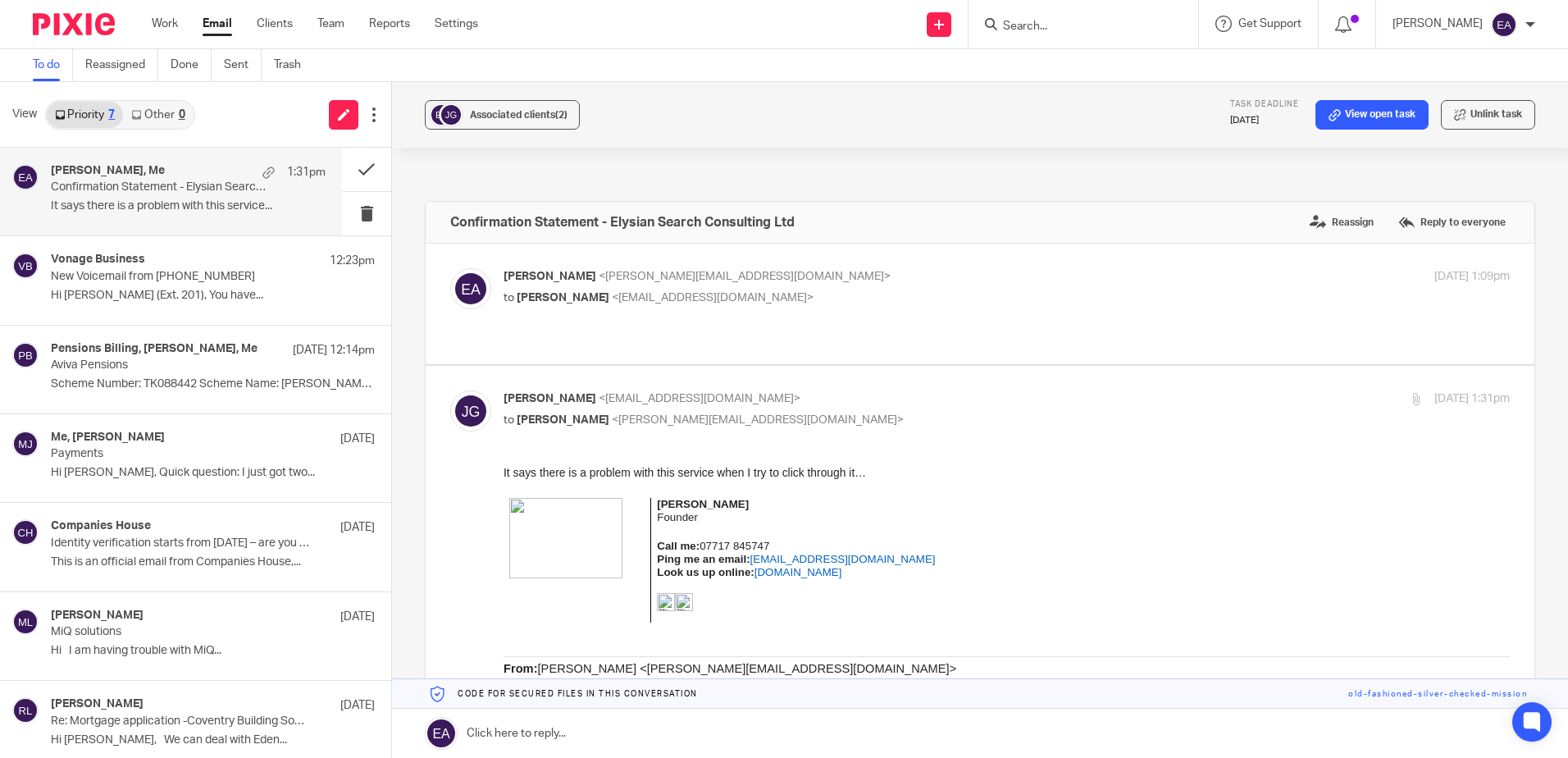
click at [807, 310] on div "Elaine Aitken <elaine@caatadvisory.co.uk> to Jemma Gajic <jemma.gajic@elysian-s…" at bounding box center [980, 303] width 1060 height 71
click at [740, 325] on label at bounding box center [981, 303] width 1109 height 121
click at [450, 268] on input "checkbox" at bounding box center [450, 267] width 1 height 1
checkbox input "true"
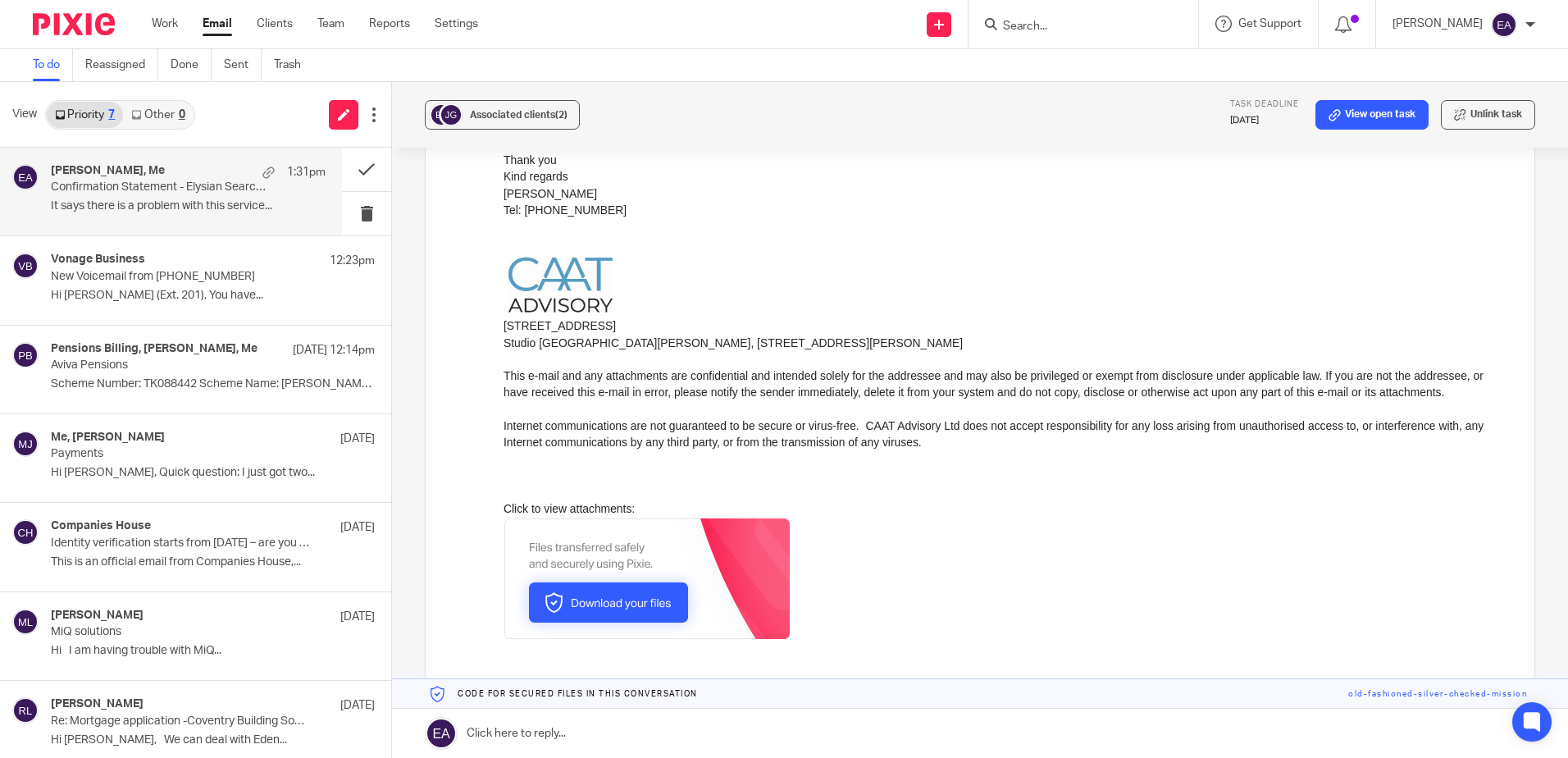
scroll to position [1722, 0]
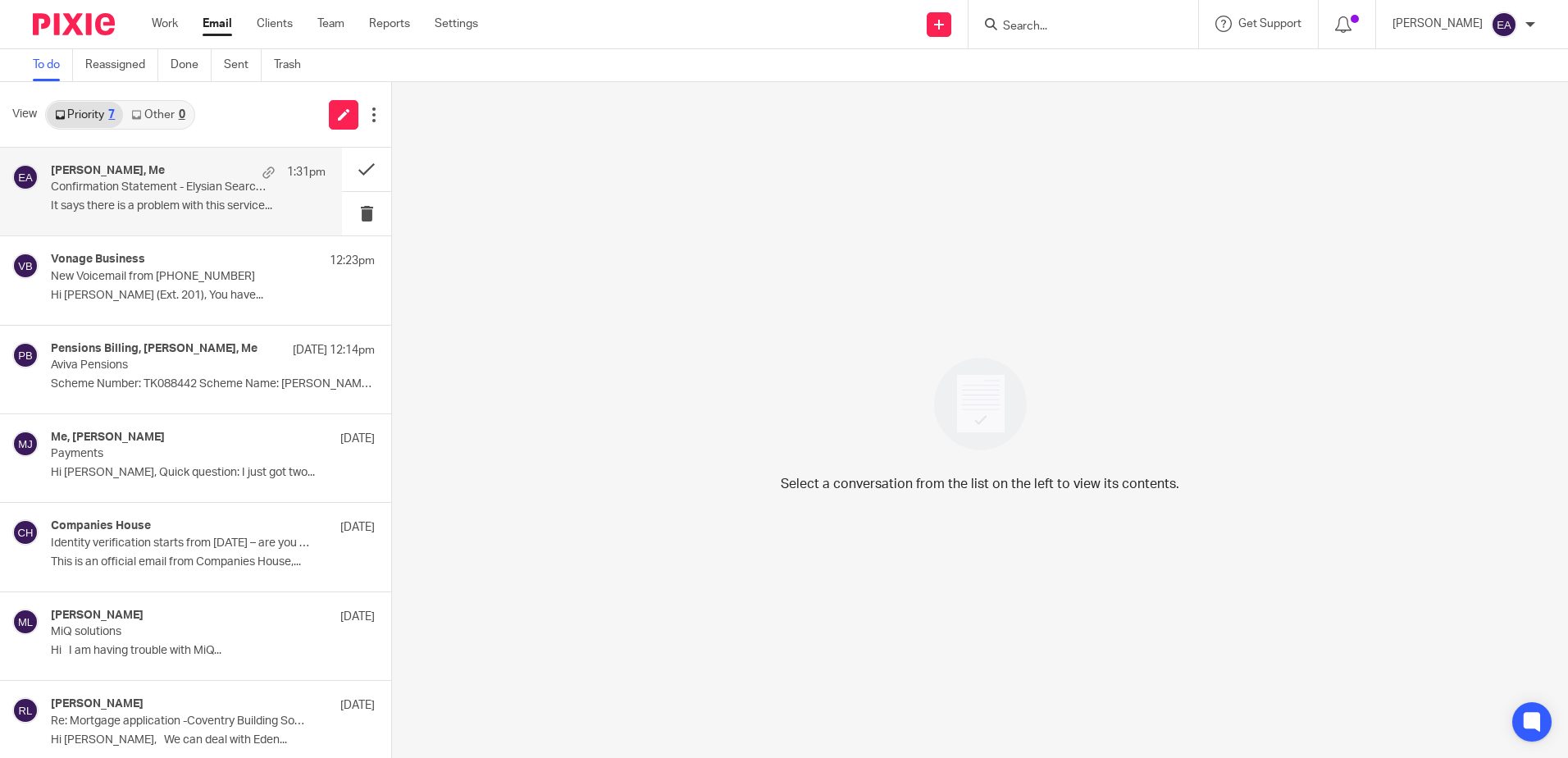
click at [169, 176] on div "[PERSON_NAME], Me 1:31pm" at bounding box center [188, 172] width 275 height 17
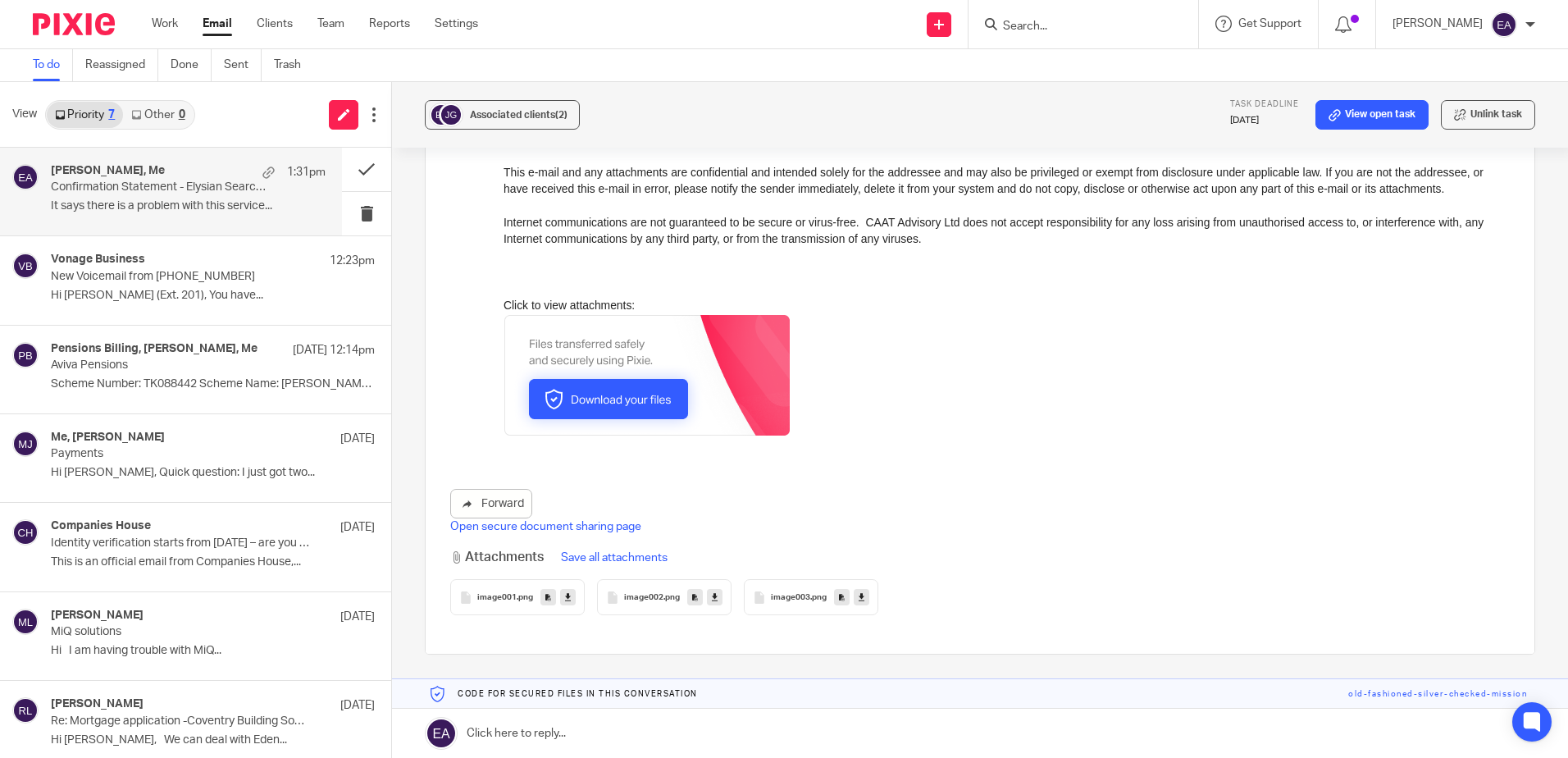
scroll to position [1253, 0]
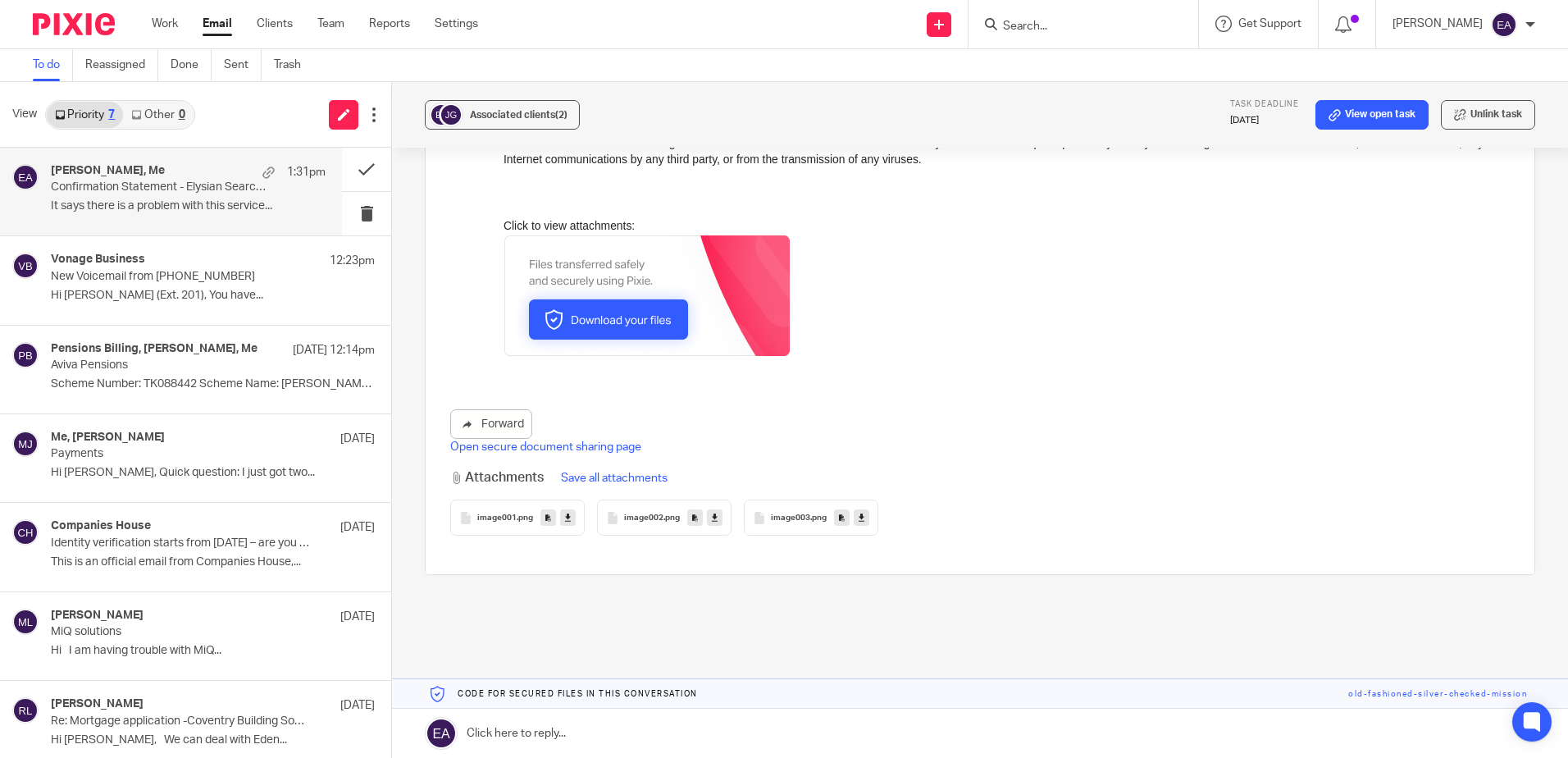
click at [637, 331] on img at bounding box center [647, 296] width 286 height 121
